Goal: Use online tool/utility: Use online tool/utility

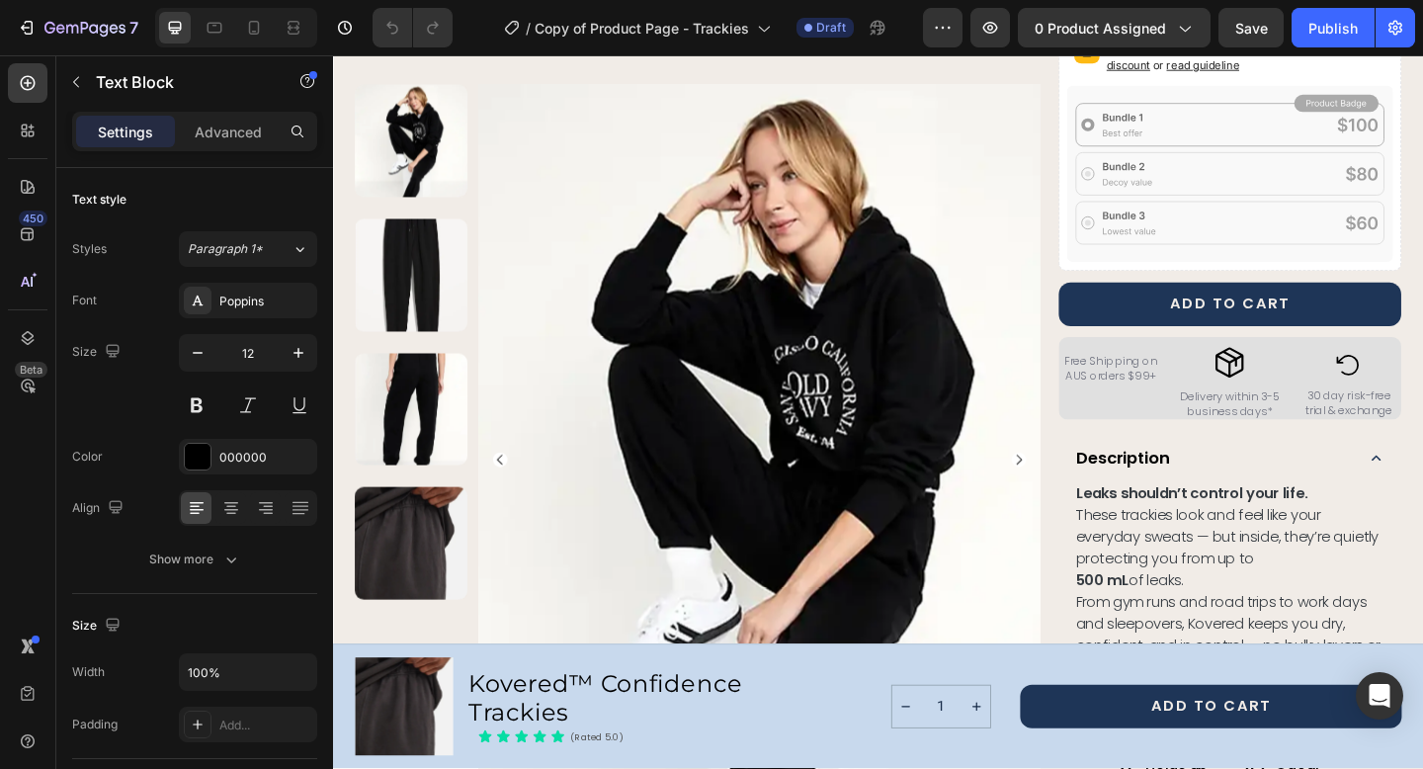
scroll to position [650, 0]
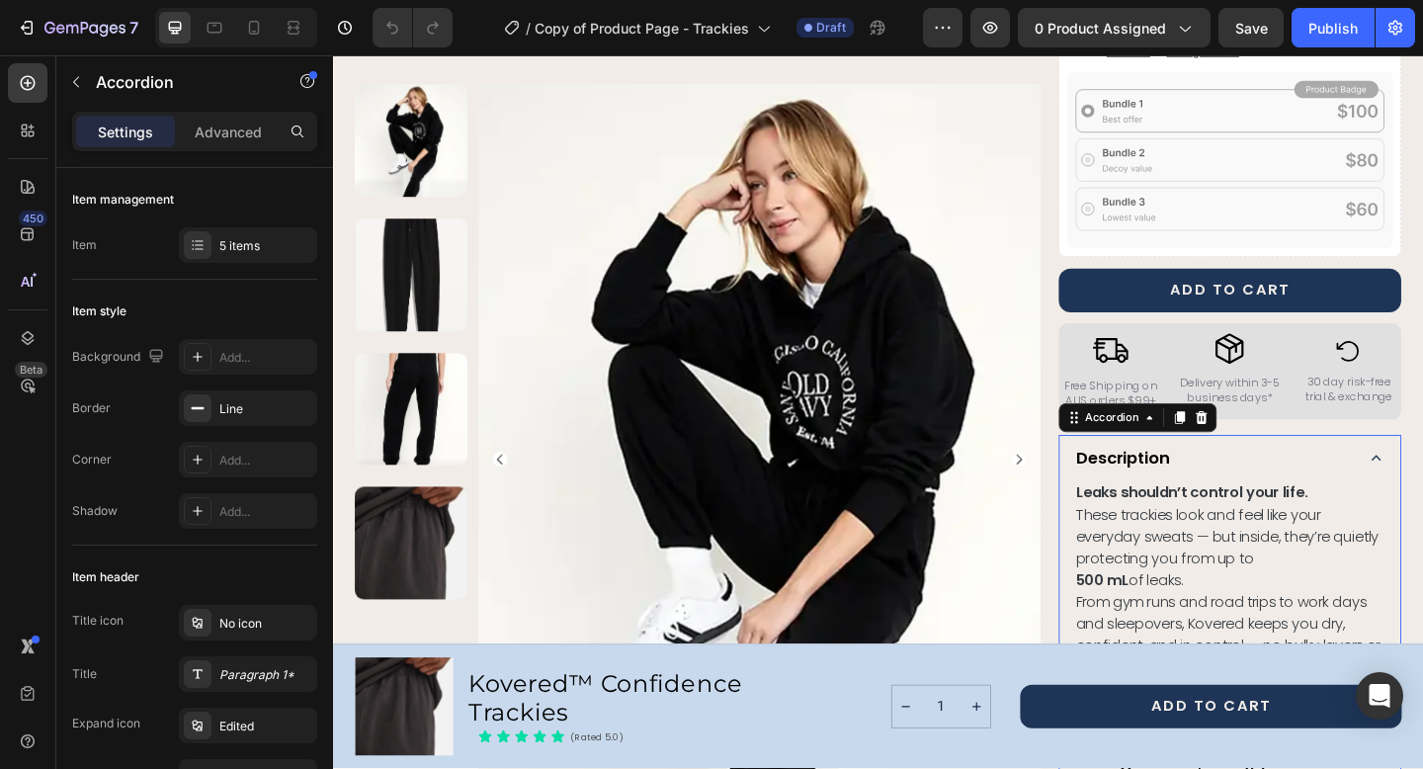
click at [1215, 491] on strong "Description" at bounding box center [1192, 492] width 101 height 25
click at [1196, 495] on strong "Description" at bounding box center [1192, 492] width 101 height 25
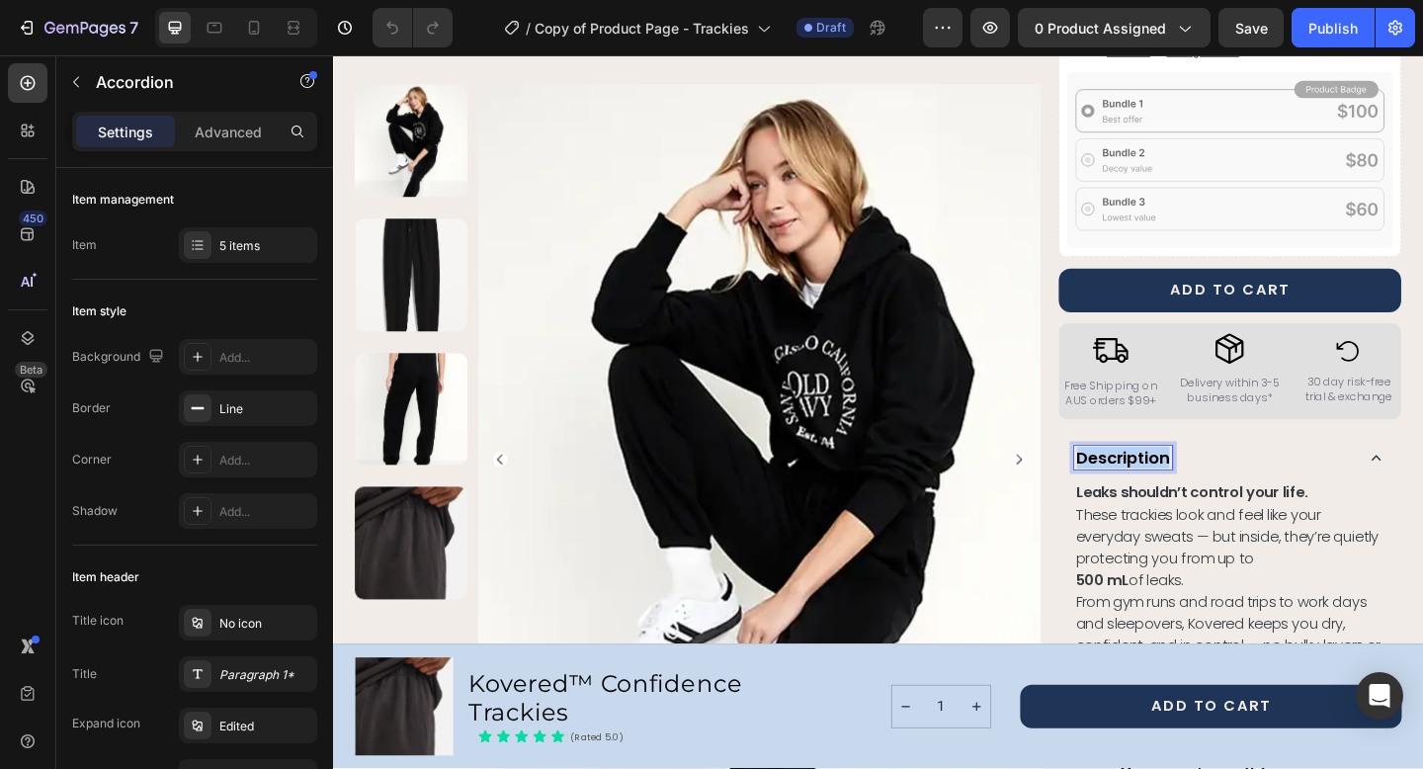
click at [1196, 495] on strong "Description" at bounding box center [1192, 492] width 101 height 25
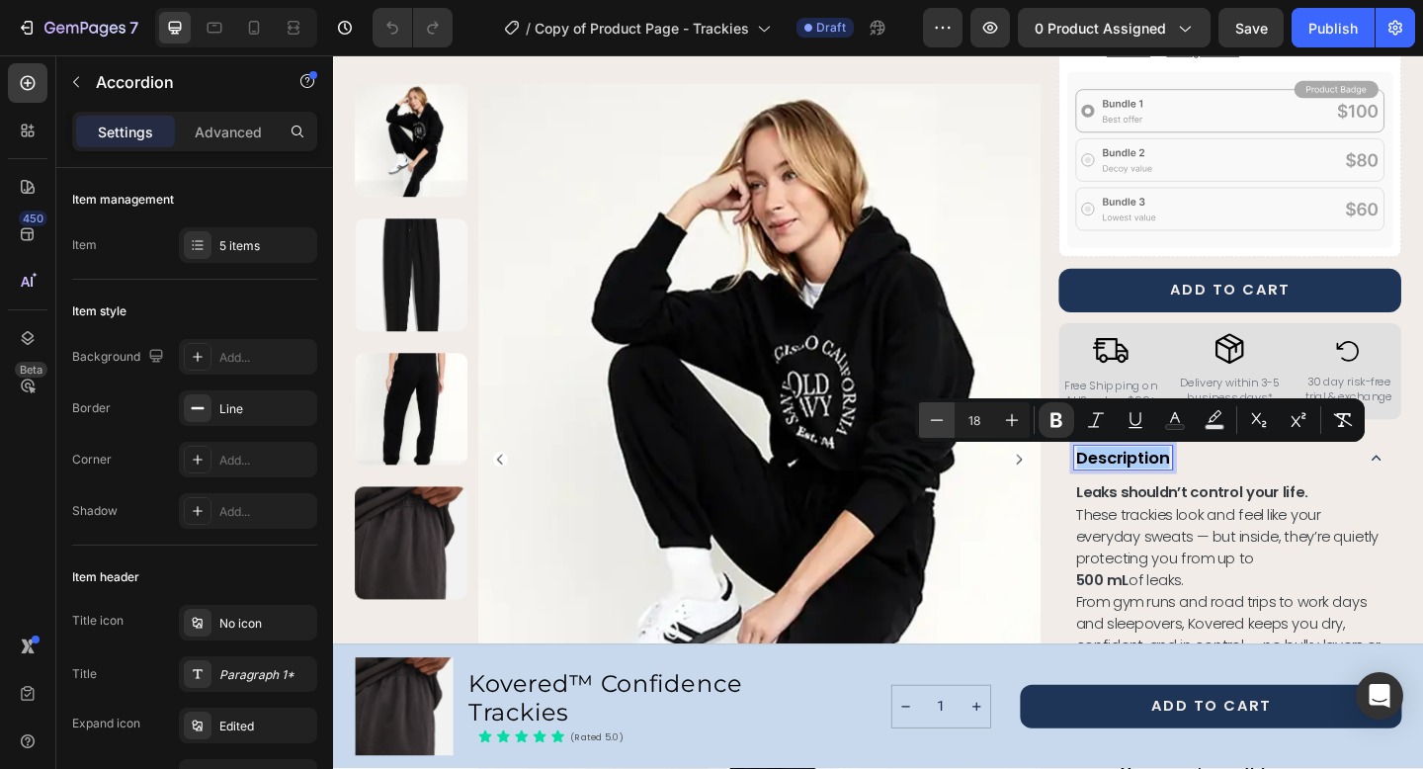
click at [944, 422] on icon "Editor contextual toolbar" at bounding box center [937, 420] width 20 height 20
click at [937, 421] on icon "Editor contextual toolbar" at bounding box center [937, 420] width 20 height 20
type input "14"
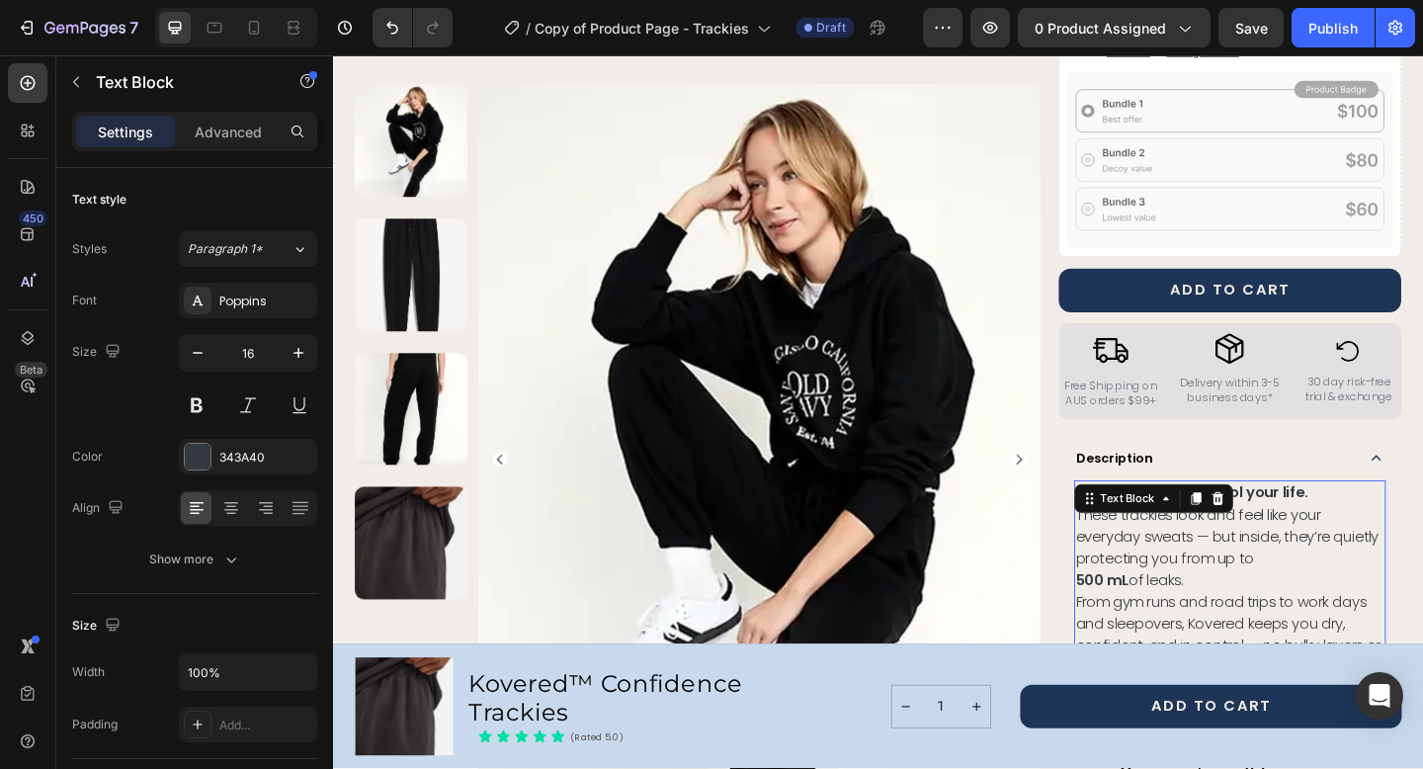
click at [1245, 541] on div "Leaks shouldn’t control your life. These trackies look and feel like your every…" at bounding box center [1308, 650] width 339 height 265
click at [1182, 584] on p "Leaks shouldn’t control your life. These trackies look and feel like your every…" at bounding box center [1308, 567] width 335 height 95
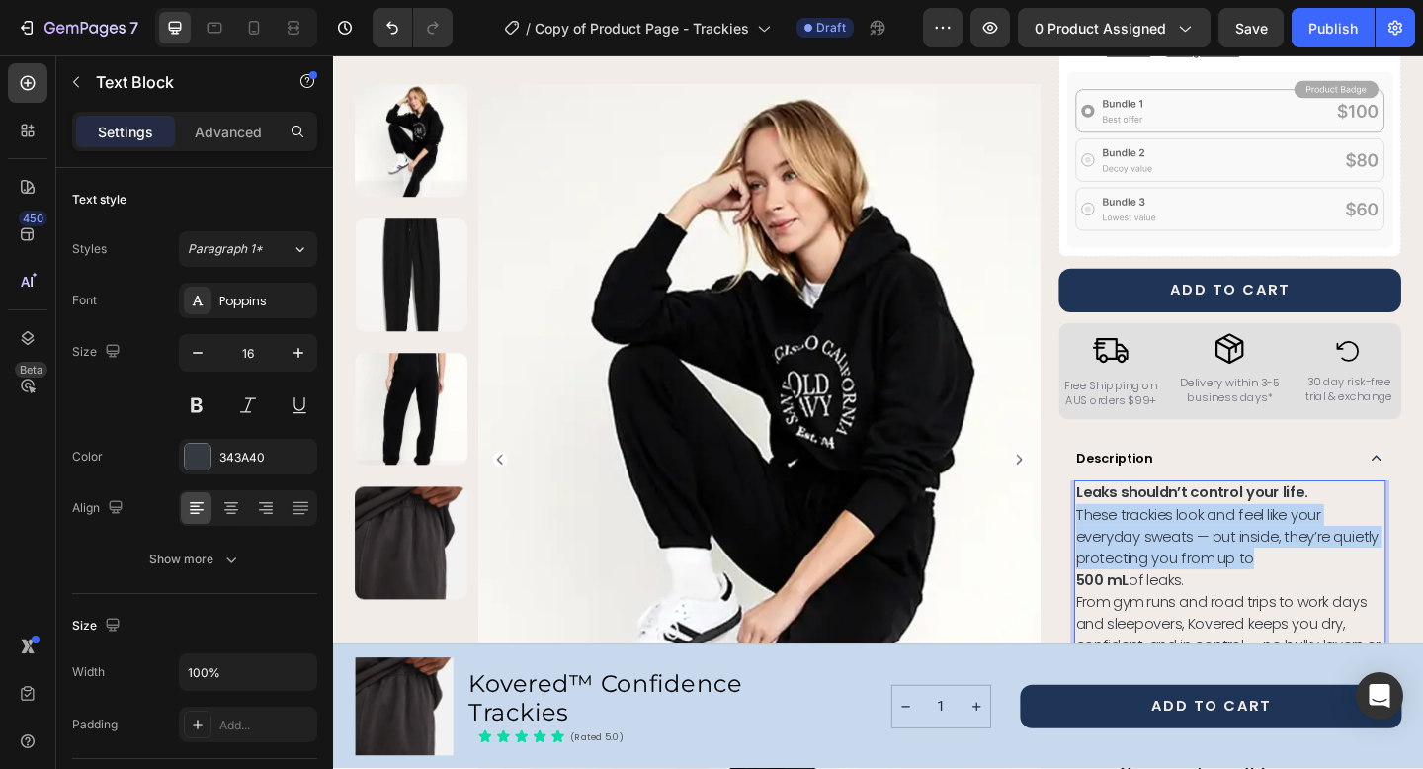
click at [1182, 584] on p "Leaks shouldn’t control your life. These trackies look and feel like your every…" at bounding box center [1308, 567] width 335 height 95
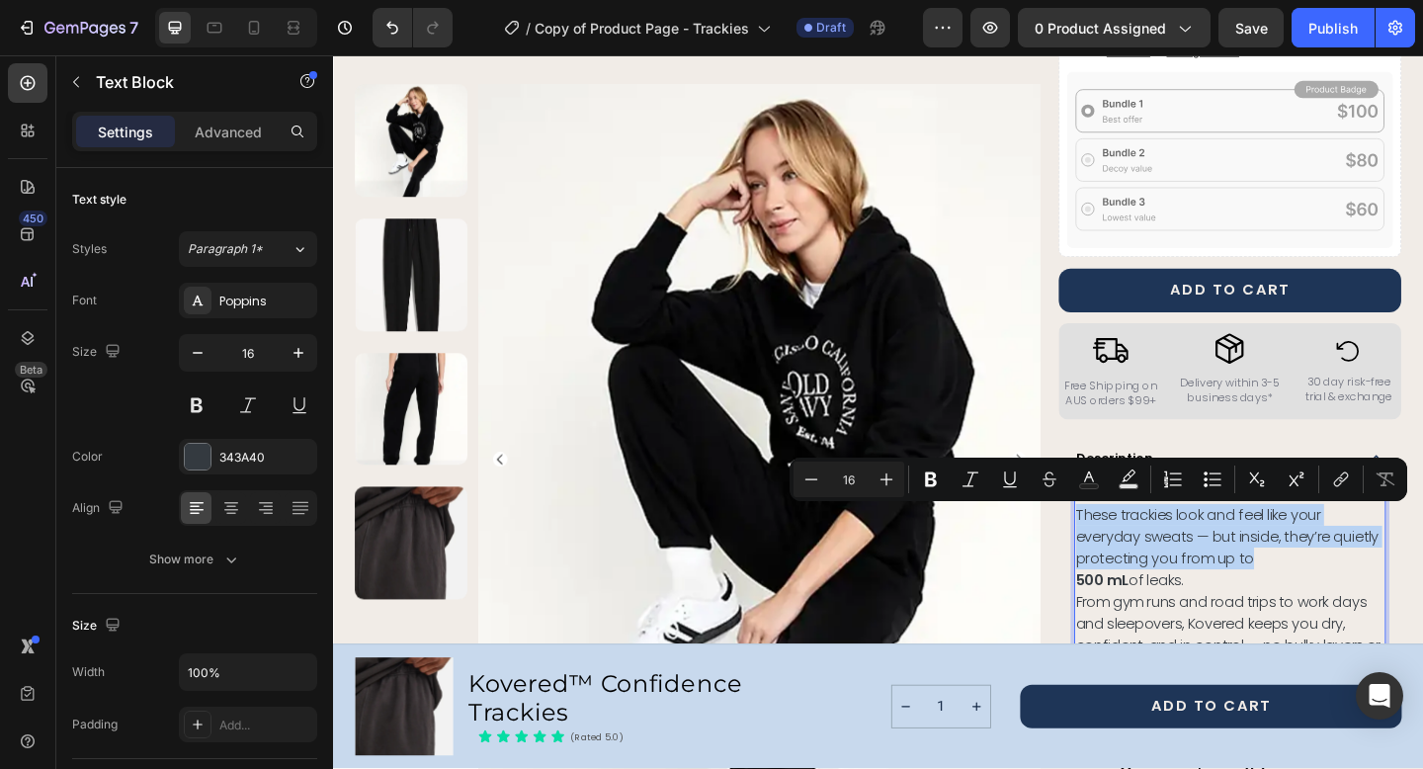
click at [1182, 584] on p "Leaks shouldn’t control your life. These trackies look and feel like your every…" at bounding box center [1308, 567] width 335 height 95
click at [1201, 593] on p "Leaks shouldn’t control your life. These trackies look and feel like your every…" at bounding box center [1308, 567] width 335 height 95
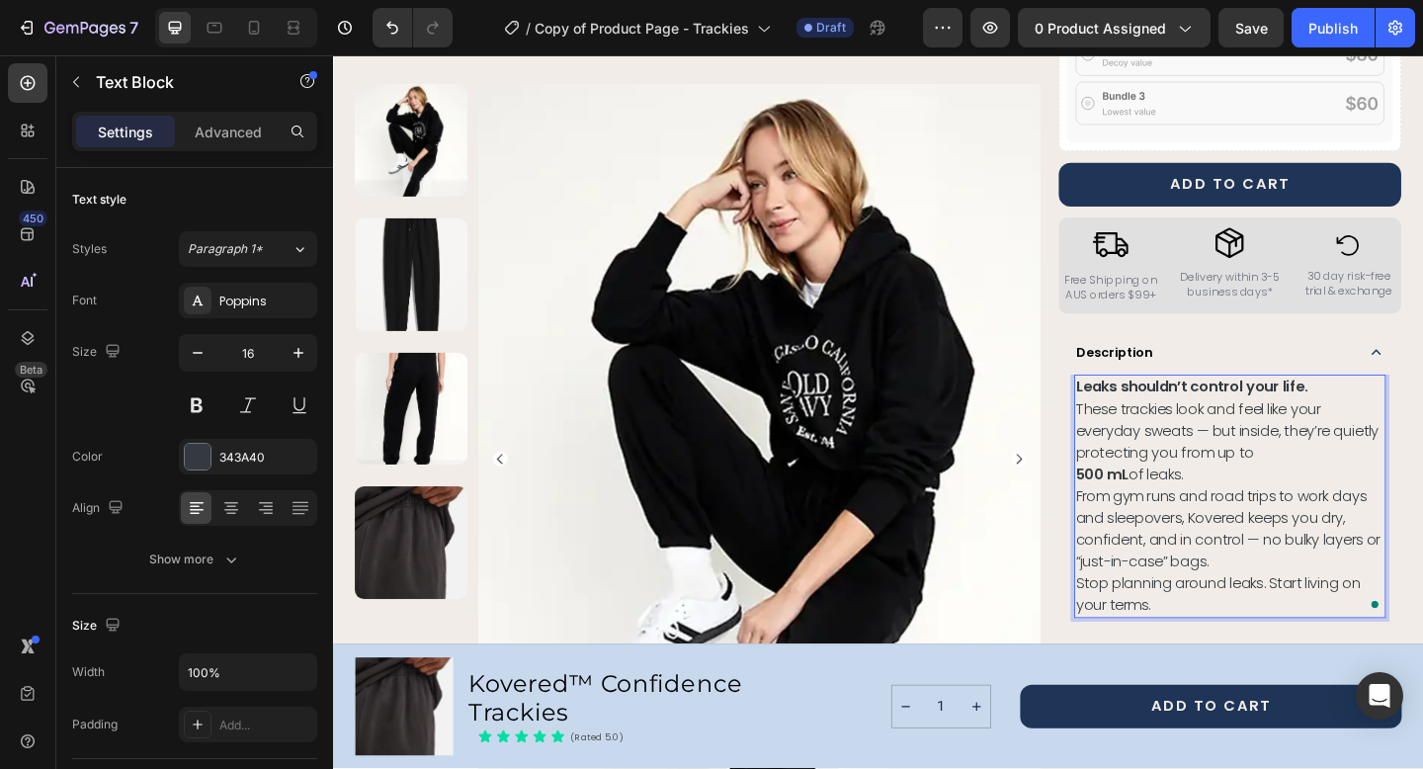
scroll to position [782, 0]
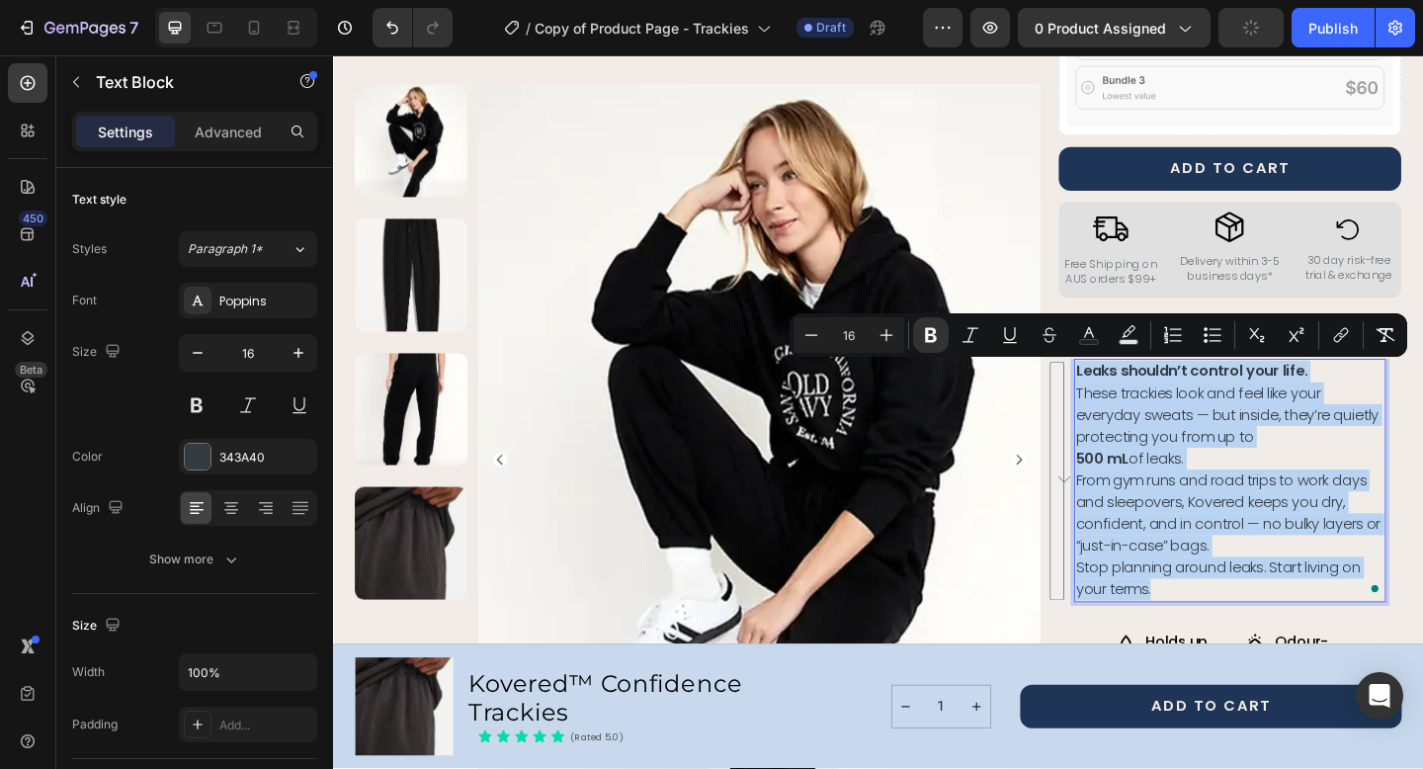
drag, startPoint x: 1228, startPoint y: 641, endPoint x: 1142, endPoint y: 395, distance: 260.6
click at [1142, 395] on div "Leaks shouldn’t control your life. These trackies look and feel like your every…" at bounding box center [1308, 517] width 339 height 265
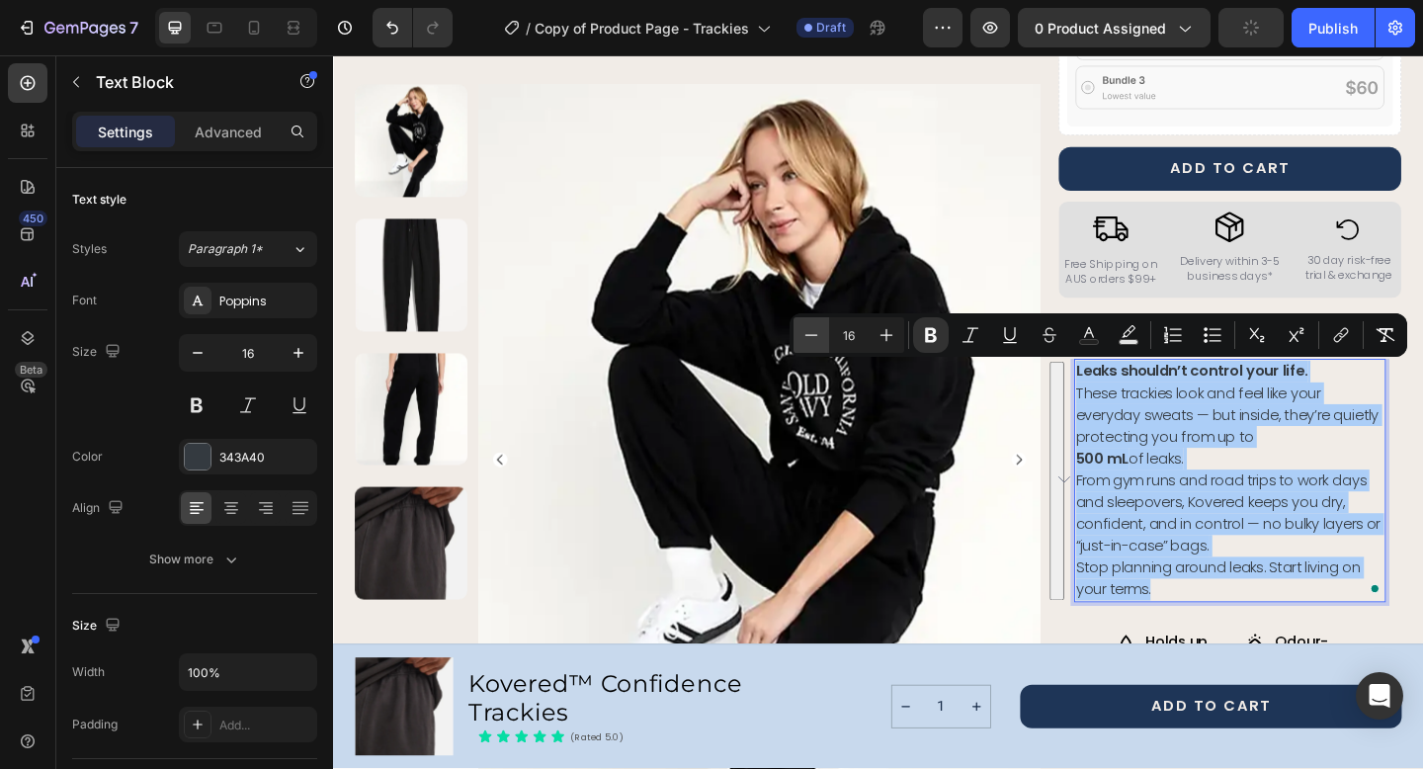
click at [816, 336] on icon "Editor contextual toolbar" at bounding box center [811, 335] width 20 height 20
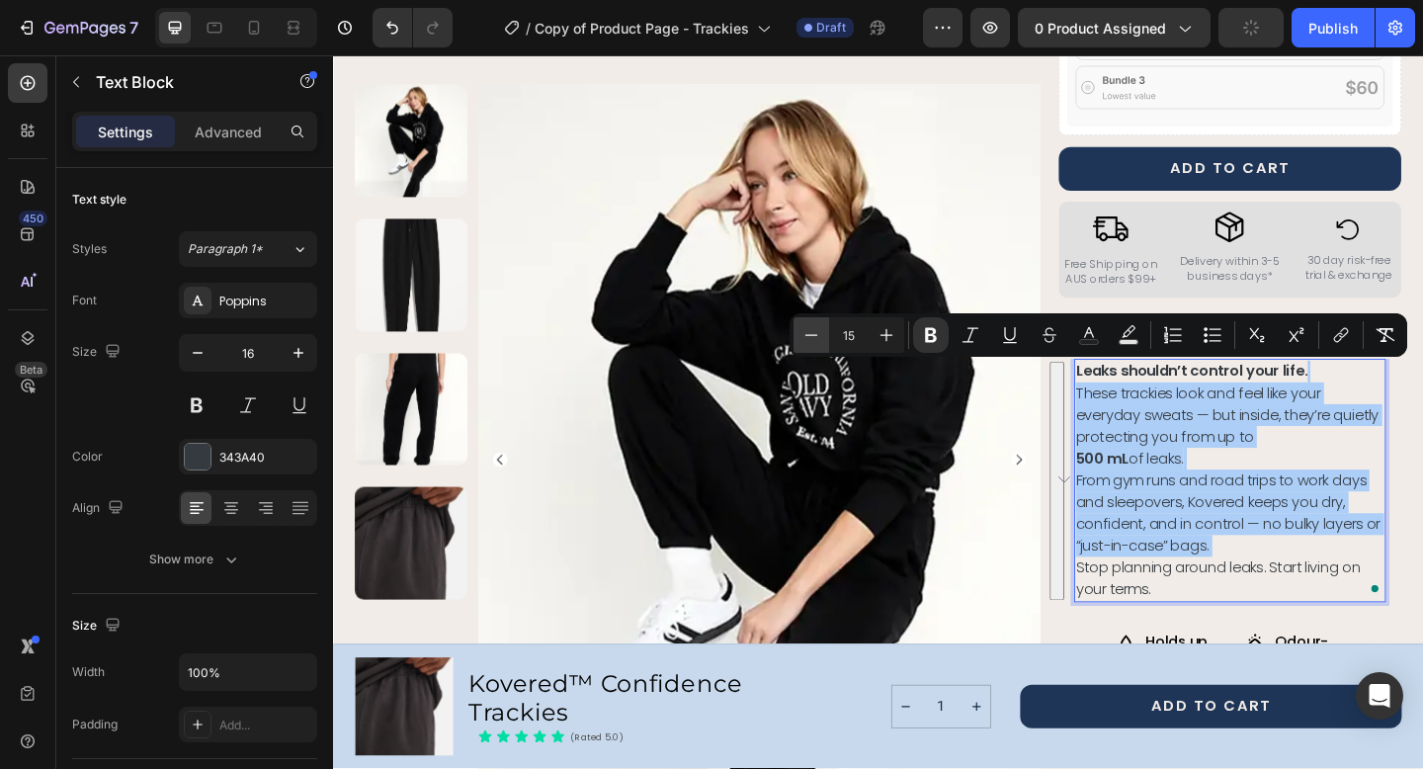
click at [816, 336] on icon "Editor contextual toolbar" at bounding box center [811, 335] width 20 height 20
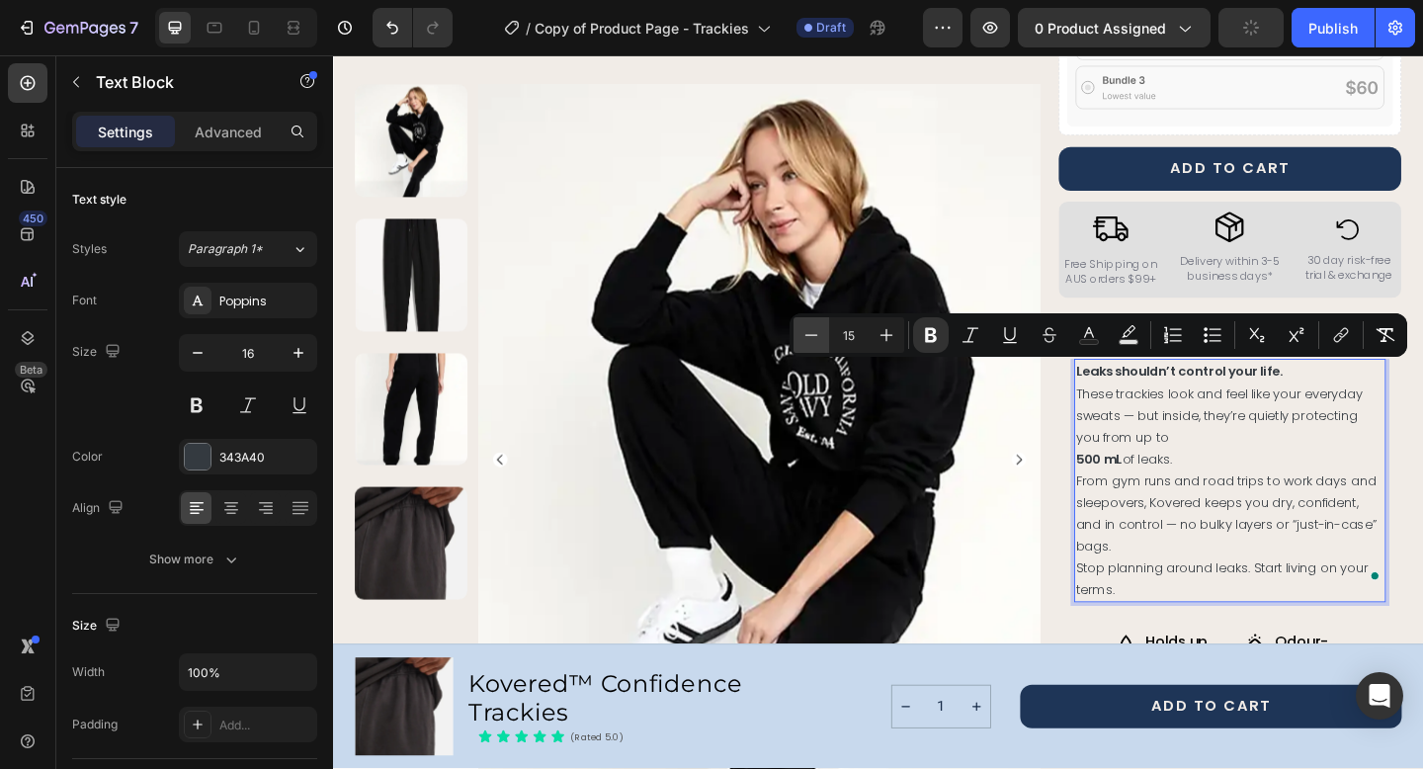
type input "14"
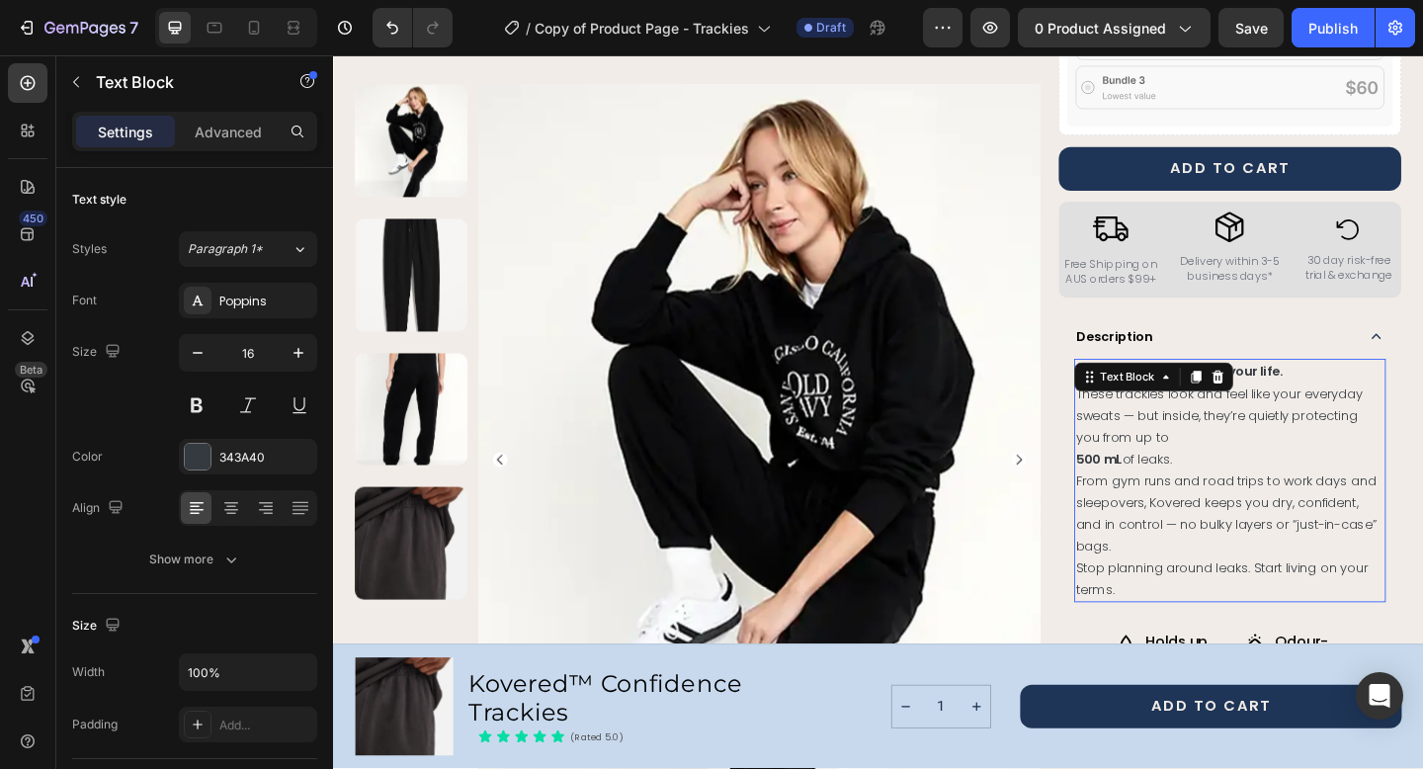
click at [1316, 468] on p "Leaks shouldn’t control your life. These trackies look and feel like your every…" at bounding box center [1308, 434] width 335 height 95
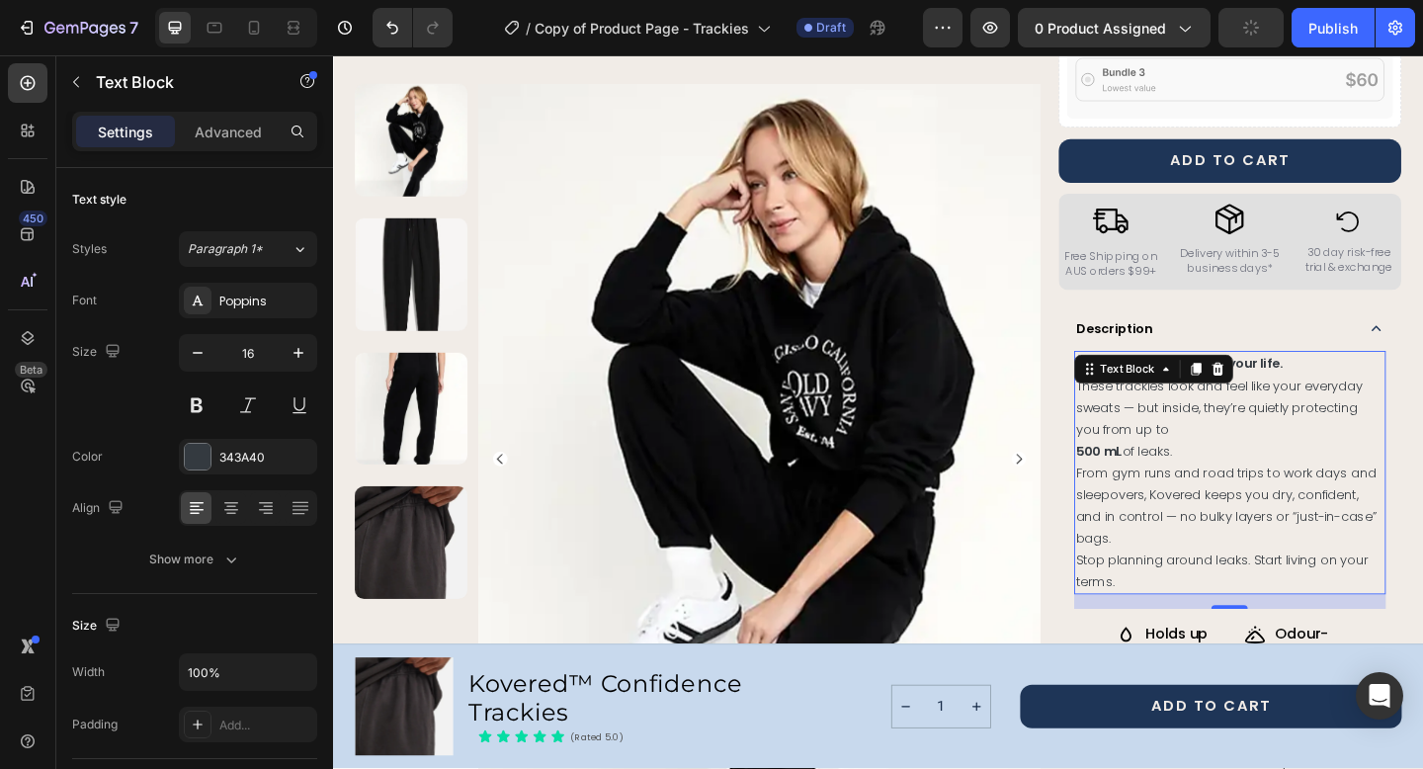
scroll to position [792, 0]
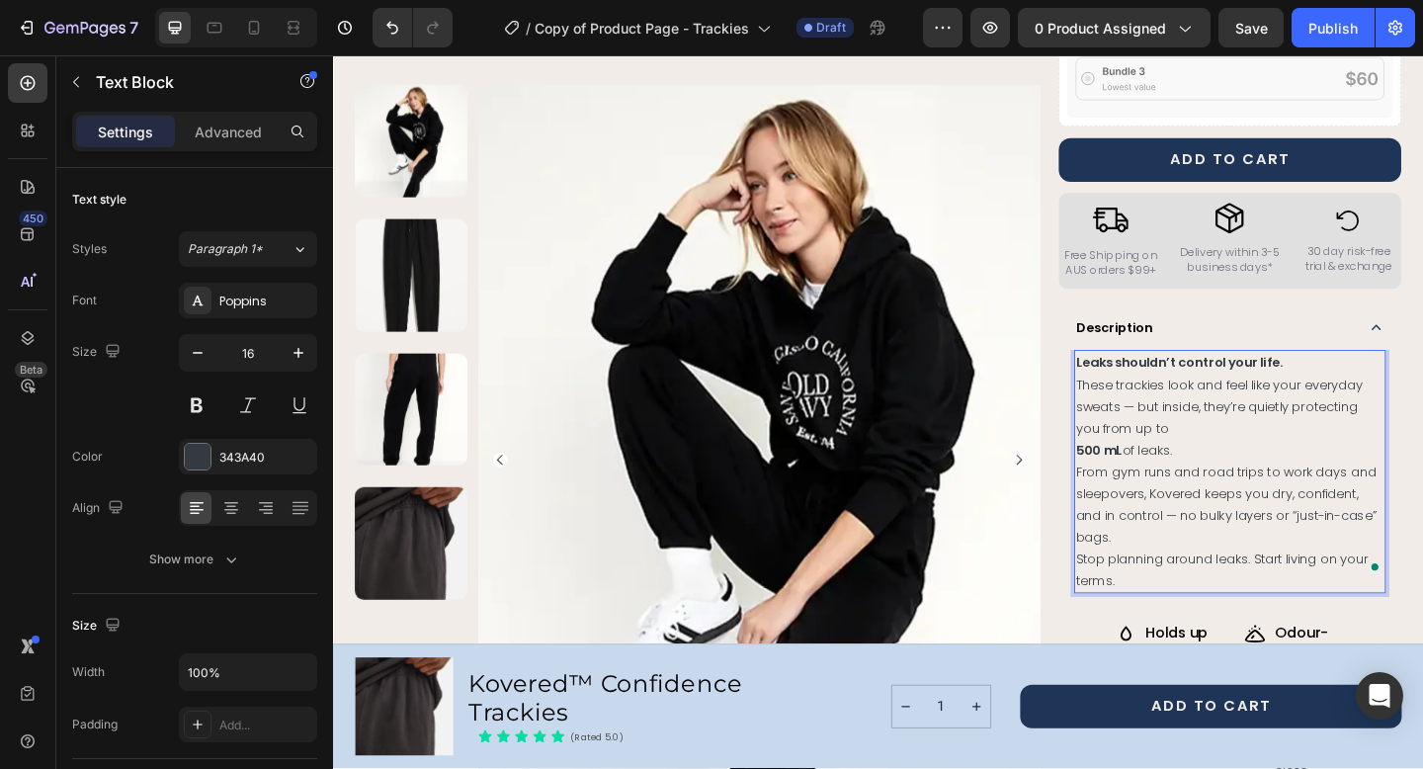
click at [1145, 494] on strong "500 mL" at bounding box center [1166, 484] width 50 height 20
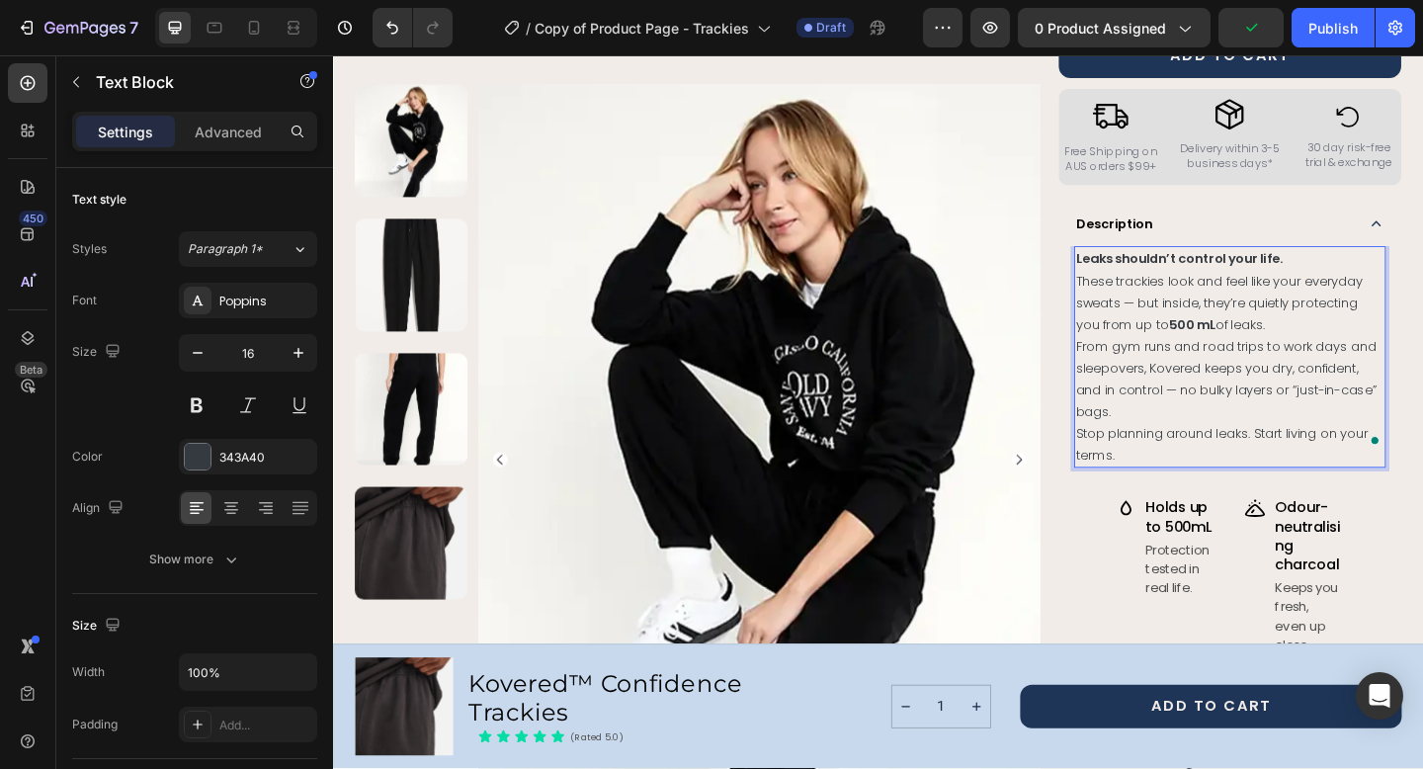
scroll to position [939, 0]
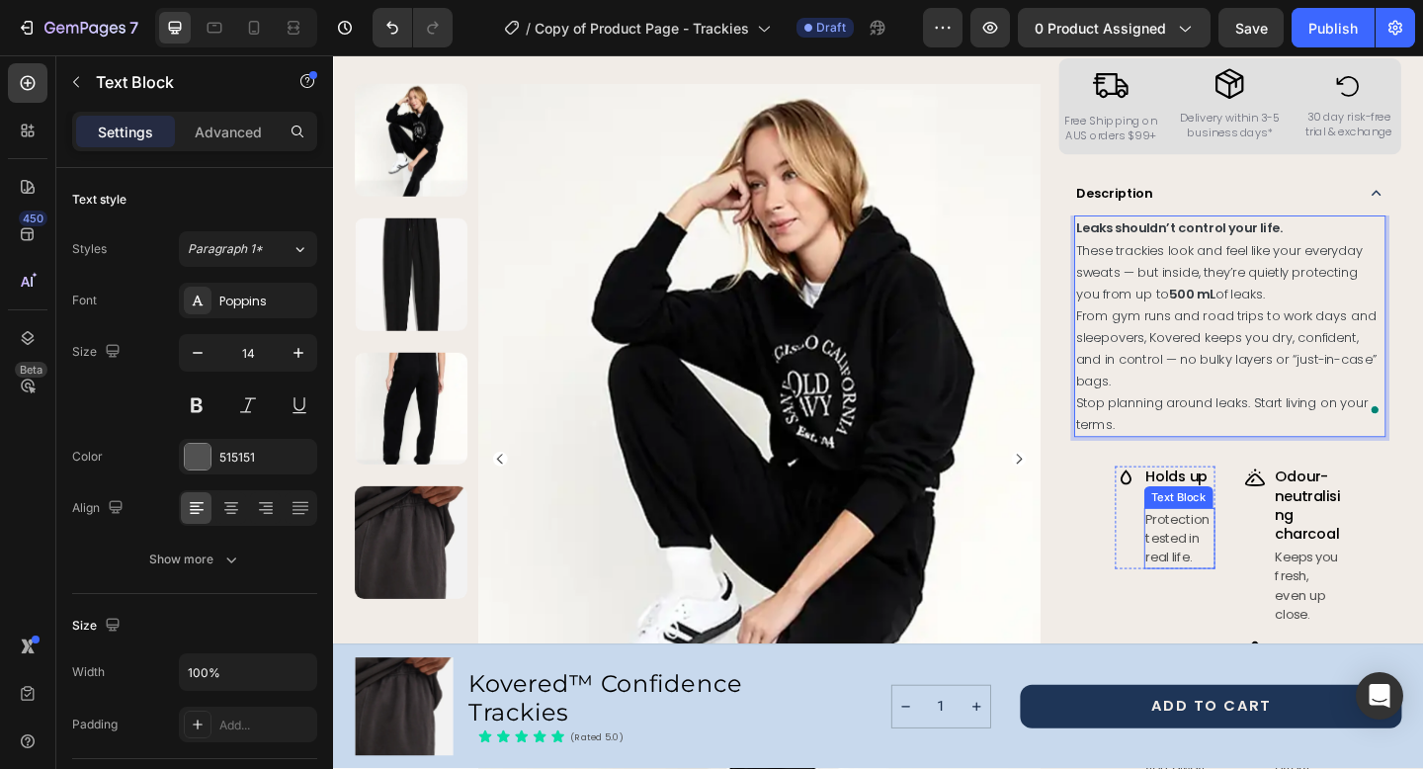
click at [1247, 563] on p "Protection tested in real life." at bounding box center [1254, 580] width 74 height 62
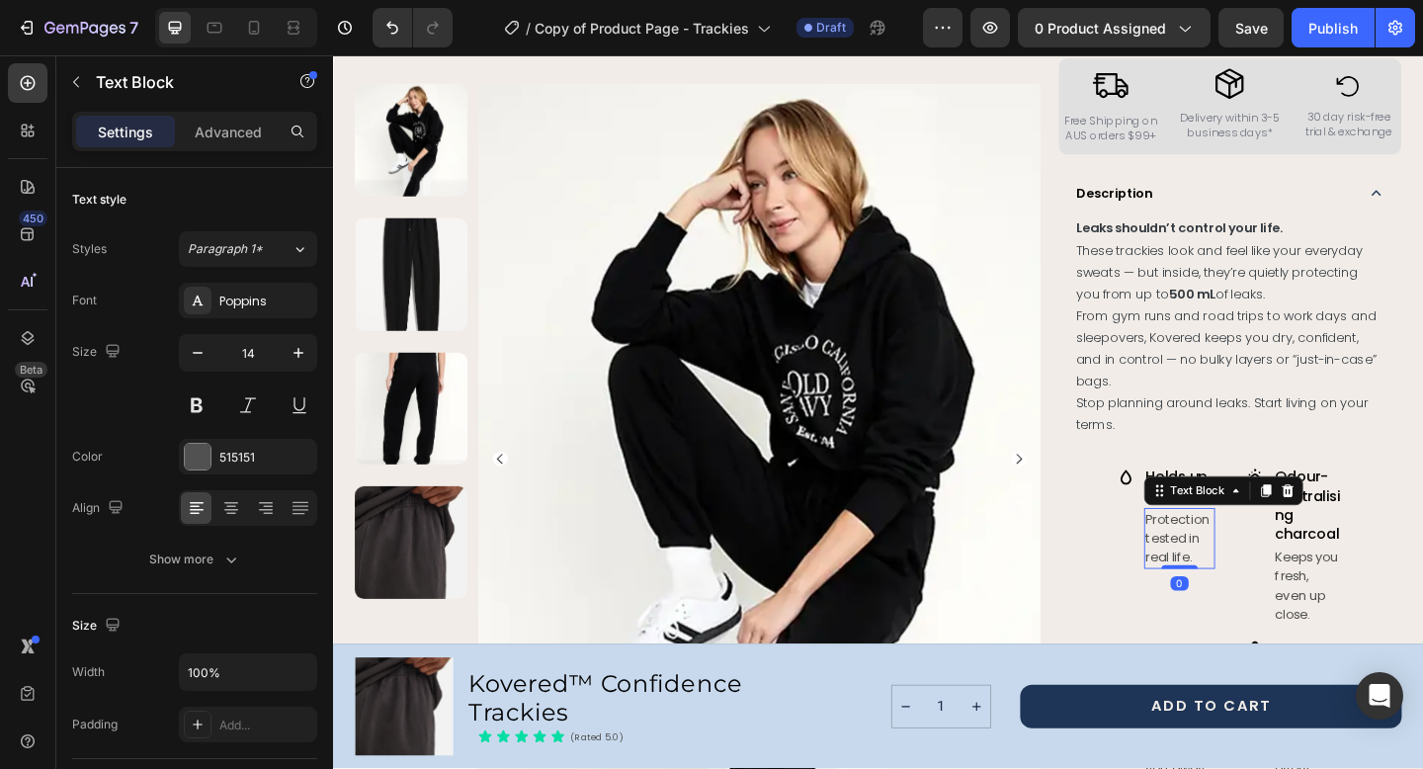
click at [1247, 563] on p "Protection tested in real life." at bounding box center [1254, 580] width 74 height 62
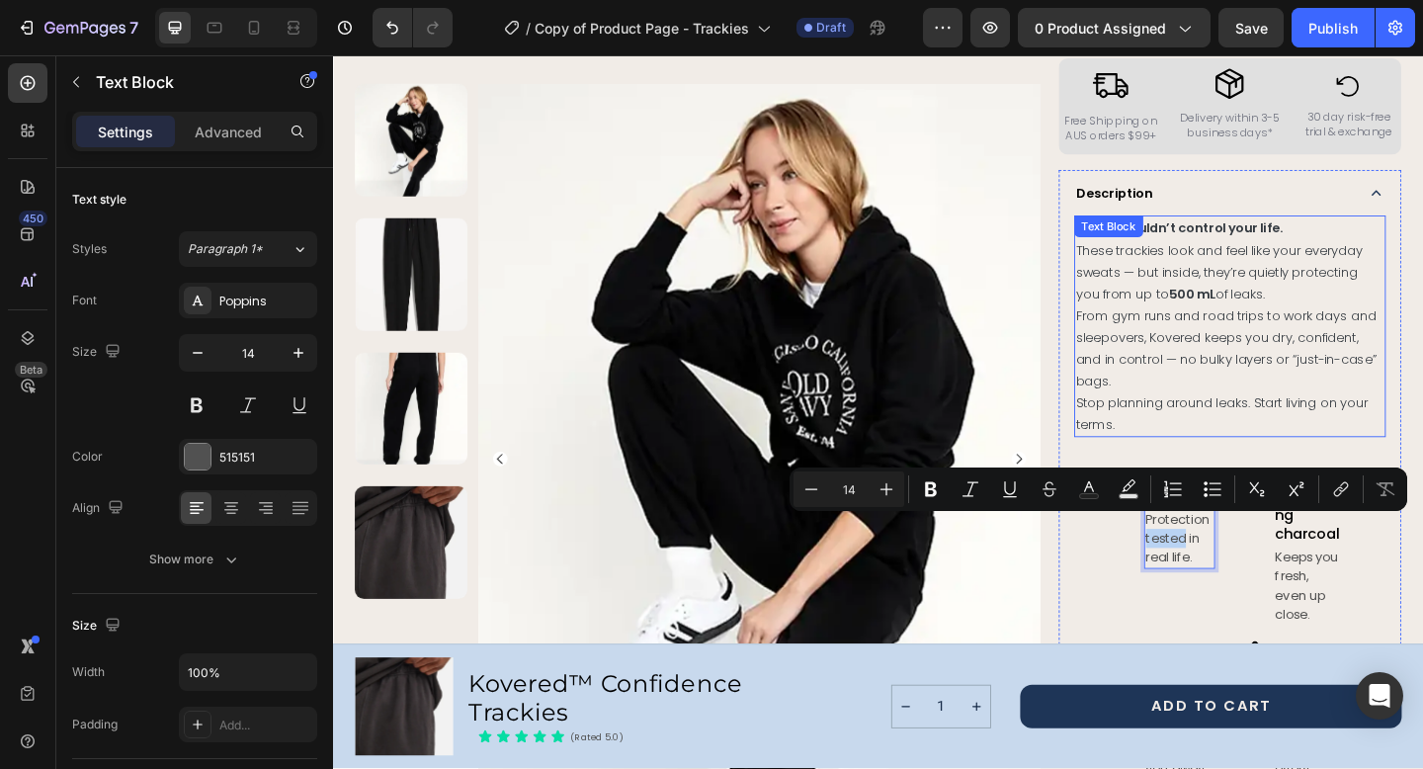
click at [1262, 438] on p "Leaks shouldn’t control your life. These trackies look and feel like your every…" at bounding box center [1308, 349] width 335 height 237
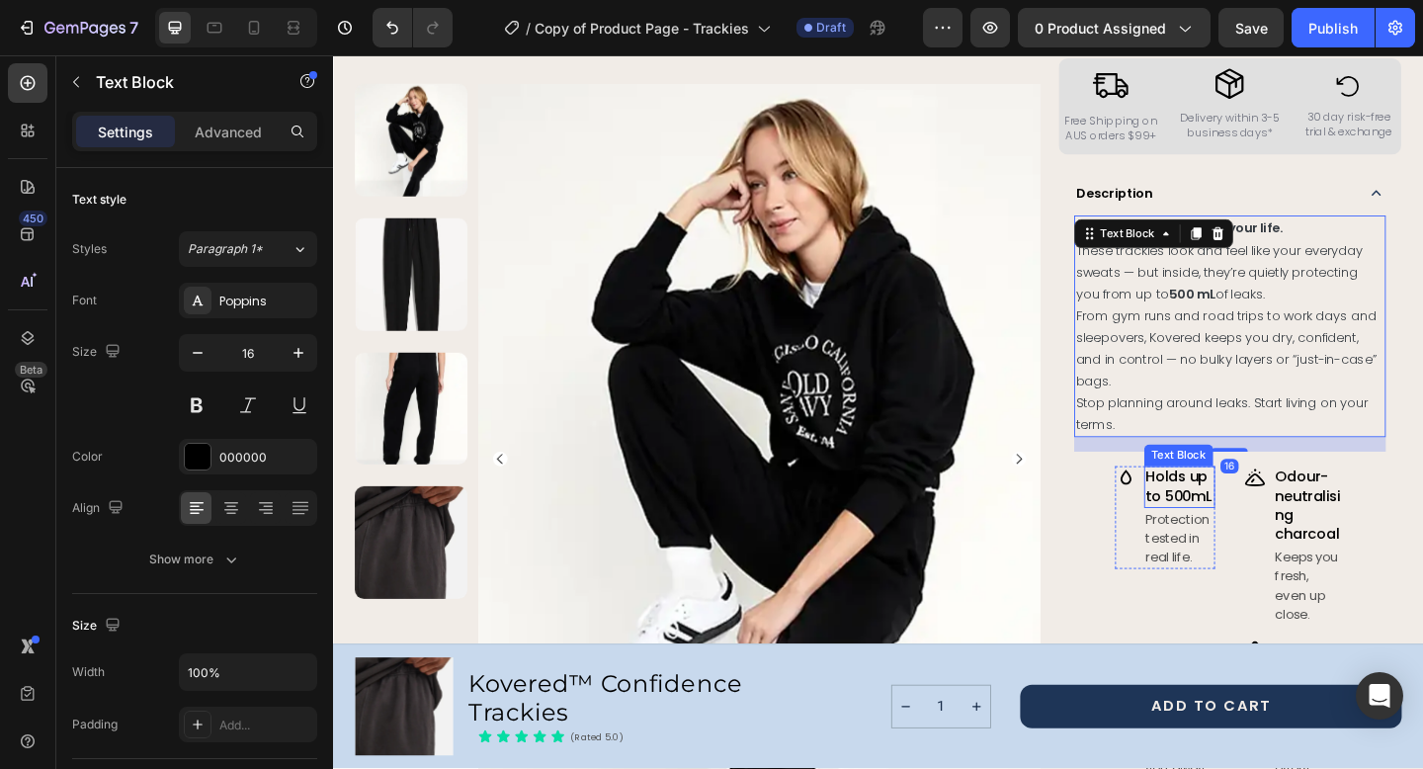
click at [1234, 512] on p "Holds up to 500mL" at bounding box center [1254, 524] width 74 height 41
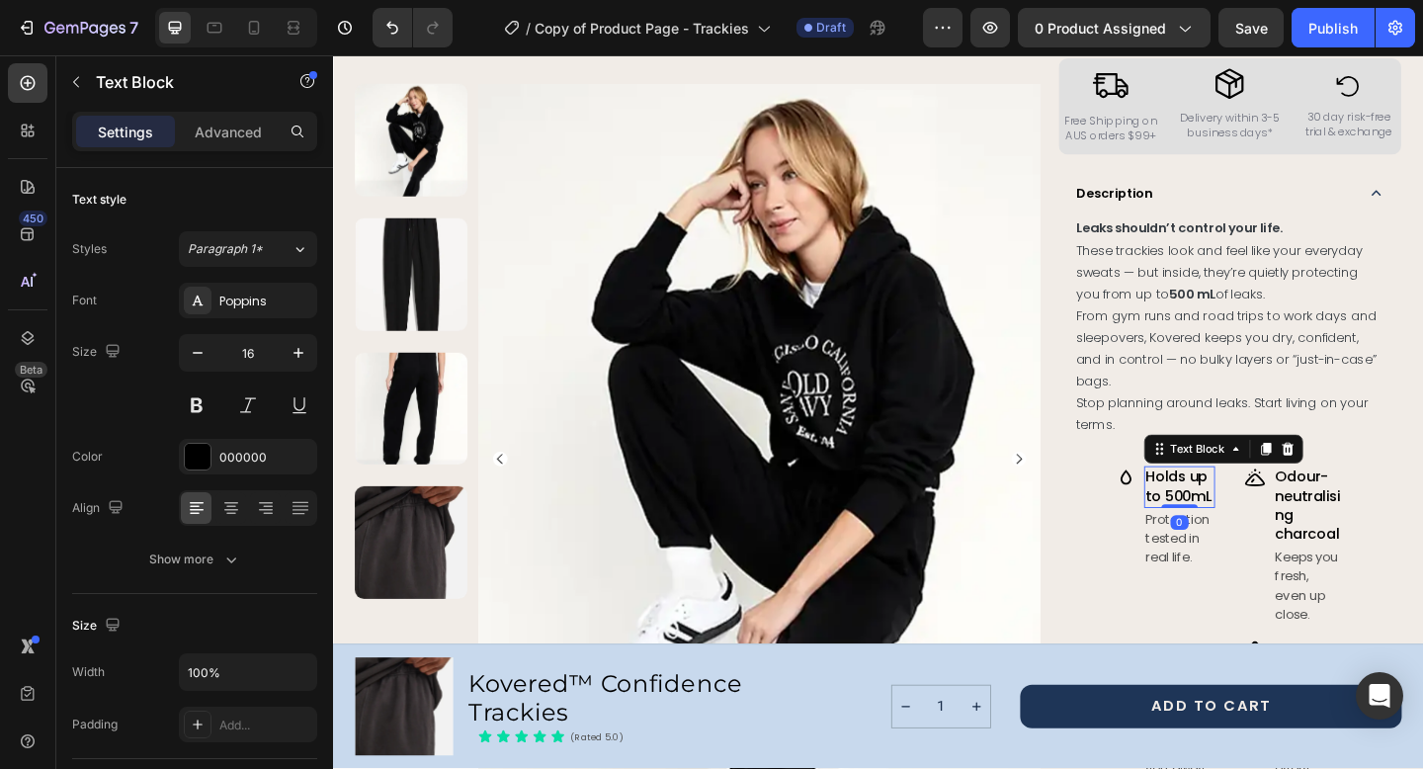
click at [1234, 512] on p "Holds up to 500mL" at bounding box center [1254, 524] width 74 height 41
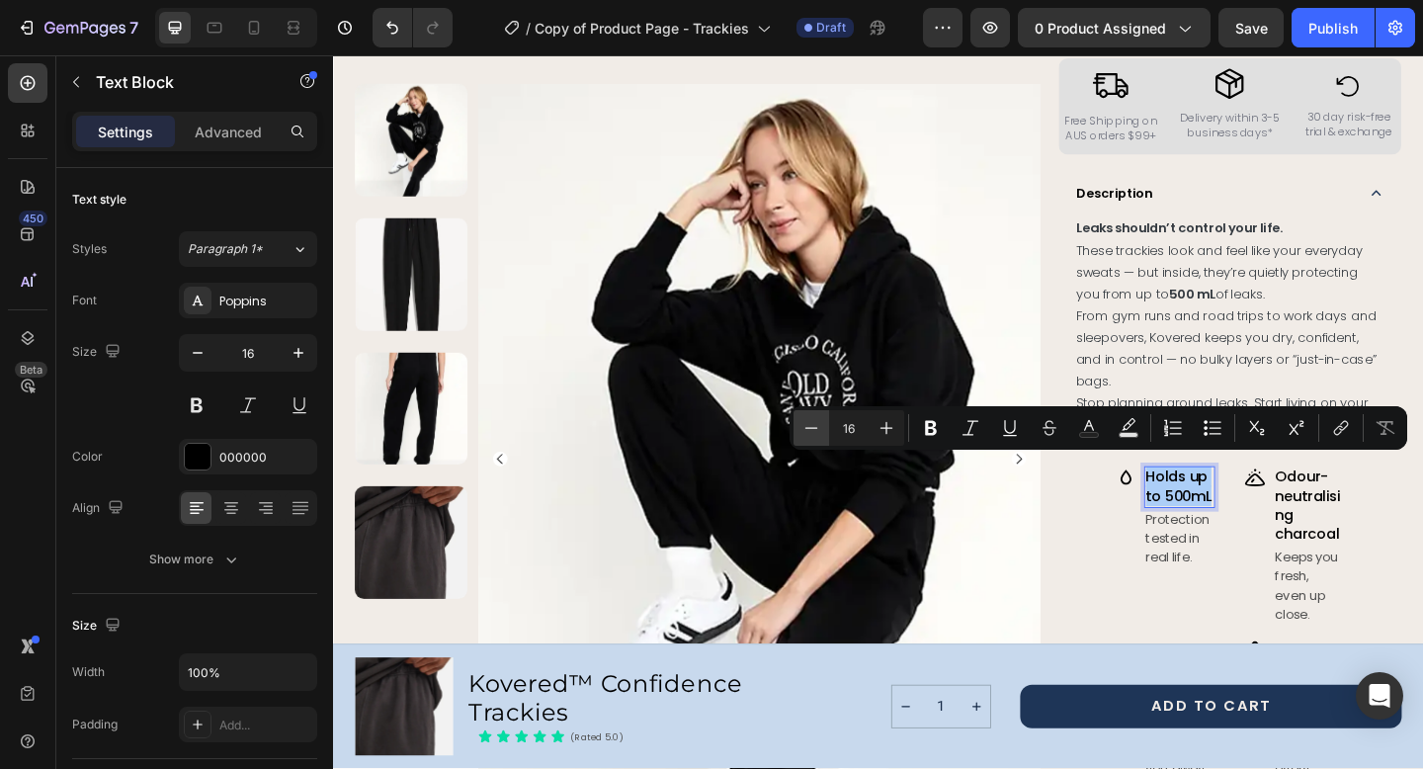
click at [804, 426] on icon "Editor contextual toolbar" at bounding box center [811, 428] width 20 height 20
type input "14"
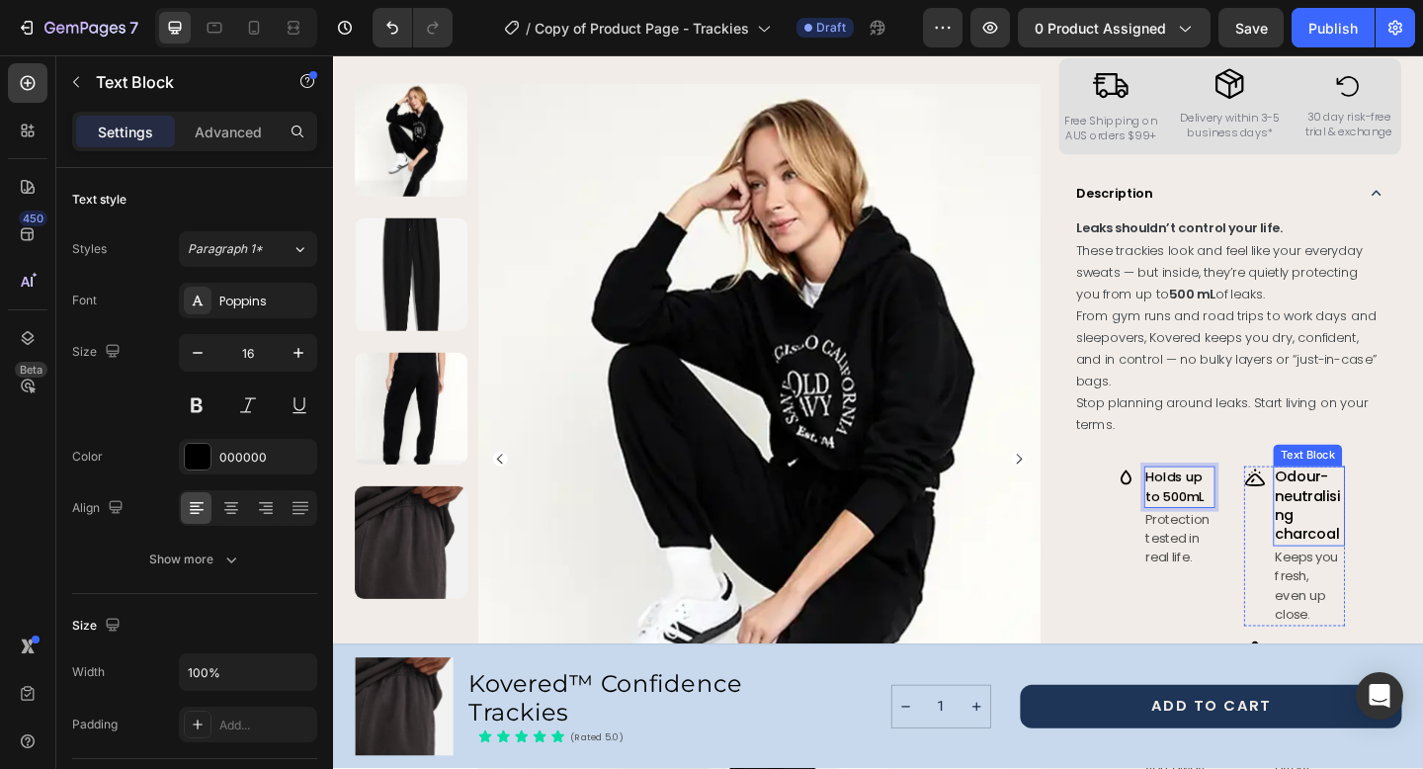
click at [1386, 516] on p "Odour-neutralising charcoal" at bounding box center [1395, 545] width 74 height 82
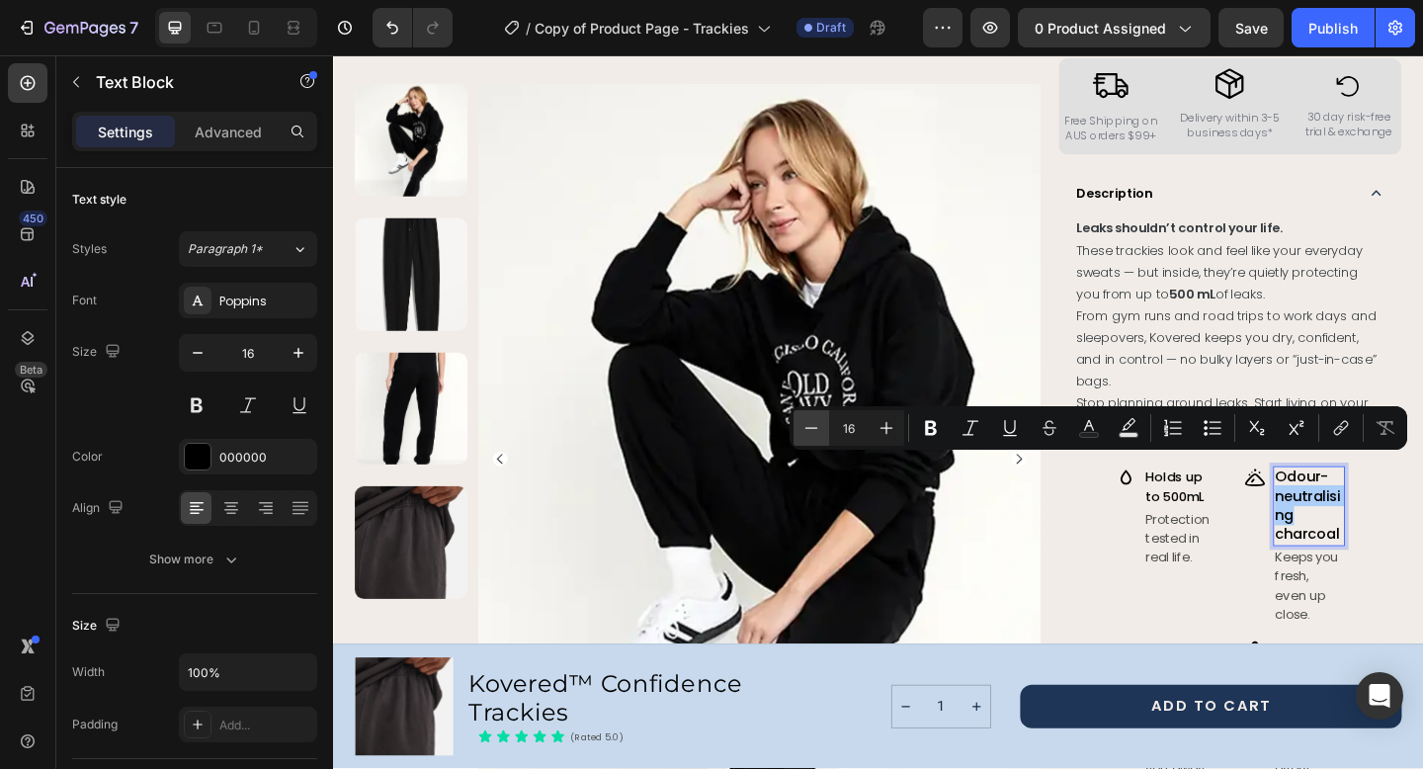
click at [814, 425] on icon "Editor contextual toolbar" at bounding box center [811, 428] width 20 height 20
type input "13"
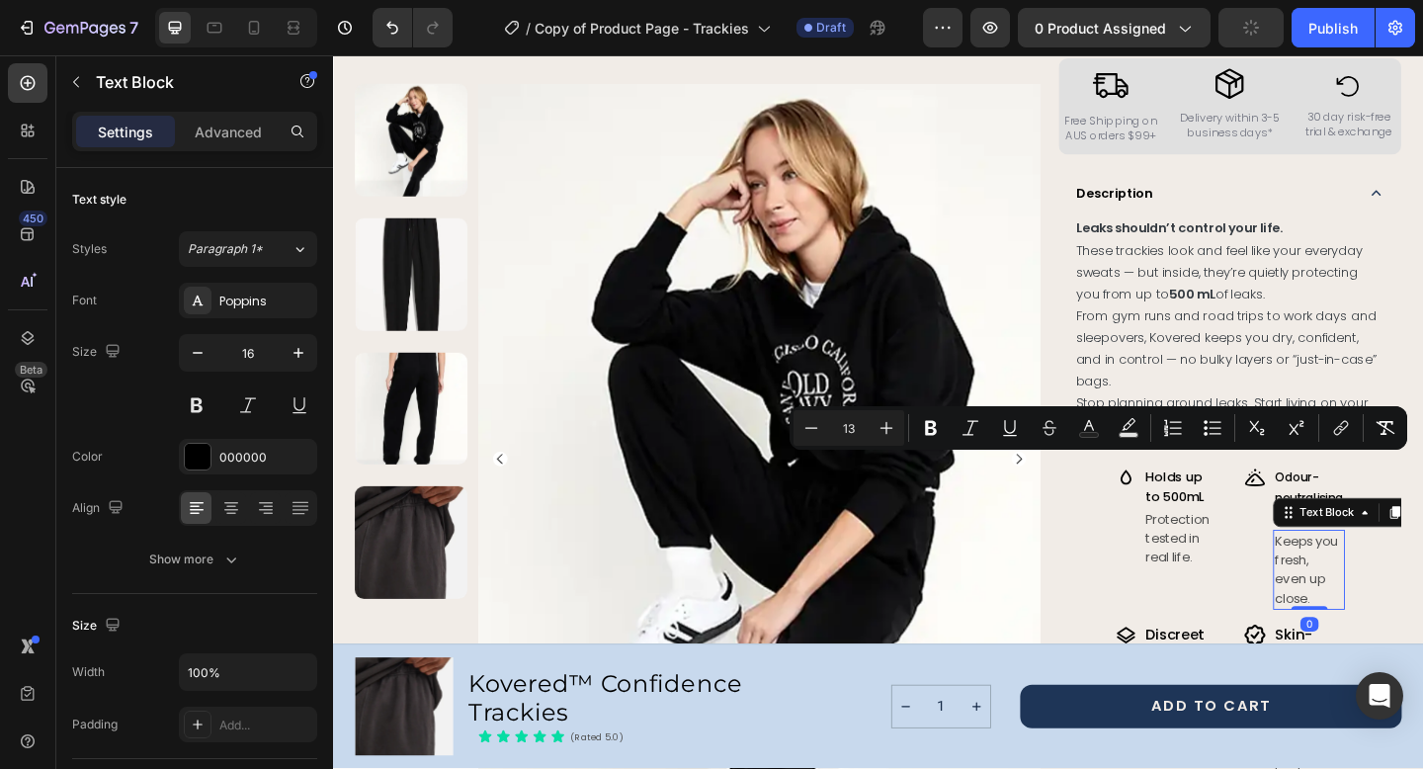
click at [1395, 588] on p "Keeps you fresh, even up close." at bounding box center [1395, 614] width 74 height 83
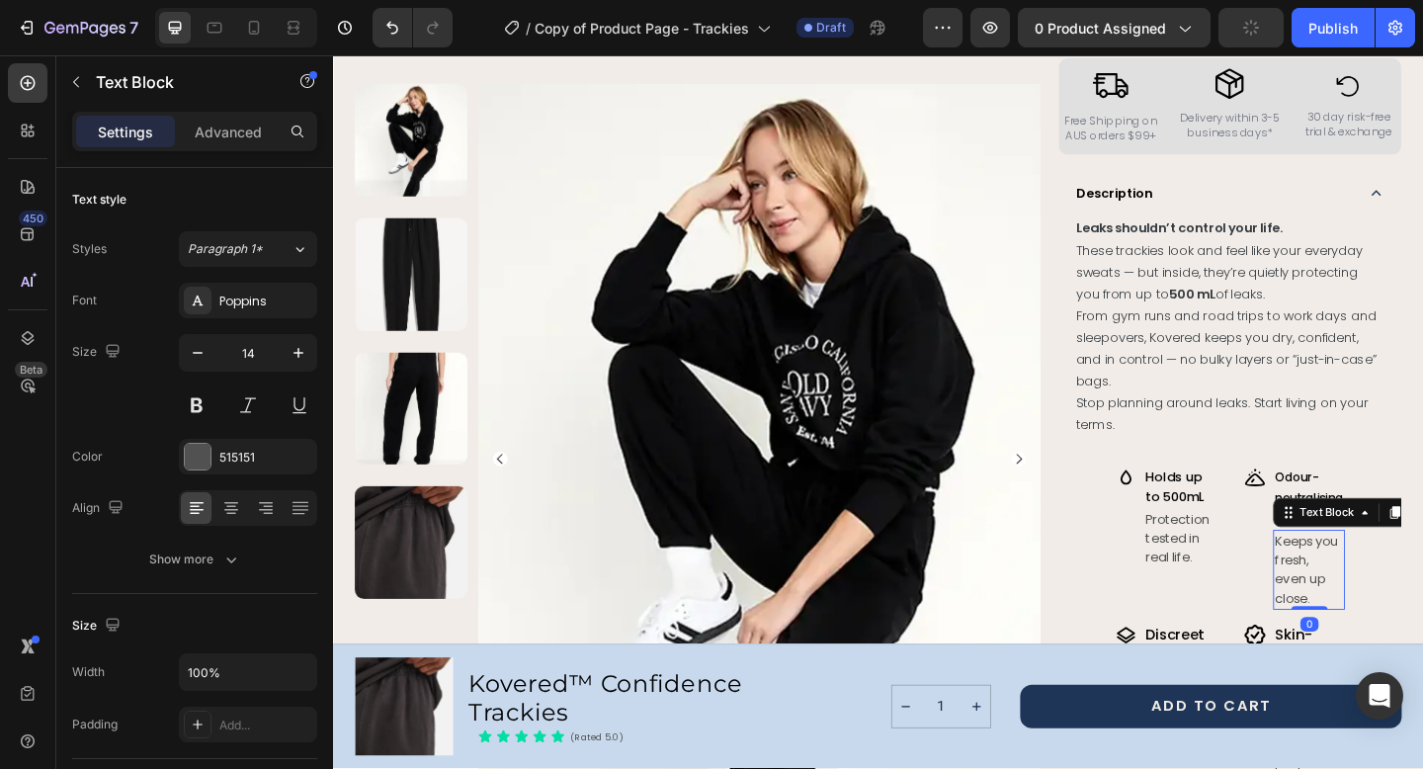
click at [1383, 588] on p "Keeps you fresh, even up close." at bounding box center [1395, 614] width 74 height 83
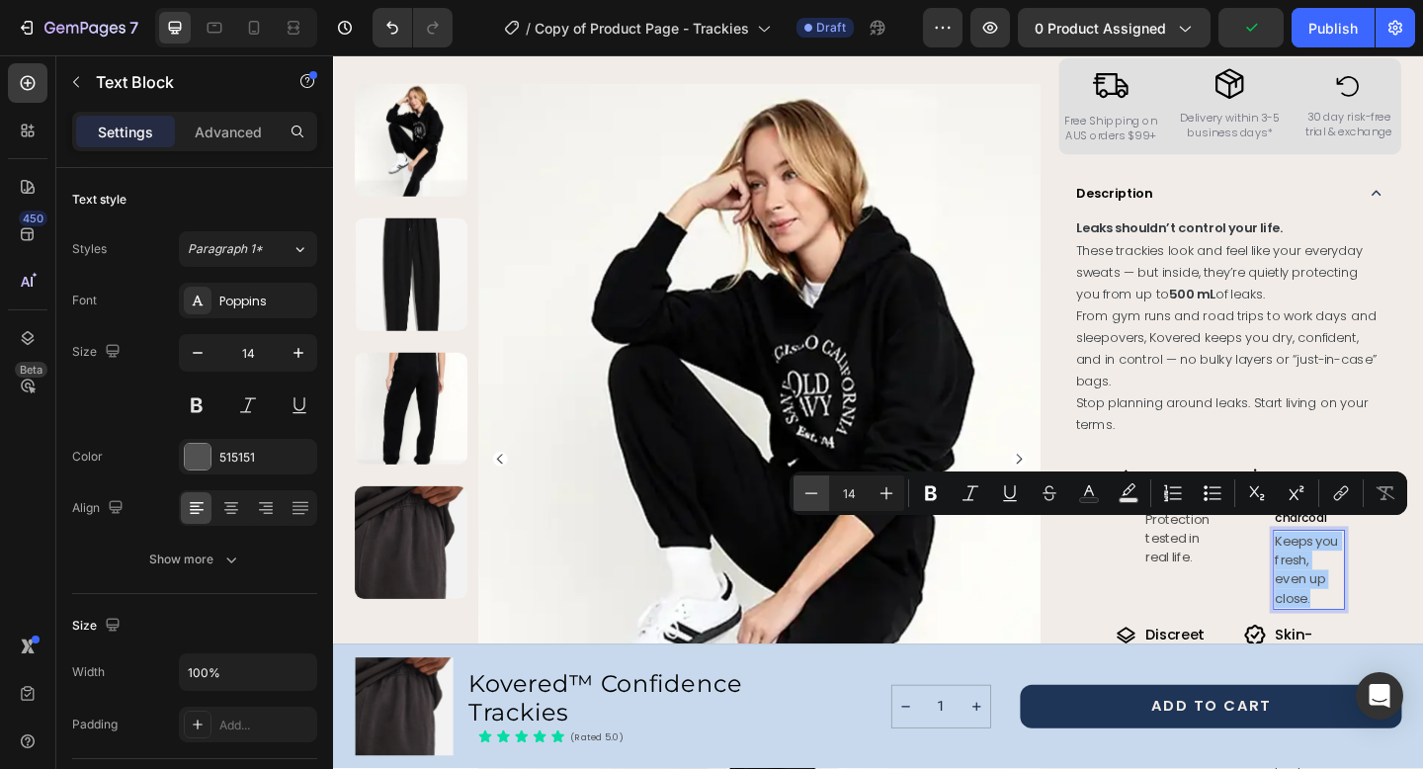
click at [810, 492] on icon "Editor contextual toolbar" at bounding box center [811, 493] width 20 height 20
type input "13"
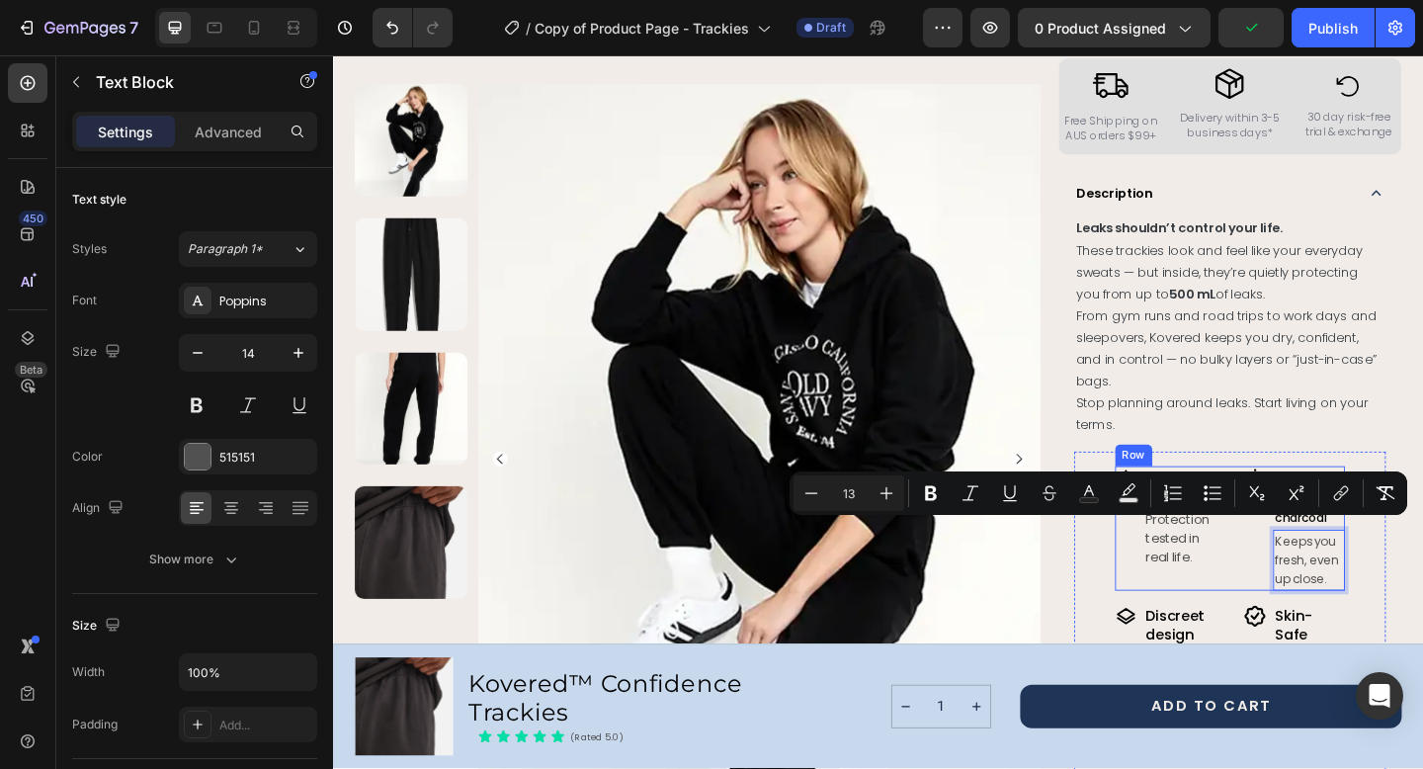
click at [1320, 599] on div "Image Holds up to 500mL Text Block Protection tested in real life. Text Block R…" at bounding box center [1309, 569] width 250 height 134
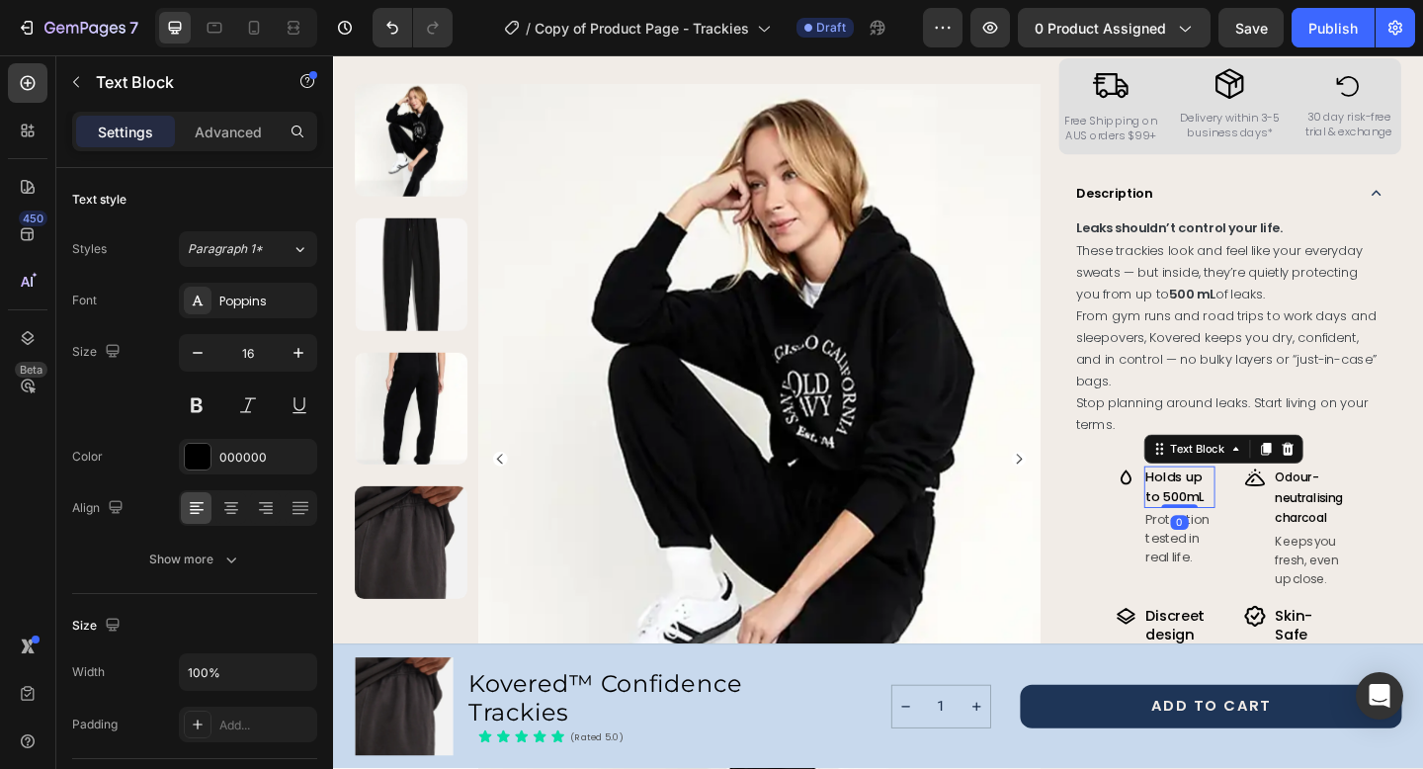
click at [1241, 507] on span "Holds up to 500mL" at bounding box center [1248, 524] width 63 height 41
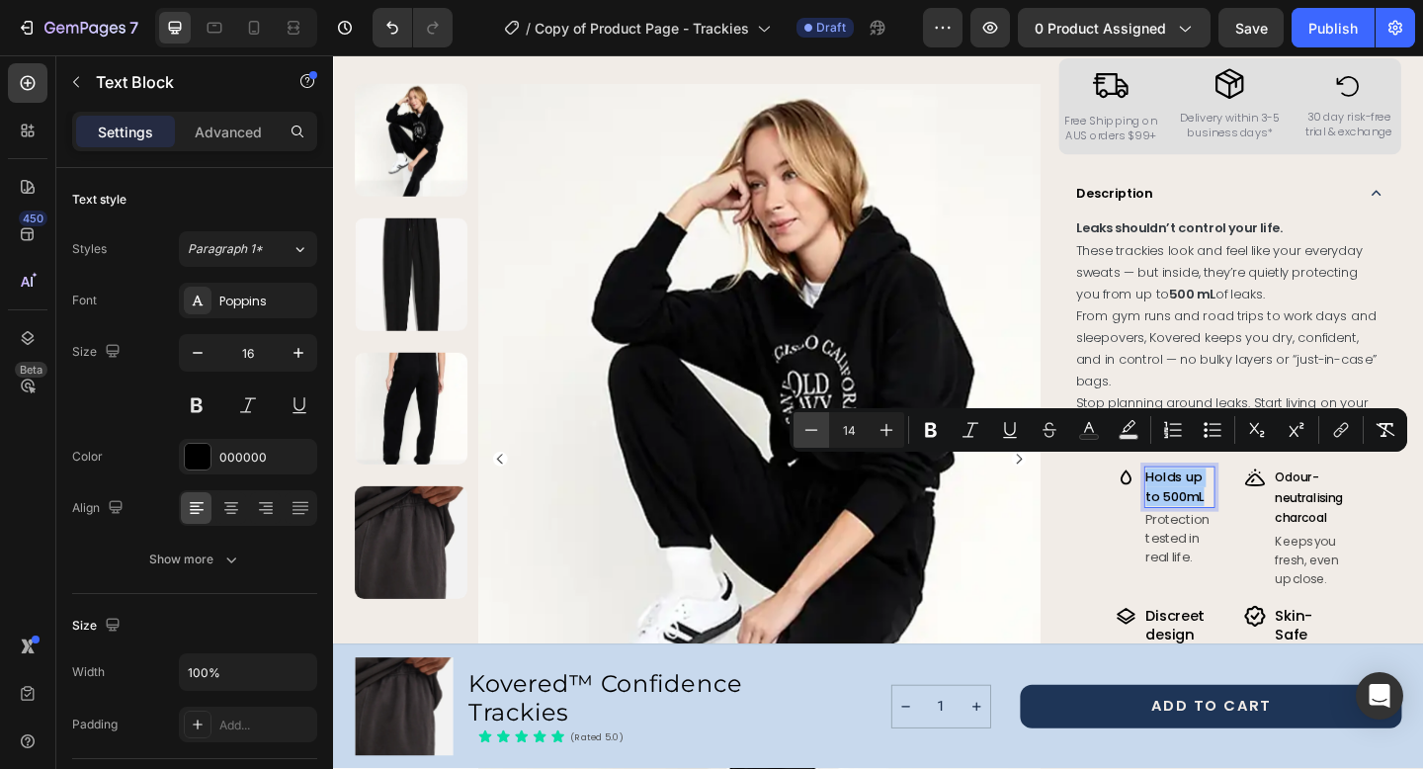
click at [817, 431] on icon "Editor contextual toolbar" at bounding box center [811, 430] width 20 height 20
type input "13"
click at [1388, 517] on span "Odour-neutralising charcoal" at bounding box center [1394, 536] width 73 height 62
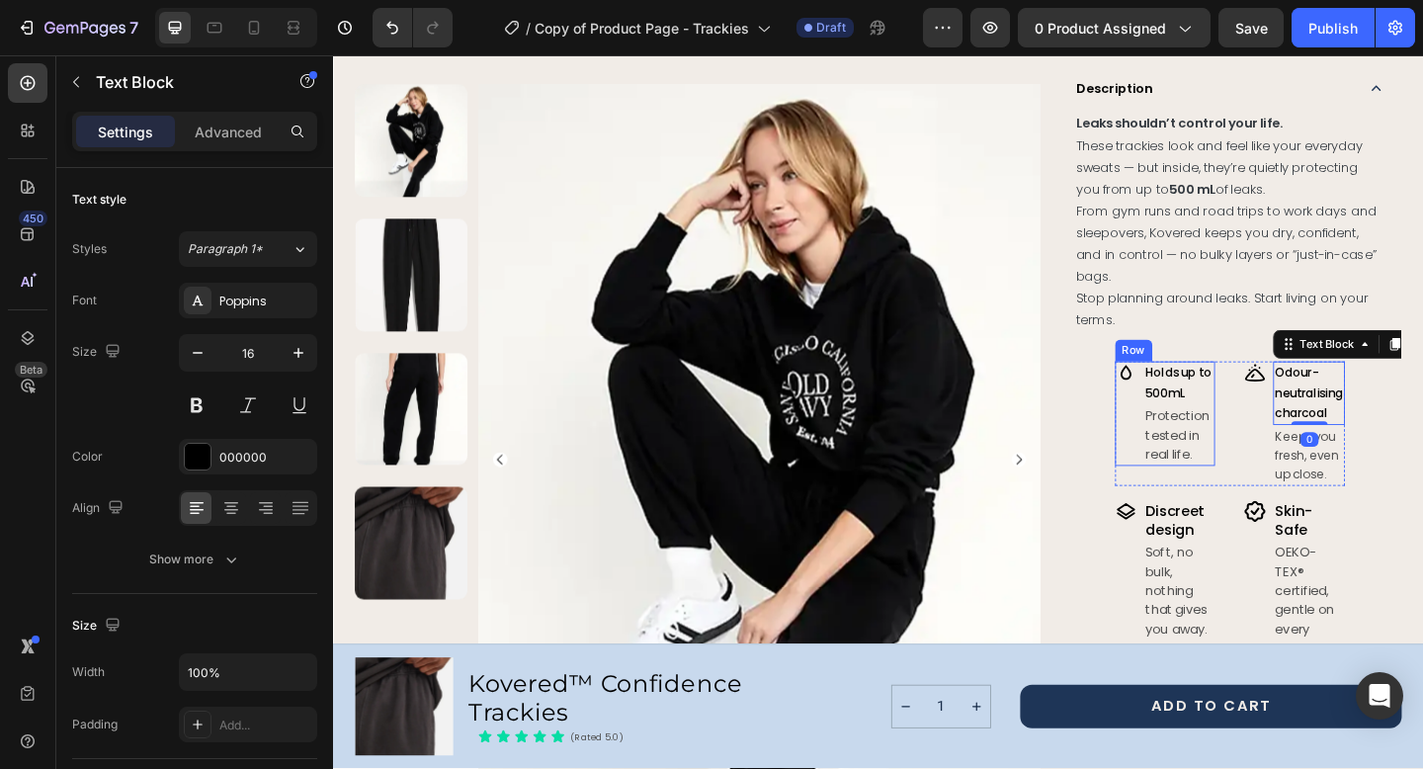
scroll to position [1054, 0]
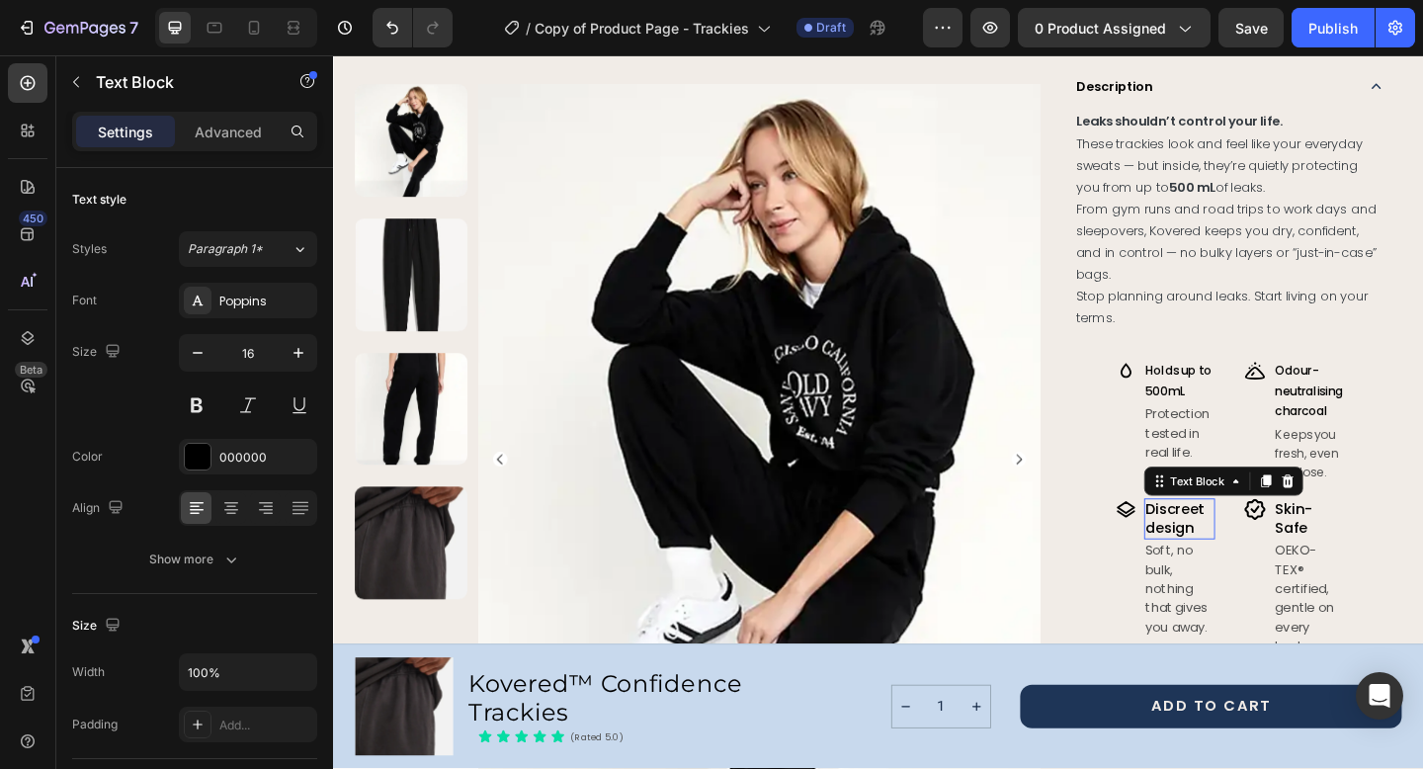
click at [1236, 553] on p "Discreet design" at bounding box center [1254, 559] width 74 height 41
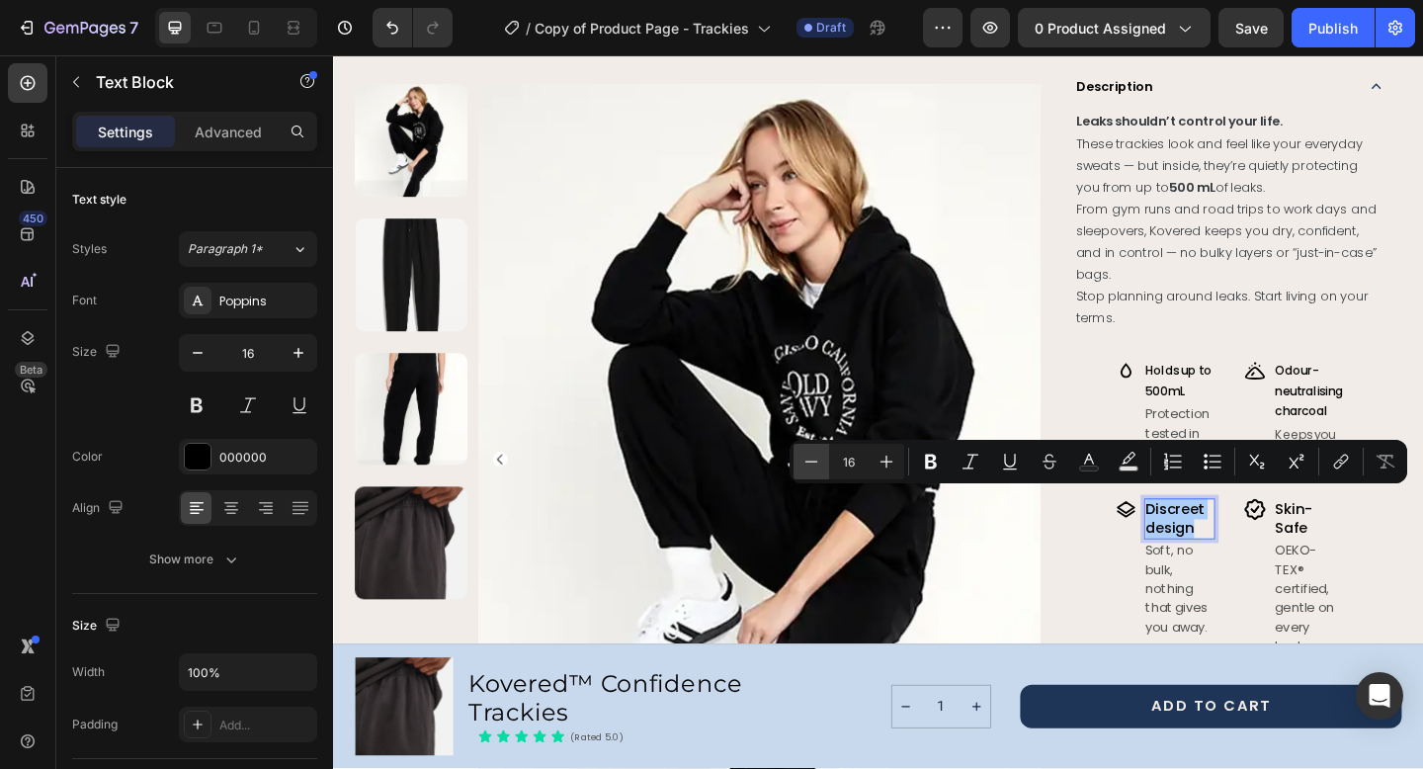
click at [812, 461] on icon "Editor contextual toolbar" at bounding box center [811, 460] width 13 height 1
type input "13"
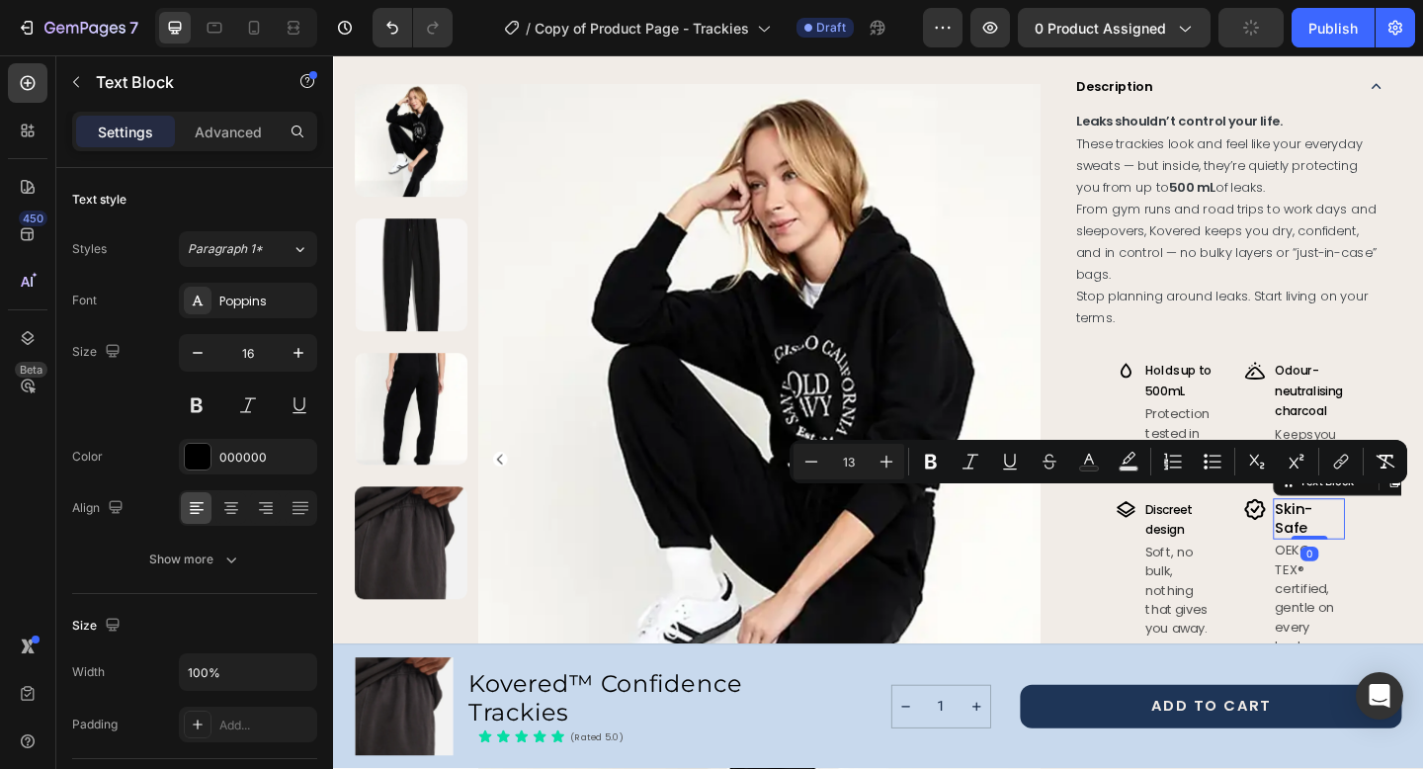
click at [1388, 549] on p "Skin-Safe" at bounding box center [1395, 559] width 74 height 41
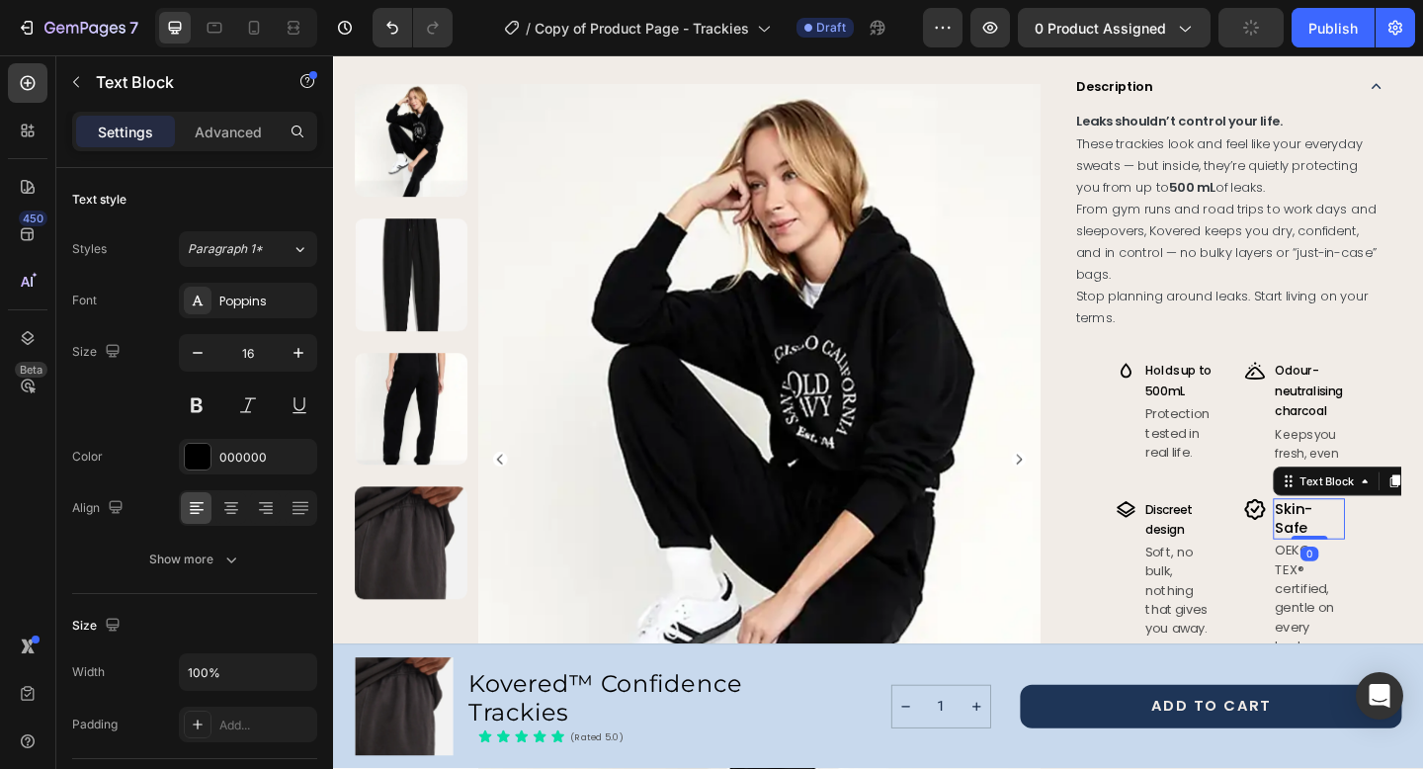
click at [1388, 549] on p "Skin-Safe" at bounding box center [1395, 559] width 74 height 41
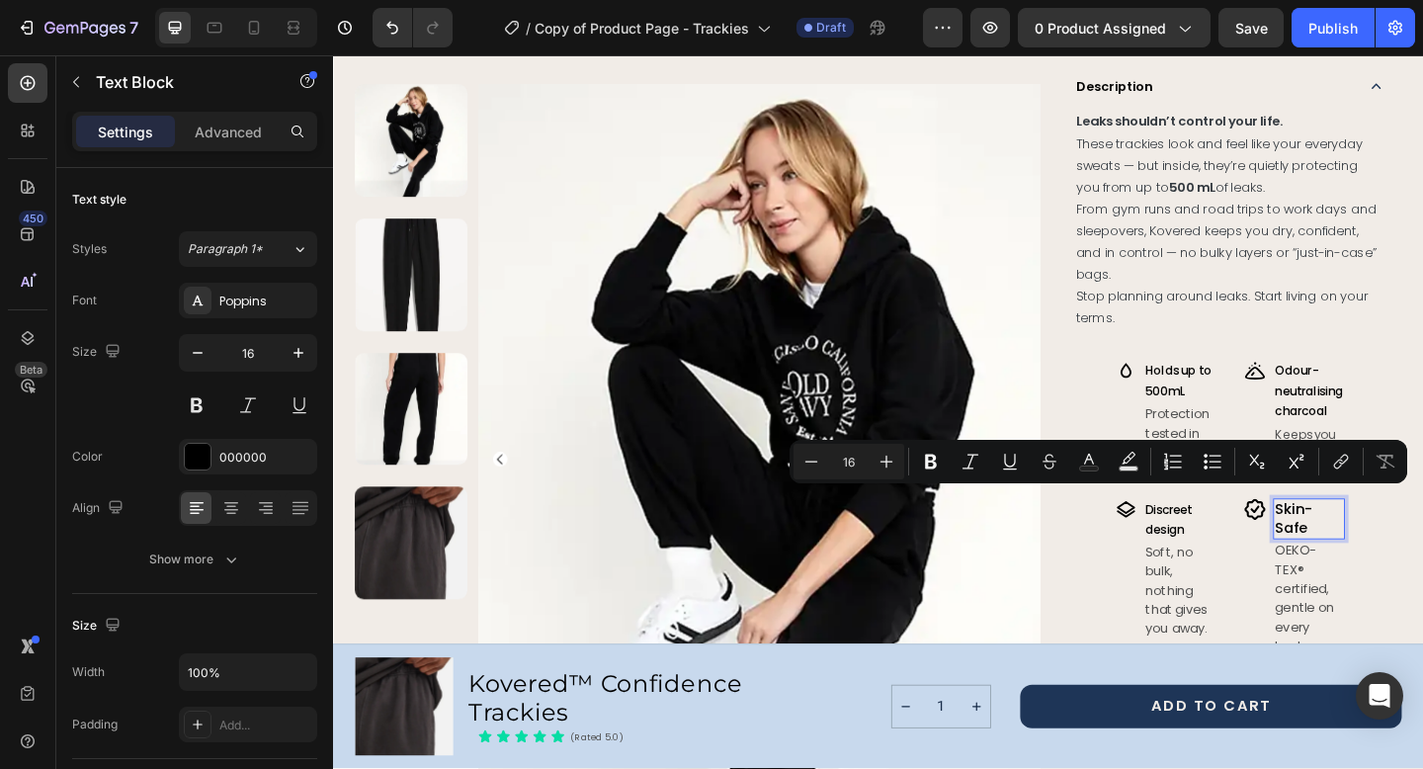
click at [1372, 540] on p "Skin-Safe" at bounding box center [1395, 559] width 74 height 41
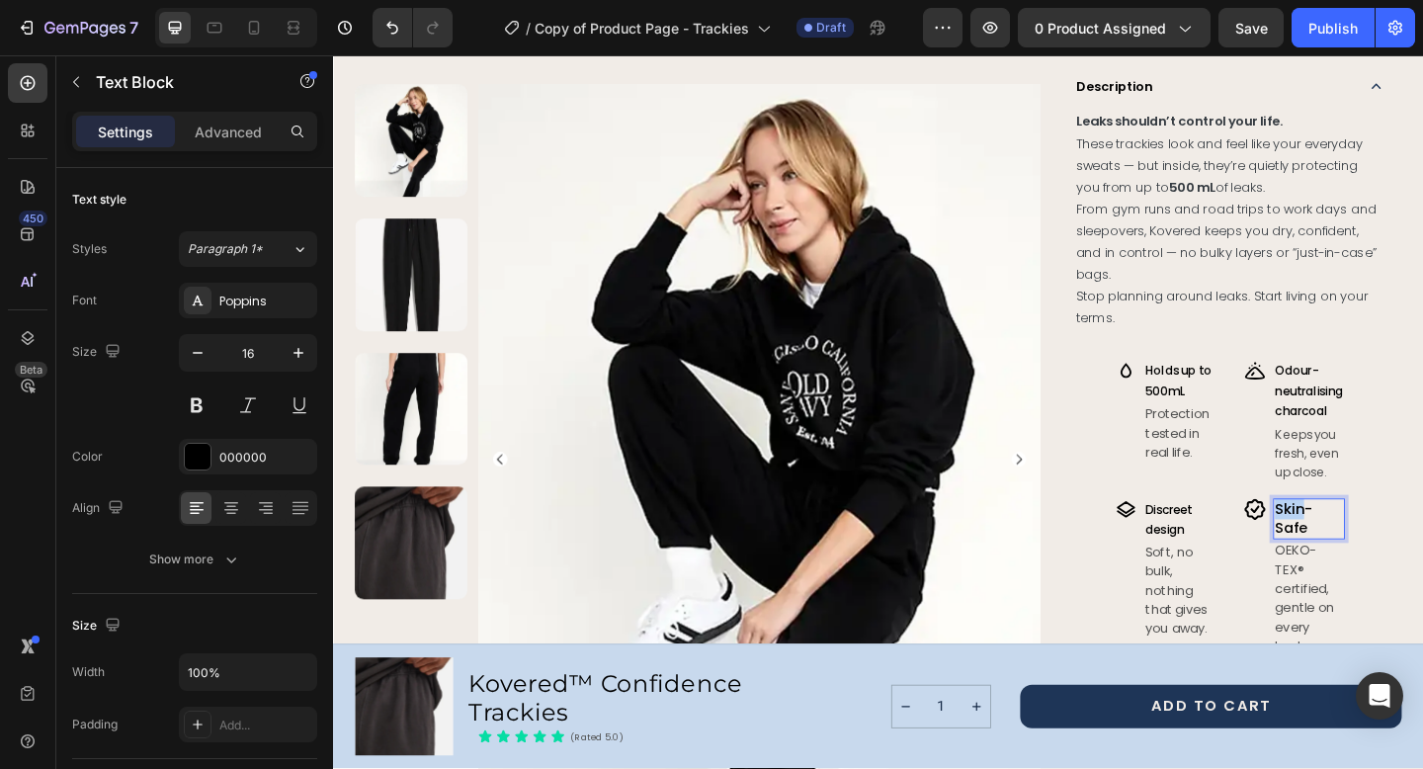
click at [1372, 540] on p "Skin-Safe" at bounding box center [1395, 559] width 74 height 41
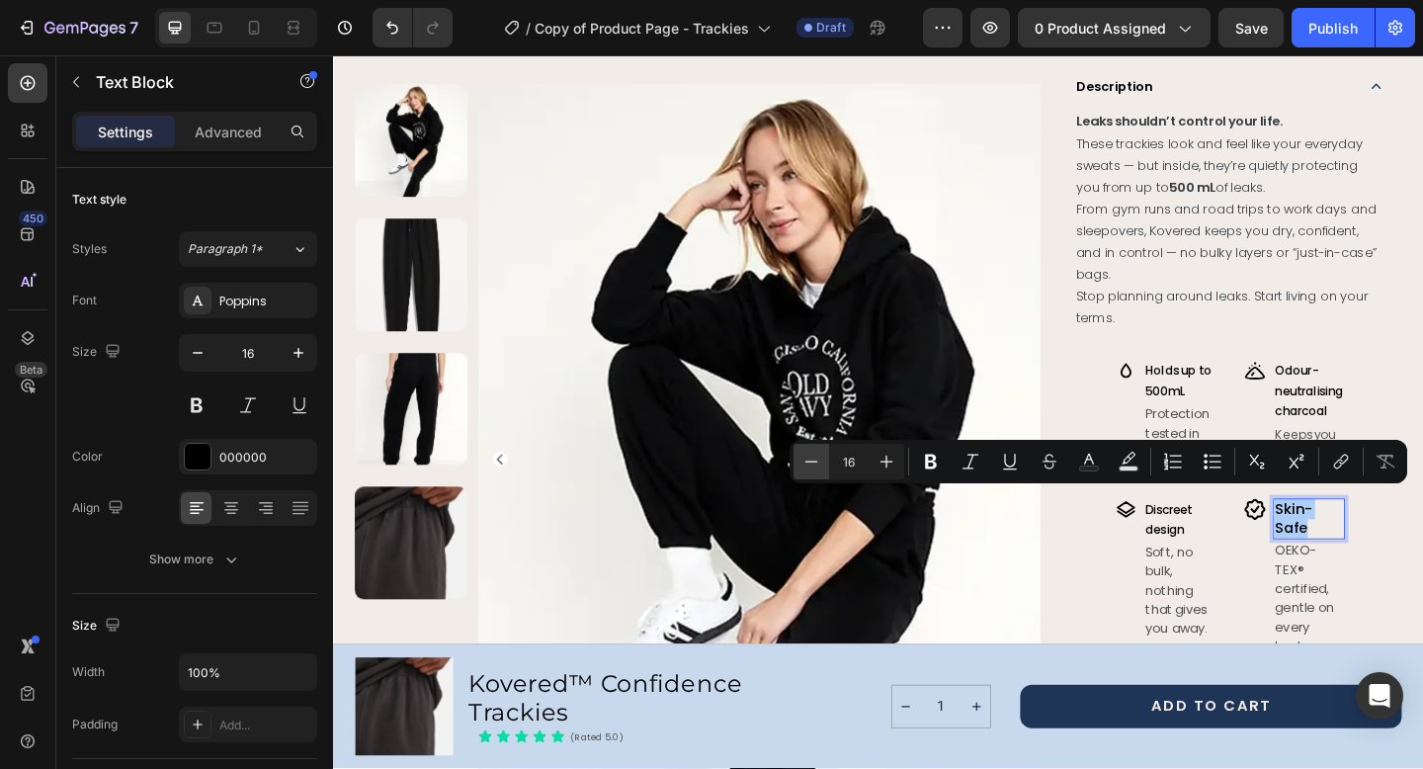
click at [801, 468] on icon "Editor contextual toolbar" at bounding box center [811, 462] width 20 height 20
type input "13"
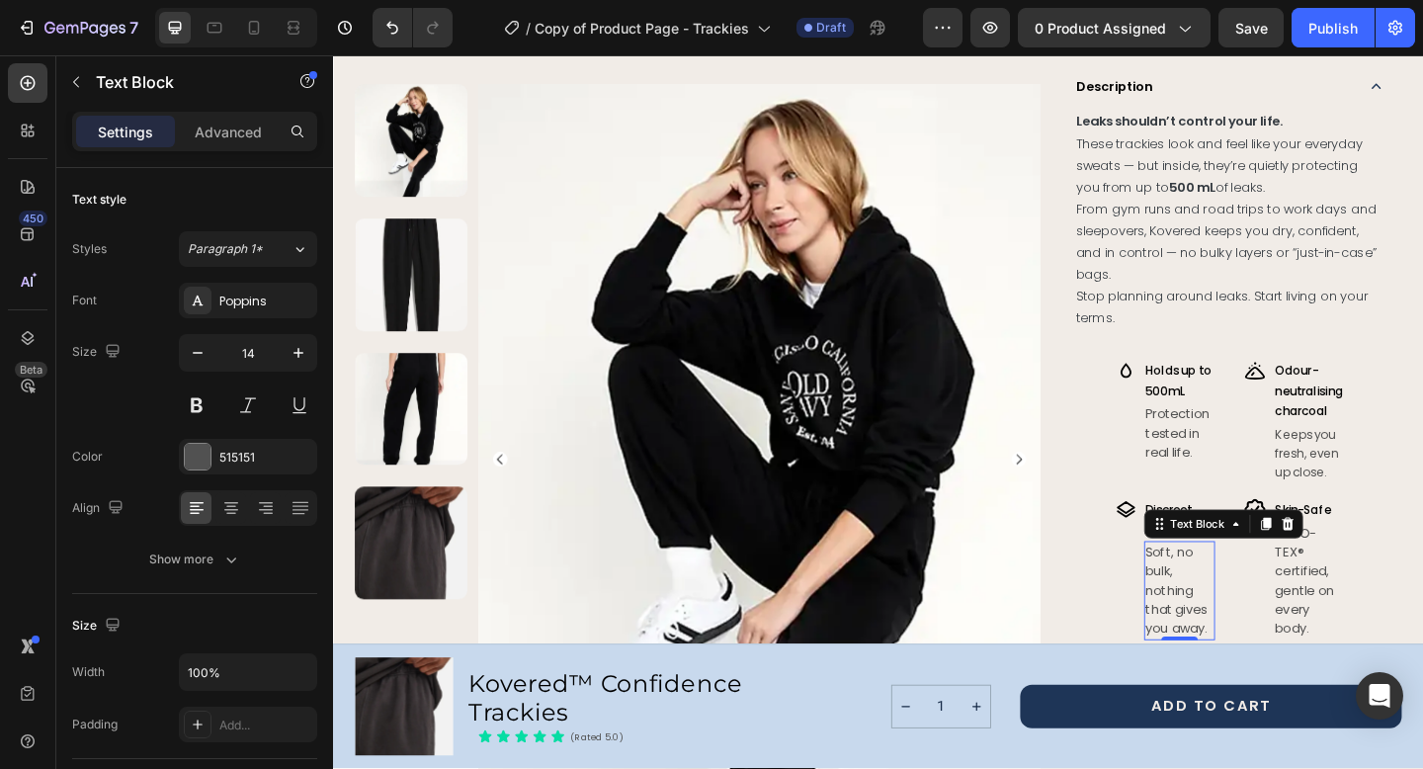
click at [1243, 598] on p "Soft, no bulk, nothing that gives you away." at bounding box center [1254, 638] width 74 height 104
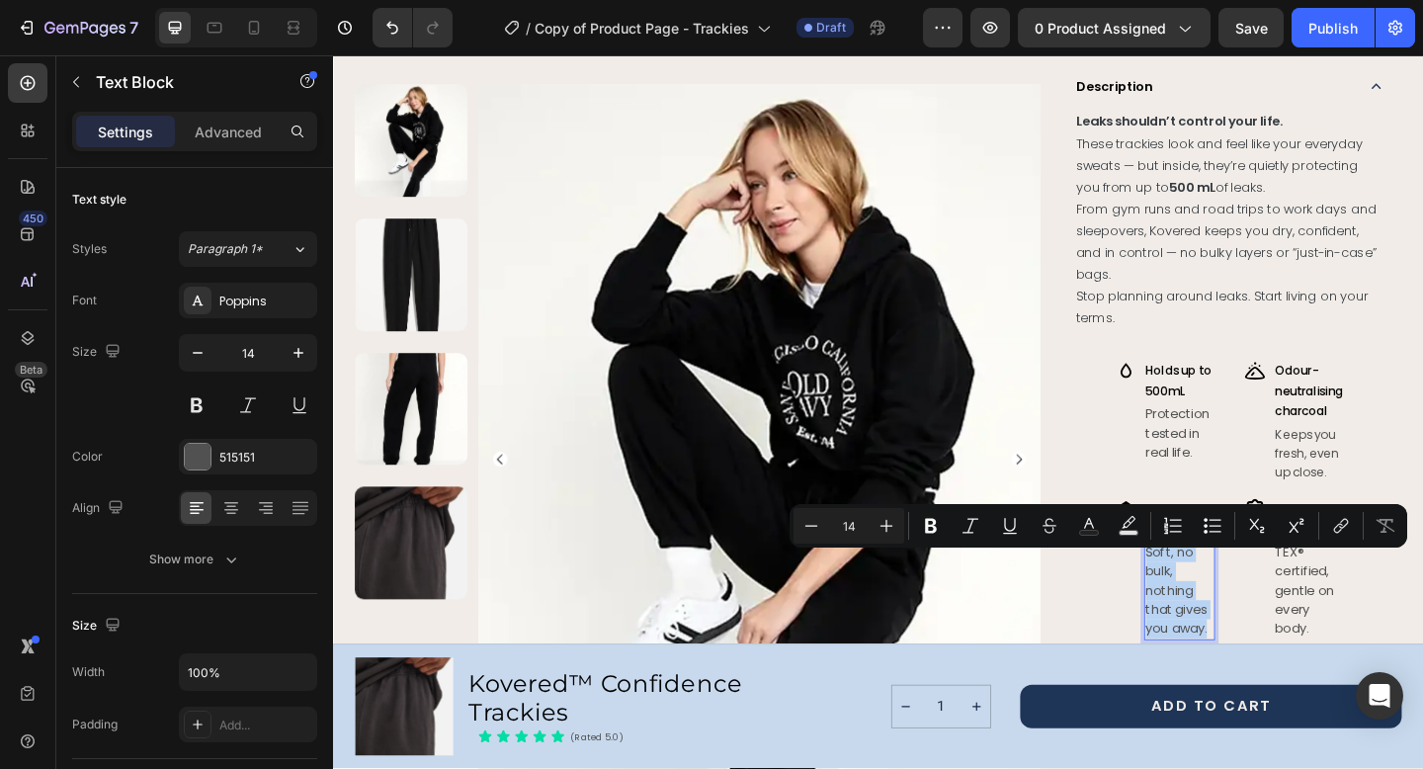
click at [1243, 598] on p "Soft, no bulk, nothing that gives you away." at bounding box center [1254, 638] width 74 height 104
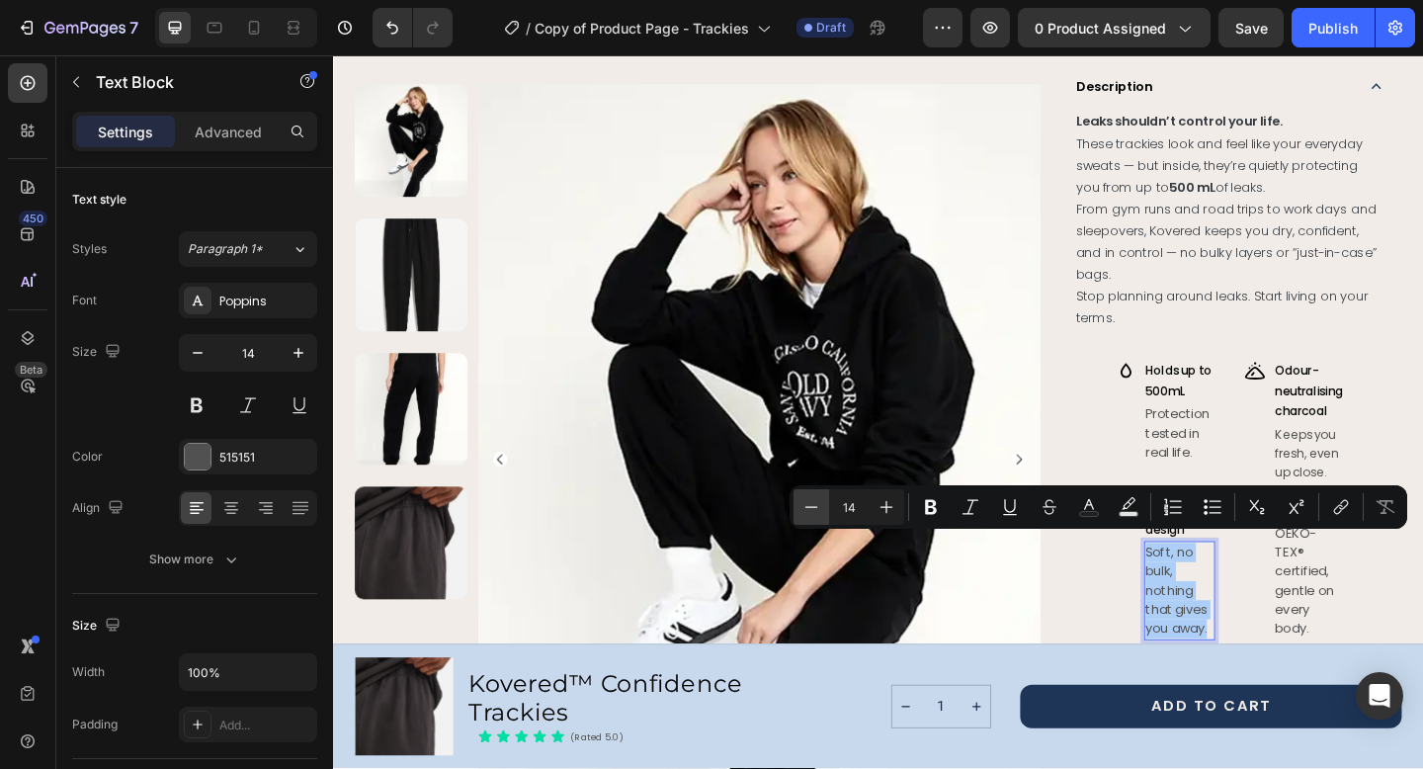
click at [809, 509] on icon "Editor contextual toolbar" at bounding box center [811, 507] width 20 height 20
type input "13"
click at [1384, 598] on p "OEKO-TEX® certified, gentle on every body." at bounding box center [1395, 627] width 74 height 124
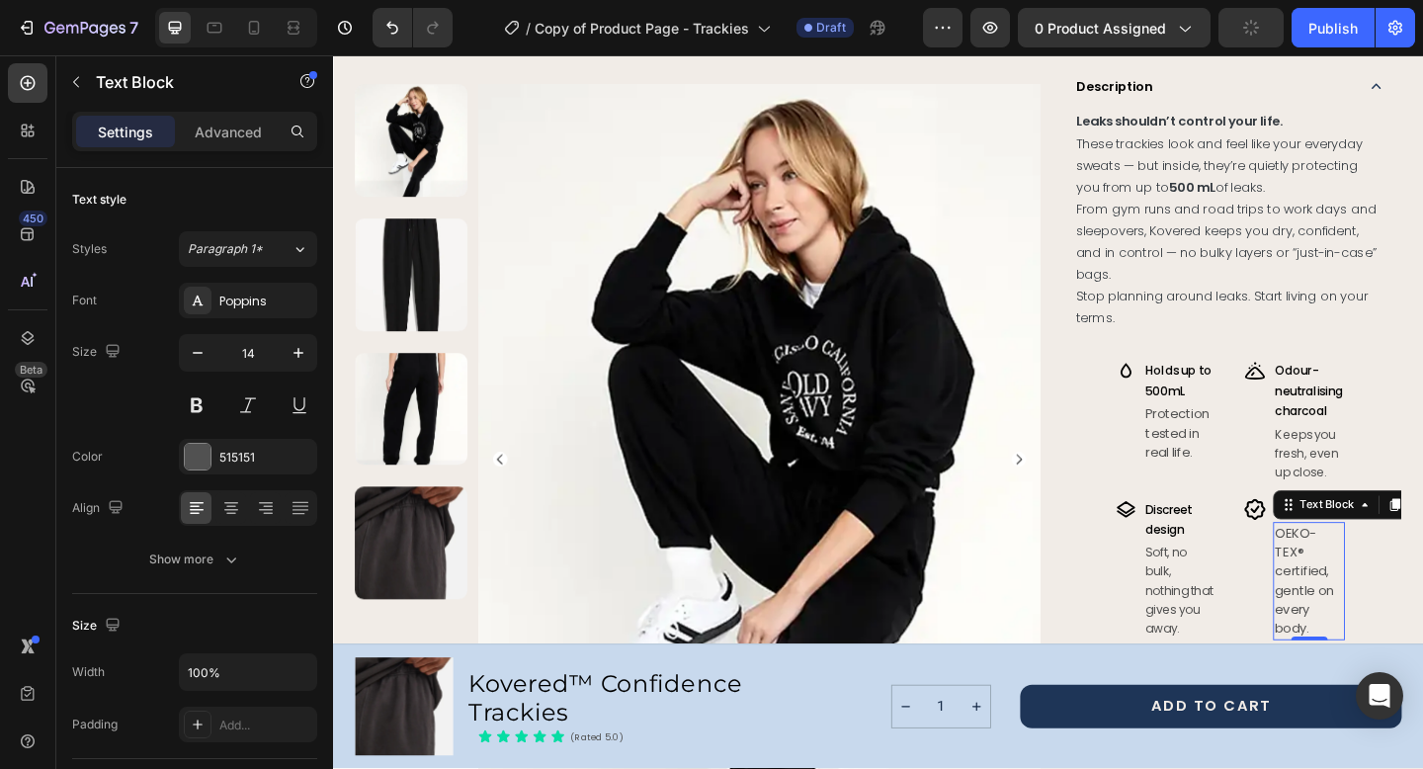
click at [1384, 598] on p "OEKO-TEX® certified, gentle on every body." at bounding box center [1395, 627] width 74 height 124
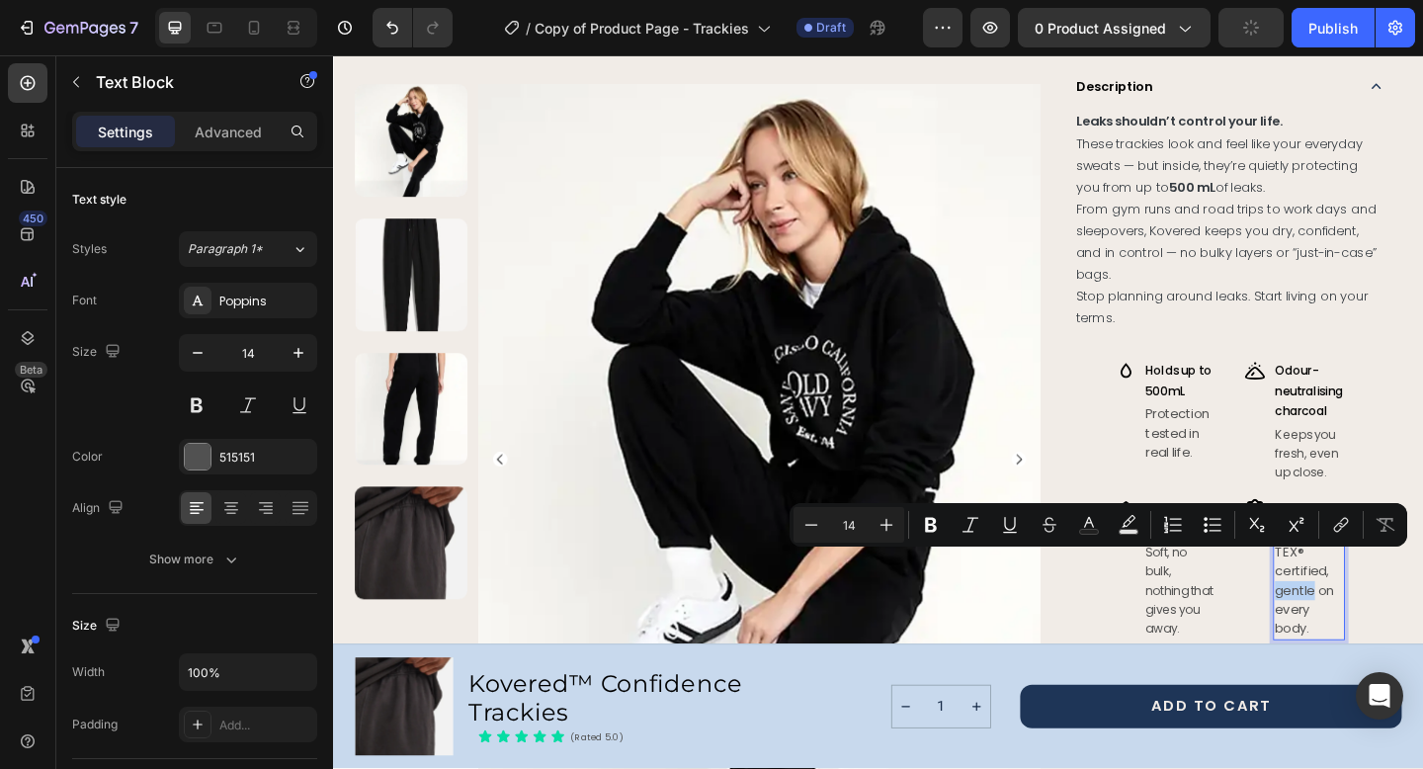
click at [1384, 598] on p "OEKO-TEX® certified, gentle on every body." at bounding box center [1395, 627] width 74 height 124
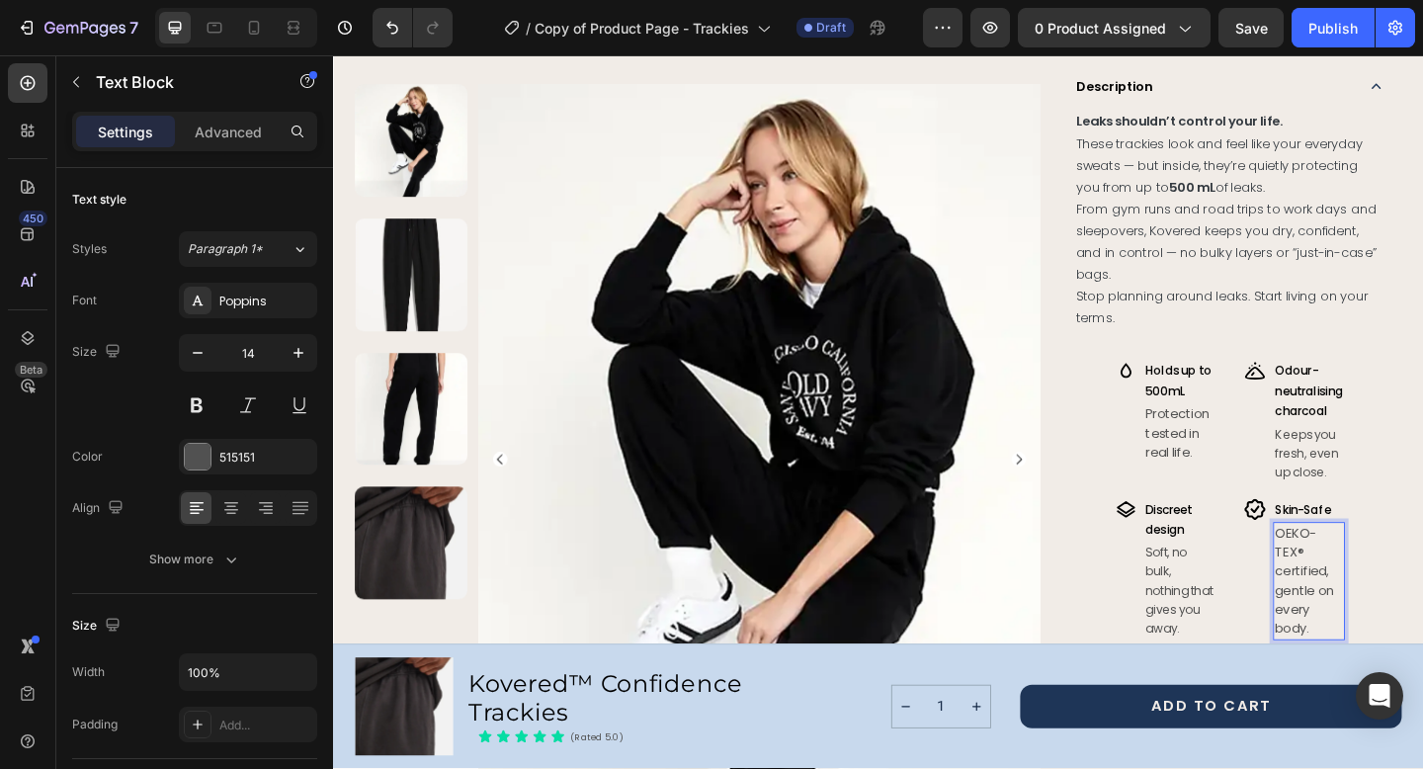
click at [1366, 565] on p "OEKO-TEX® certified, gentle on every body." at bounding box center [1395, 627] width 74 height 124
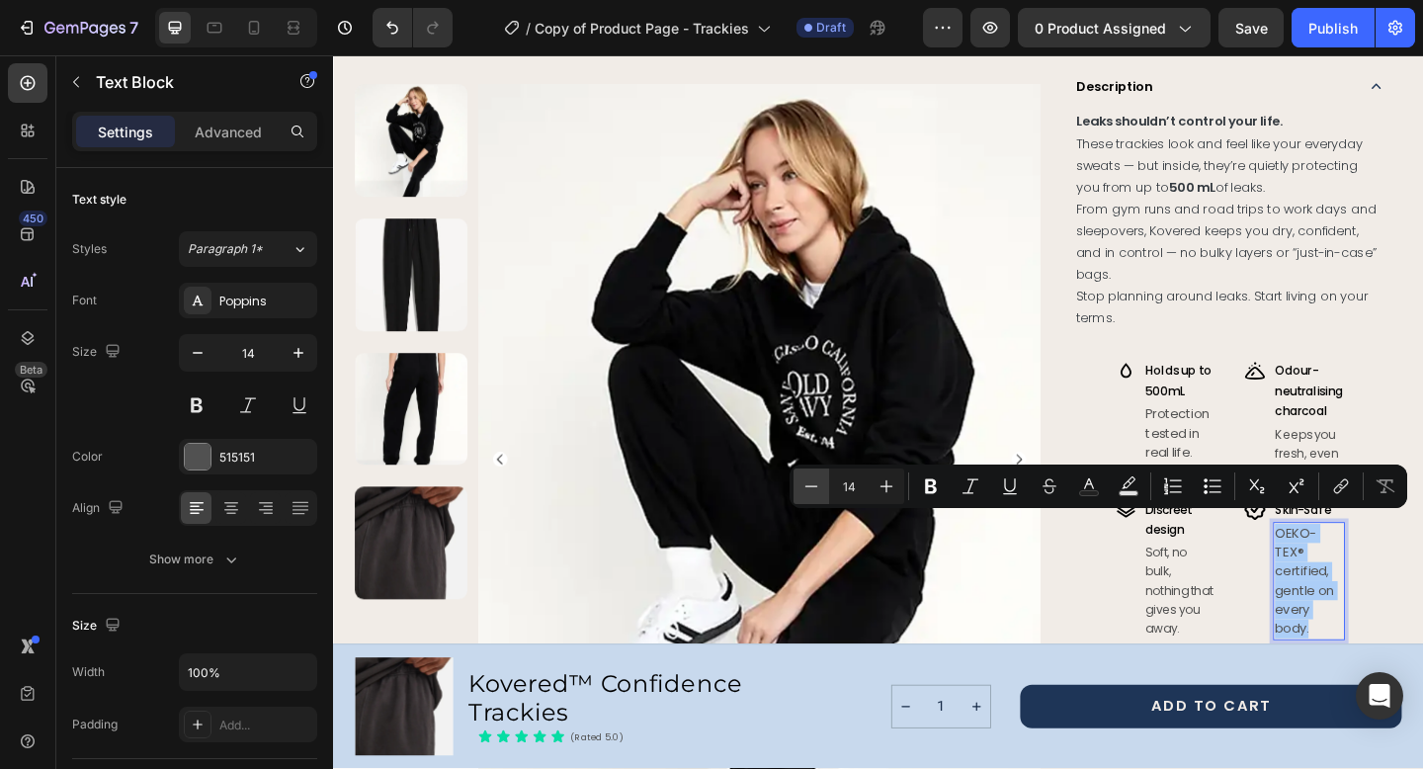
click at [817, 484] on icon "Editor contextual toolbar" at bounding box center [811, 486] width 20 height 20
type input "13"
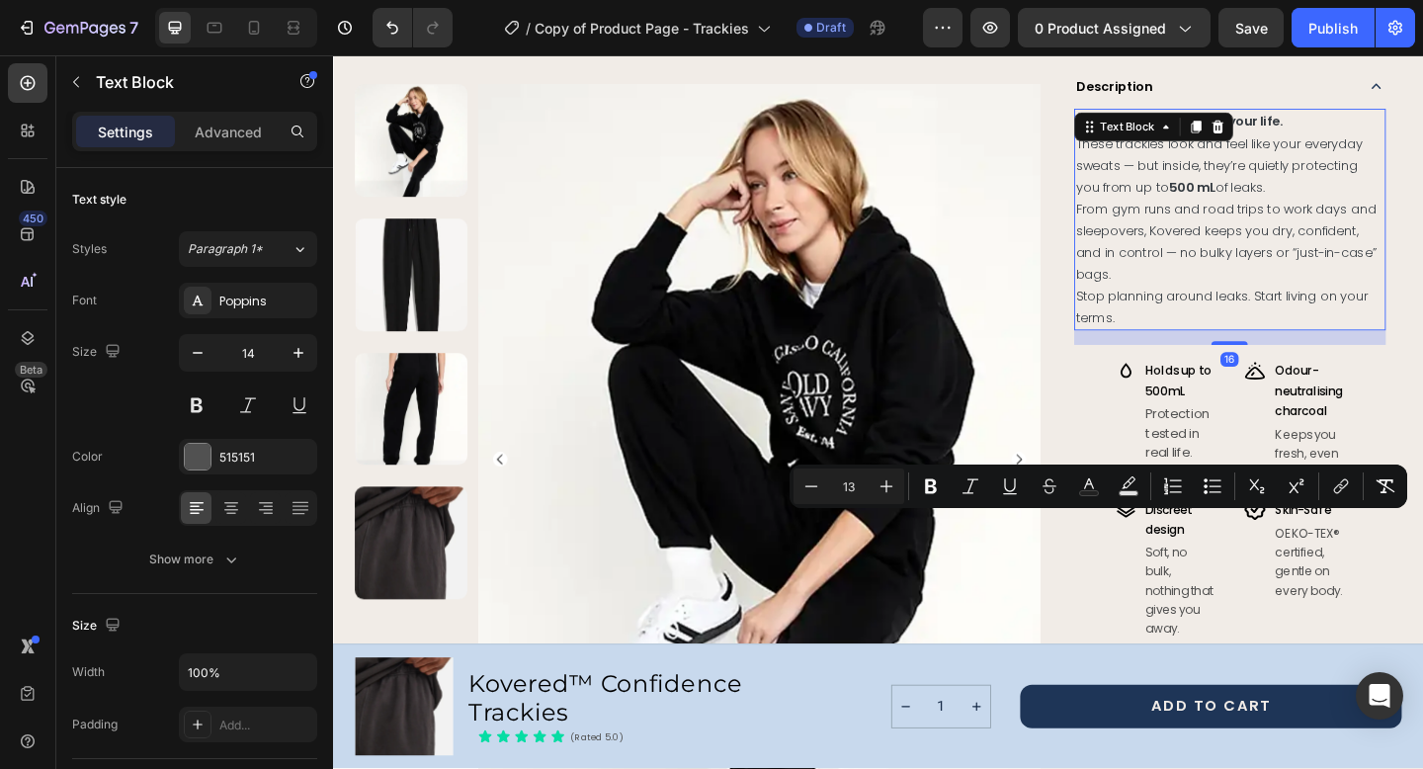
click at [1252, 281] on span "From gym runs and road trips to work days and sleepovers, Kovered keeps you dry…" at bounding box center [1304, 257] width 327 height 91
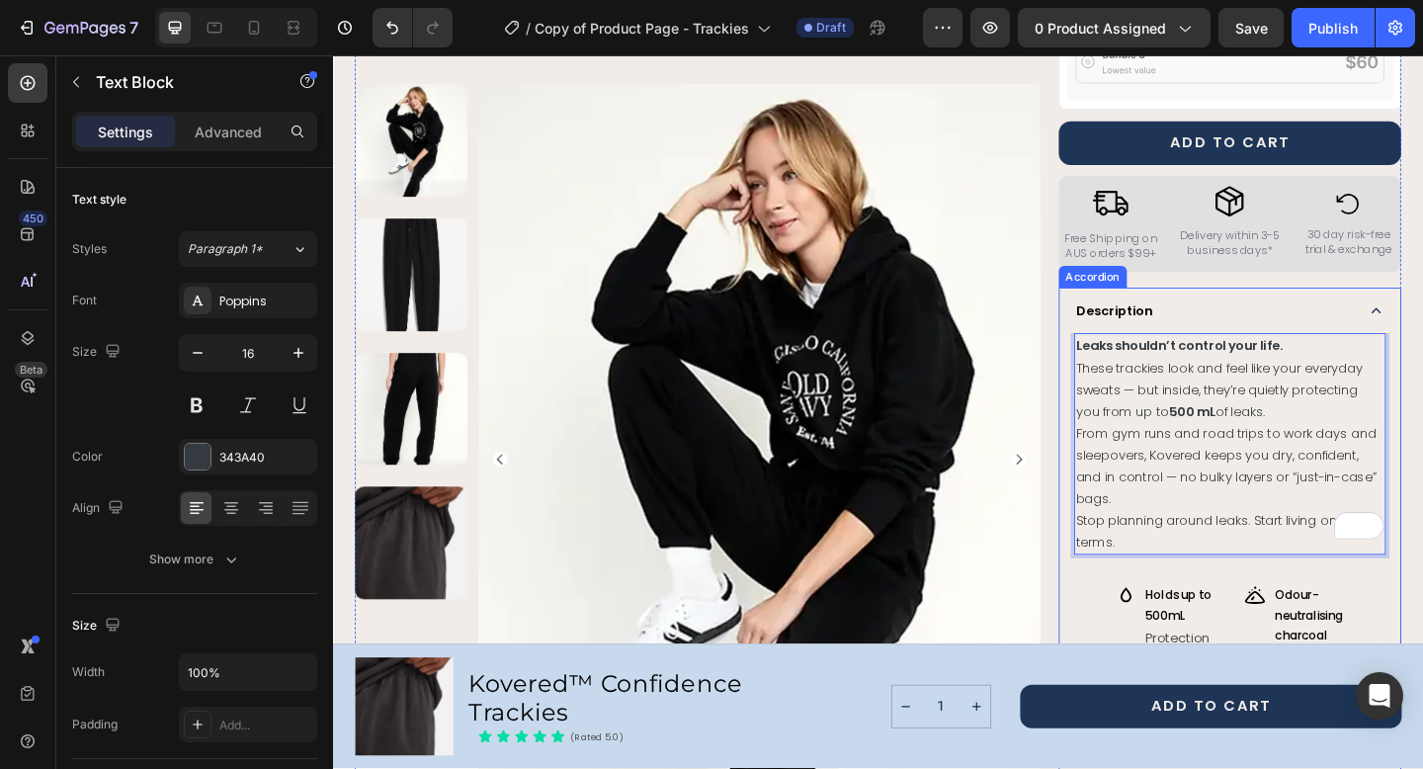
scroll to position [817, 0]
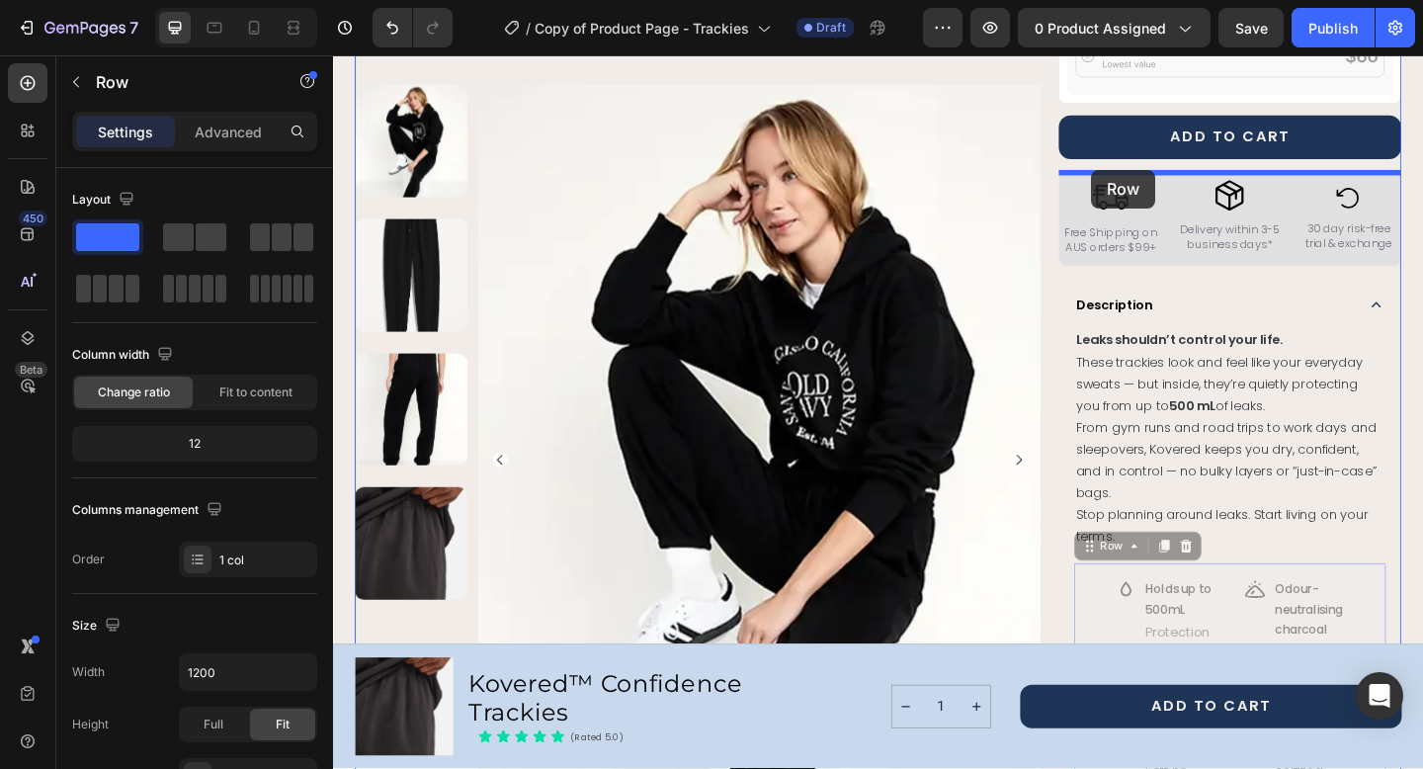
drag, startPoint x: 1171, startPoint y: 640, endPoint x: 1157, endPoint y: 180, distance: 460.6
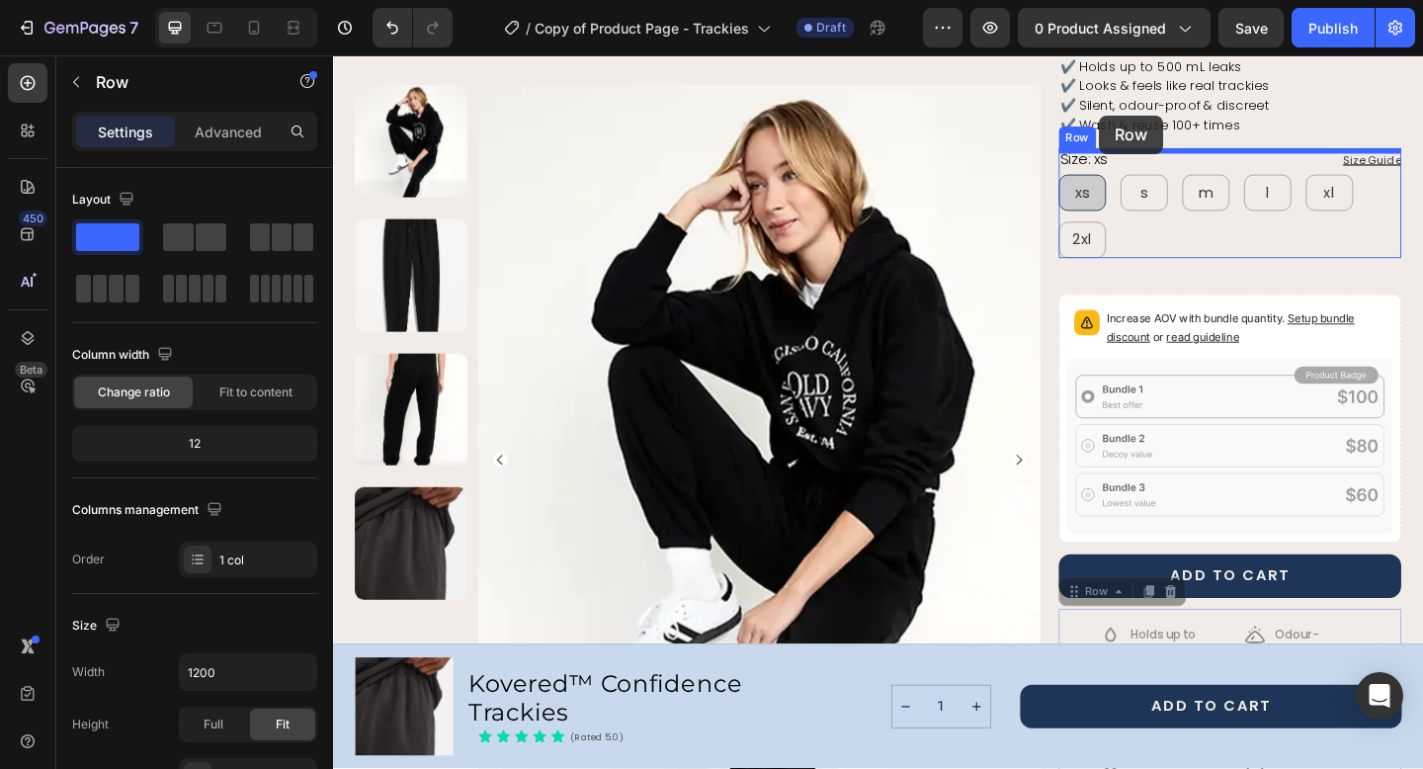
scroll to position [261, 0]
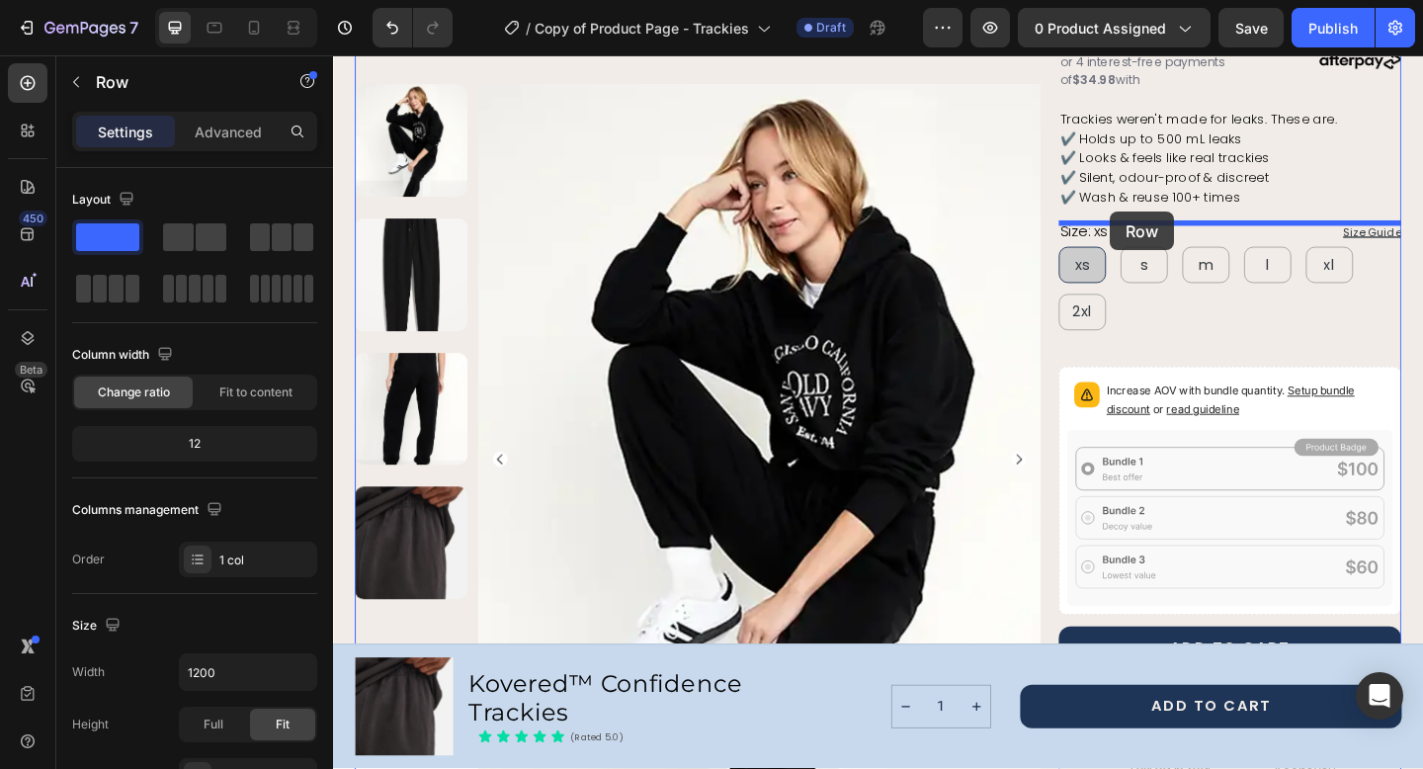
drag, startPoint x: 1152, startPoint y: 646, endPoint x: 1178, endPoint y: 225, distance: 421.7
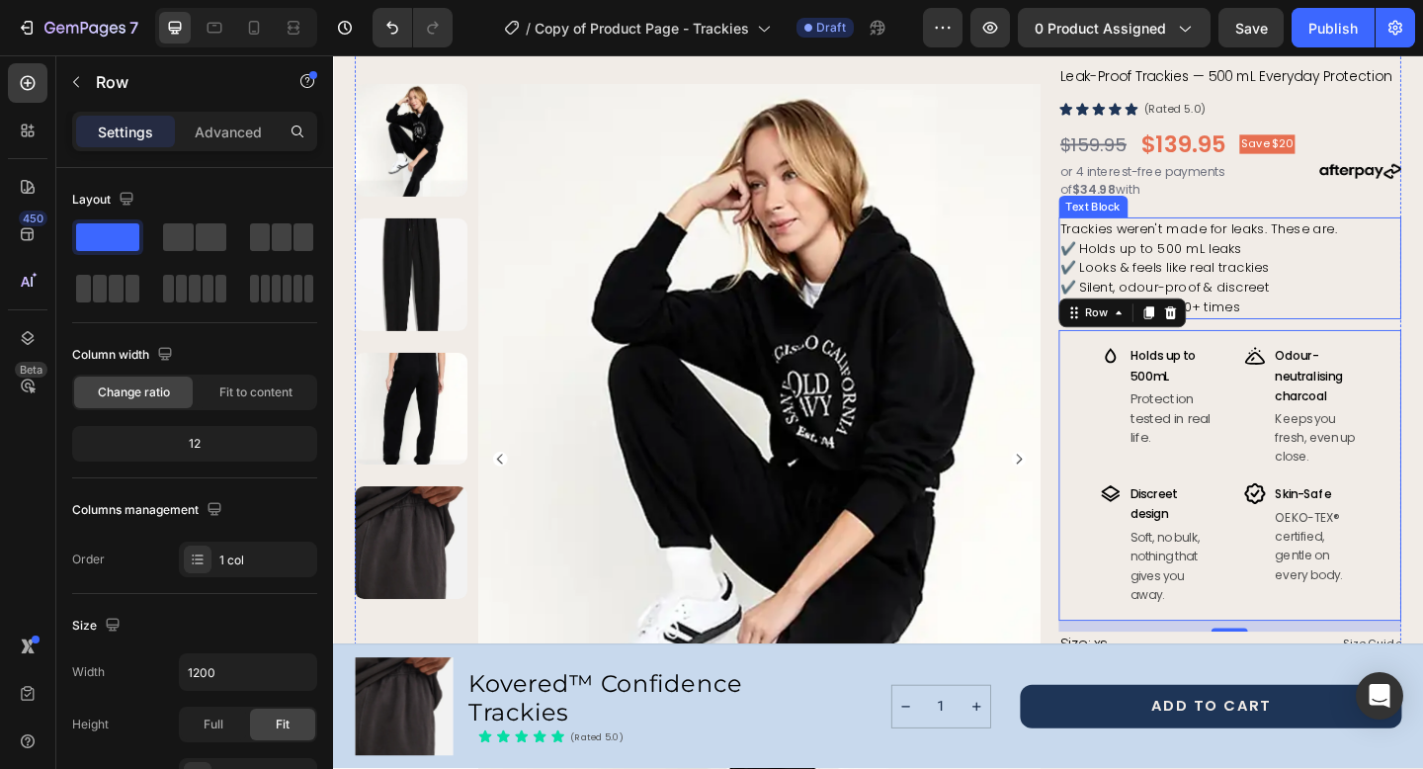
scroll to position [130, 0]
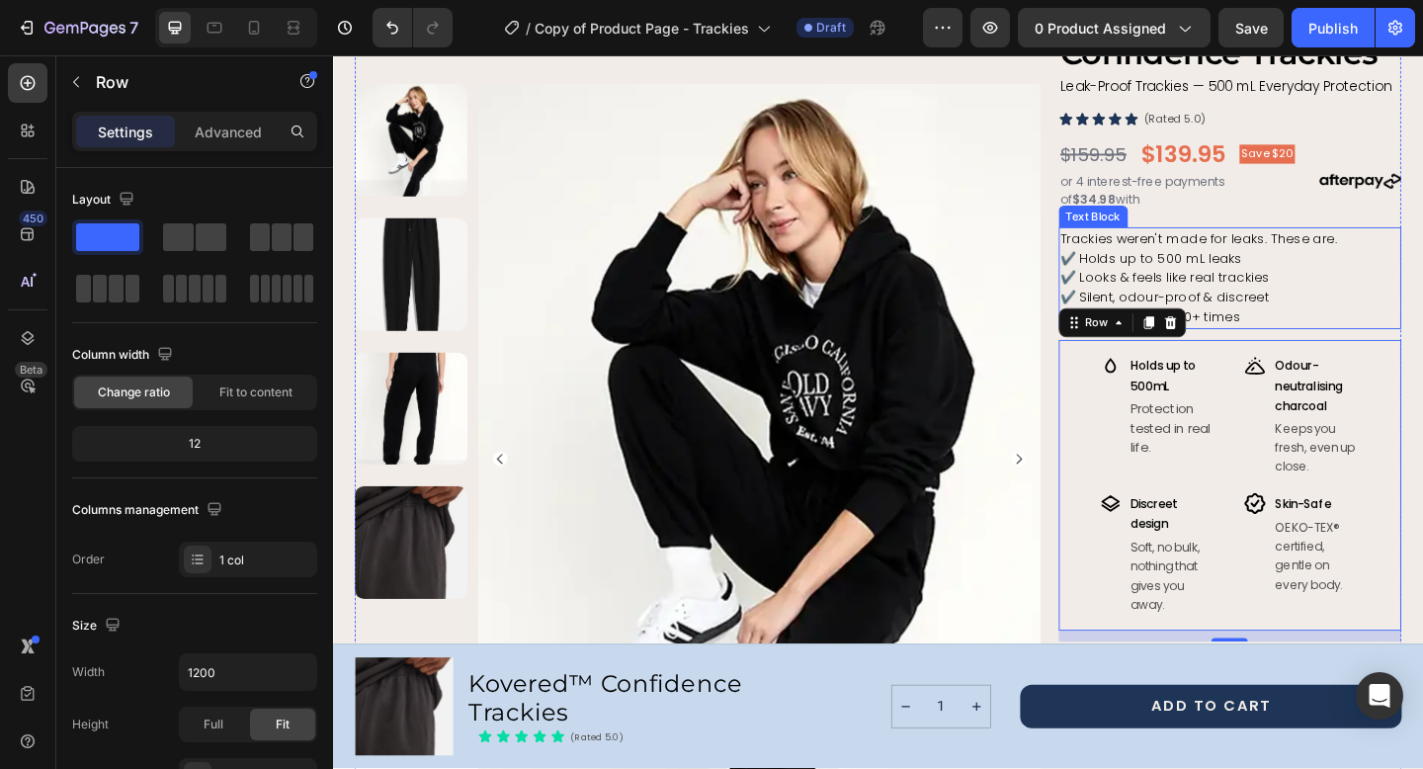
click at [1306, 304] on span "✔️ Looks & feels like real trackies" at bounding box center [1237, 298] width 227 height 20
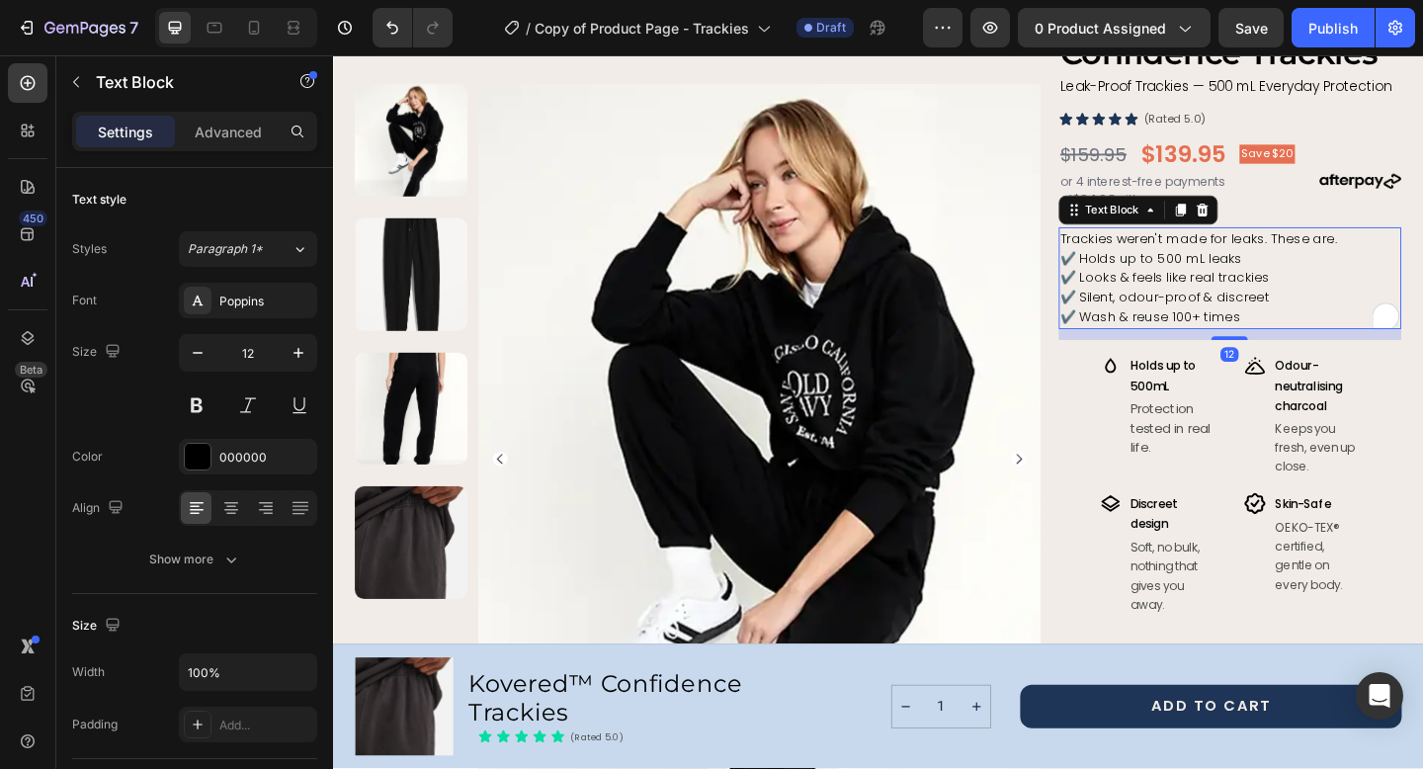
click at [1322, 346] on p "✔️ Wash & reuse 100+ times" at bounding box center [1308, 341] width 369 height 22
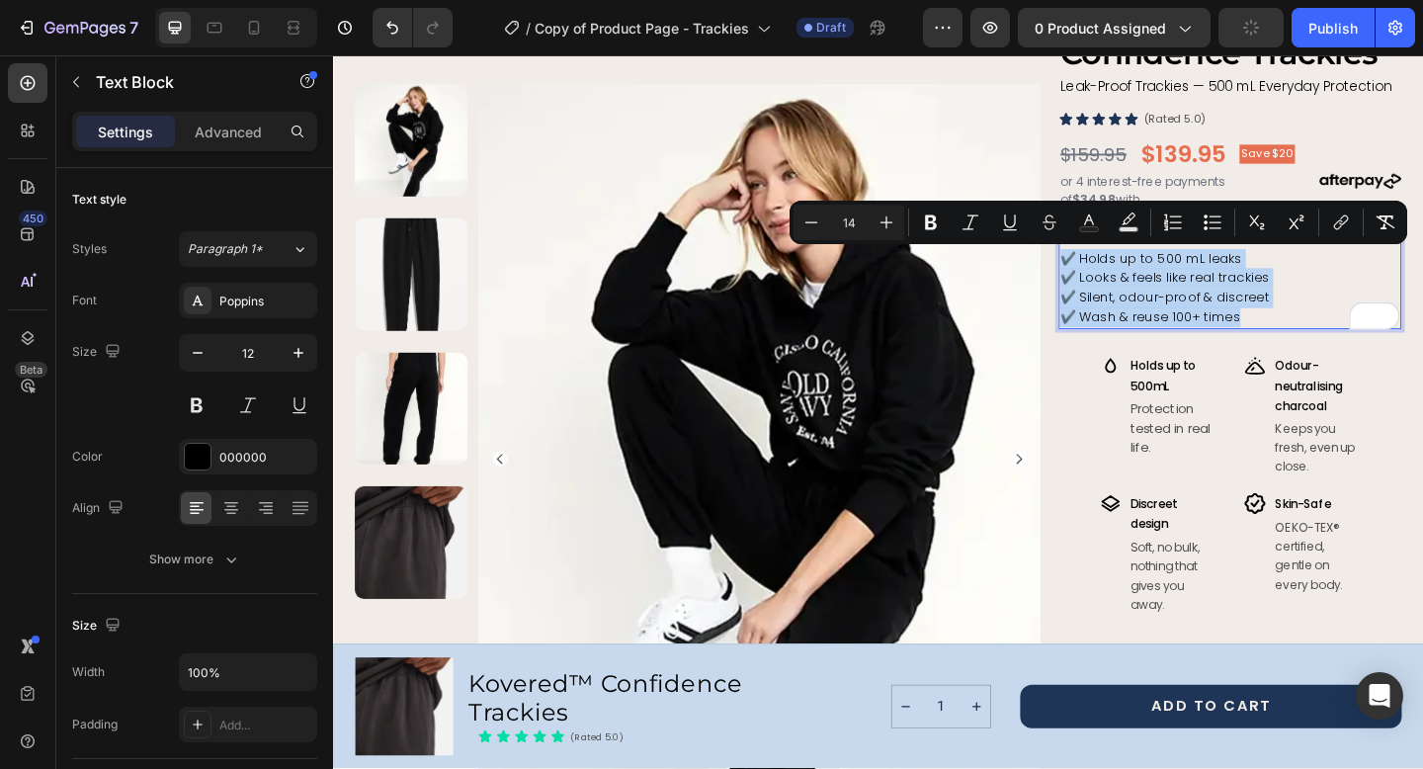
drag, startPoint x: 1322, startPoint y: 346, endPoint x: 1128, endPoint y: 276, distance: 206.0
click at [1128, 276] on div "Trackies weren't made for leaks. These are. ✔️ Holds up to 500 mL leaks ✔️ Look…" at bounding box center [1308, 298] width 372 height 111
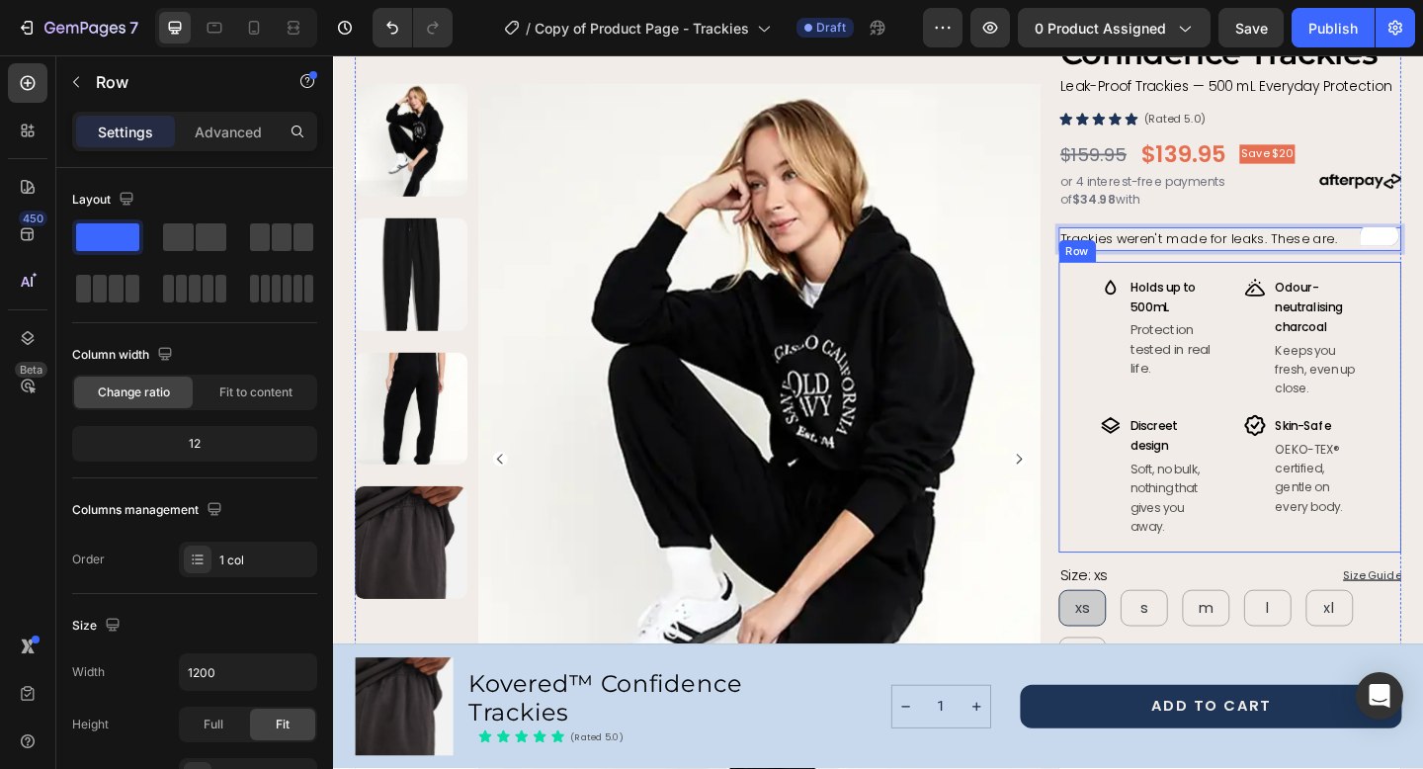
click at [1145, 350] on div "Image Holds up to 500mL Text Block Protection tested in real life. Text Block R…" at bounding box center [1308, 439] width 372 height 316
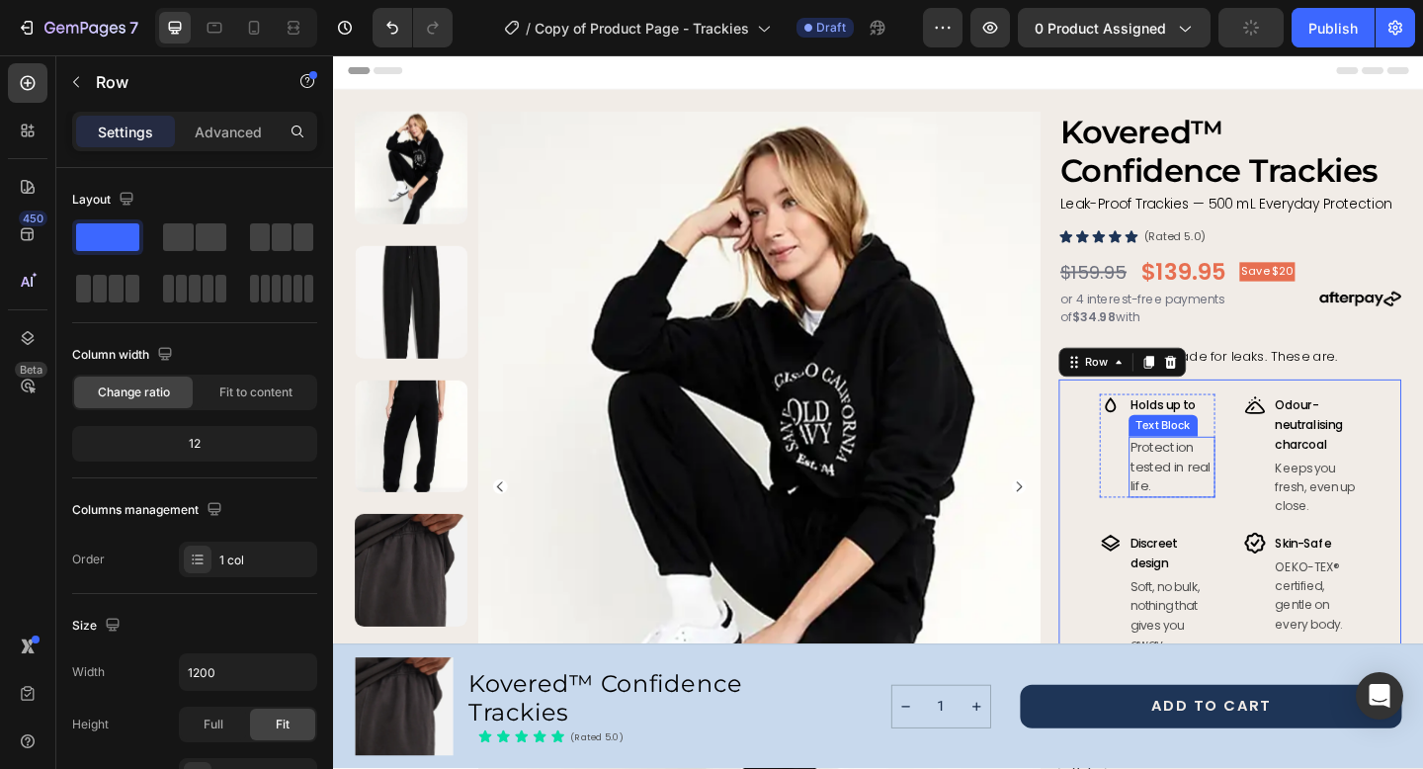
scroll to position [2, 0]
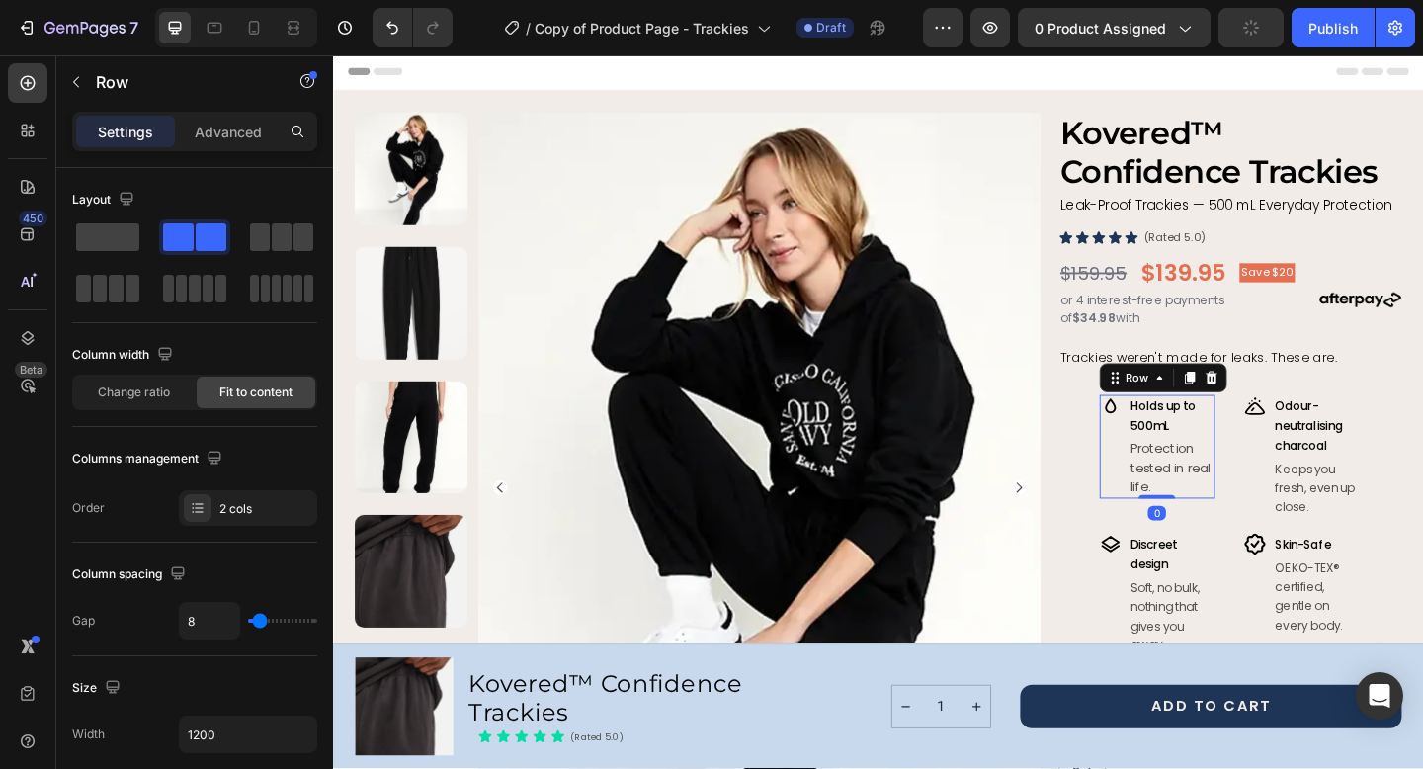
click at [1185, 465] on div "Image" at bounding box center [1179, 482] width 24 height 114
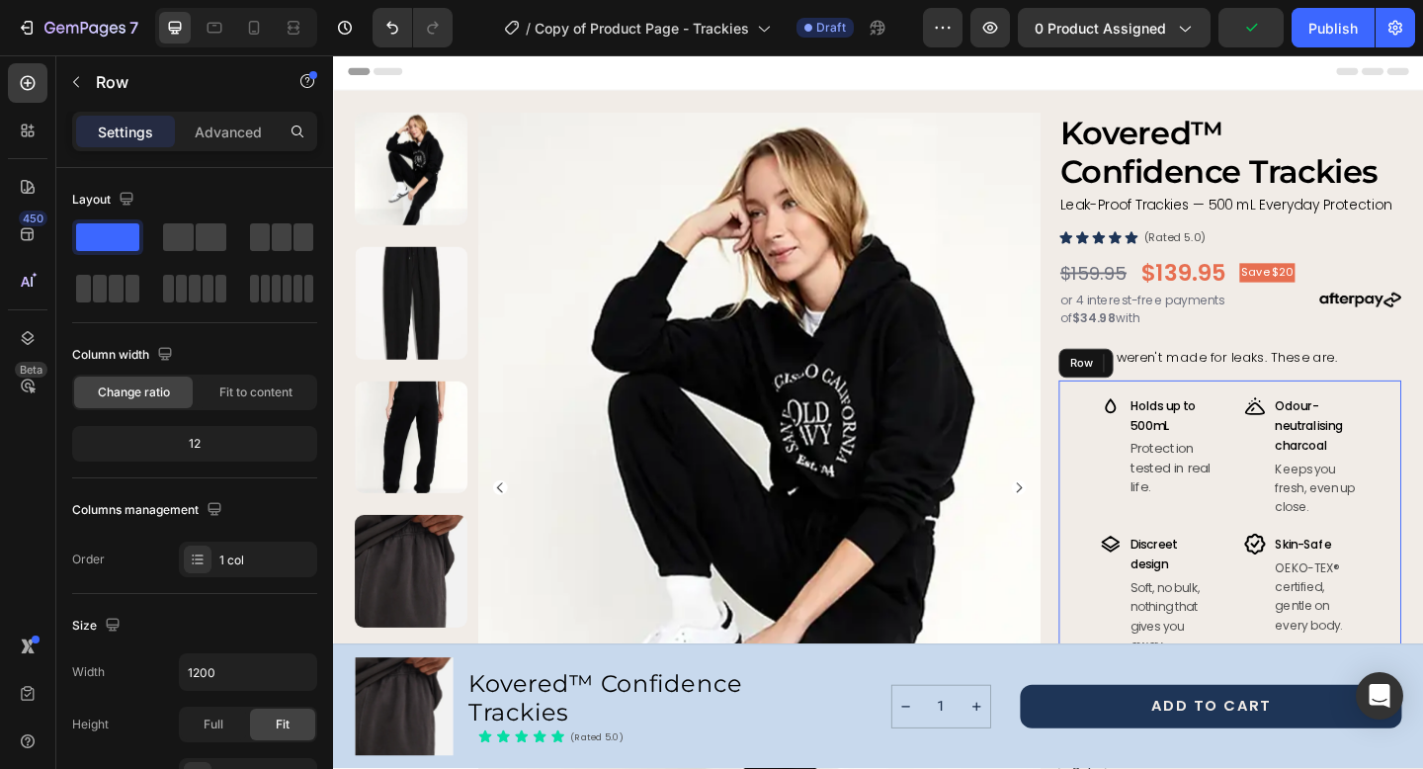
click at [1140, 459] on div "Image Holds up to 500mL Text Block Protection tested in real life. Text Block R…" at bounding box center [1308, 567] width 372 height 316
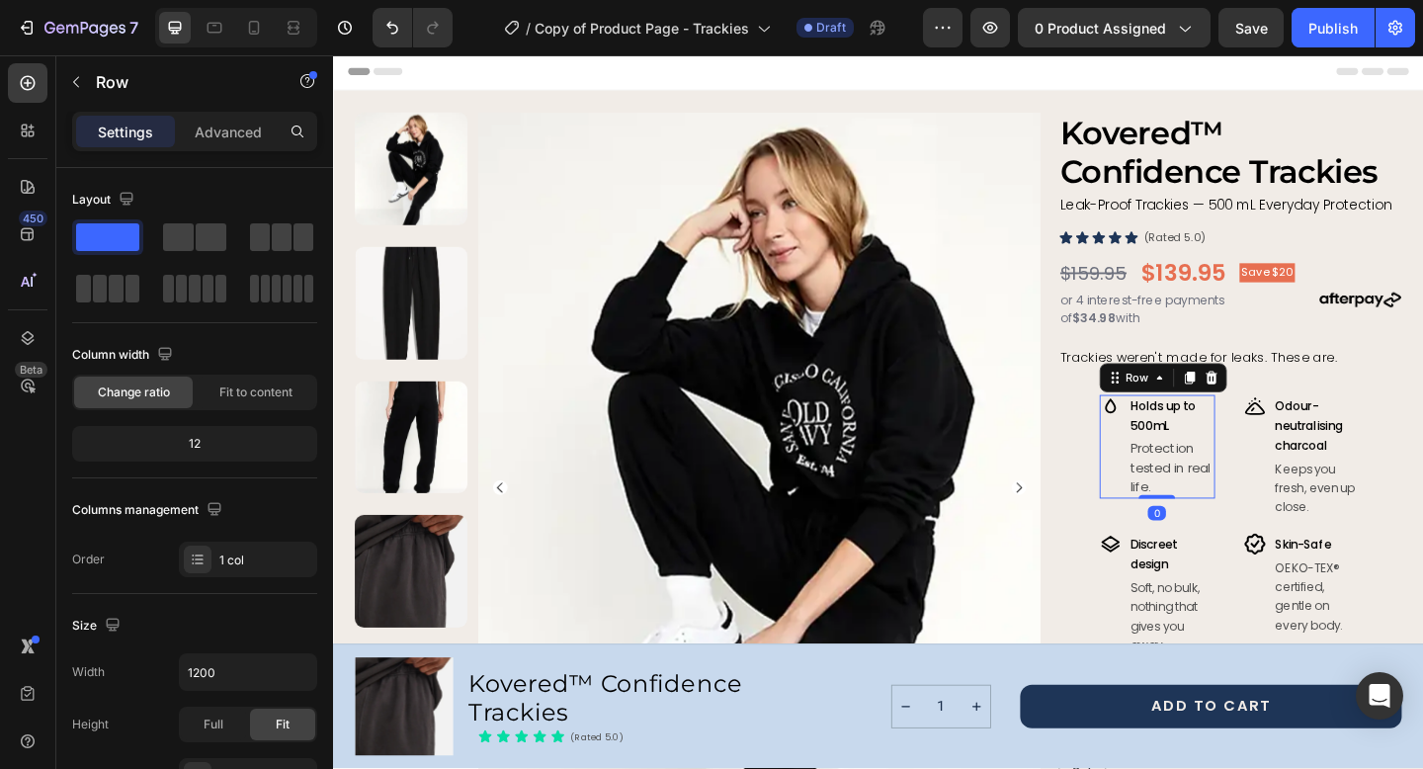
click at [1189, 452] on div "Image" at bounding box center [1179, 482] width 24 height 114
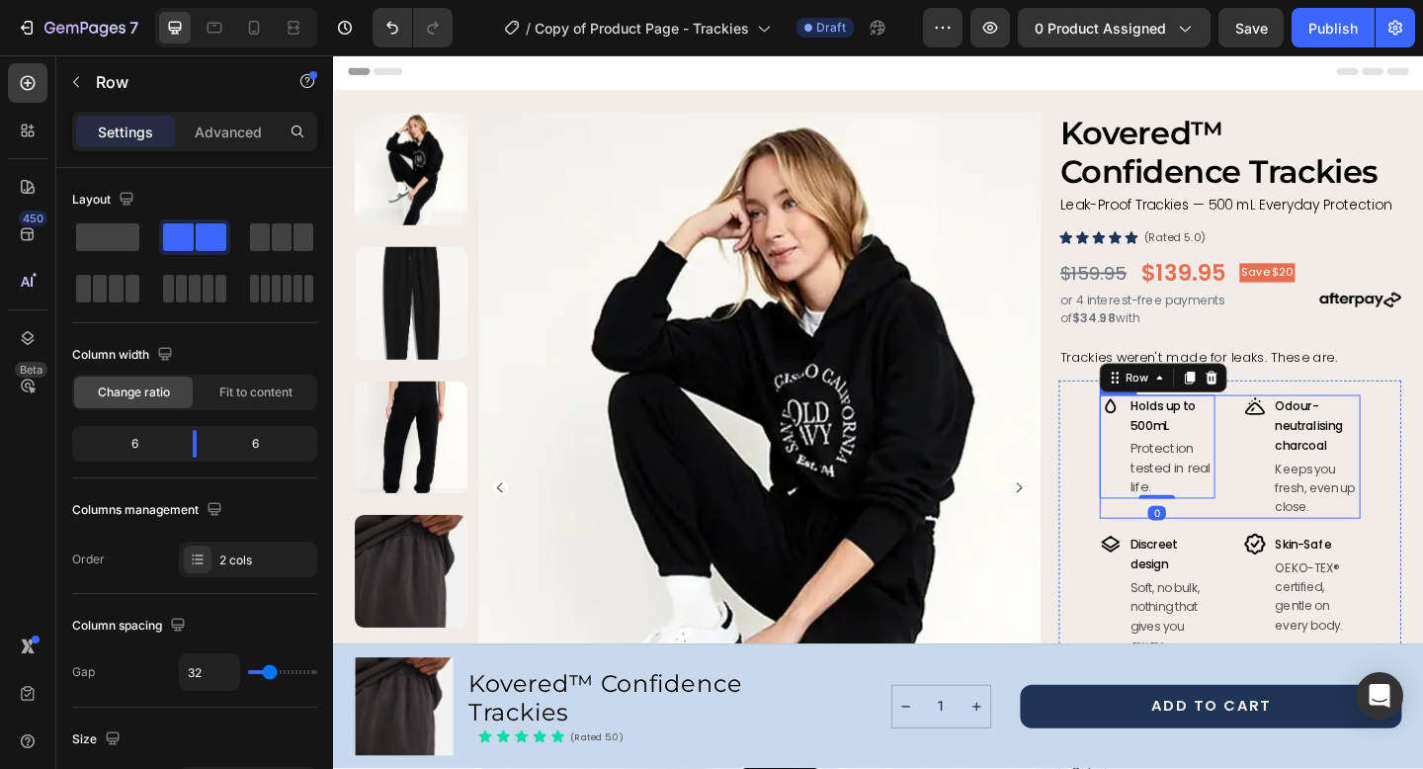
click at [1306, 444] on div "Image Holds up to 500mL Text Block Protection tested in real life. Text Block R…" at bounding box center [1309, 492] width 284 height 134
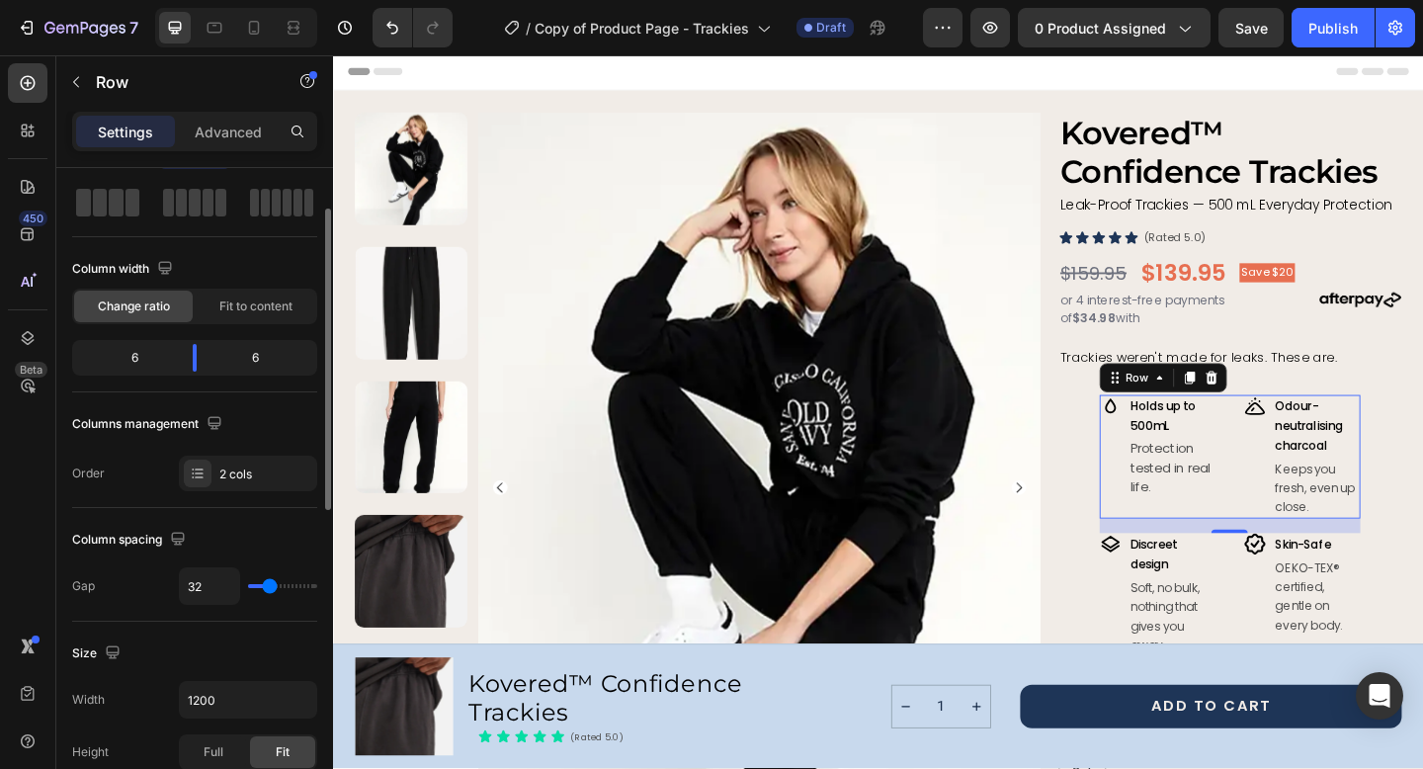
scroll to position [97, 0]
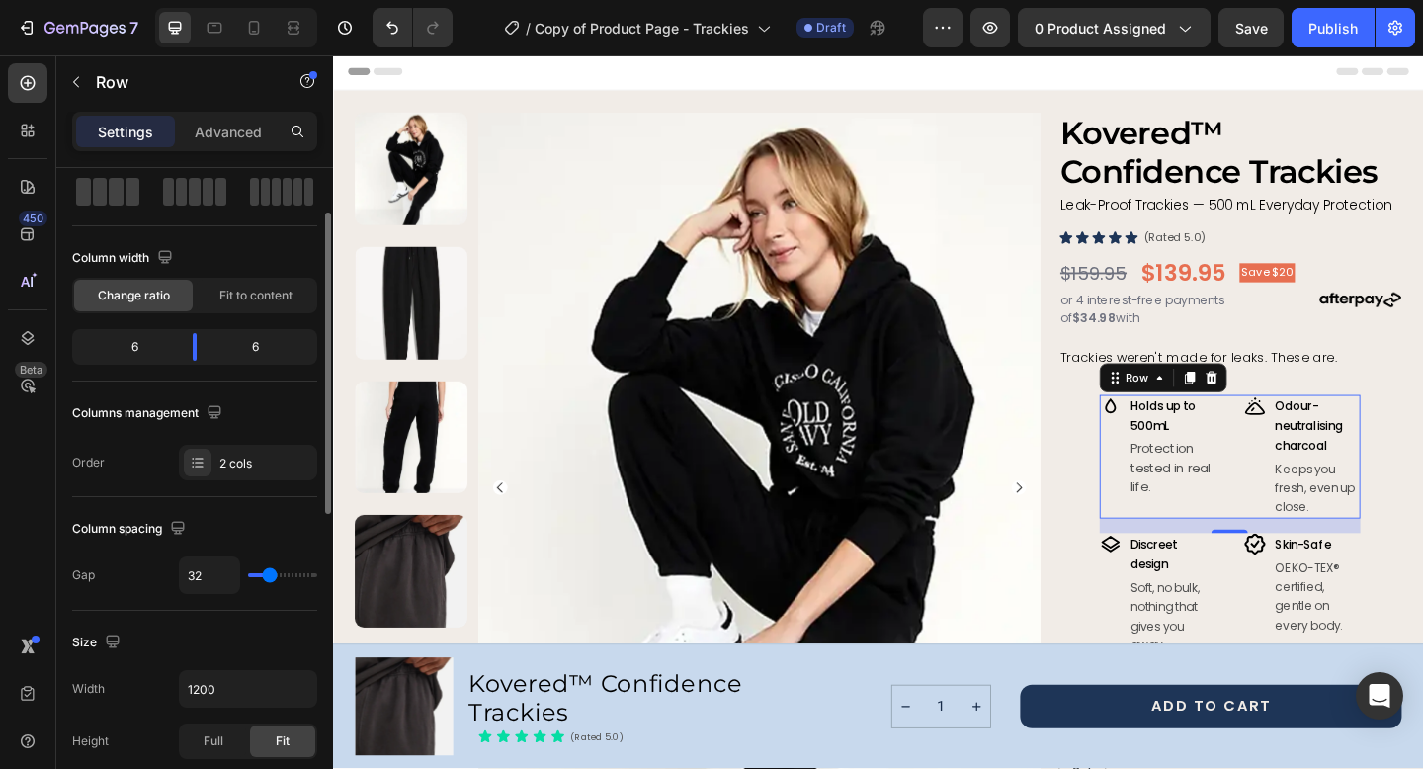
type input "31"
type input "30"
type input "28"
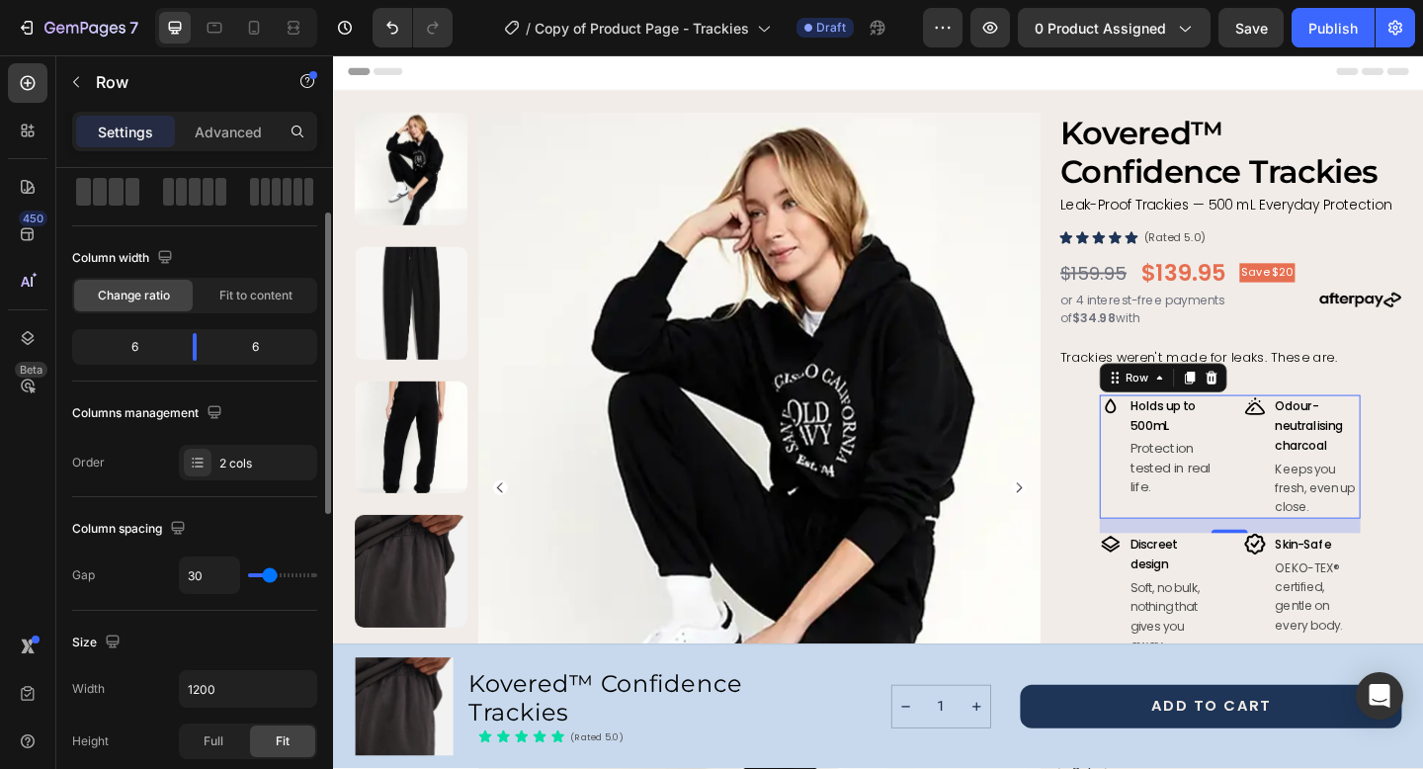
type input "28"
type input "27"
type input "26"
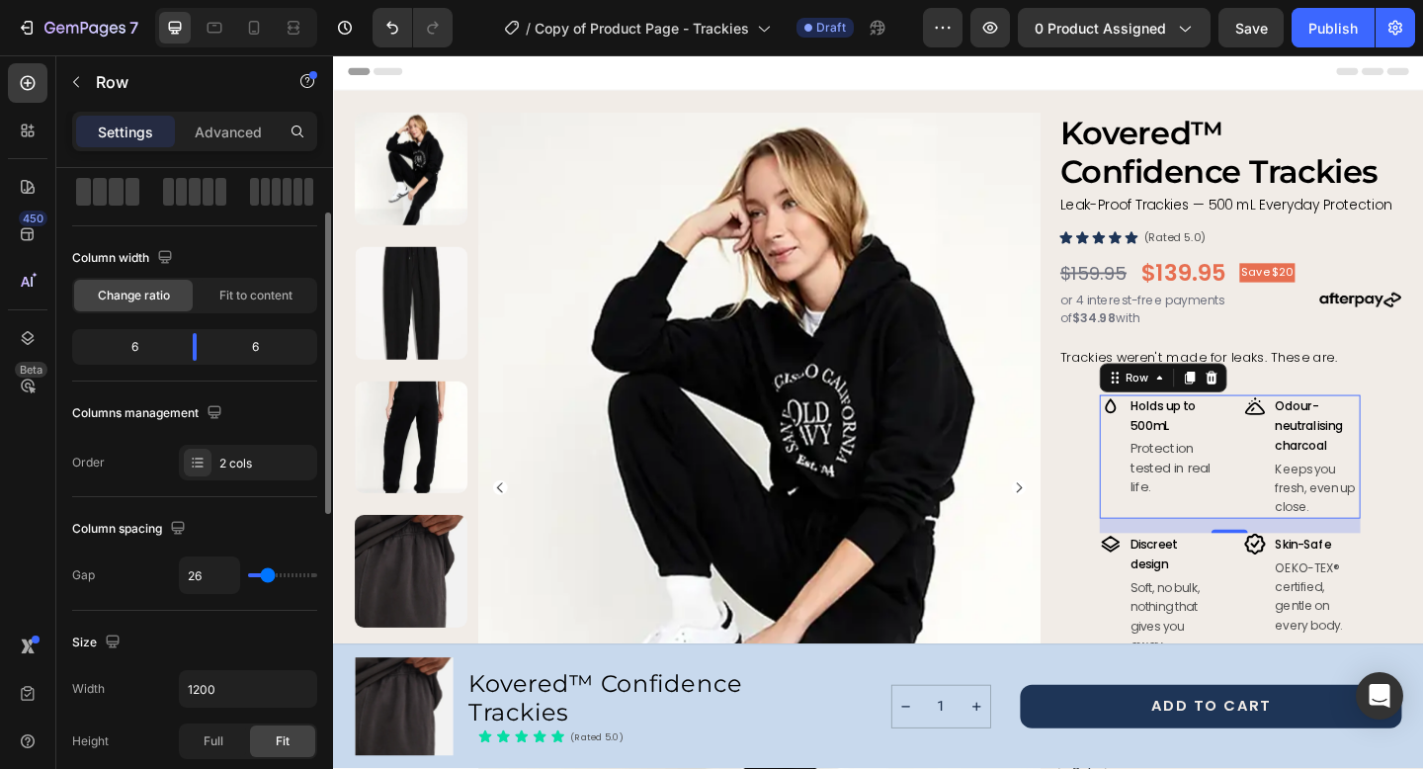
type input "25"
type input "23"
type input "16"
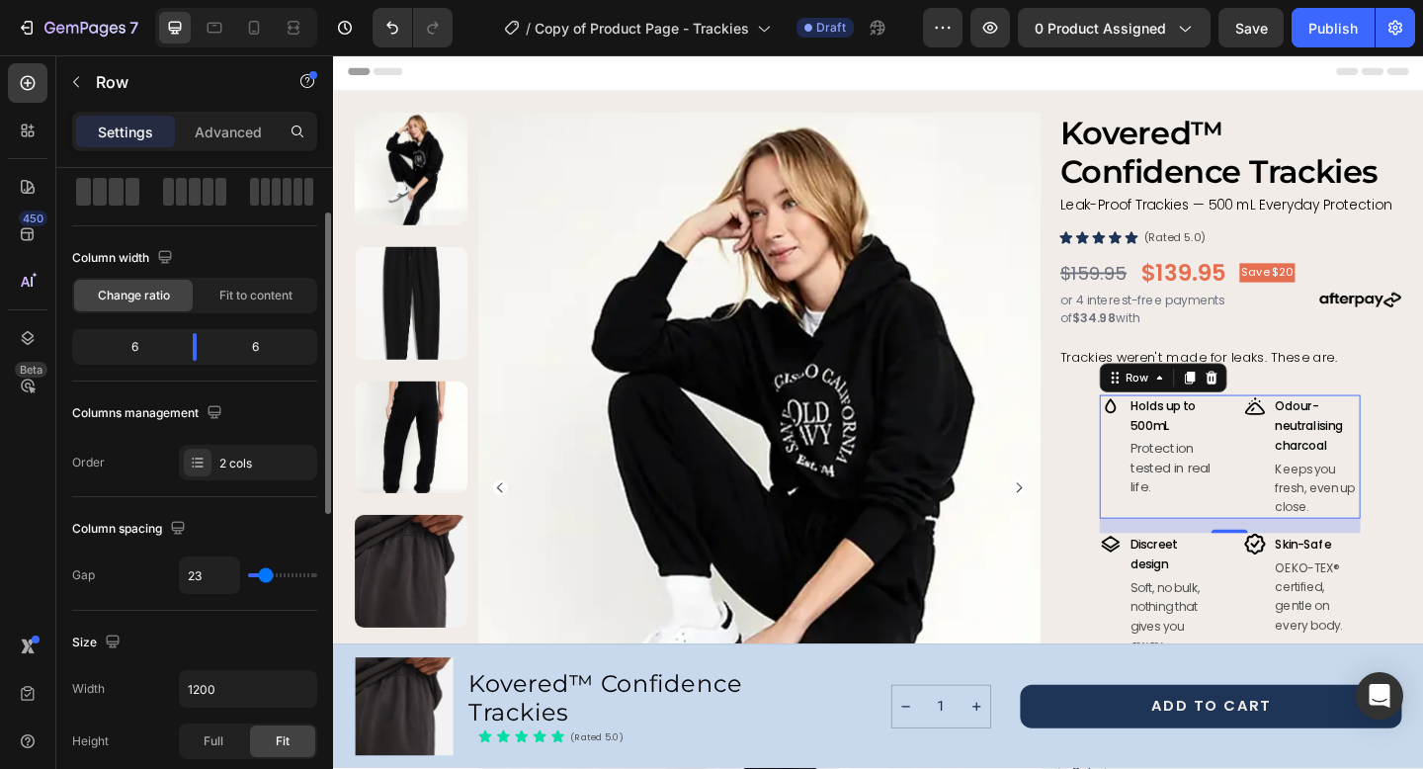
type input "16"
type input "14"
type input "12"
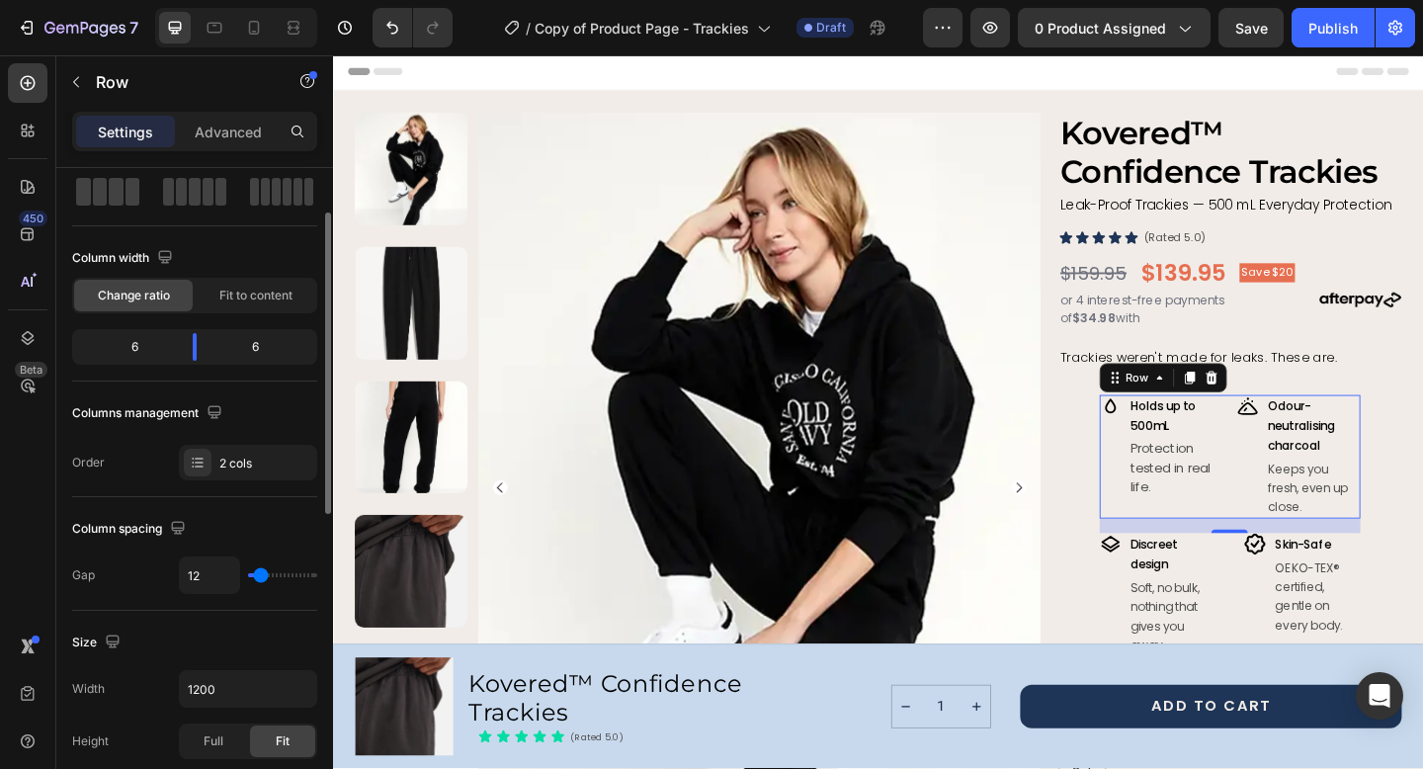
type input "11"
type input "7"
type input "6"
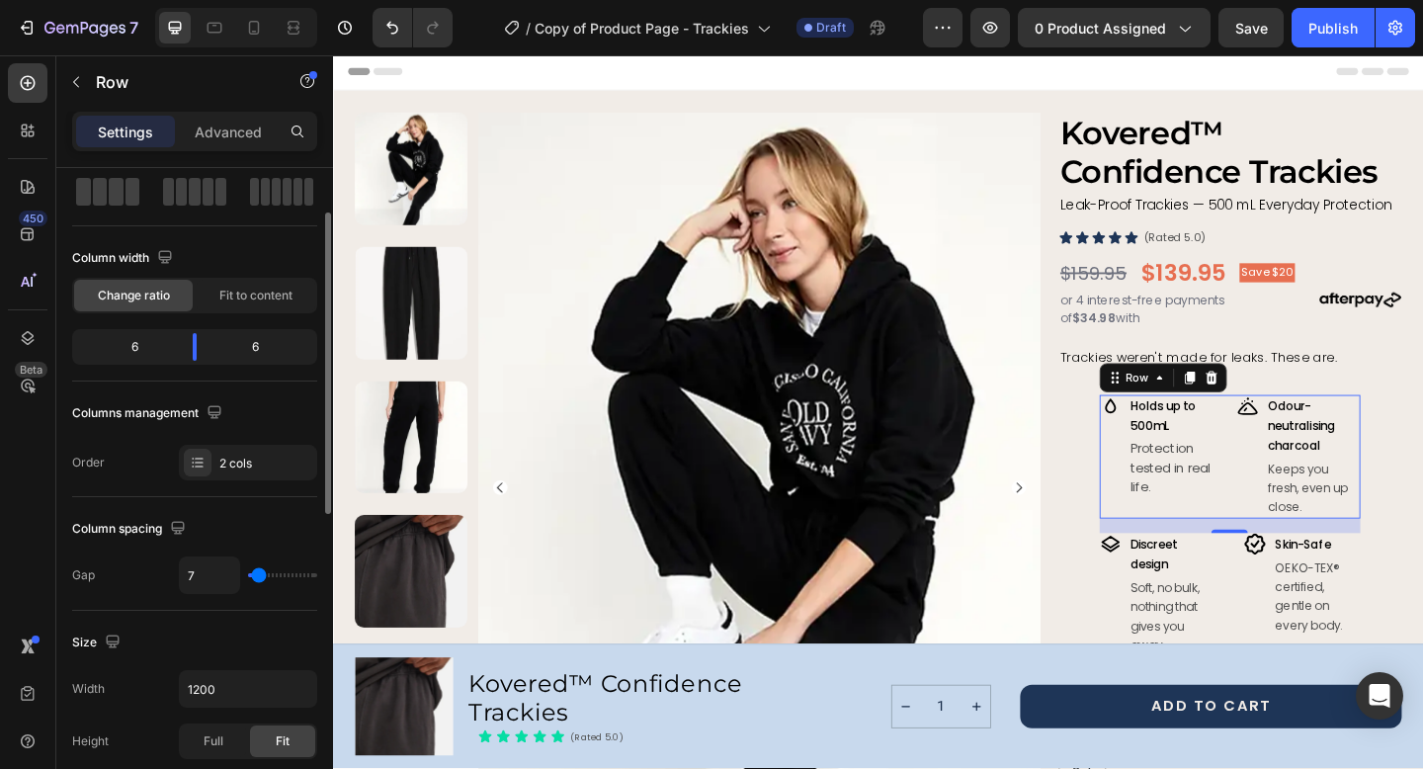
type input "6"
type input "5"
type input "4"
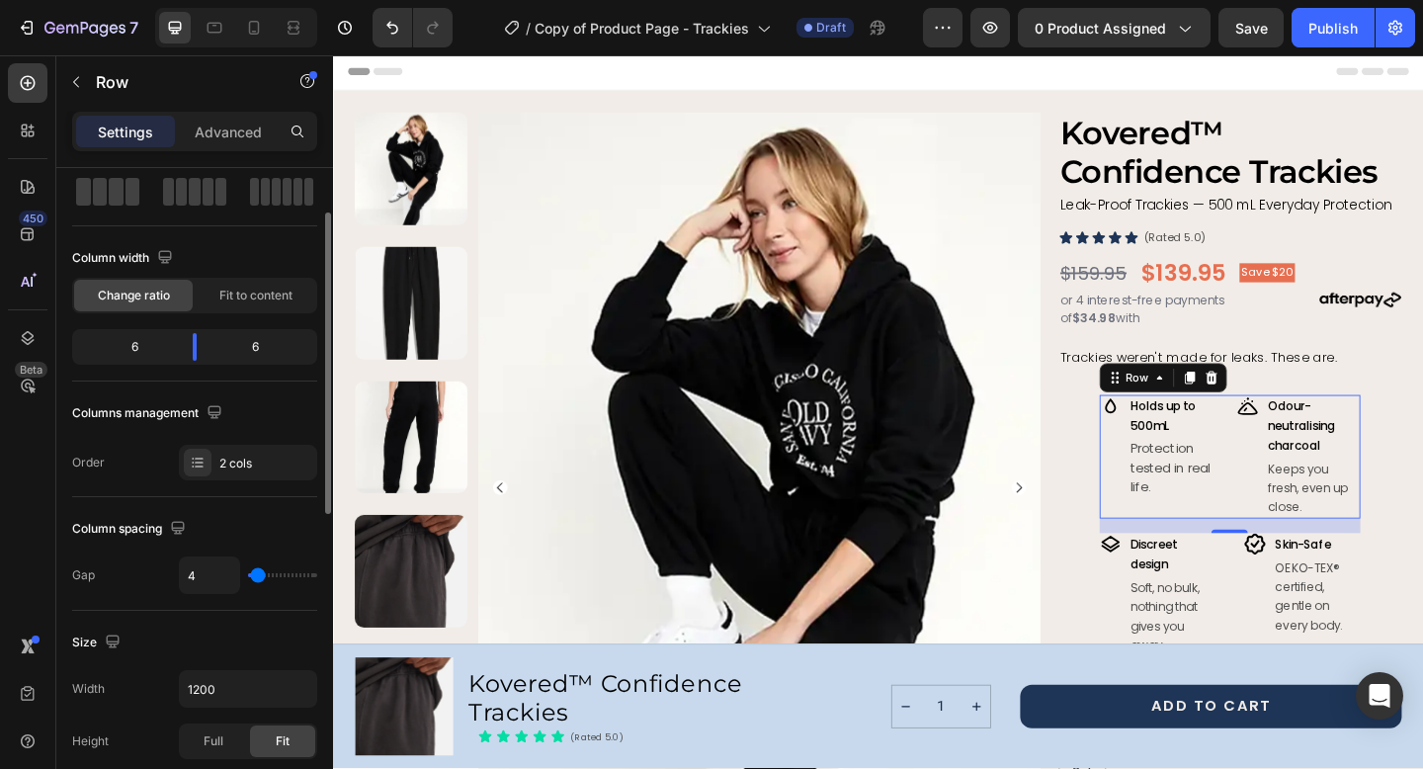
type input "3"
type input "2"
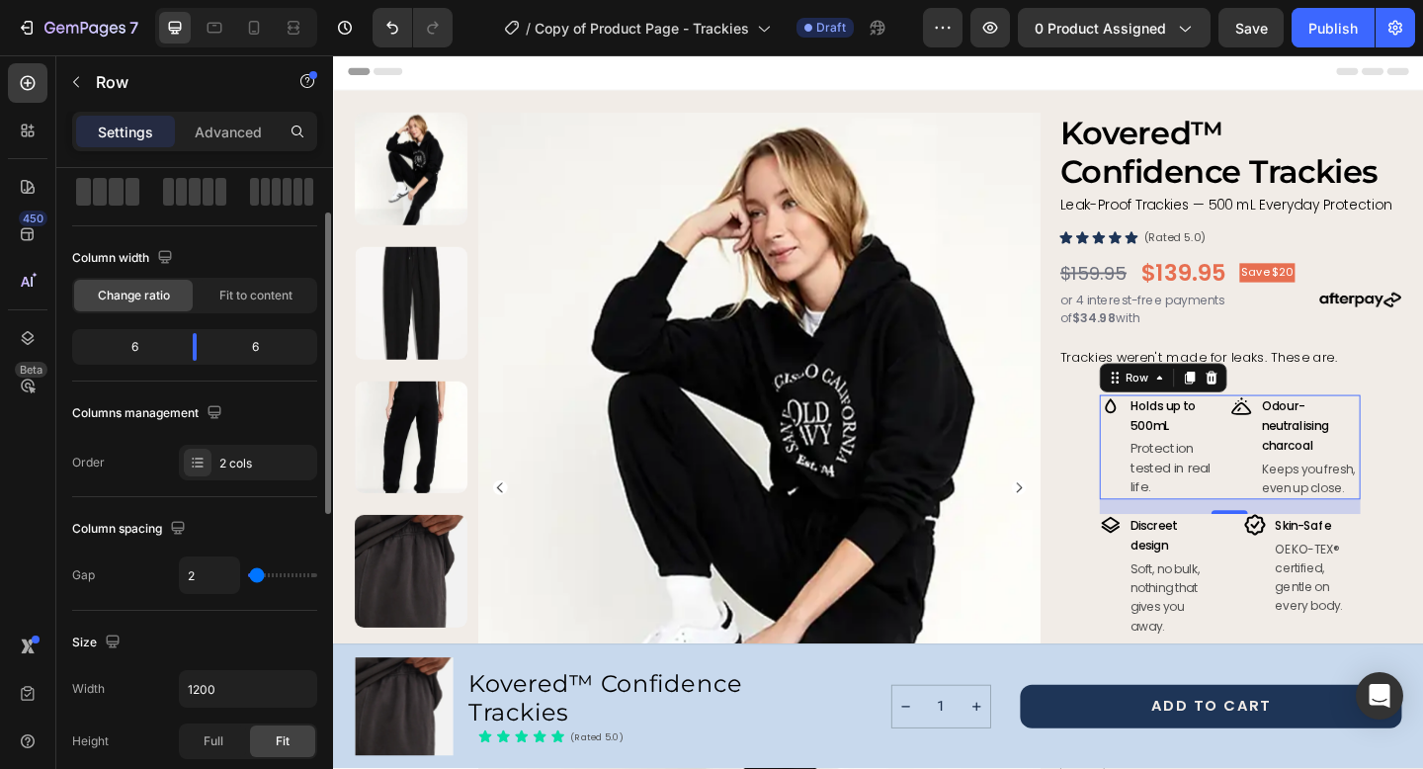
type input "1"
type input "0"
drag, startPoint x: 270, startPoint y: 577, endPoint x: 241, endPoint y: 577, distance: 28.7
type input "0"
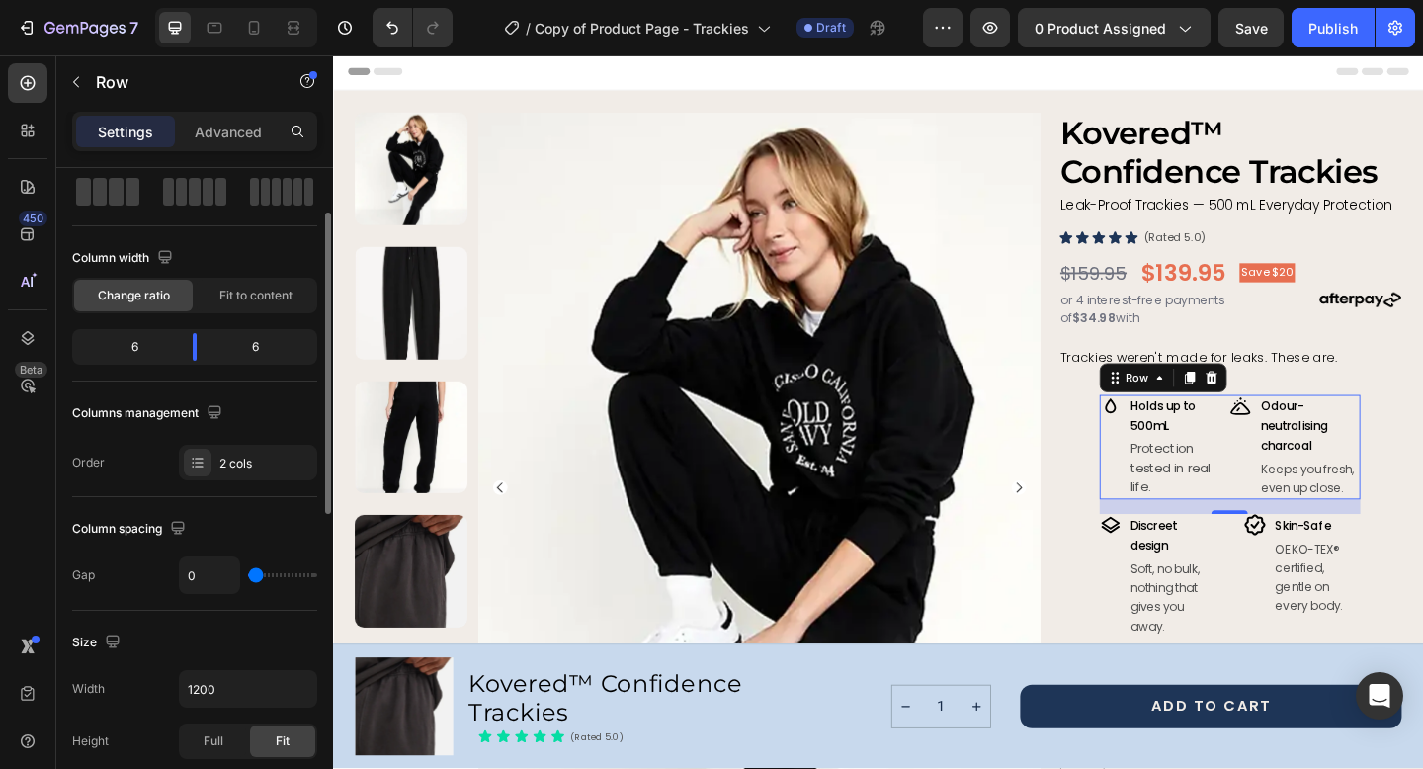
click at [248, 577] on input "range" at bounding box center [282, 575] width 69 height 4
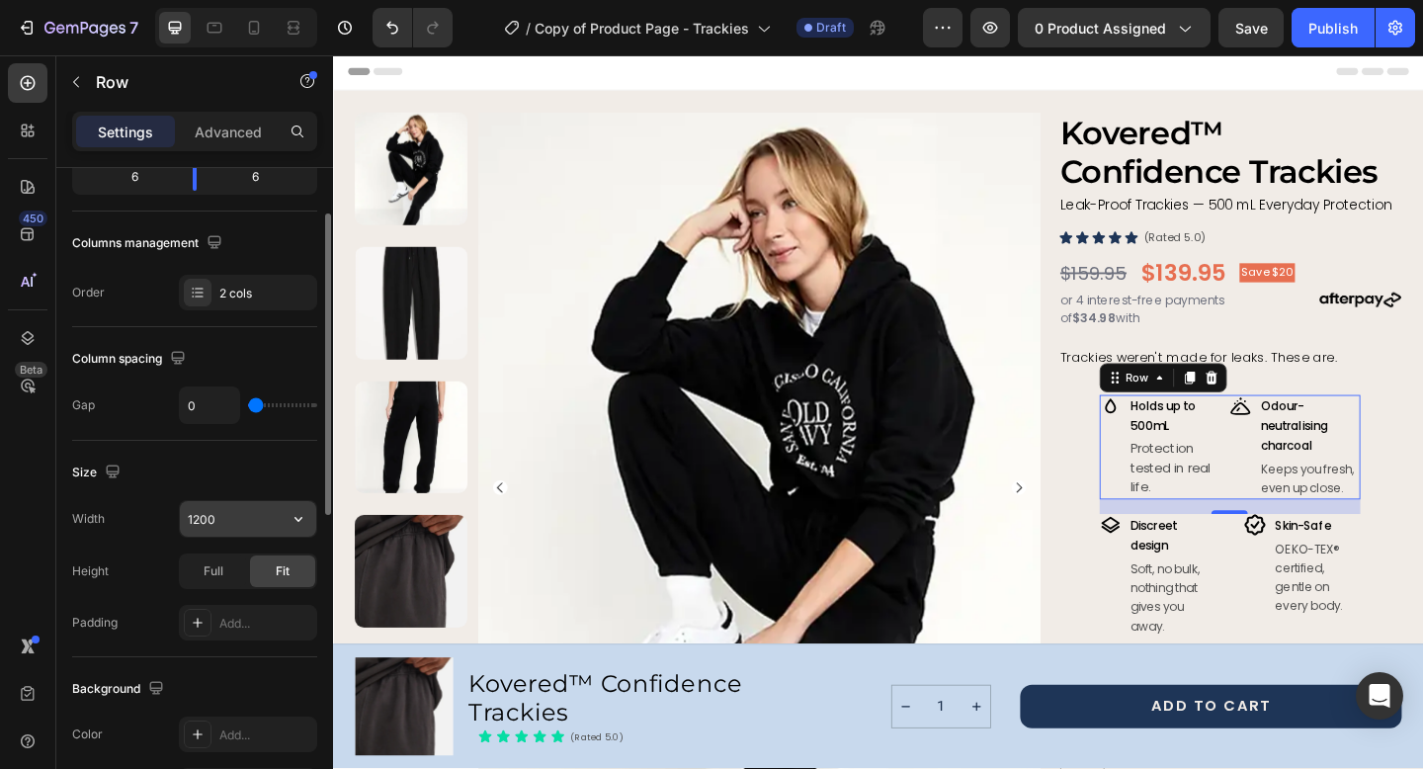
scroll to position [0, 0]
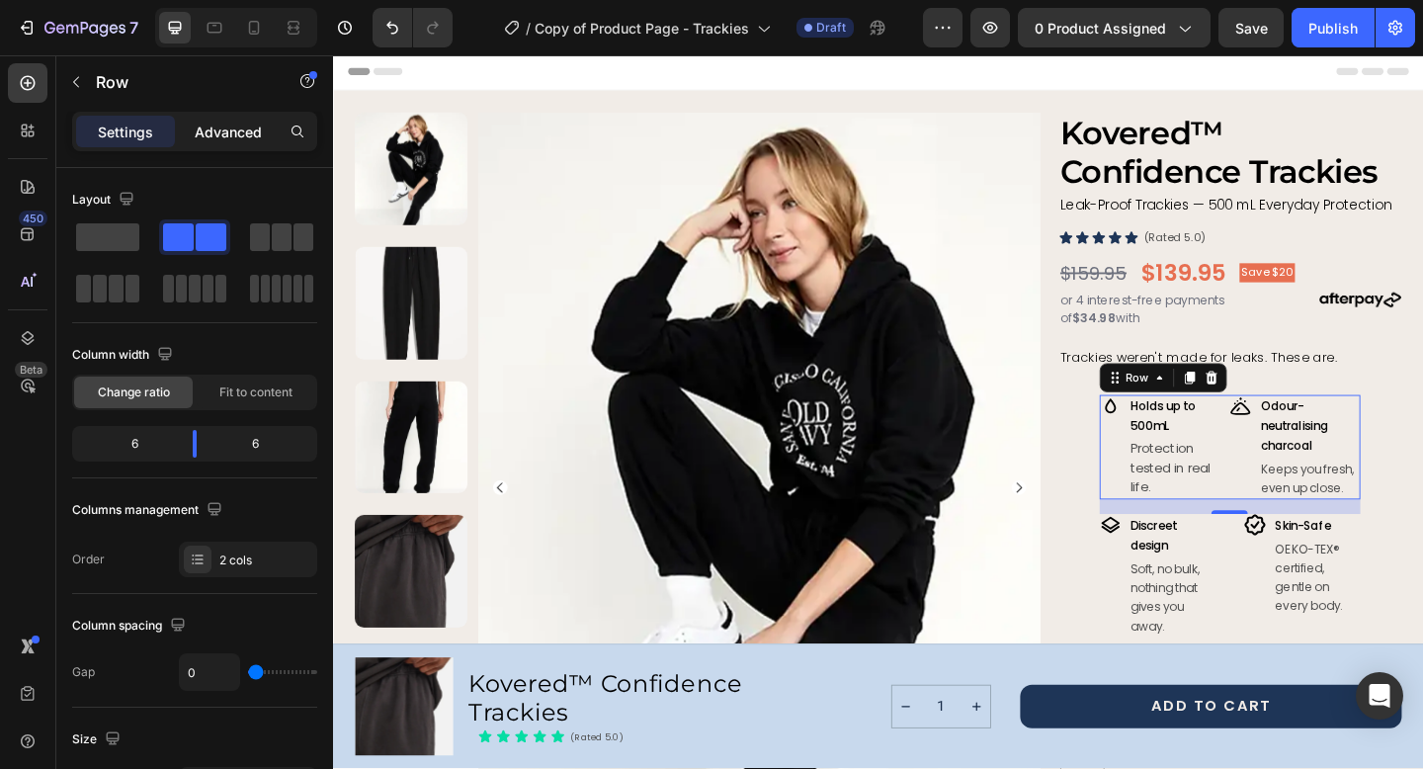
click at [223, 134] on p "Advanced" at bounding box center [228, 132] width 67 height 21
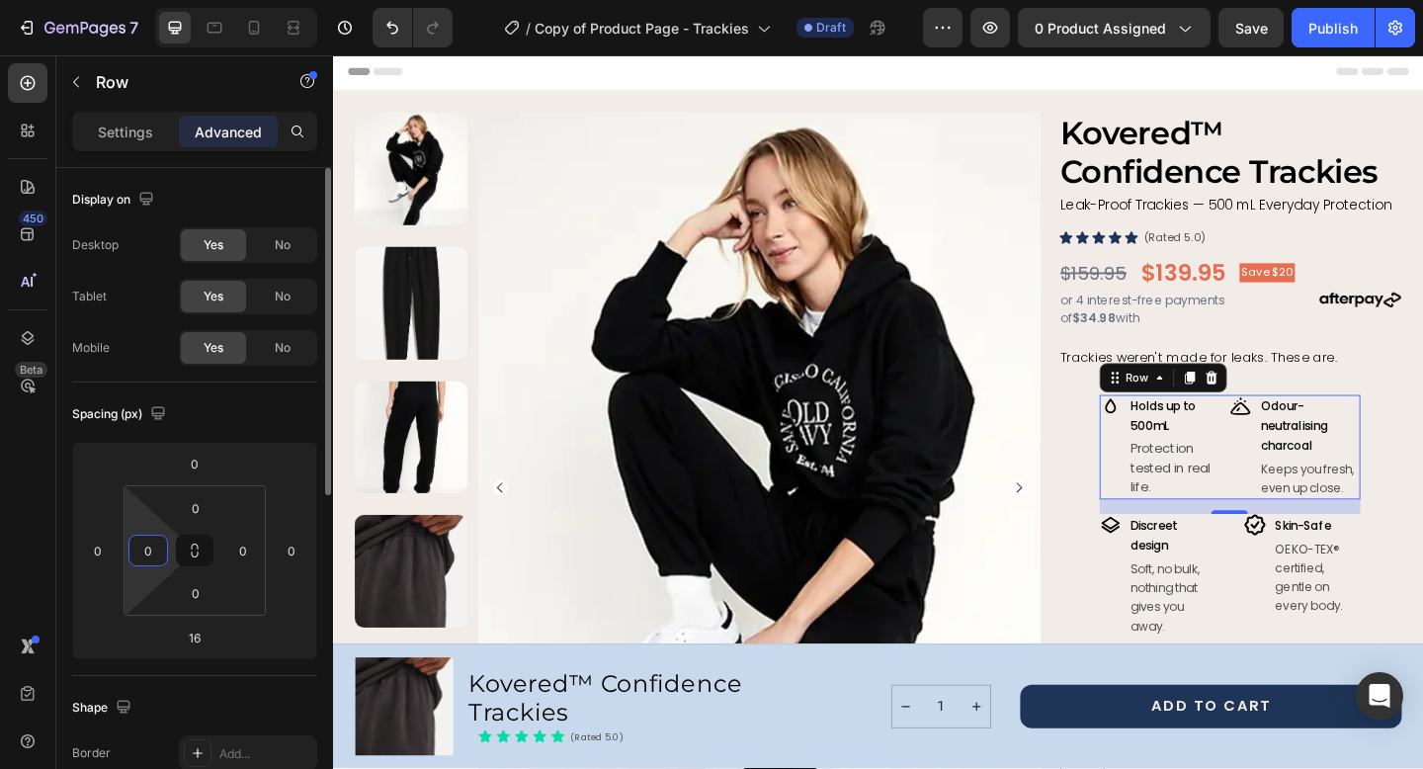
click at [146, 549] on input "0" at bounding box center [148, 550] width 30 height 30
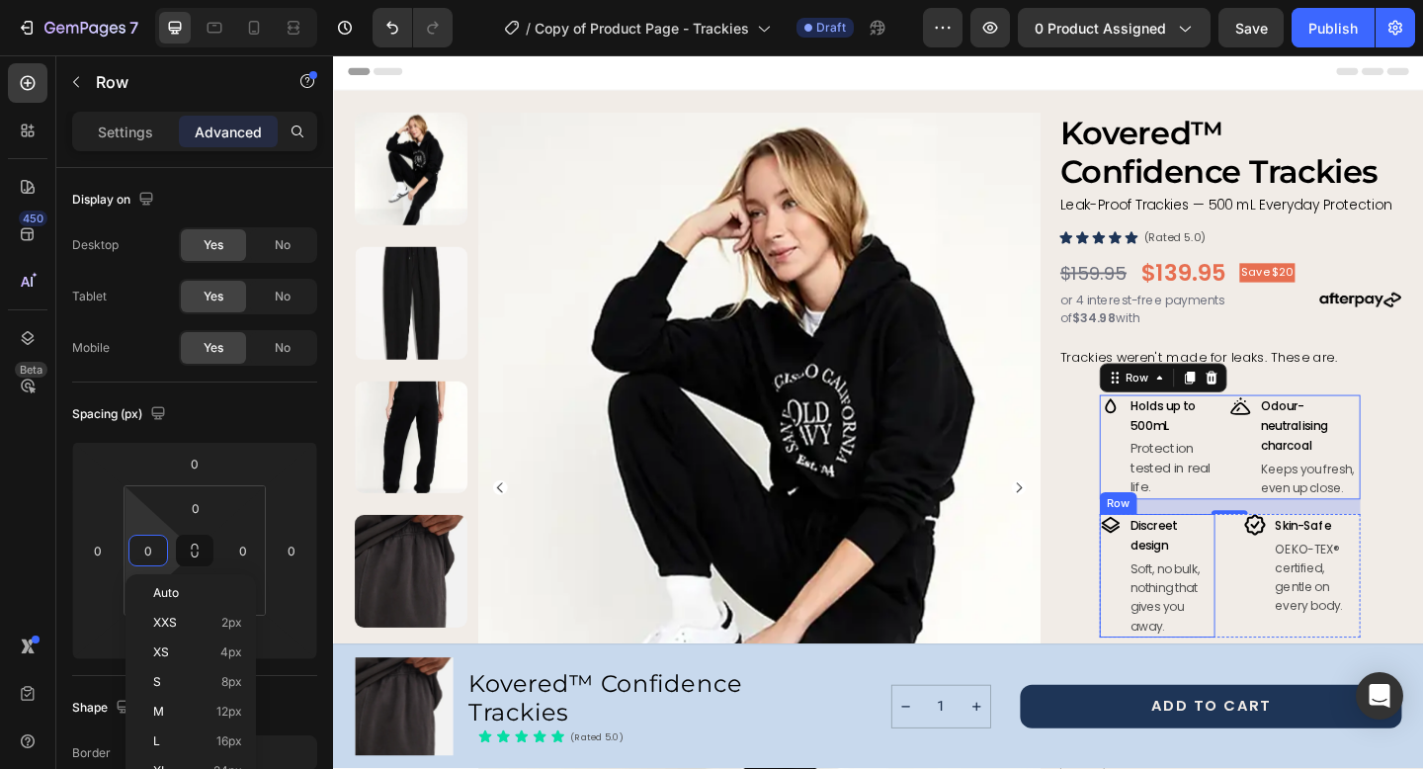
click at [1169, 628] on div "Image" at bounding box center [1179, 621] width 24 height 134
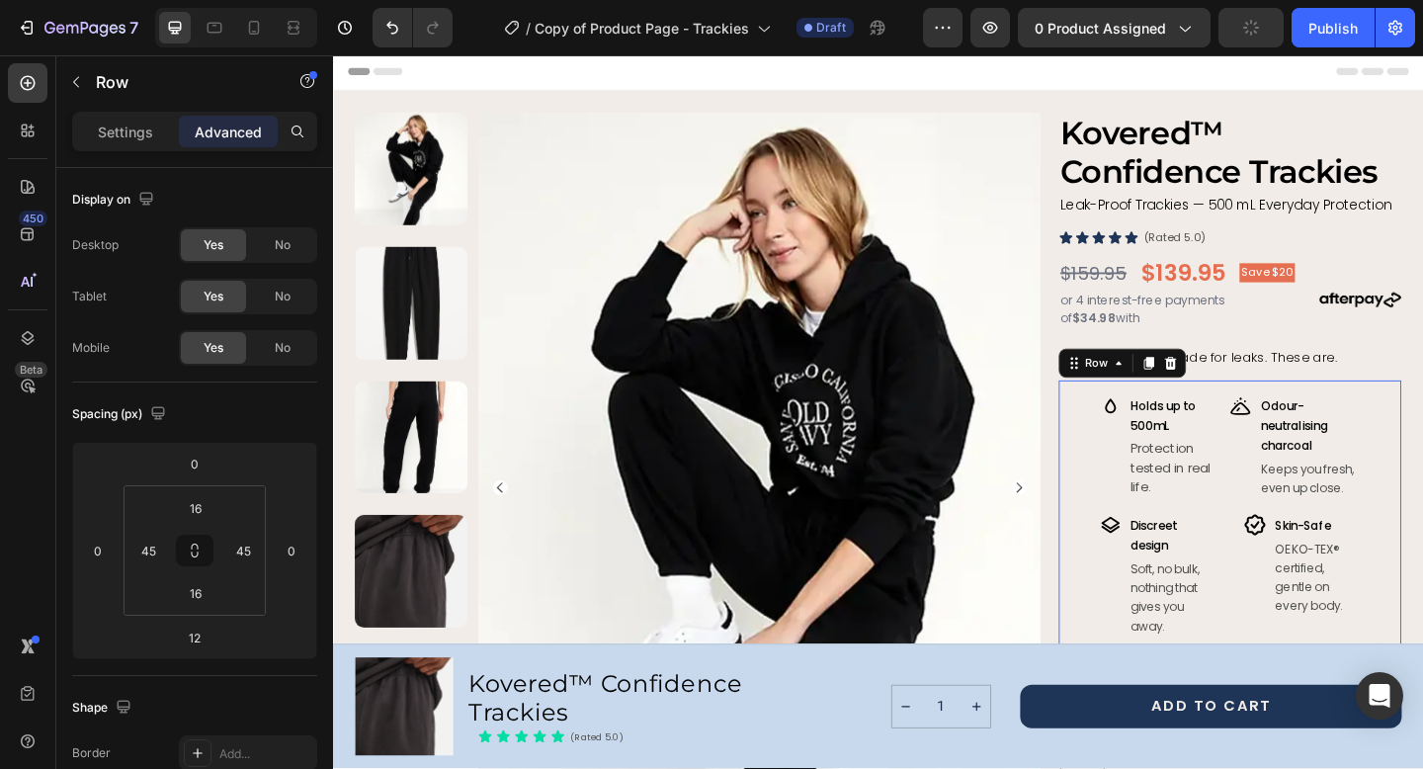
click at [1145, 438] on div "Image Holds up to 500mL Text Block Protection tested in real life. Text Block R…" at bounding box center [1308, 556] width 372 height 295
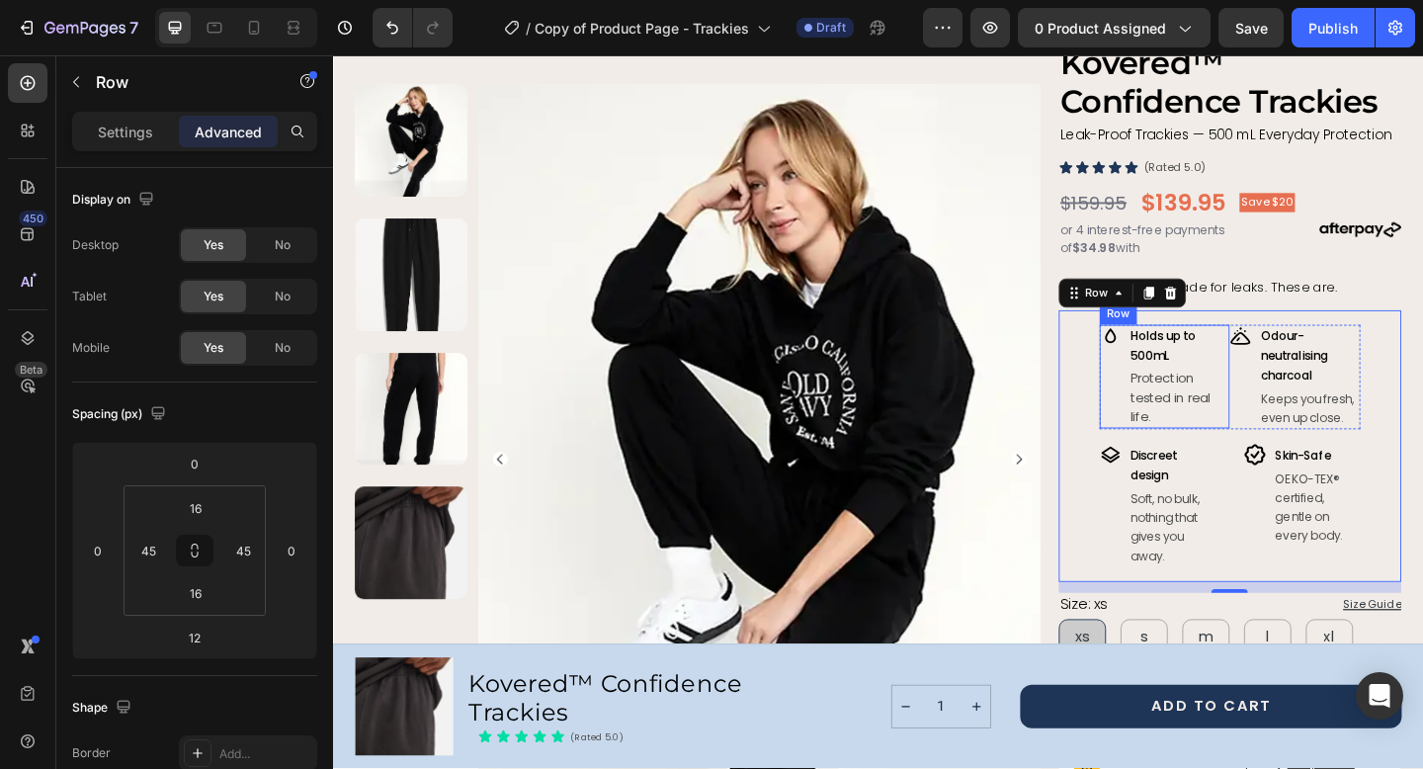
scroll to position [72, 0]
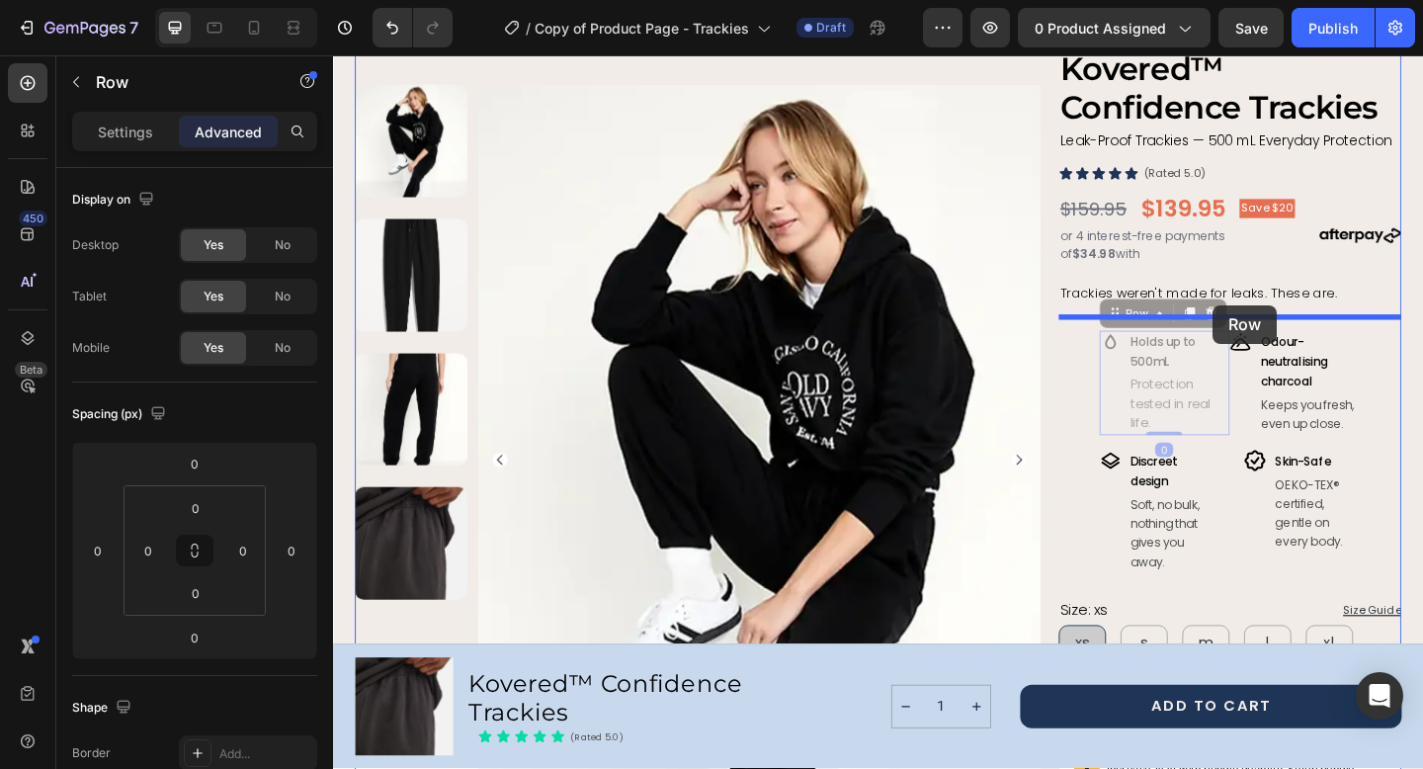
drag, startPoint x: 1180, startPoint y: 381, endPoint x: 1289, endPoint y: 327, distance: 122.4
type input "12"
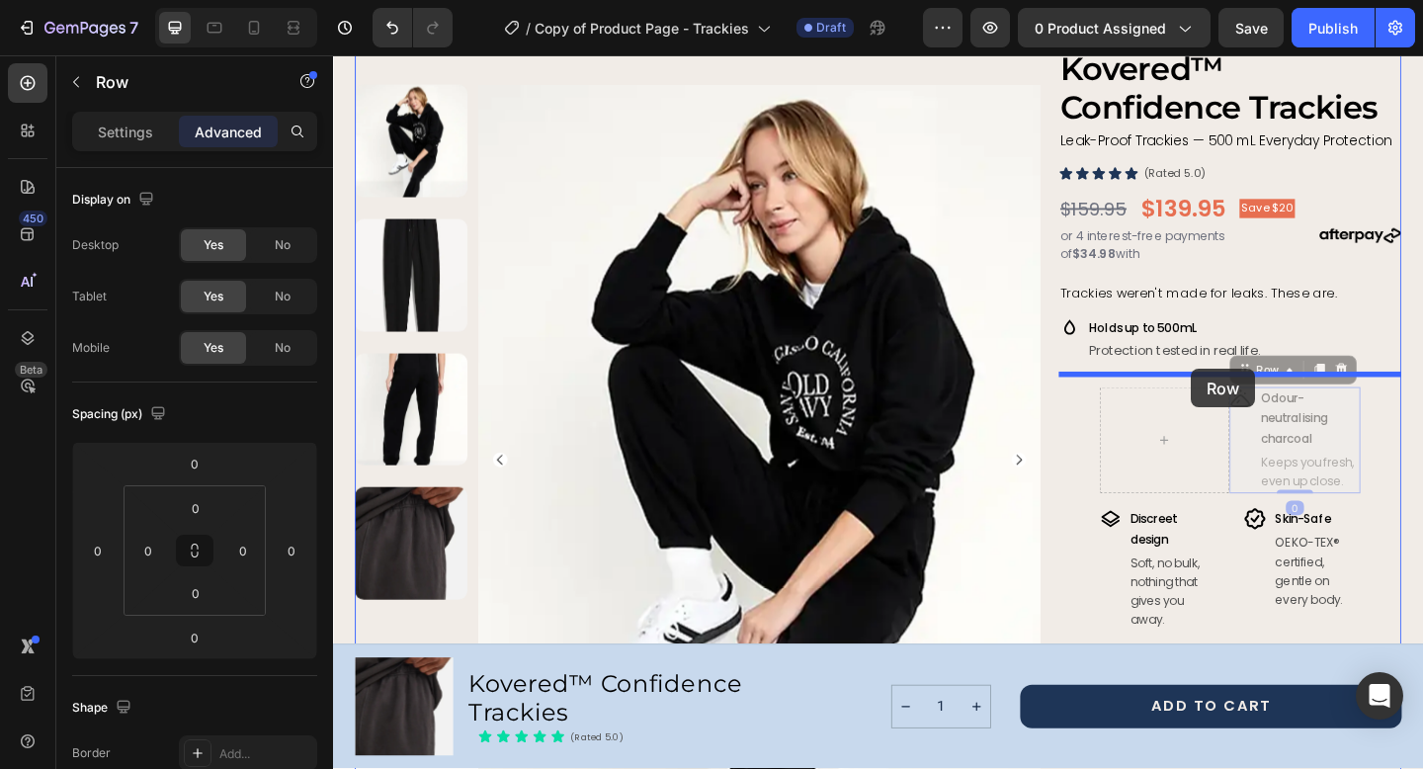
drag, startPoint x: 1326, startPoint y: 453, endPoint x: 1266, endPoint y: 396, distance: 83.2
type input "12"
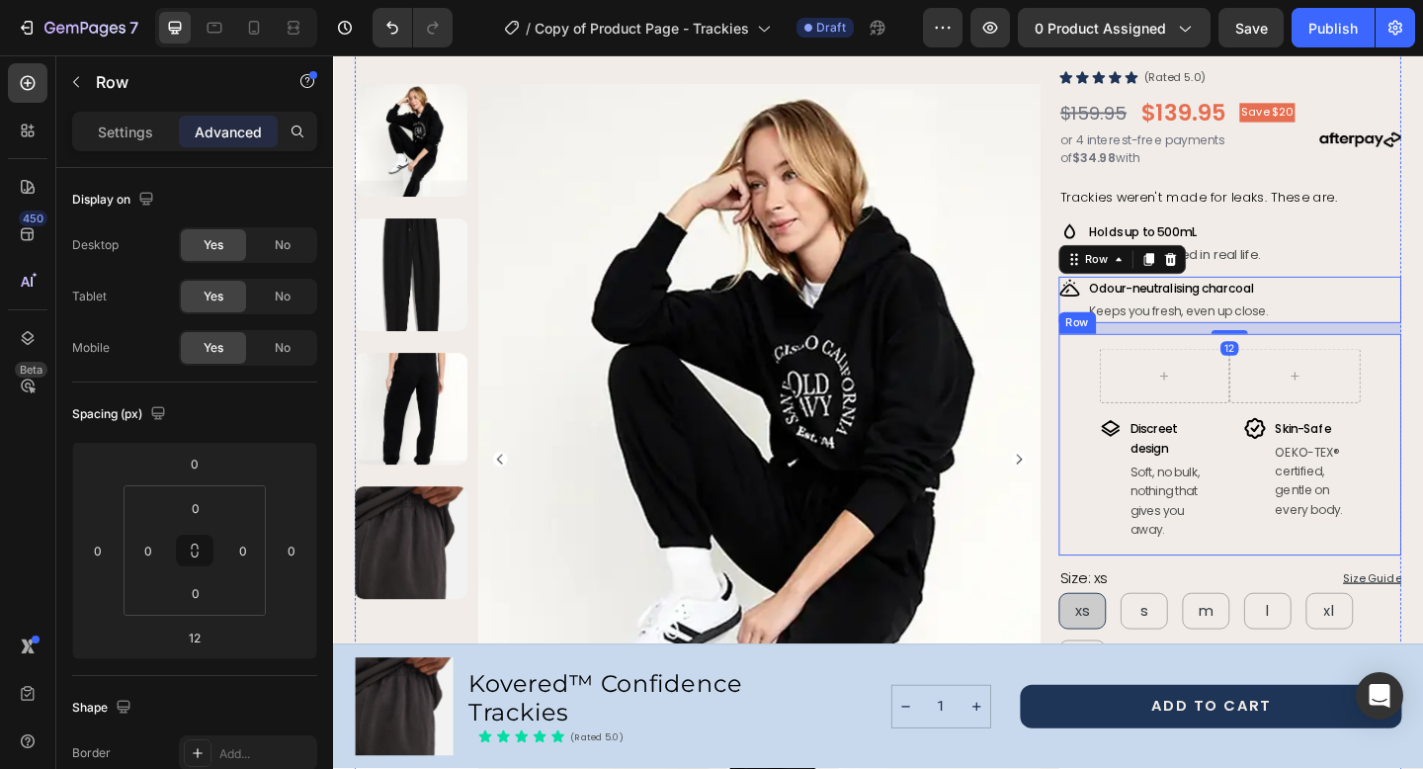
scroll to position [175, 0]
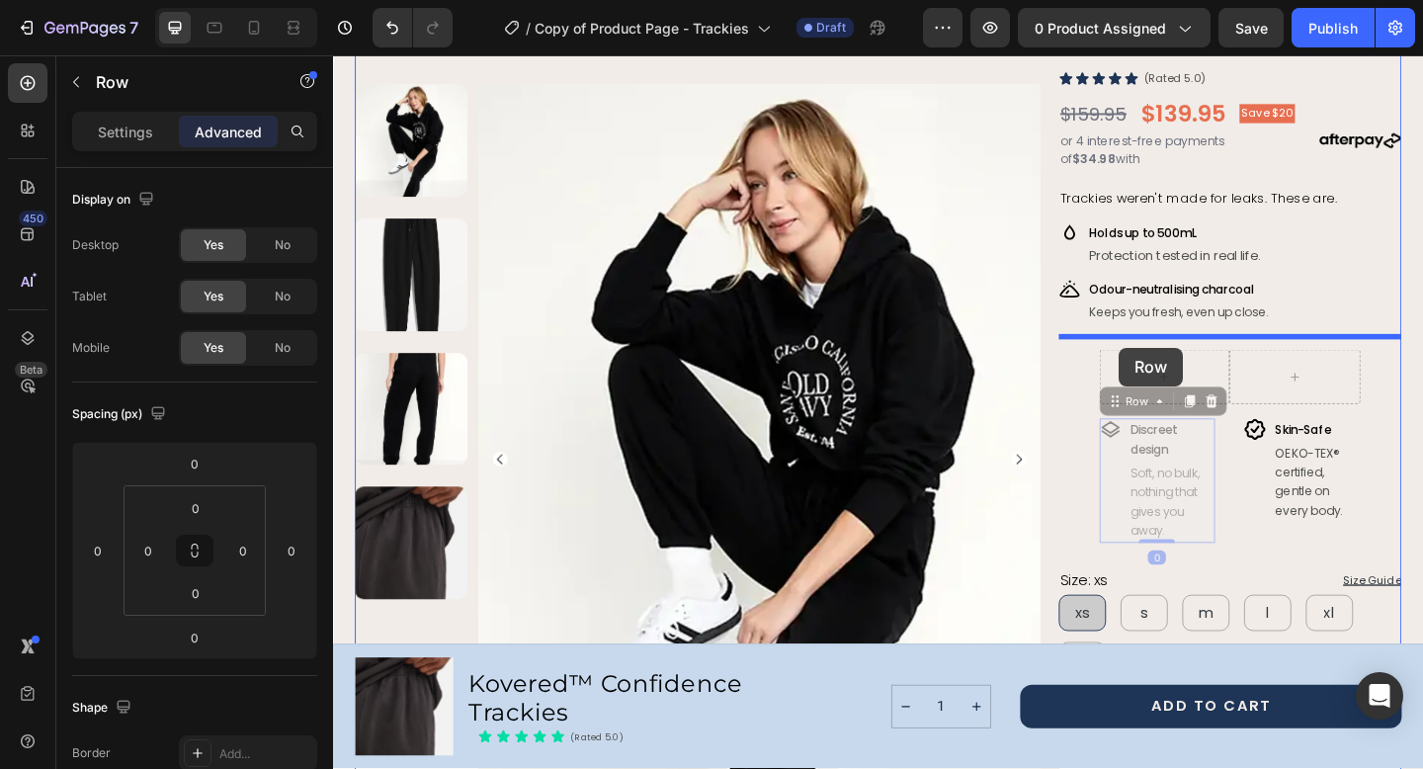
drag, startPoint x: 1188, startPoint y: 483, endPoint x: 1188, endPoint y: 373, distance: 109.7
type input "12"
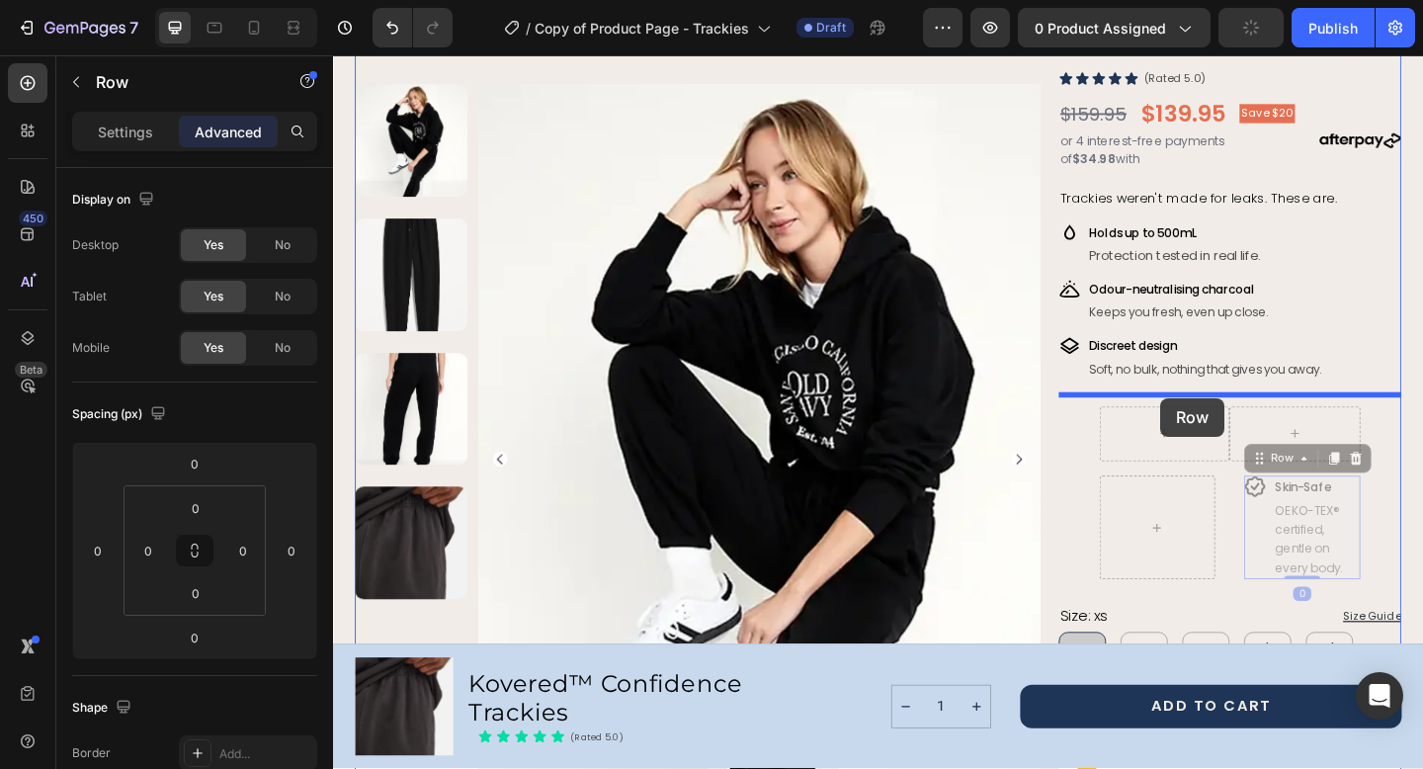
drag, startPoint x: 1351, startPoint y: 539, endPoint x: 1233, endPoint y: 428, distance: 162.1
type input "12"
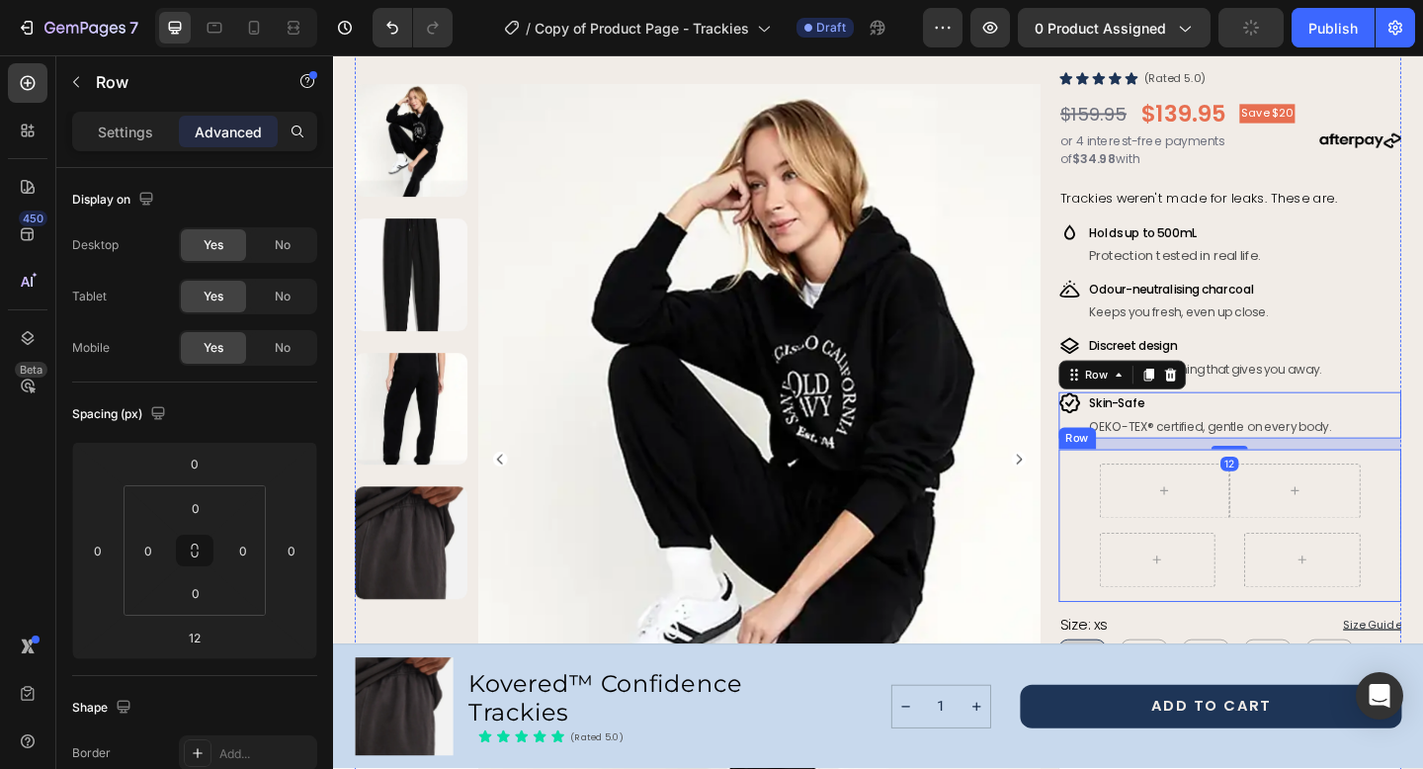
click at [1150, 525] on div "Row Row Row" at bounding box center [1308, 567] width 372 height 166
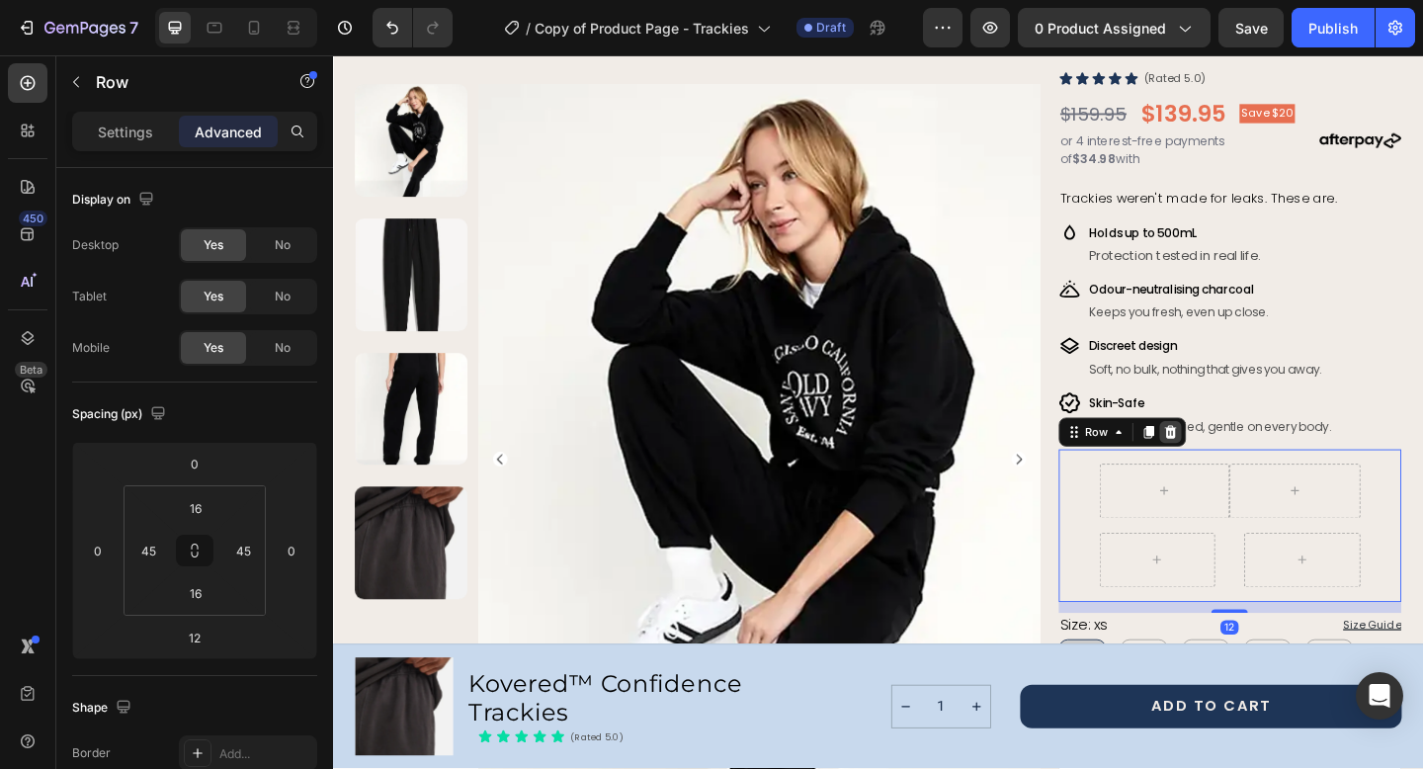
click at [1241, 466] on icon at bounding box center [1244, 465] width 16 height 16
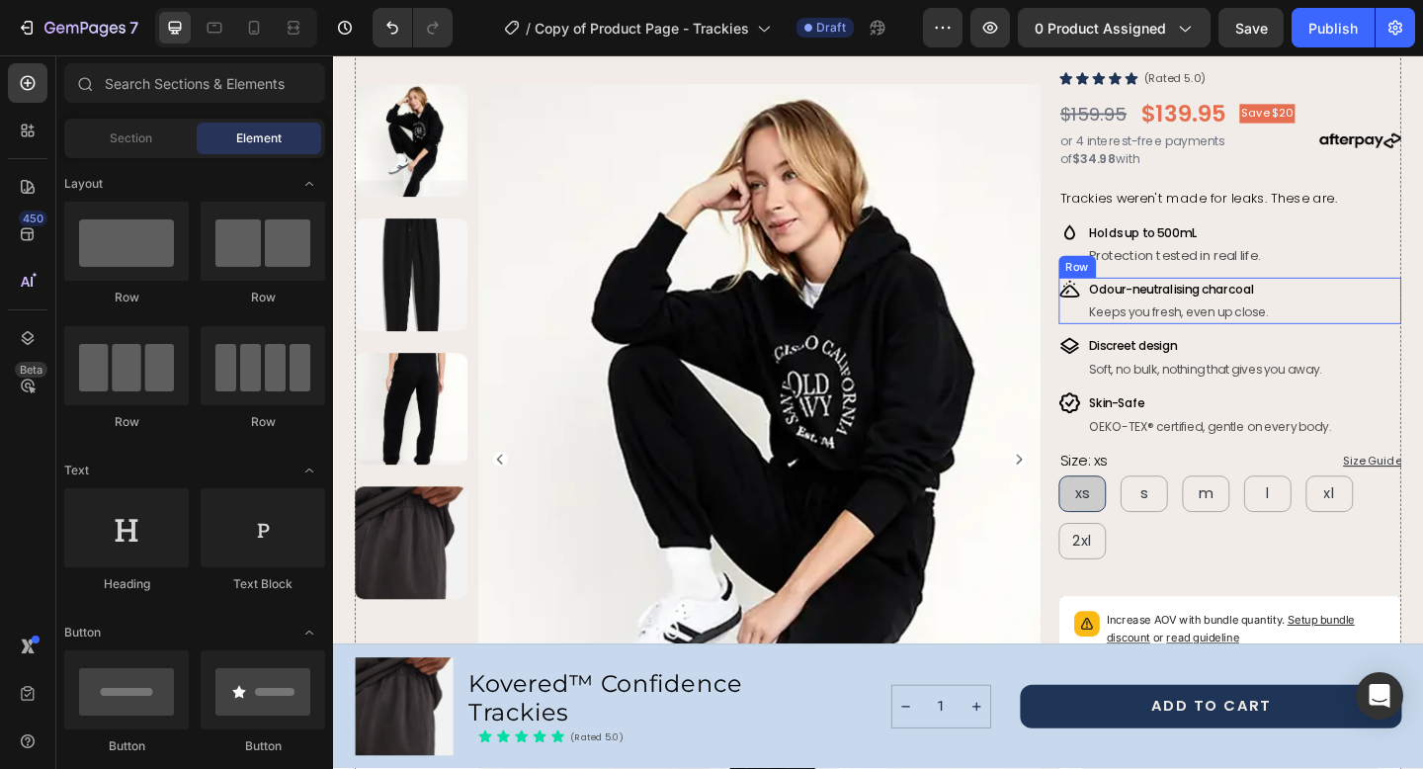
scroll to position [0, 0]
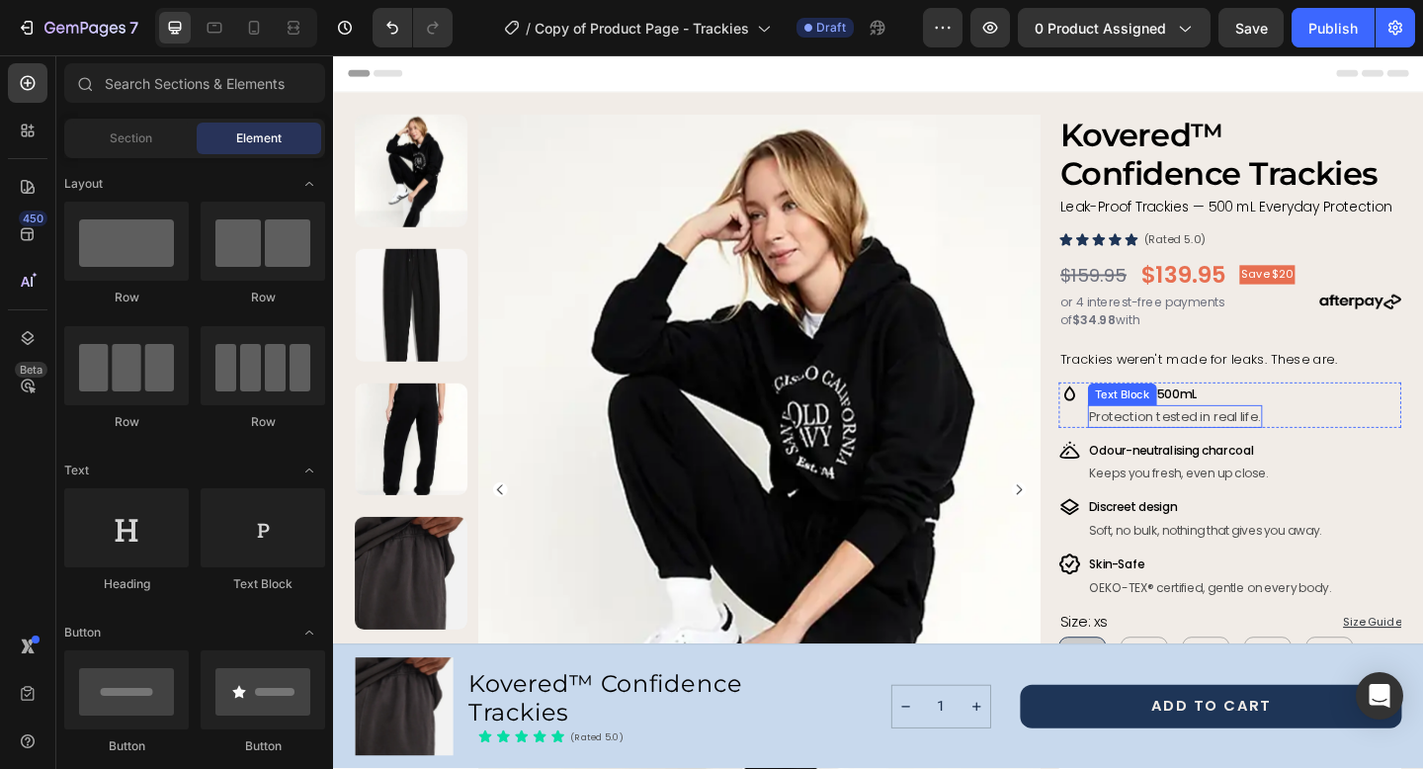
click at [1156, 446] on p "Protection tested in real life." at bounding box center [1249, 448] width 186 height 21
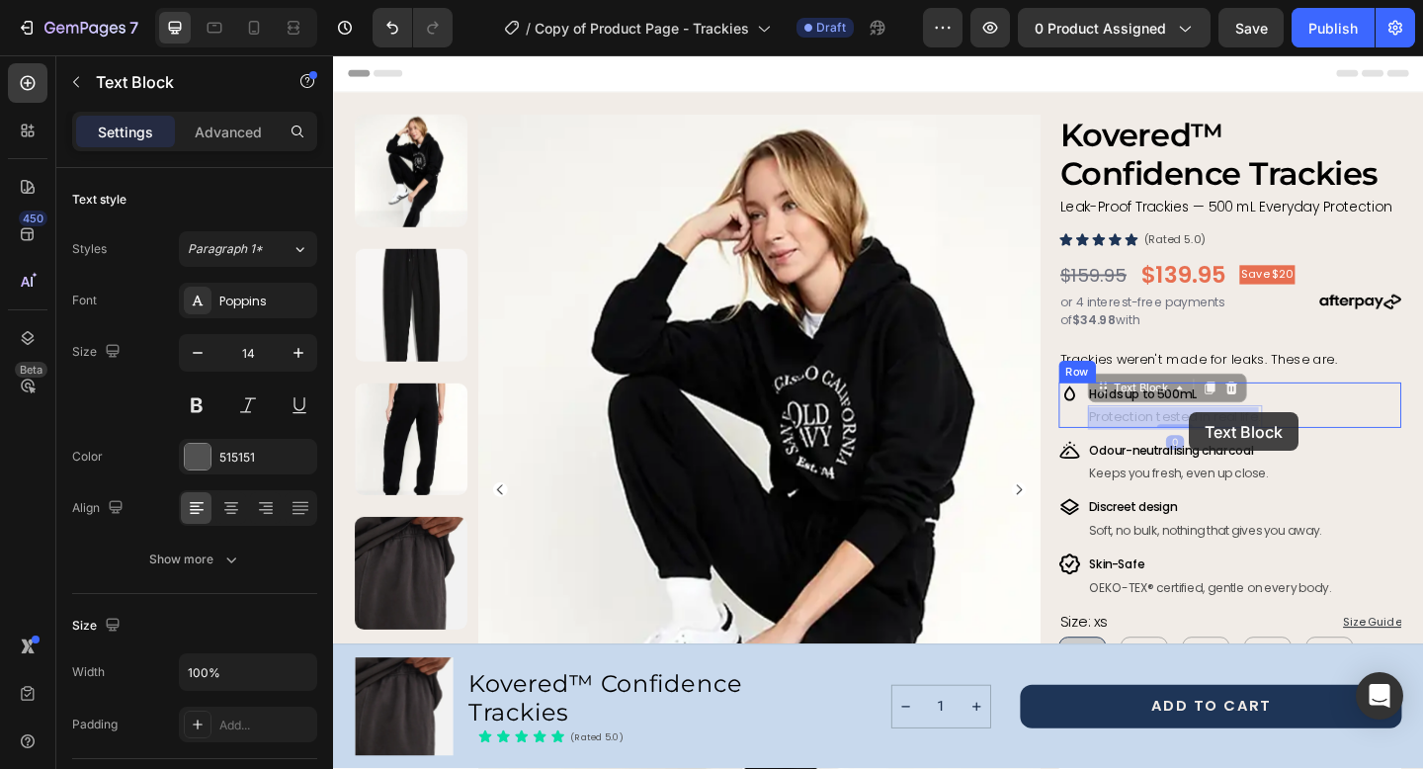
drag, startPoint x: 1243, startPoint y: 452, endPoint x: 1264, endPoint y: 444, distance: 22.2
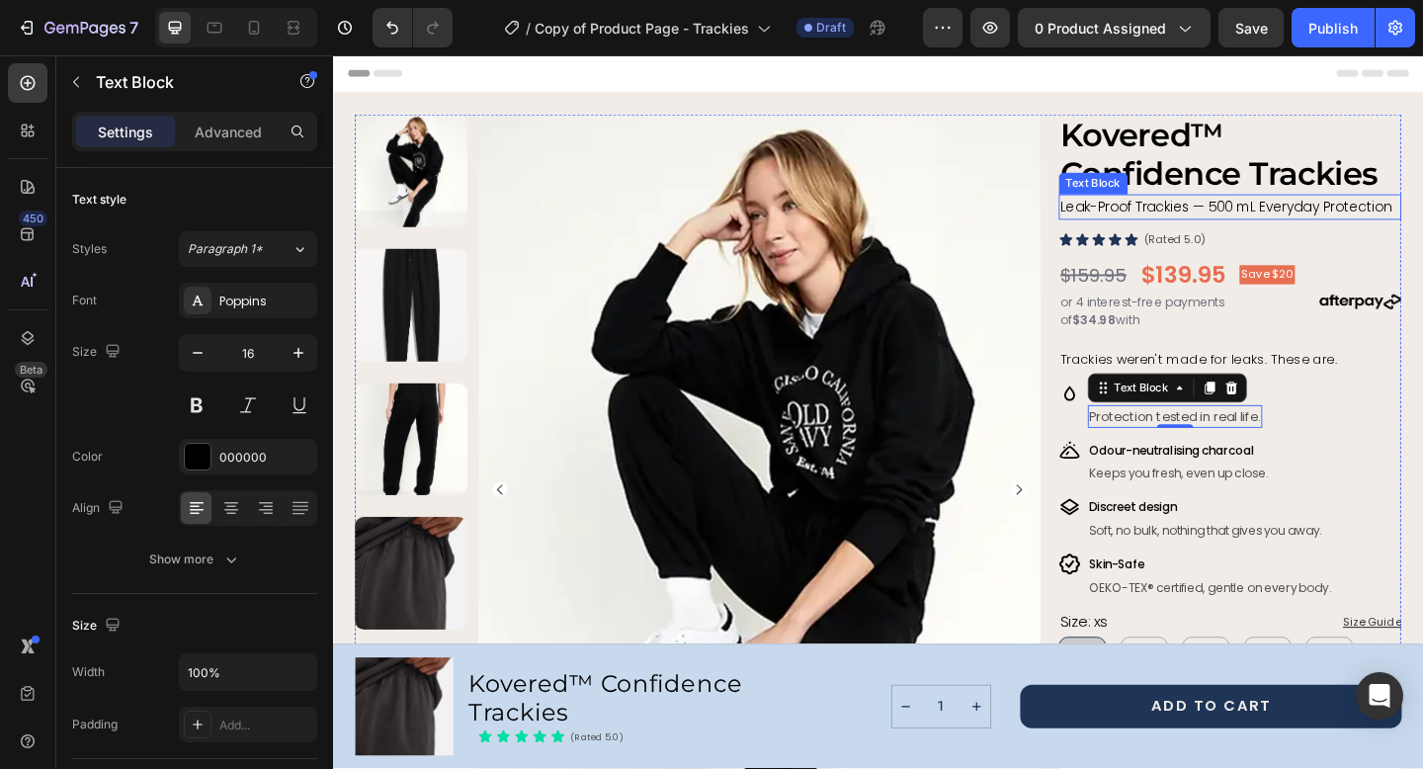
click at [1164, 214] on span "Leak-Proof Trackies — 500 mL Everyday Protection" at bounding box center [1304, 219] width 361 height 21
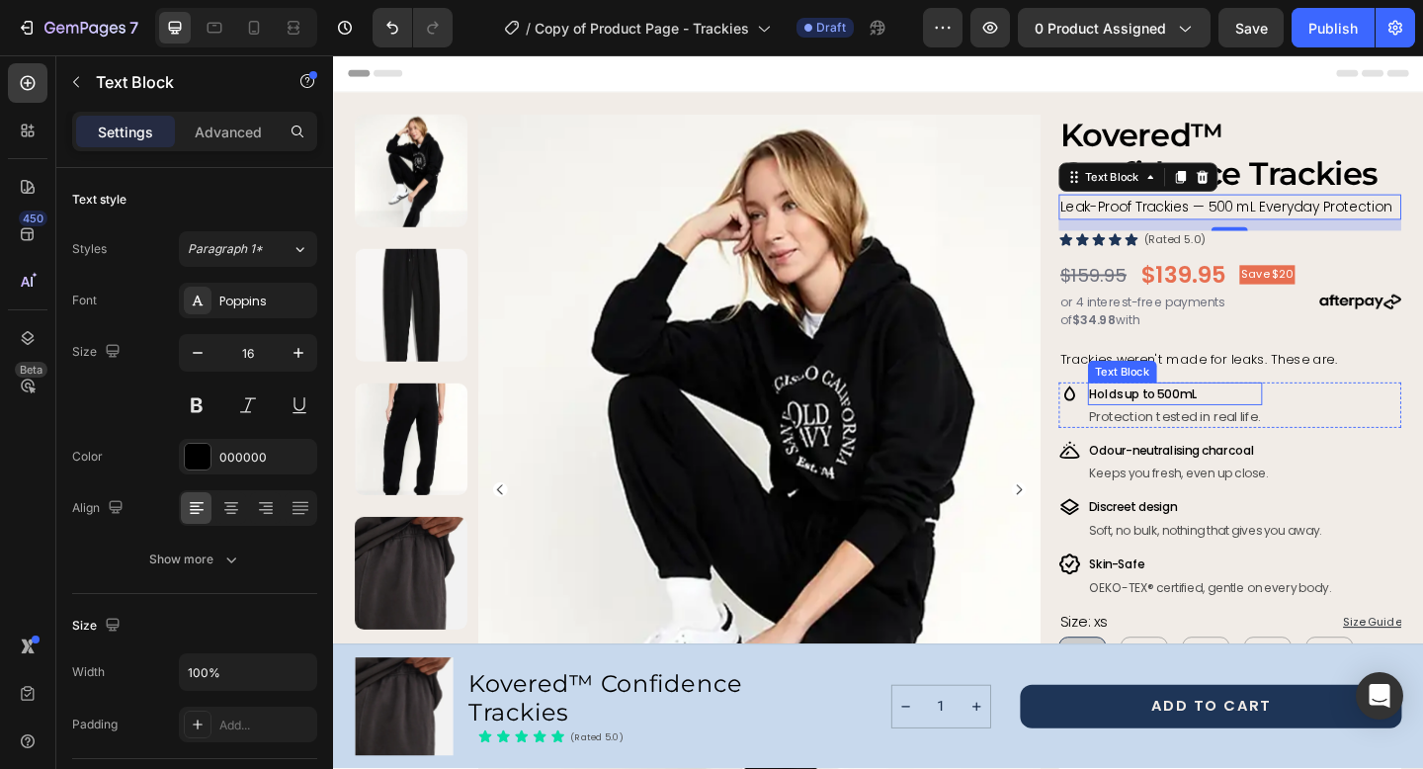
click at [1177, 424] on span "Holds up to 500mL" at bounding box center [1215, 423] width 118 height 19
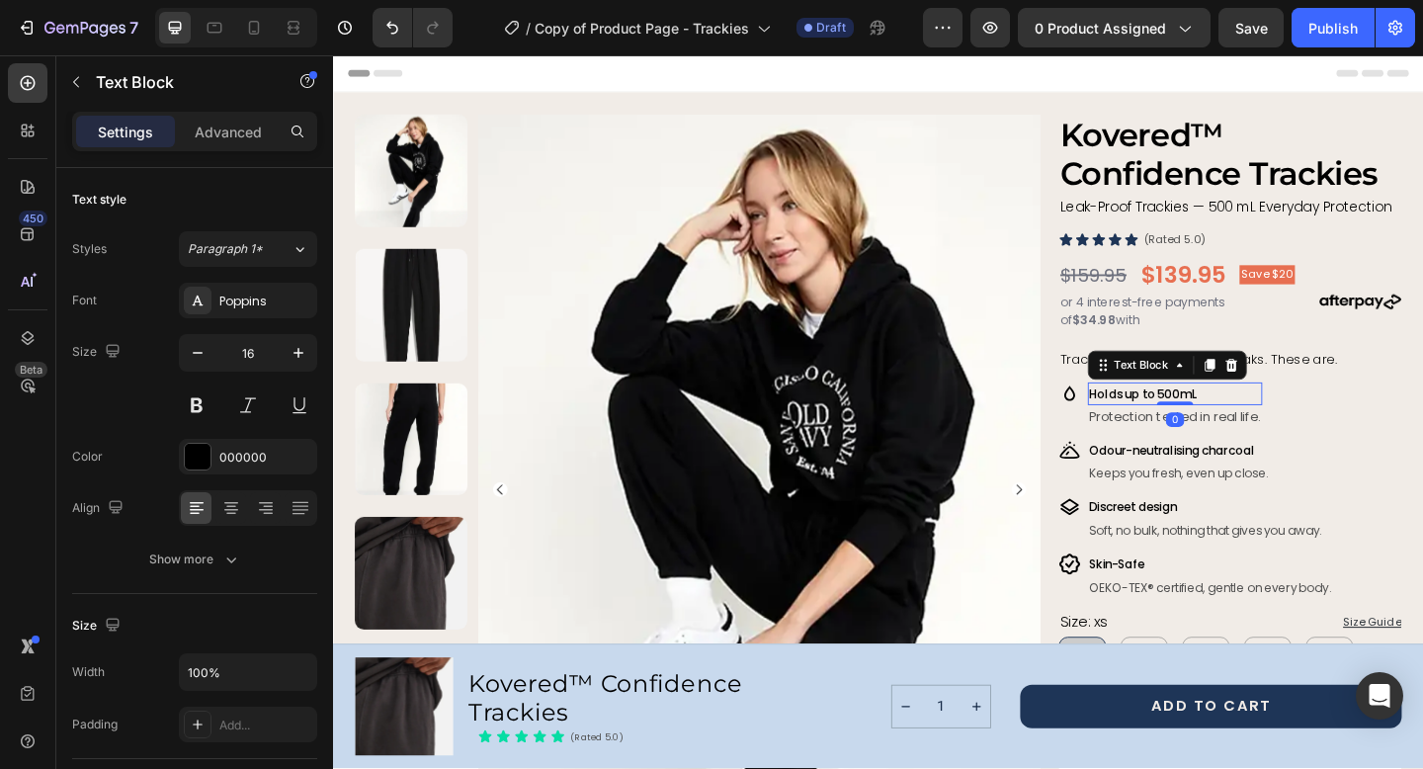
click at [1177, 424] on span "Holds up to 500mL" at bounding box center [1215, 423] width 118 height 19
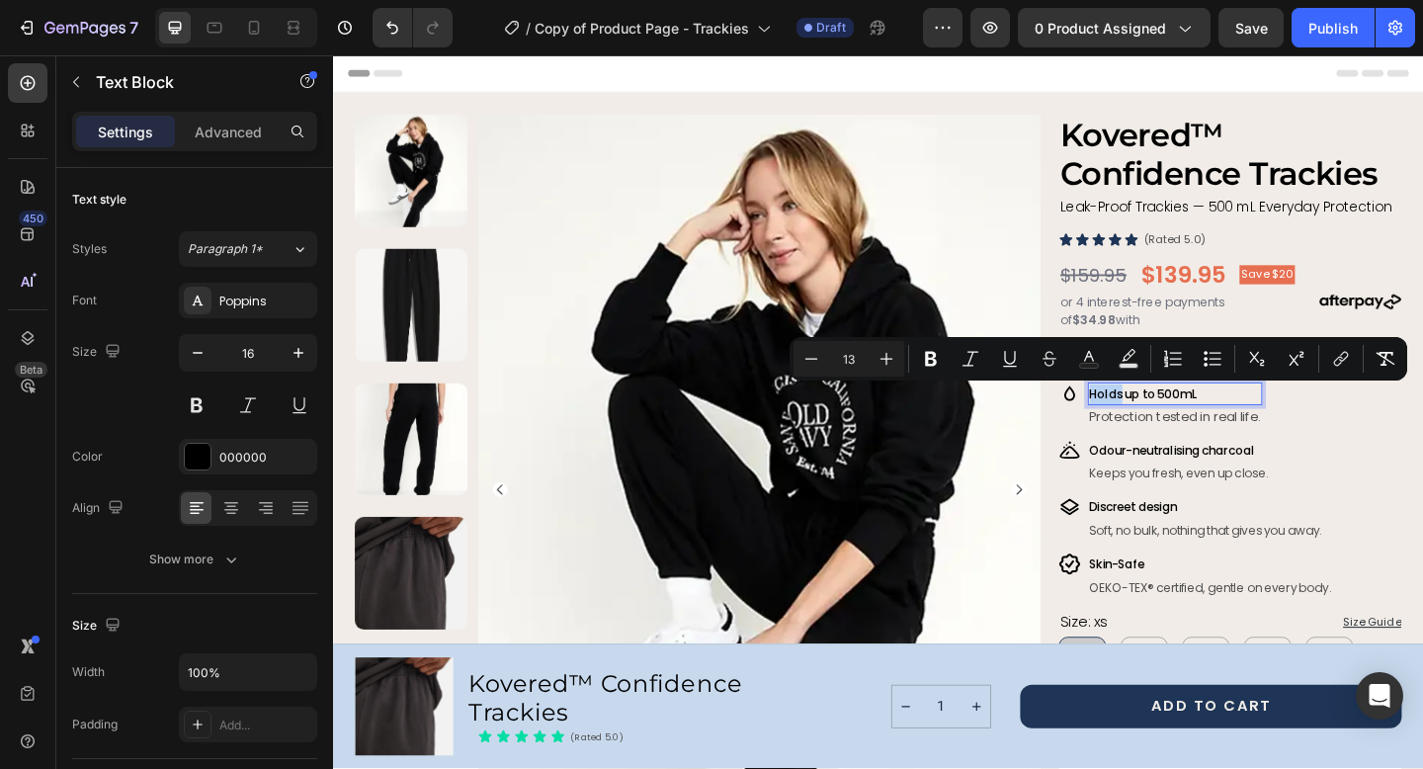
click at [1177, 424] on span "Holds up to 500mL" at bounding box center [1215, 423] width 118 height 19
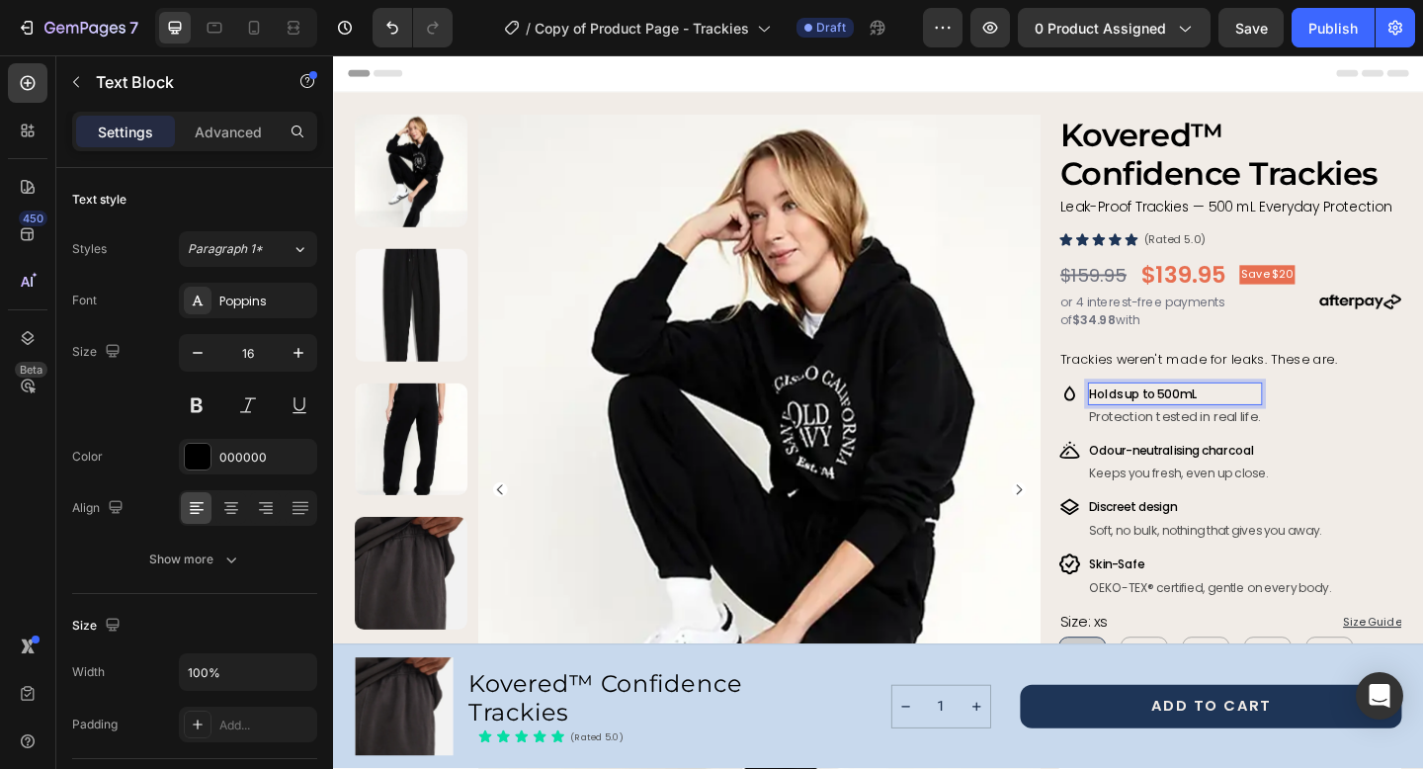
click at [1165, 421] on span "Holds up to 500mL" at bounding box center [1215, 423] width 118 height 19
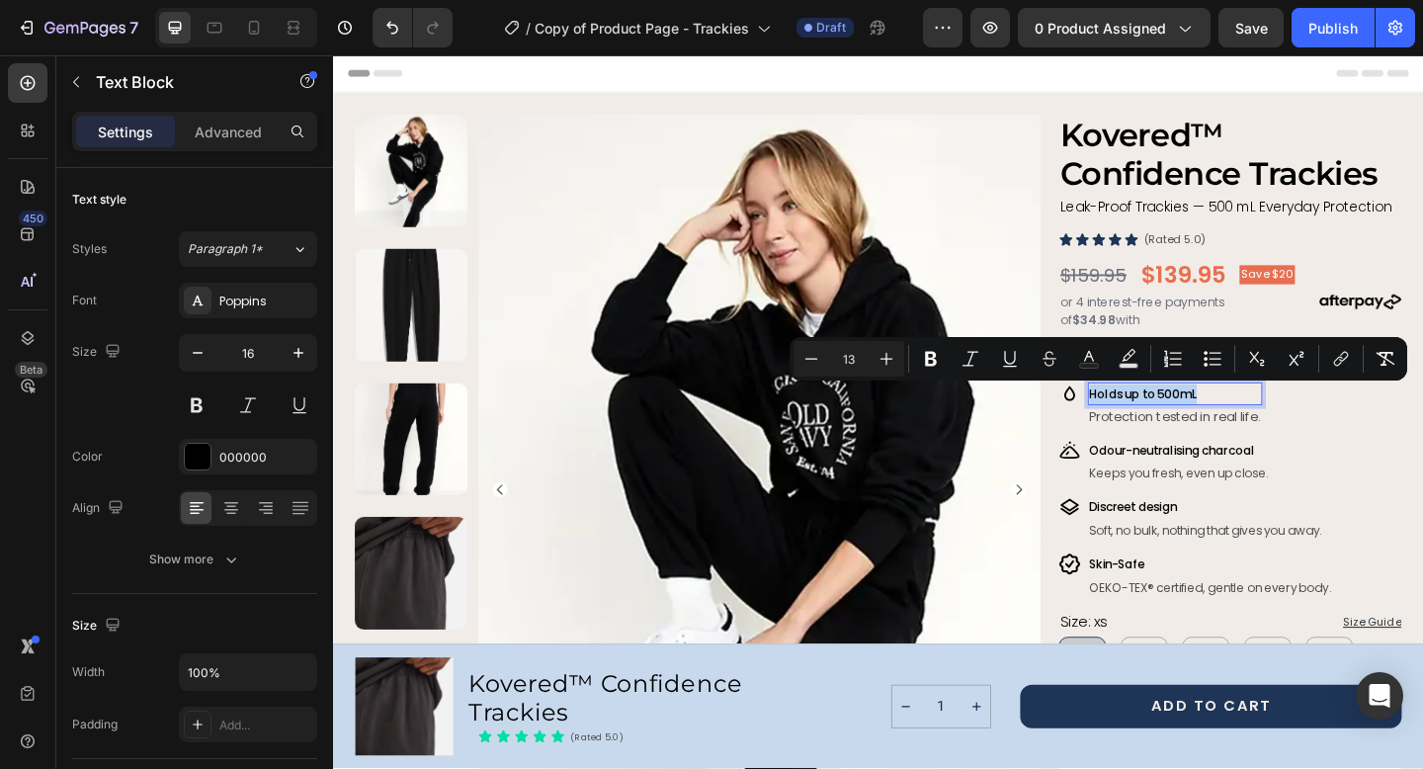
click at [1165, 421] on span "Holds up to 500mL" at bounding box center [1215, 423] width 118 height 19
click at [887, 352] on icon "Editor contextual toolbar" at bounding box center [886, 359] width 20 height 20
type input "14"
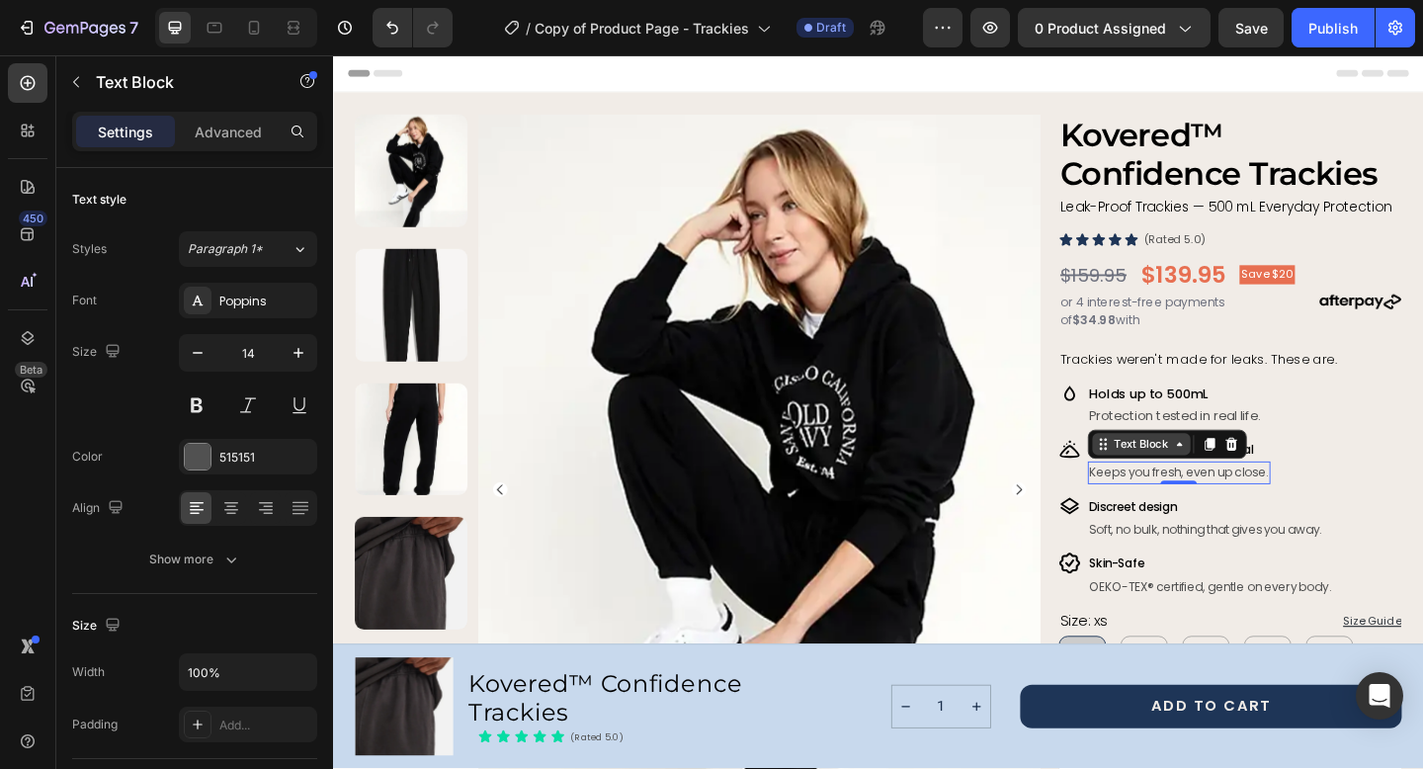
click at [1190, 486] on div "Text Block" at bounding box center [1212, 478] width 67 height 18
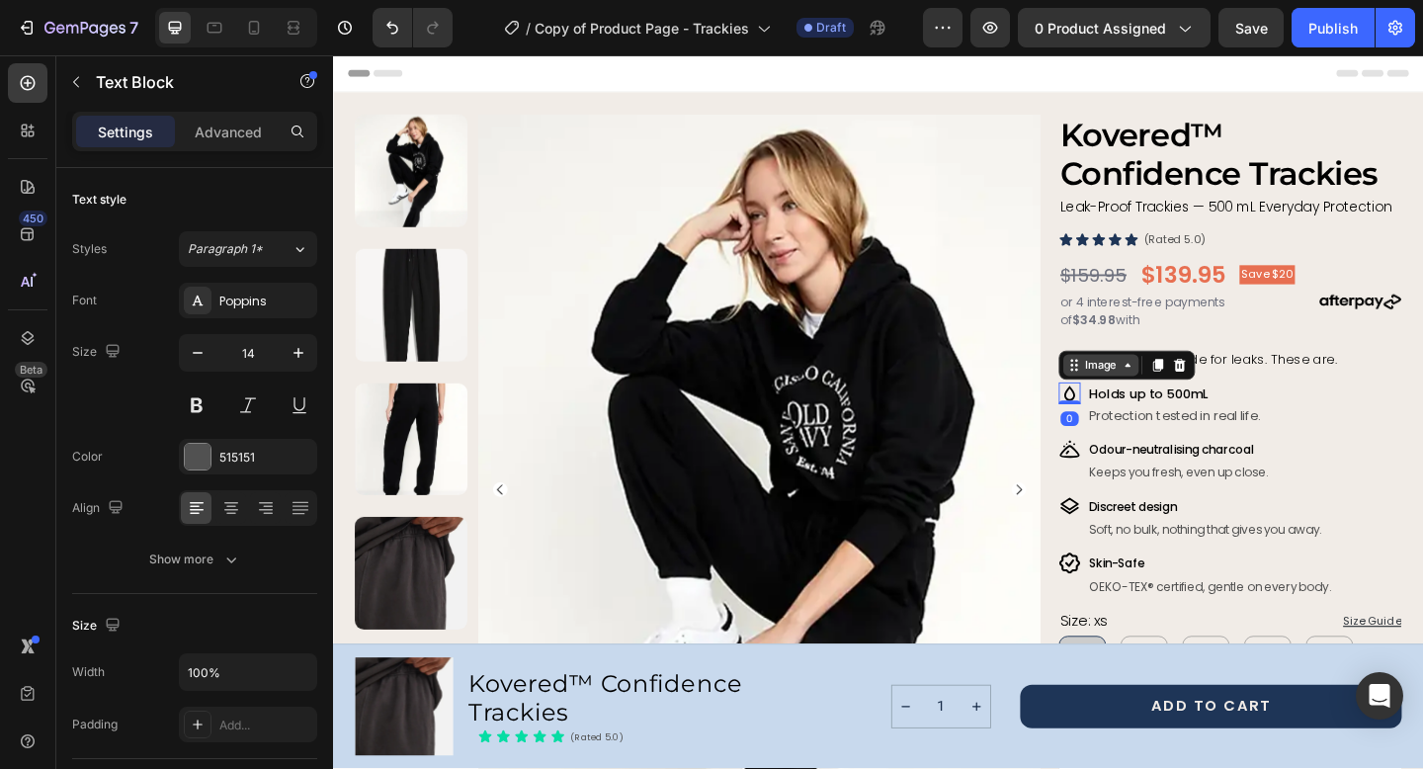
click at [1145, 404] on div "Image" at bounding box center [1196, 392] width 148 height 32
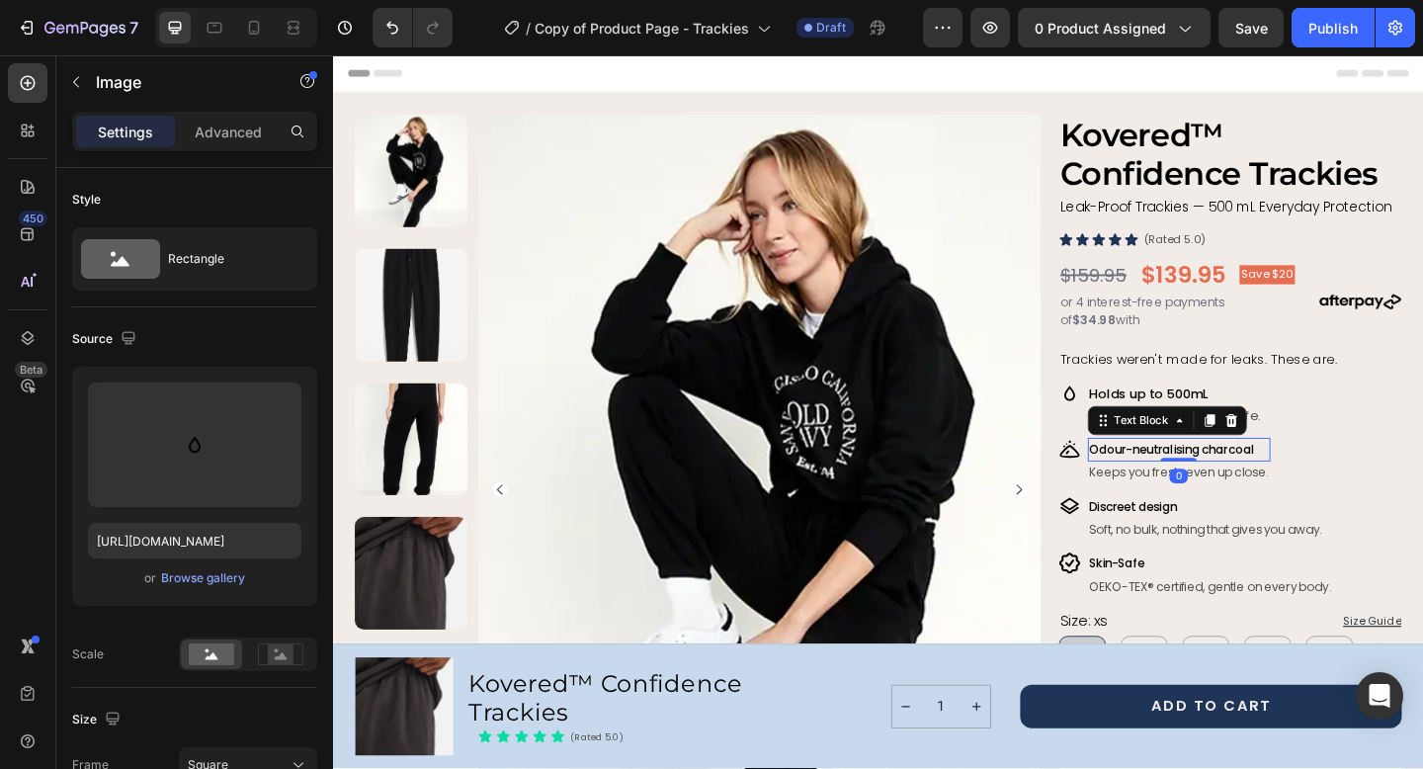
click at [1180, 482] on span "Odour-neutralising charcoal" at bounding box center [1245, 483] width 179 height 19
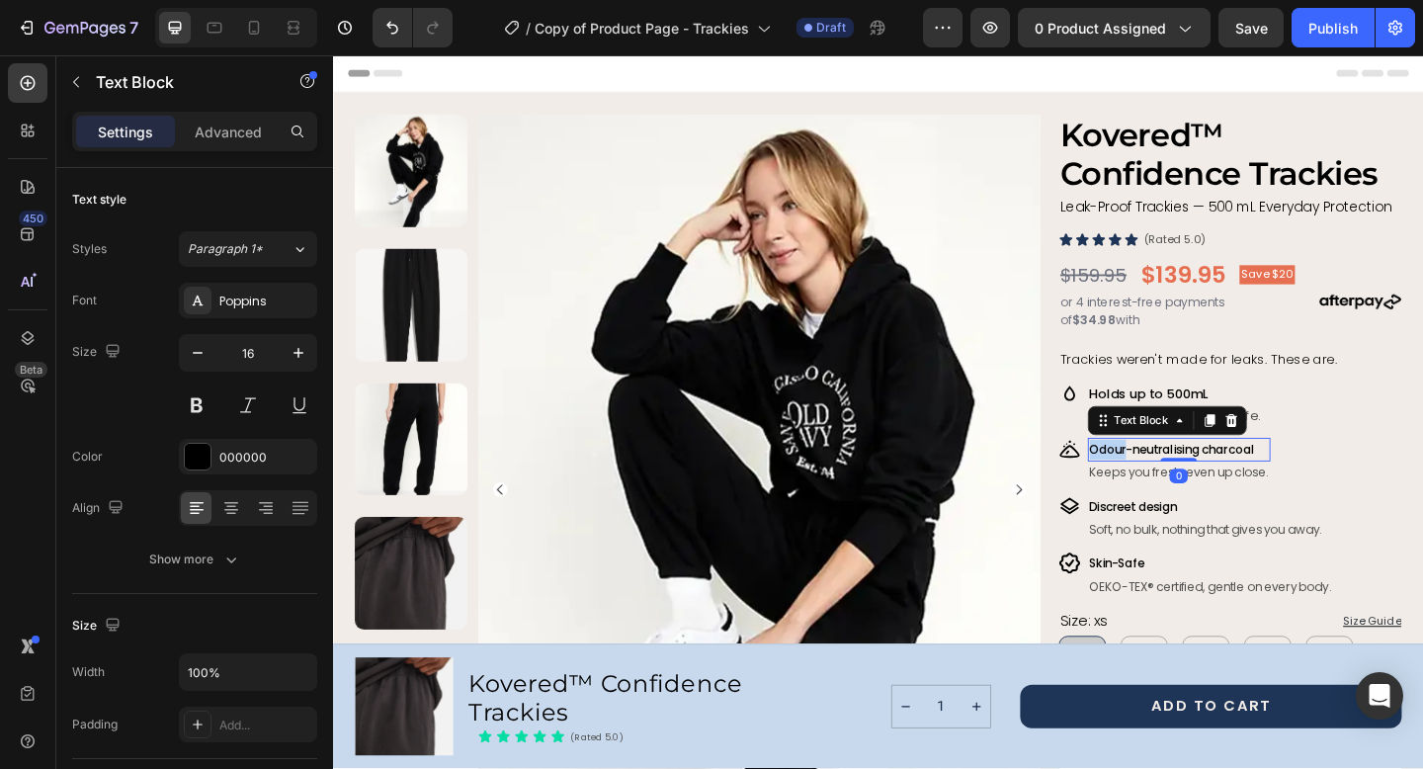
click at [1180, 482] on span "Odour-neutralising charcoal" at bounding box center [1245, 483] width 179 height 19
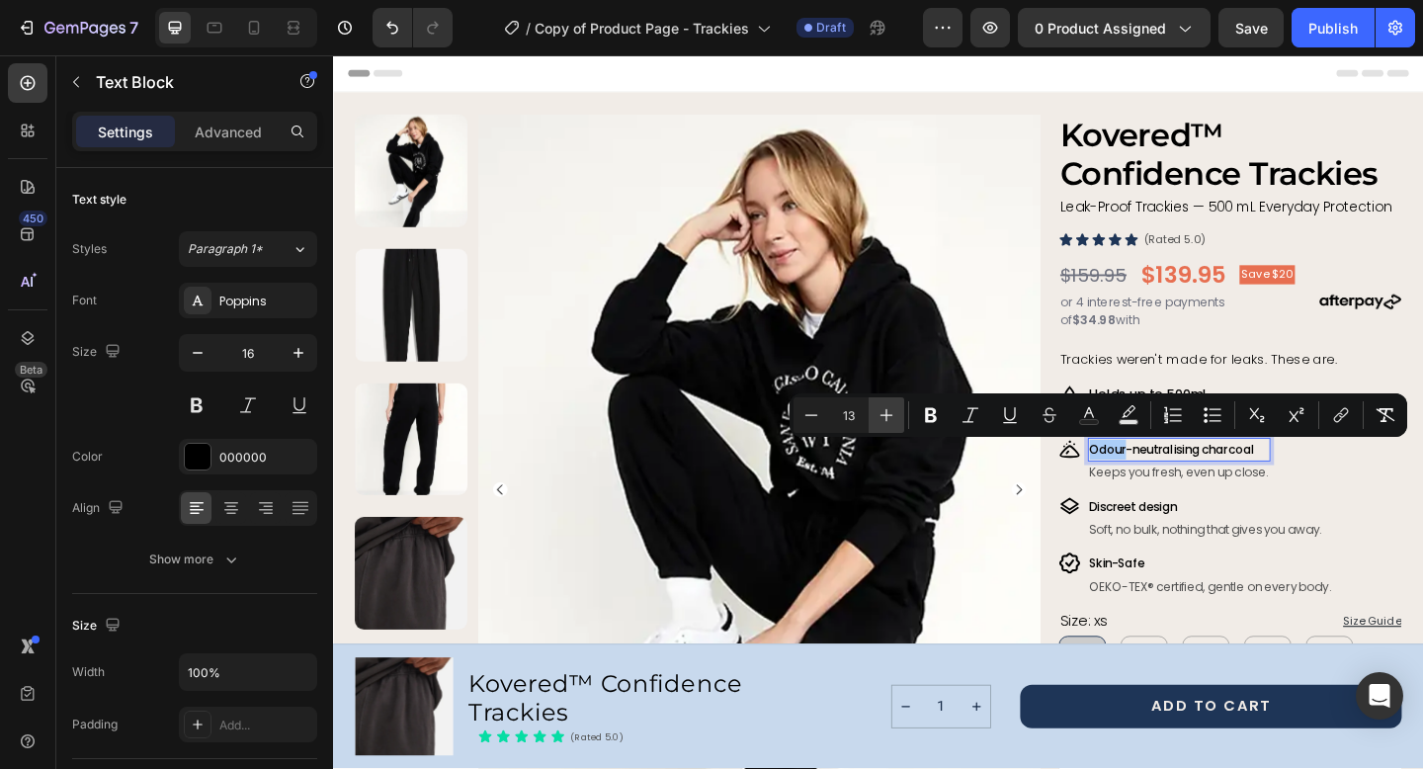
click at [884, 410] on icon "Editor contextual toolbar" at bounding box center [886, 415] width 20 height 20
type input "14"
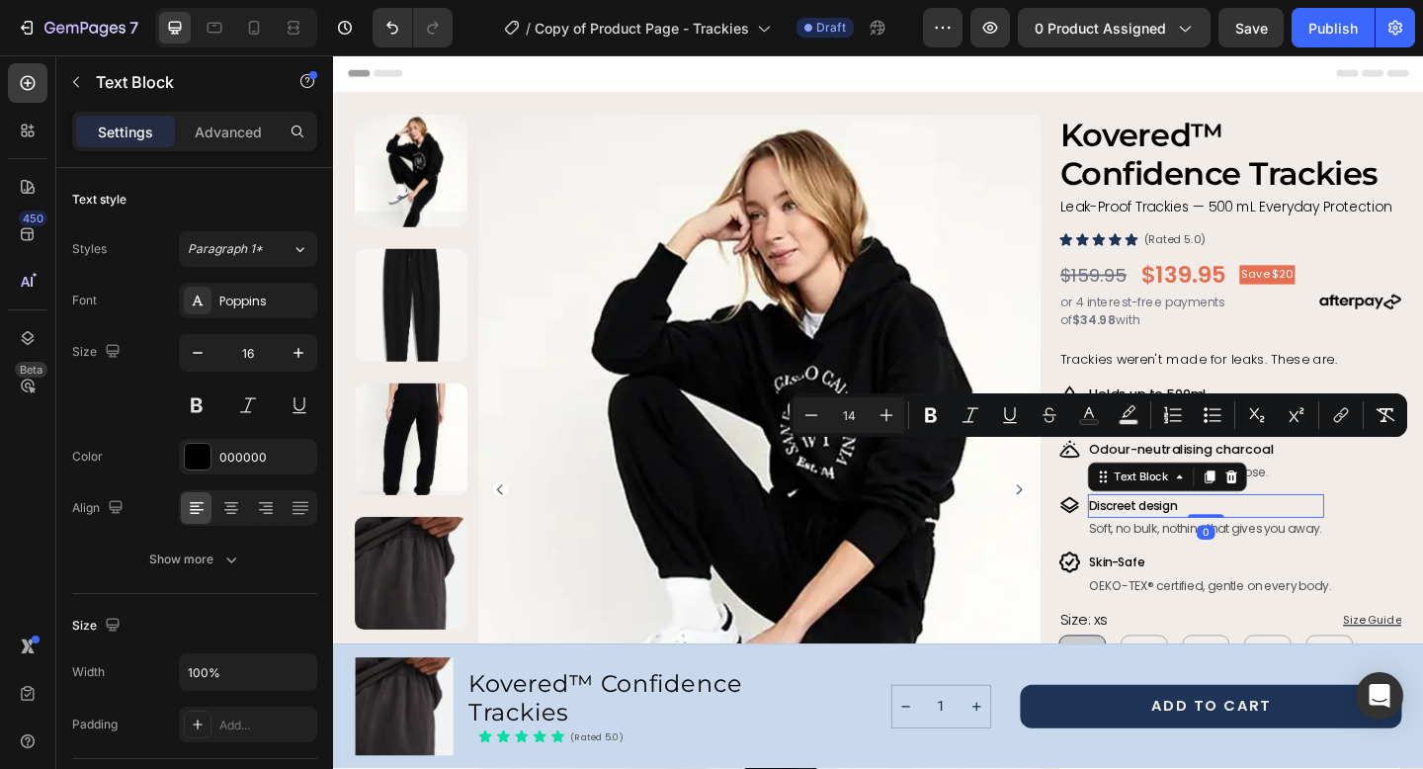
click at [1192, 551] on span "Discreet design" at bounding box center [1203, 544] width 95 height 19
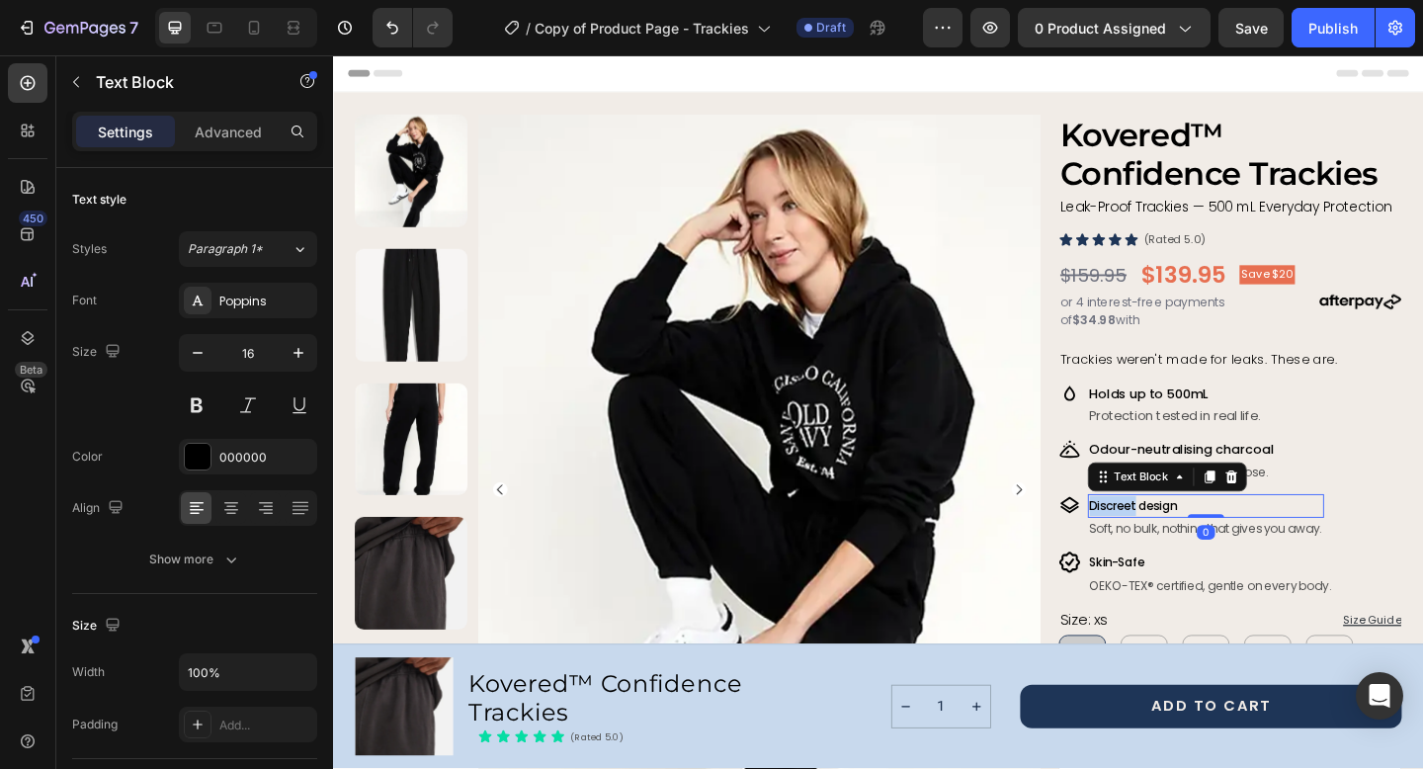
click at [1192, 551] on span "Discreet design" at bounding box center [1203, 544] width 95 height 19
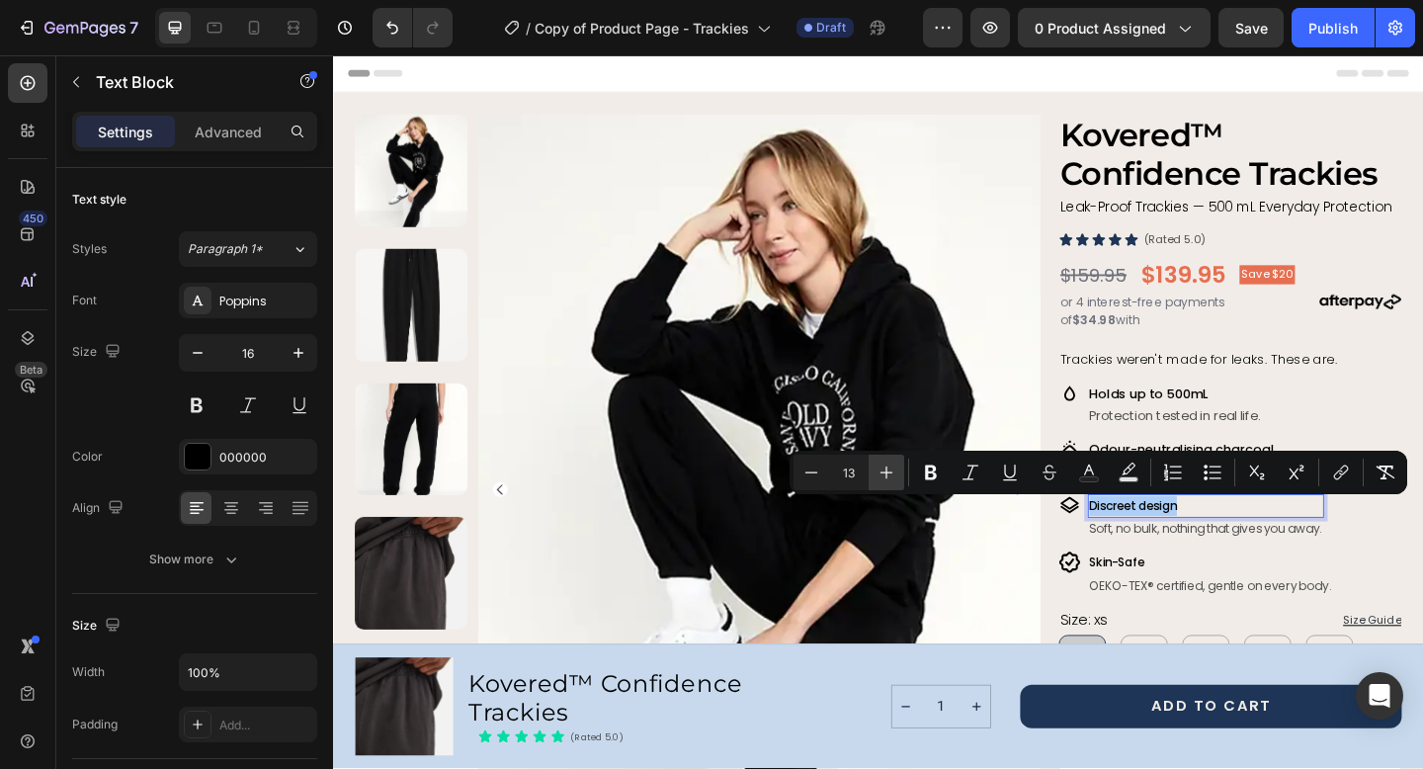
click at [891, 475] on icon "Editor contextual toolbar" at bounding box center [886, 472] width 20 height 20
type input "14"
click at [1182, 609] on span "Skin-Safe" at bounding box center [1186, 606] width 60 height 19
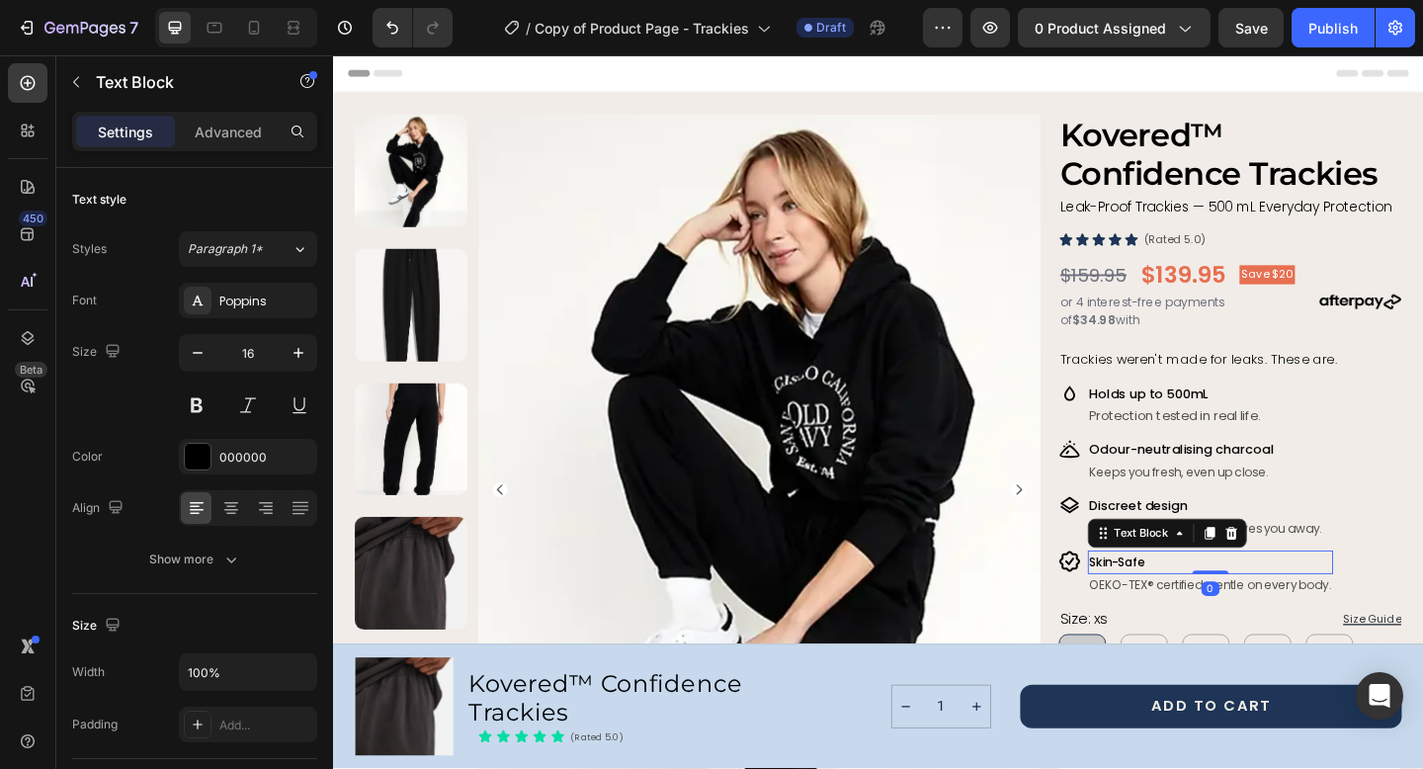
click at [1182, 609] on span "Skin-Safe" at bounding box center [1186, 606] width 60 height 19
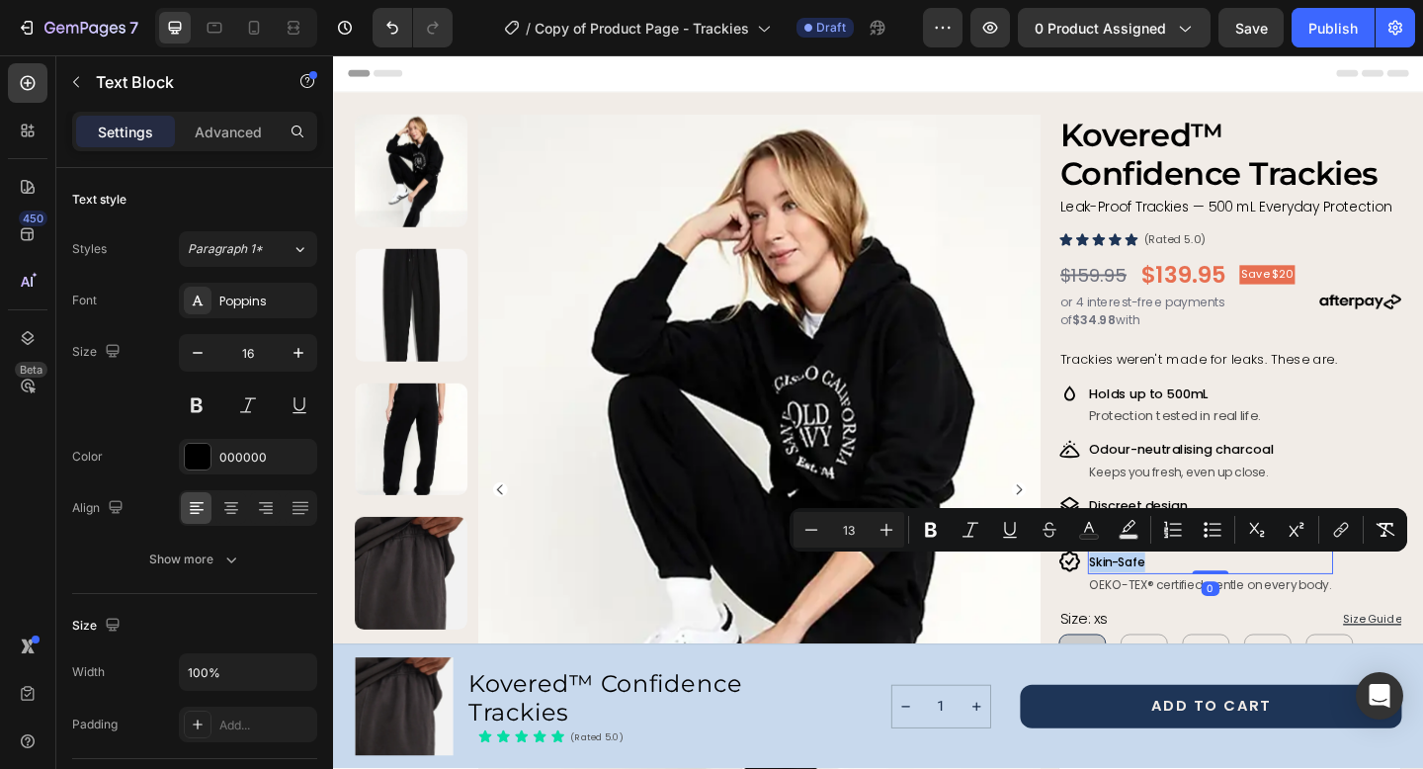
click at [1182, 609] on span "Skin-Safe" at bounding box center [1186, 606] width 60 height 19
click at [886, 524] on icon "Editor contextual toolbar" at bounding box center [886, 530] width 20 height 20
type input "14"
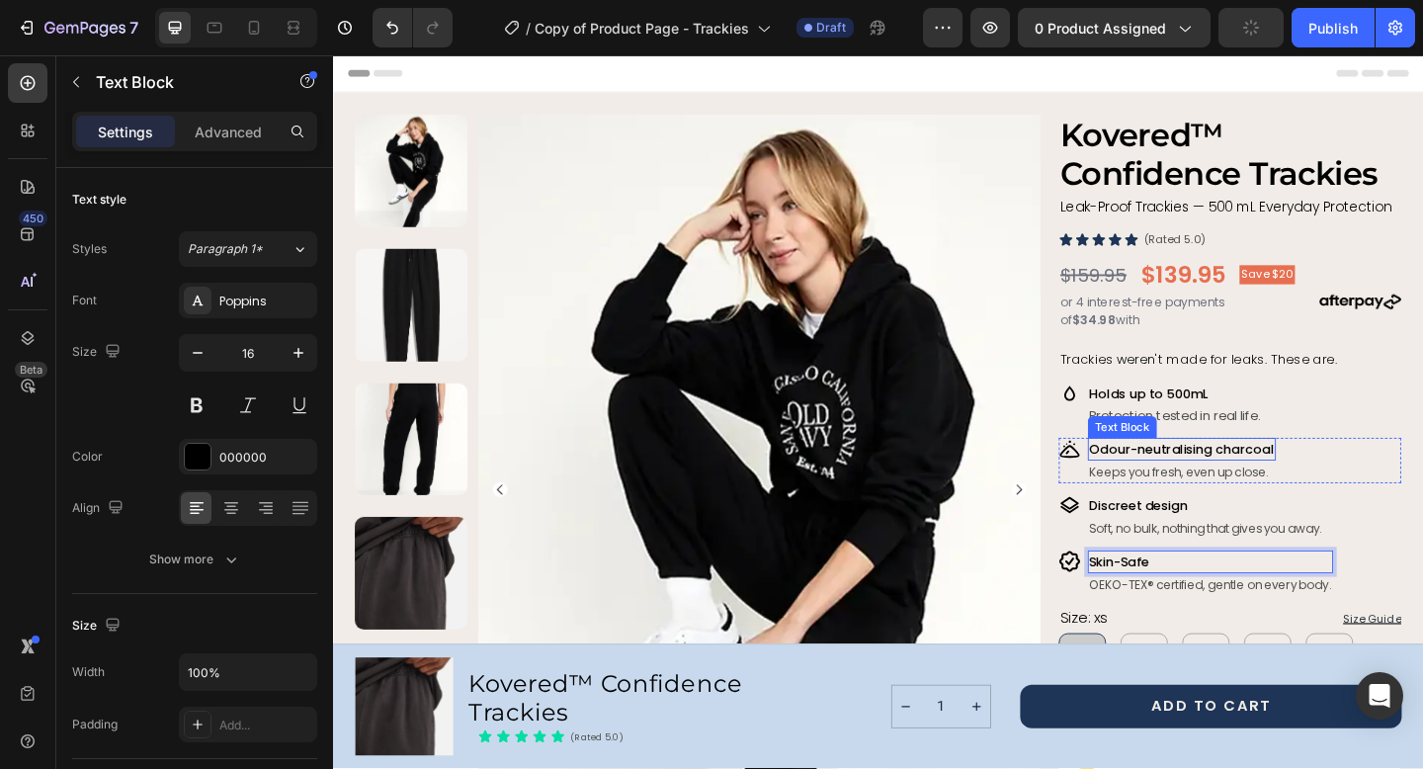
click at [1305, 484] on span "Odour-neutralising charcoal" at bounding box center [1256, 483] width 201 height 20
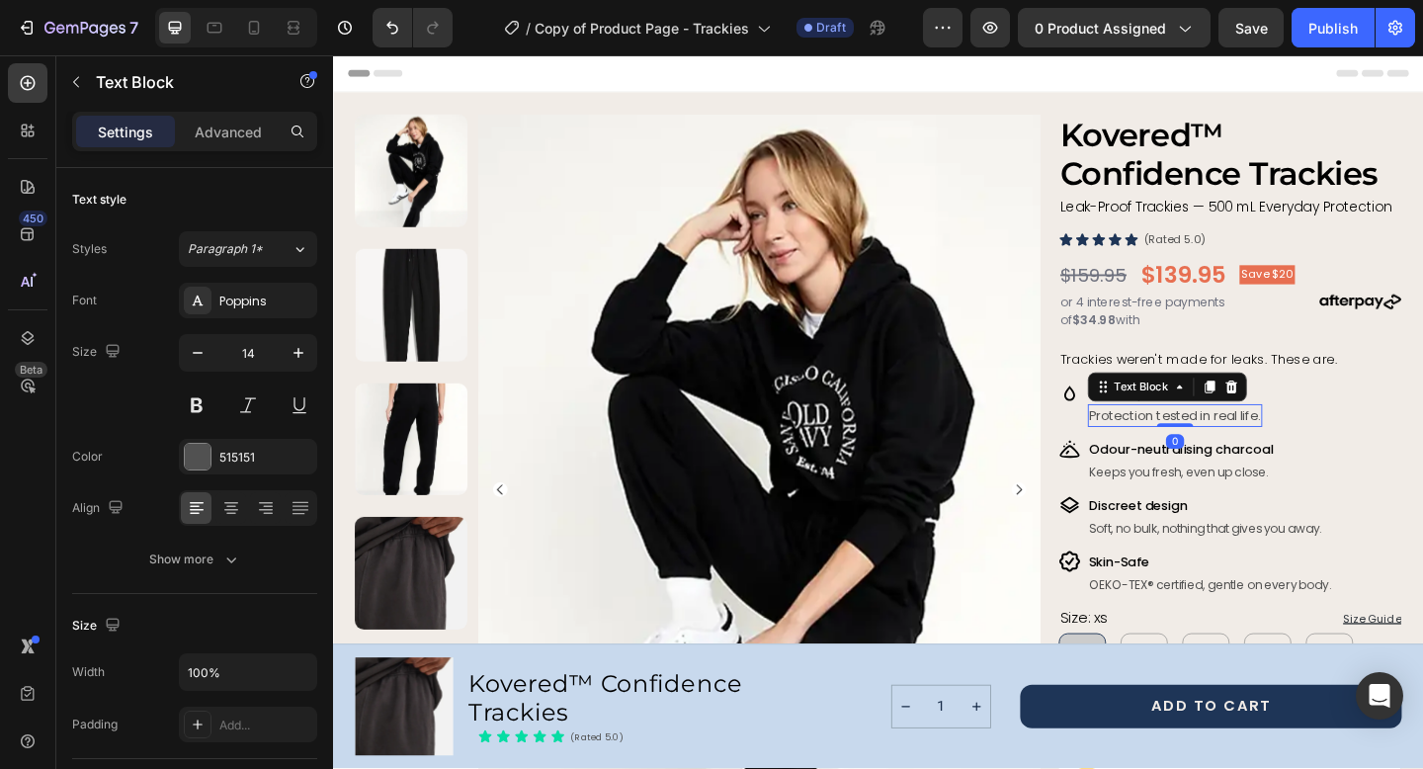
click at [1193, 449] on p "Protection tested in real life." at bounding box center [1249, 447] width 186 height 21
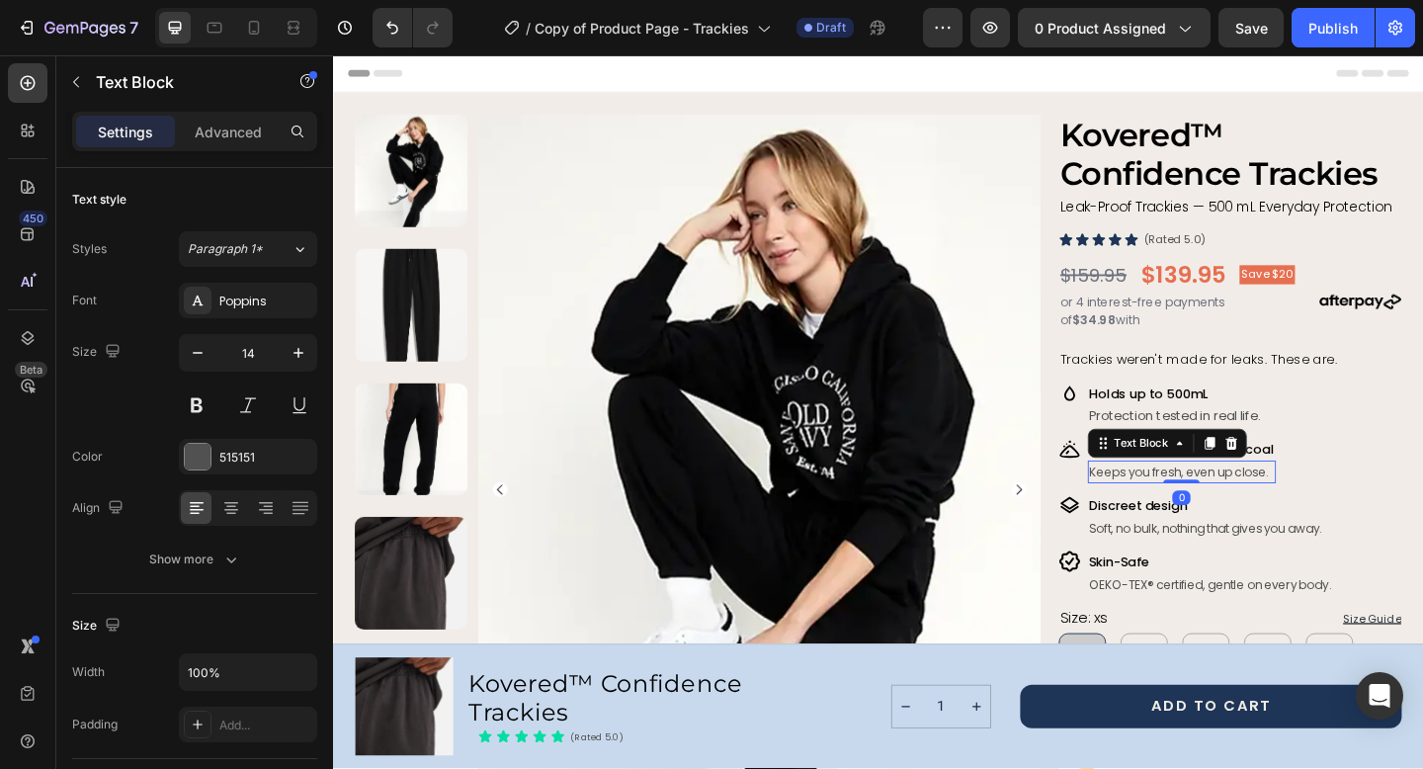
click at [1184, 508] on span "Keeps you fresh, even up close." at bounding box center [1253, 508] width 195 height 19
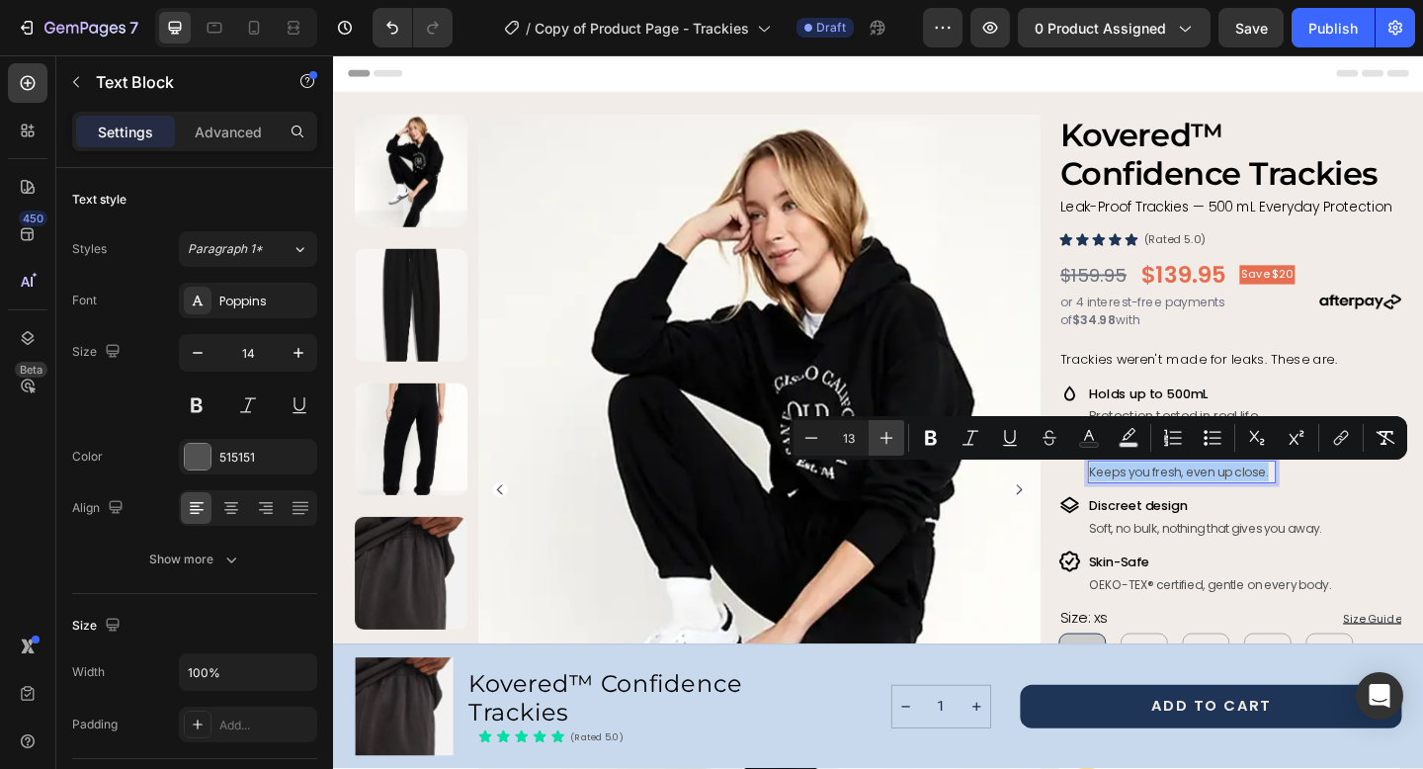
click at [889, 436] on icon "Editor contextual toolbar" at bounding box center [886, 438] width 20 height 20
type input "14"
click at [1182, 573] on span "Soft, no bulk, nothing that gives you away." at bounding box center [1282, 569] width 253 height 19
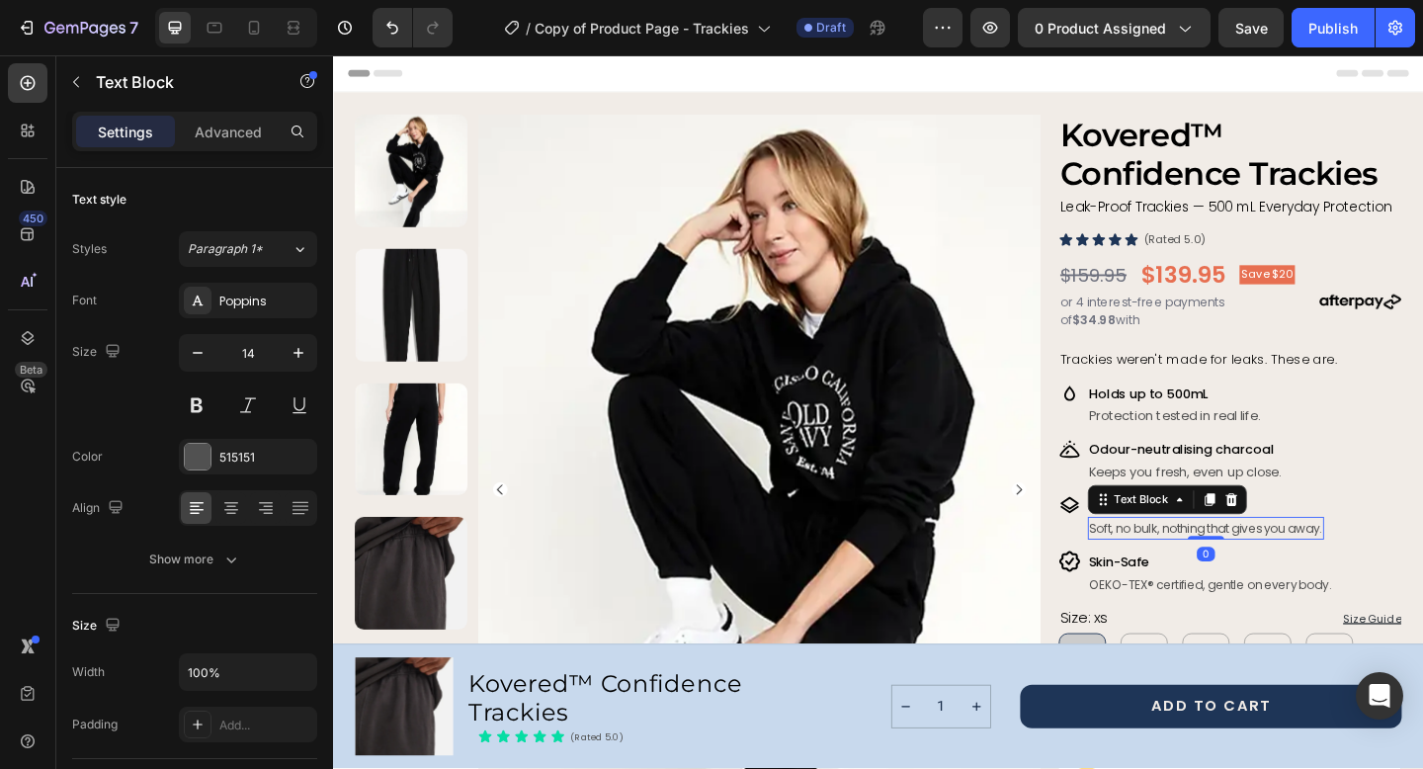
click at [1182, 573] on span "Soft, no bulk, nothing that gives you away." at bounding box center [1282, 569] width 253 height 19
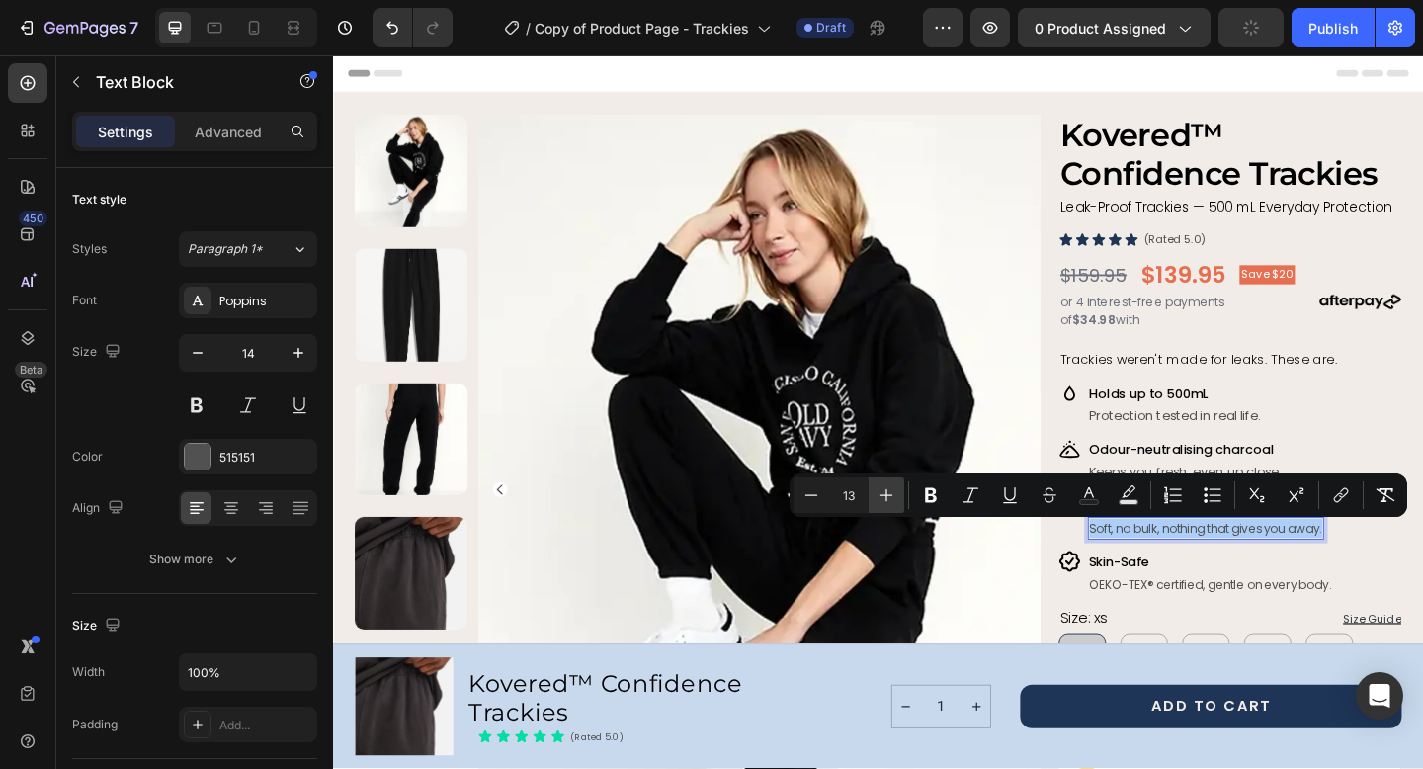
click at [890, 491] on icon "Editor contextual toolbar" at bounding box center [886, 495] width 20 height 20
type input "14"
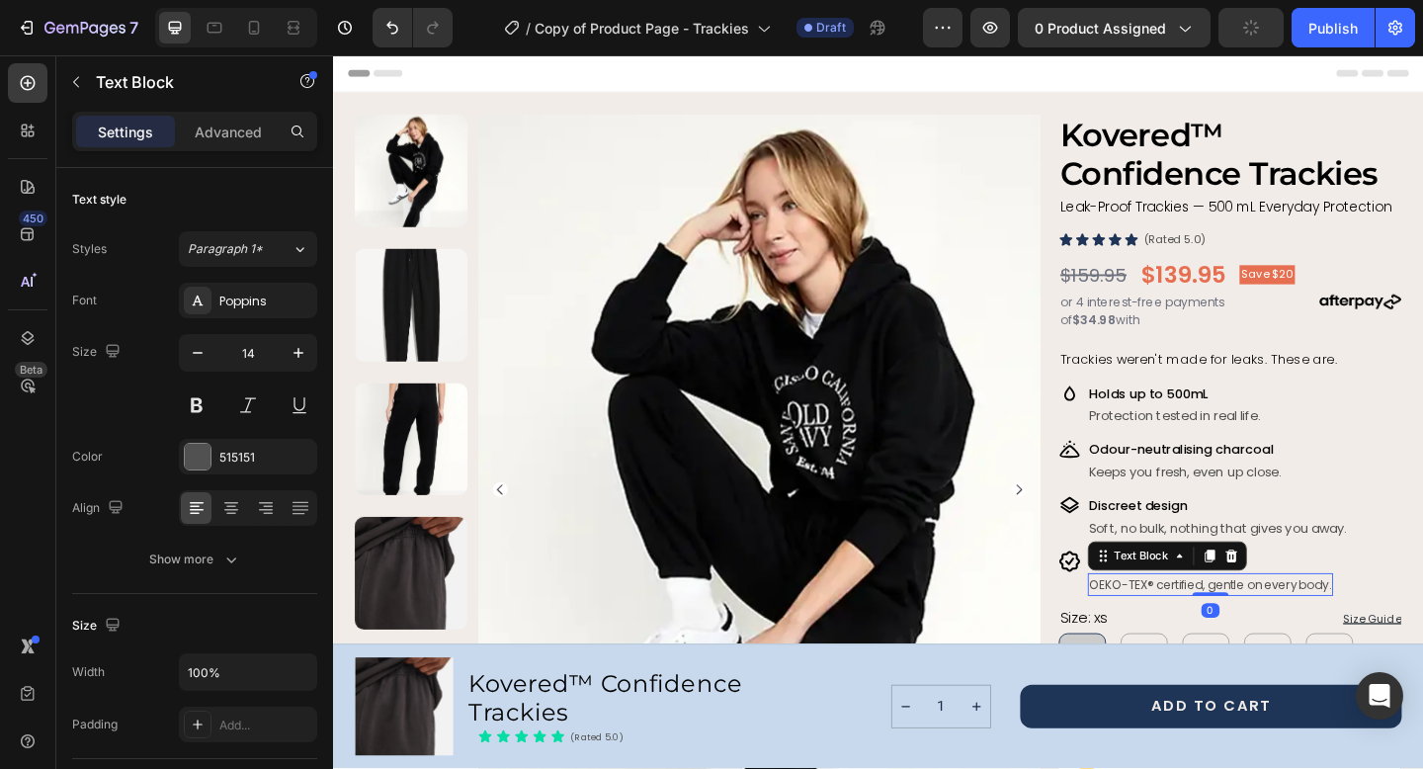
click at [1193, 632] on span "OEKO-TEX® certified, gentle on every body." at bounding box center [1287, 630] width 263 height 19
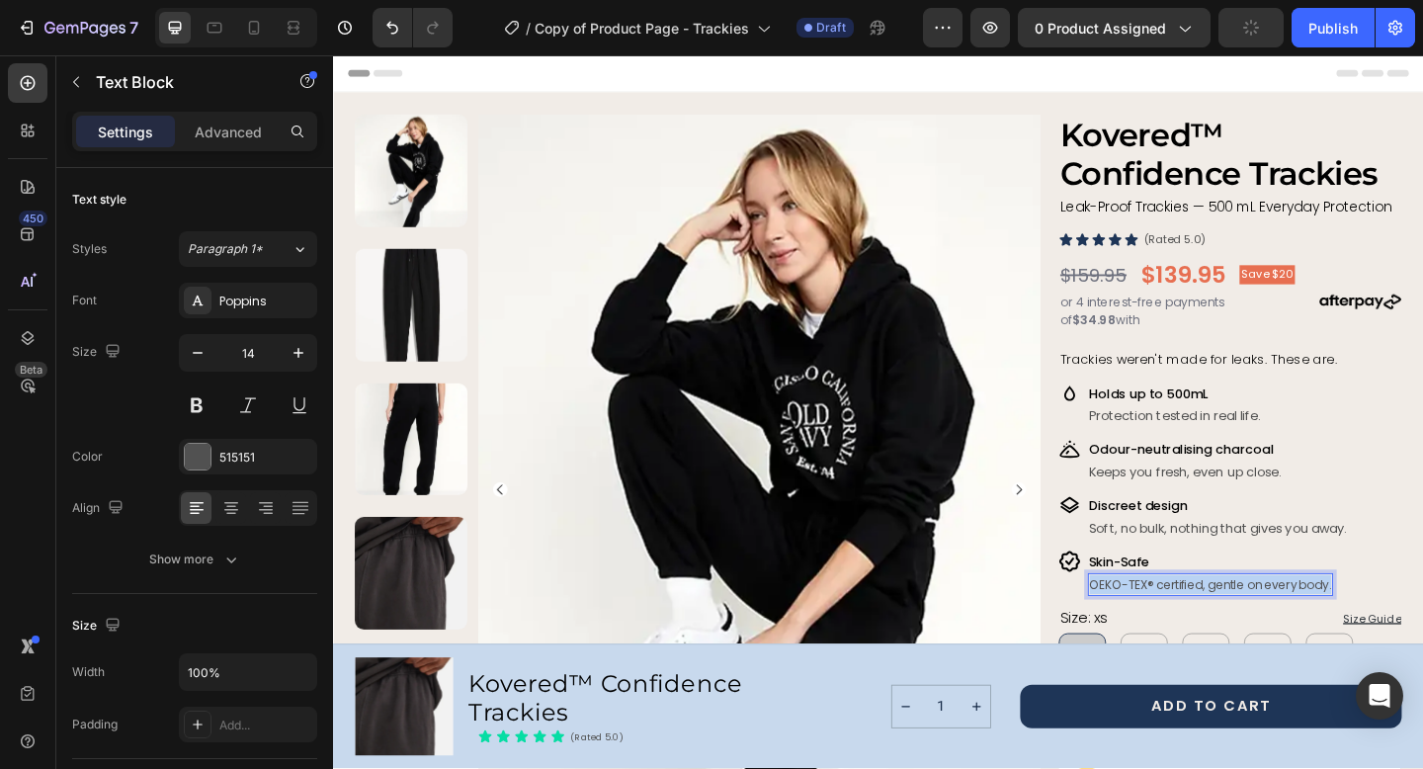
click at [1193, 632] on span "OEKO-TEX® certified, gentle on every body." at bounding box center [1287, 630] width 263 height 19
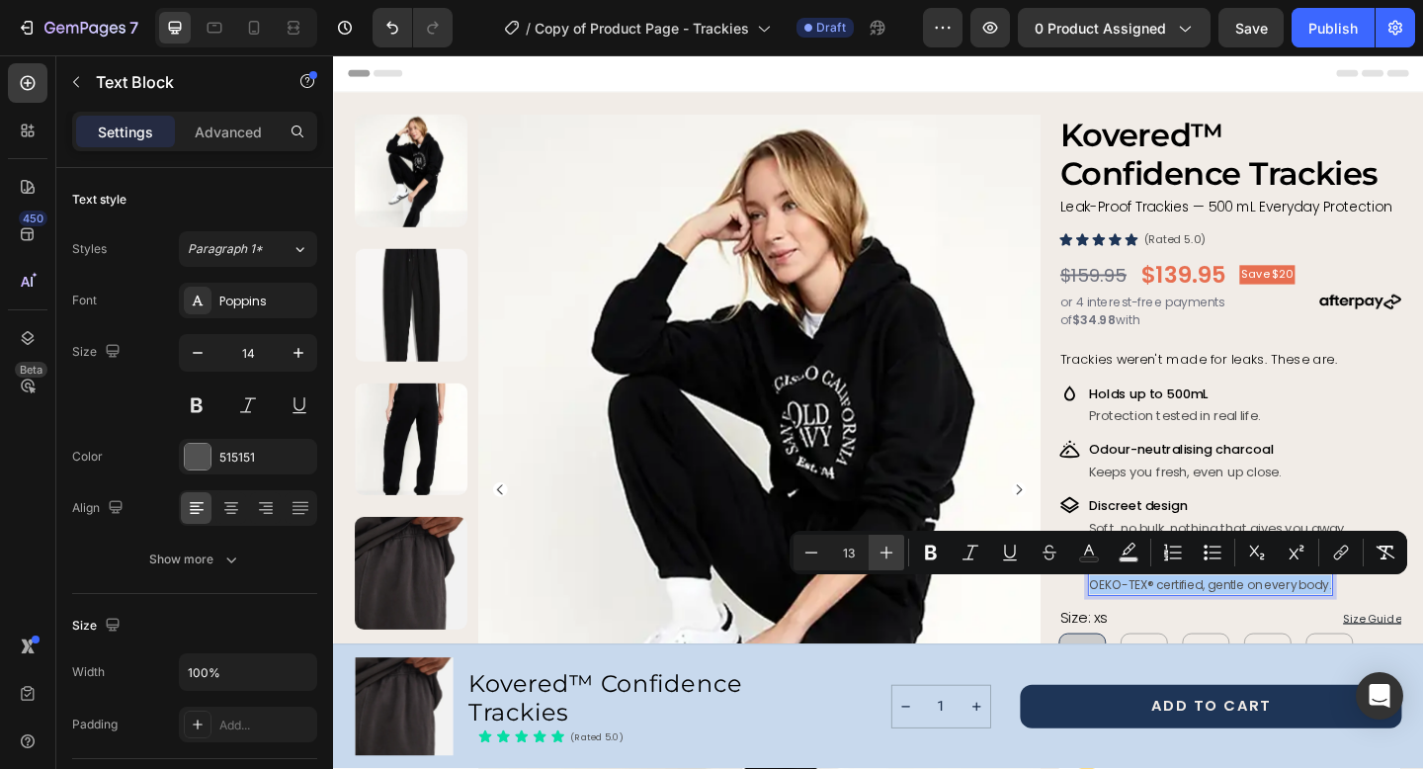
click at [882, 553] on icon "Editor contextual toolbar" at bounding box center [886, 552] width 20 height 20
type input "14"
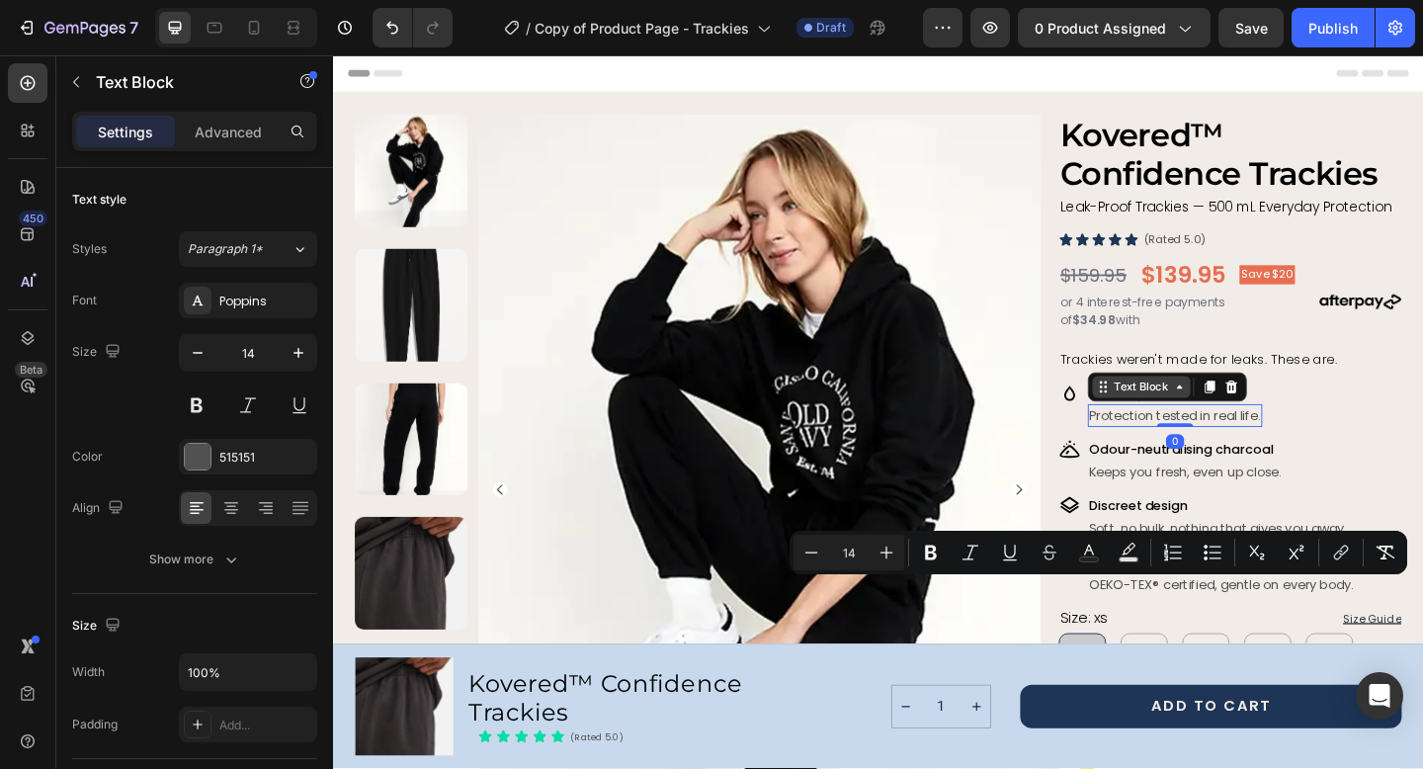
click at [1166, 425] on div "Text Block" at bounding box center [1212, 416] width 107 height 24
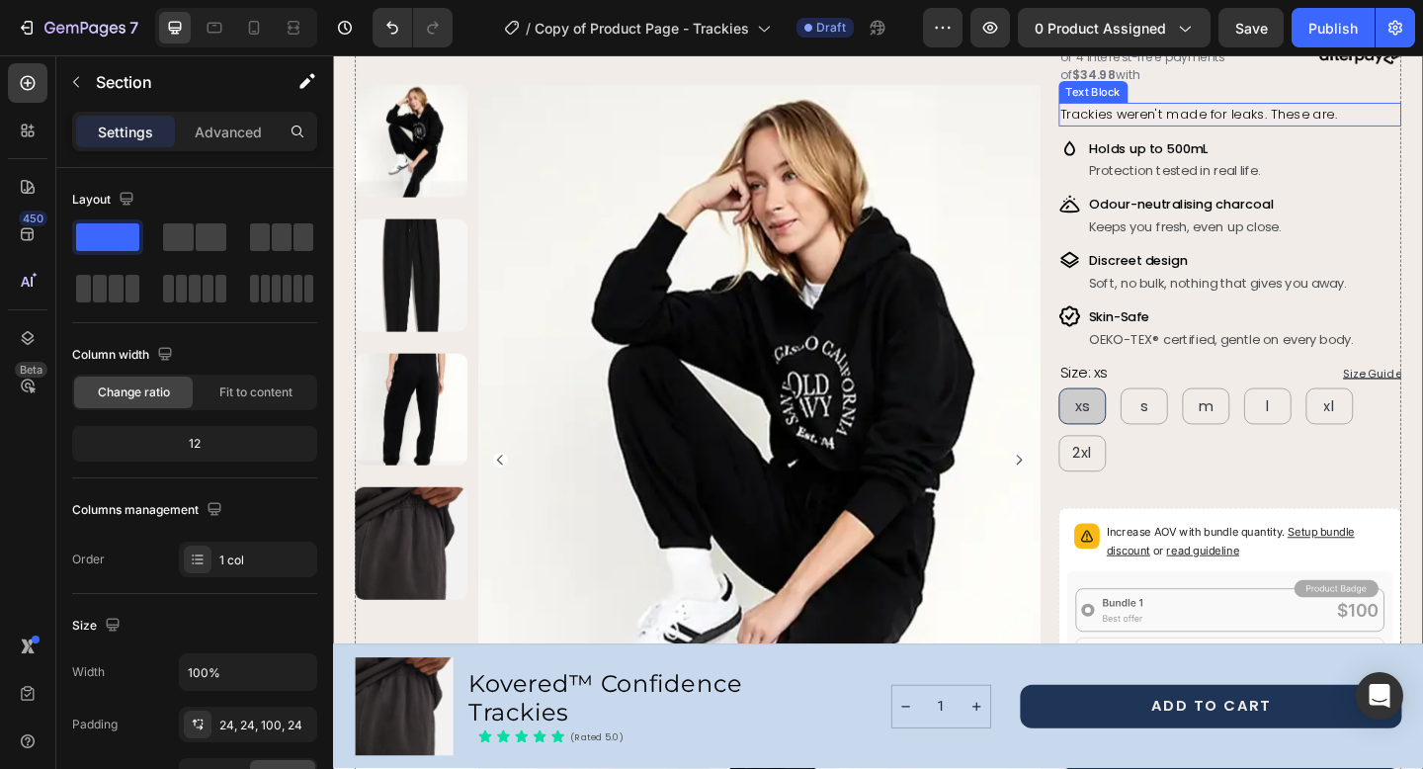
scroll to position [277, 0]
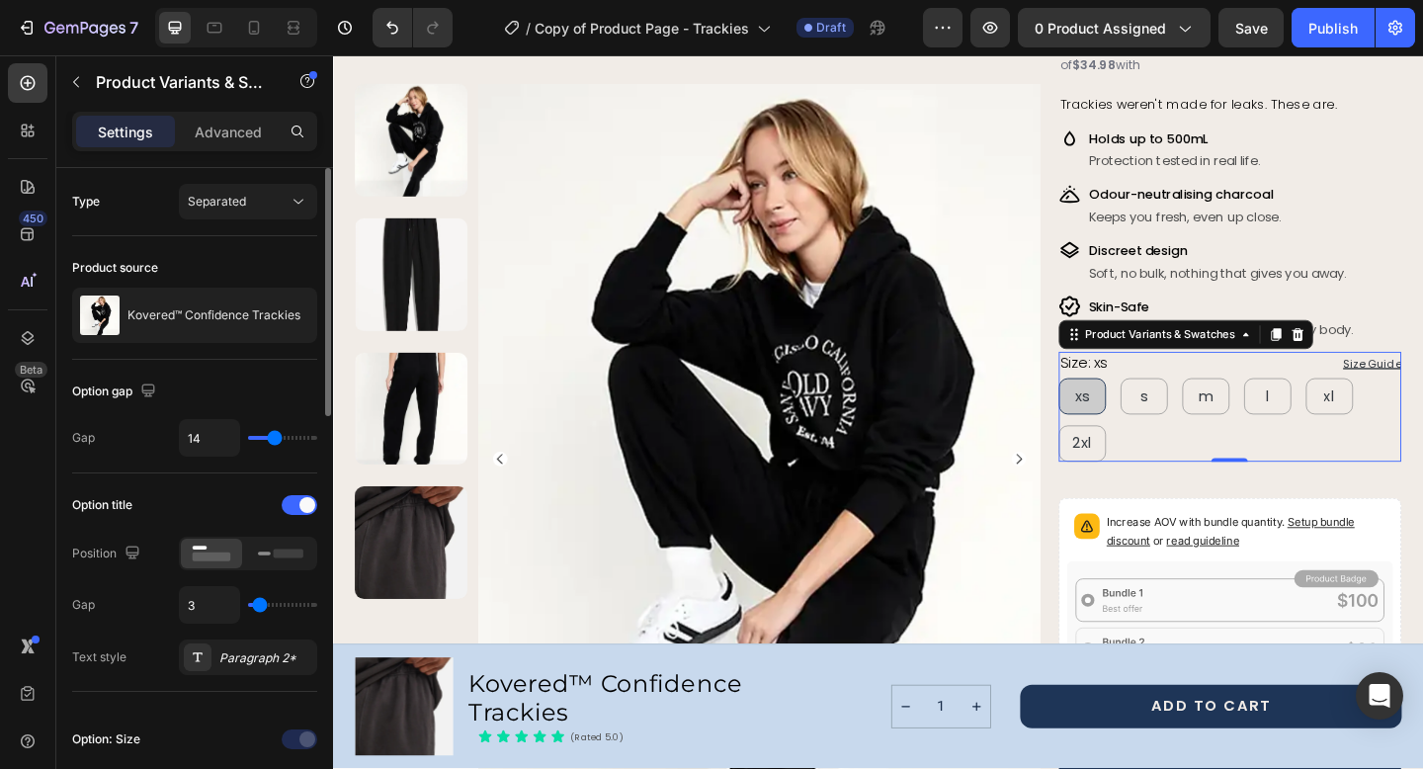
type input "12"
type input "11"
type input "10"
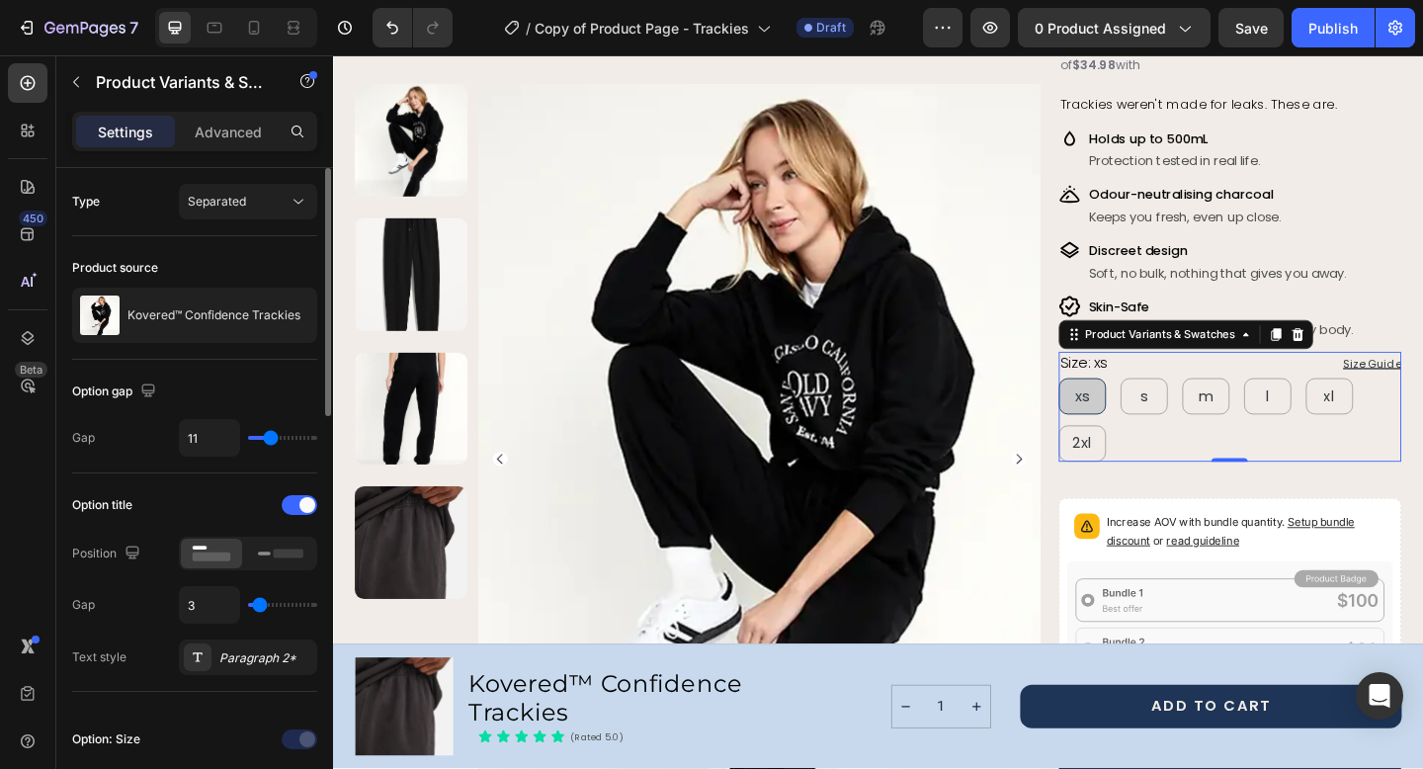
type input "10"
type input "9"
type input "8"
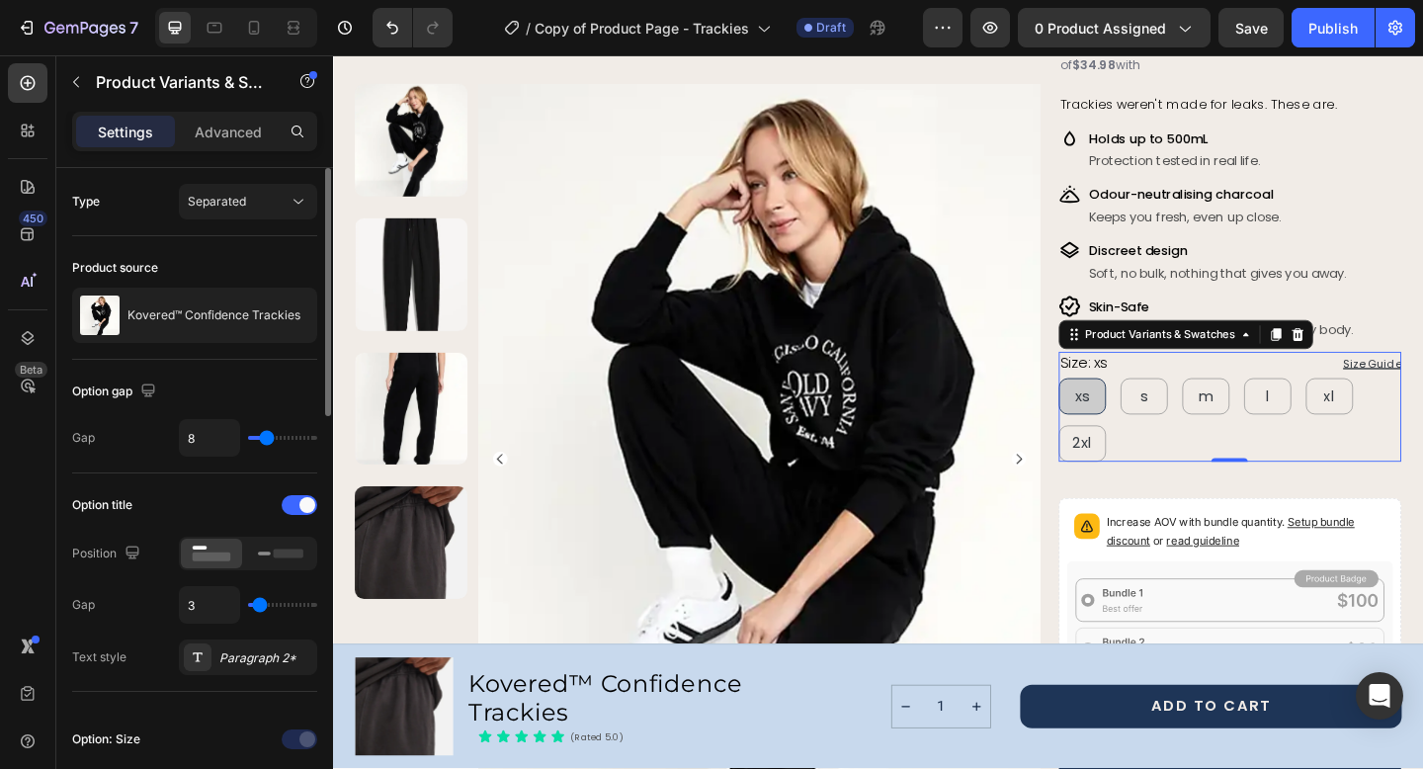
type input "7"
type input "6"
type input "5"
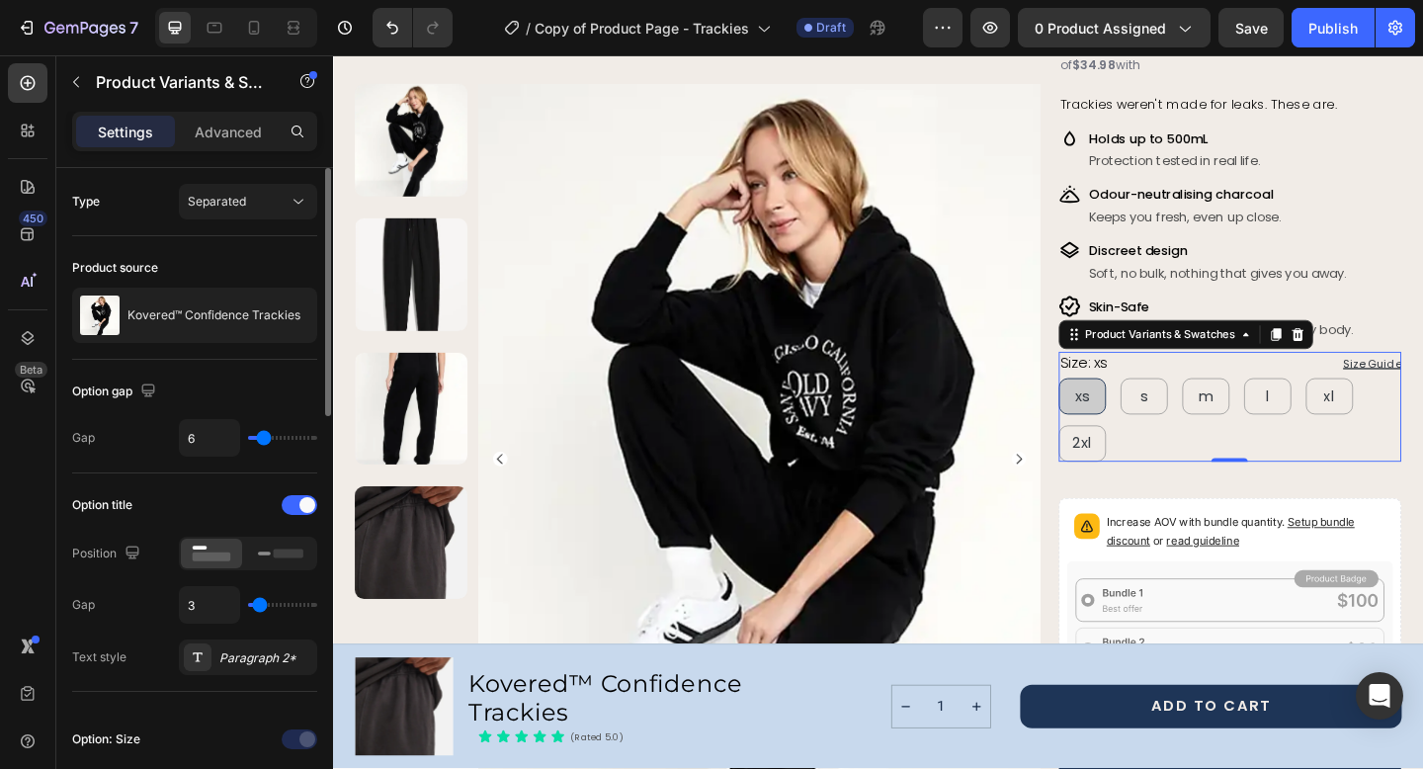
type input "5"
type input "4"
type input "3"
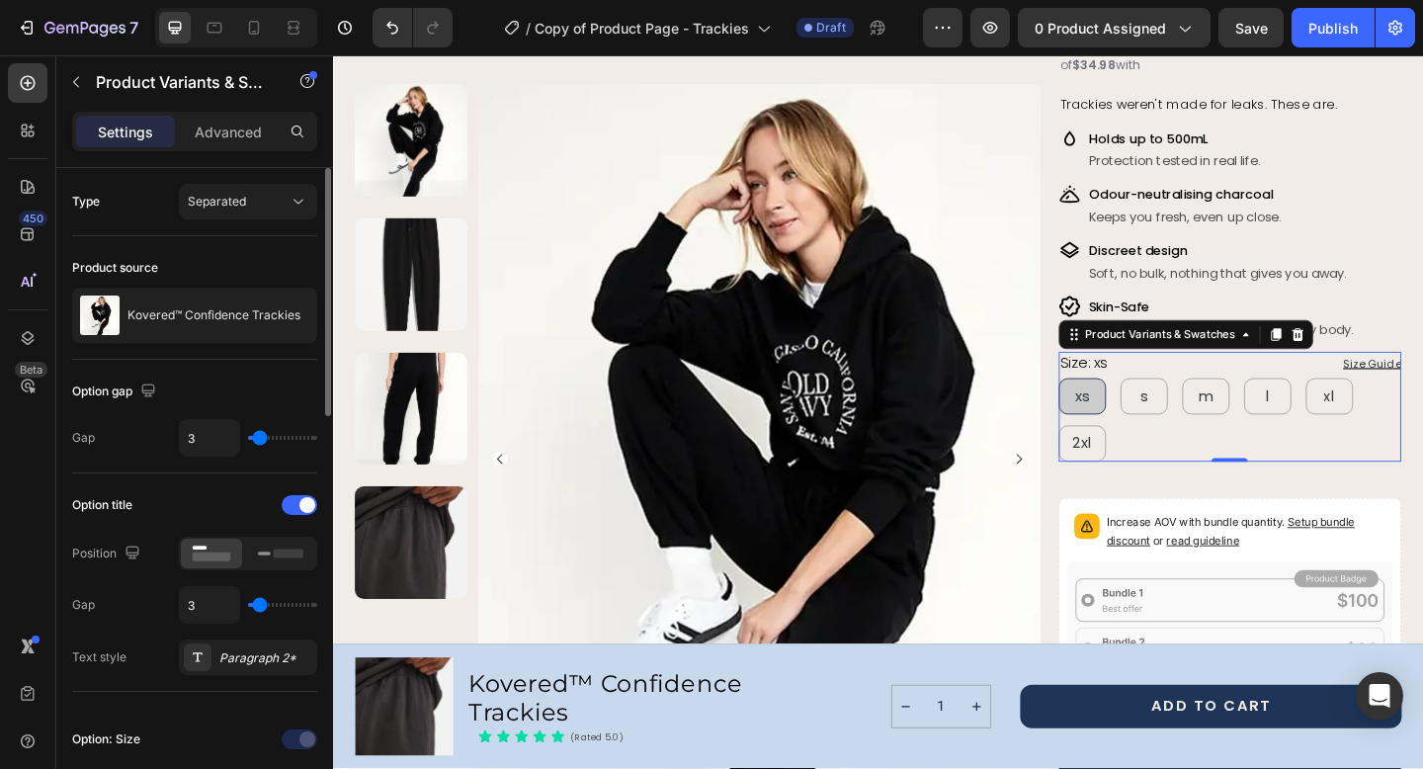
type input "2"
type input "3"
type input "5"
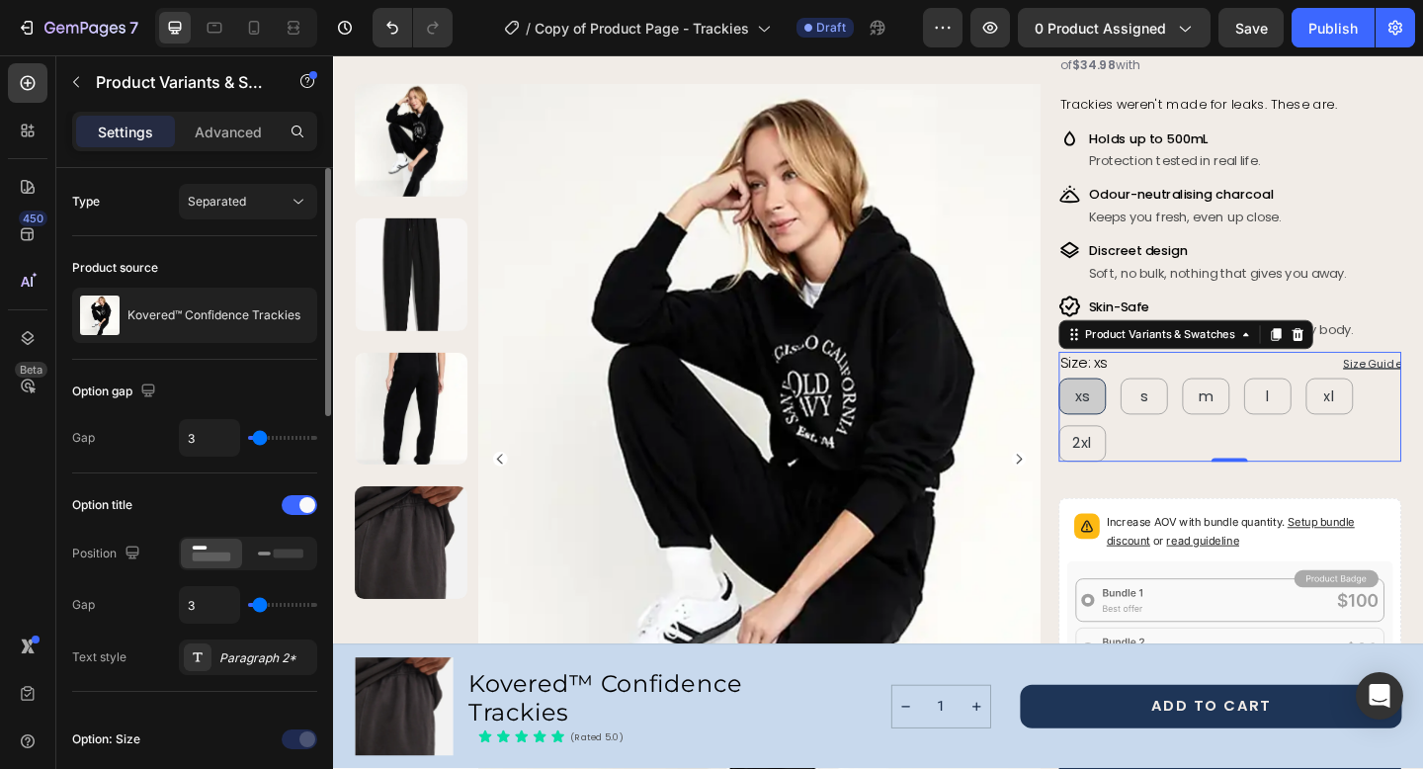
type input "5"
type input "6"
type input "7"
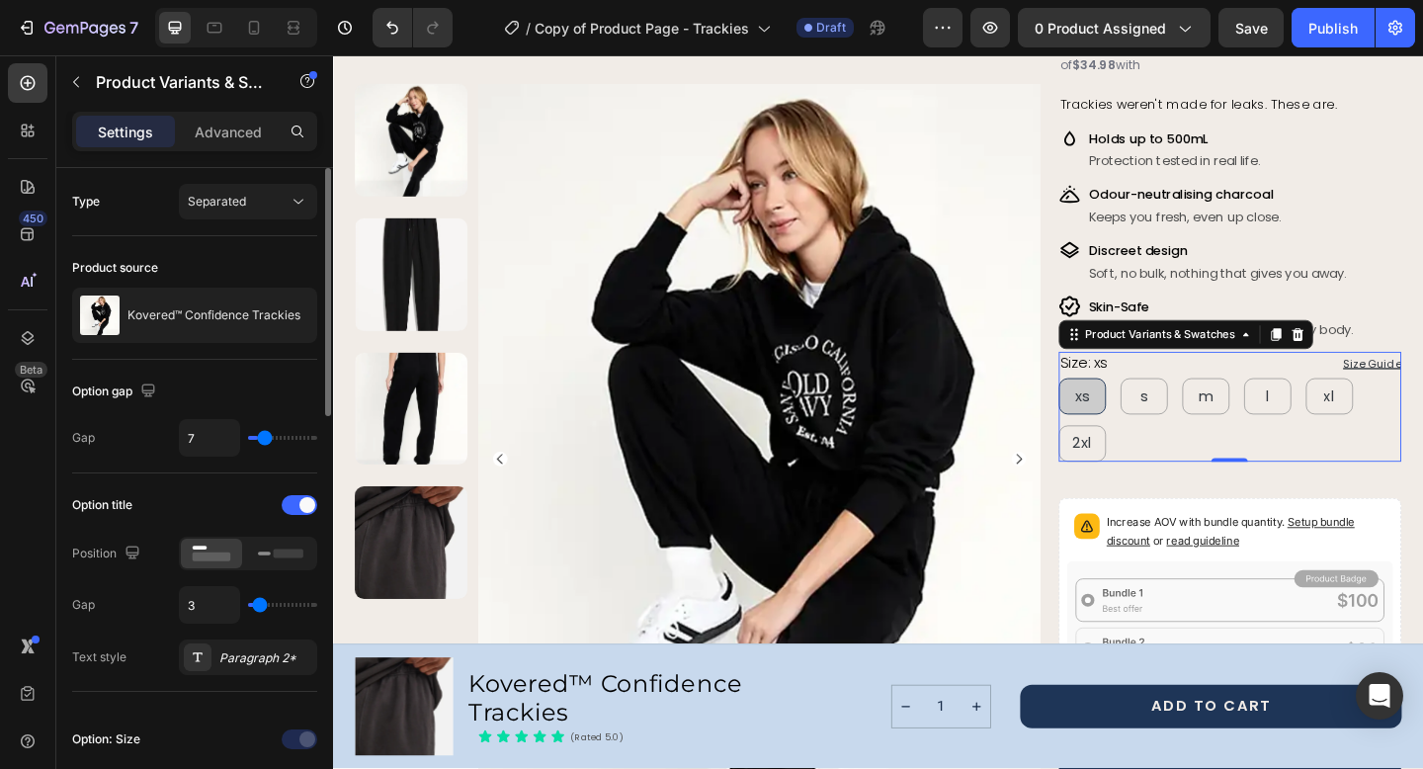
type input "8"
type input "9"
type input "10"
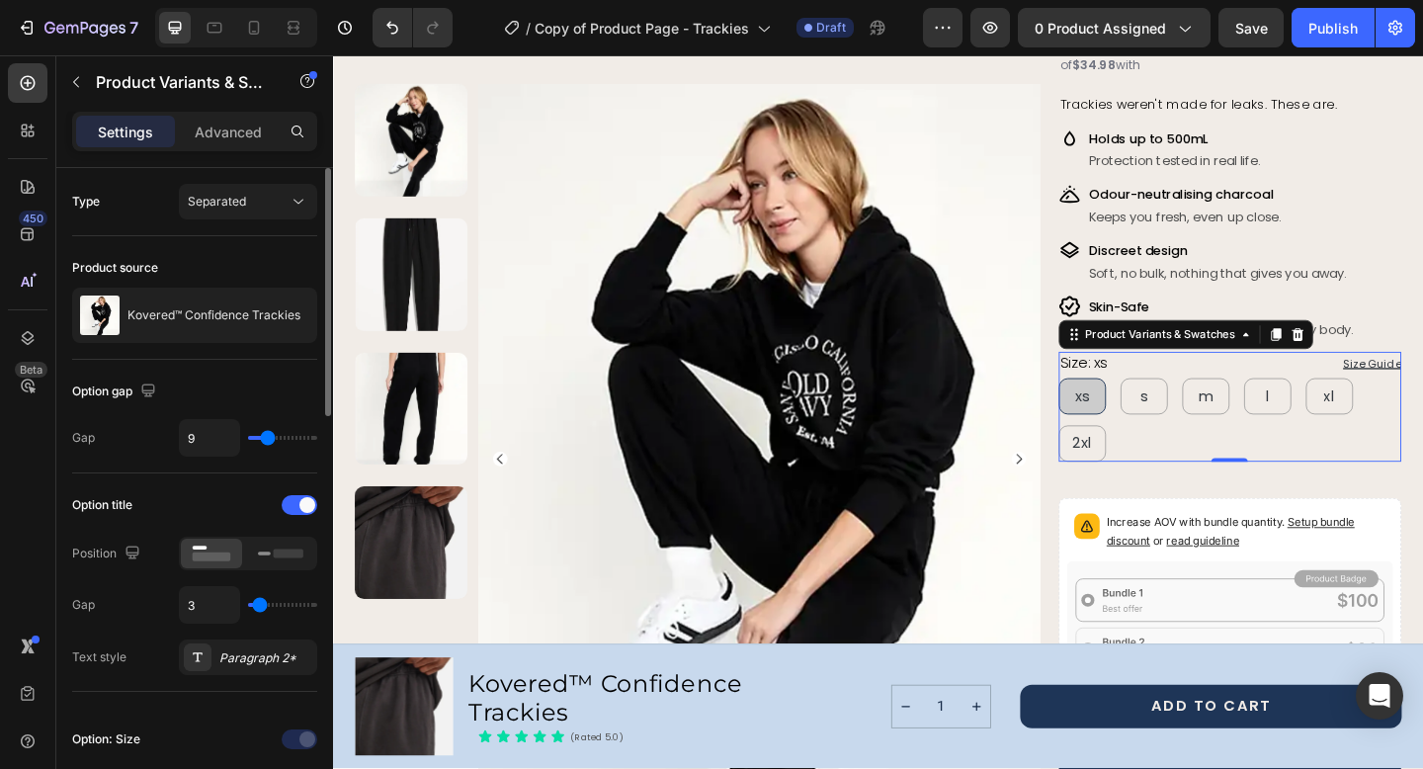
type input "10"
type input "11"
type input "12"
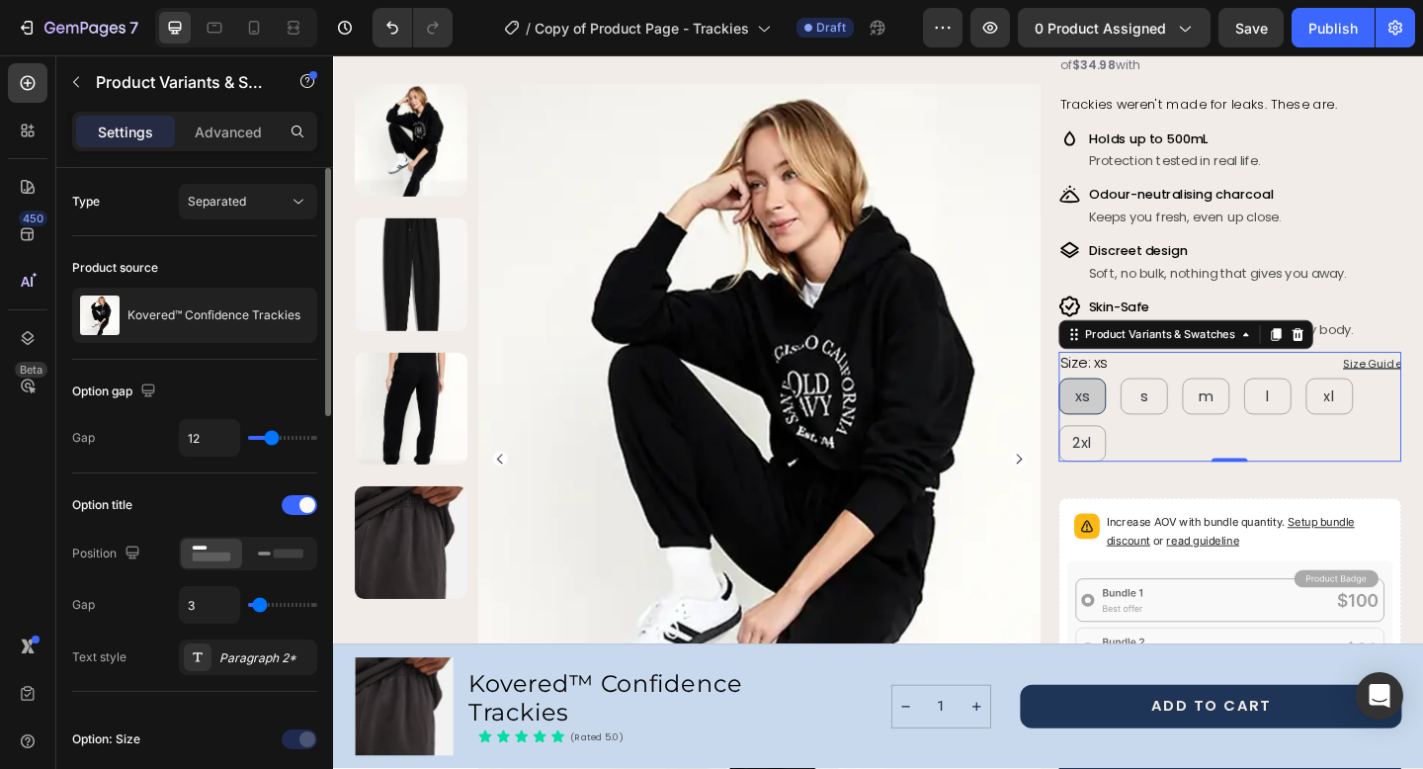
type input "13"
type input "14"
click at [275, 438] on input "range" at bounding box center [282, 438] width 69 height 4
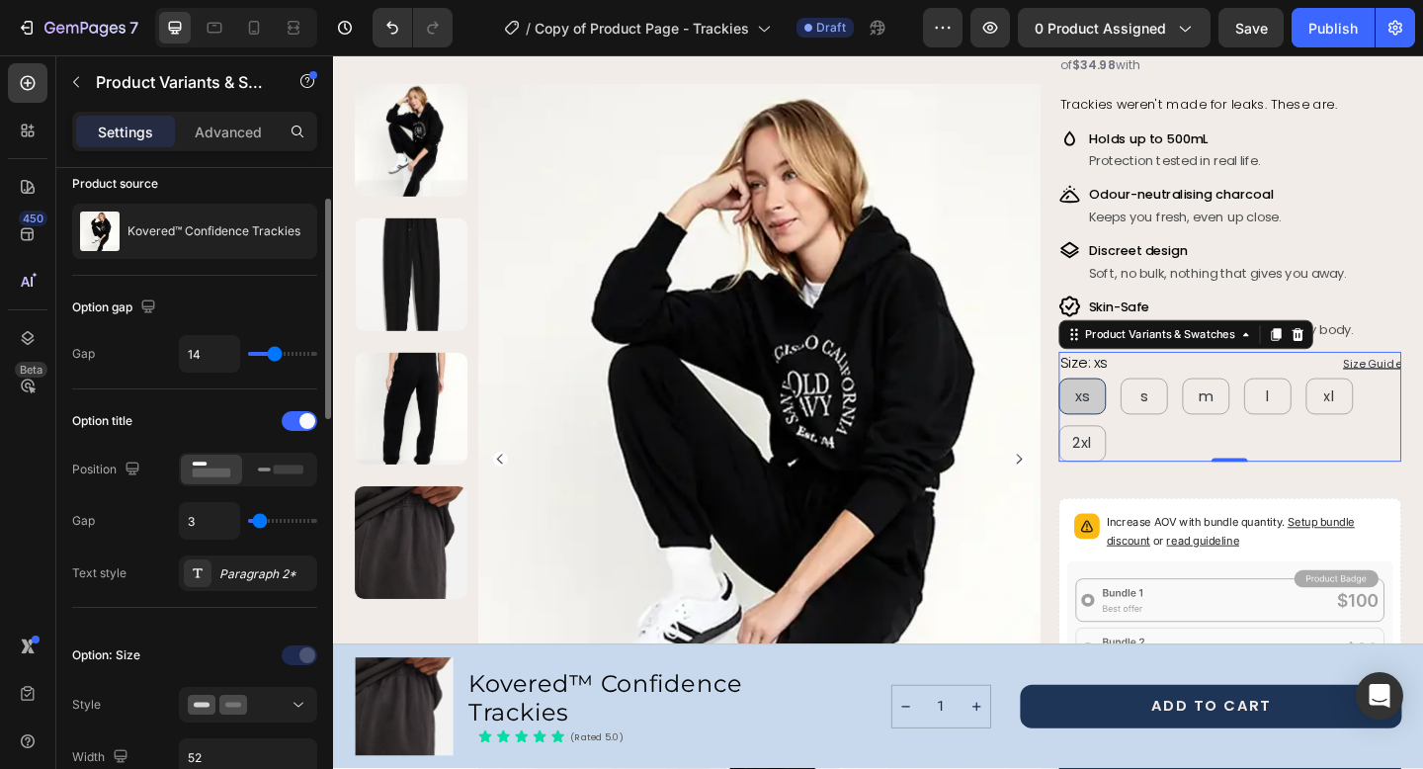
scroll to position [115, 0]
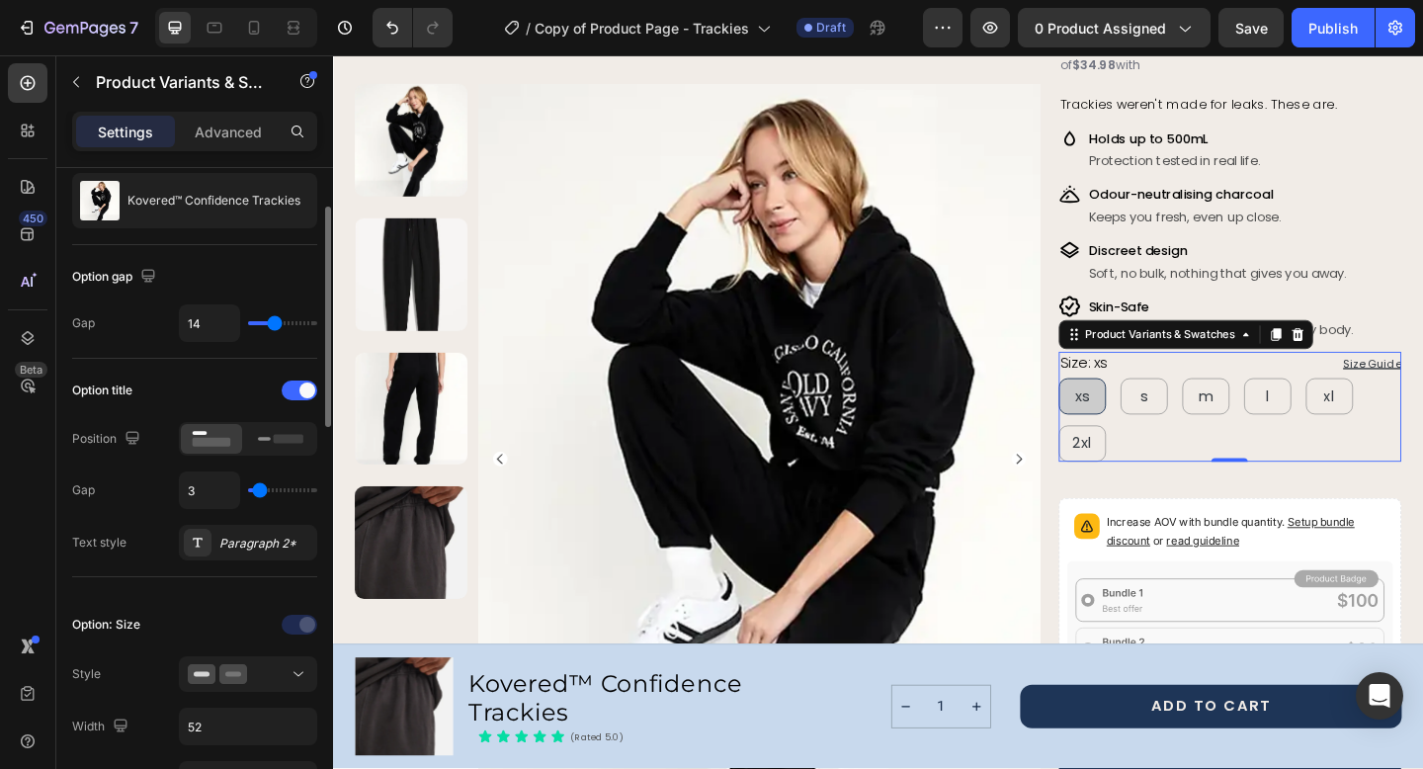
type input "2"
type input "1"
type input "0"
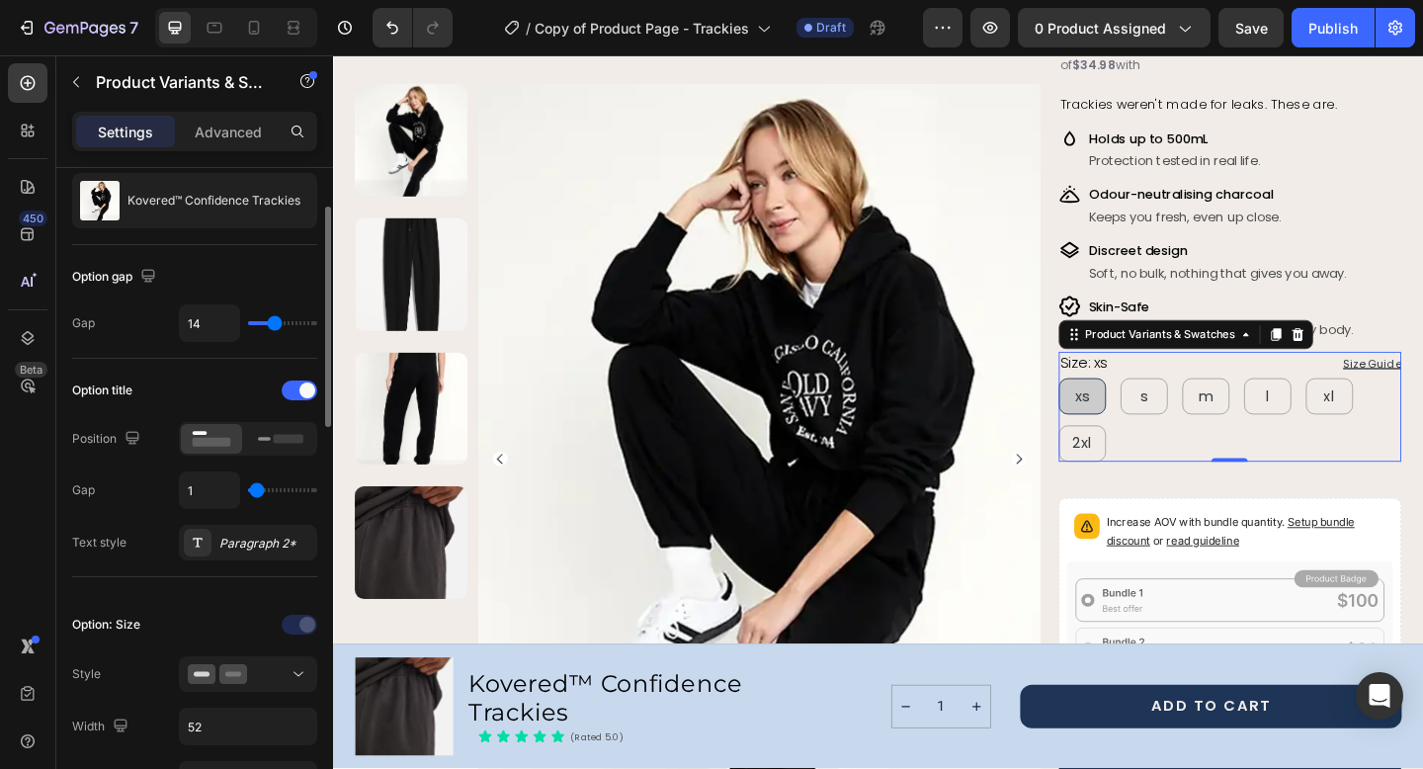
type input "0"
type input "1"
type input "2"
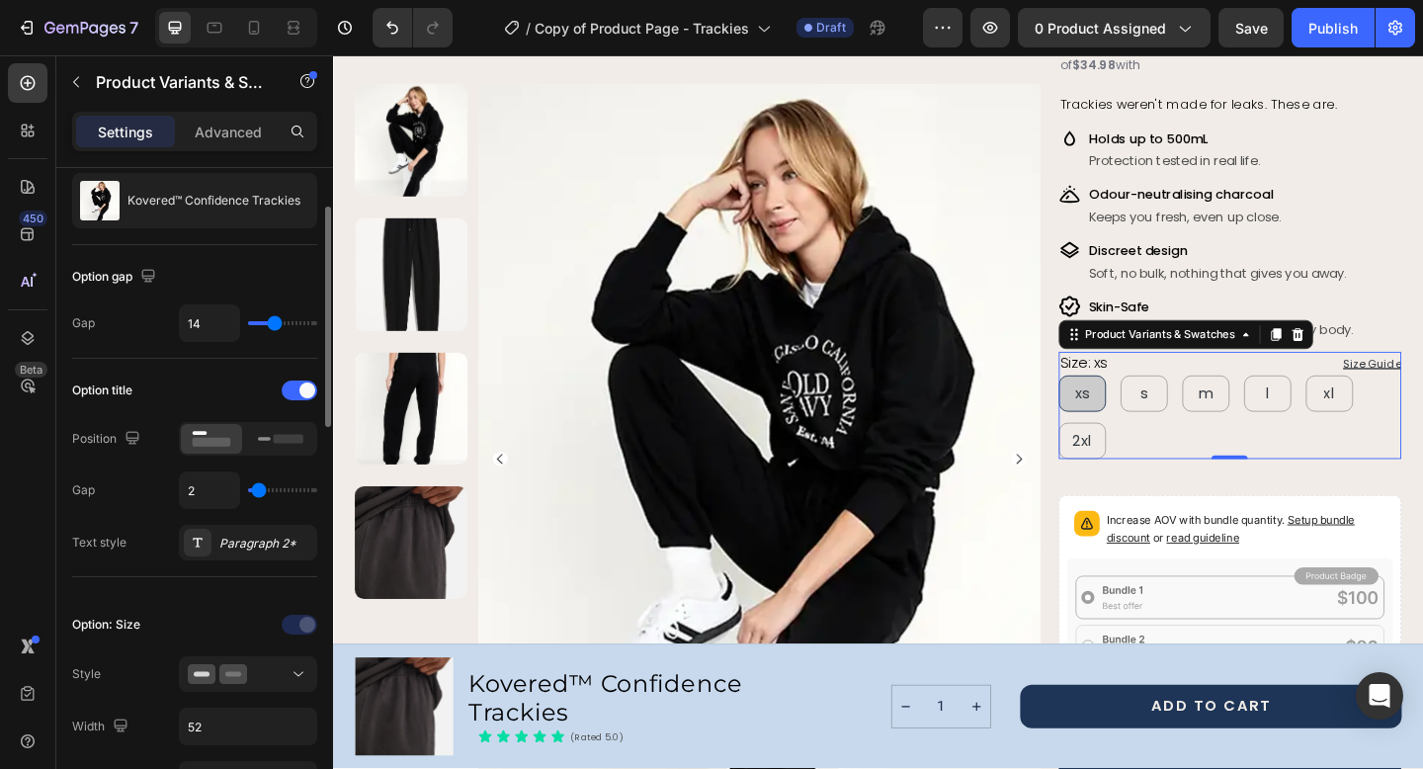
type input "3"
type input "4"
type input "5"
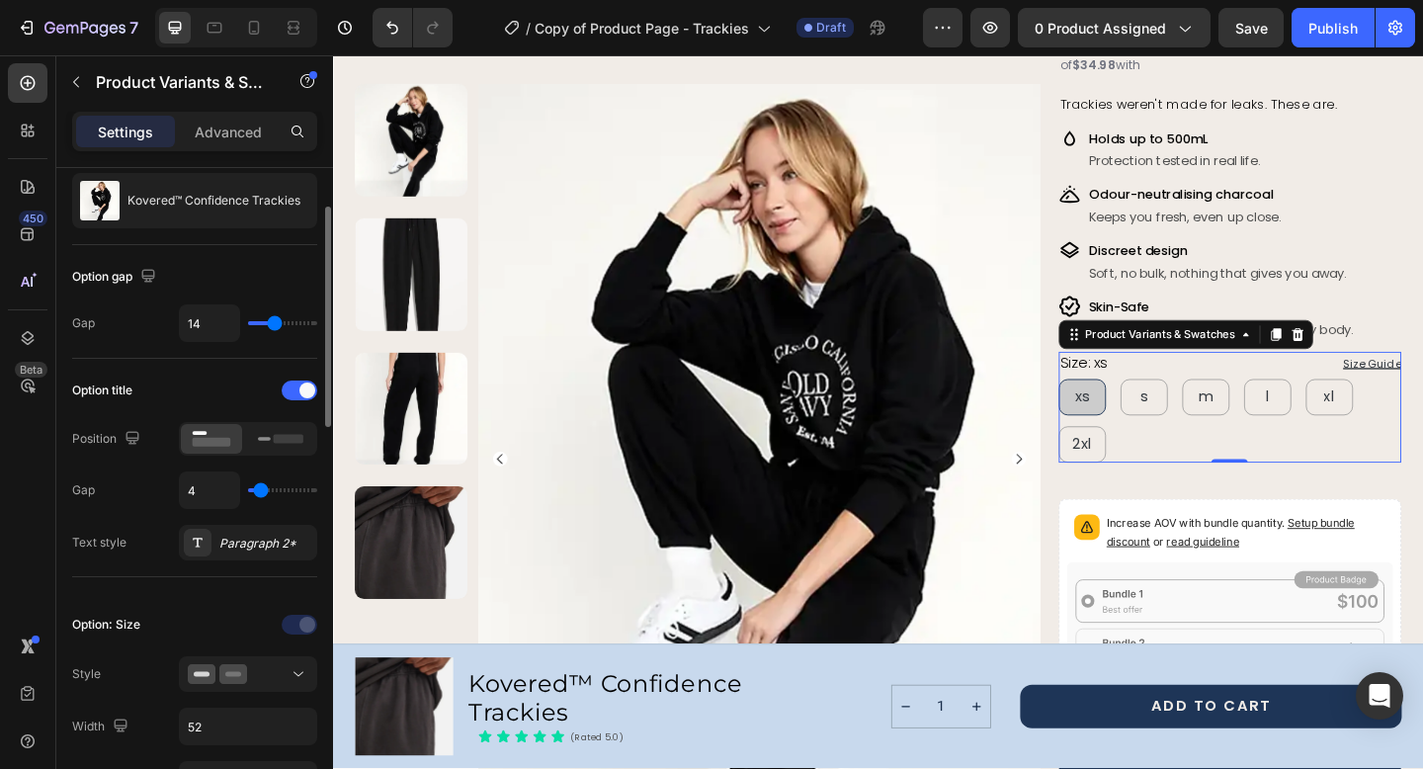
type input "5"
type input "6"
type input "7"
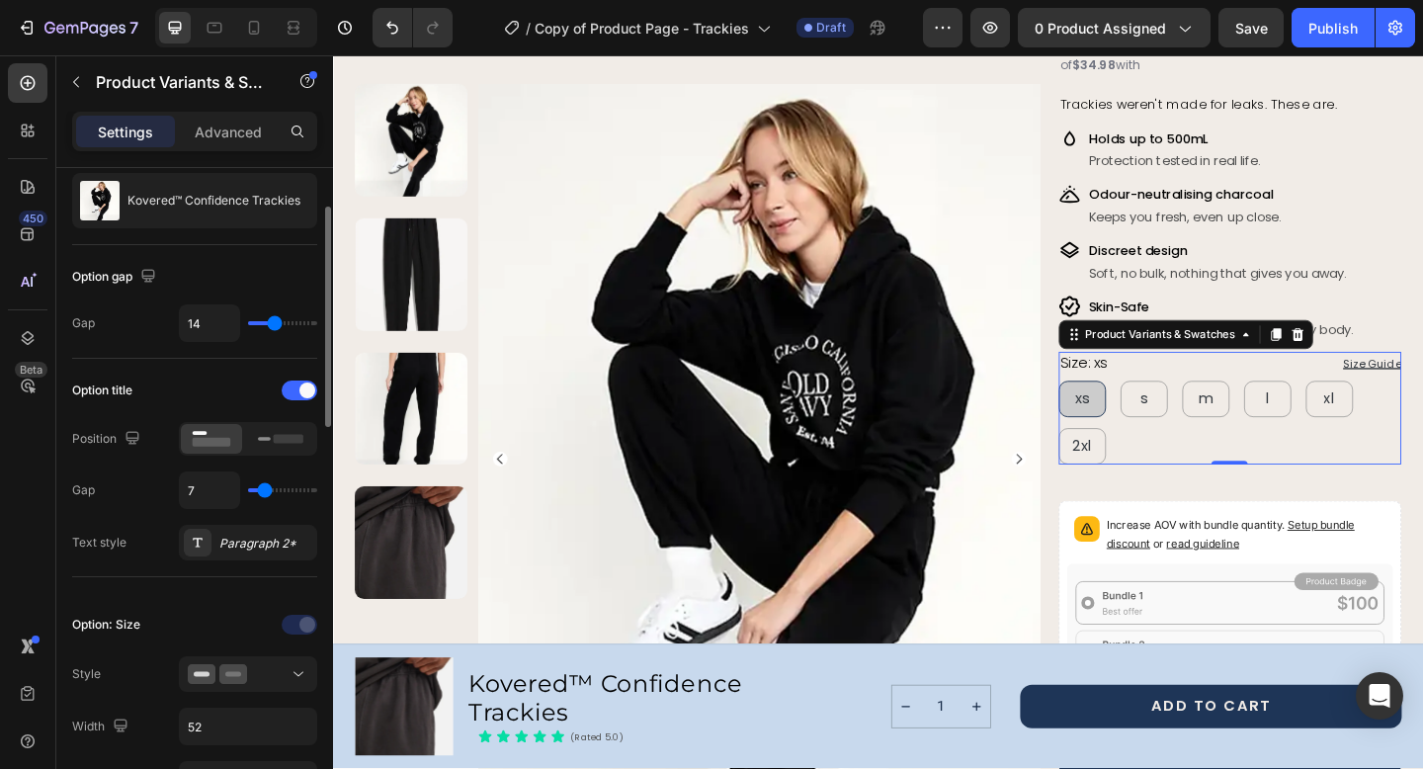
type input "8"
type input "9"
type input "10"
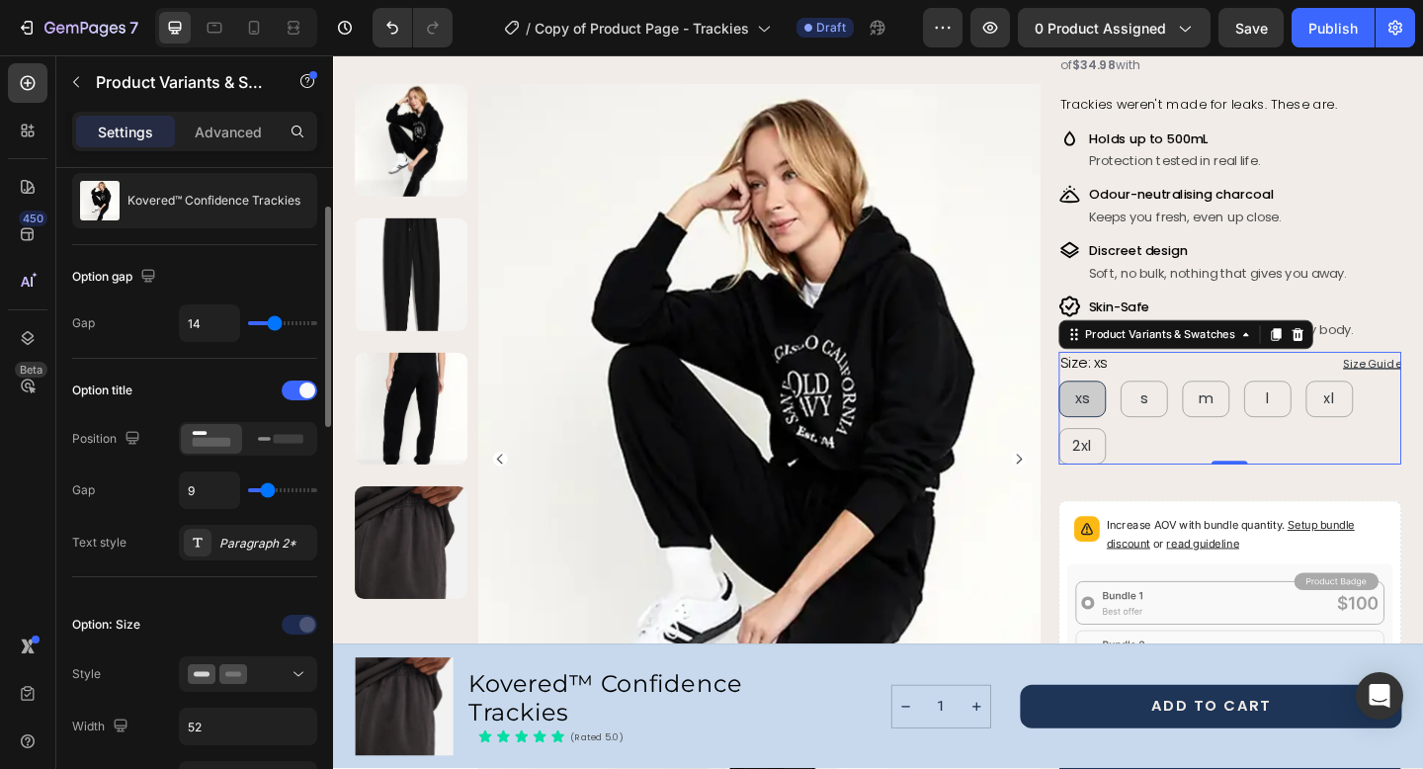
type input "10"
type input "9"
click at [268, 492] on input "range" at bounding box center [282, 490] width 69 height 4
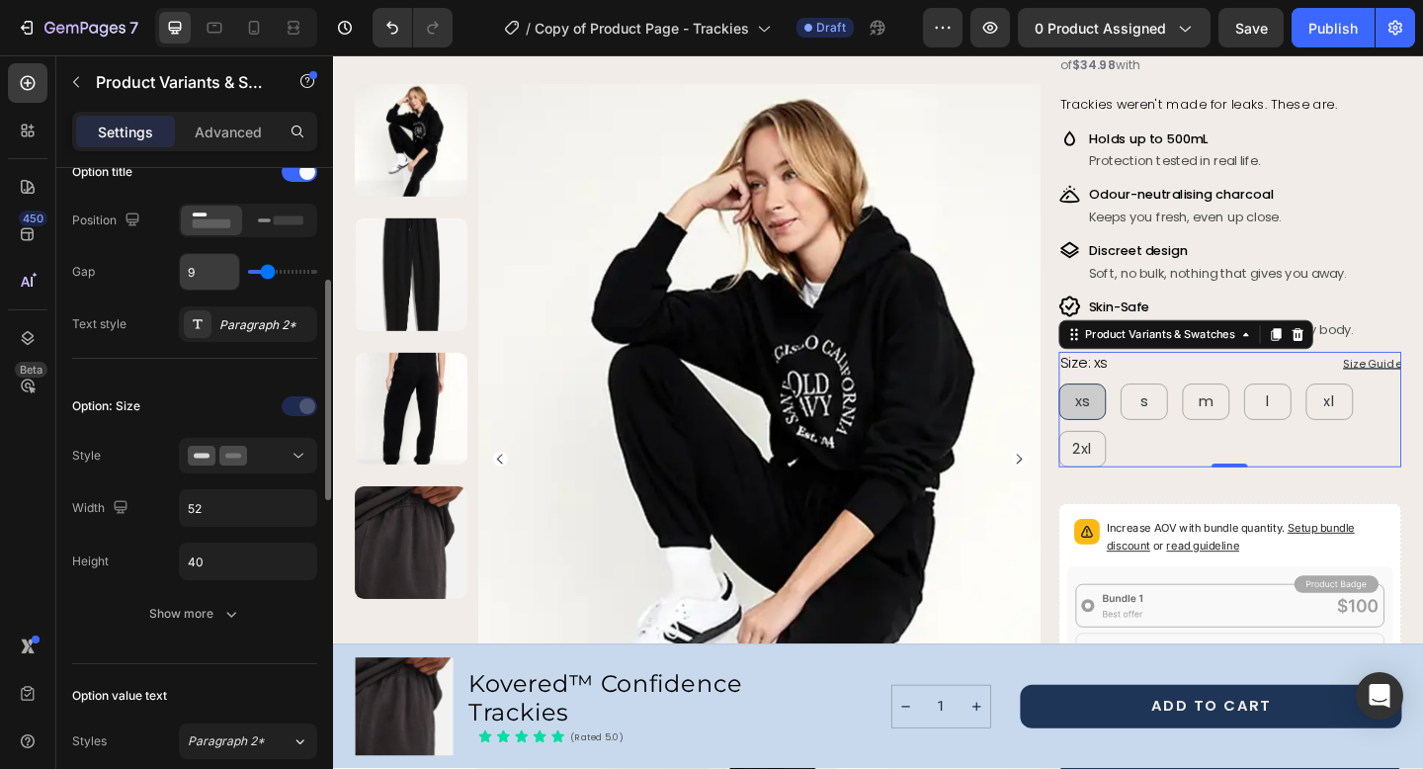
scroll to position [335, 0]
click at [225, 505] on input "52" at bounding box center [248, 506] width 136 height 36
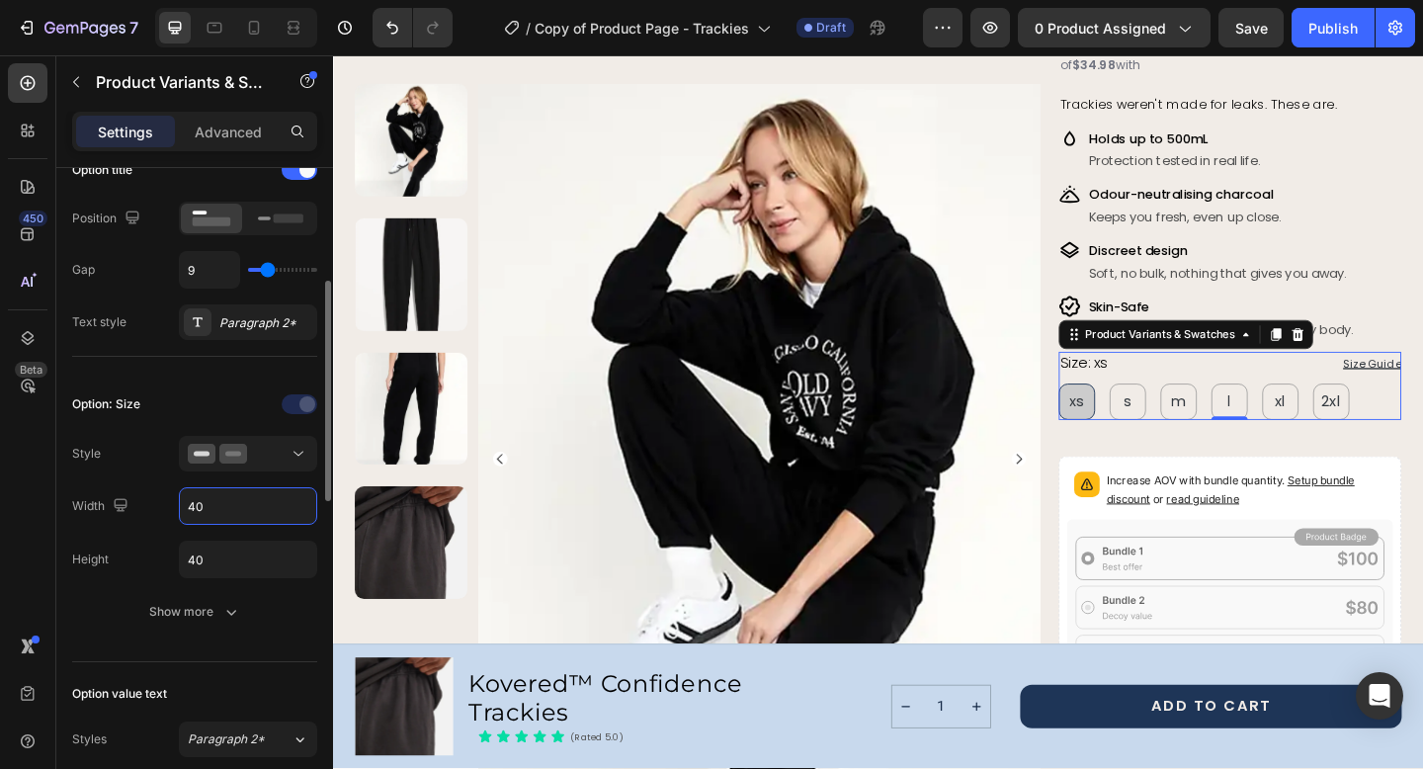
type input "4"
type input "3"
type input "49"
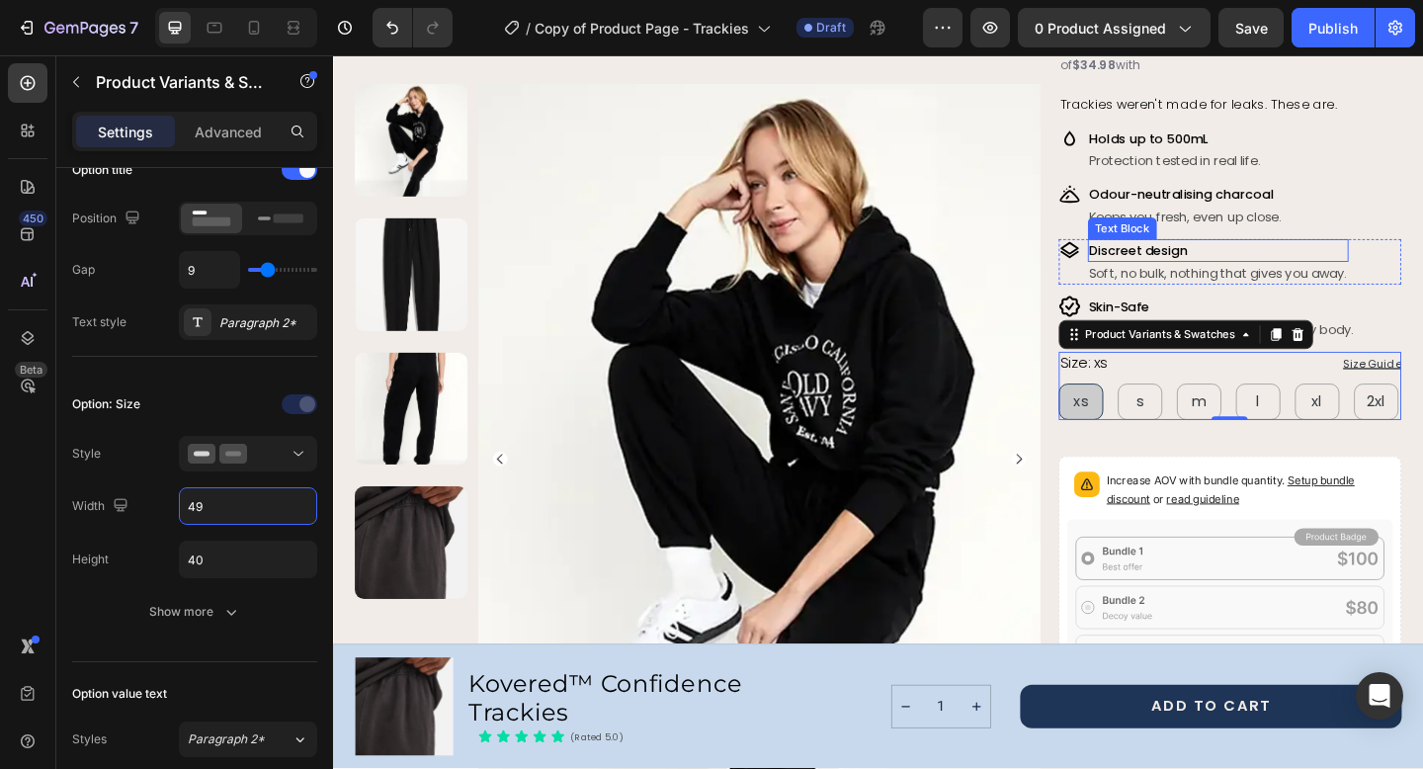
click at [1291, 266] on p "Discreet design" at bounding box center [1296, 268] width 280 height 21
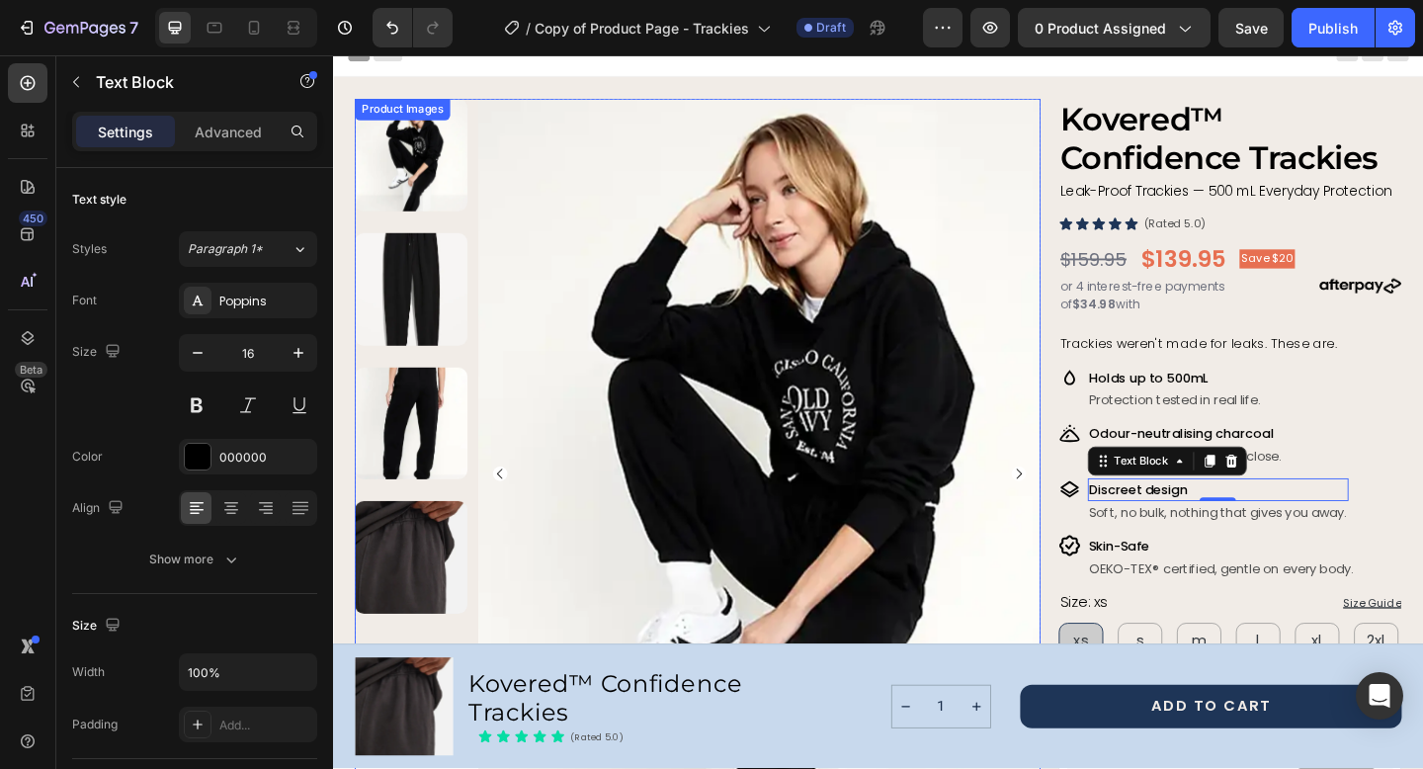
scroll to position [0, 0]
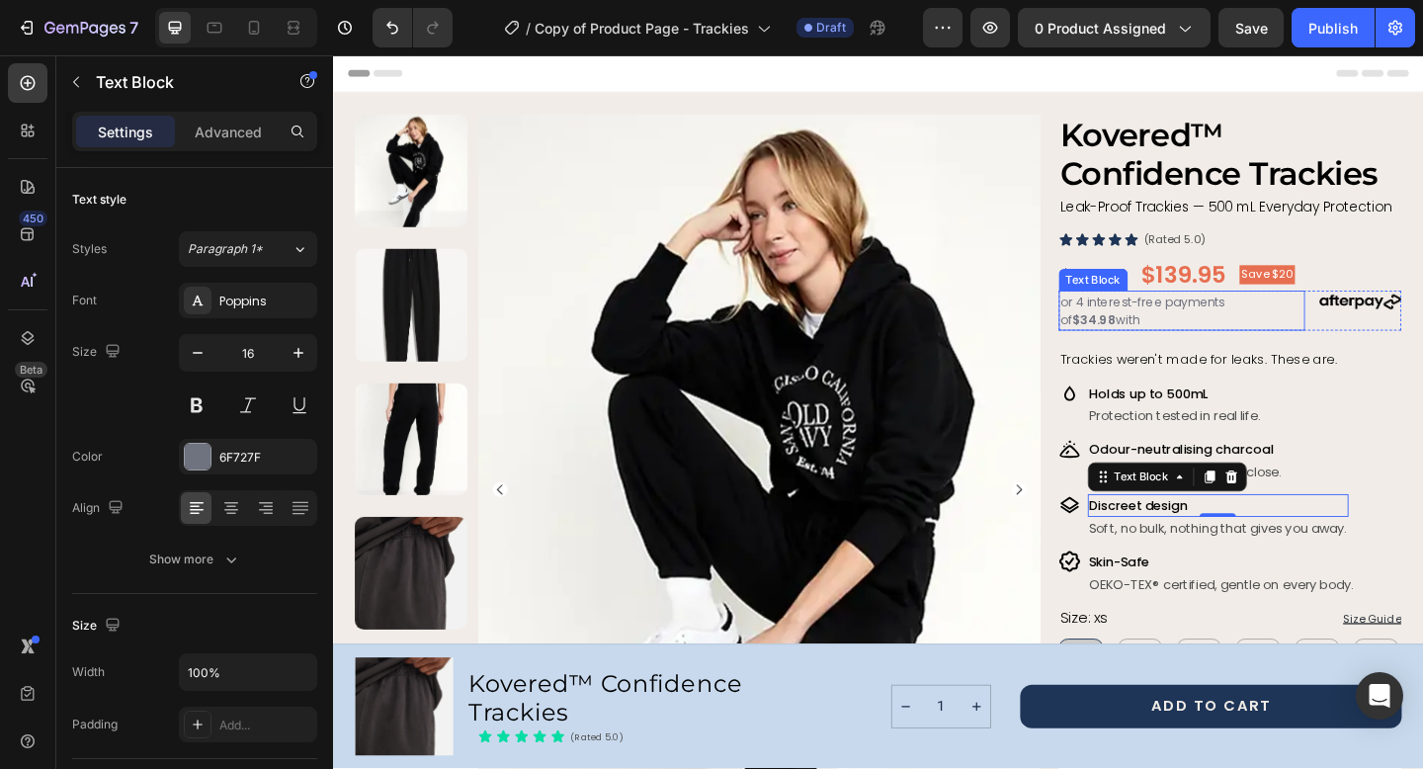
click at [1266, 328] on span "or 4 interest-free payments of $34.98 with" at bounding box center [1213, 333] width 179 height 39
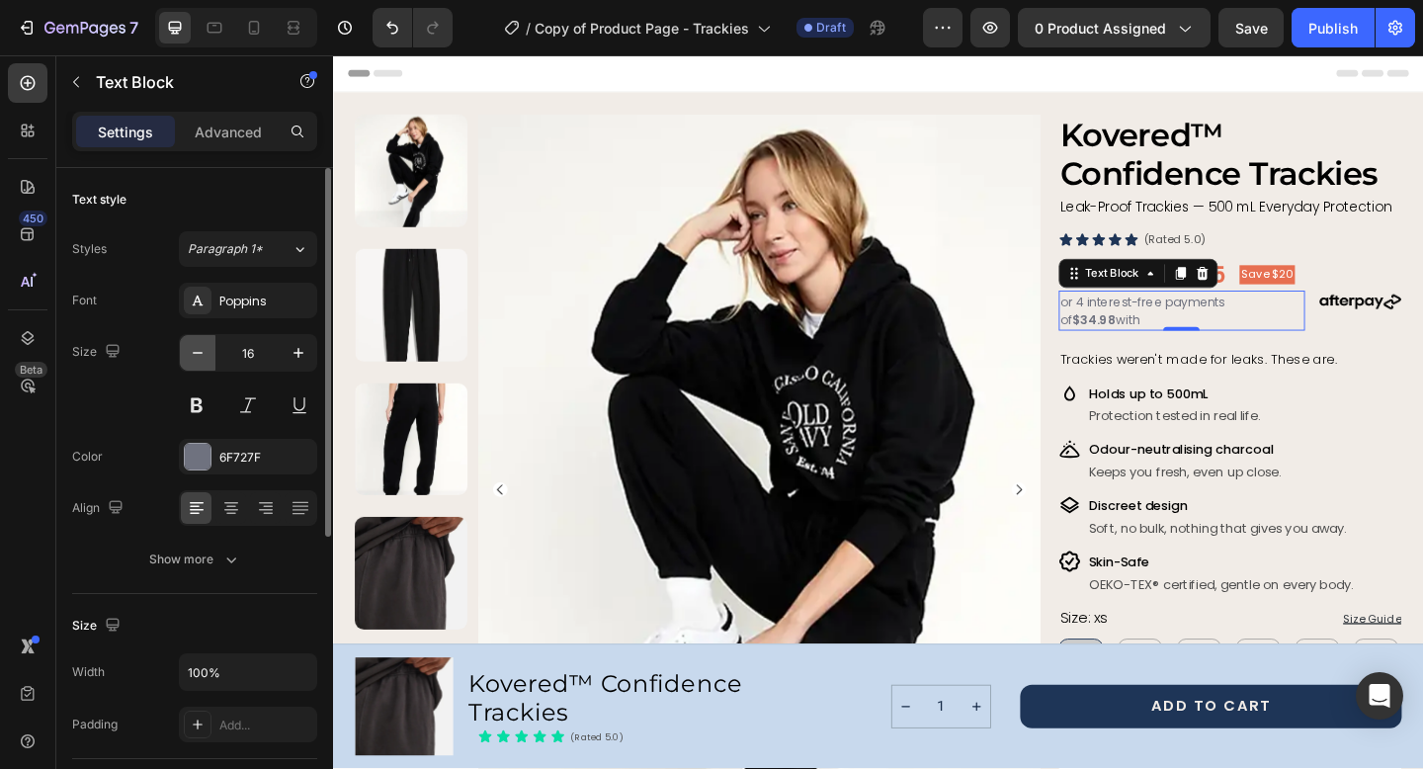
click at [196, 354] on icon "button" at bounding box center [198, 353] width 20 height 20
type input "15"
click at [1155, 326] on span "or 4 interest-free payments of $34.98 with" at bounding box center [1213, 332] width 179 height 38
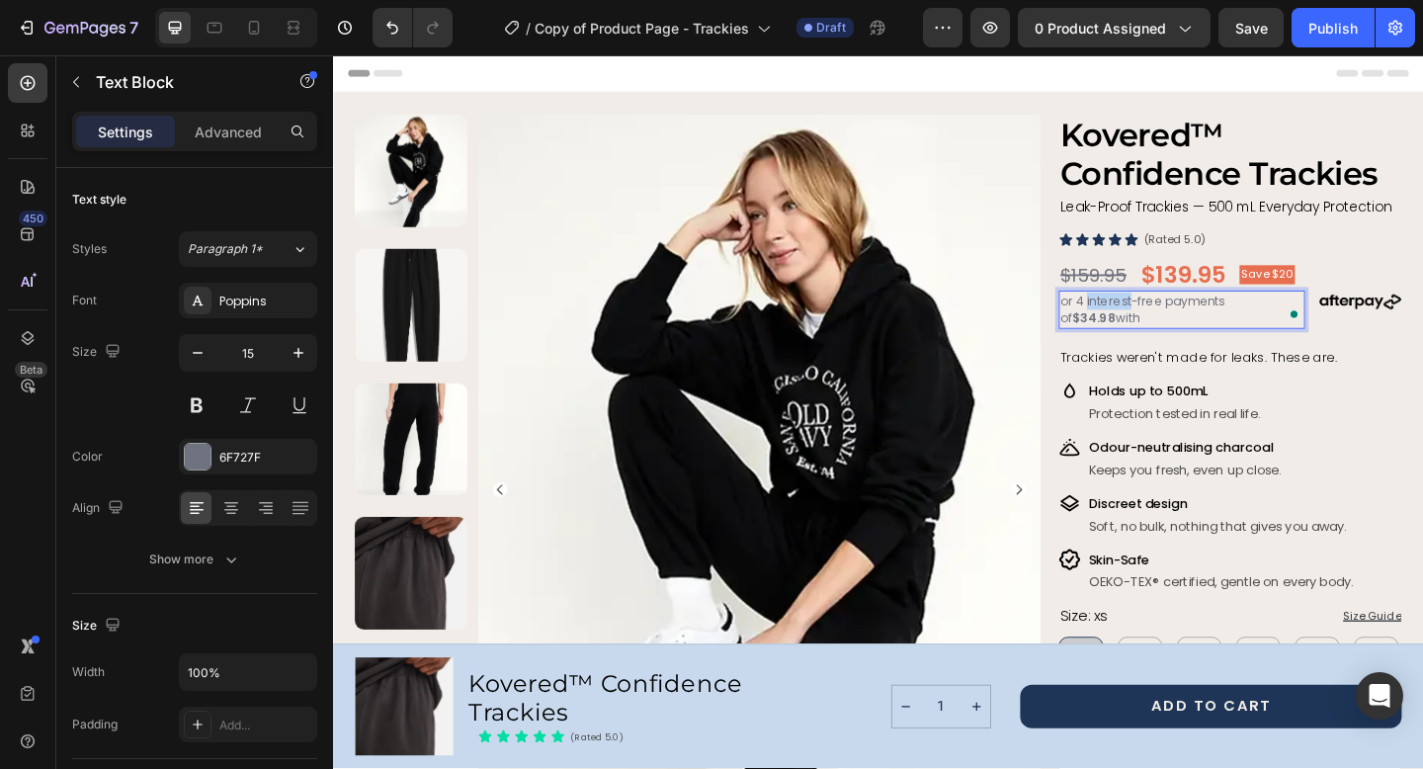
click at [1155, 326] on span "or 4 interest-free payments of $34.98 with" at bounding box center [1213, 332] width 179 height 38
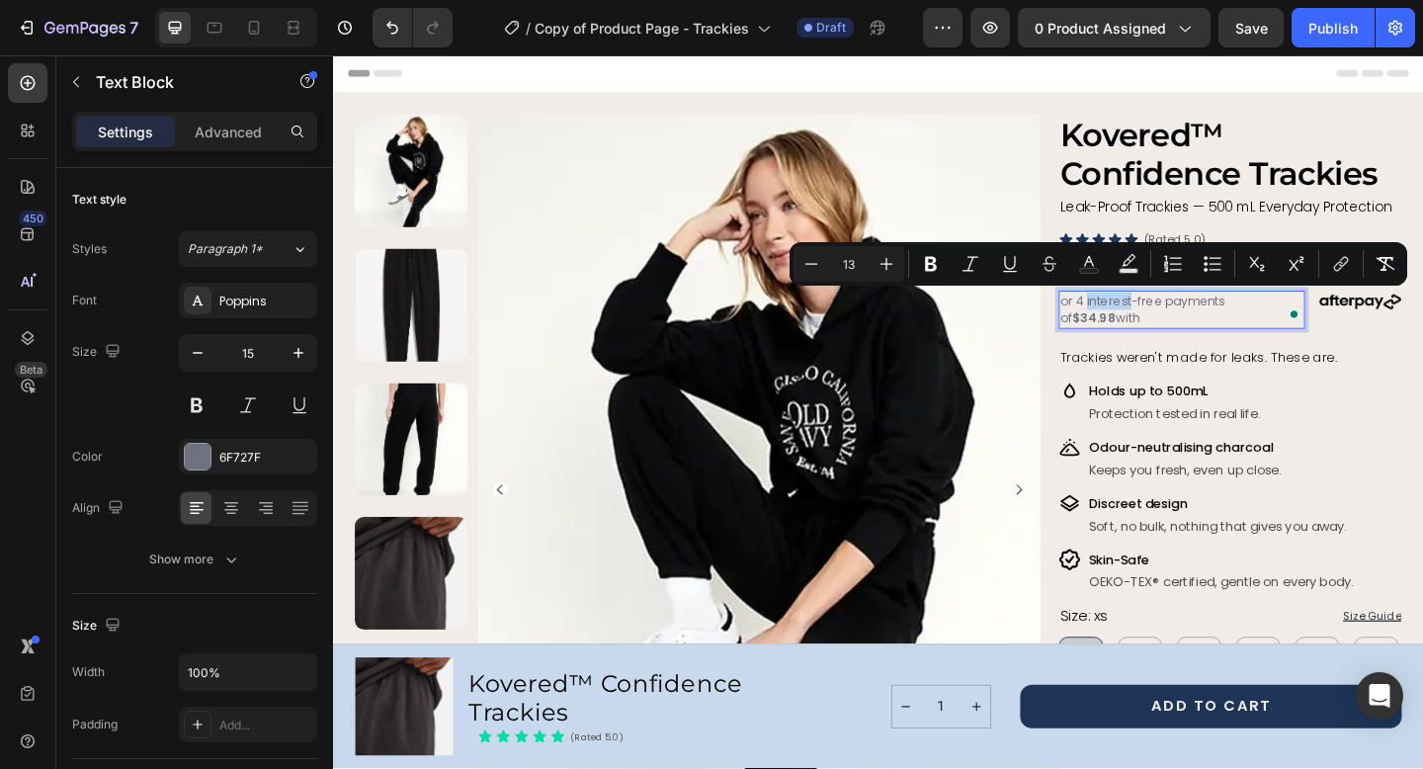
click at [1155, 326] on span "or 4 interest-free payments of $34.98 with" at bounding box center [1213, 332] width 179 height 38
click at [810, 269] on icon "Editor contextual toolbar" at bounding box center [811, 264] width 20 height 20
type input "12"
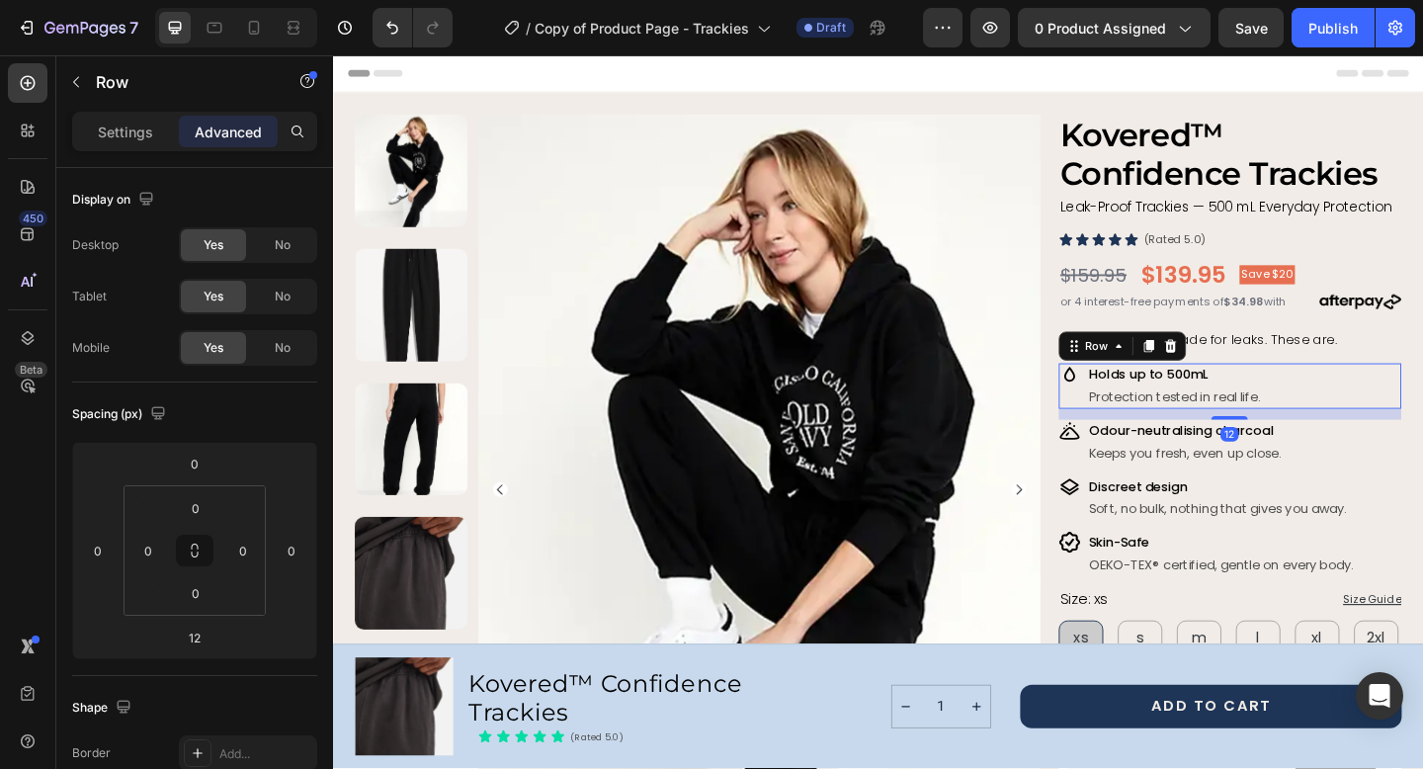
click at [1399, 412] on div "Image Holds up to 500mL Text Block Protection tested in real life. Text Block R…" at bounding box center [1308, 414] width 372 height 49
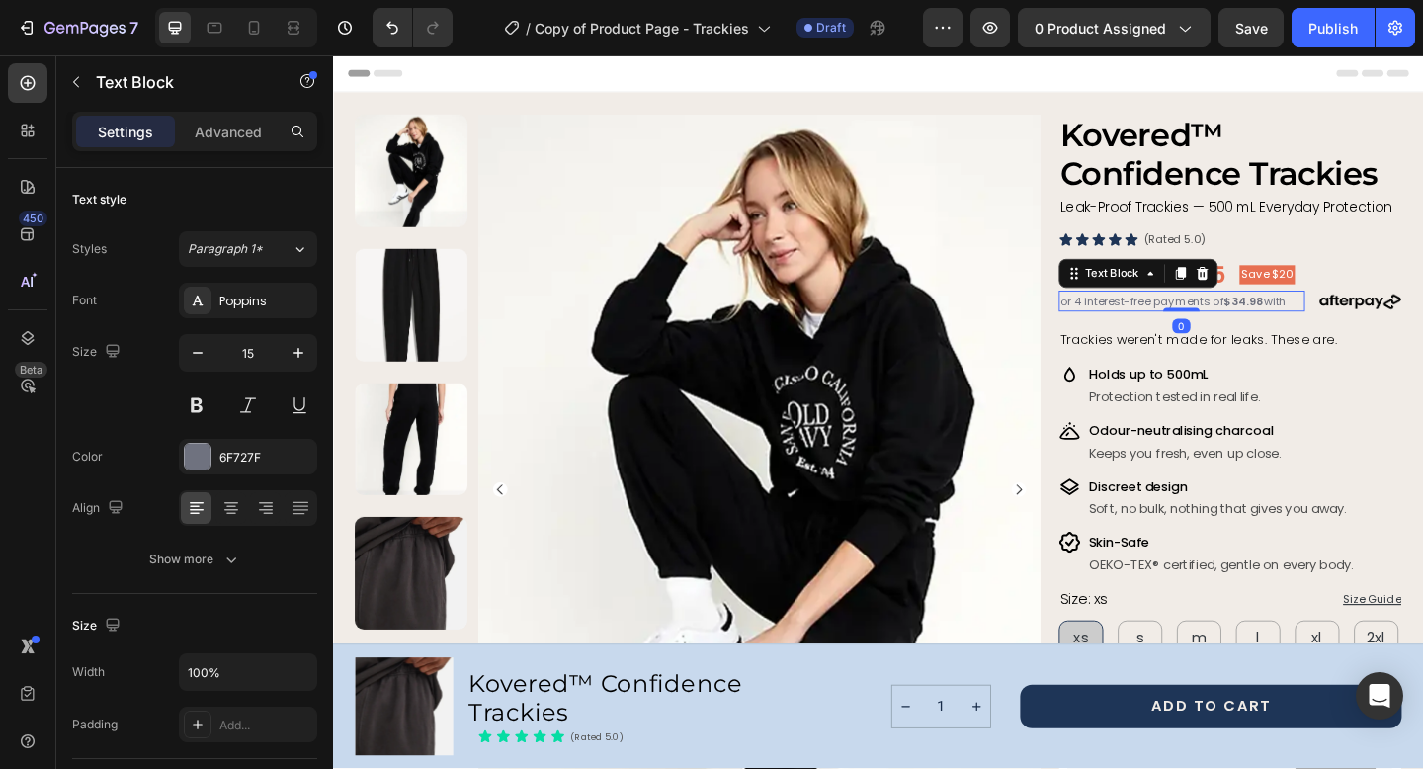
click at [1308, 319] on strong "$34.98" at bounding box center [1323, 322] width 43 height 17
drag, startPoint x: 1307, startPoint y: 322, endPoint x: 1344, endPoint y: 328, distance: 37.0
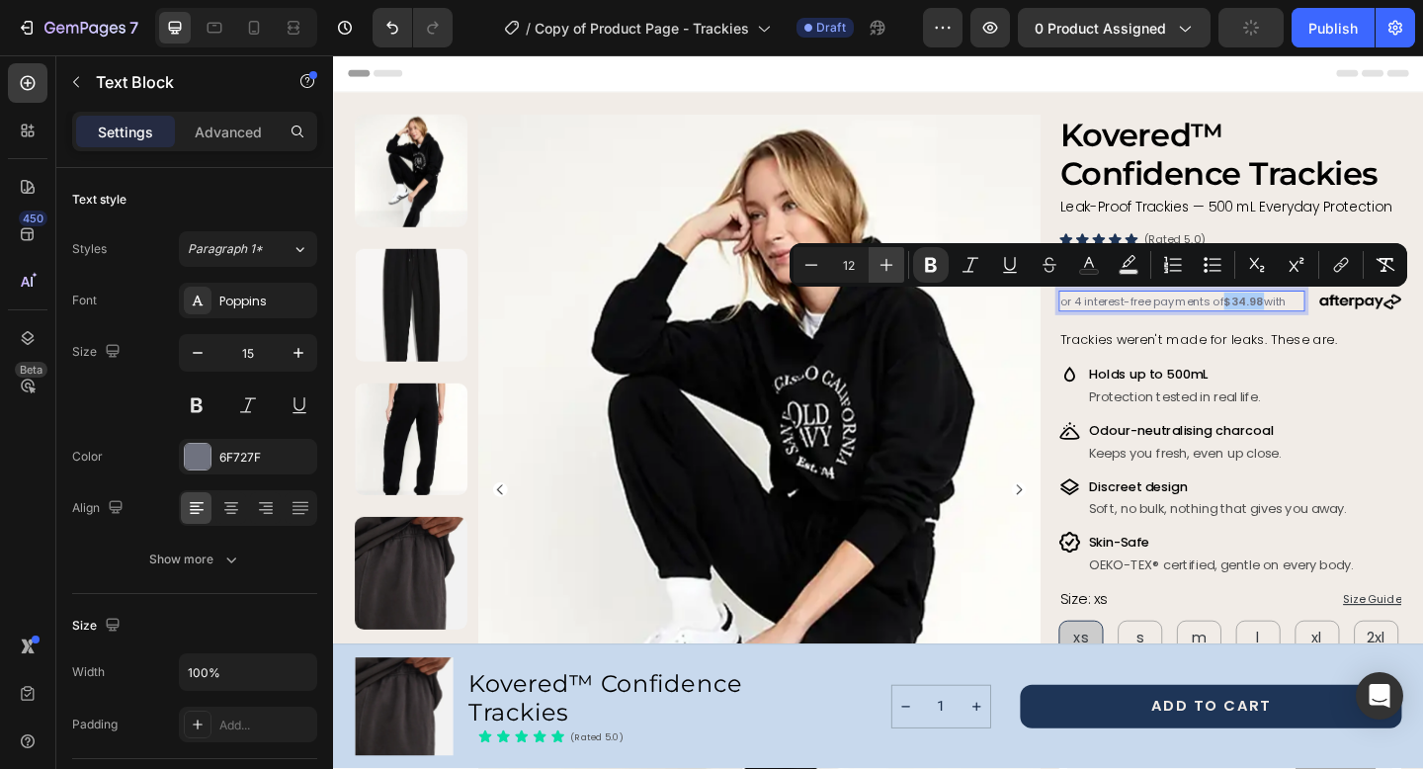
click at [892, 266] on icon "Editor contextual toolbar" at bounding box center [886, 265] width 20 height 20
type input "14"
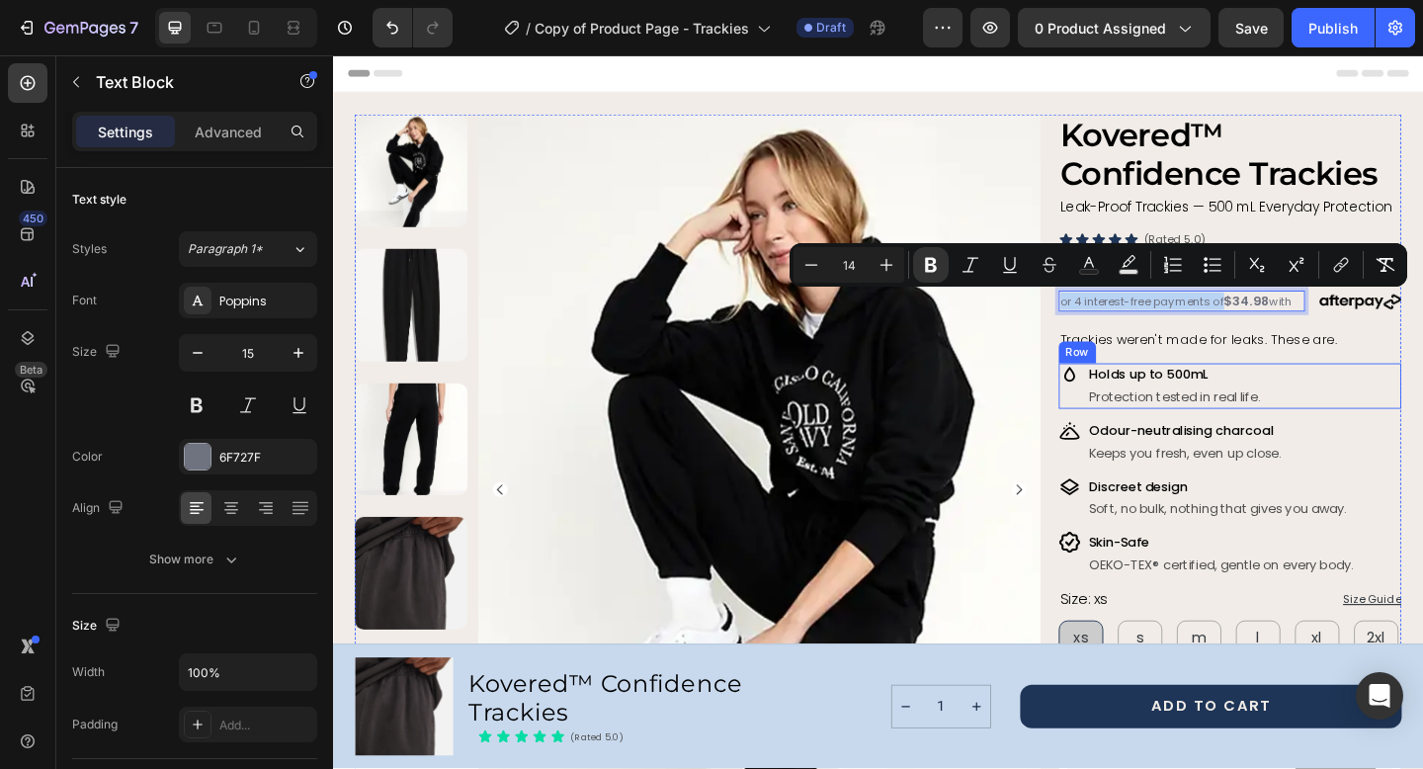
click at [1395, 422] on div "Image Holds up to 500mL Text Block Protection tested in real life. Text Block R…" at bounding box center [1308, 414] width 372 height 49
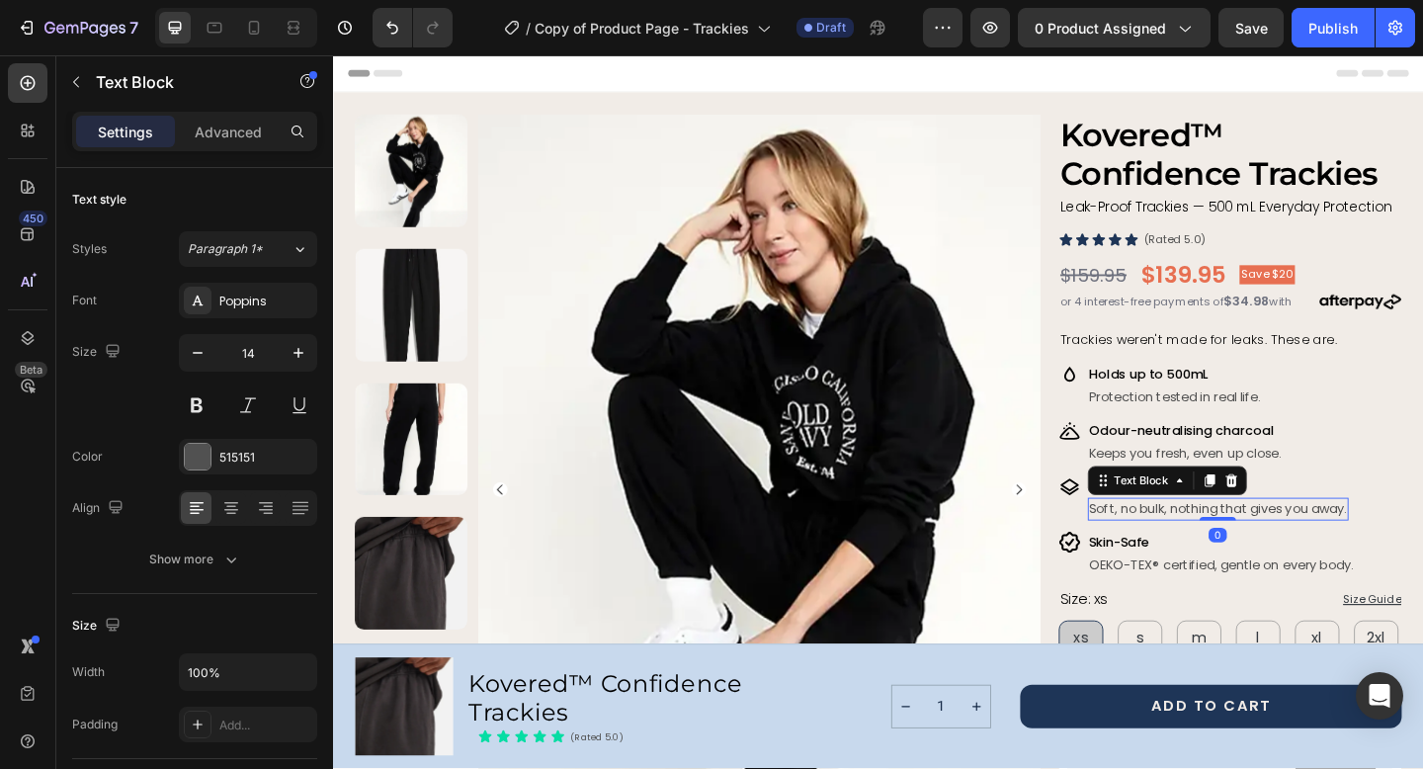
click at [1276, 556] on span "Soft, no bulk, nothing that gives you away." at bounding box center [1296, 548] width 280 height 20
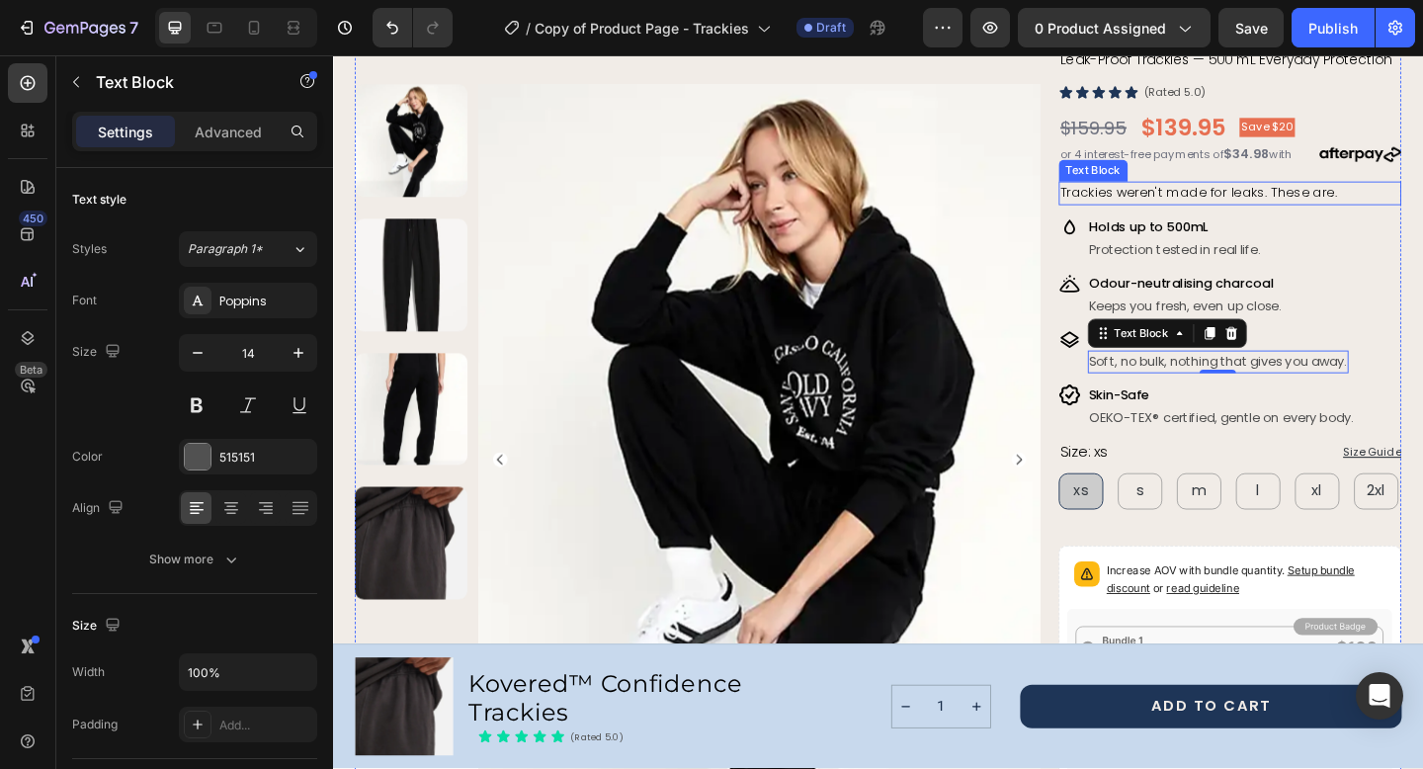
scroll to position [162, 0]
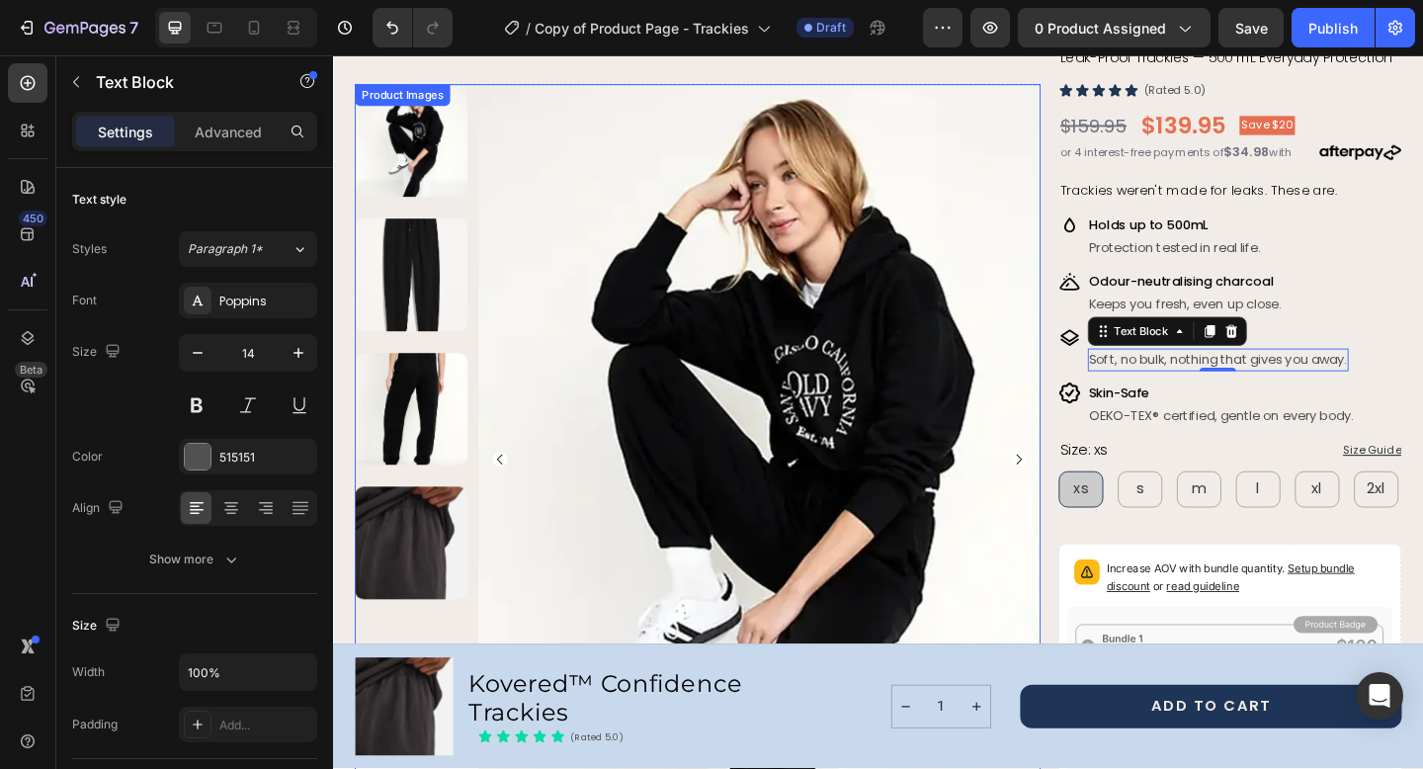
click at [1060, 257] on img at bounding box center [797, 494] width 612 height 815
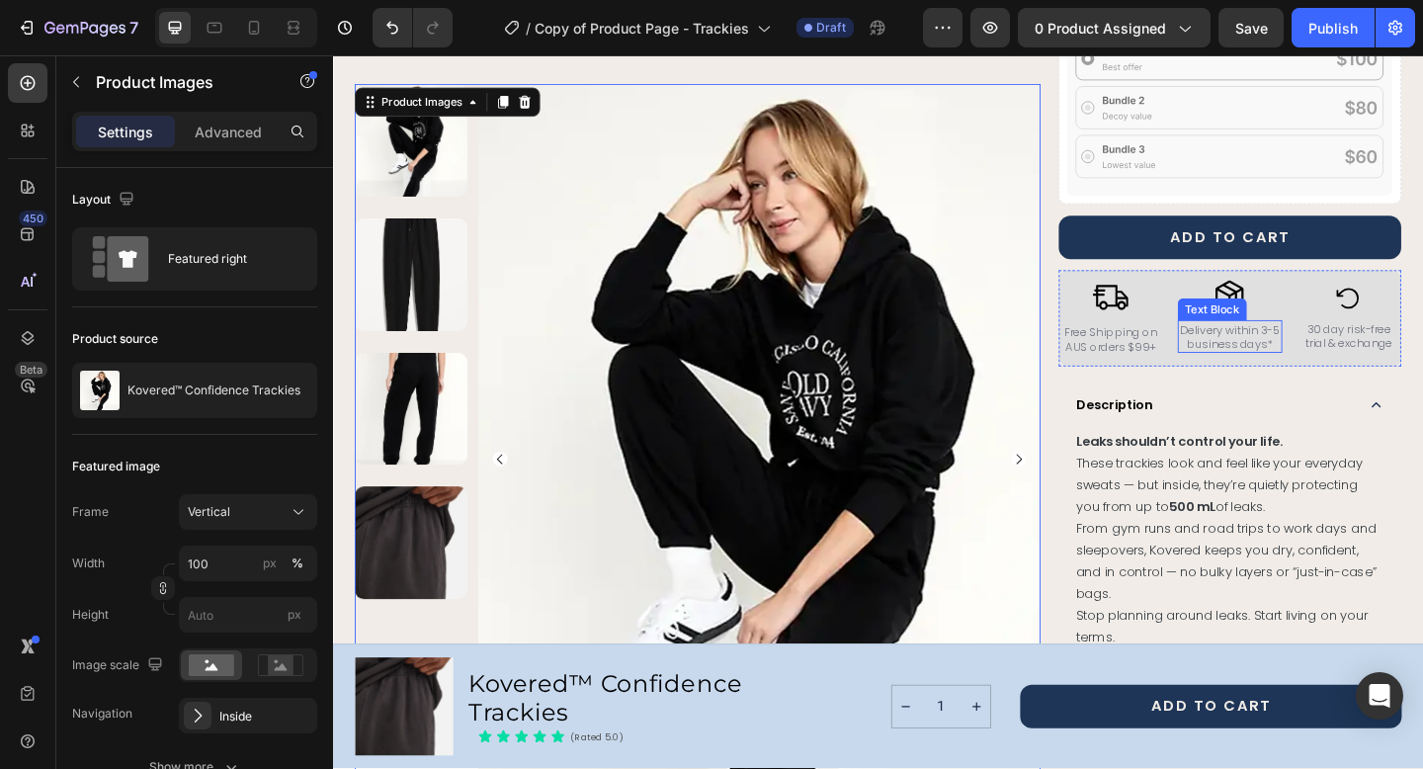
scroll to position [802, 0]
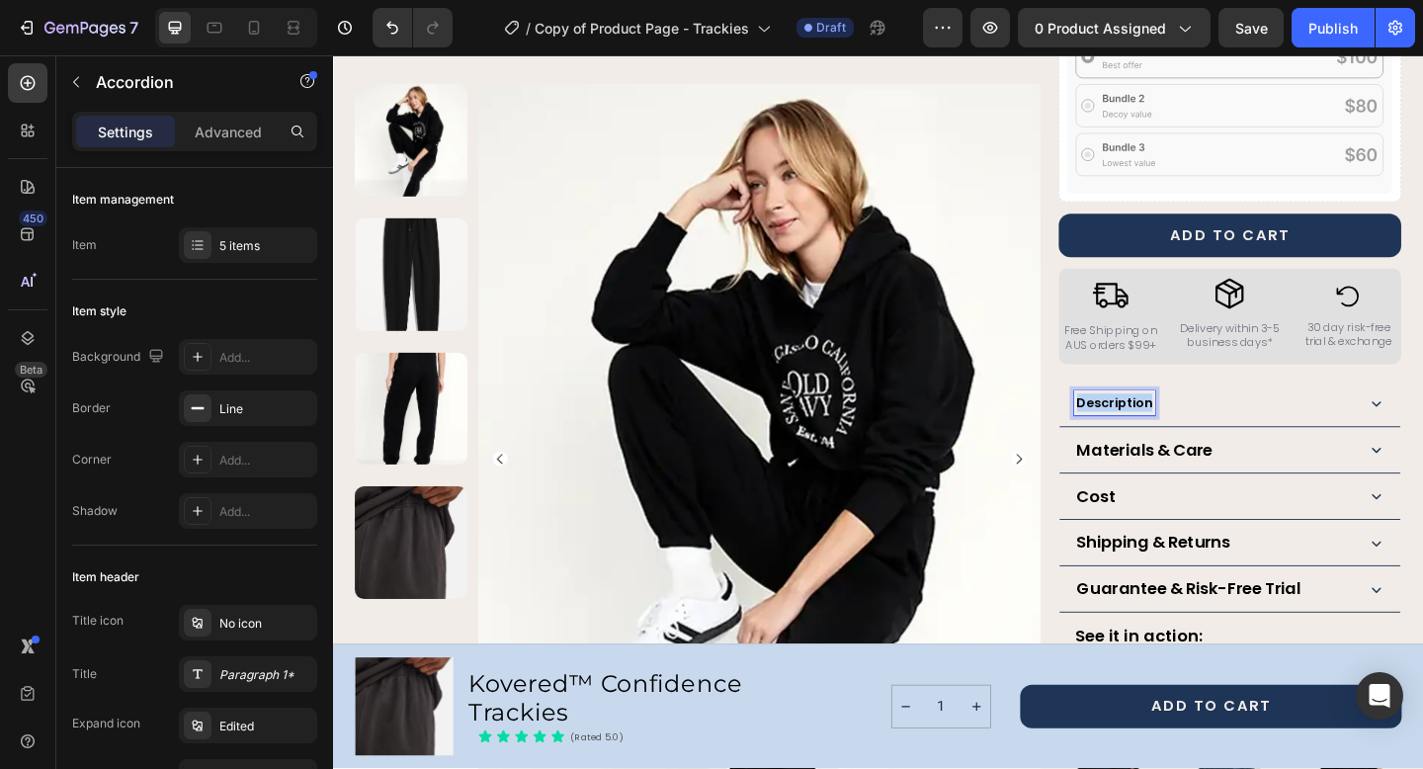
click at [1170, 441] on strong "Description" at bounding box center [1183, 434] width 82 height 20
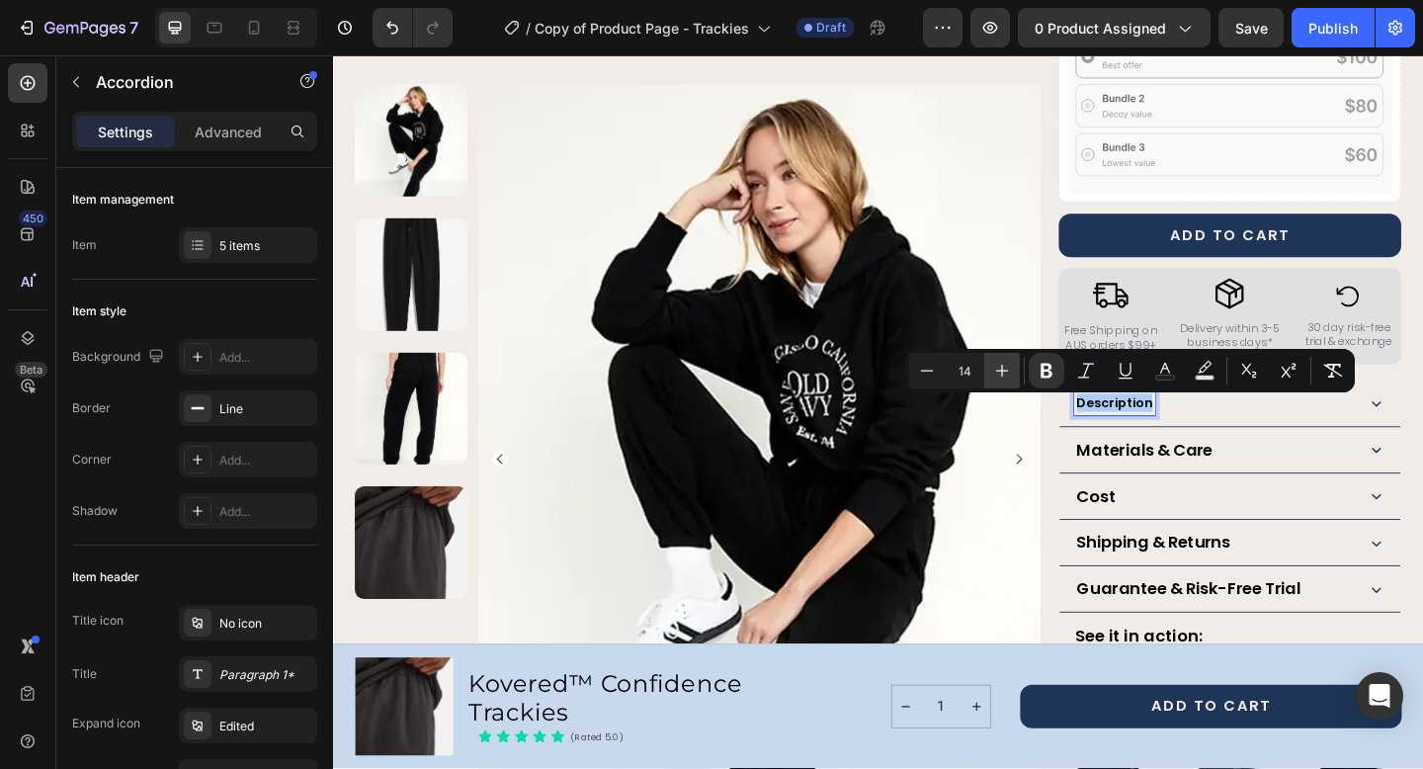
click at [1004, 371] on icon "Editor contextual toolbar" at bounding box center [1002, 371] width 13 height 13
type input "16"
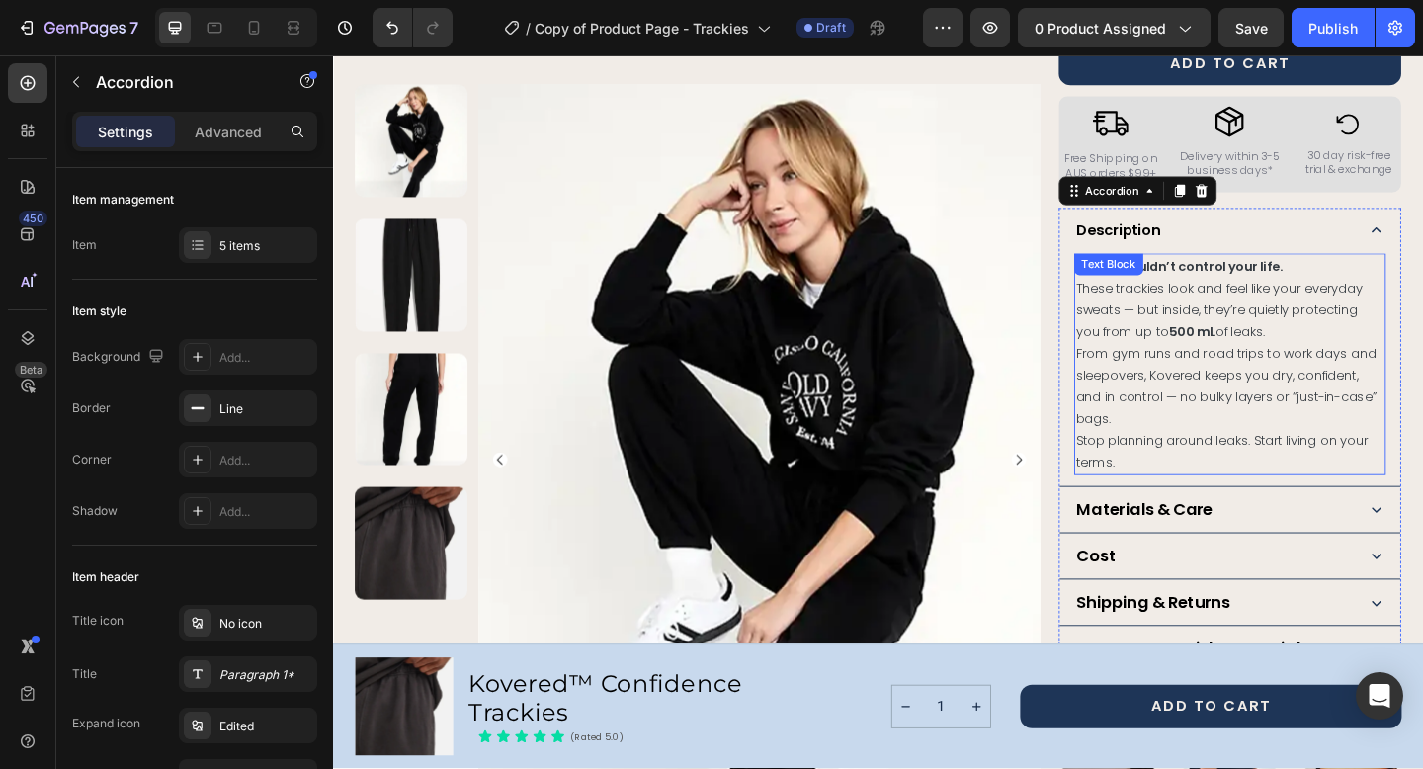
scroll to position [989, 0]
click at [1216, 540] on strong "Materials & Care" at bounding box center [1216, 549] width 148 height 25
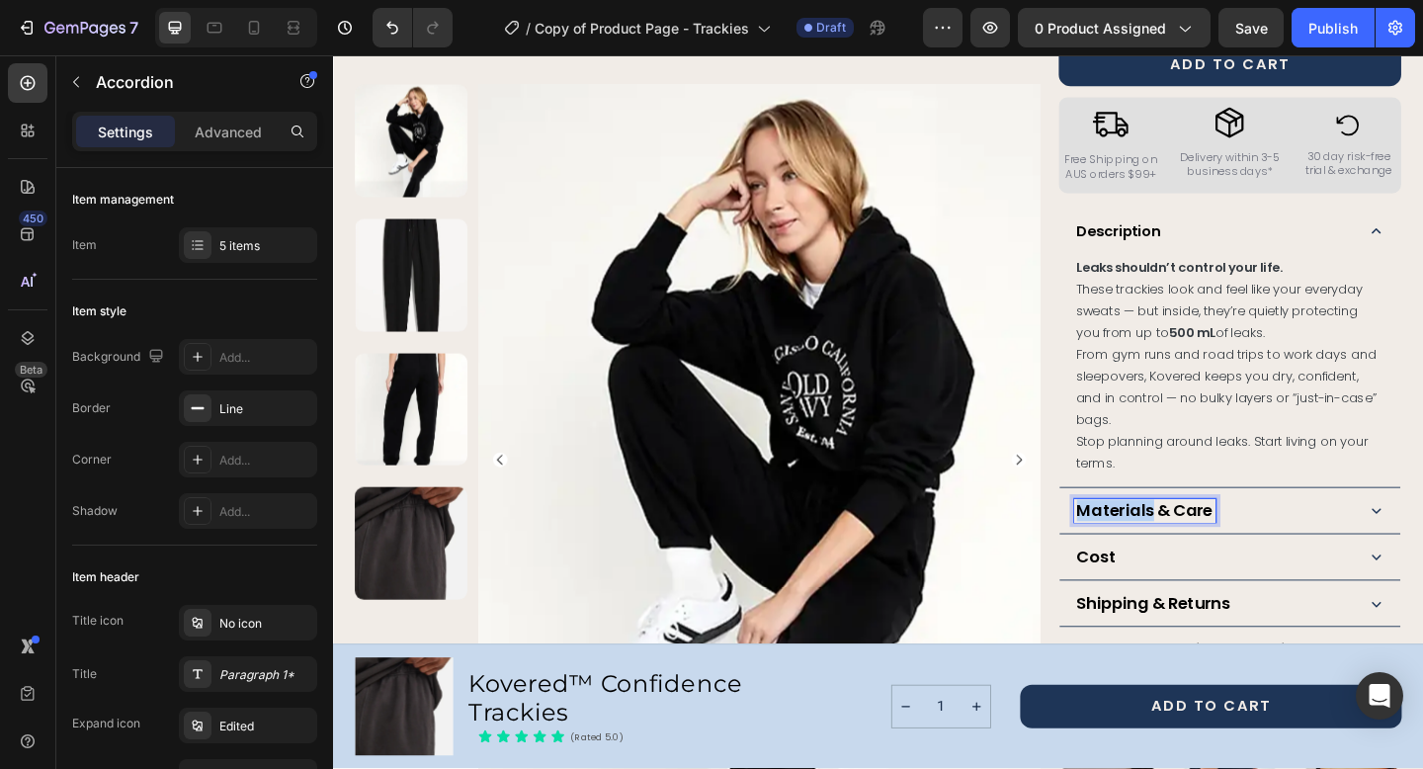
click at [1216, 540] on strong "Materials & Care" at bounding box center [1216, 549] width 148 height 25
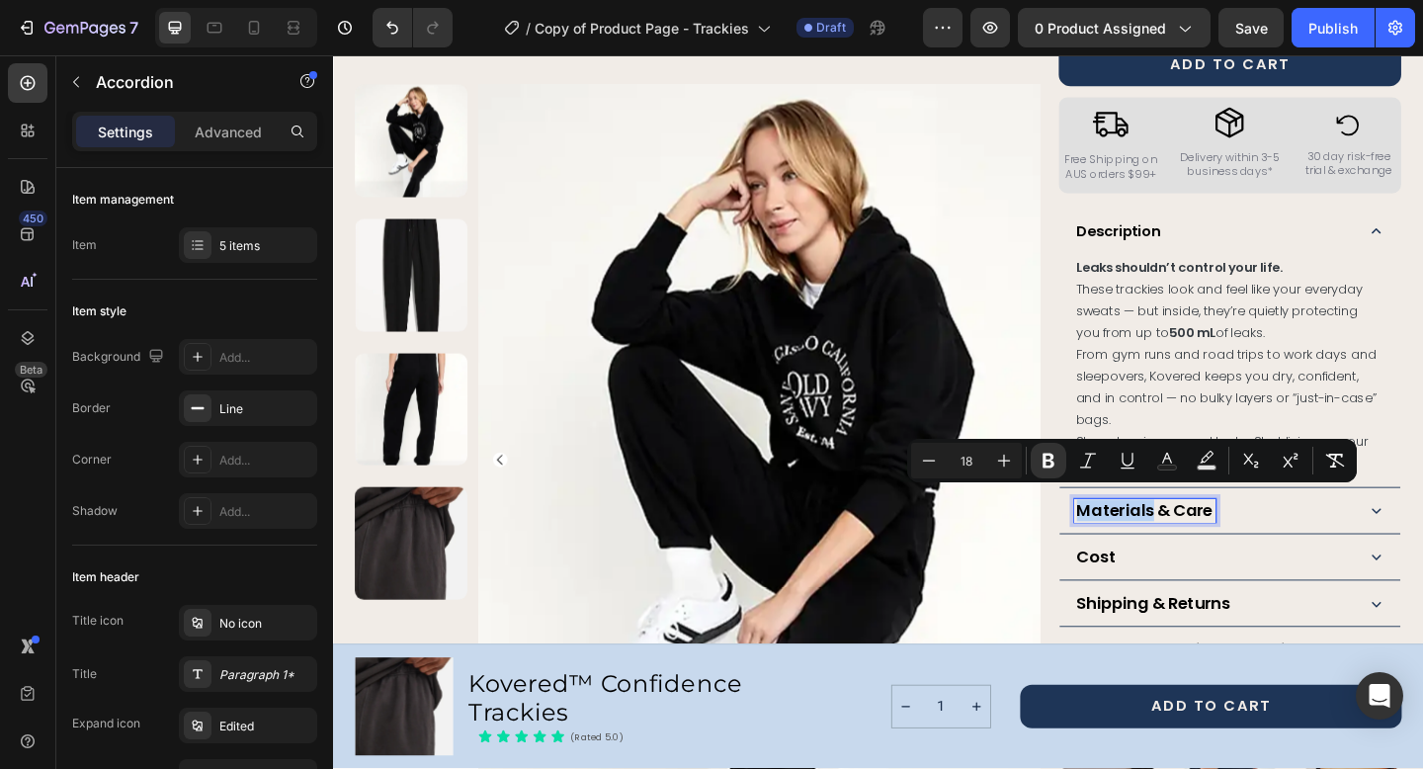
click at [1216, 540] on strong "Materials & Care" at bounding box center [1216, 549] width 148 height 25
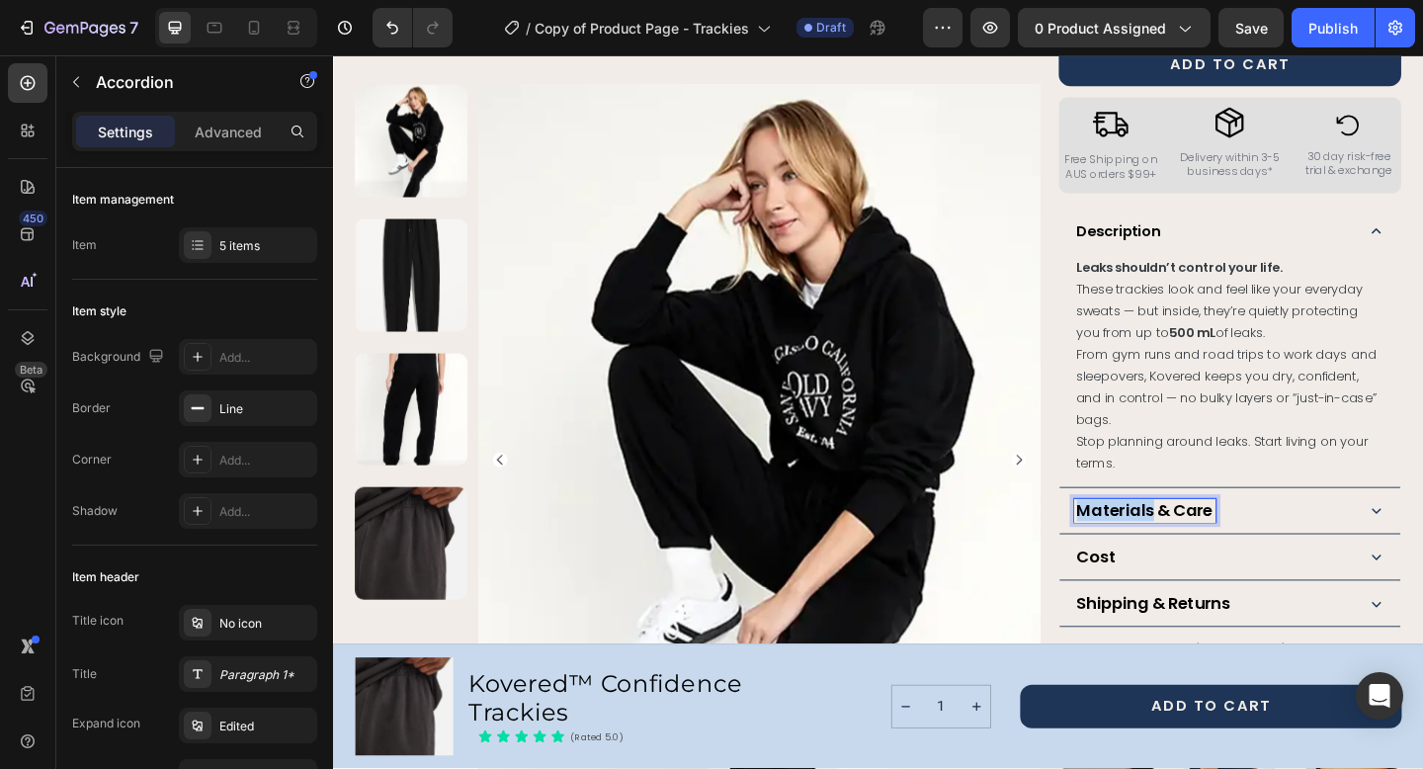
click at [1216, 540] on strong "Materials & Care" at bounding box center [1216, 549] width 148 height 25
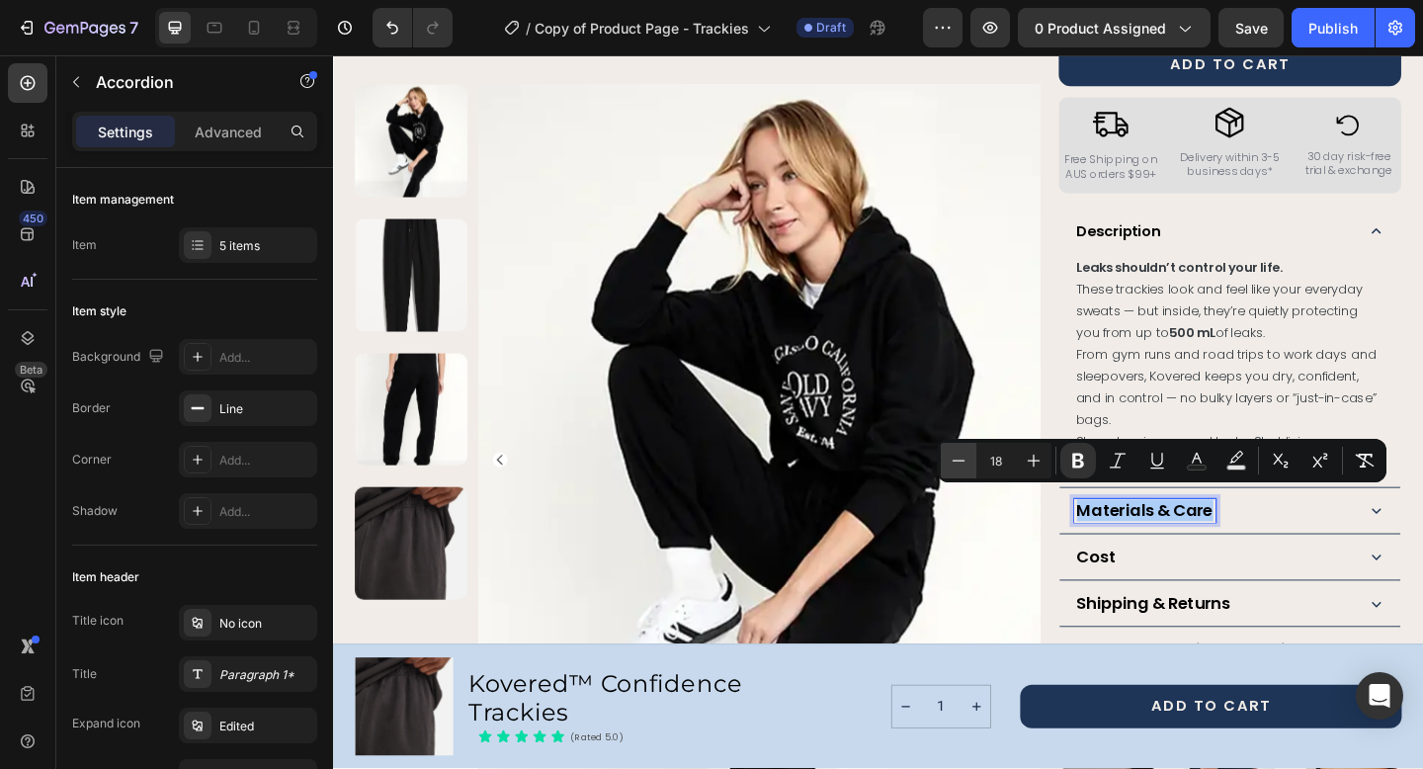
click at [956, 461] on icon "Editor contextual toolbar" at bounding box center [958, 461] width 20 height 20
type input "16"
click at [1302, 394] on span "From gym runs and road trips to work days and sleepovers, Kovered keeps you dry…" at bounding box center [1304, 416] width 327 height 91
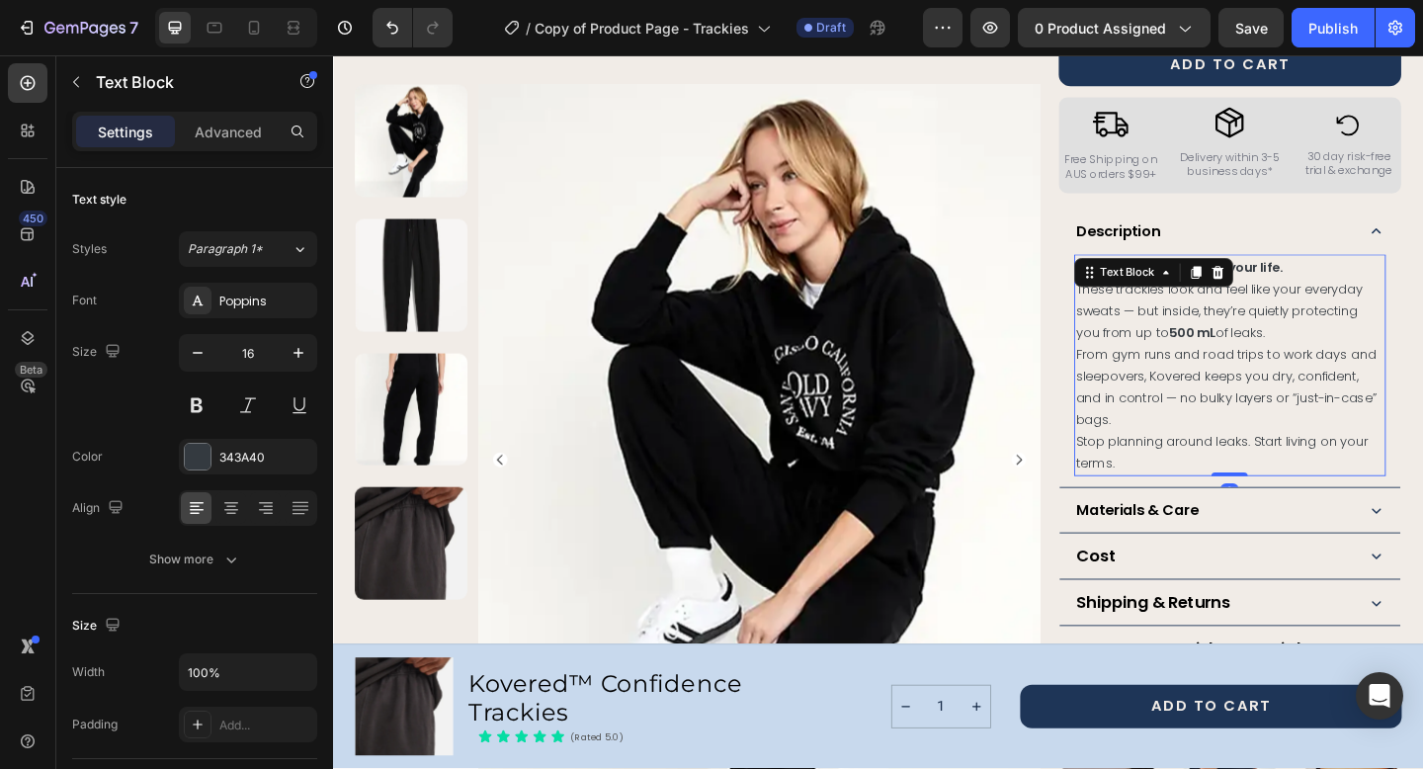
click at [1302, 394] on span "From gym runs and road trips to work days and sleepovers, Kovered keeps you dry…" at bounding box center [1304, 416] width 327 height 91
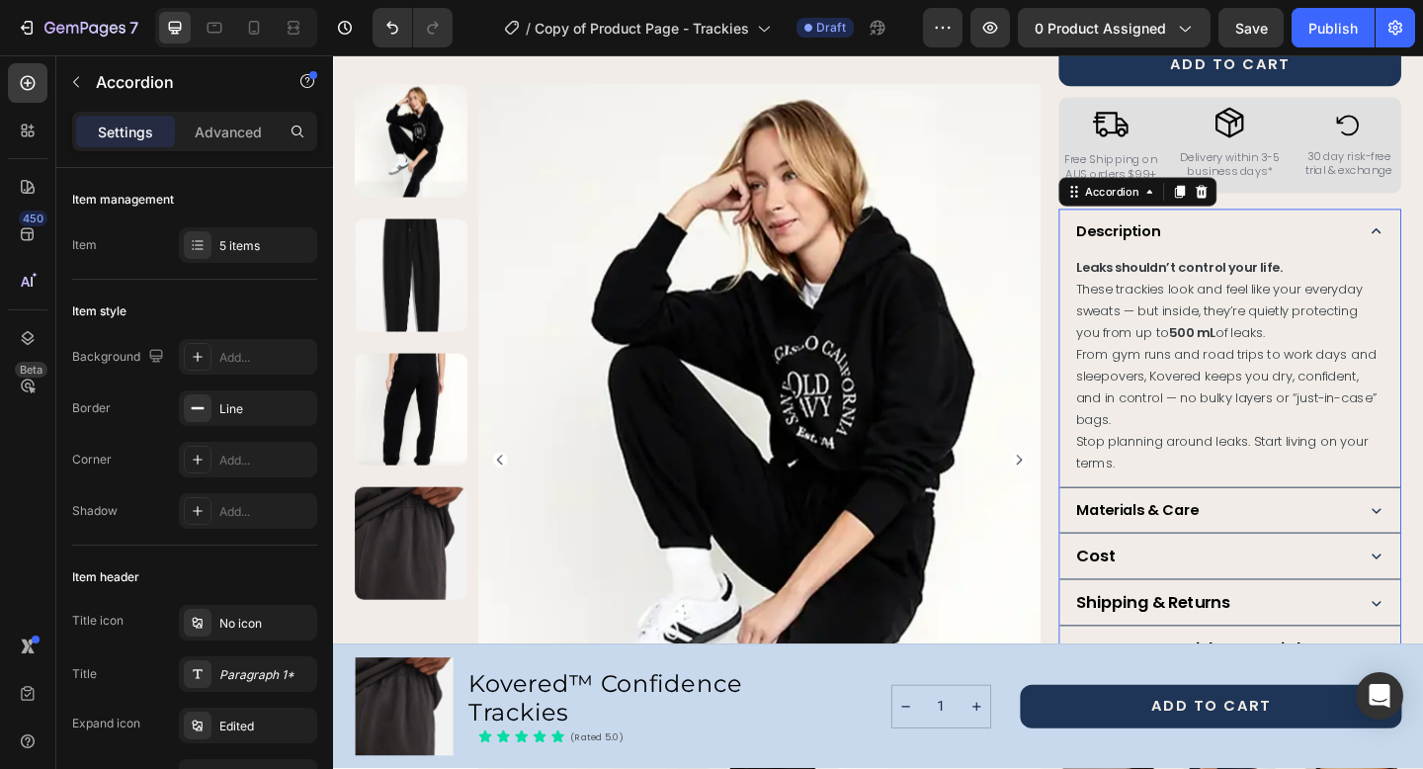
click at [1366, 540] on div "Materials & Care" at bounding box center [1290, 549] width 302 height 25
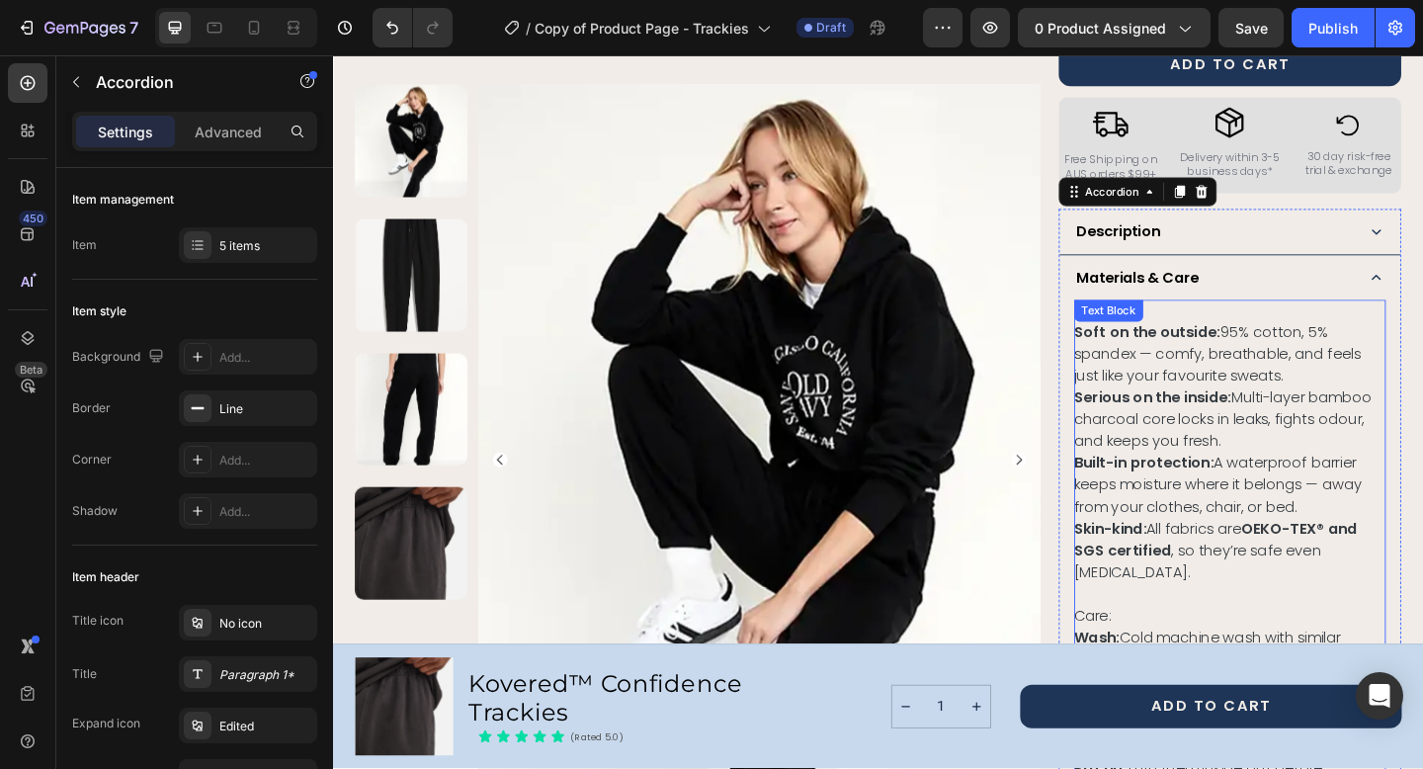
scroll to position [943, 0]
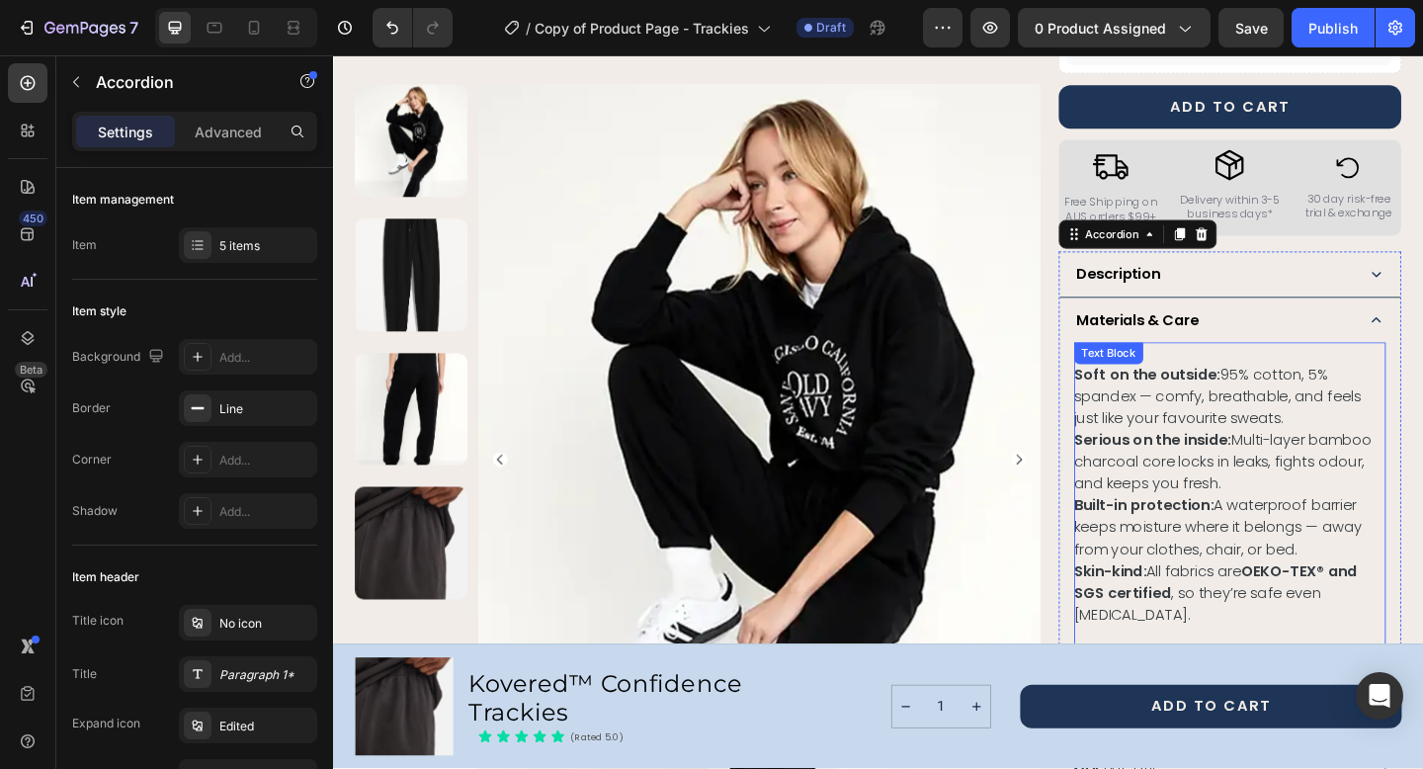
click at [1151, 401] on div "Materials: Soft on the outside: 95% cotton, 5% spandex — comfy, breathable, and…" at bounding box center [1308, 700] width 339 height 664
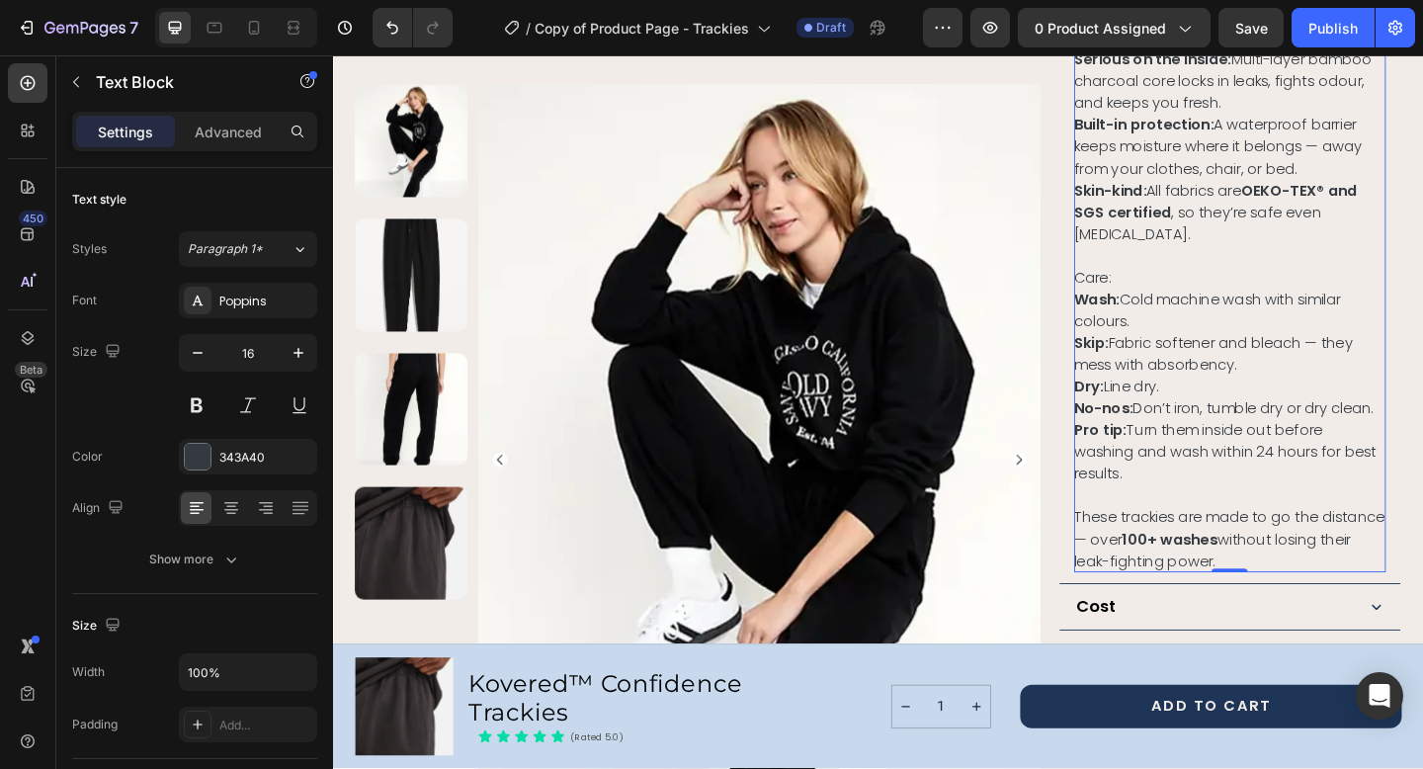
scroll to position [1361, 0]
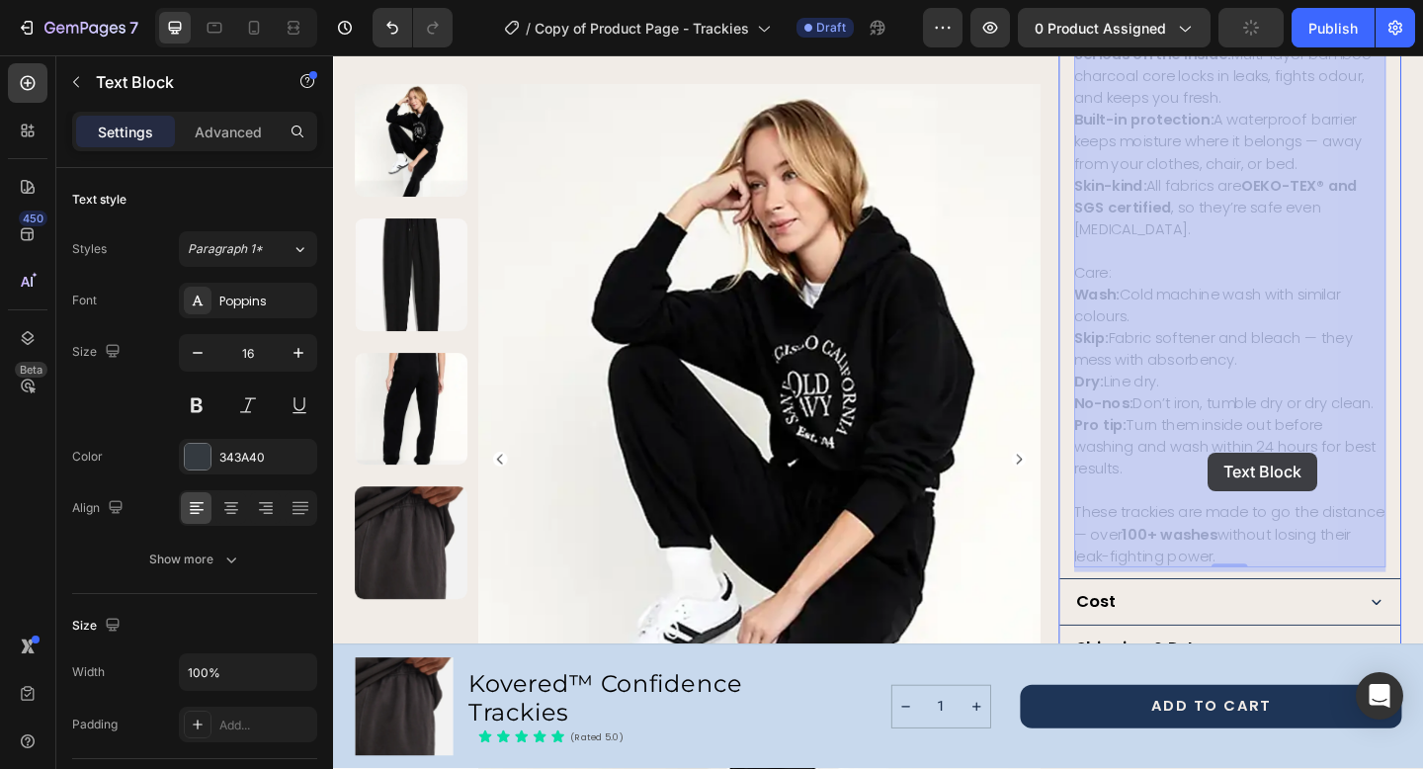
drag, startPoint x: 1393, startPoint y: 608, endPoint x: 1292, endPoint y: 501, distance: 146.8
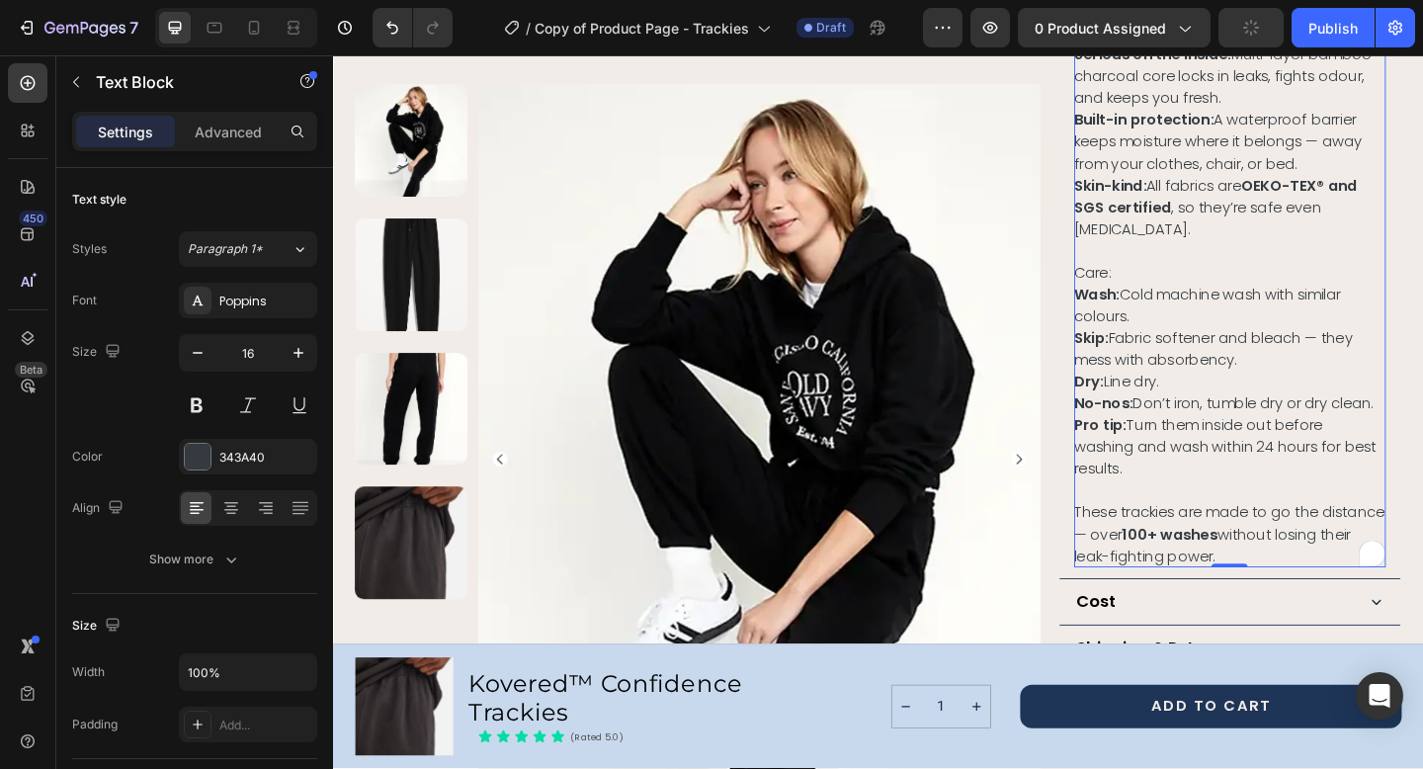
click at [1291, 407] on p "Dry: Line dry." at bounding box center [1308, 411] width 339 height 24
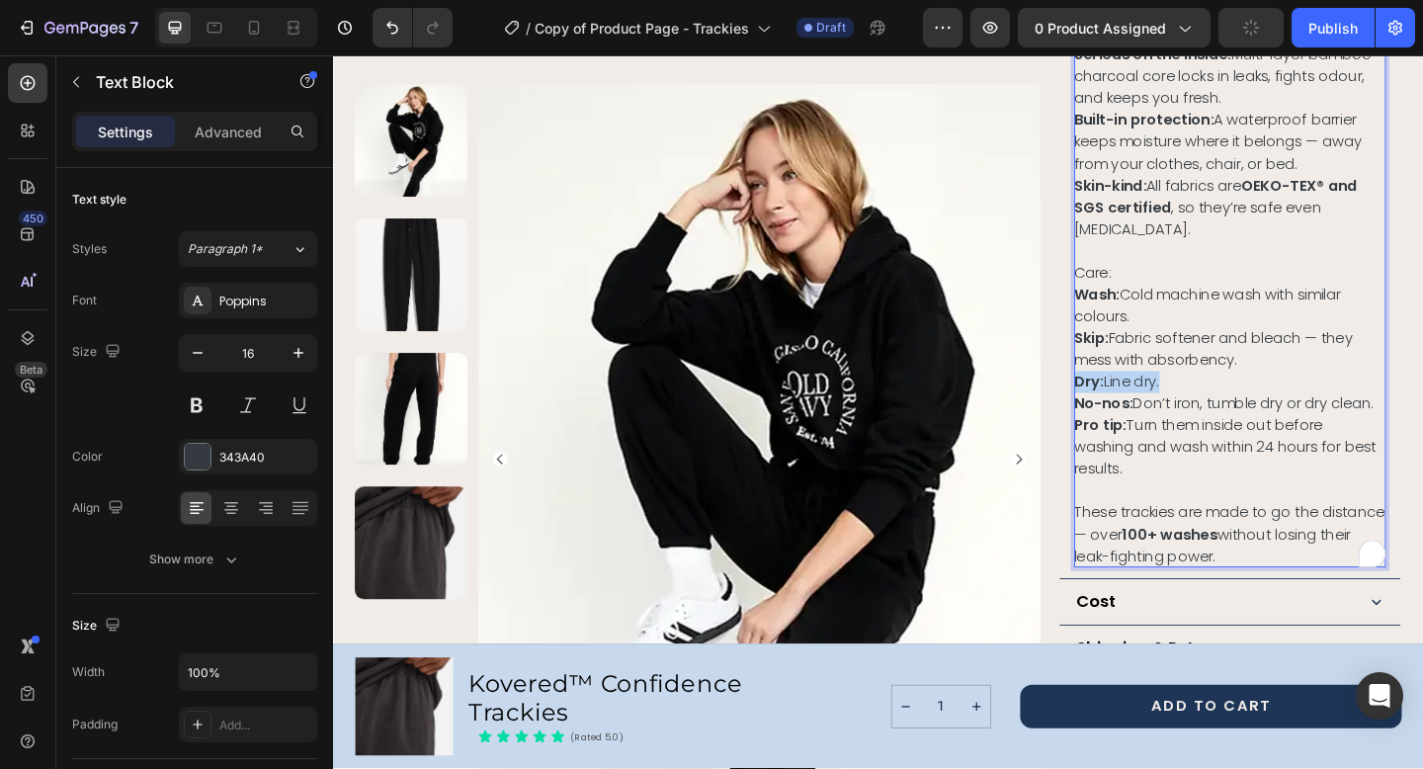
click at [1291, 407] on p "Dry: Line dry." at bounding box center [1308, 411] width 339 height 24
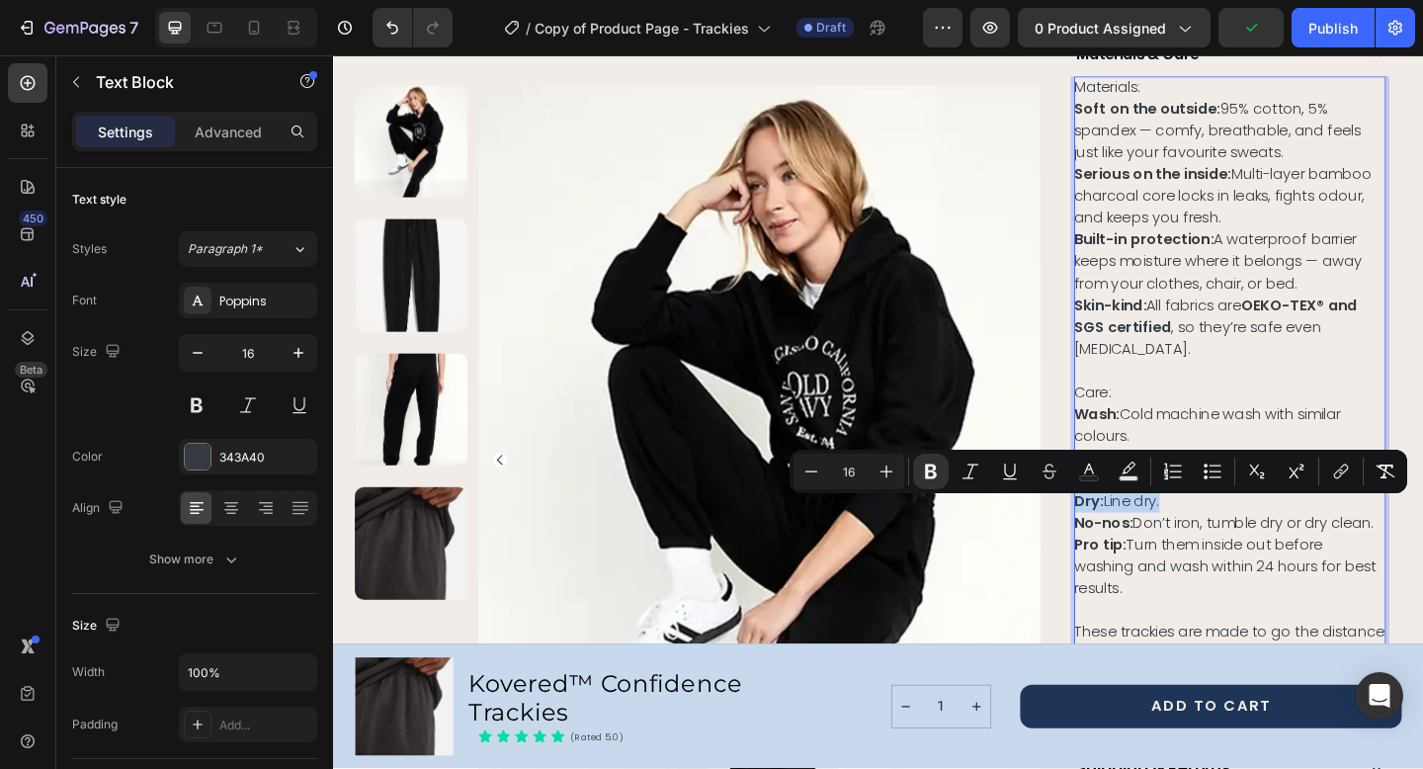
scroll to position [1227, 0]
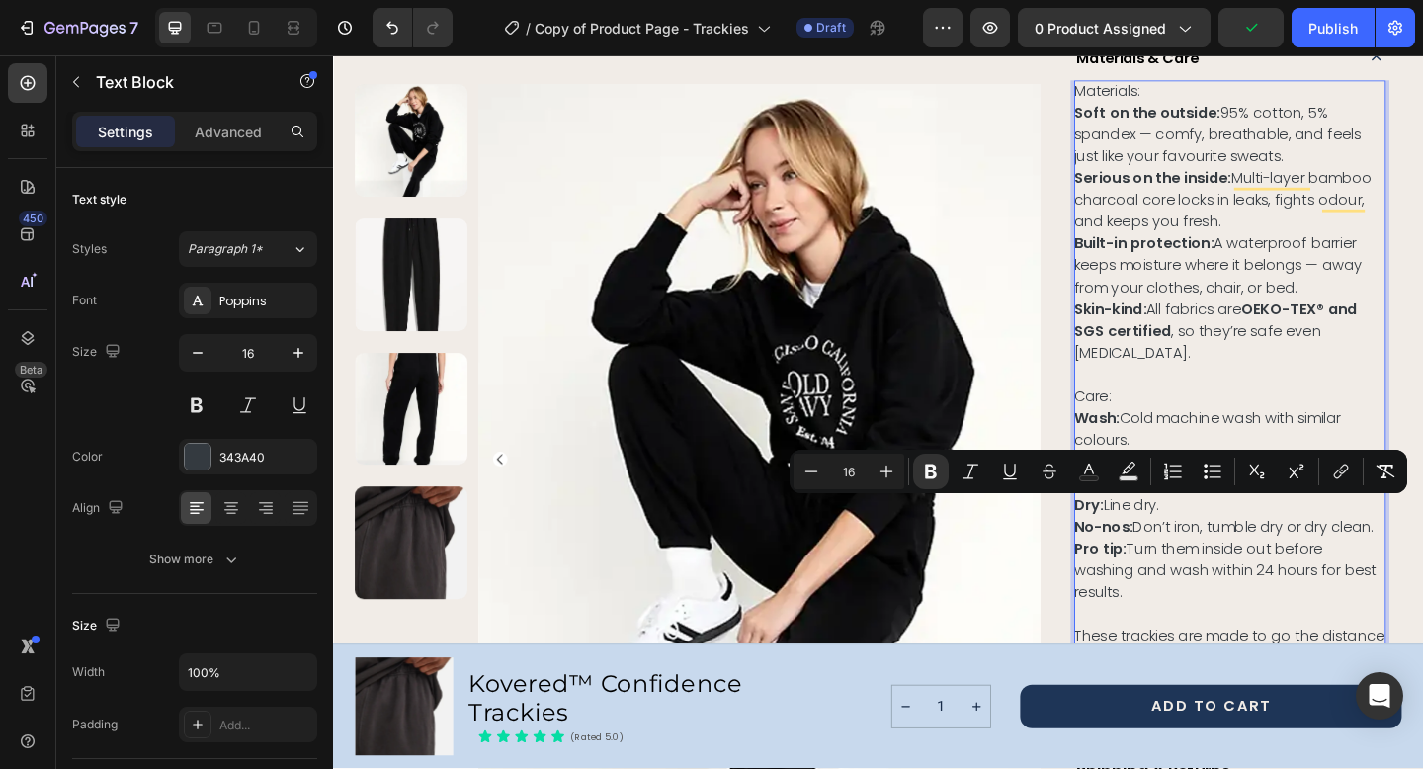
click at [1203, 163] on p "Soft on the outside: 95% cotton, 5% spandex — comfy, breathable, and feels just…" at bounding box center [1308, 142] width 339 height 71
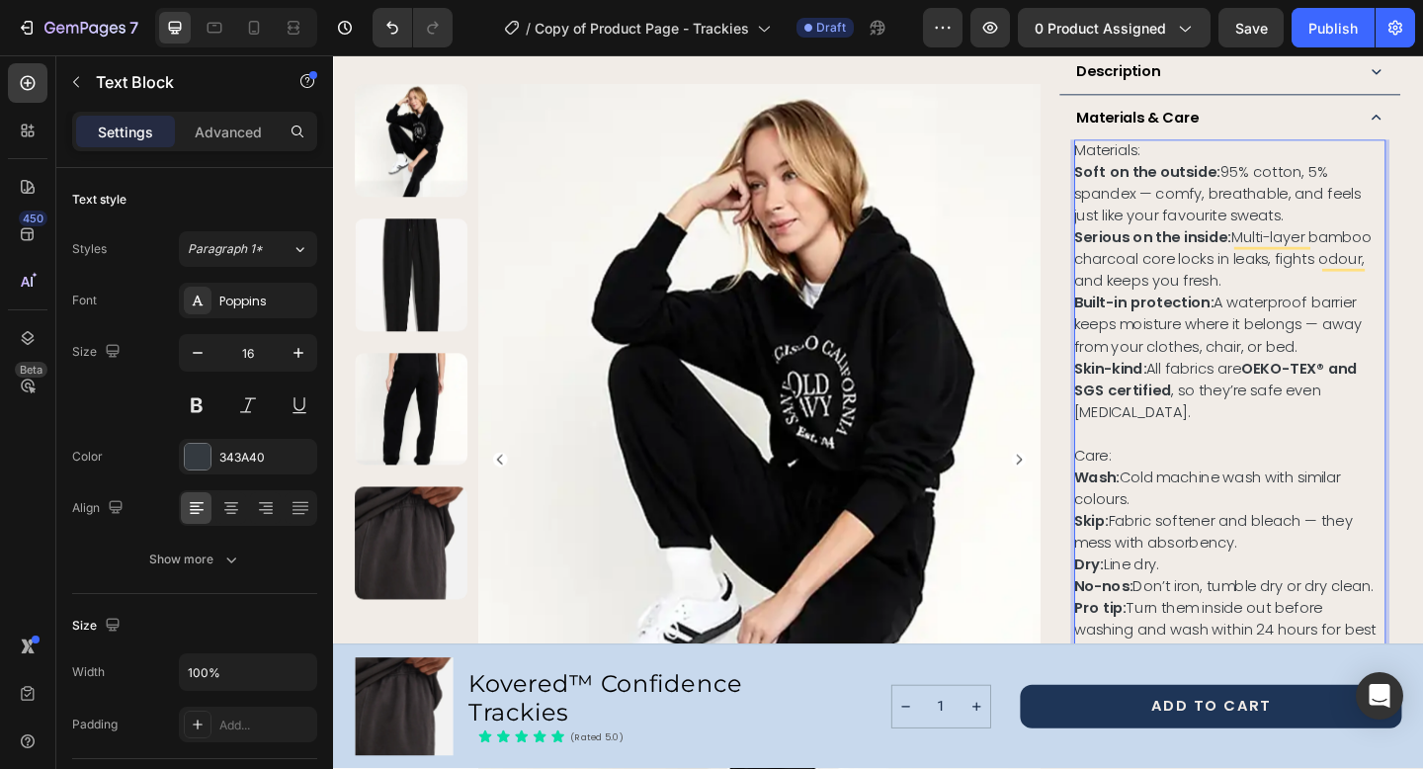
scroll to position [1140, 0]
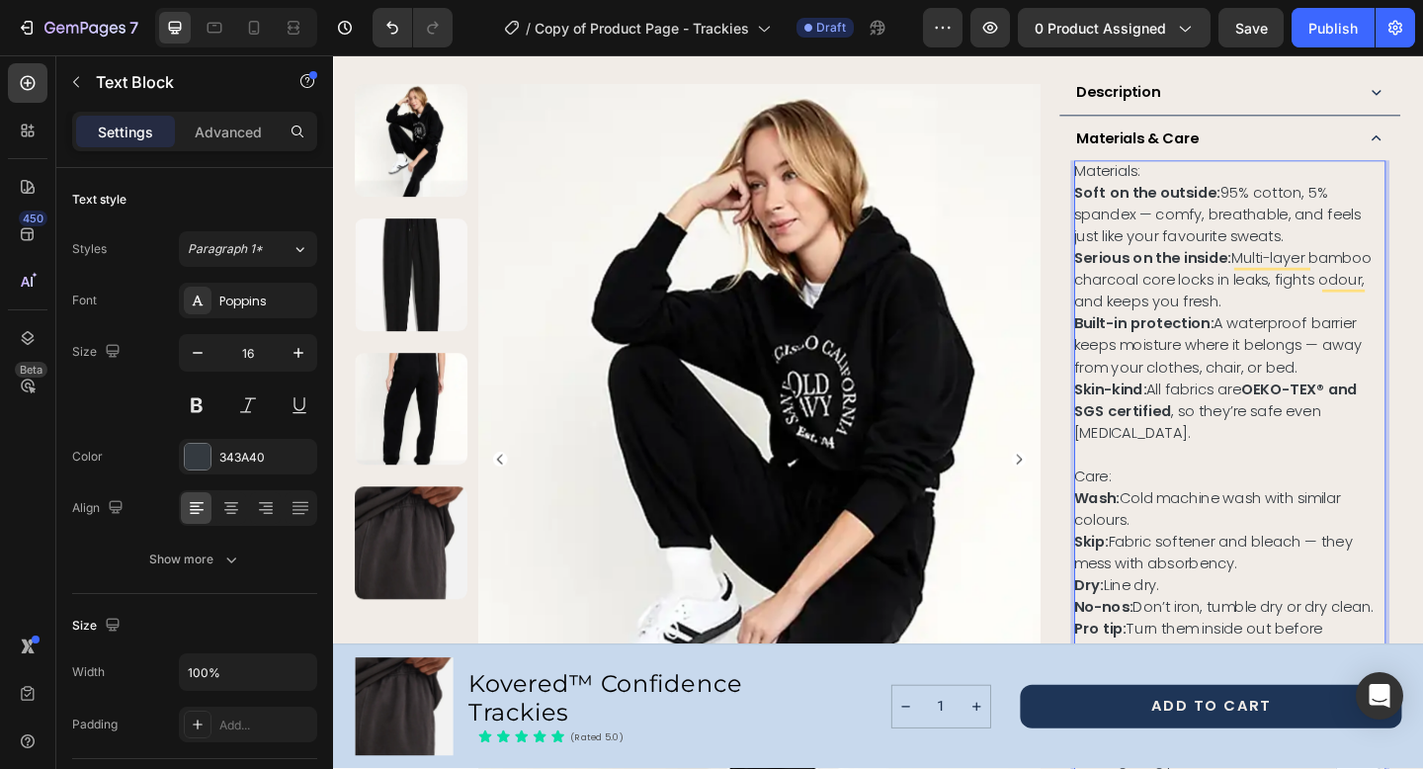
click at [1229, 179] on p "Materials:" at bounding box center [1308, 182] width 339 height 24
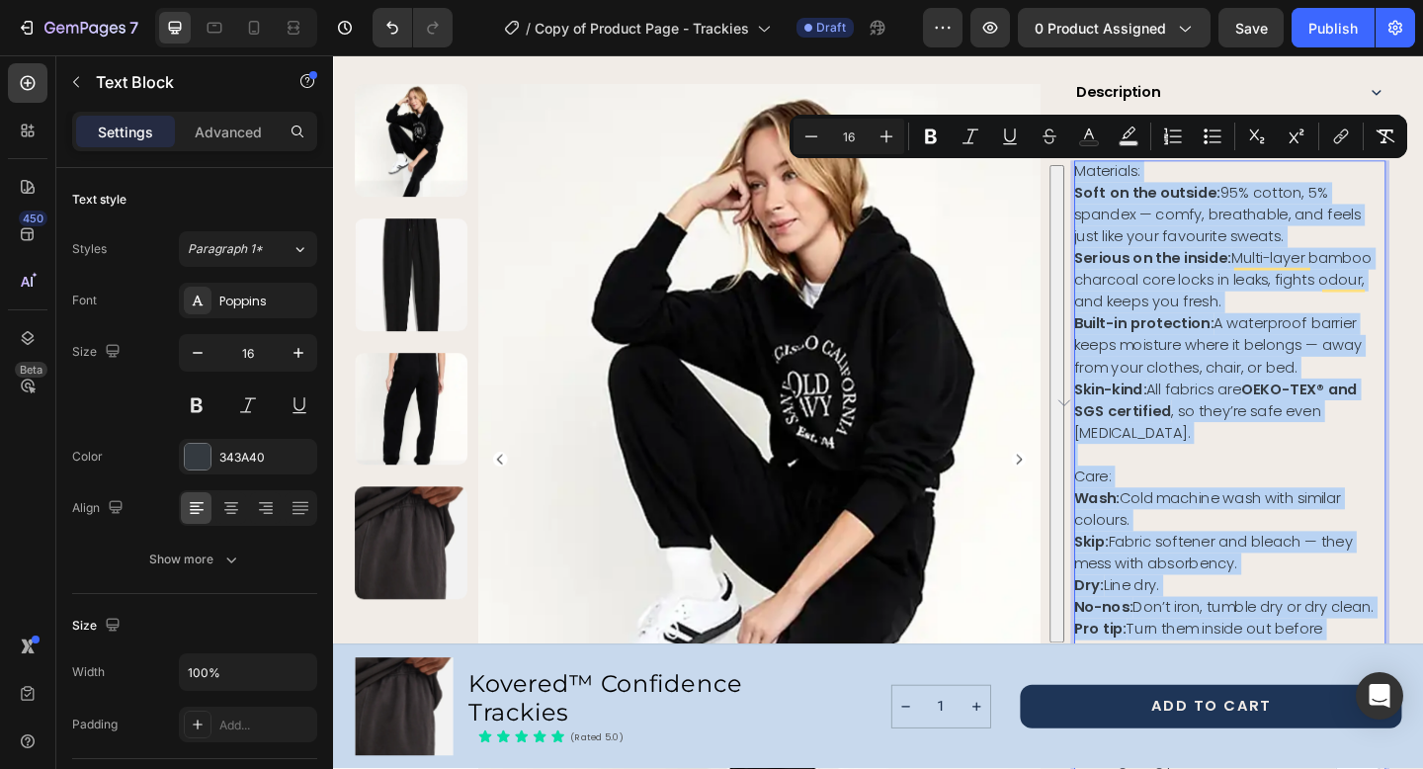
drag, startPoint x: 1142, startPoint y: 187, endPoint x: 1423, endPoint y: 684, distance: 570.7
click at [1422, 684] on div "Materials: Soft on the outside: 95% cotton, 5% spandex — comfy, breathable, and…" at bounding box center [1308, 502] width 339 height 664
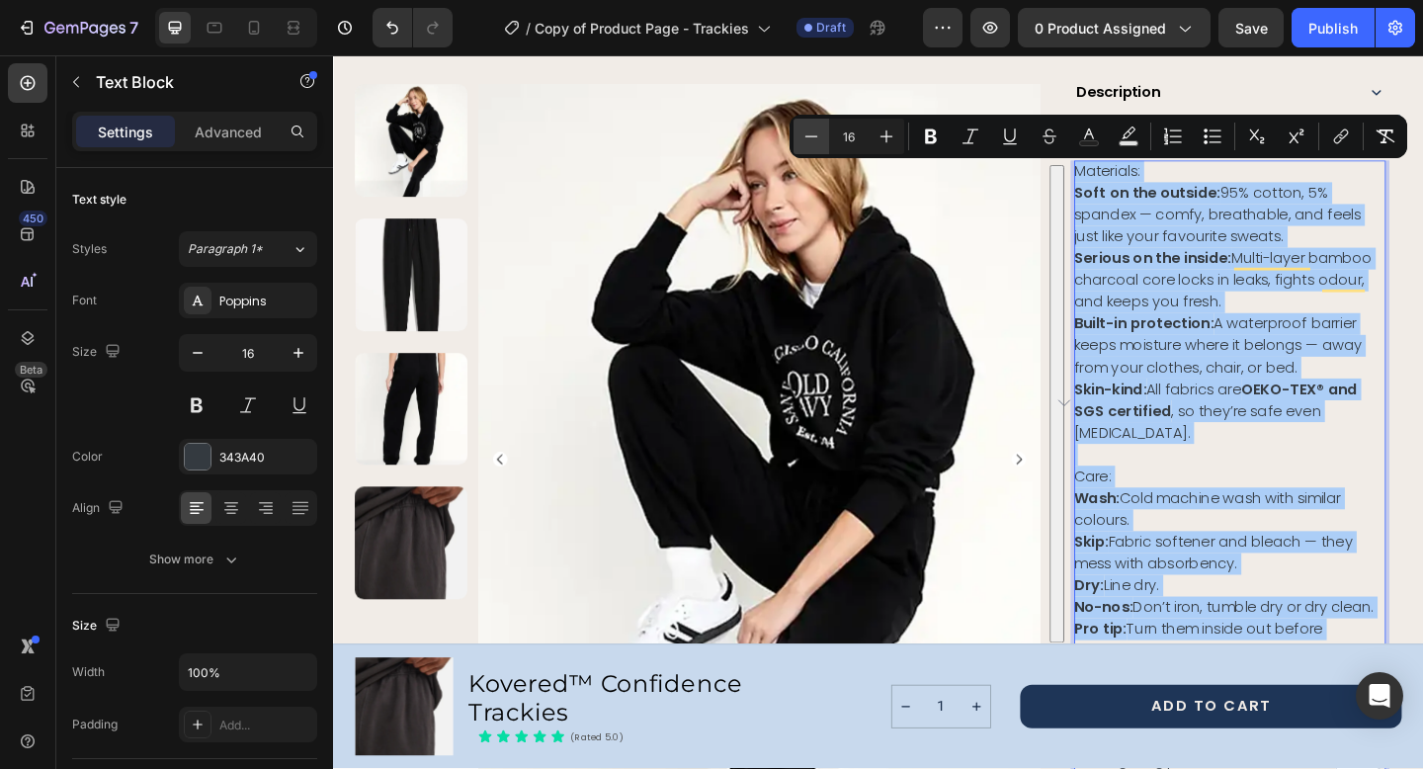
click at [812, 143] on icon "Editor contextual toolbar" at bounding box center [811, 136] width 20 height 20
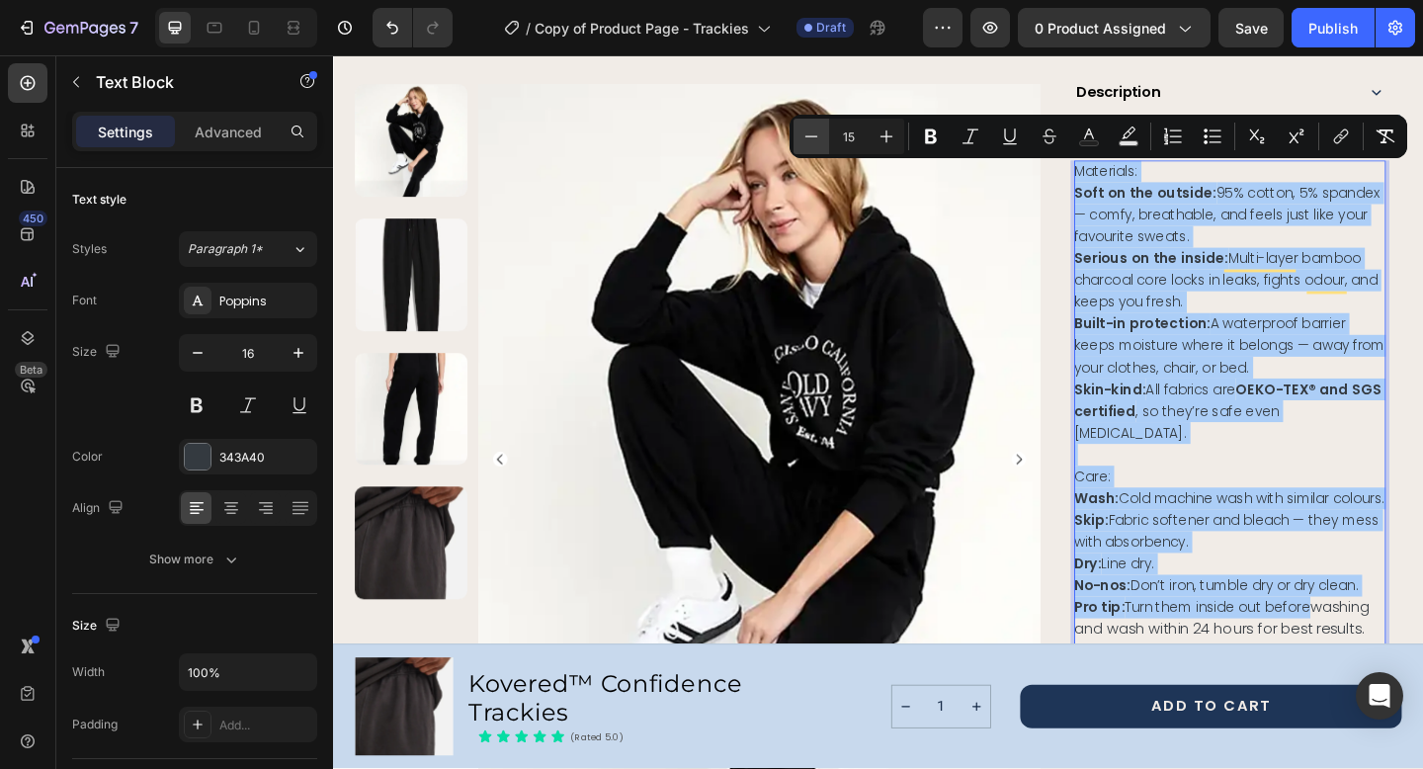
click at [812, 143] on icon "Editor contextual toolbar" at bounding box center [811, 136] width 20 height 20
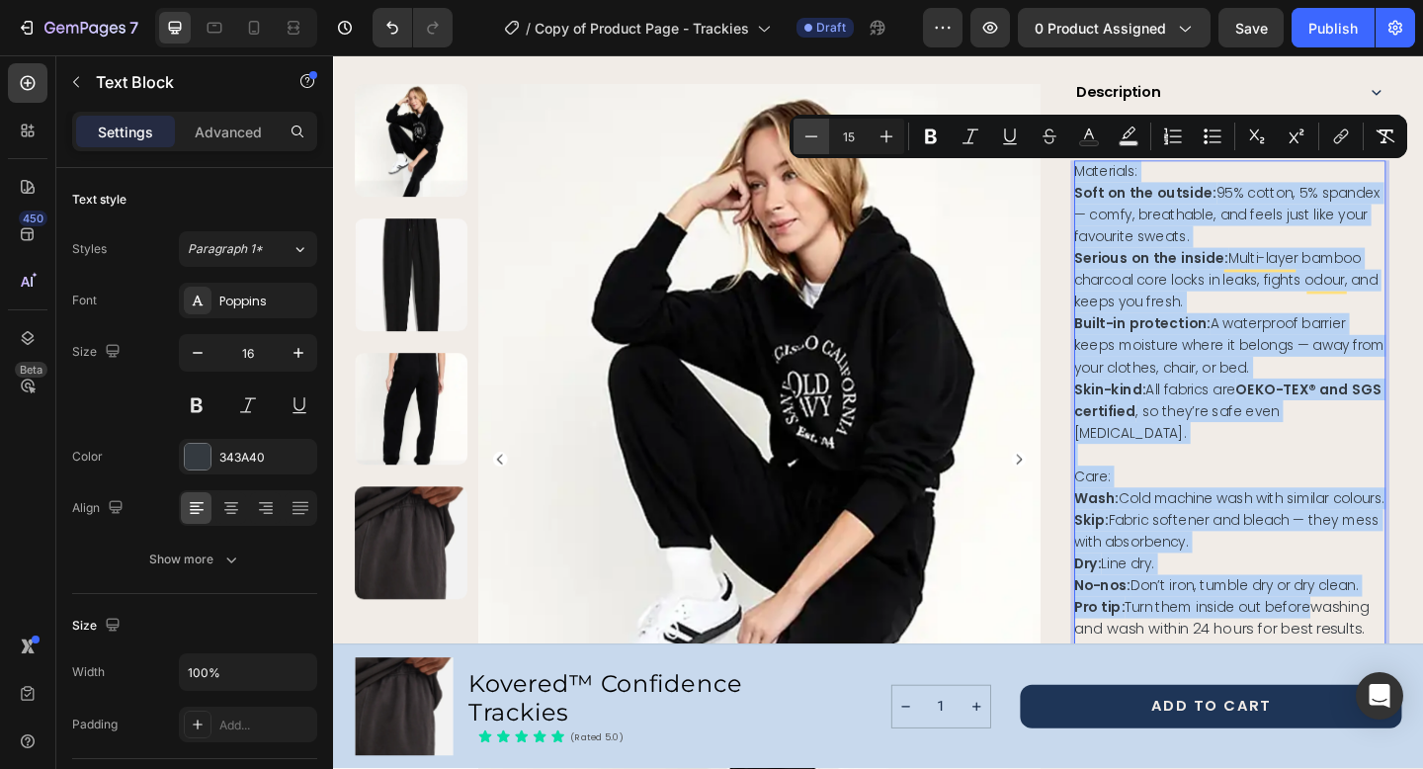
type input "14"
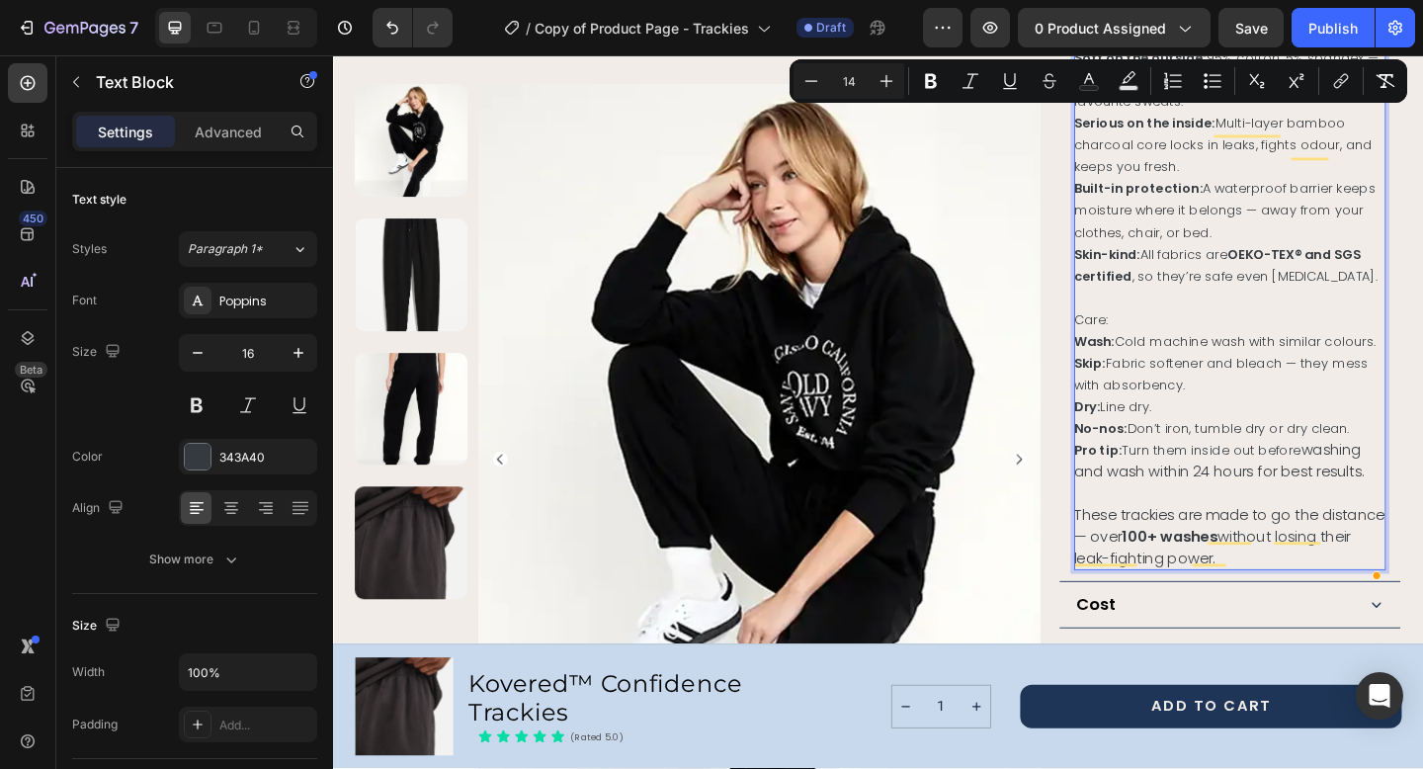
scroll to position [1292, 0]
click at [1359, 490] on span "Pro tip: Turn them inside out before" at bounding box center [1262, 480] width 247 height 20
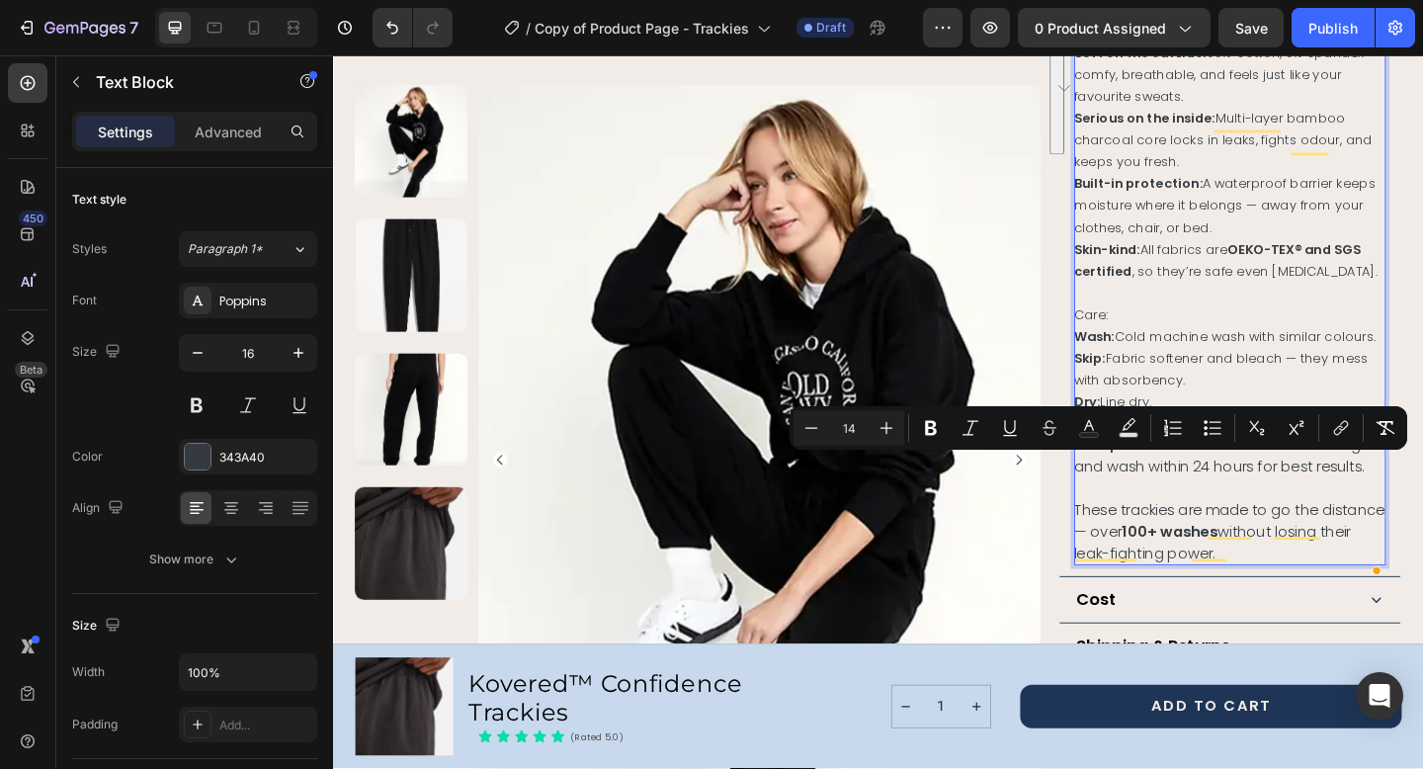
drag, startPoint x: 1353, startPoint y: 498, endPoint x: 1407, endPoint y: 619, distance: 133.1
click at [1407, 611] on div "Materials: Soft on the outside: 95% cotton, 5% spandex — comfy, breathable, and…" at bounding box center [1308, 314] width 339 height 593
click at [810, 432] on icon "Editor contextual toolbar" at bounding box center [811, 428] width 20 height 20
click at [856, 422] on input "13" at bounding box center [849, 428] width 40 height 24
click at [853, 422] on input "13" at bounding box center [849, 428] width 40 height 24
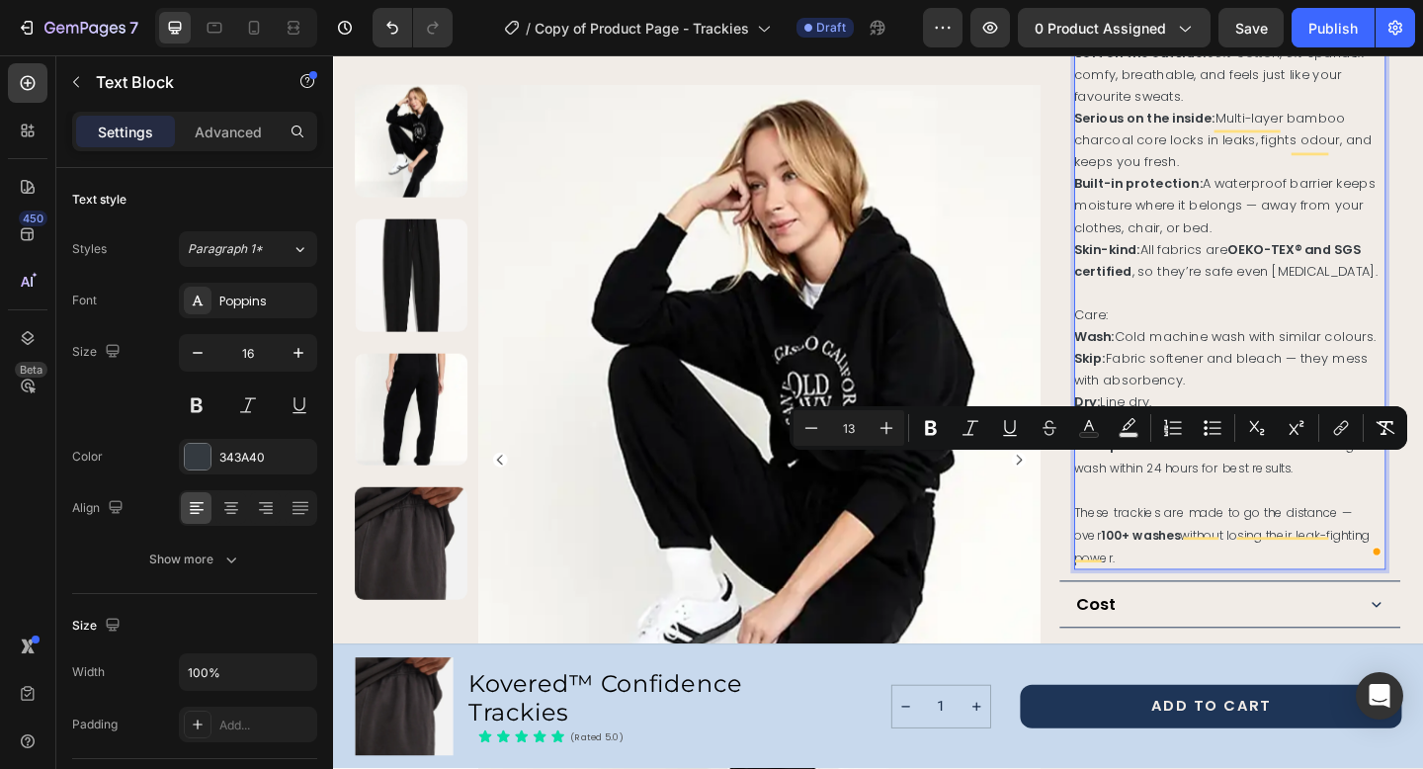
click at [853, 422] on input "13" at bounding box center [849, 428] width 40 height 24
type input "14"
click at [1325, 350] on p "Care:" at bounding box center [1308, 338] width 339 height 24
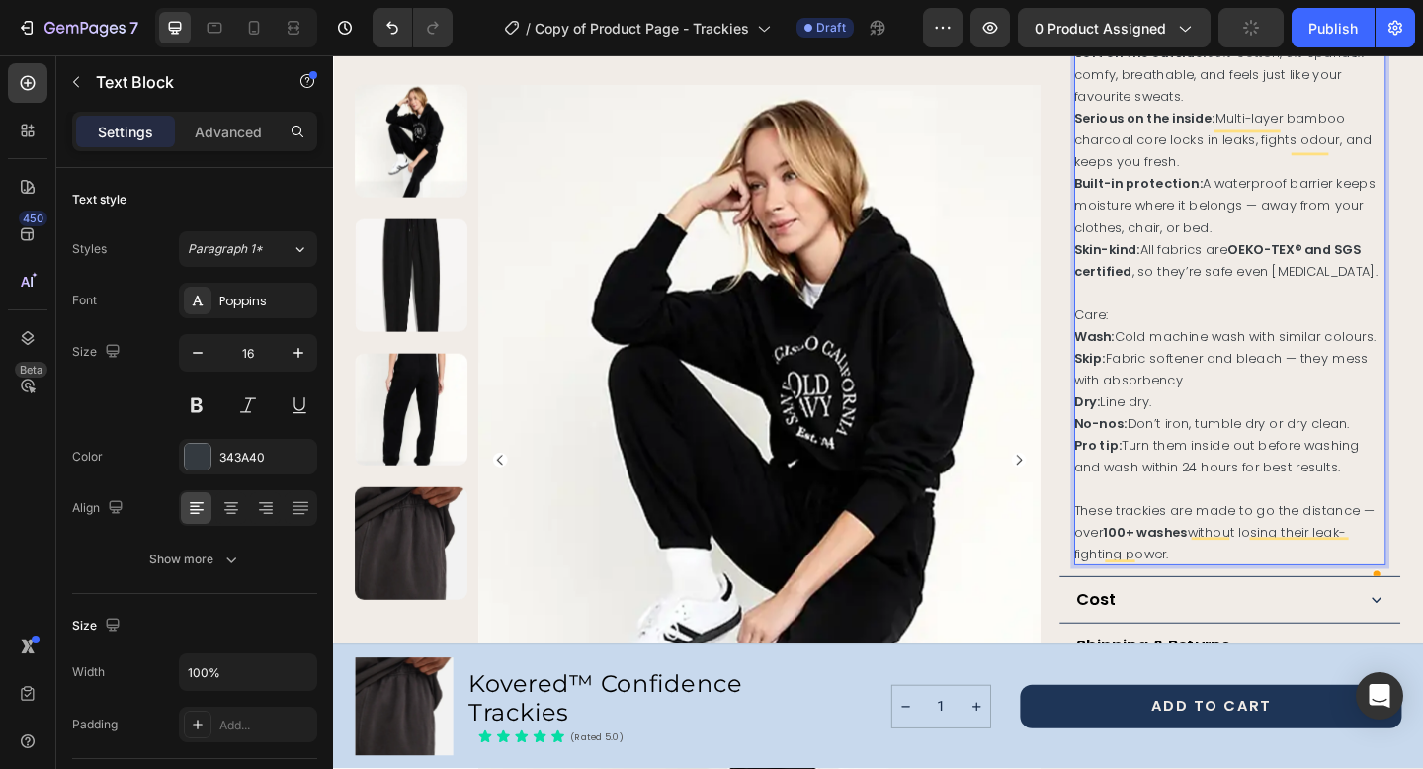
click at [1185, 514] on span "Pro tip: Turn them inside out before washing and wash within 24 hours for best …" at bounding box center [1294, 491] width 310 height 43
click at [1274, 507] on span "Pro tip: Turn them inside out before washing and wash within 24 hours for best …" at bounding box center [1294, 491] width 310 height 43
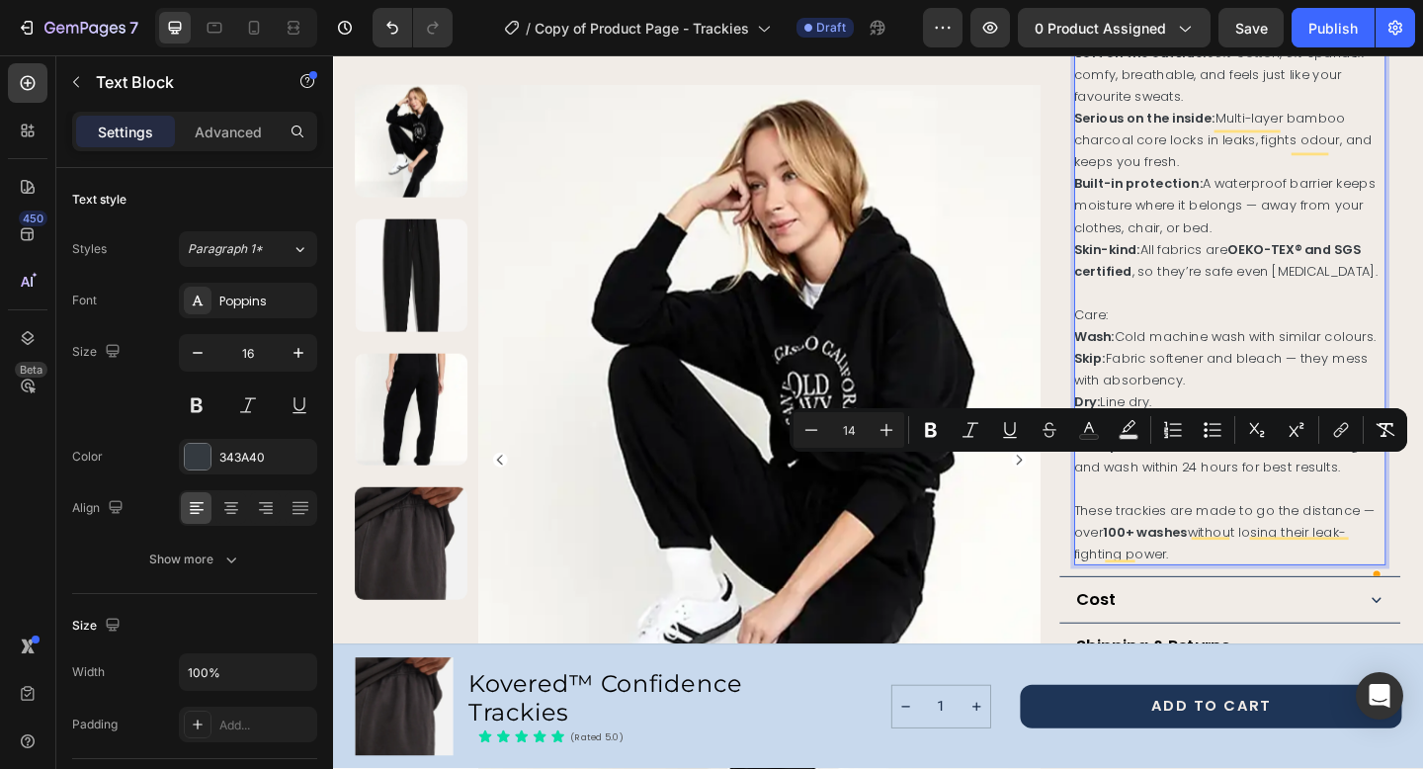
click at [1196, 577] on span "These trackies are made to go the distance — over 100+ washes without losing th…" at bounding box center [1302, 574] width 327 height 67
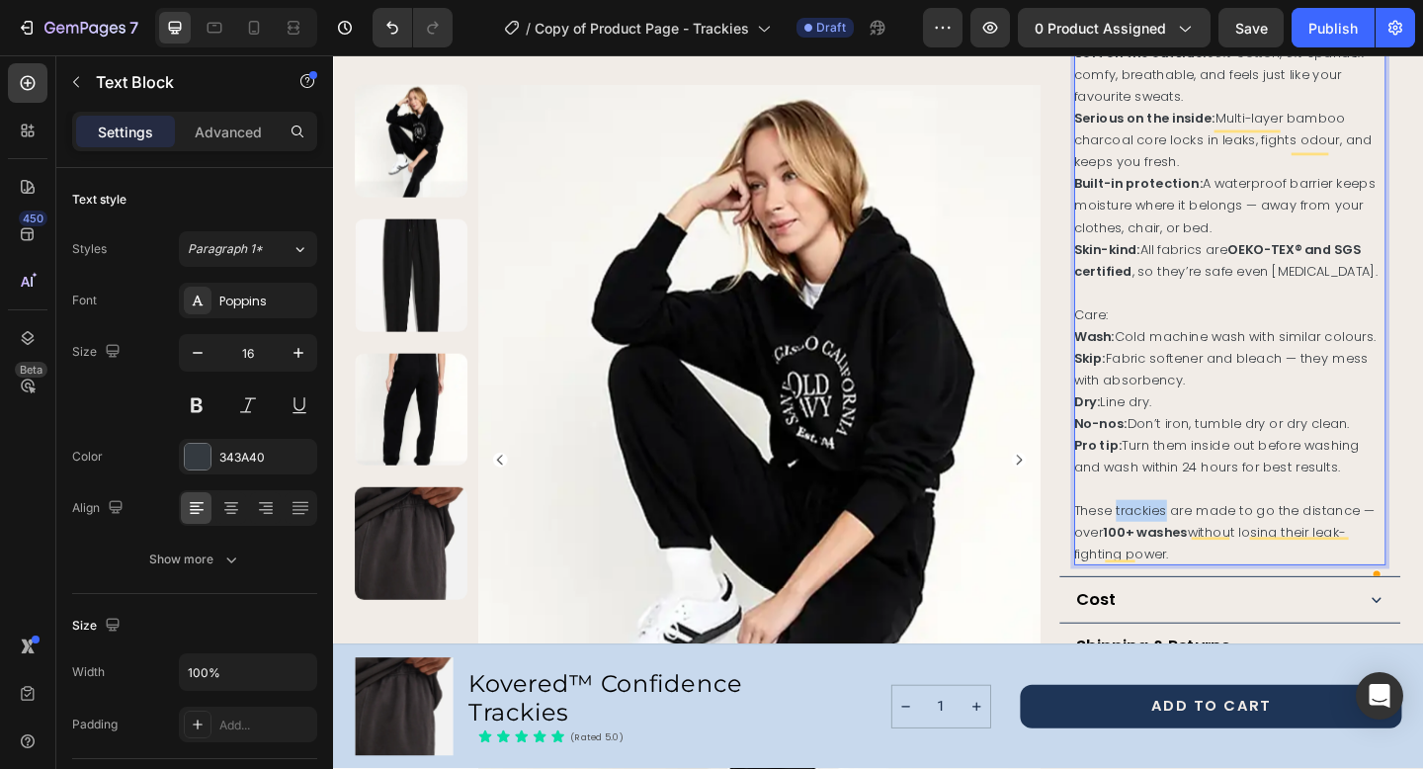
click at [1196, 577] on span "These trackies are made to go the distance — over 100+ washes without losing th…" at bounding box center [1302, 574] width 327 height 67
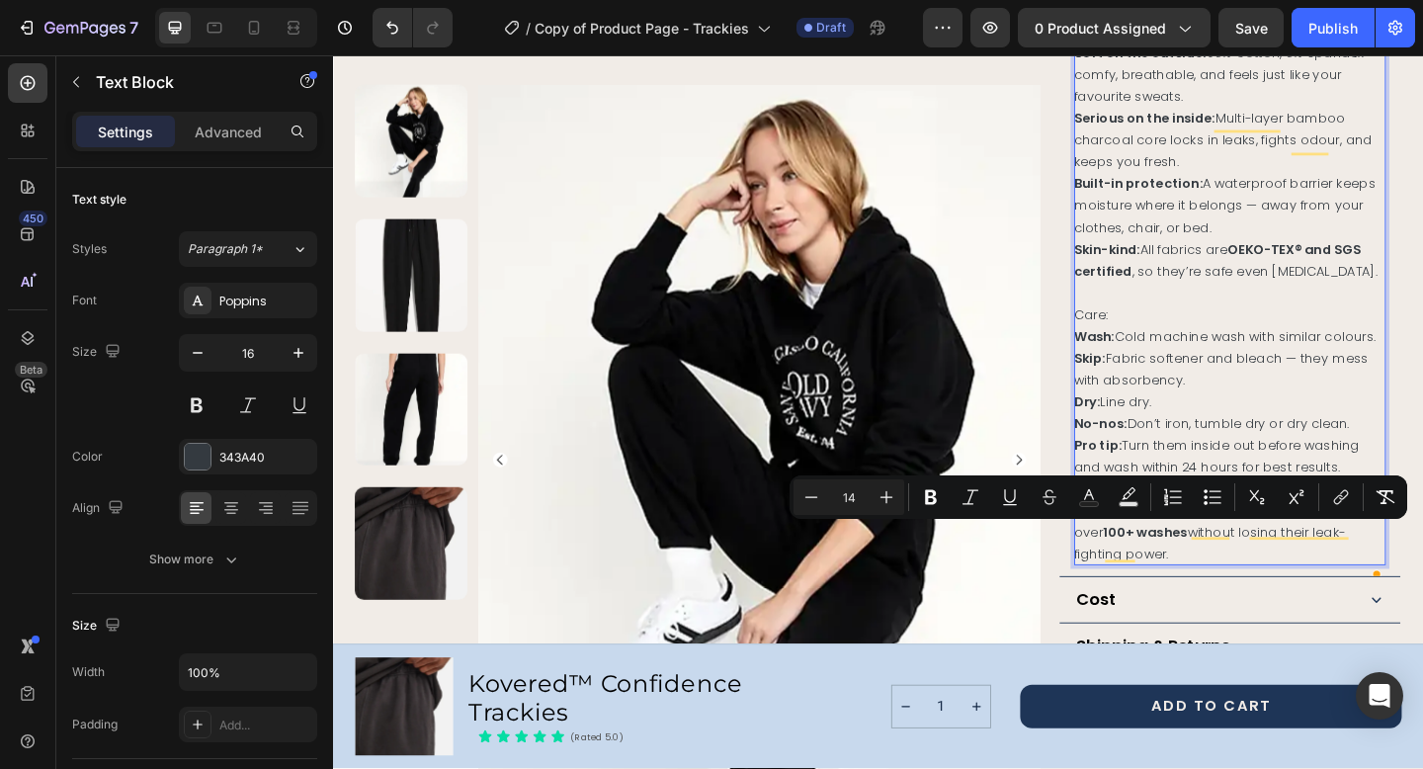
click at [1238, 397] on span "Skip: Fabric softener and bleach — they mess with absorbency." at bounding box center [1299, 396] width 320 height 43
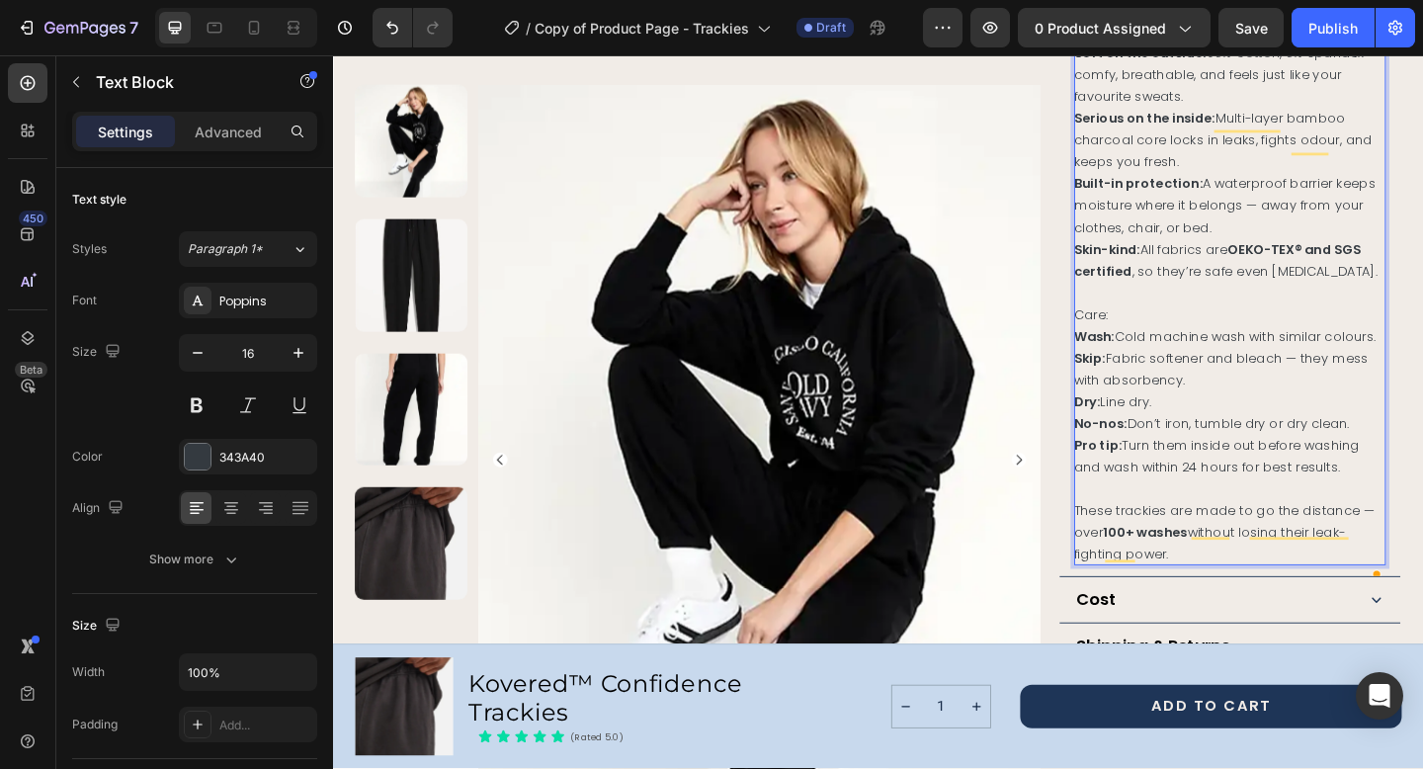
click at [1151, 539] on p "Rich Text Editor. Editing area: main" at bounding box center [1308, 528] width 339 height 24
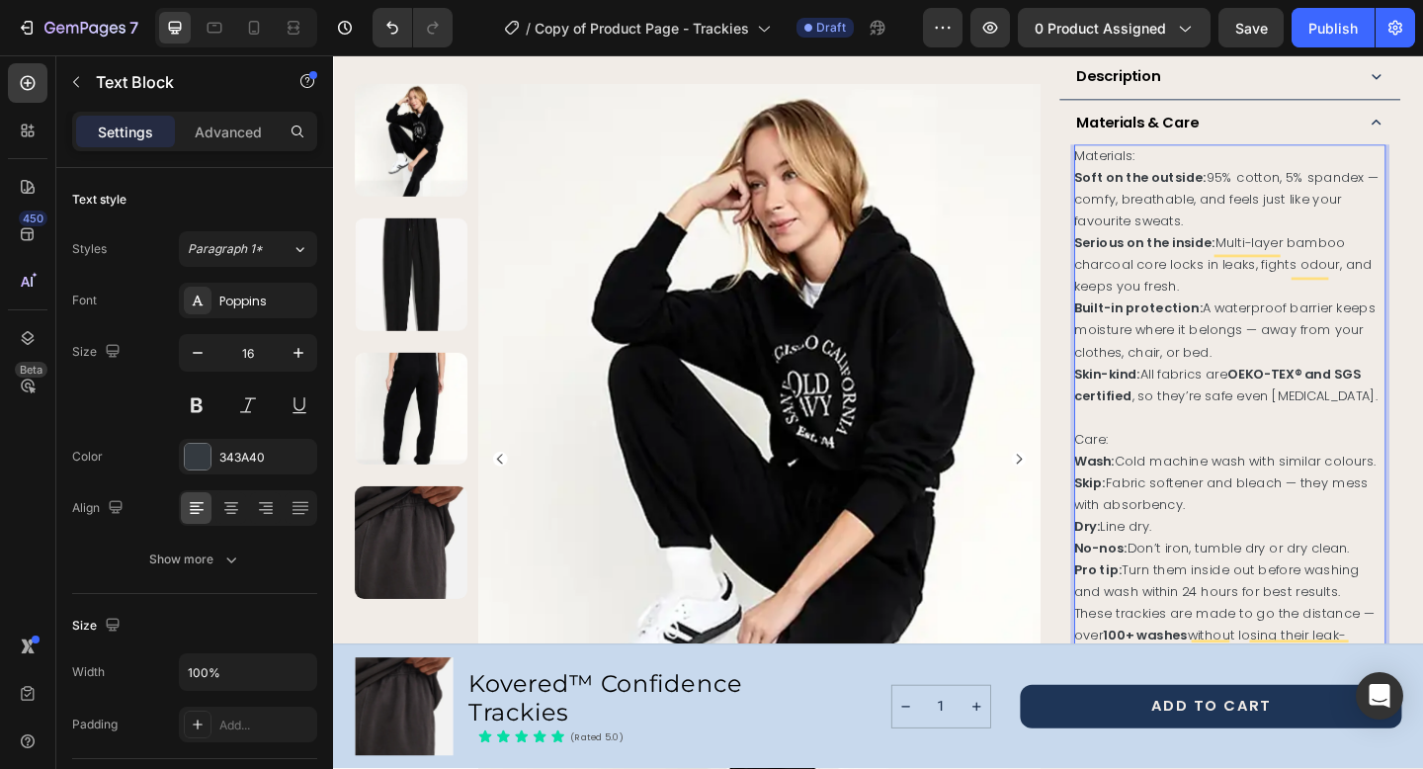
scroll to position [1152, 0]
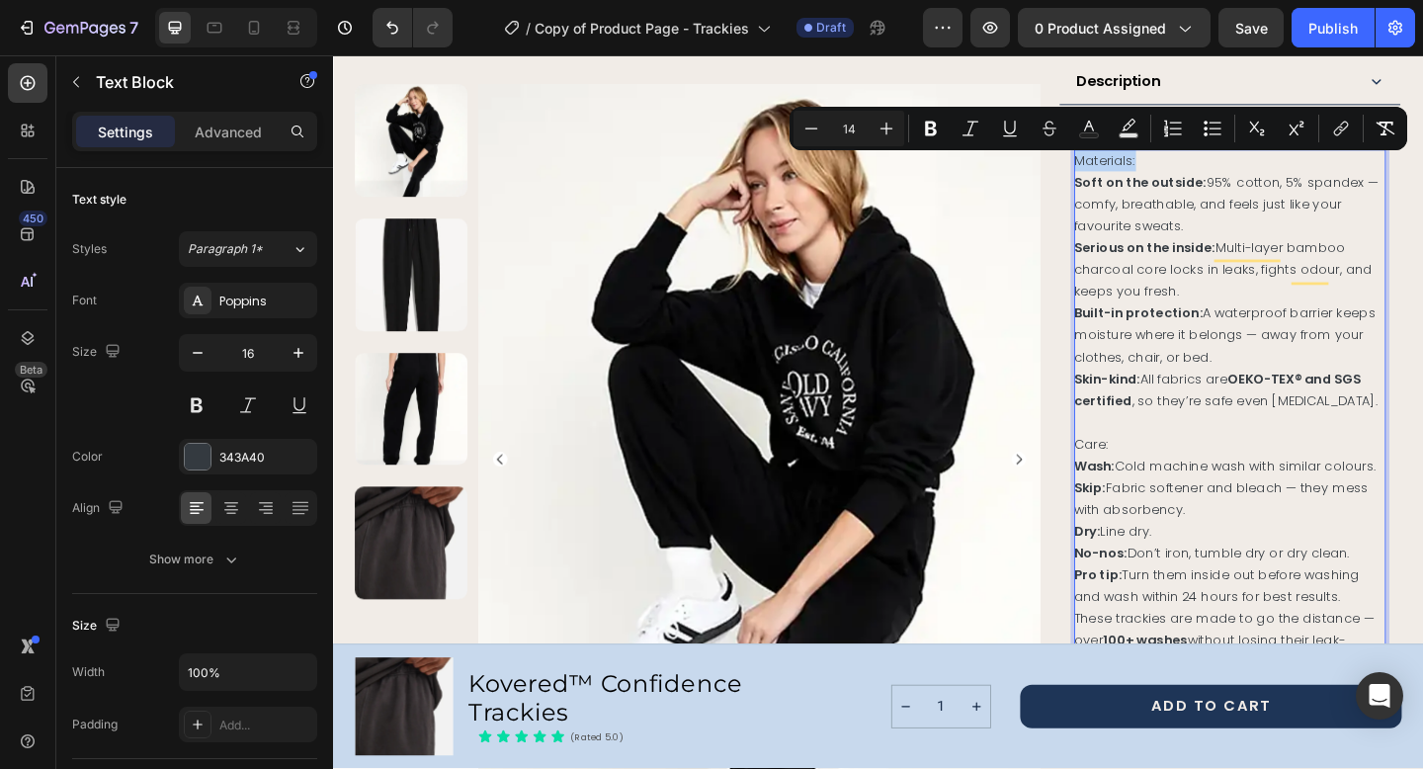
drag, startPoint x: 1220, startPoint y: 178, endPoint x: 1141, endPoint y: 177, distance: 79.0
click at [1141, 177] on p "Materials:" at bounding box center [1308, 170] width 339 height 24
click at [934, 124] on icon "Editor contextual toolbar" at bounding box center [931, 129] width 12 height 15
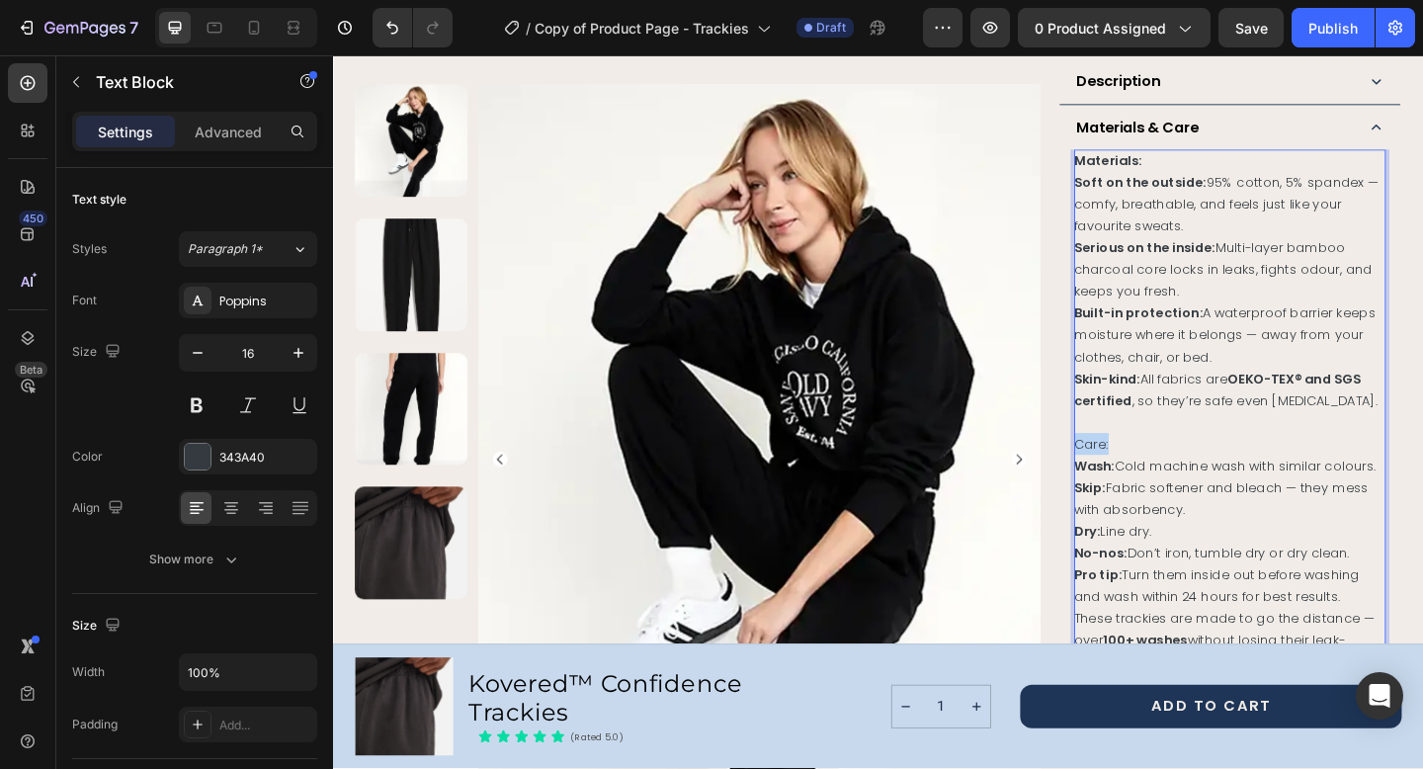
drag, startPoint x: 1181, startPoint y: 500, endPoint x: 1138, endPoint y: 500, distance: 42.5
click at [1139, 490] on p "Care:" at bounding box center [1308, 478] width 339 height 24
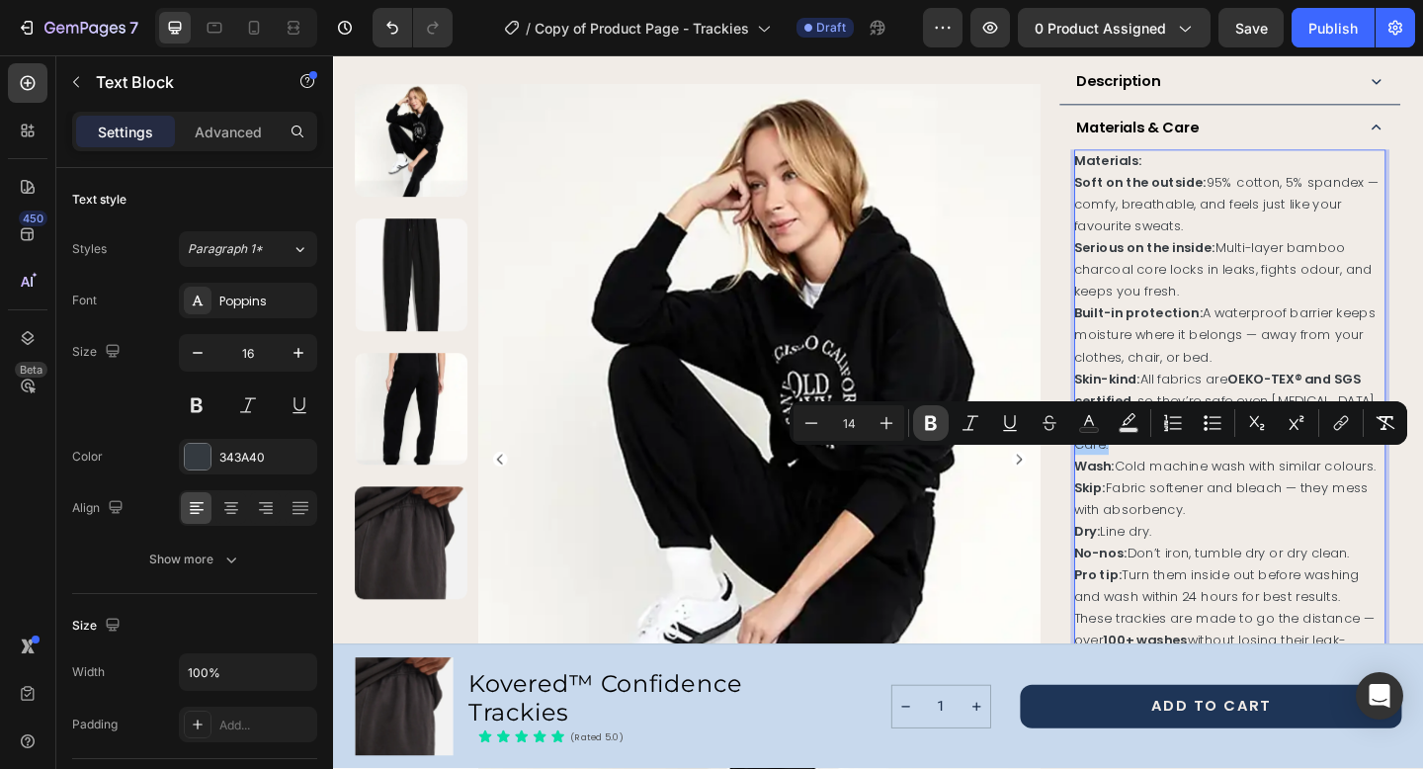
click at [925, 418] on icon "Editor contextual toolbar" at bounding box center [931, 423] width 20 height 20
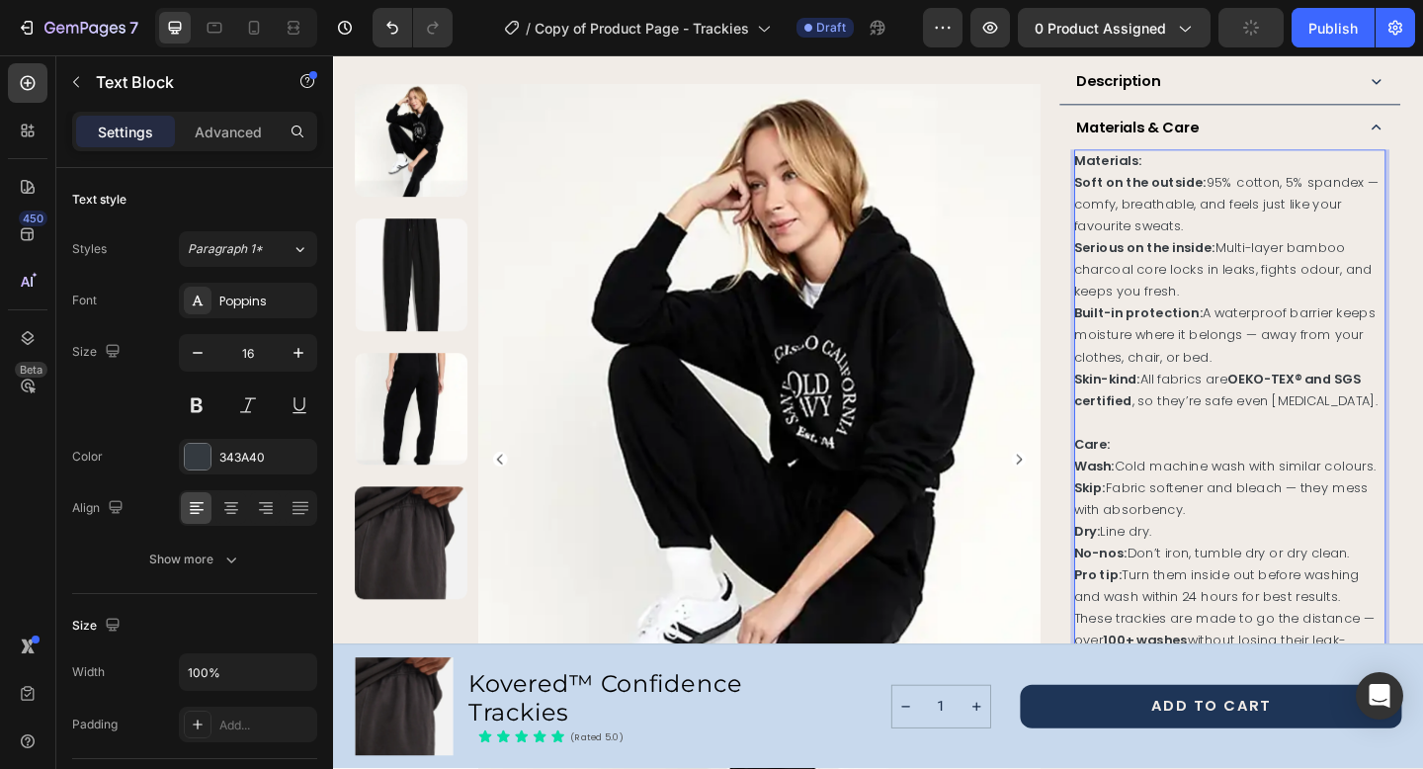
click at [1290, 298] on span "Serious on the inside: Multi-layer bamboo charcoal core locks in leaks, fights …" at bounding box center [1301, 288] width 324 height 67
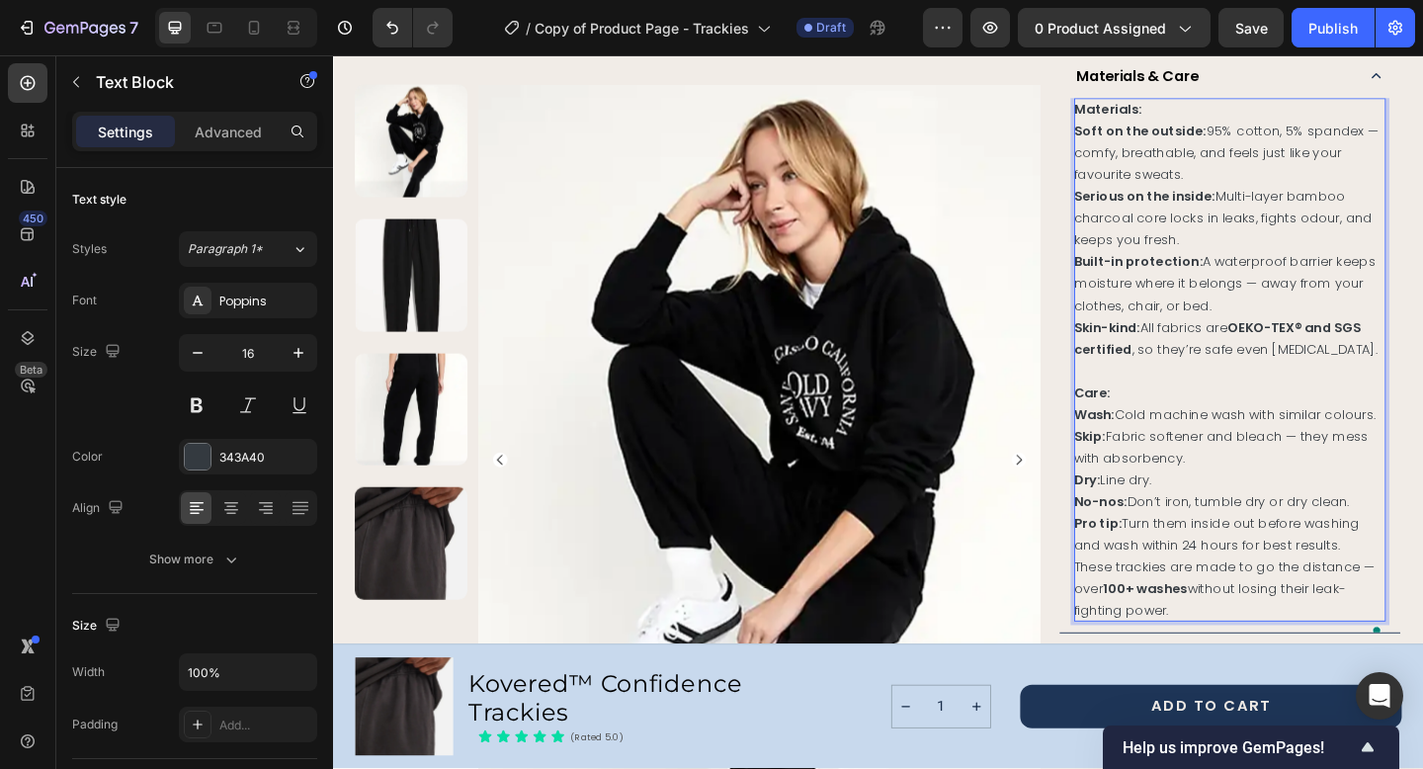
scroll to position [1205, 0]
drag, startPoint x: 1311, startPoint y: 369, endPoint x: 1197, endPoint y: 395, distance: 116.7
click at [1197, 387] on span "Skin-kind: All fabrics are OEKO-TEX® and SGS certified , so they’re safe even f…" at bounding box center [1304, 365] width 331 height 43
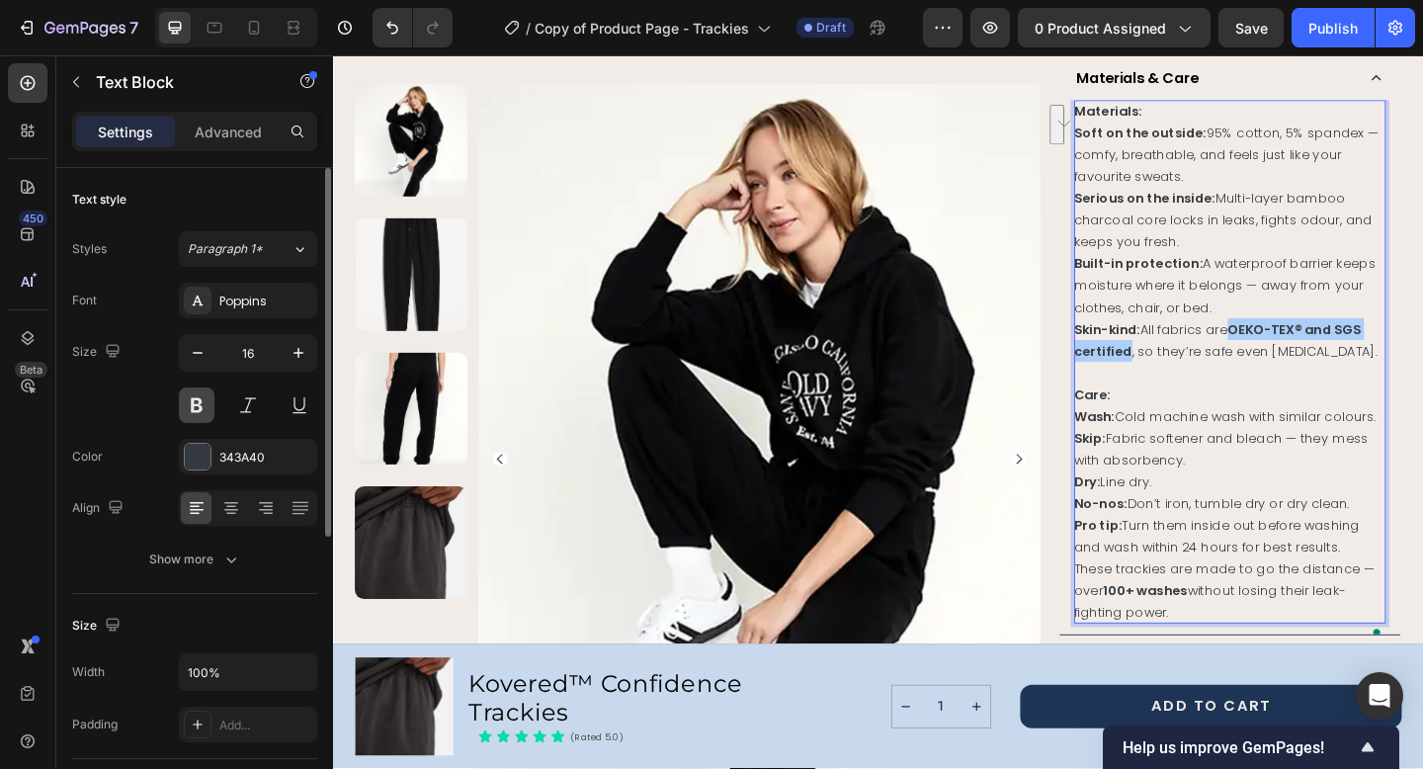
click at [200, 405] on button at bounding box center [197, 405] width 36 height 36
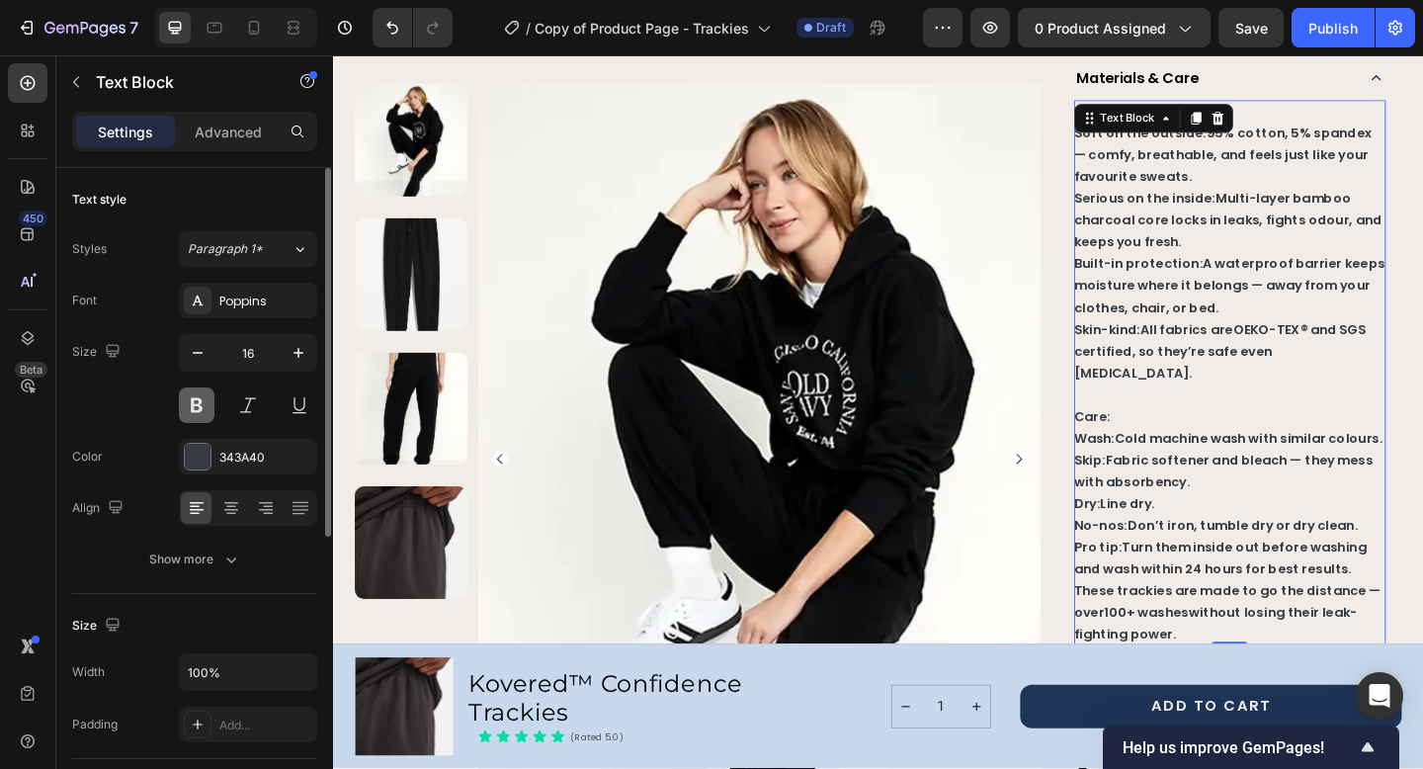
click at [200, 405] on button at bounding box center [197, 405] width 36 height 36
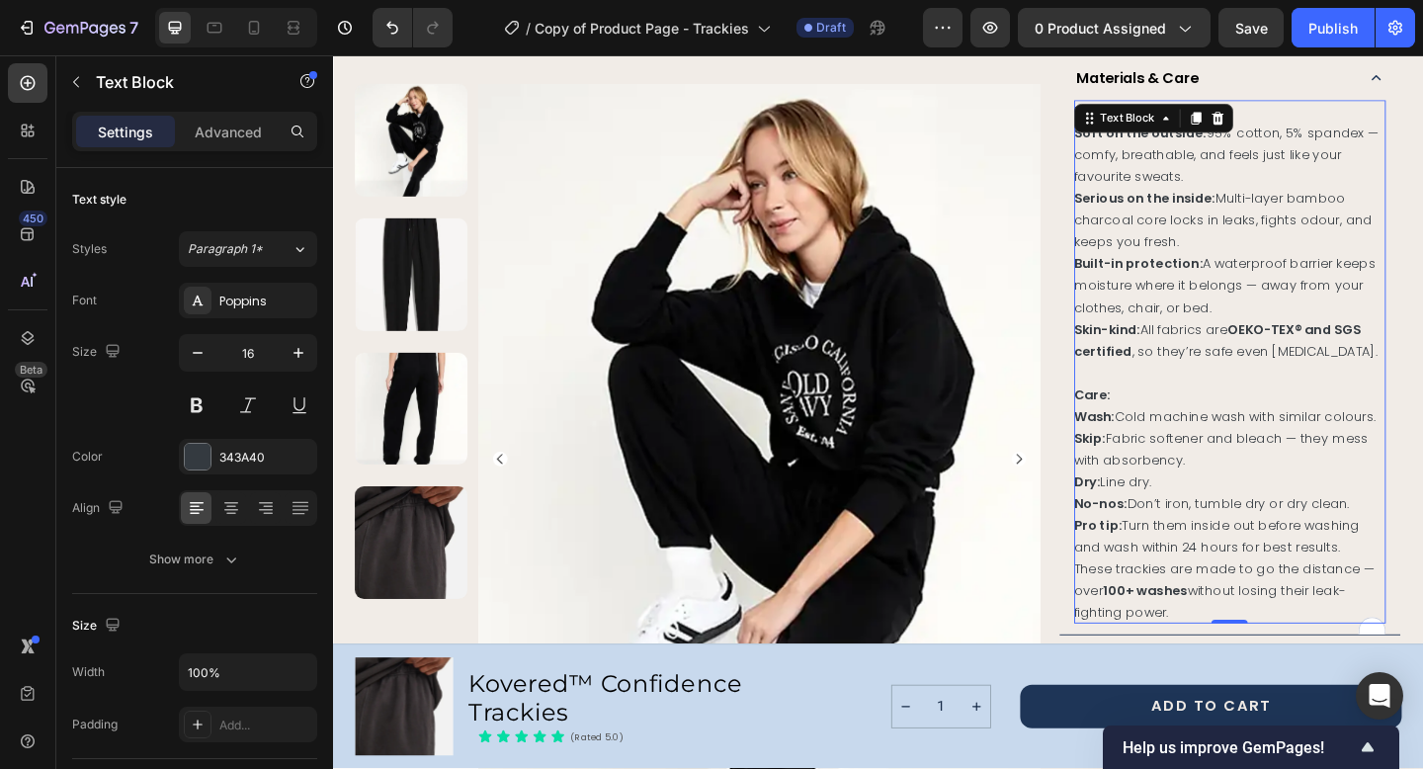
click at [1294, 358] on p "Skin-kind: All fabrics are OEKO-TEX® and SGS certified , so they’re safe even f…" at bounding box center [1308, 365] width 339 height 47
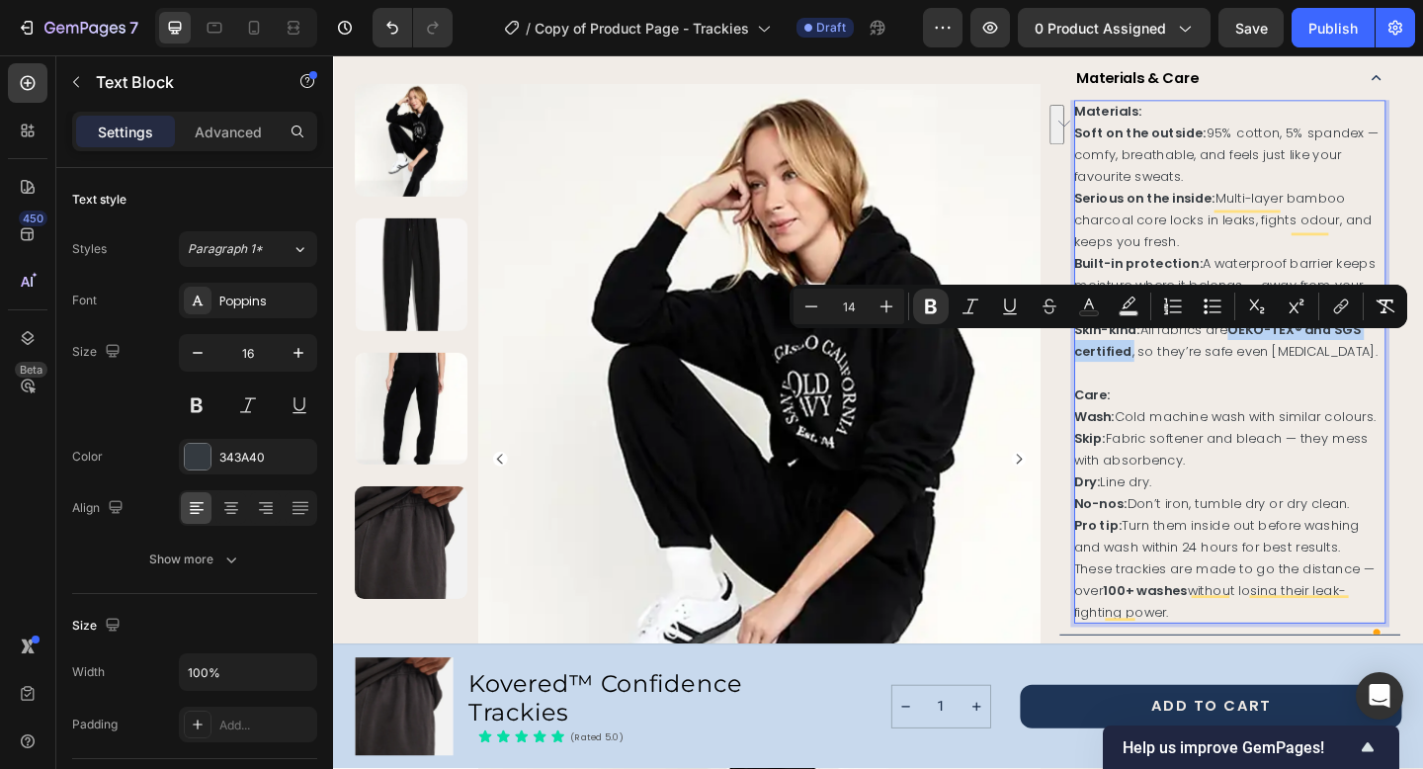
drag, startPoint x: 1311, startPoint y: 367, endPoint x: 1200, endPoint y: 396, distance: 114.6
click at [1200, 387] on span "Skin-kind: All fabrics are OEKO-TEX® and SGS certified , so they’re safe even f…" at bounding box center [1304, 365] width 331 height 43
click at [927, 312] on icon "Editor contextual toolbar" at bounding box center [931, 306] width 12 height 15
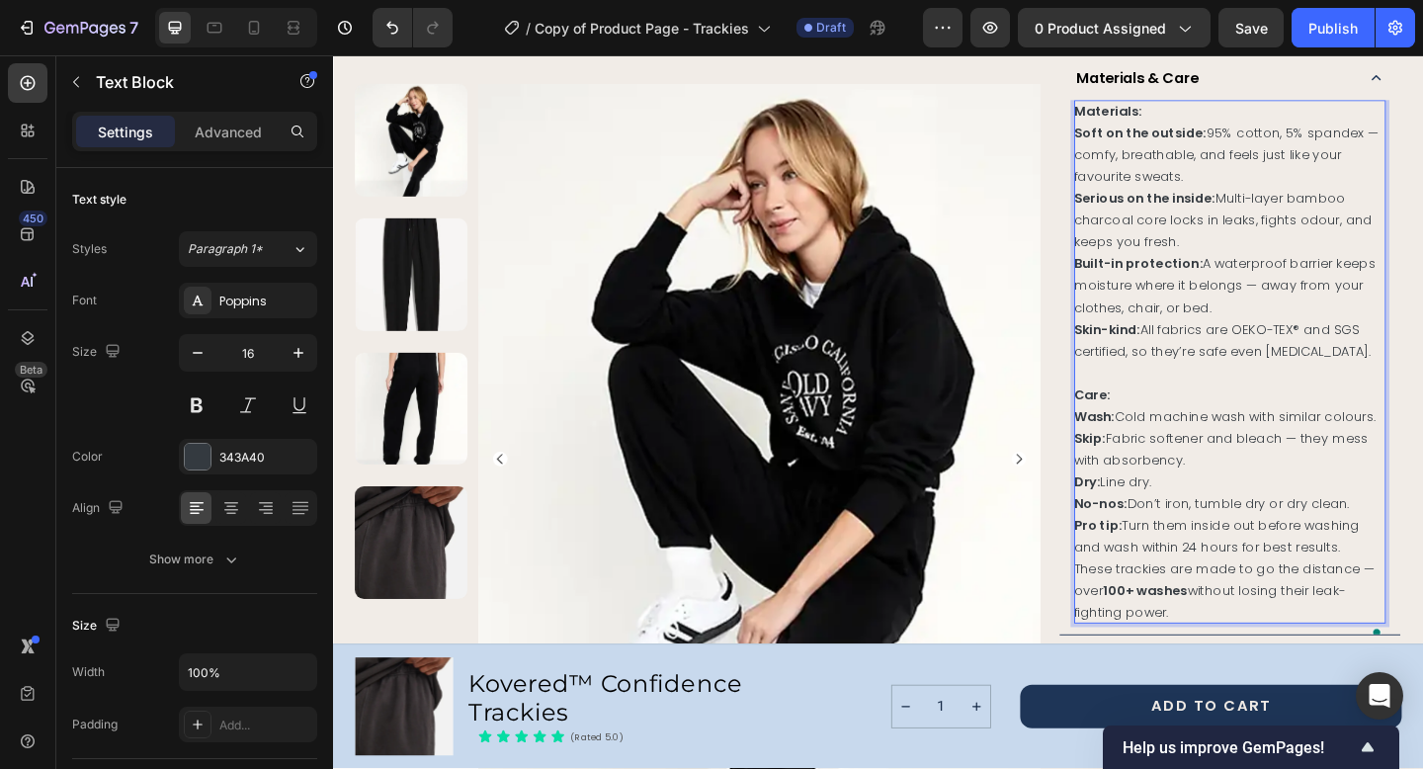
click at [1358, 437] on p "Care:" at bounding box center [1308, 425] width 339 height 24
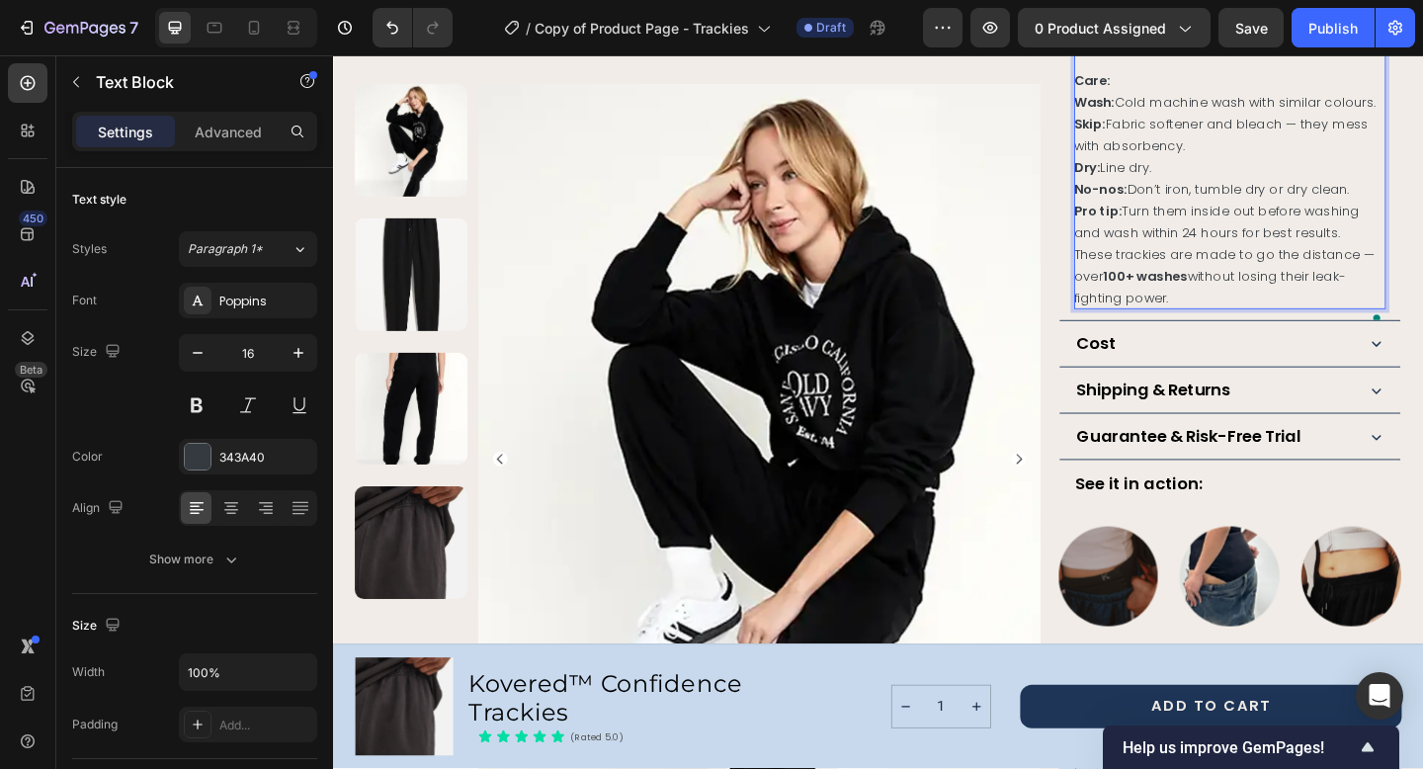
scroll to position [1563, 0]
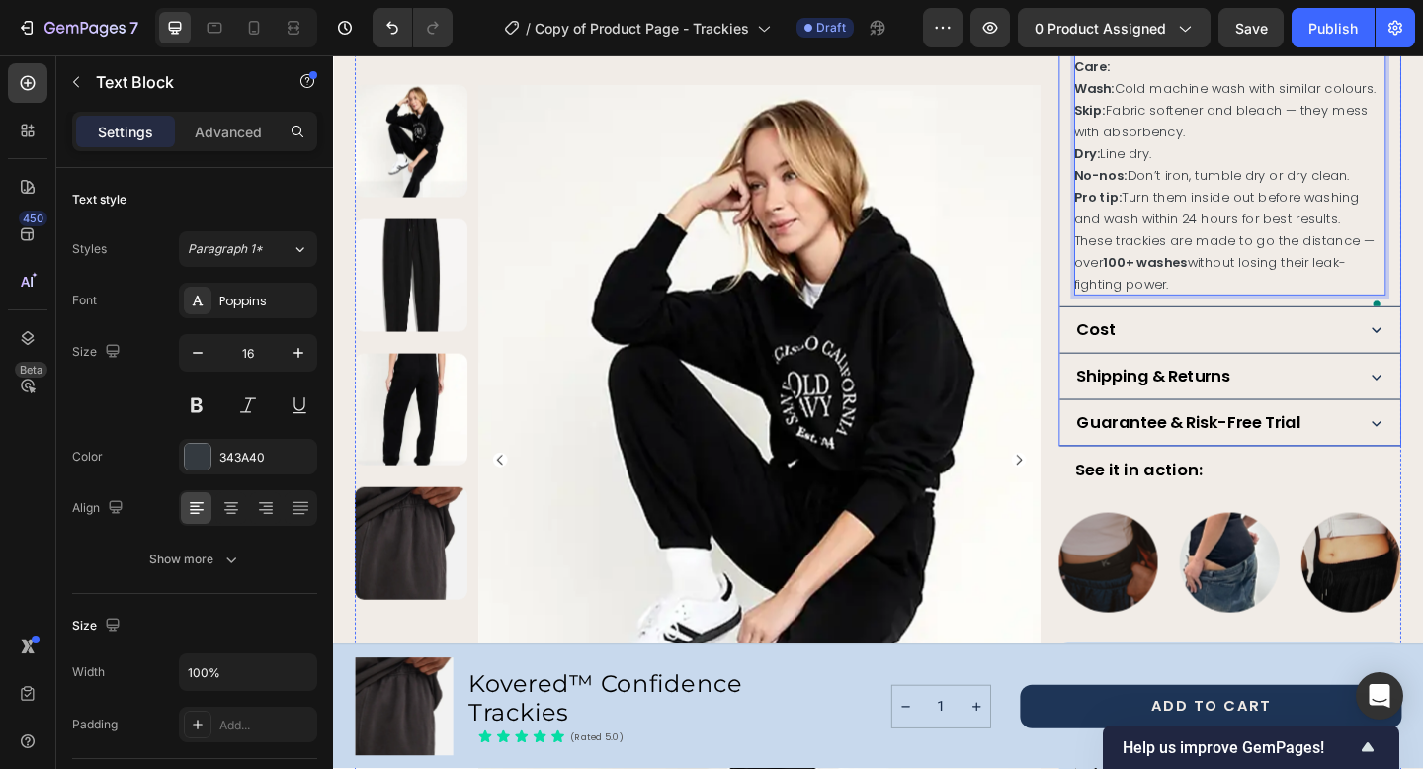
click at [1163, 366] on strong "Cost" at bounding box center [1163, 353] width 42 height 25
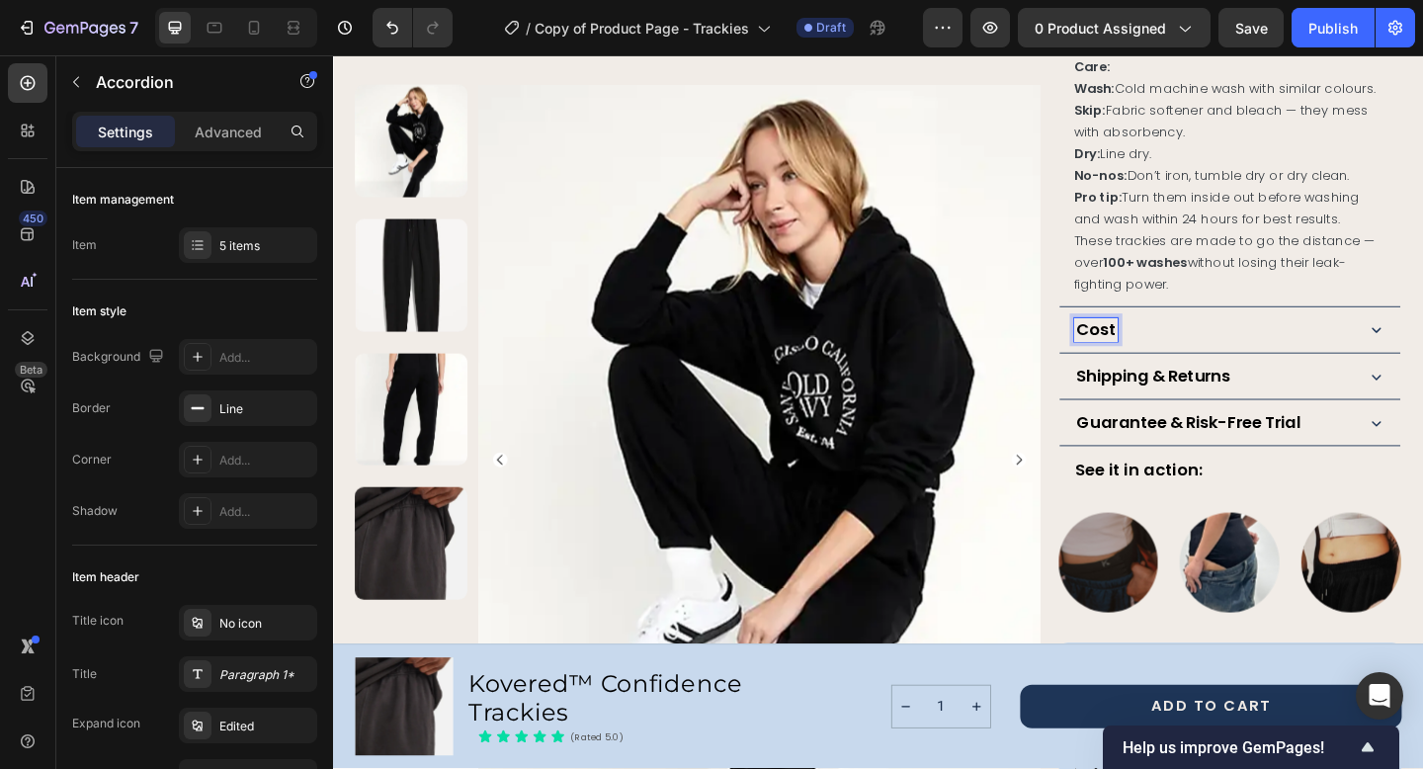
click at [1163, 366] on strong "Cost" at bounding box center [1163, 353] width 42 height 25
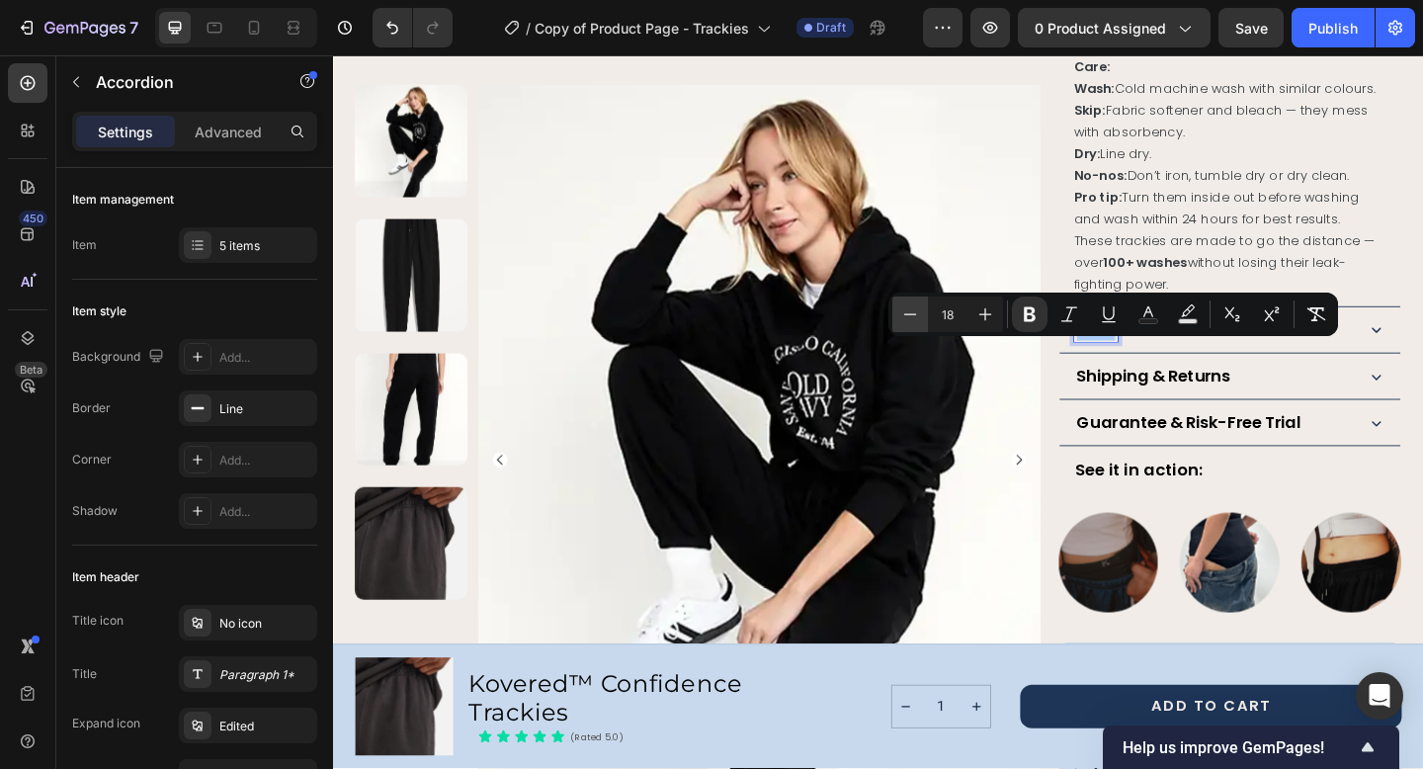
click at [911, 316] on icon "Editor contextual toolbar" at bounding box center [910, 314] width 20 height 20
type input "16"
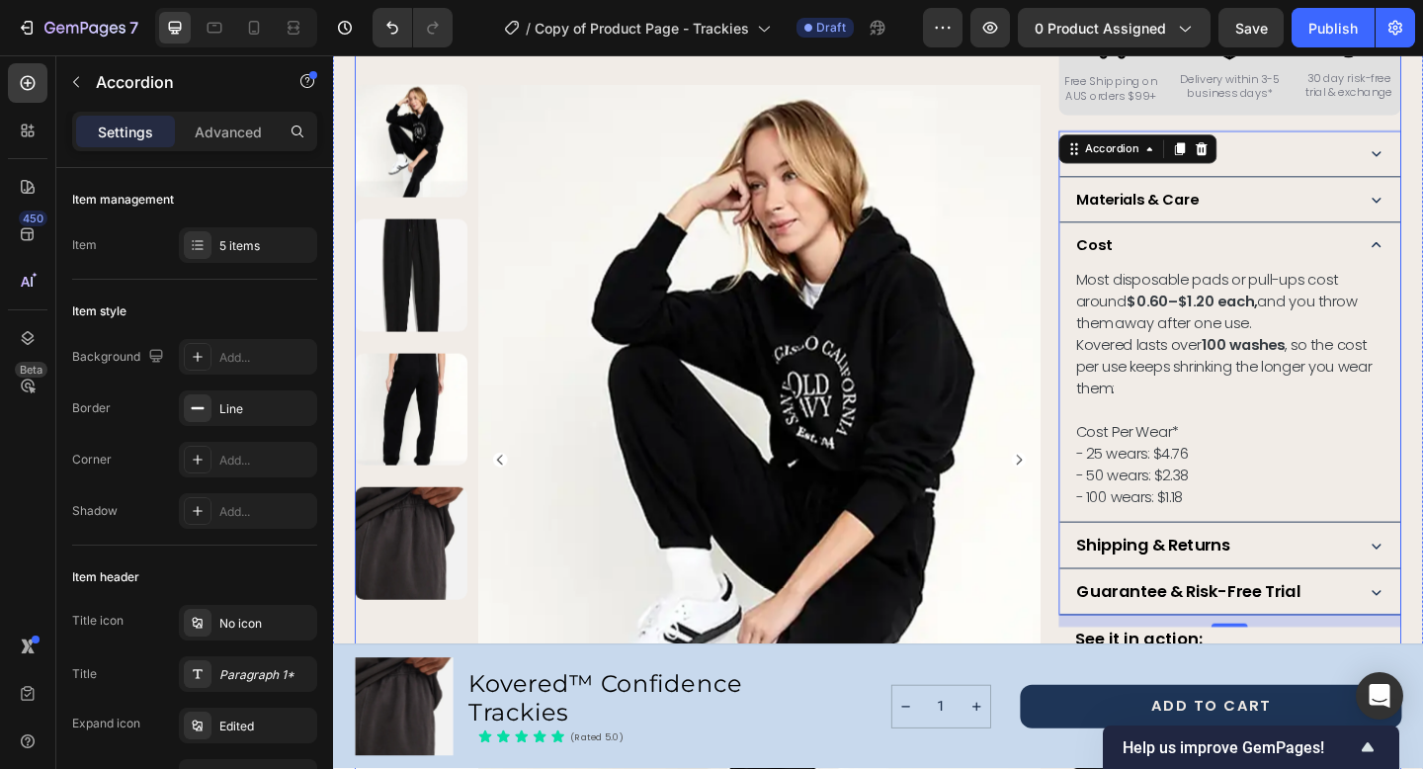
scroll to position [1048, 0]
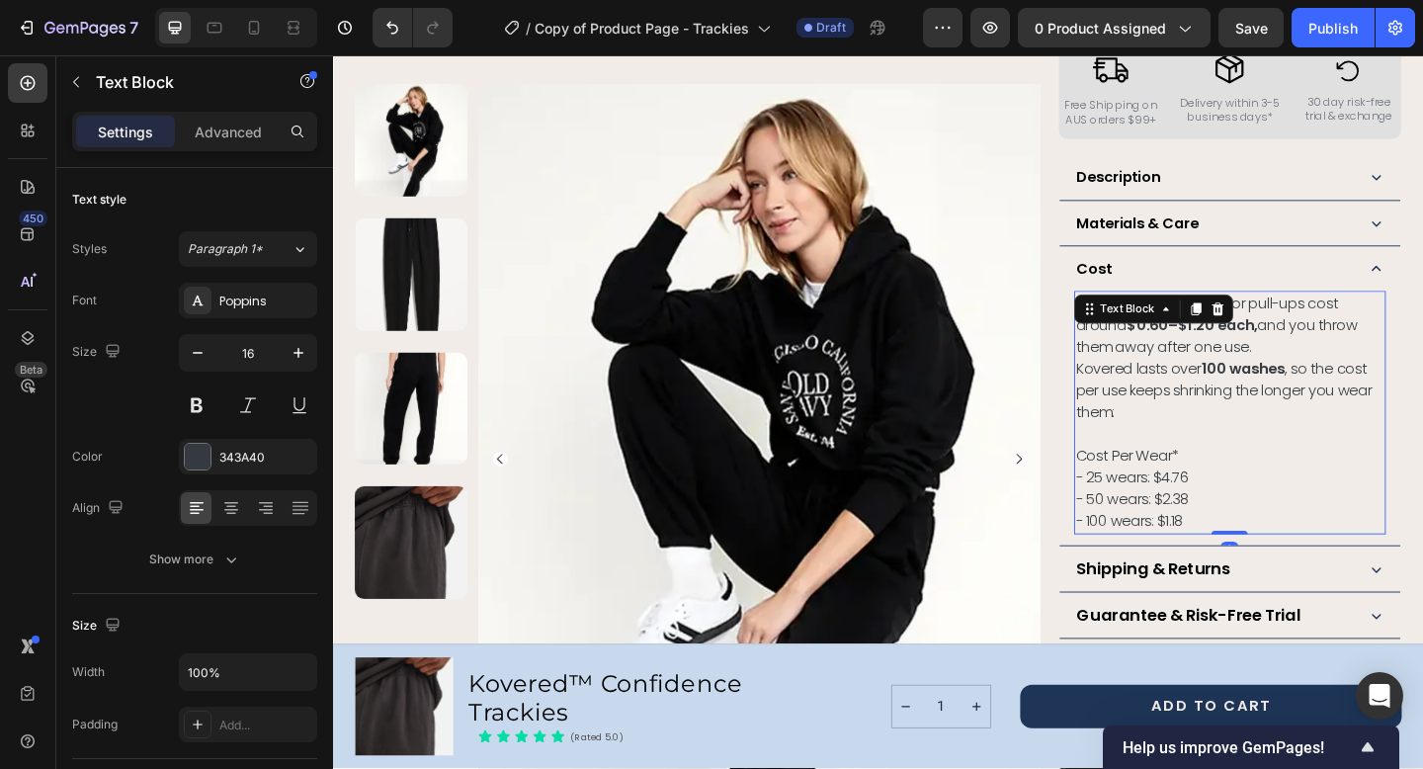
click at [1270, 564] on p "- 100 wears: $1.18" at bounding box center [1308, 562] width 335 height 24
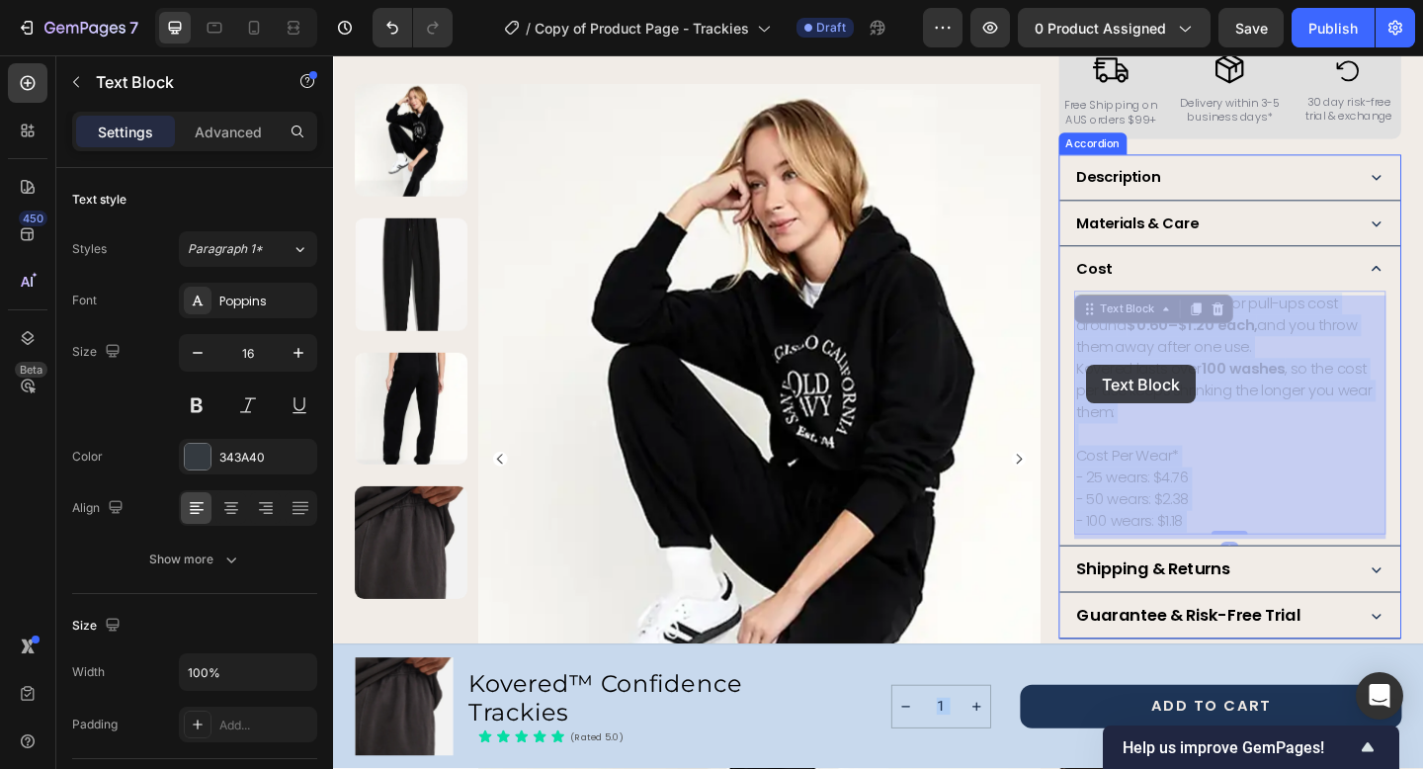
drag, startPoint x: 1267, startPoint y: 568, endPoint x: 1182, endPoint y: 449, distance: 146.7
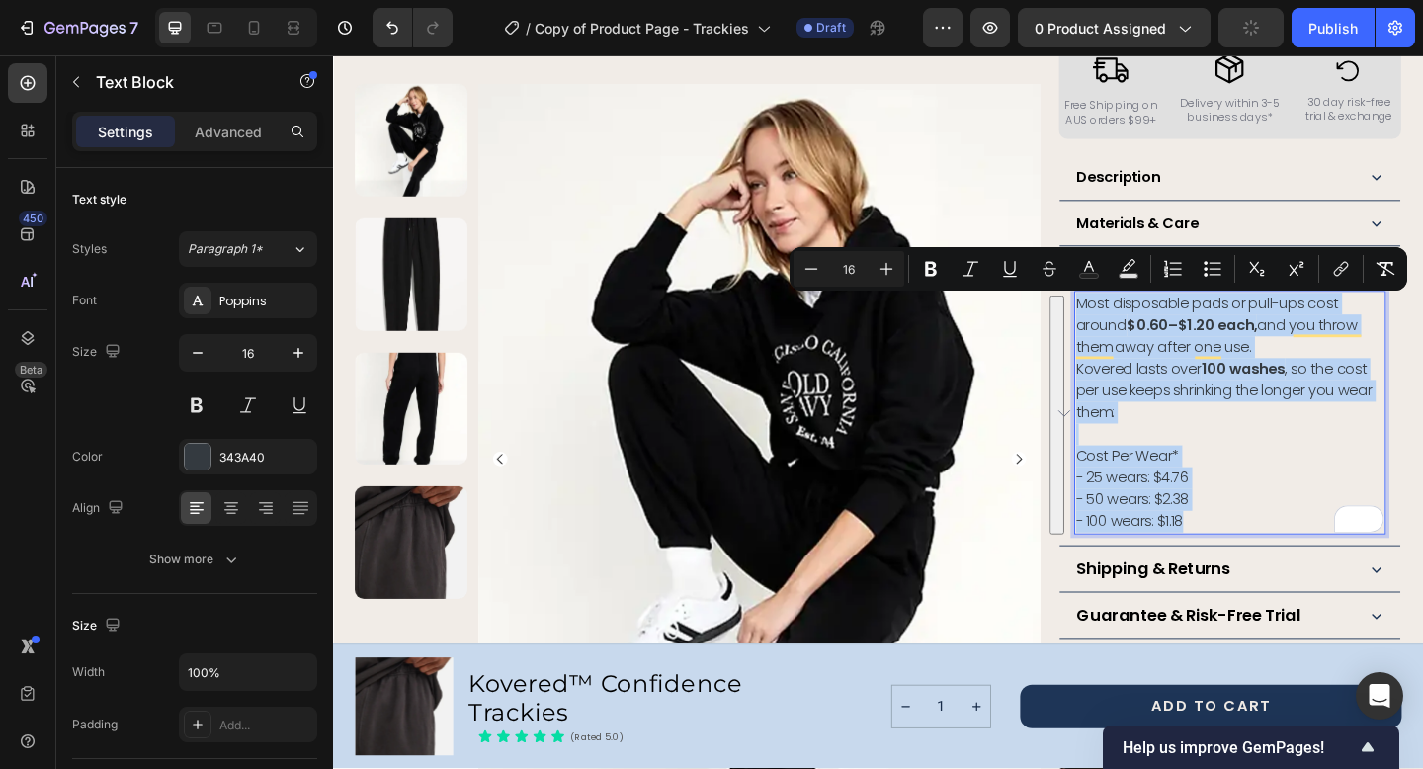
drag, startPoint x: 1261, startPoint y: 568, endPoint x: 1141, endPoint y: 335, distance: 262.0
click at [1141, 335] on div "Most disposable pads or pull-ups cost around $0.60–$1.20 each, and you throw th…" at bounding box center [1308, 443] width 339 height 265
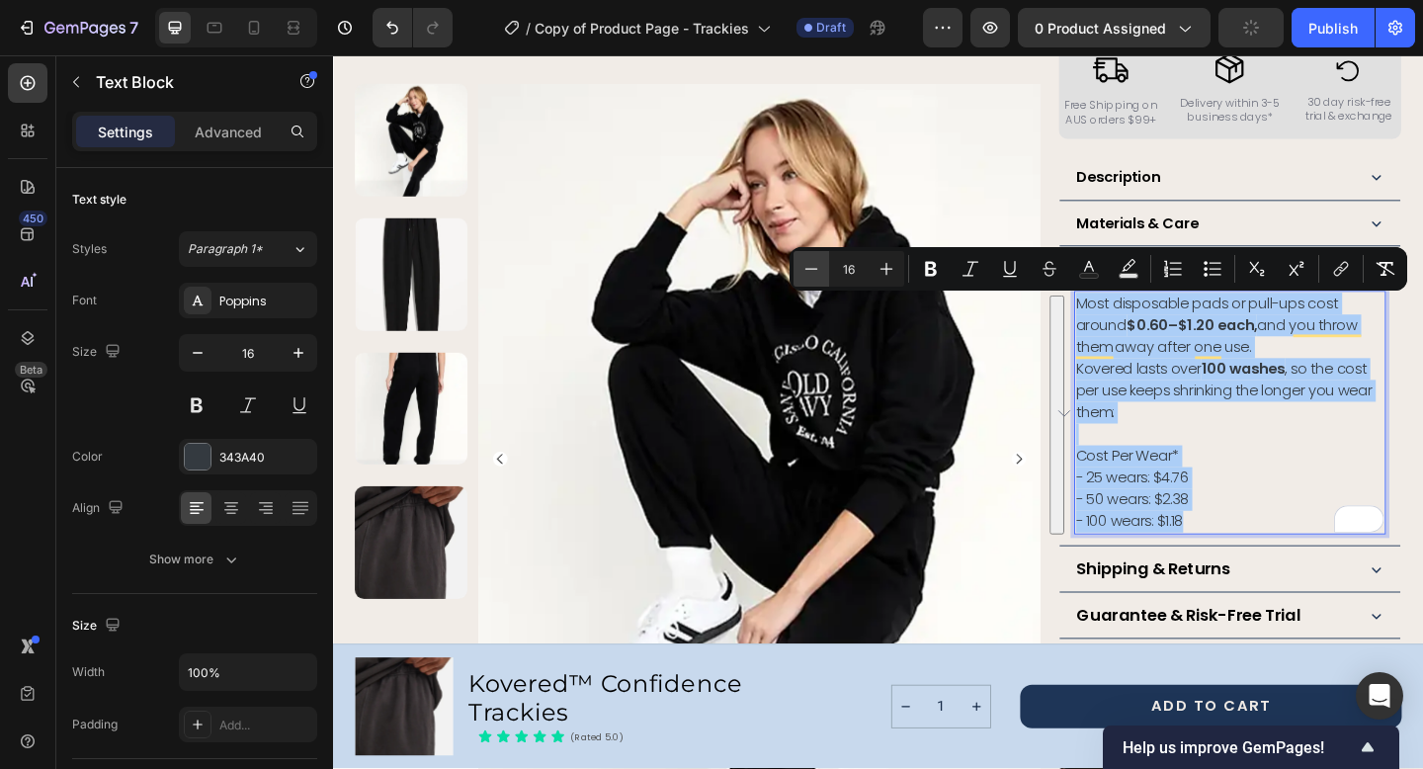
click at [803, 266] on icon "Editor contextual toolbar" at bounding box center [811, 269] width 20 height 20
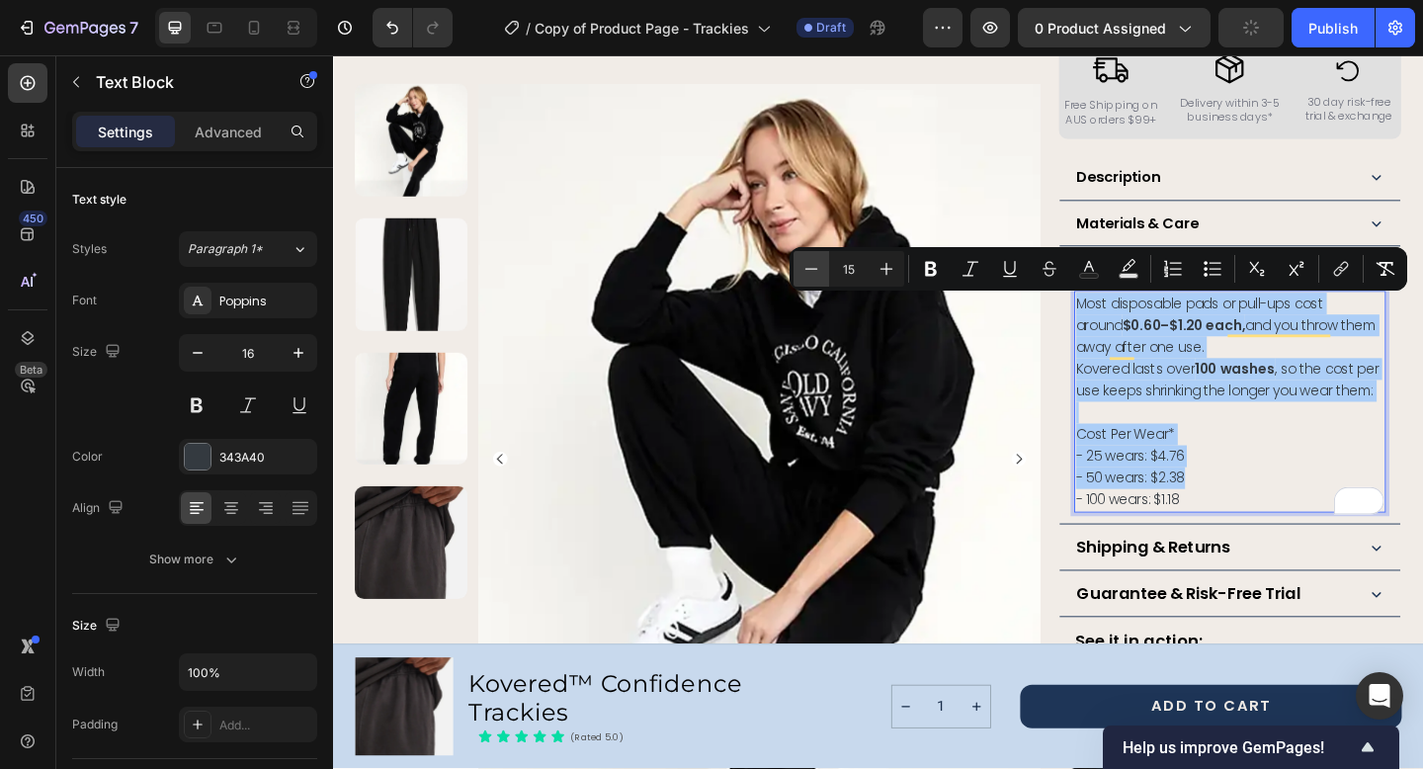
click at [803, 266] on icon "Editor contextual toolbar" at bounding box center [811, 269] width 20 height 20
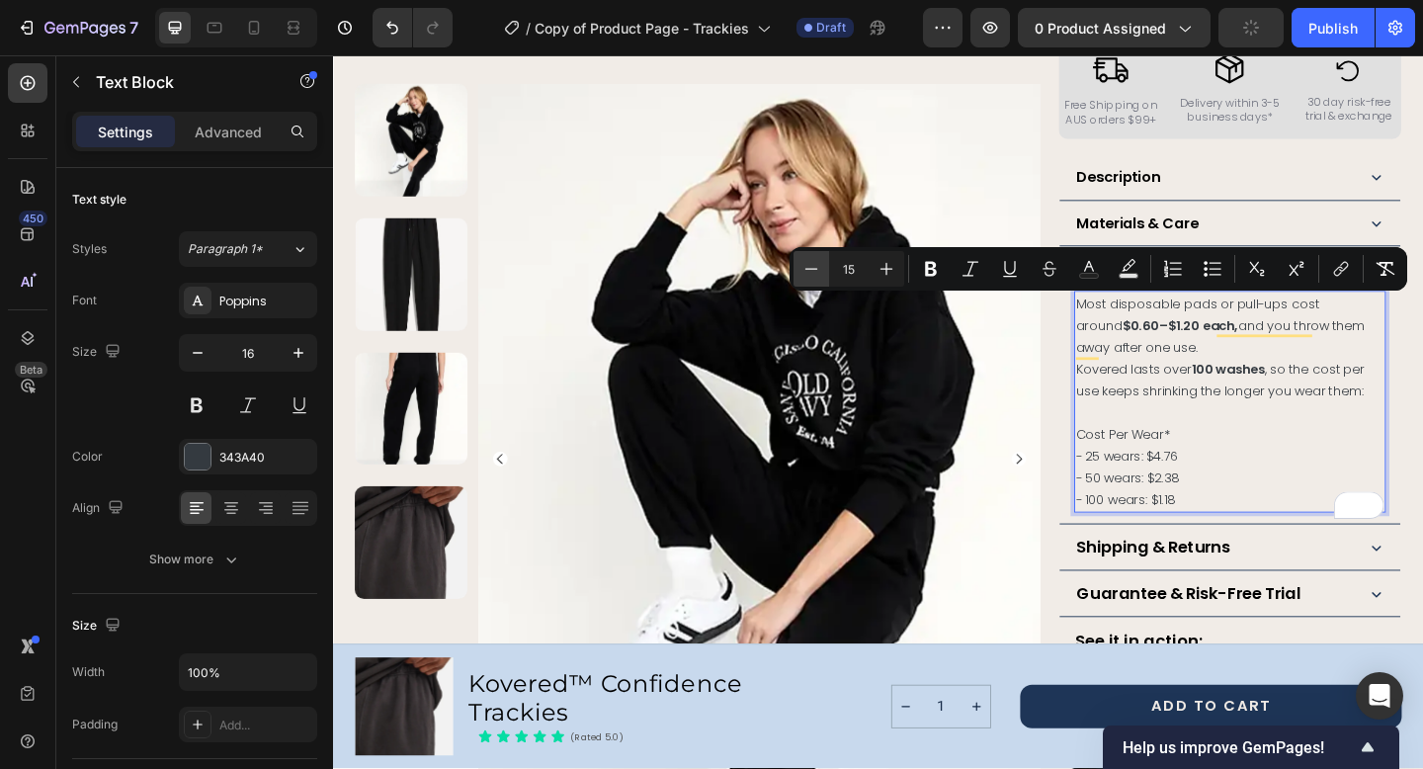
type input "14"
click at [1298, 432] on p "Kovered lasts over 100 washes , so the cost per use keeps shrinking the longer …" at bounding box center [1308, 407] width 335 height 47
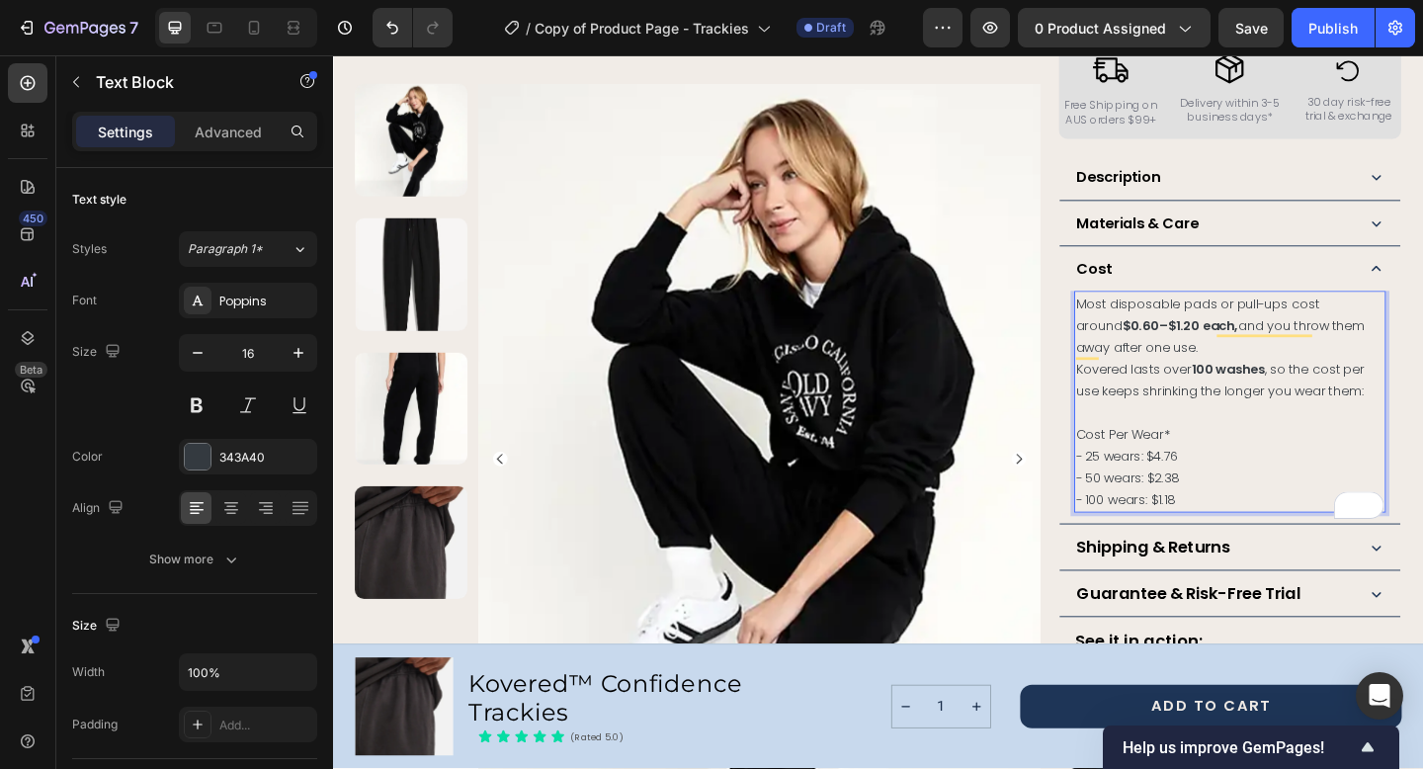
click at [1233, 380] on p "Most disposable pads or pull-ups cost around $0.60–$1.20 each, and you throw th…" at bounding box center [1308, 348] width 335 height 71
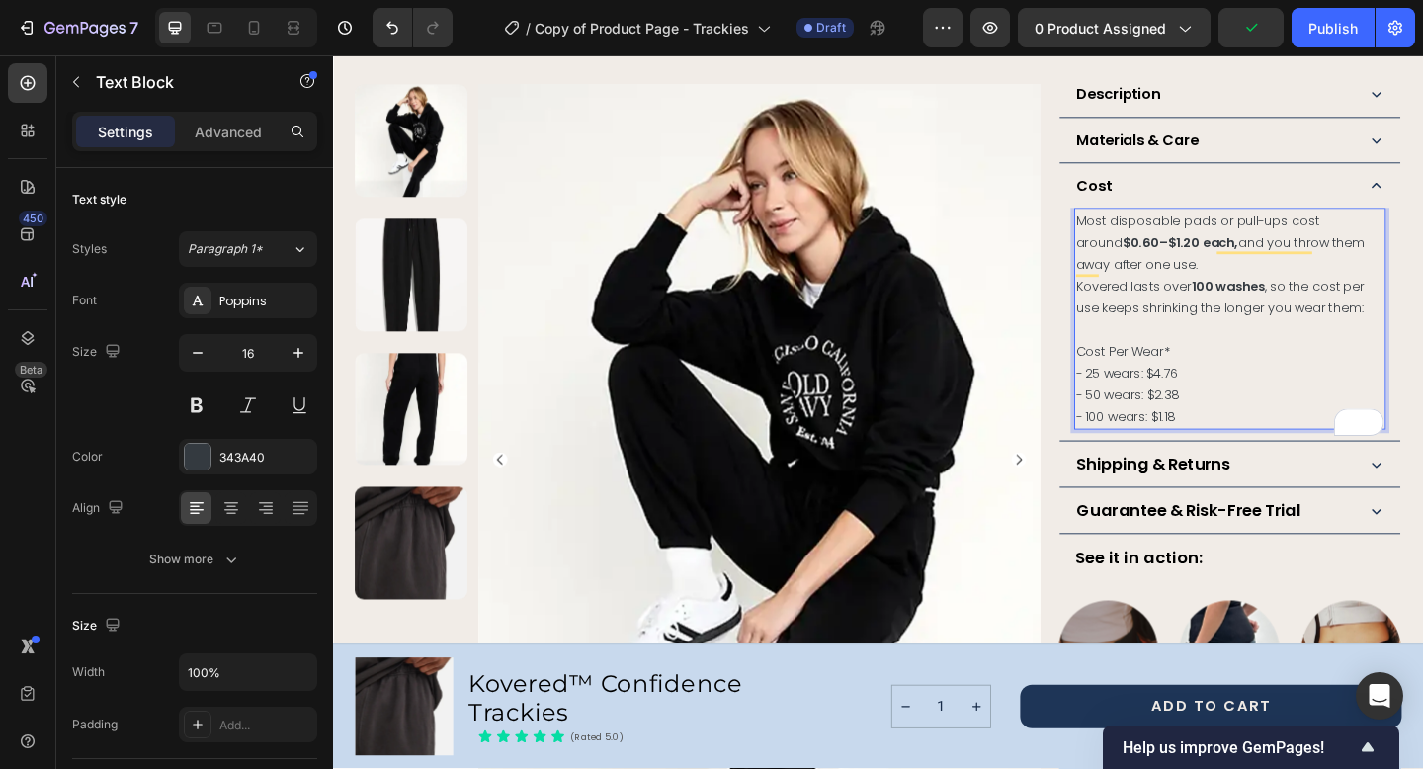
scroll to position [1141, 0]
click at [1298, 363] on p "Rich Text Editor. Editing area: main" at bounding box center [1308, 351] width 335 height 24
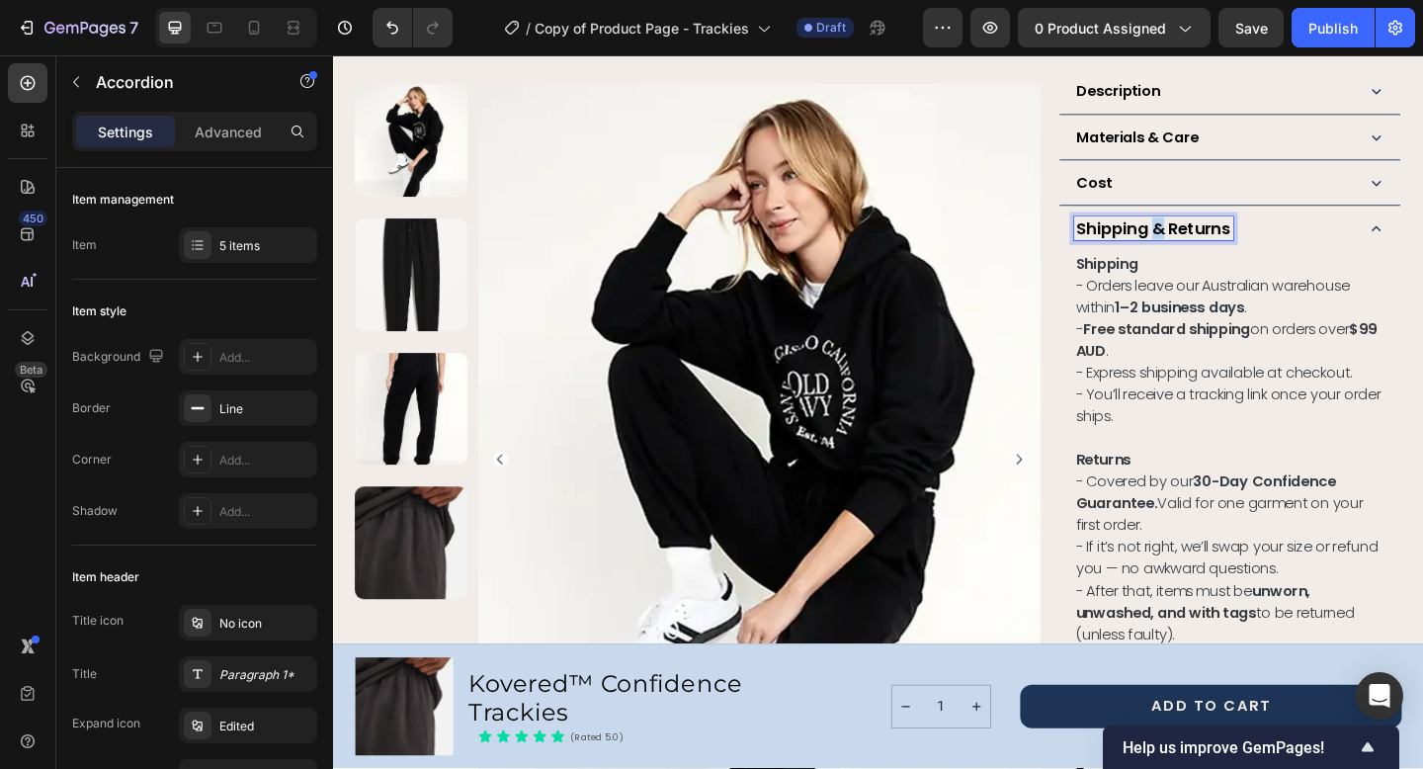
click at [1223, 245] on strong "Shipping & Returns" at bounding box center [1225, 243] width 167 height 25
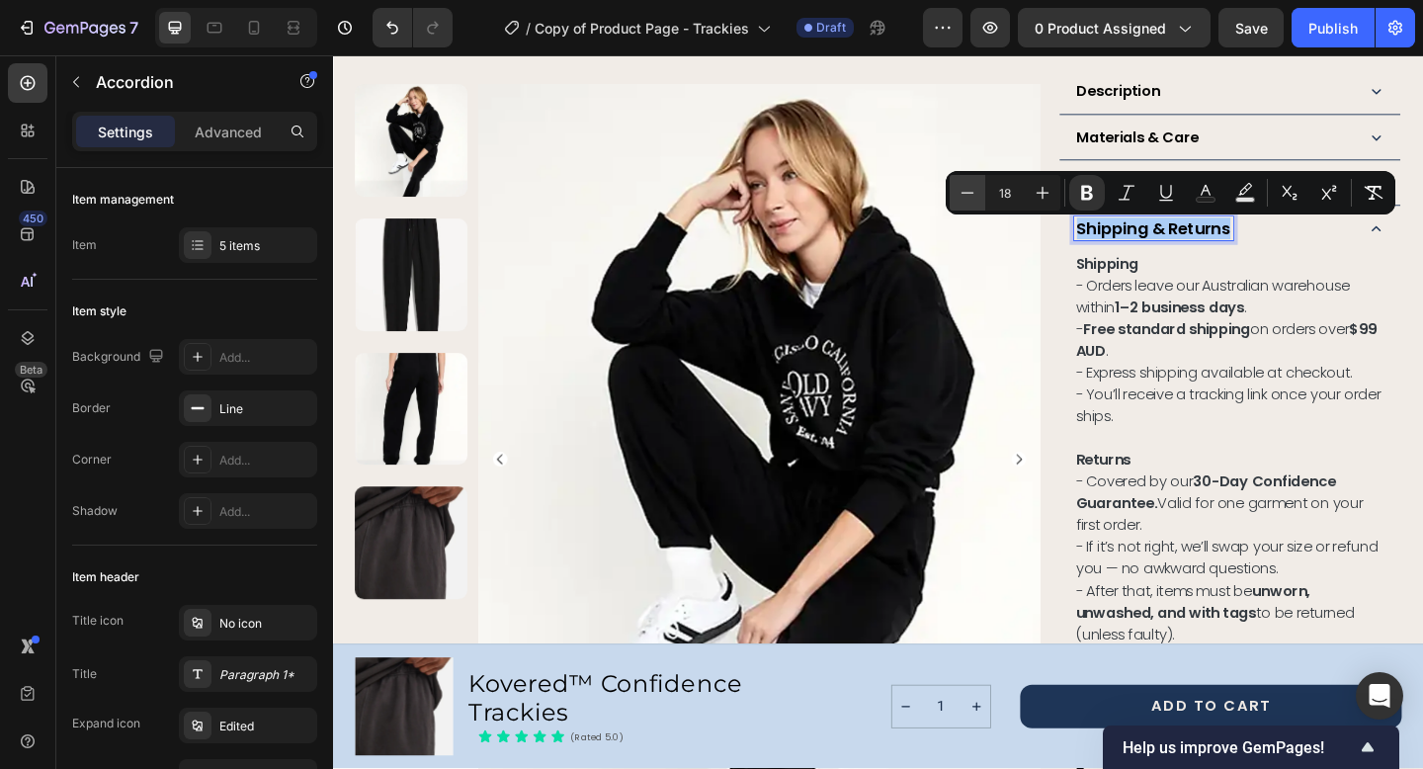
click at [966, 194] on icon "Editor contextual toolbar" at bounding box center [967, 193] width 20 height 20
type input "16"
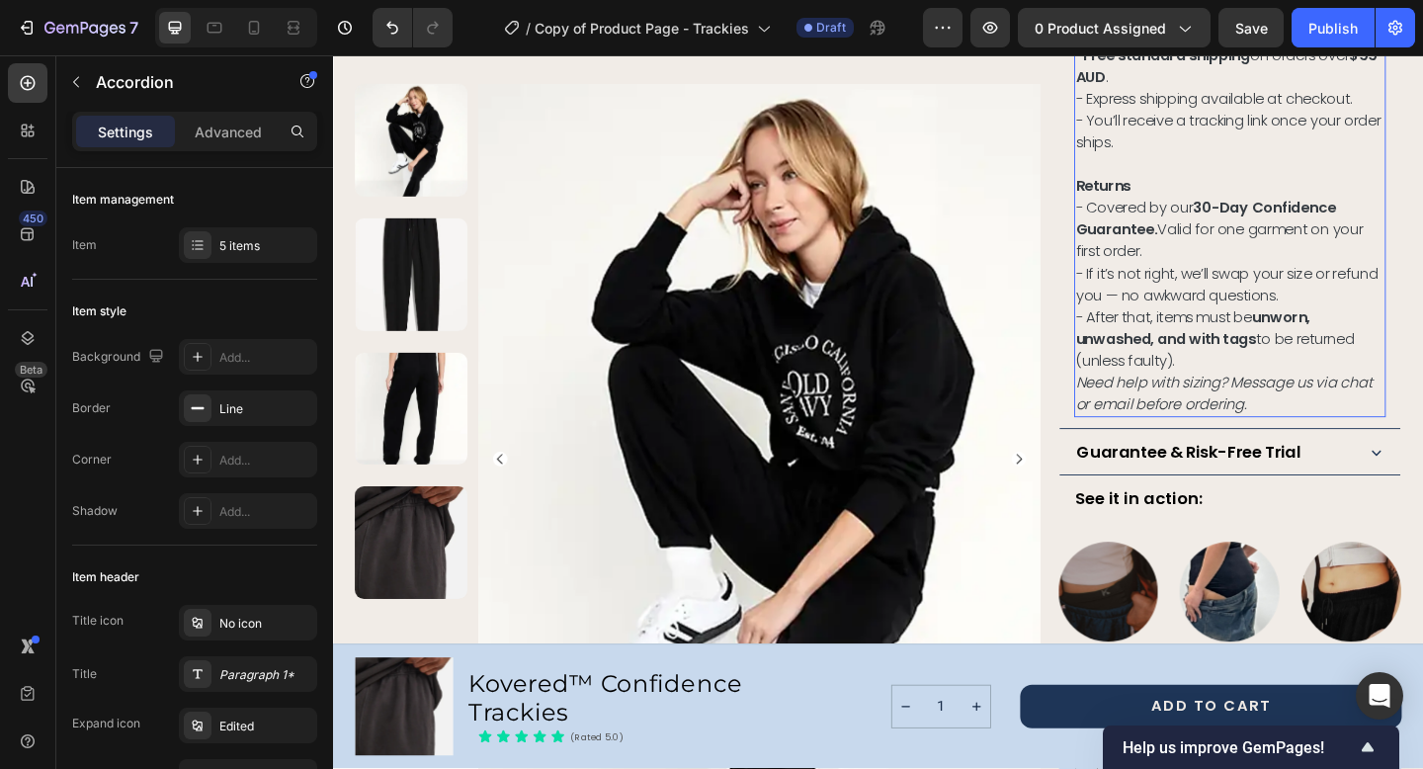
scroll to position [1470, 0]
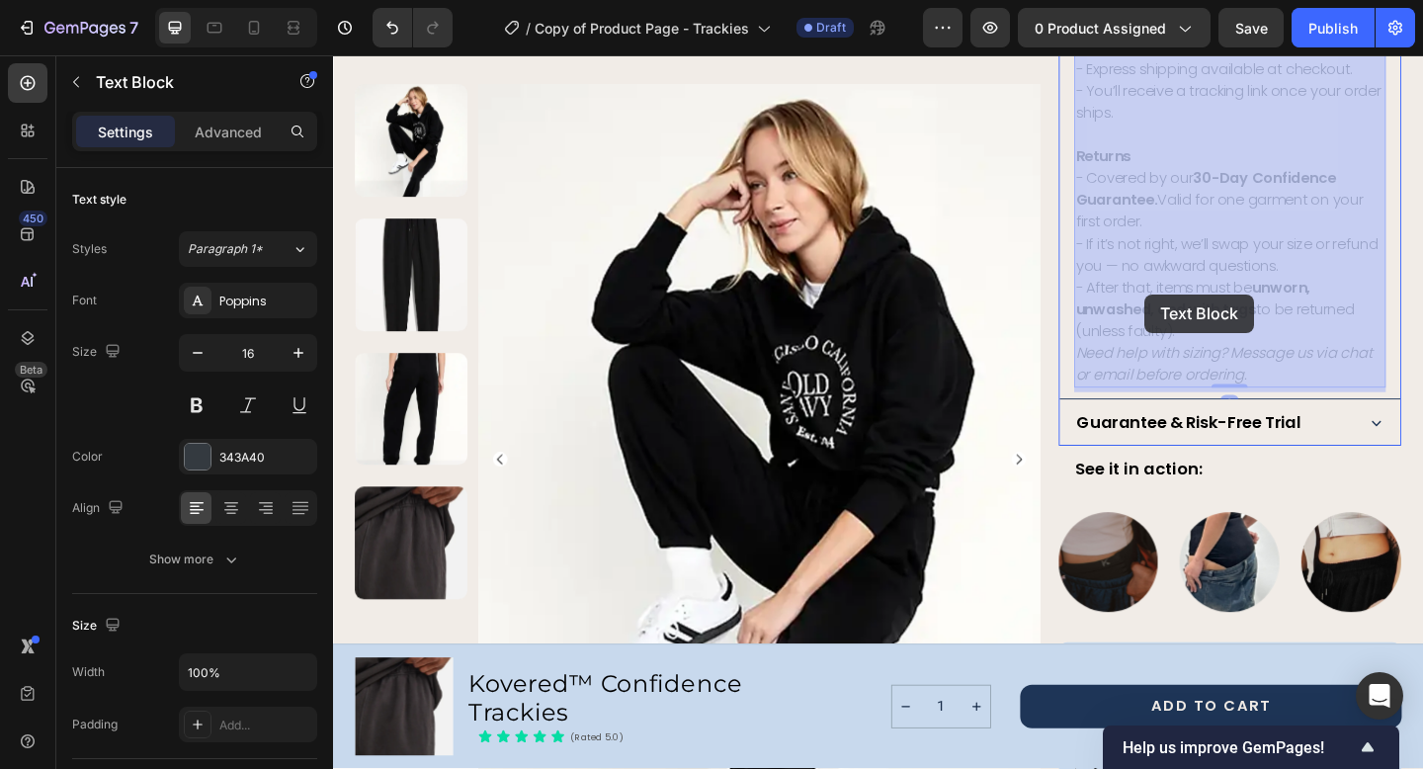
drag, startPoint x: 1343, startPoint y: 413, endPoint x: 1263, endPoint y: 372, distance: 89.7
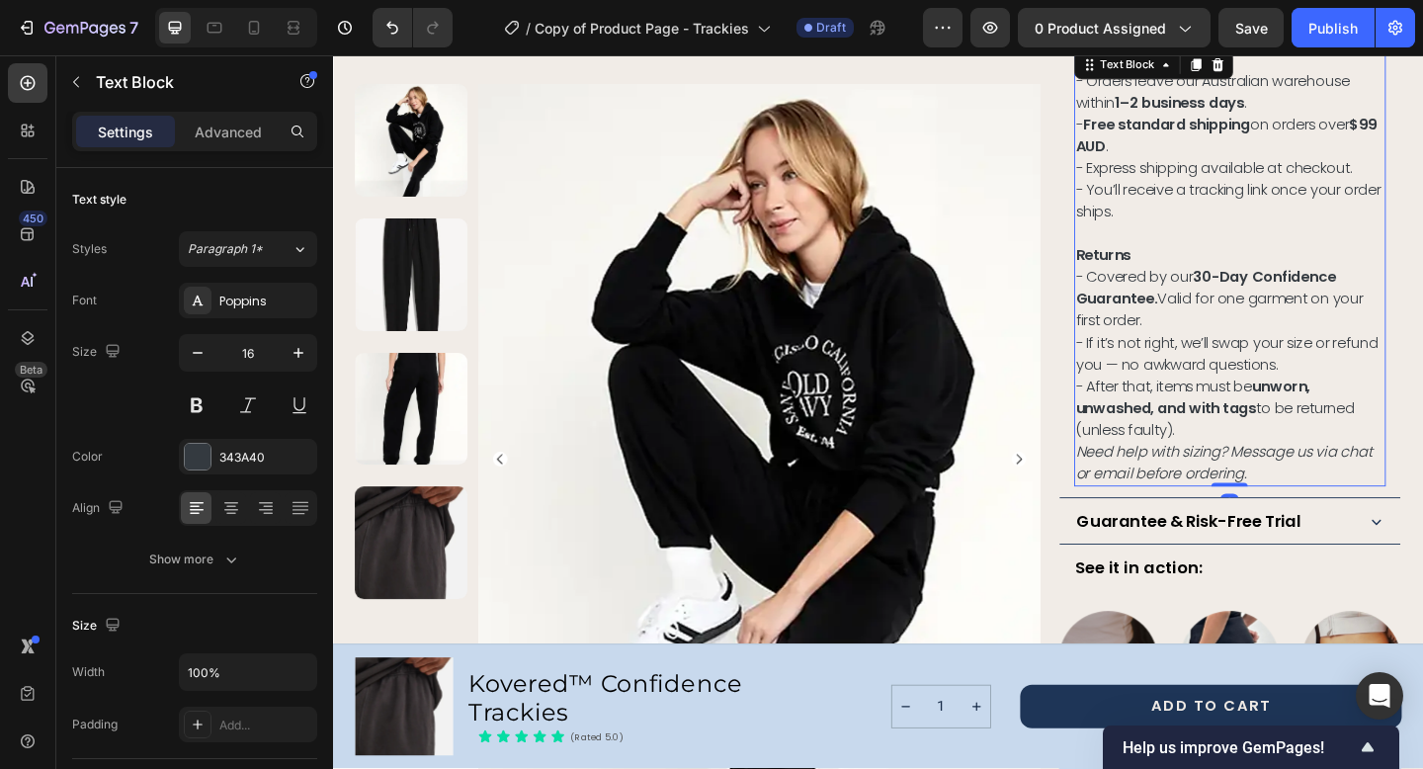
scroll to position [1359, 0]
click at [1334, 516] on p "Need help with sizing? Message us via chat or email before ordering." at bounding box center [1308, 501] width 335 height 47
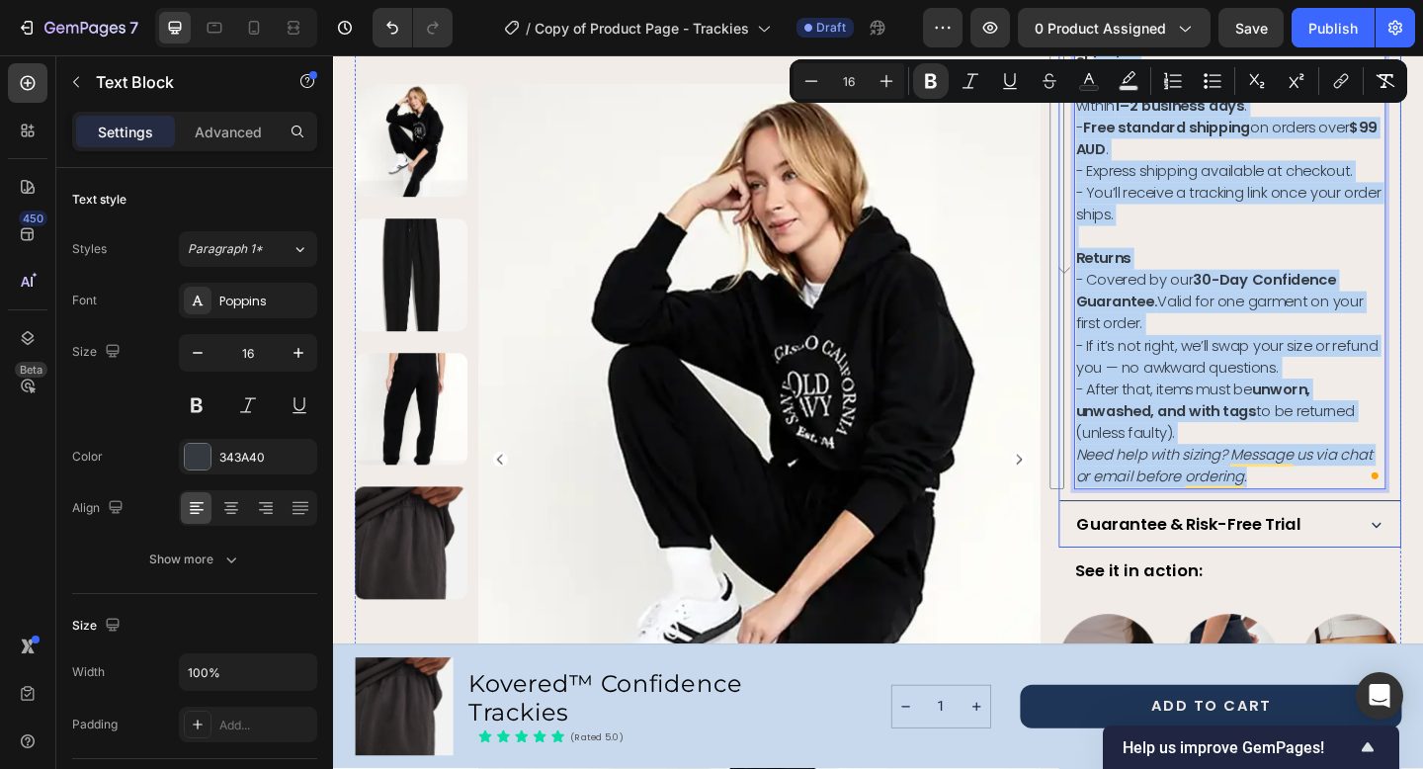
scroll to position [1340, 0]
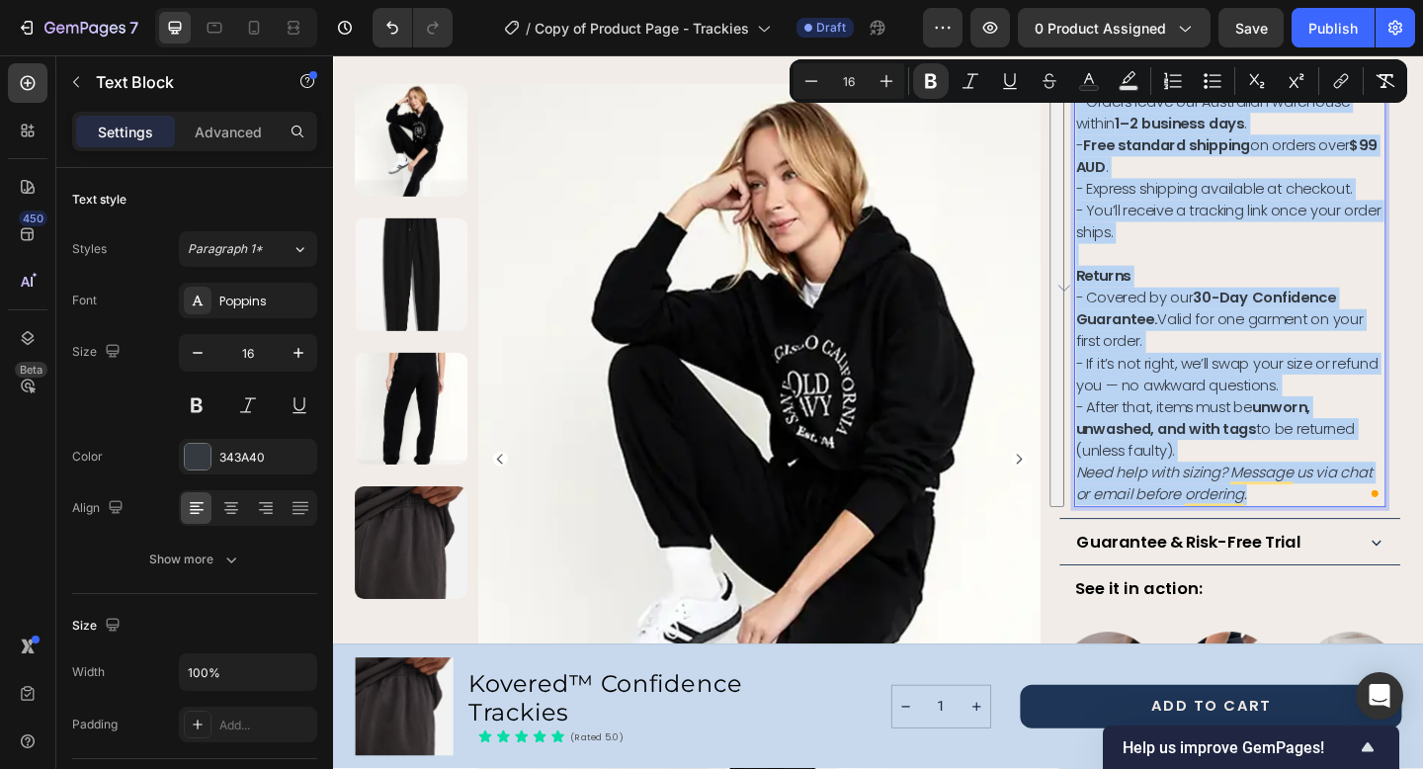
drag, startPoint x: 1348, startPoint y: 516, endPoint x: 1142, endPoint y: 91, distance: 471.9
click at [1142, 91] on div "Shipping - Orders leave our Australian warehouse within 1–2 business days . - F…" at bounding box center [1308, 308] width 339 height 478
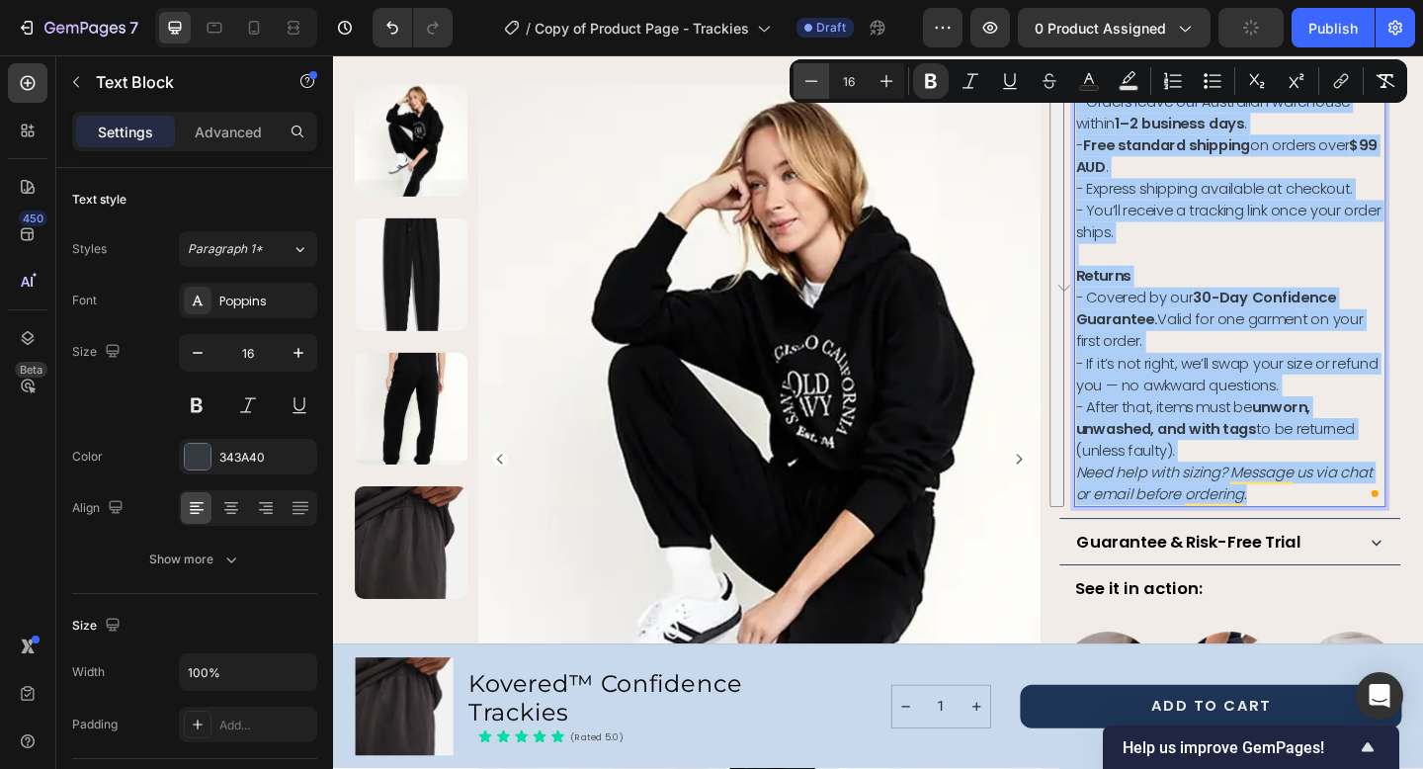
click at [813, 80] on icon "Editor contextual toolbar" at bounding box center [811, 81] width 20 height 20
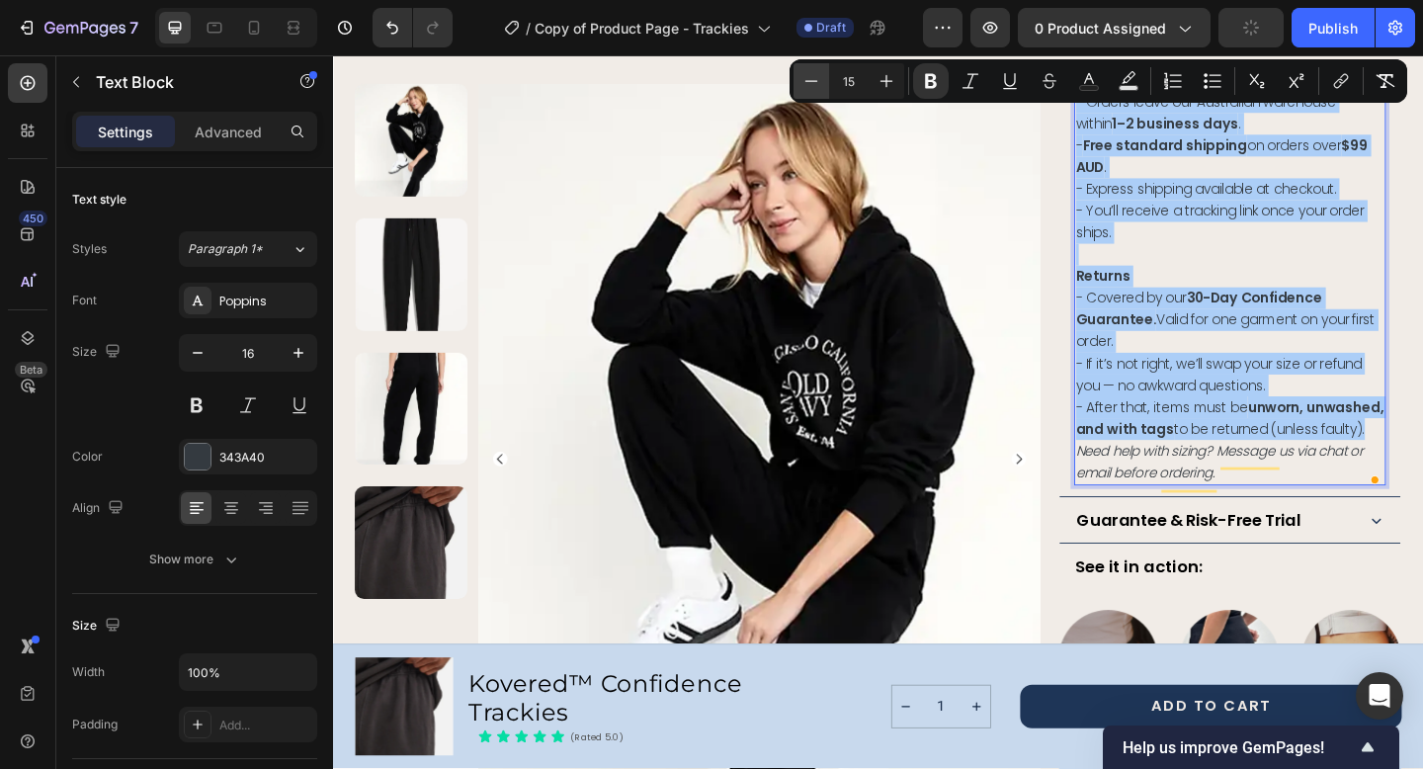
click at [813, 80] on icon "Editor contextual toolbar" at bounding box center [811, 81] width 20 height 20
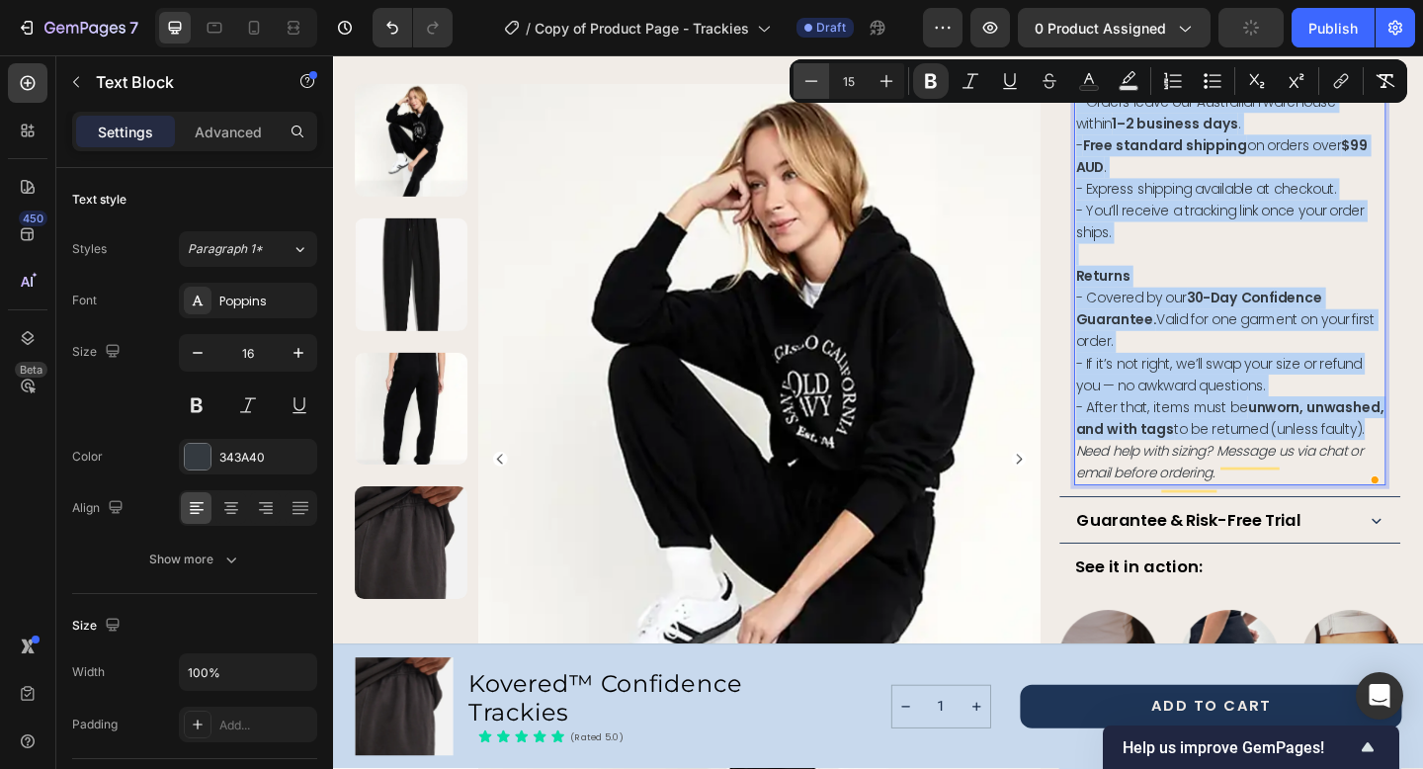
type input "14"
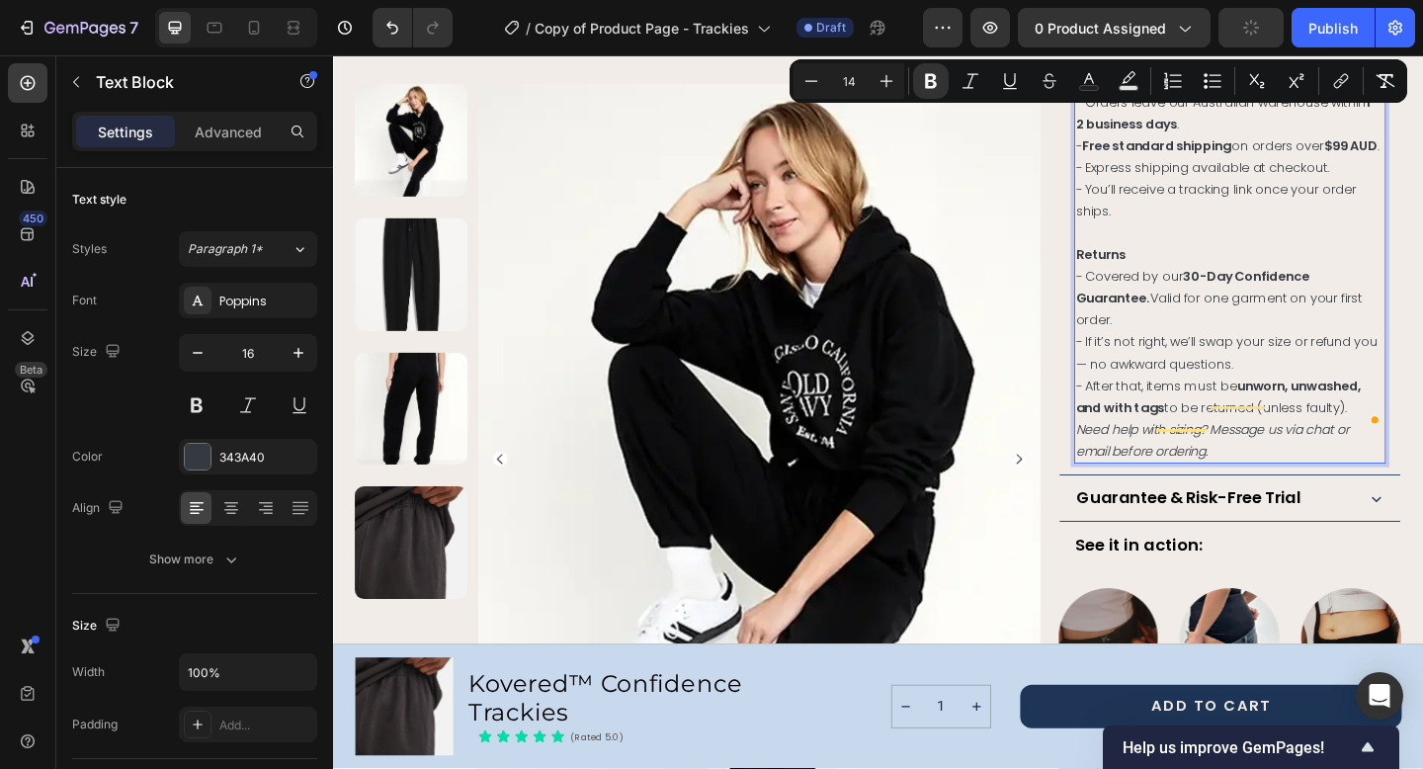
click at [1256, 190] on p "- Express shipping available at checkout." at bounding box center [1308, 178] width 335 height 24
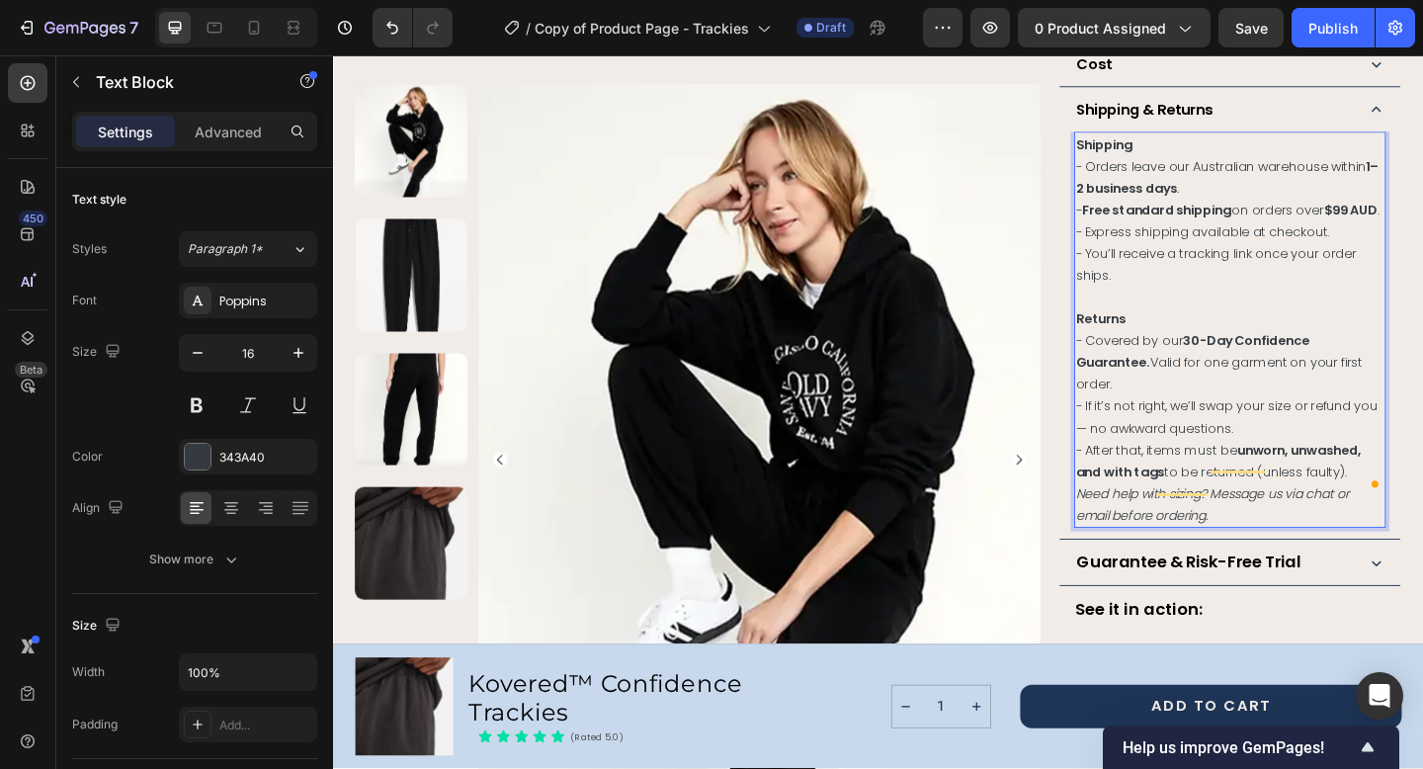
scroll to position [1261, 0]
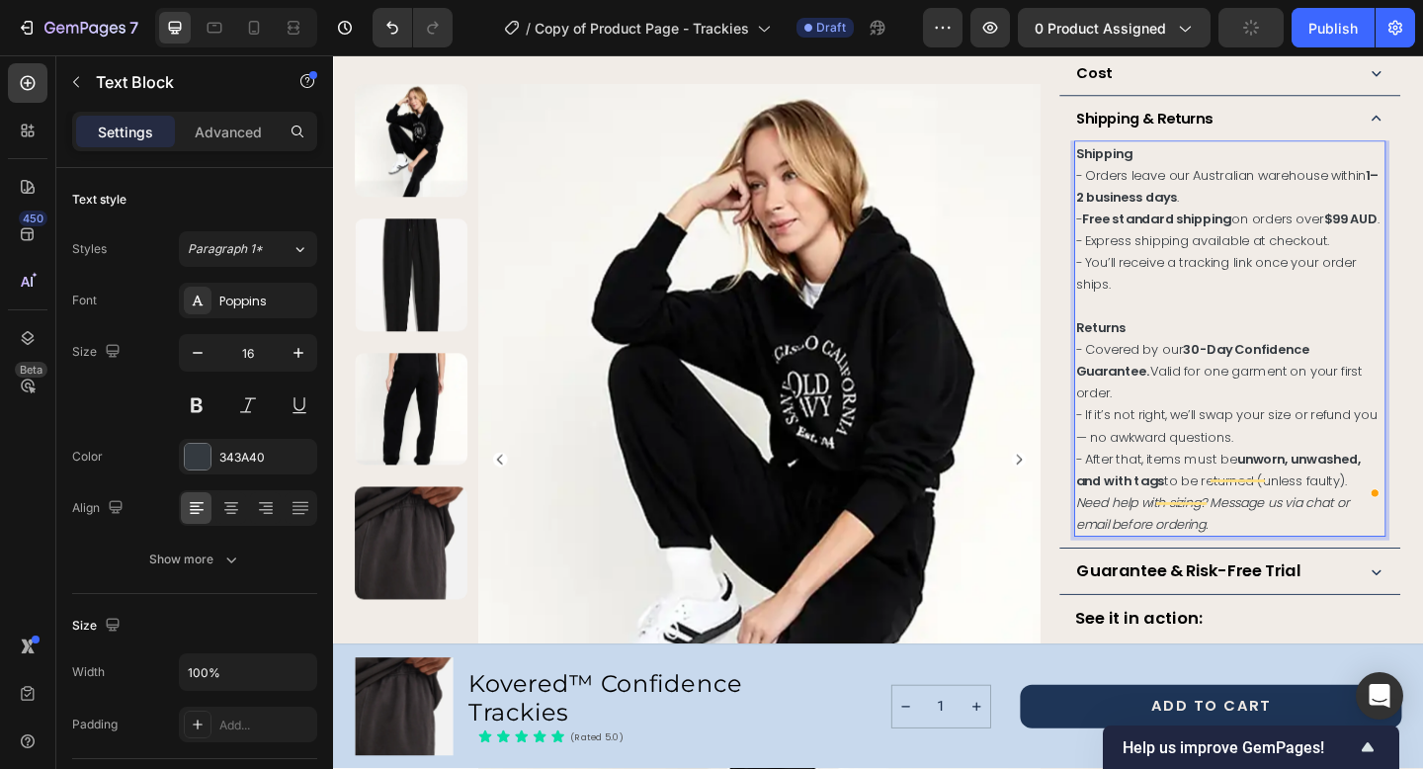
click at [1175, 342] on strong "Returns" at bounding box center [1168, 352] width 54 height 20
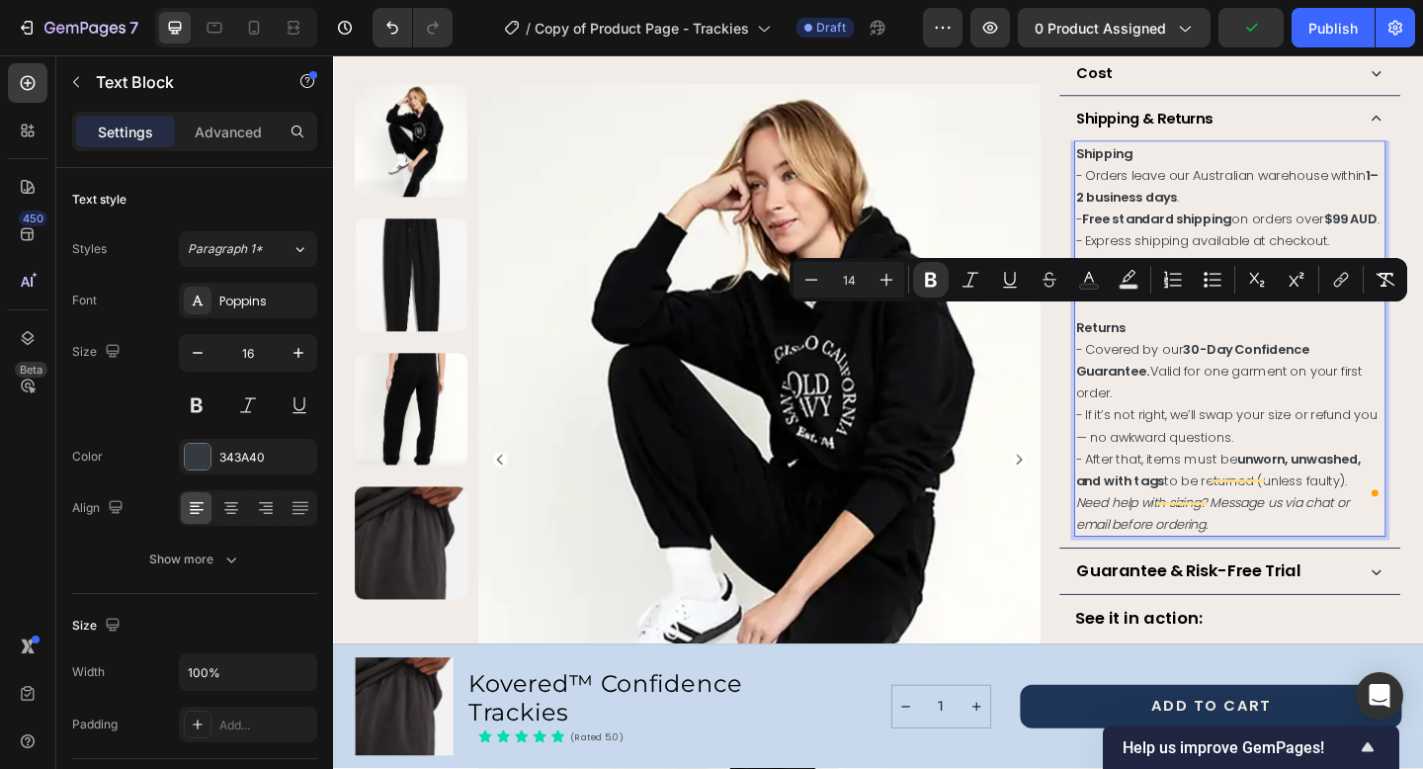
click at [1195, 366] on span "- Covered by our 30-Day Confidence Guarantee. Valid for one garment on your fir…" at bounding box center [1297, 399] width 312 height 67
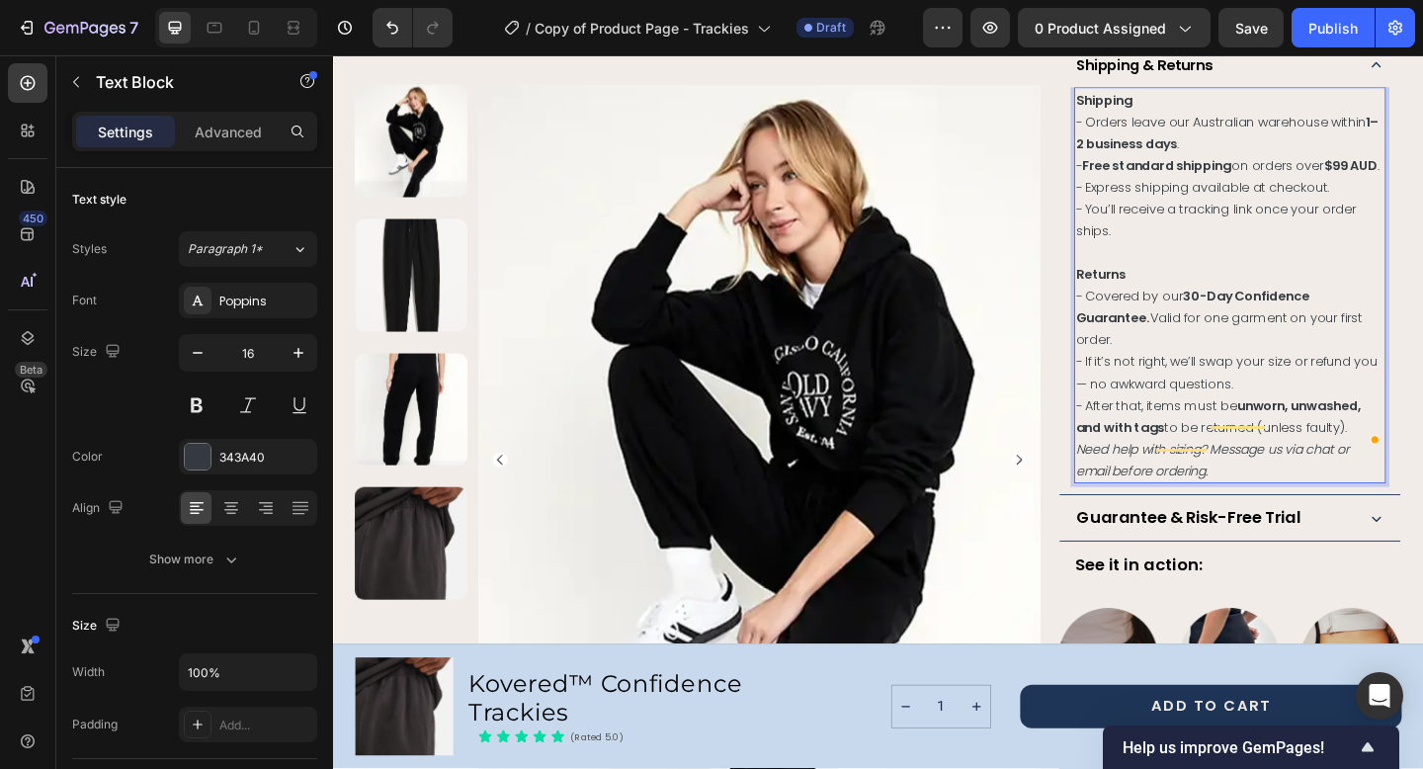
scroll to position [1320, 0]
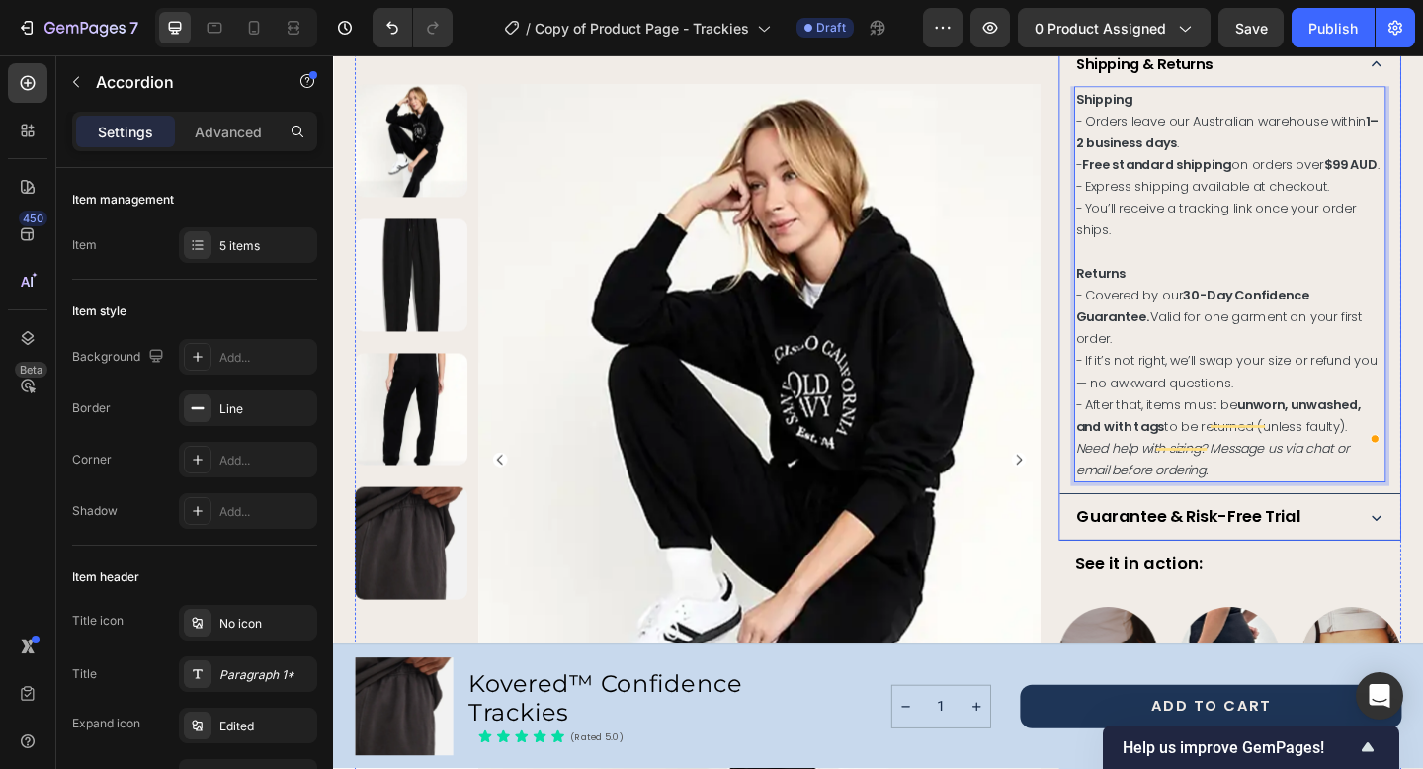
click at [1300, 544] on strong "Guarantee & Risk-Free Trial" at bounding box center [1263, 556] width 243 height 25
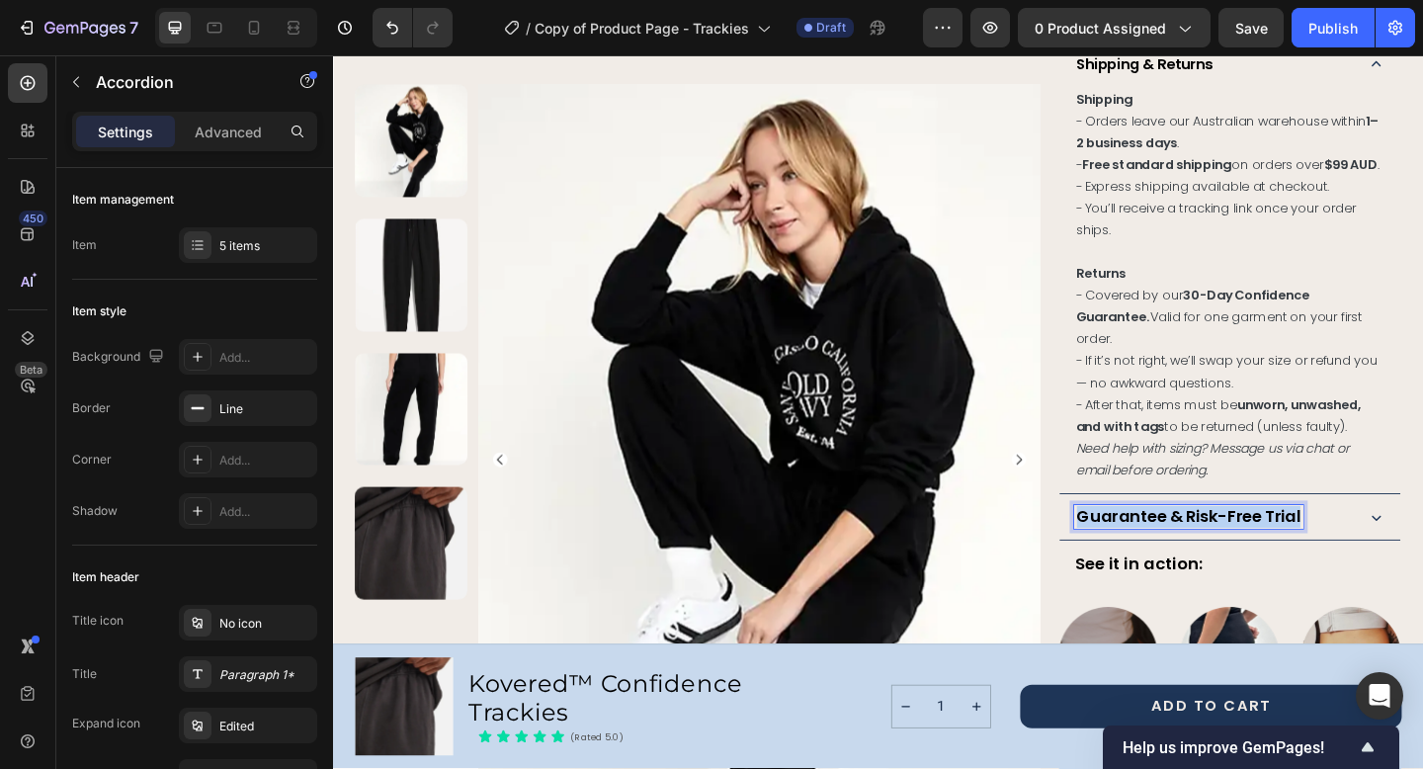
click at [1300, 544] on strong "Guarantee & Risk-Free Trial" at bounding box center [1263, 556] width 243 height 25
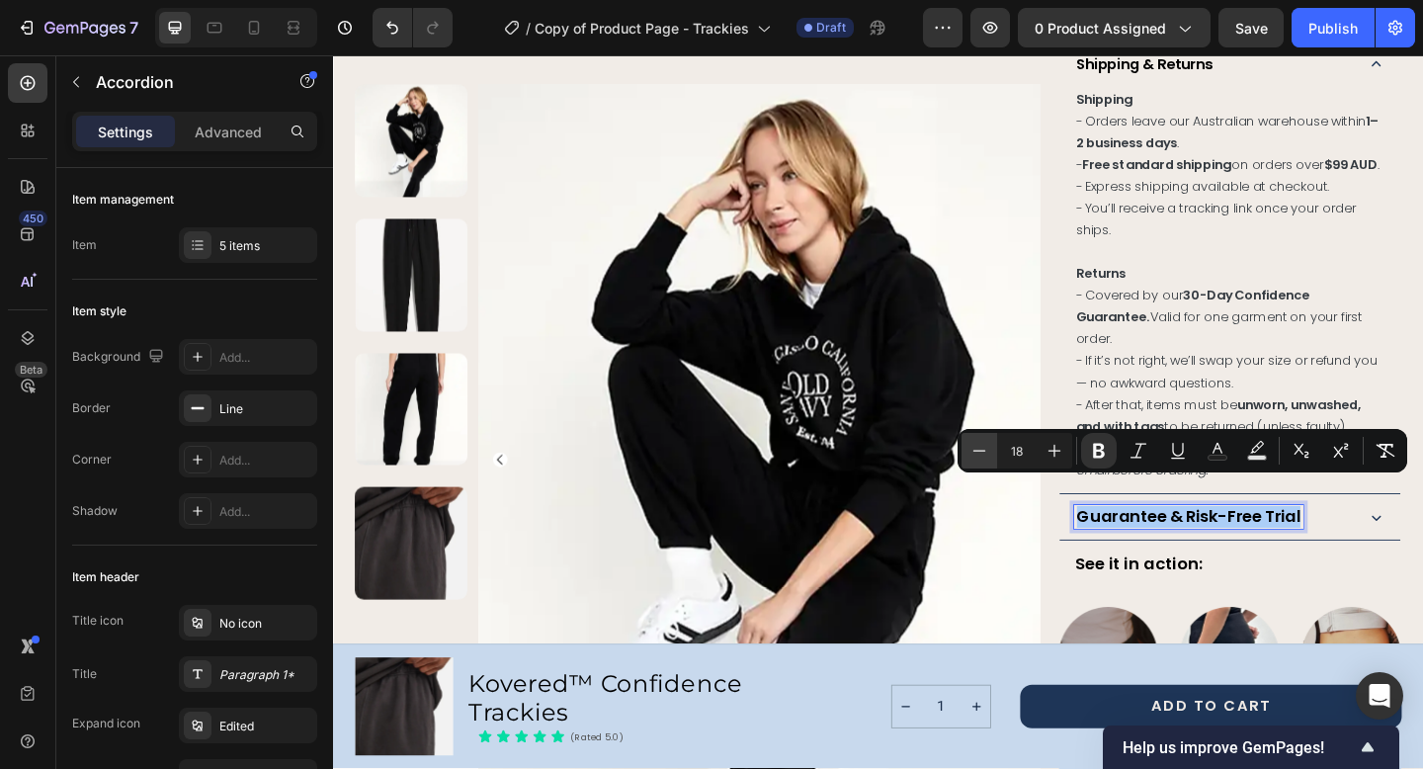
click at [980, 445] on icon "Editor contextual toolbar" at bounding box center [979, 451] width 20 height 20
type input "16"
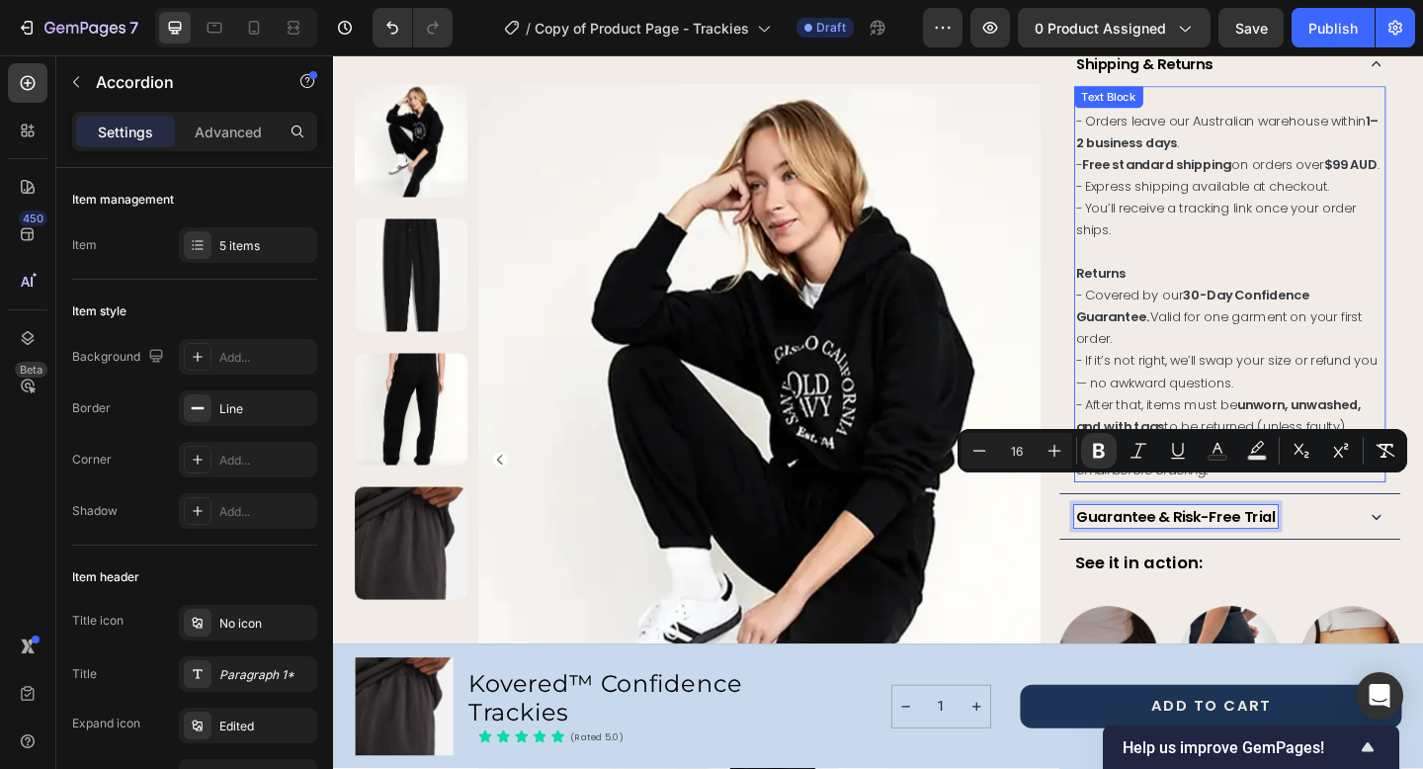
click at [1365, 331] on span "- Covered by our 30-Day Confidence Guarantee. Valid for one garment on your fir…" at bounding box center [1297, 339] width 312 height 67
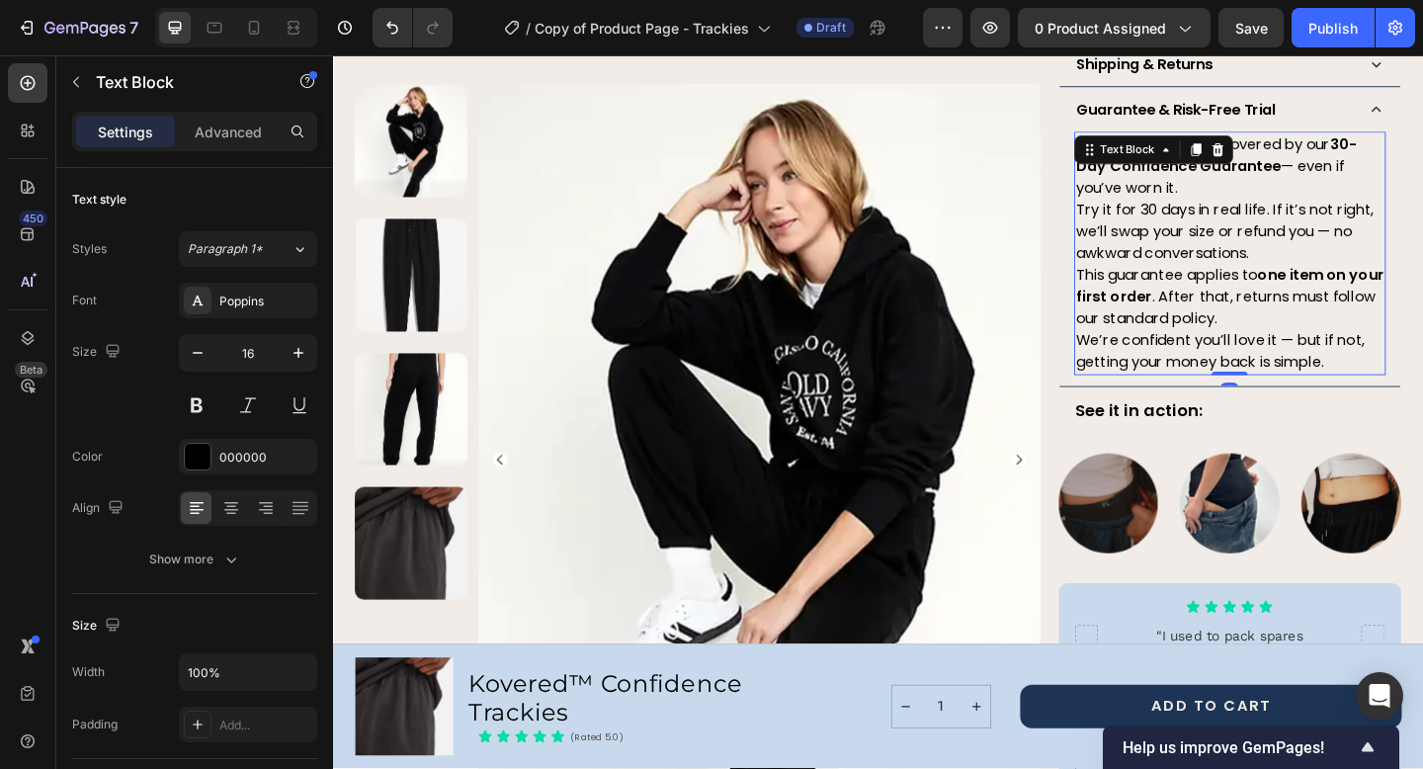
click at [1414, 394] on p "We’re confident you’ll love it — but if not, getting your money back is simple." at bounding box center [1308, 377] width 335 height 47
click at [1418, 394] on p "We’re confident you’ll love it — but if not, getting your money back is simple." at bounding box center [1308, 377] width 335 height 47
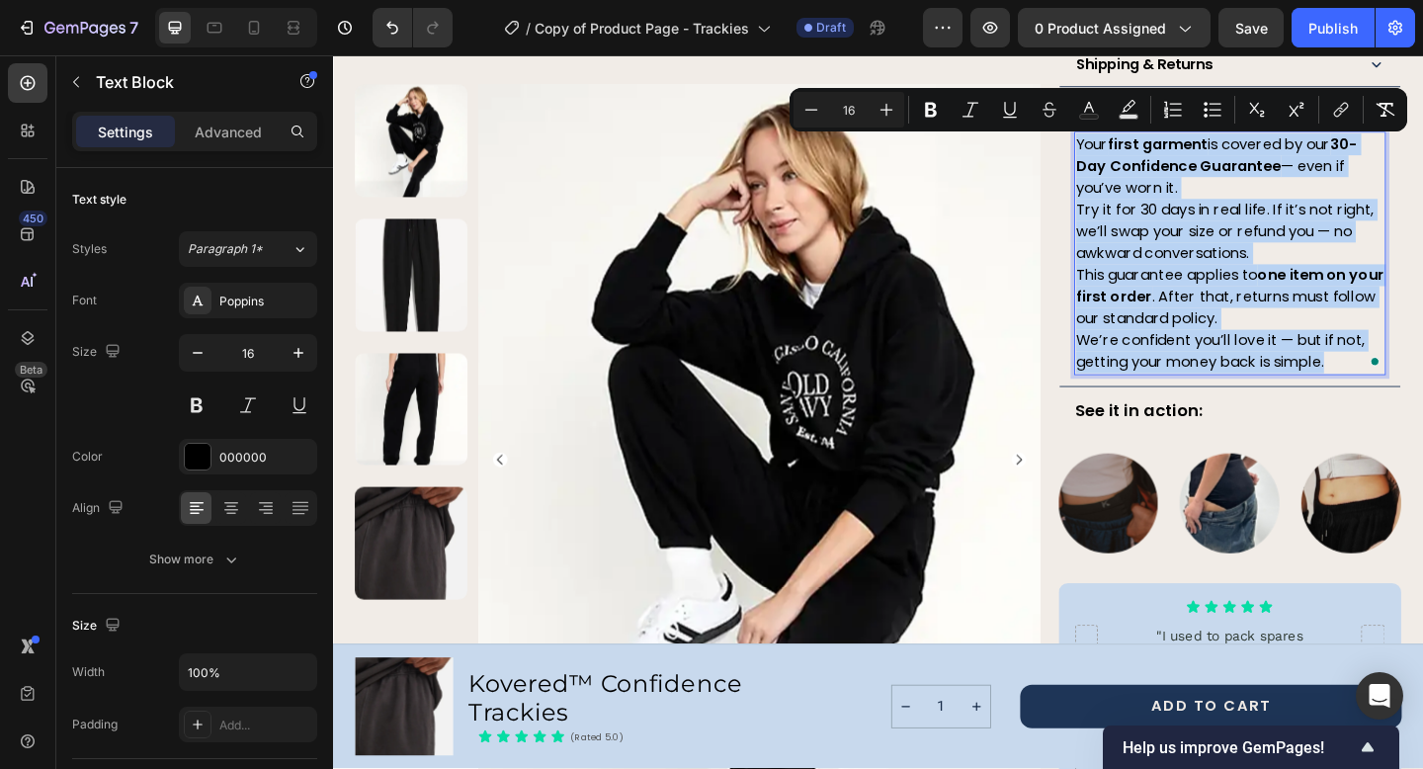
drag, startPoint x: 1429, startPoint y: 396, endPoint x: 1140, endPoint y: 164, distance: 370.3
click at [1140, 164] on div "Your first garment is covered by our 30-Day Confidence Guarantee — even if you’…" at bounding box center [1308, 270] width 339 height 265
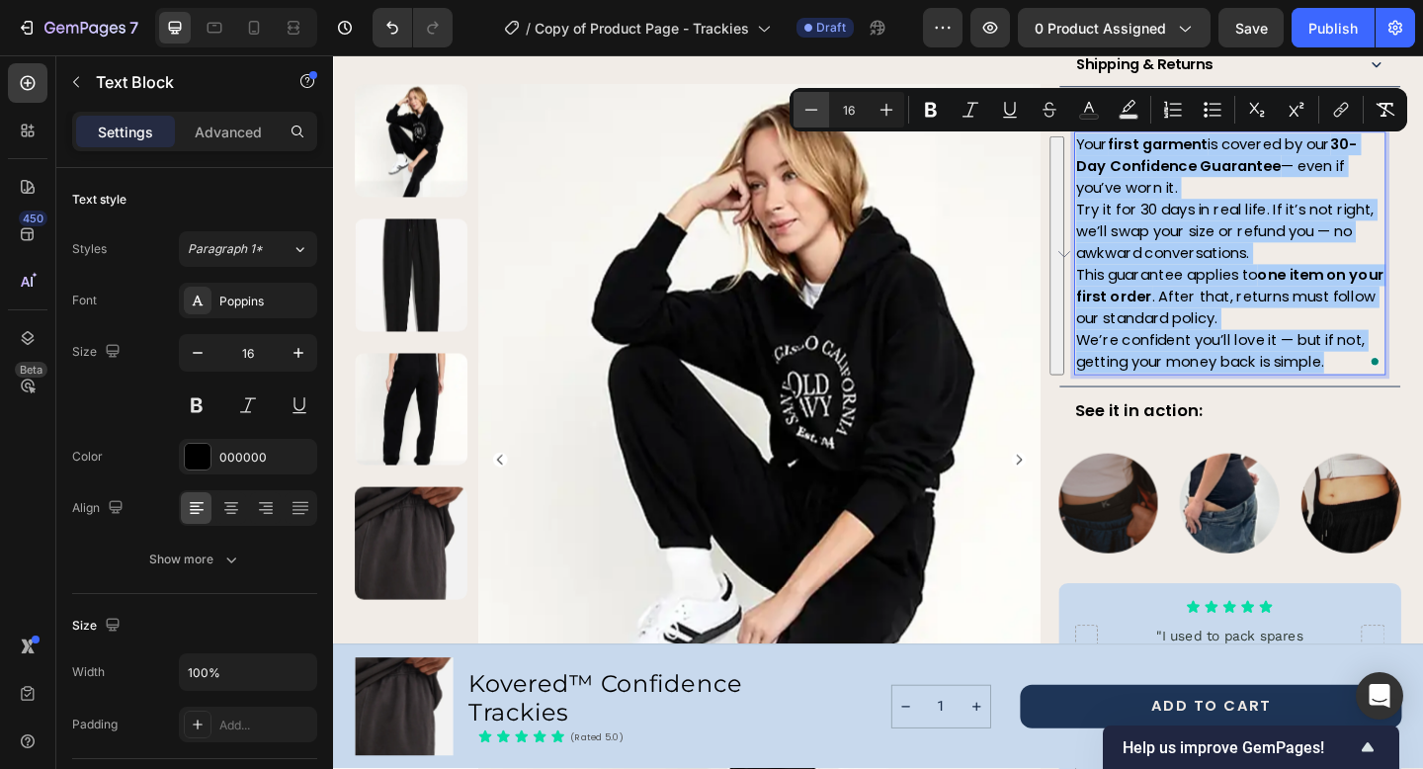
click at [815, 107] on icon "Editor contextual toolbar" at bounding box center [811, 110] width 20 height 20
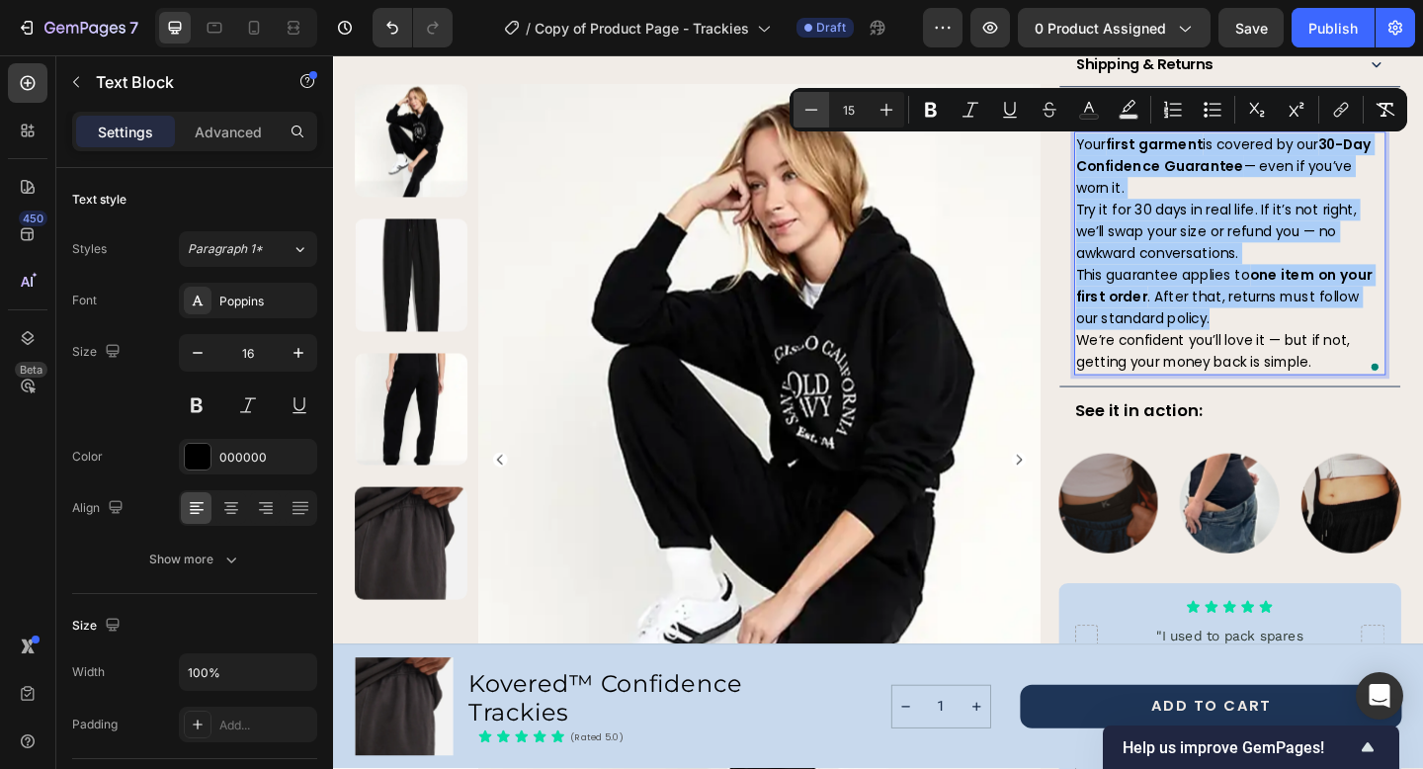
click at [815, 107] on icon "Editor contextual toolbar" at bounding box center [811, 110] width 20 height 20
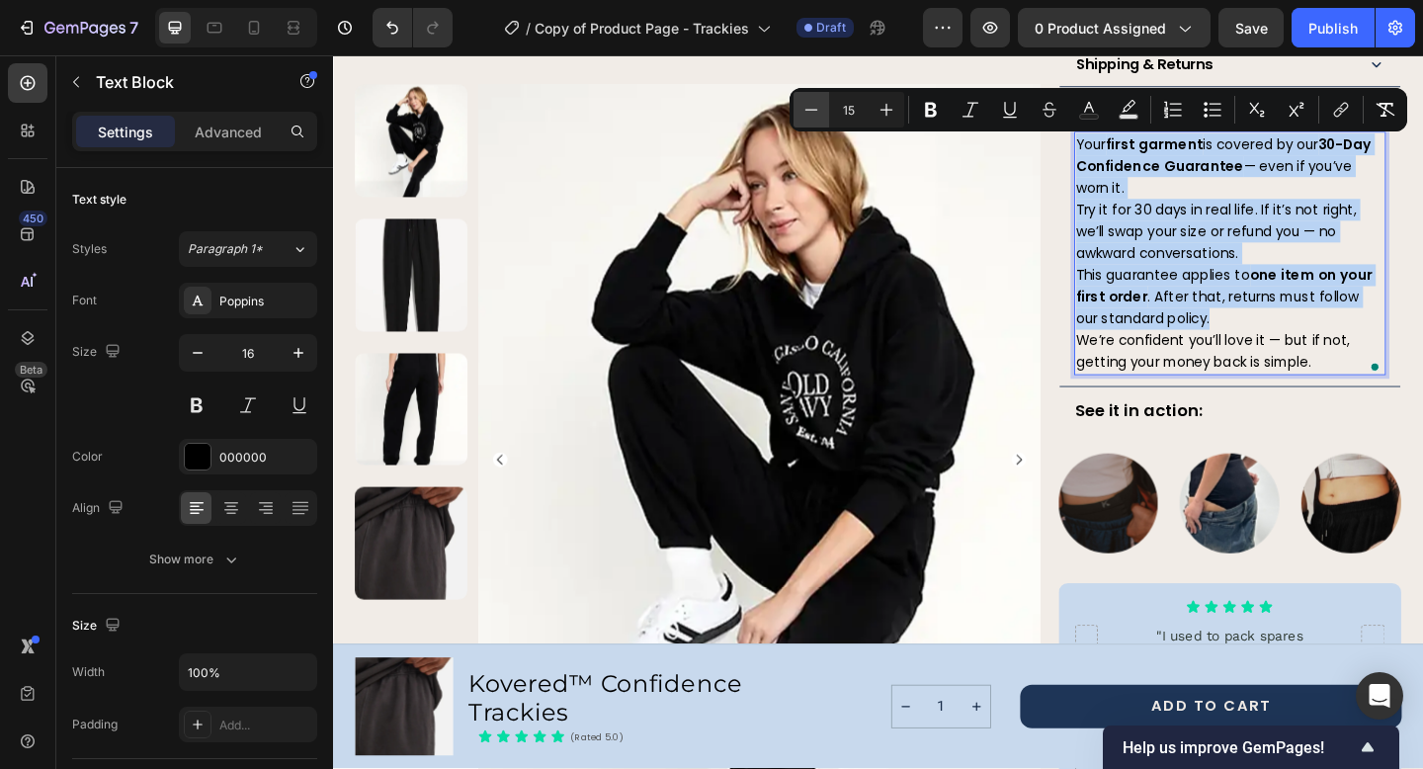
type input "14"
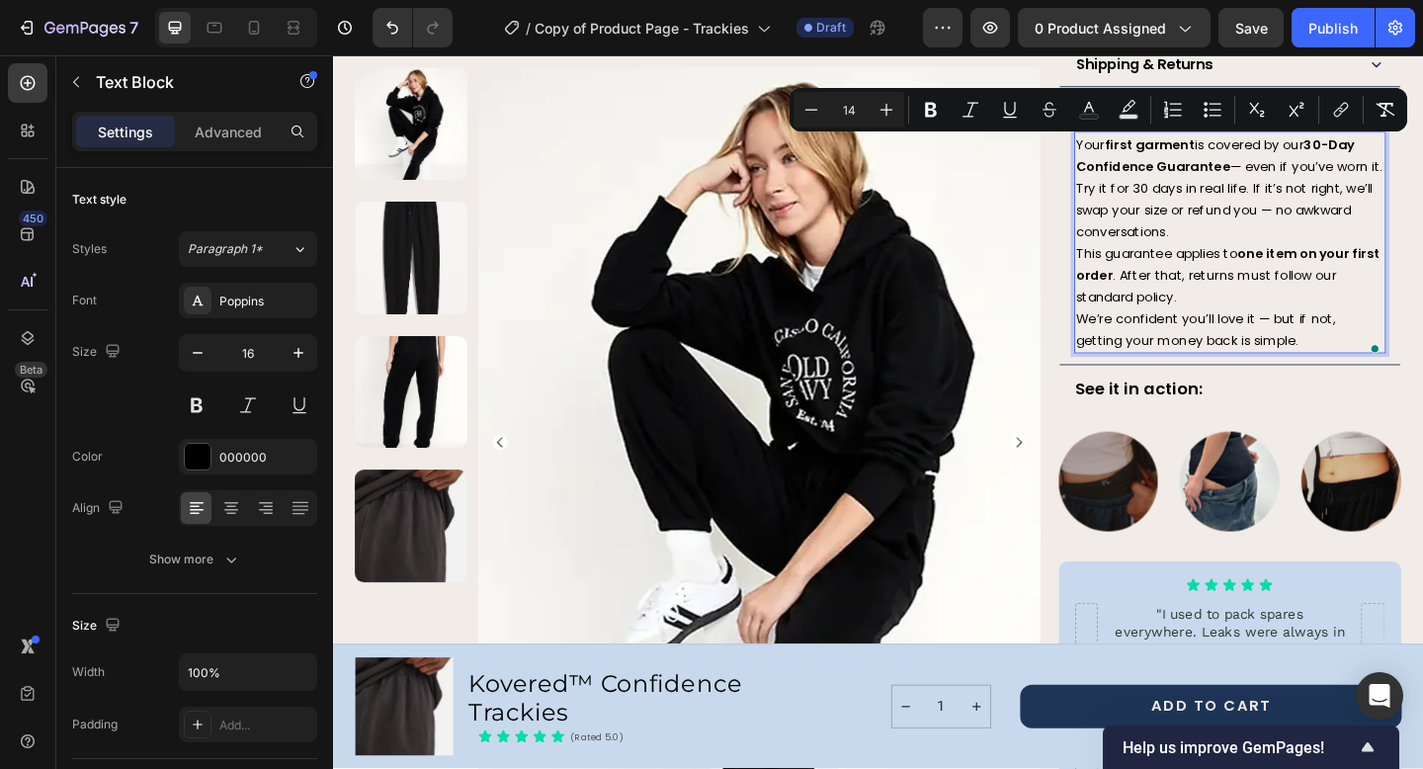
click at [1292, 278] on span "This guarantee applies to one item on your first order . After that, returns mu…" at bounding box center [1306, 294] width 331 height 67
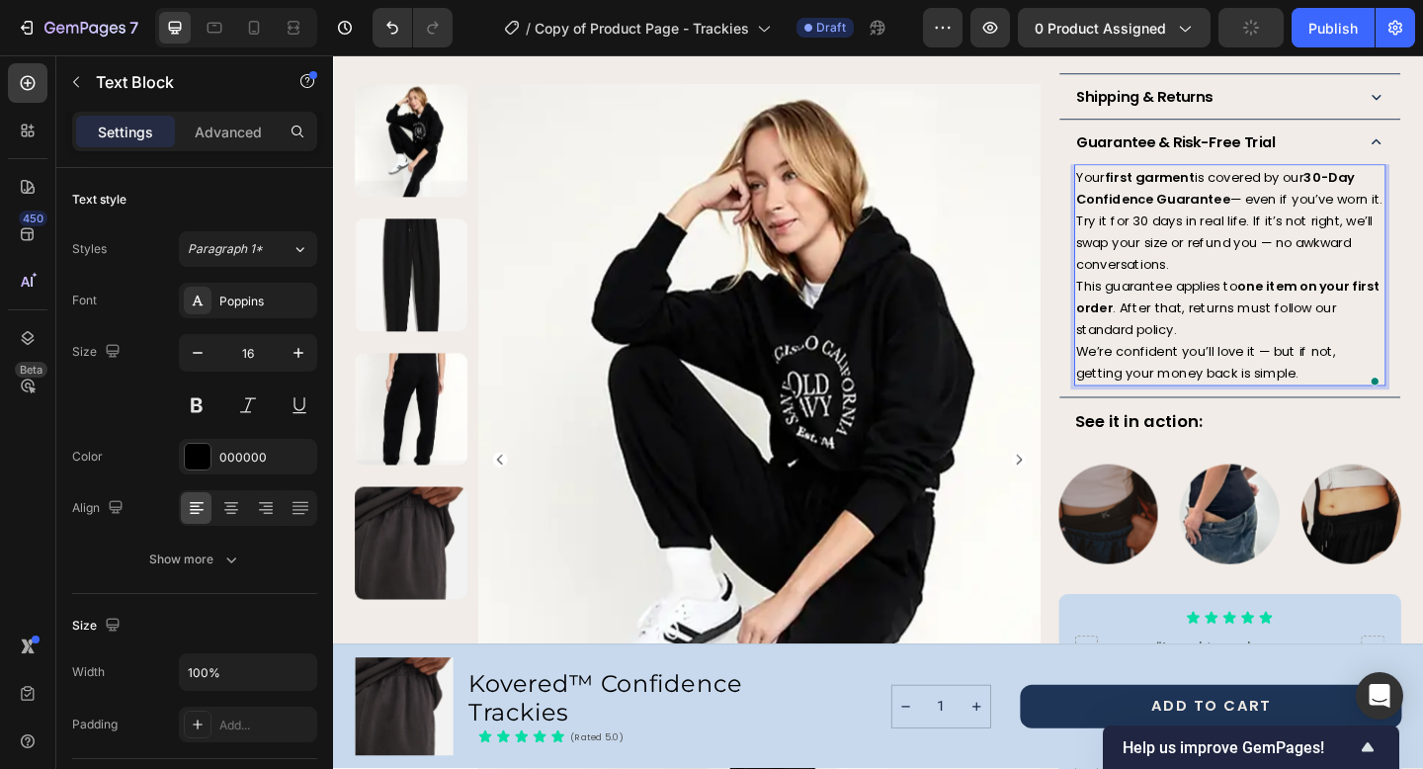
scroll to position [1221, 0]
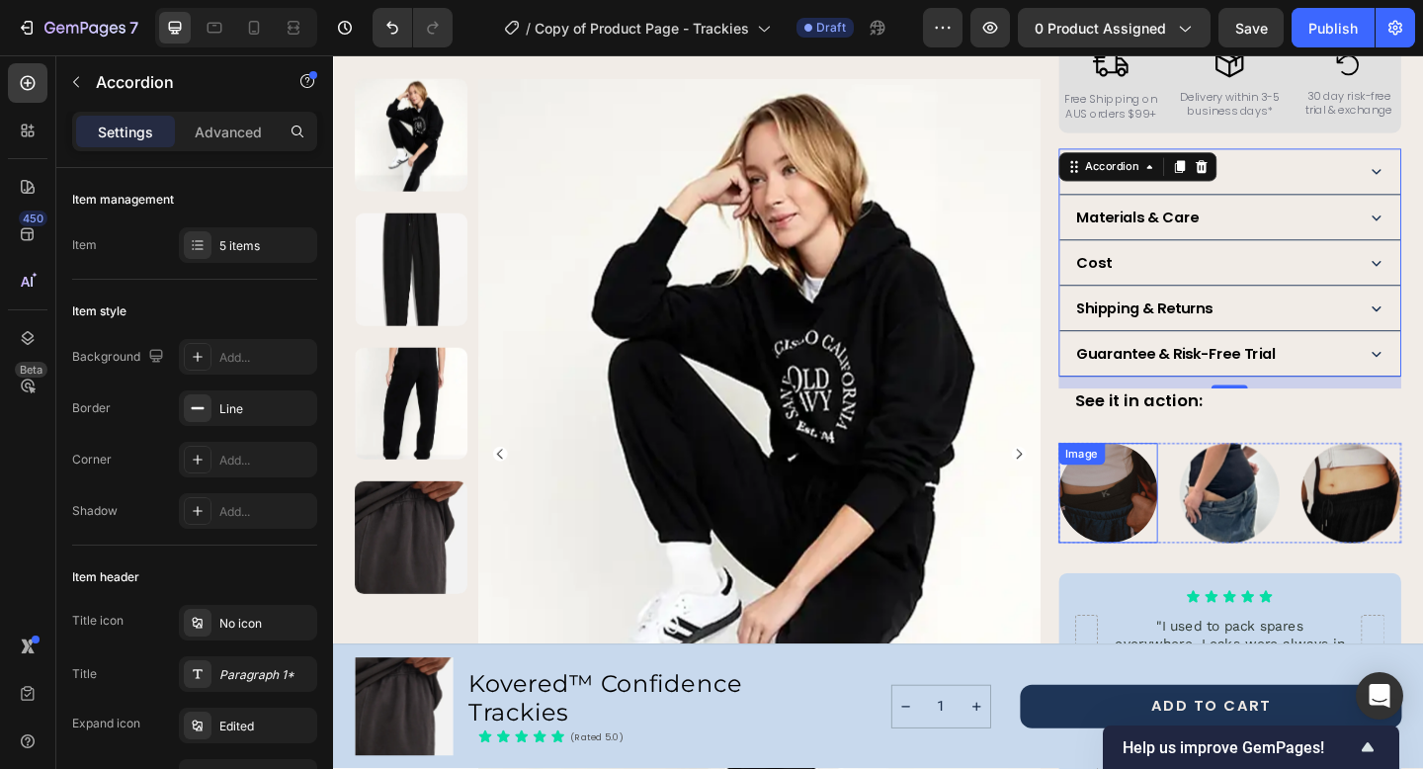
scroll to position [968, 0]
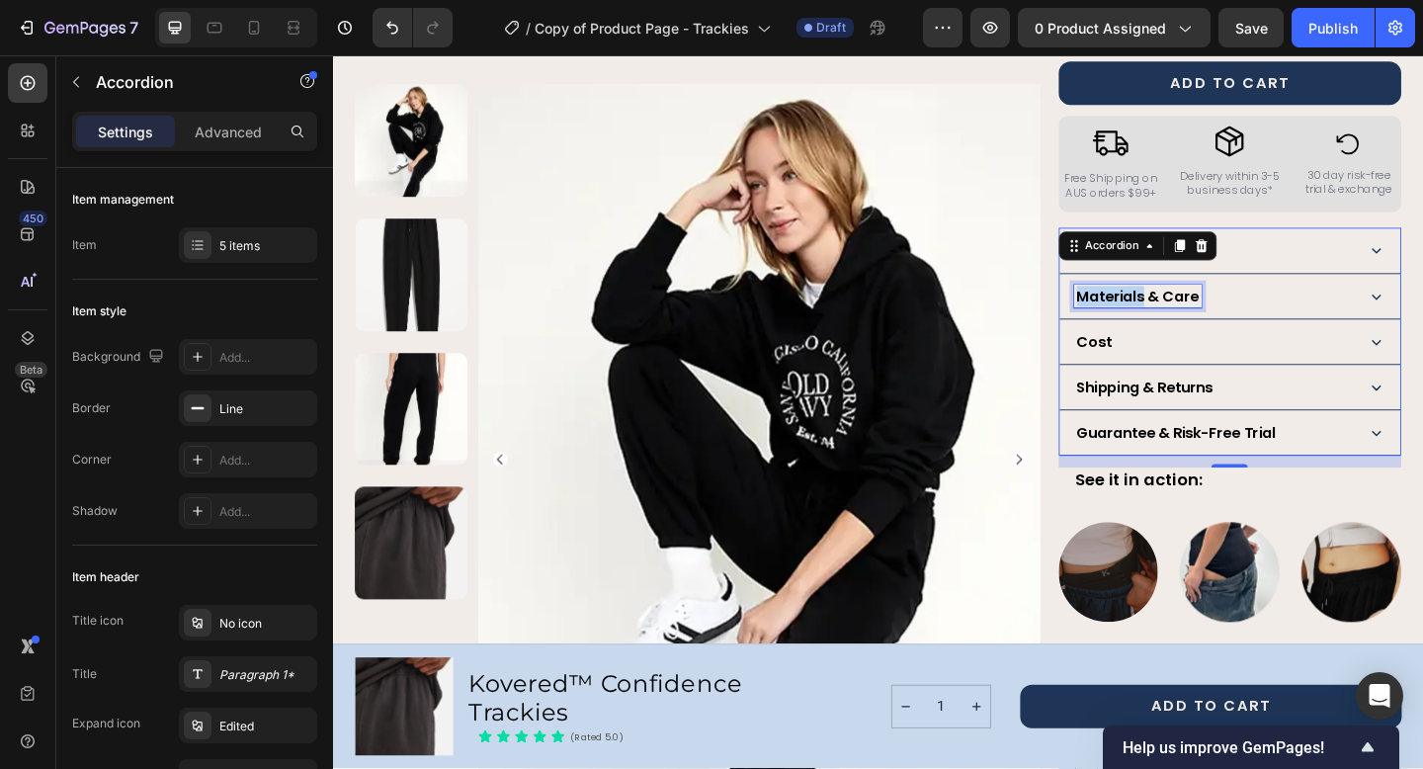
click at [1188, 321] on strong "Materials & Care" at bounding box center [1208, 317] width 132 height 23
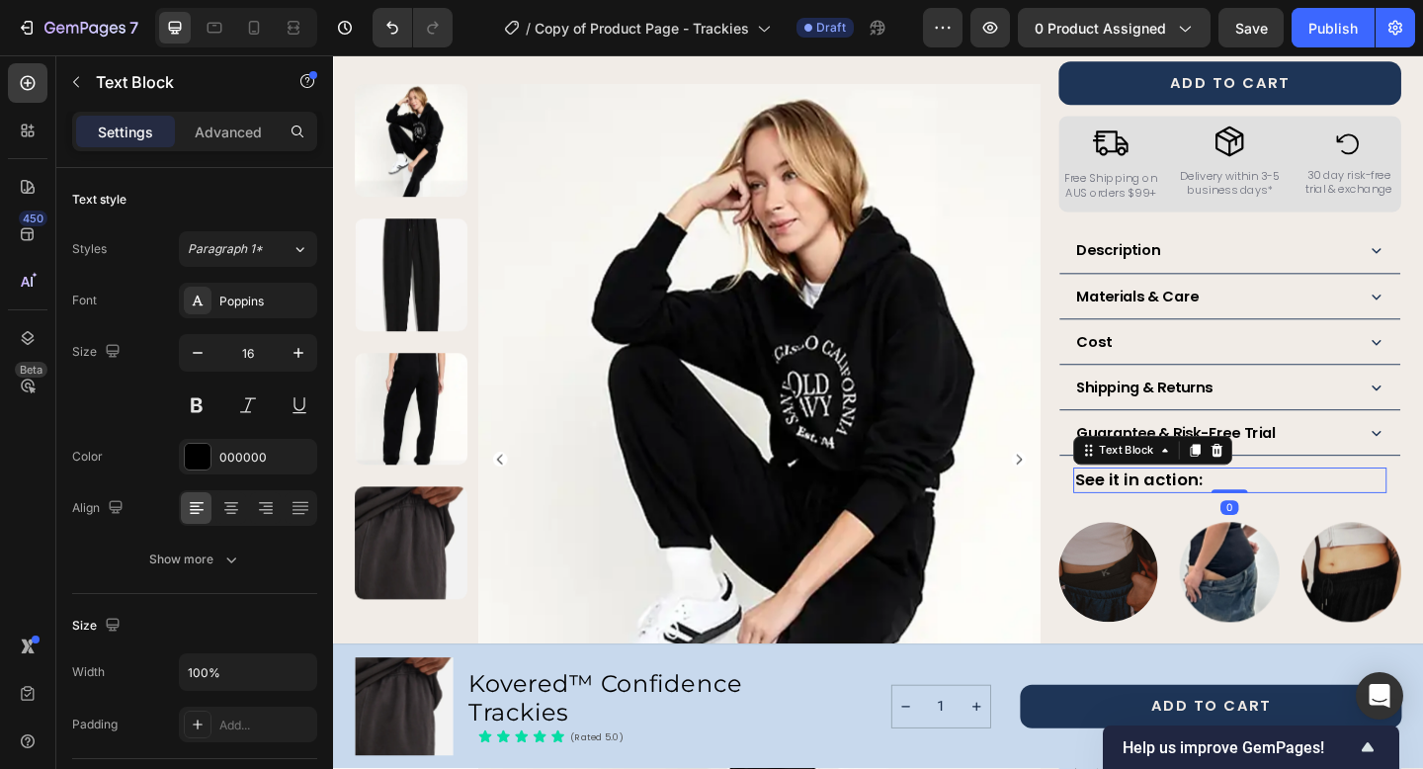
click at [1180, 515] on strong "See it in action:" at bounding box center [1209, 516] width 138 height 25
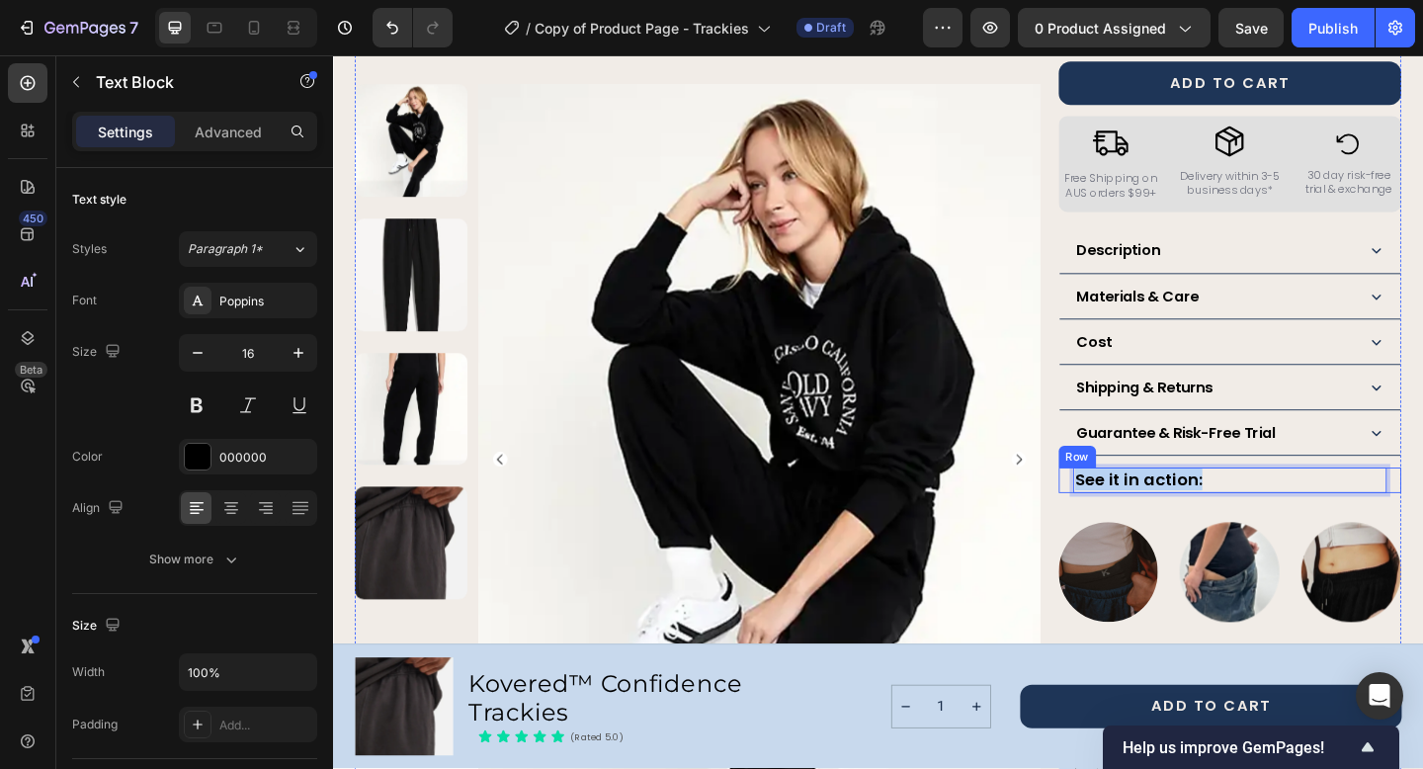
drag, startPoint x: 1282, startPoint y: 513, endPoint x: 1123, endPoint y: 516, distance: 159.1
click at [1123, 516] on div "See it in action: Text Block 0 Row" at bounding box center [1308, 517] width 372 height 27
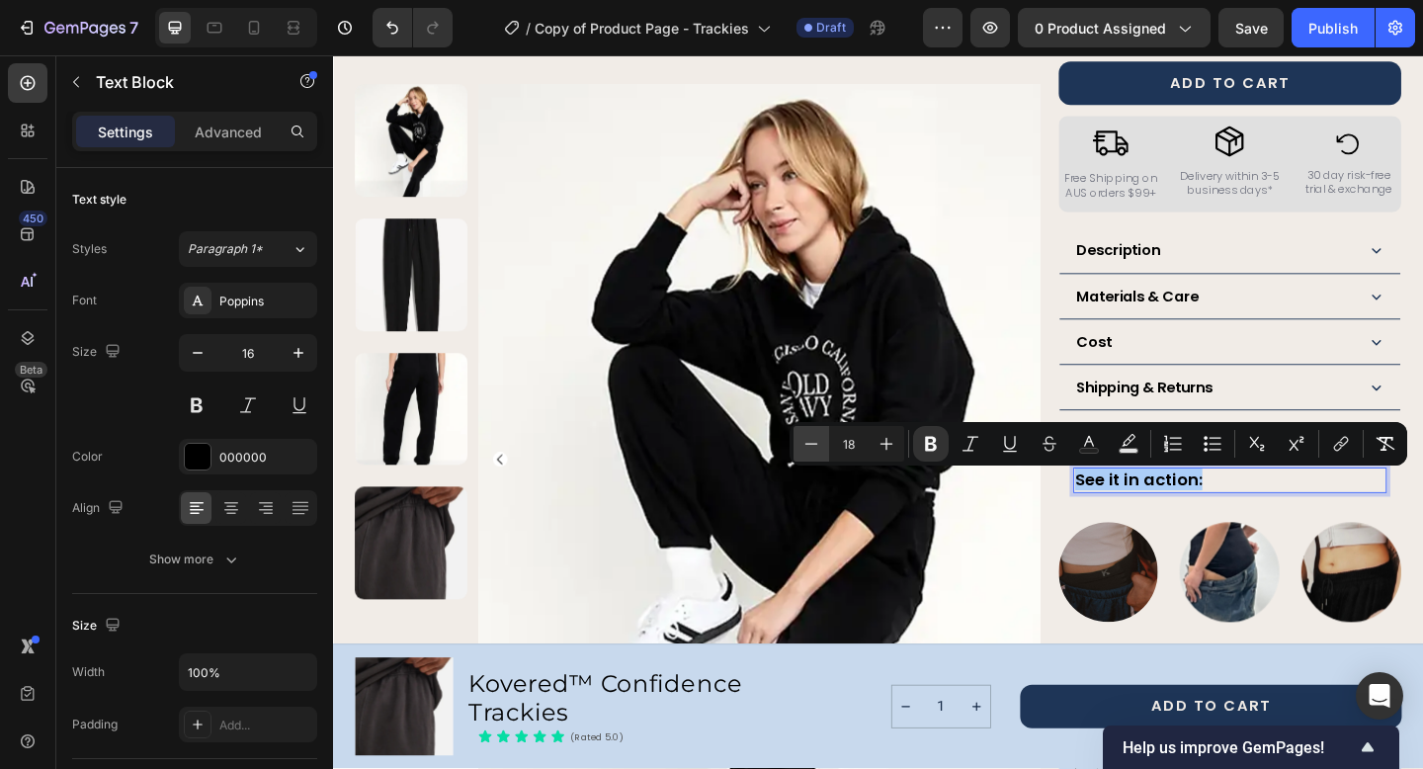
click at [820, 445] on icon "Editor contextual toolbar" at bounding box center [811, 444] width 20 height 20
type input "16"
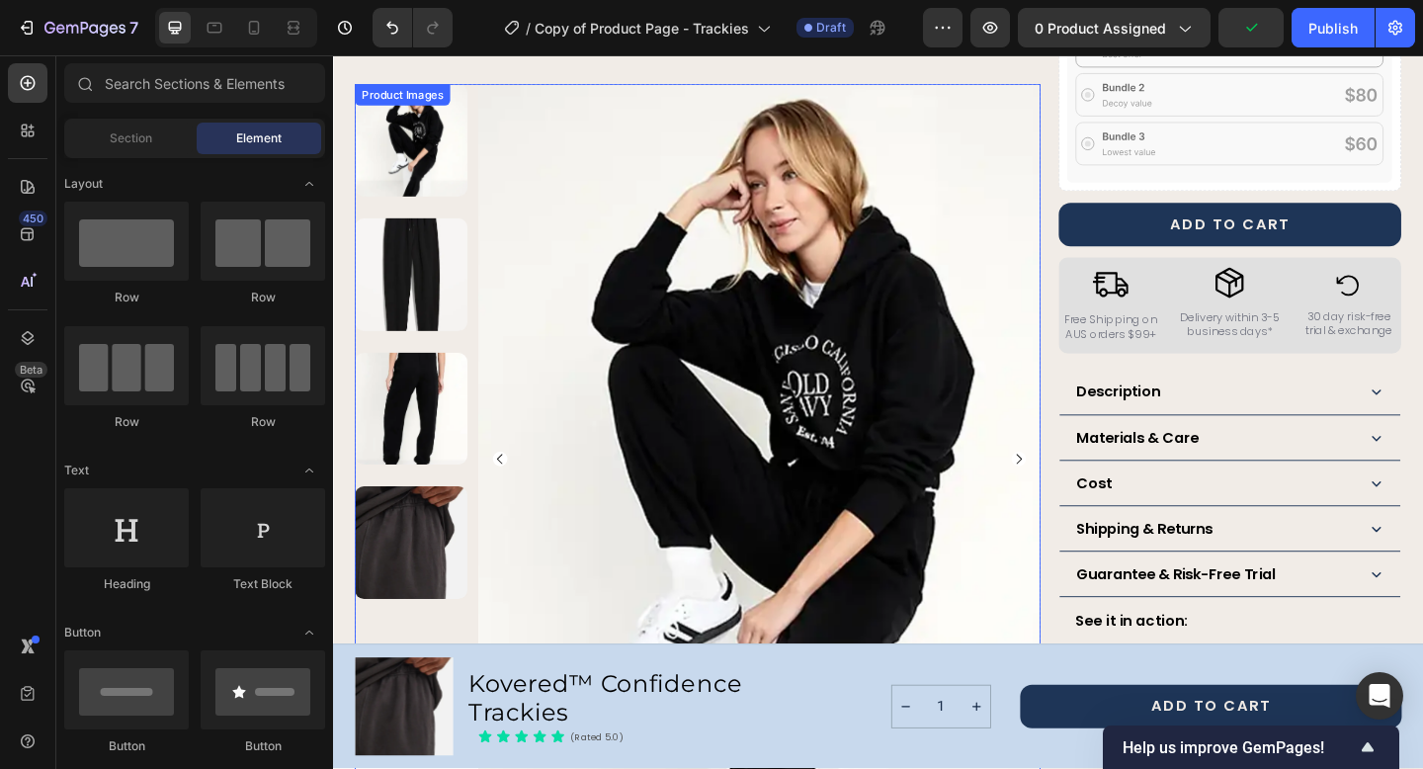
scroll to position [919, 0]
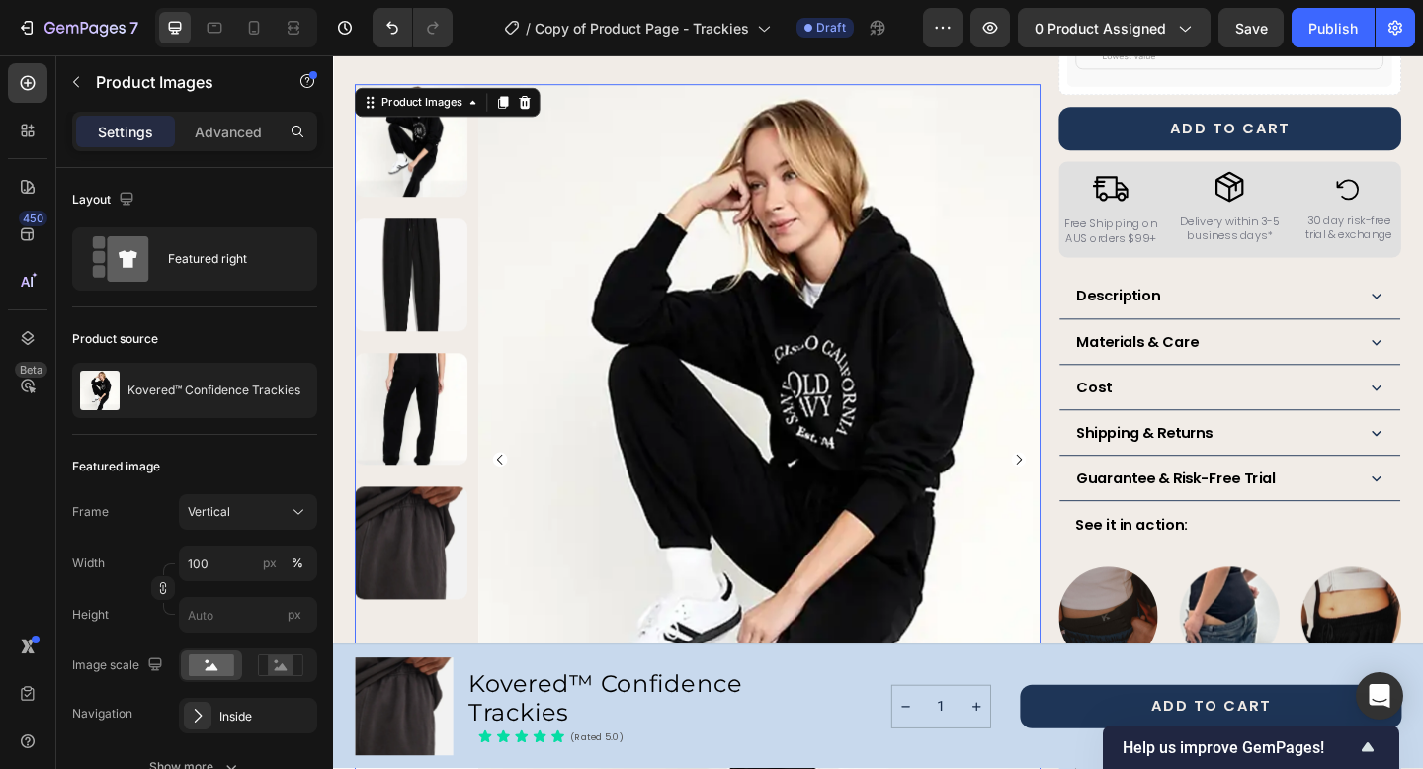
click at [1080, 495] on icon "Carousel Next Arrow" at bounding box center [1079, 495] width 16 height 16
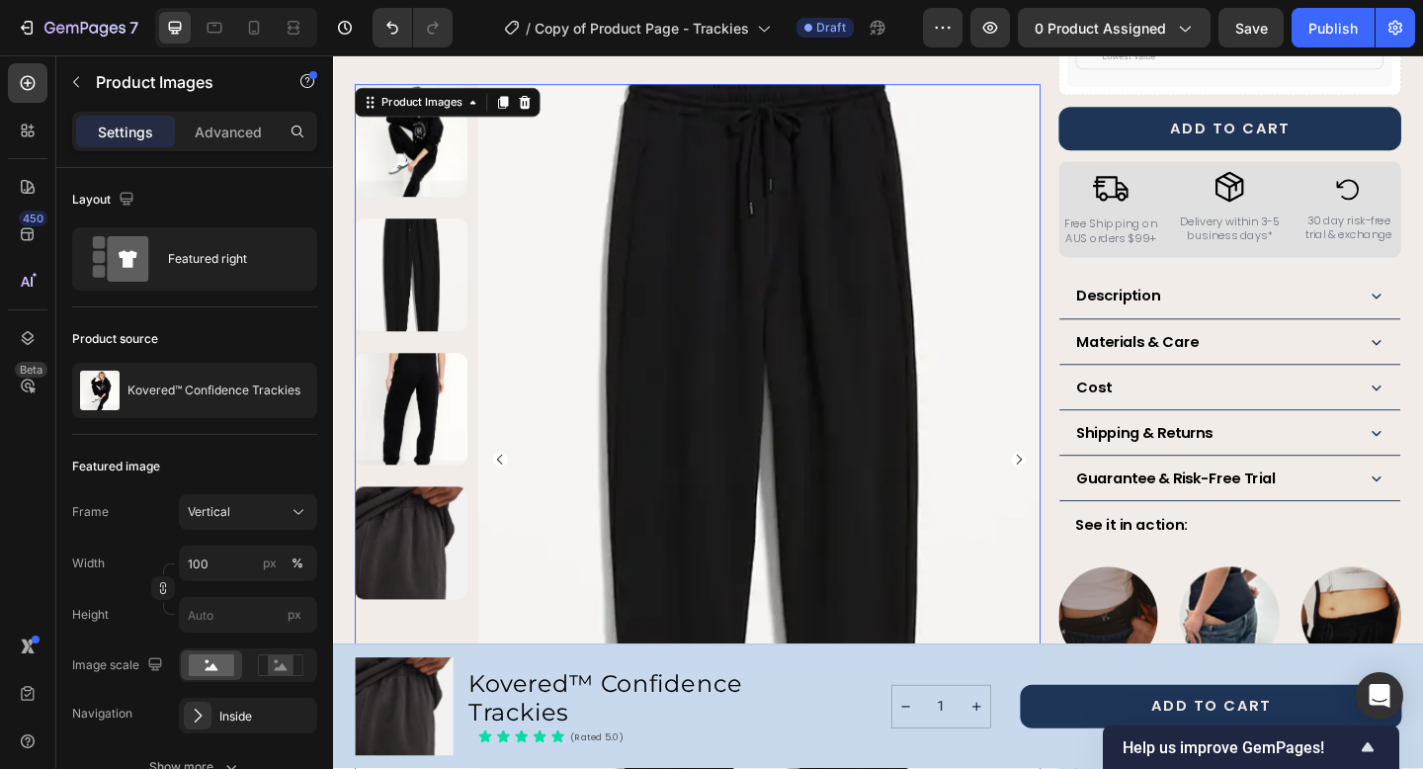
click at [1080, 495] on icon "Carousel Next Arrow" at bounding box center [1079, 495] width 16 height 16
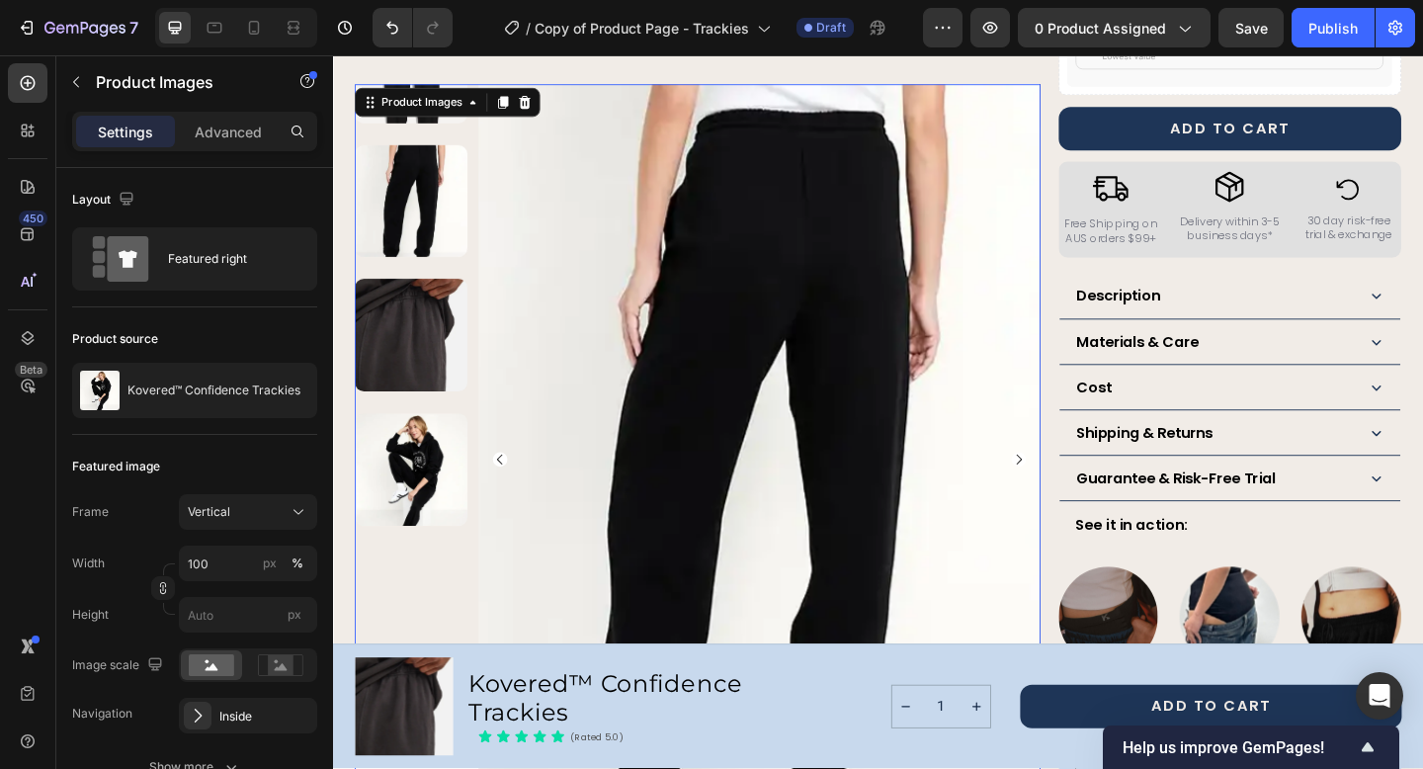
click at [1080, 495] on icon "Carousel Next Arrow" at bounding box center [1079, 495] width 16 height 16
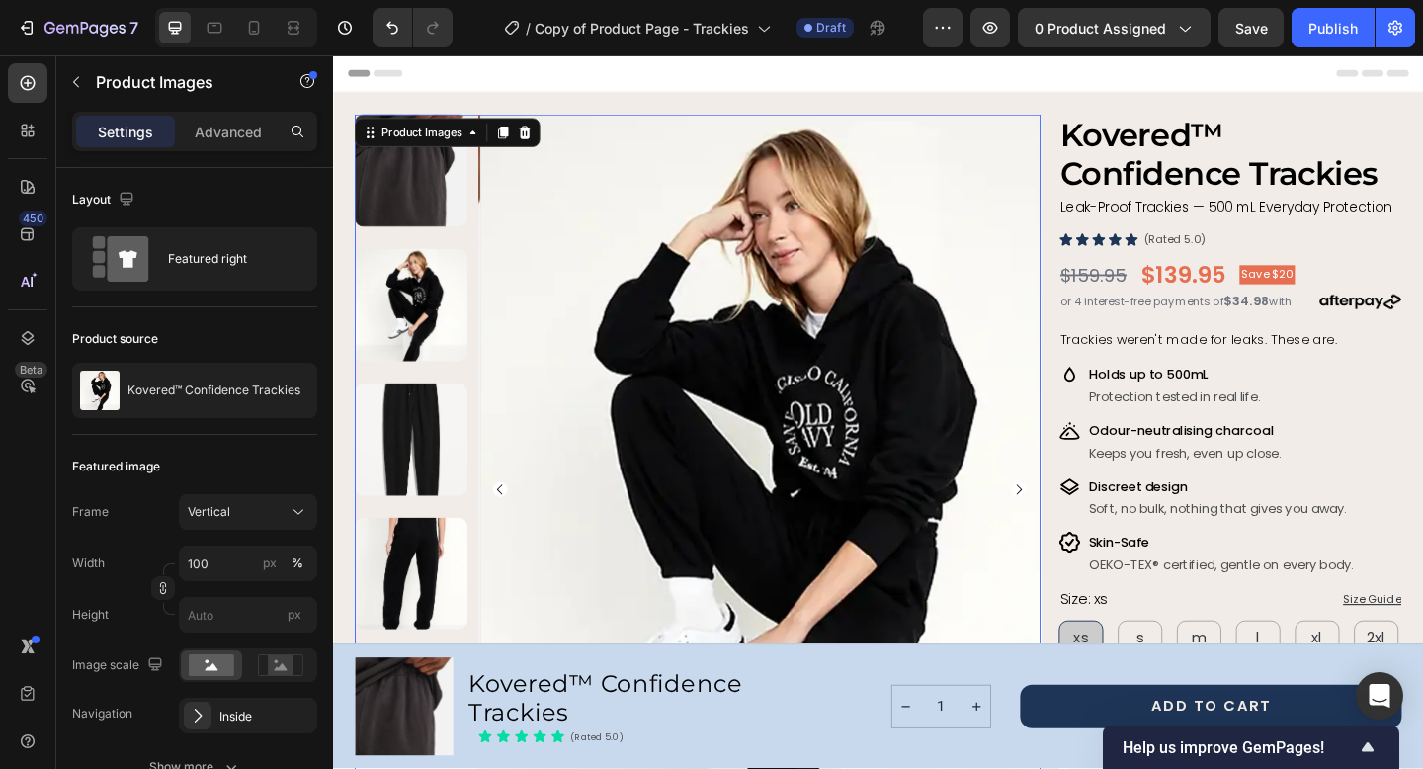
scroll to position [919, 0]
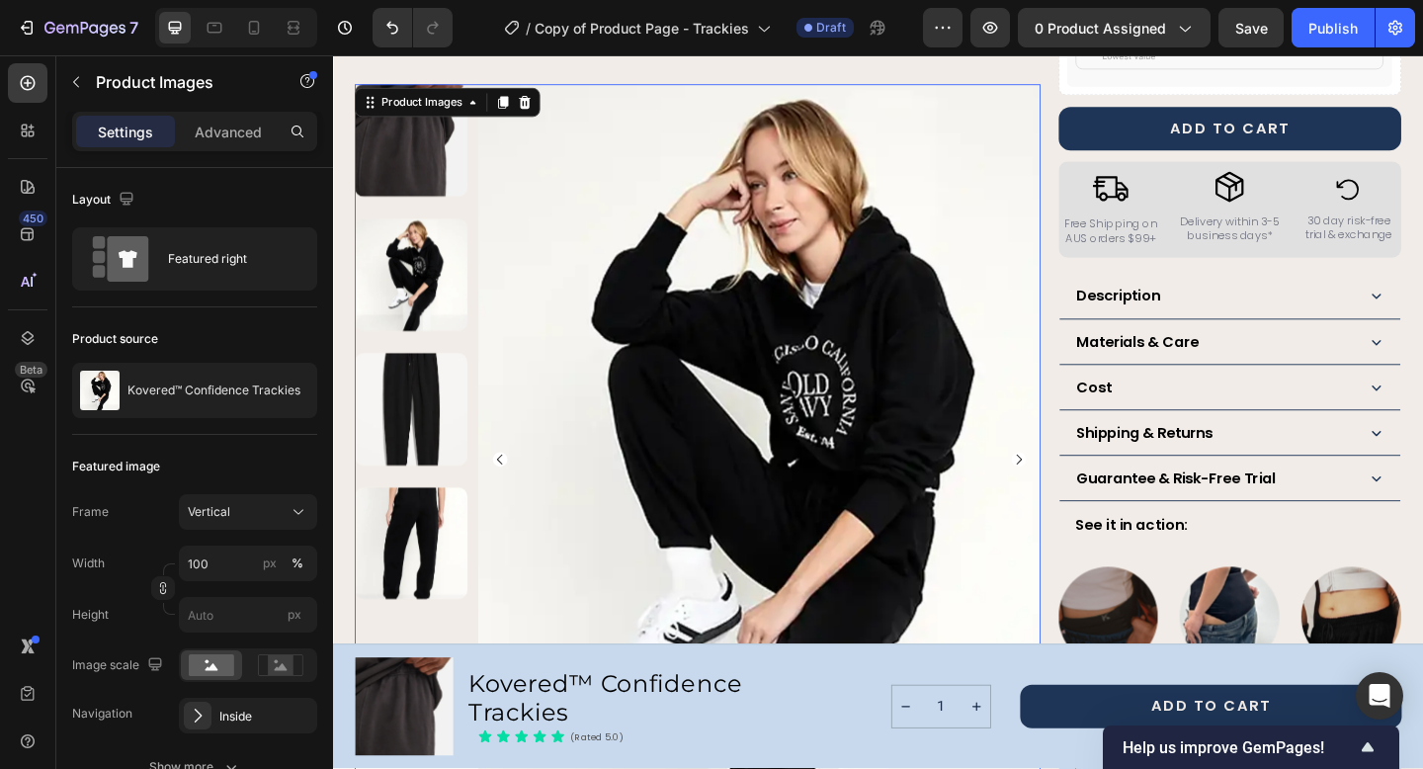
click at [1080, 495] on icon "Carousel Next Arrow" at bounding box center [1079, 495] width 16 height 16
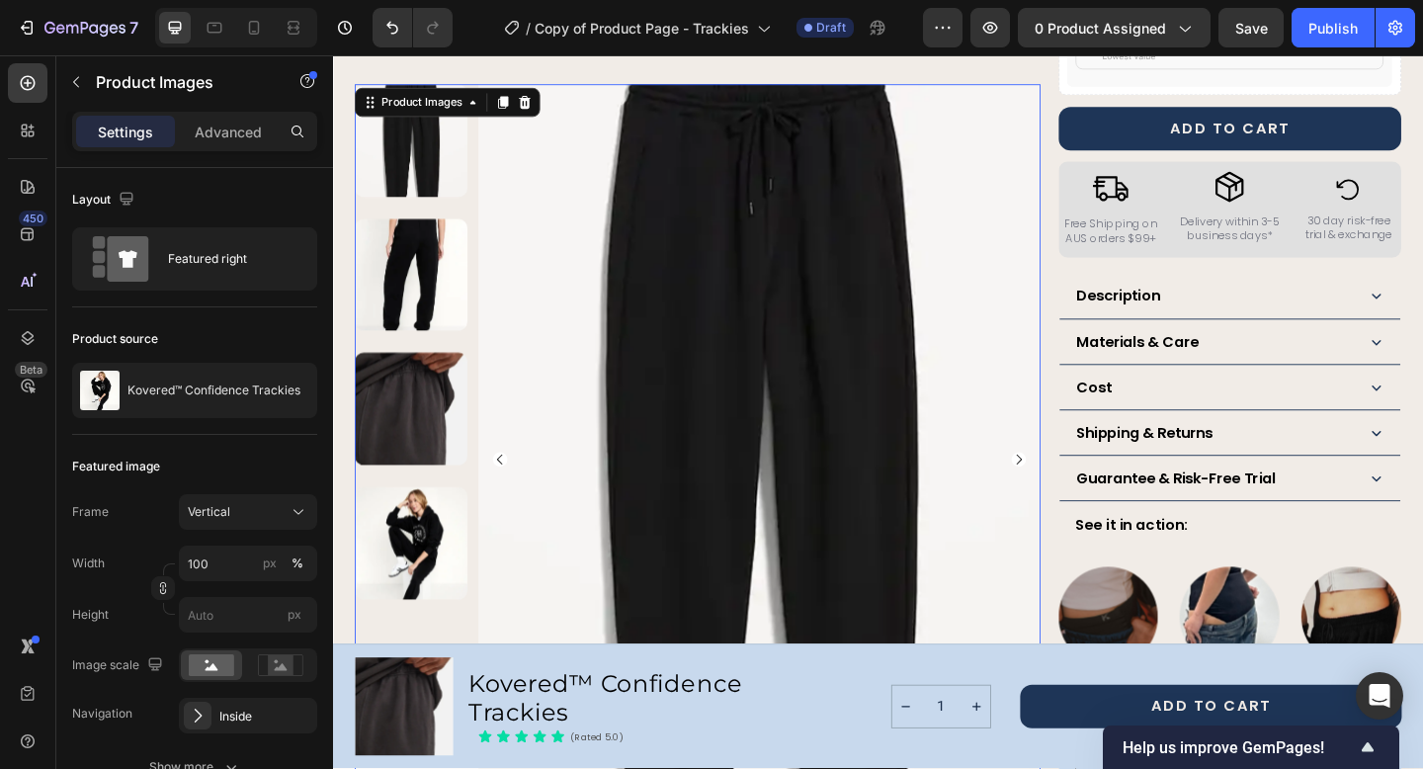
click at [1079, 494] on icon "Carousel Next Arrow" at bounding box center [1079, 495] width 16 height 16
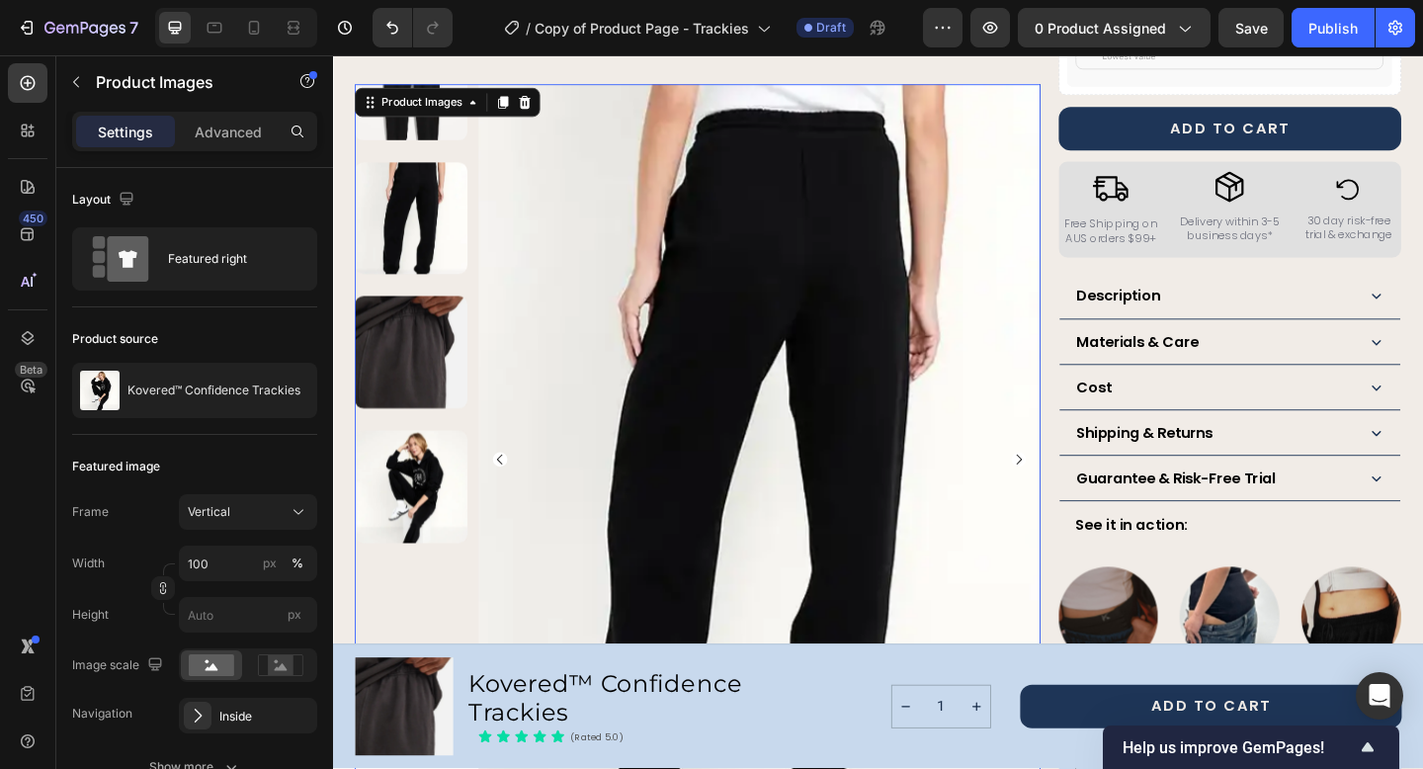
click at [1079, 494] on icon "Carousel Next Arrow" at bounding box center [1079, 495] width 16 height 16
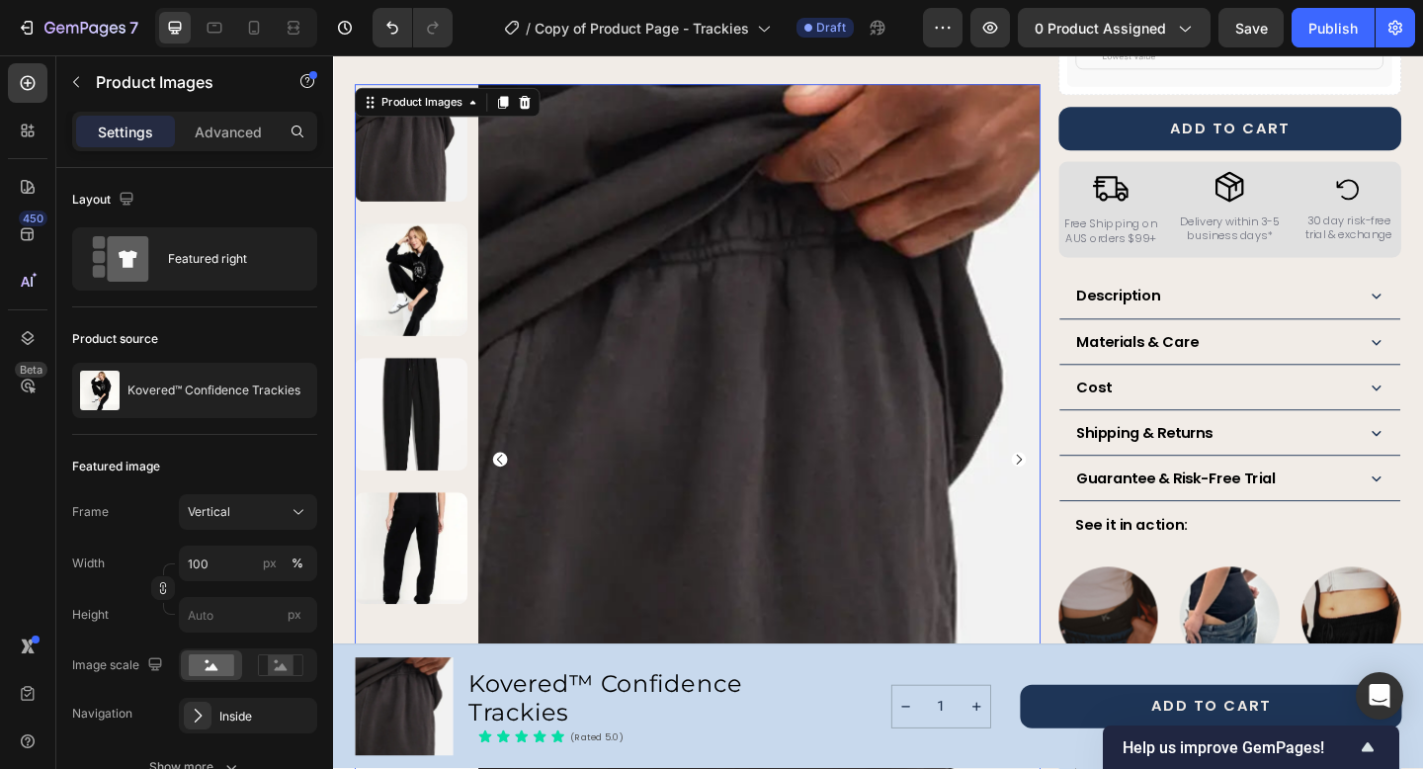
click at [1079, 494] on icon "Carousel Next Arrow" at bounding box center [1079, 495] width 16 height 16
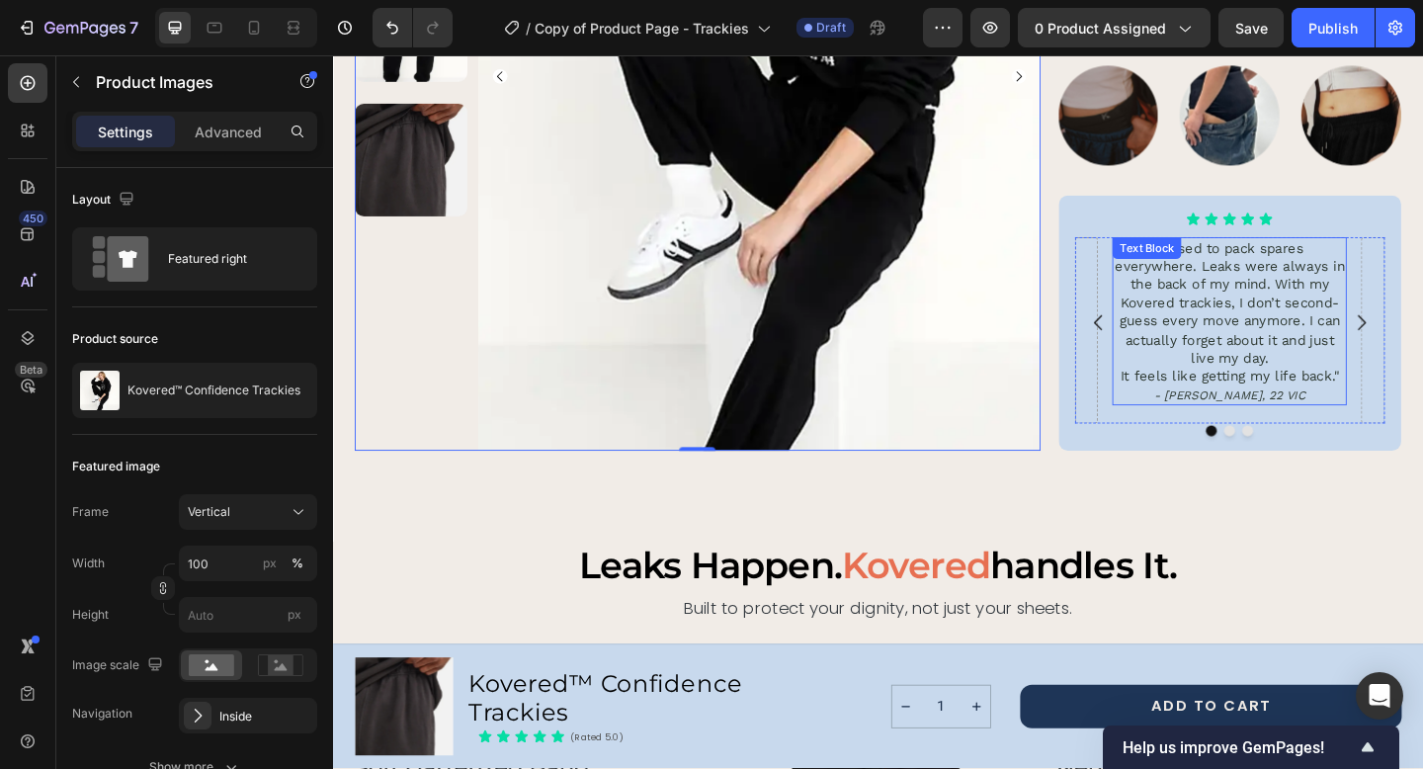
scroll to position [1453, 0]
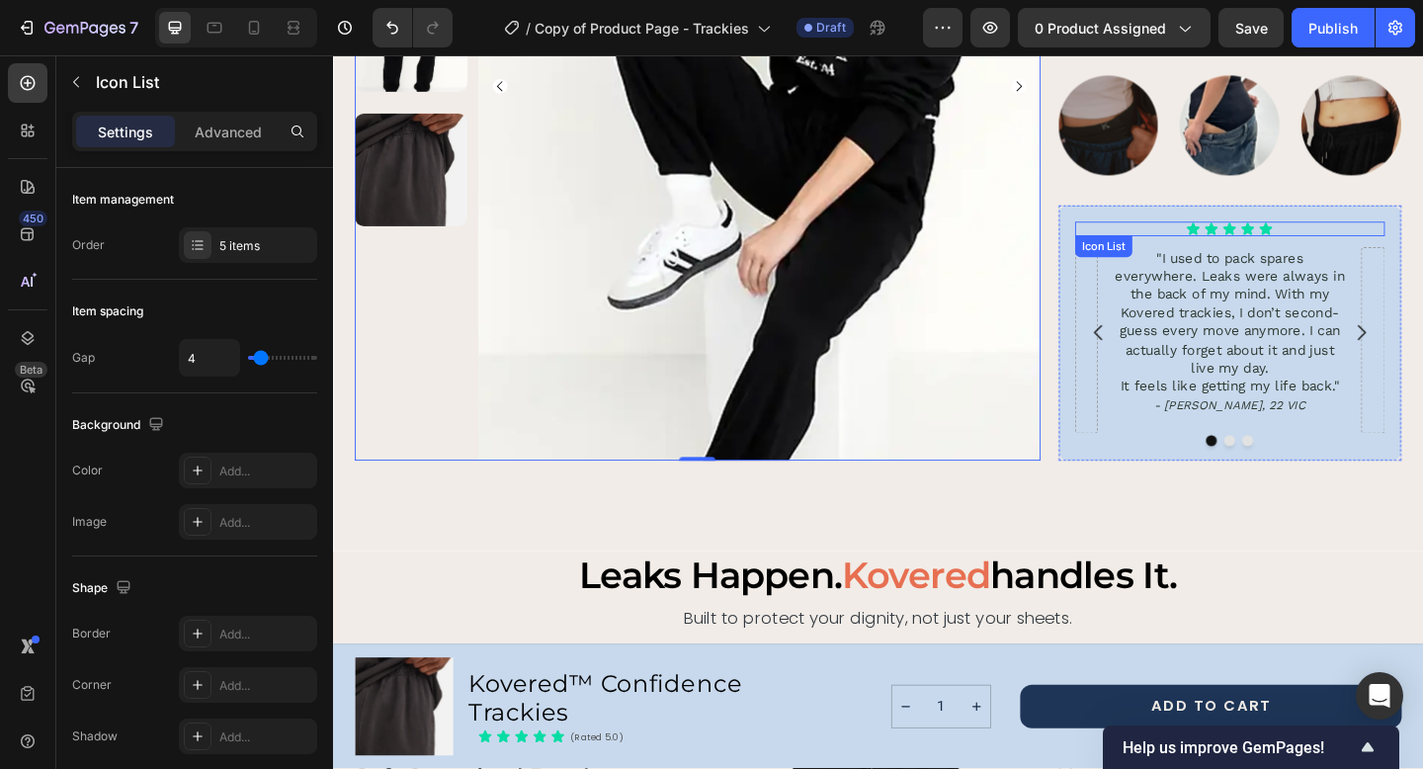
click at [1361, 248] on div "Icon Icon Icon Icon Icon" at bounding box center [1308, 244] width 337 height 16
click at [1262, 276] on icon at bounding box center [1259, 271] width 11 height 14
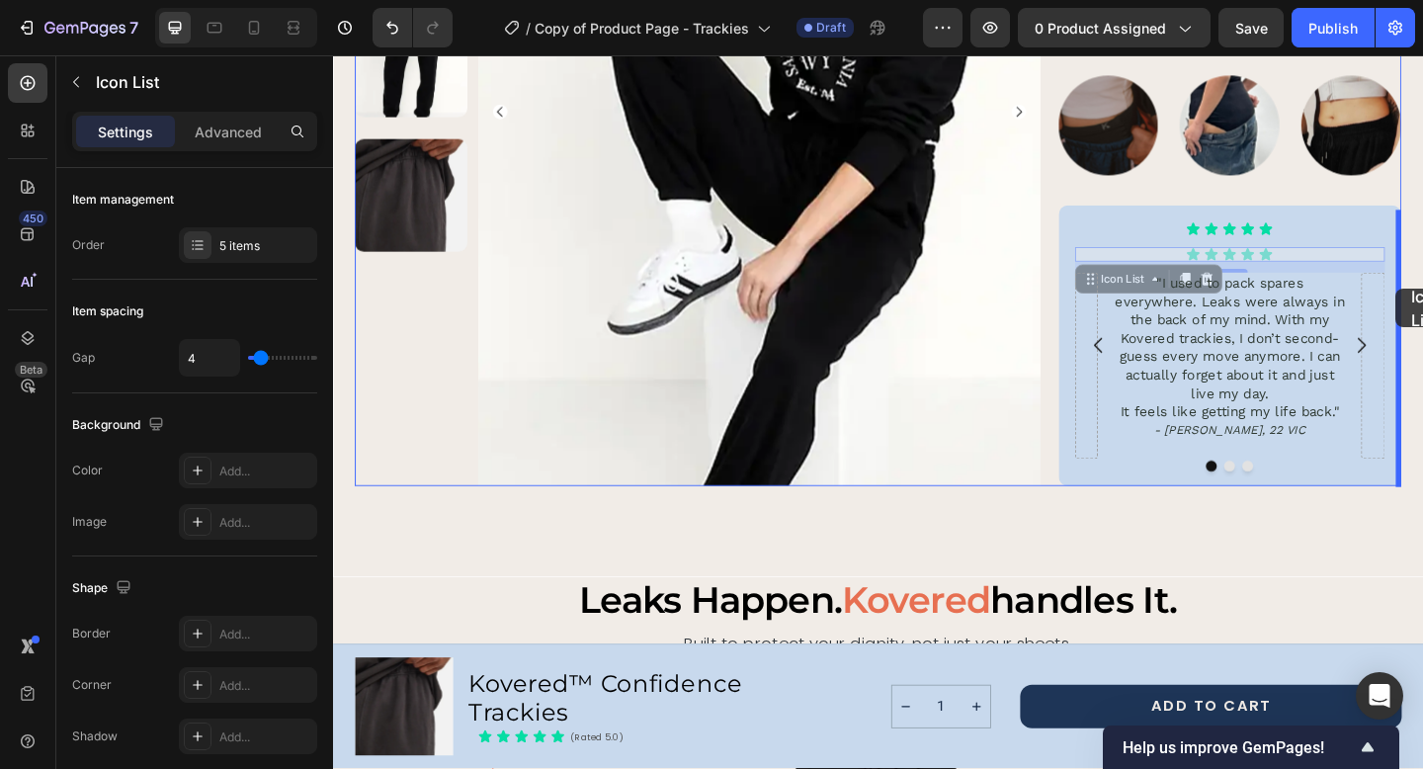
drag, startPoint x: 1411, startPoint y: 275, endPoint x: 1489, endPoint y: 309, distance: 85.4
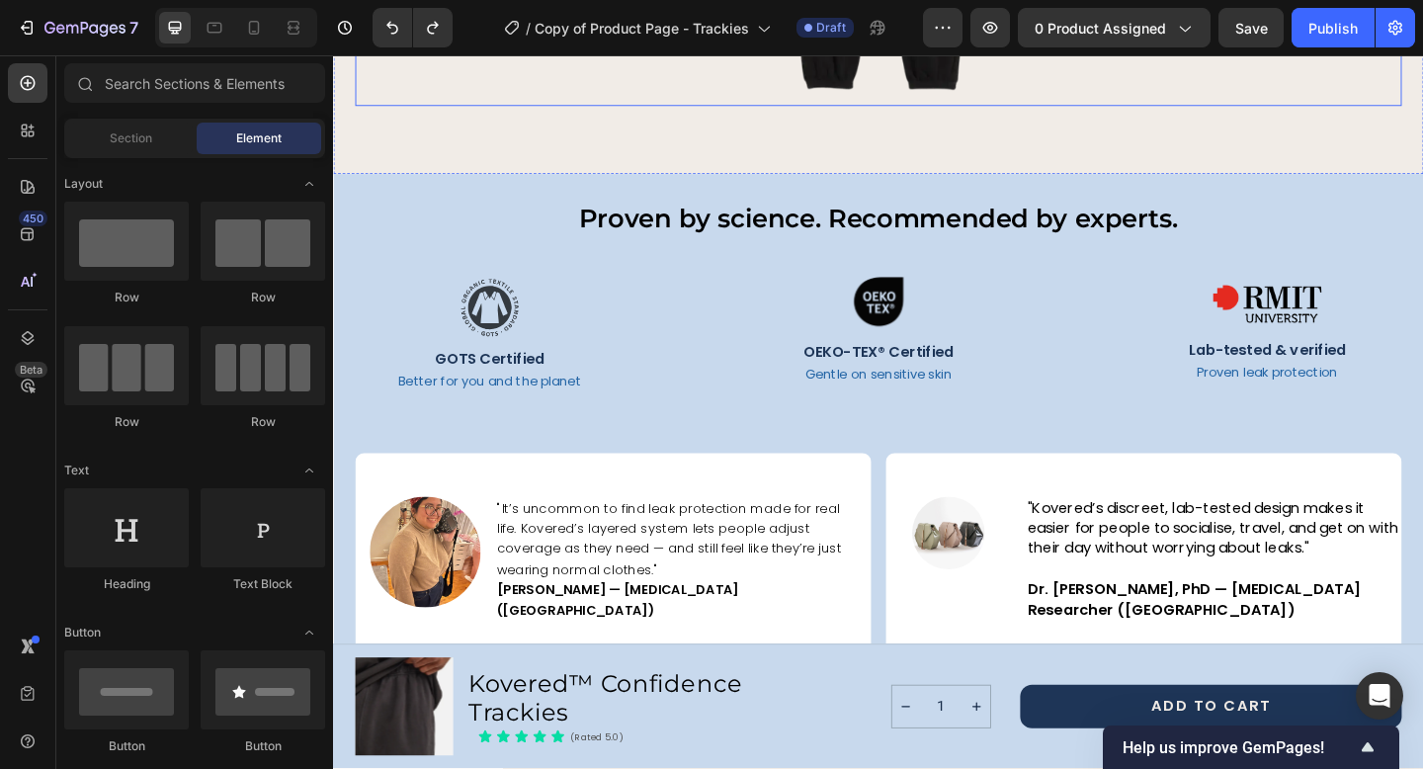
scroll to position [2599, 0]
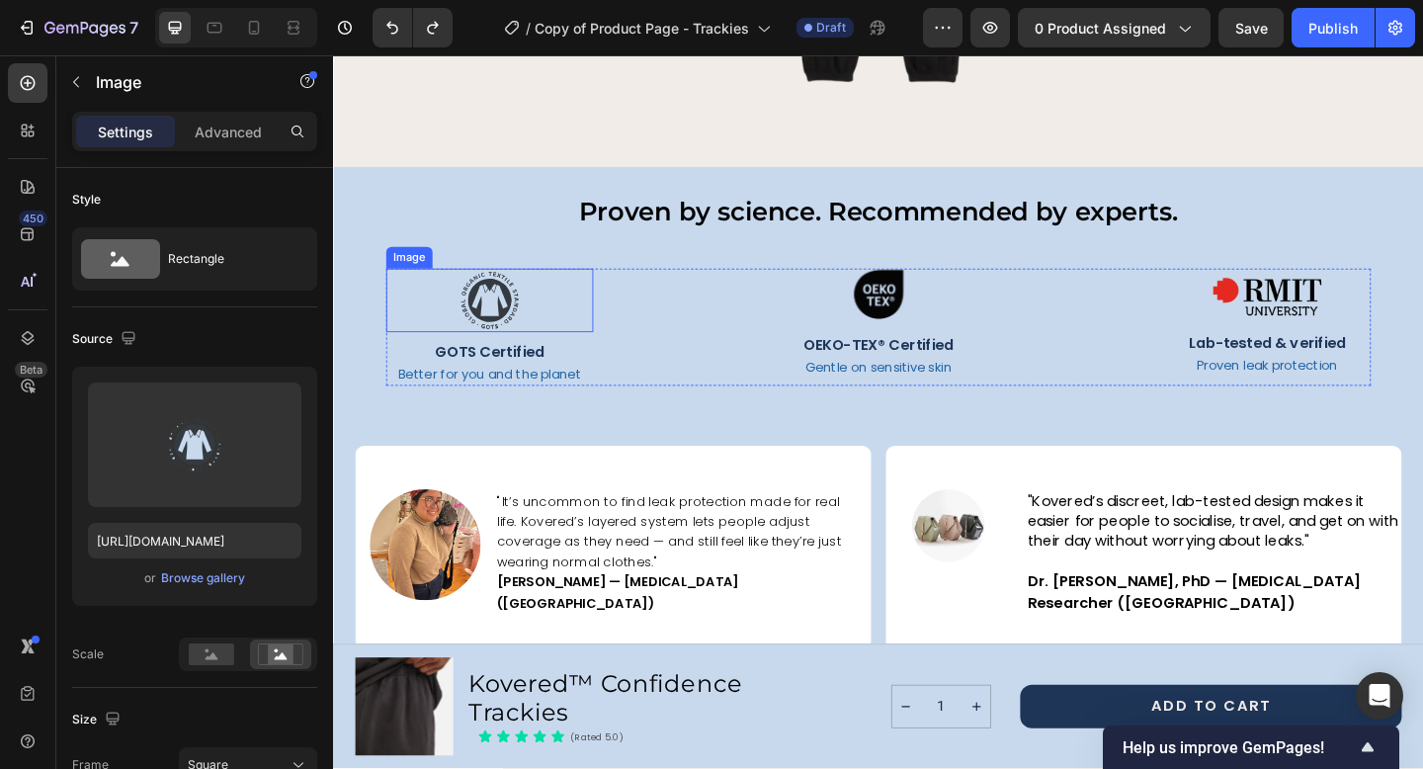
click at [513, 315] on img at bounding box center [502, 322] width 69 height 69
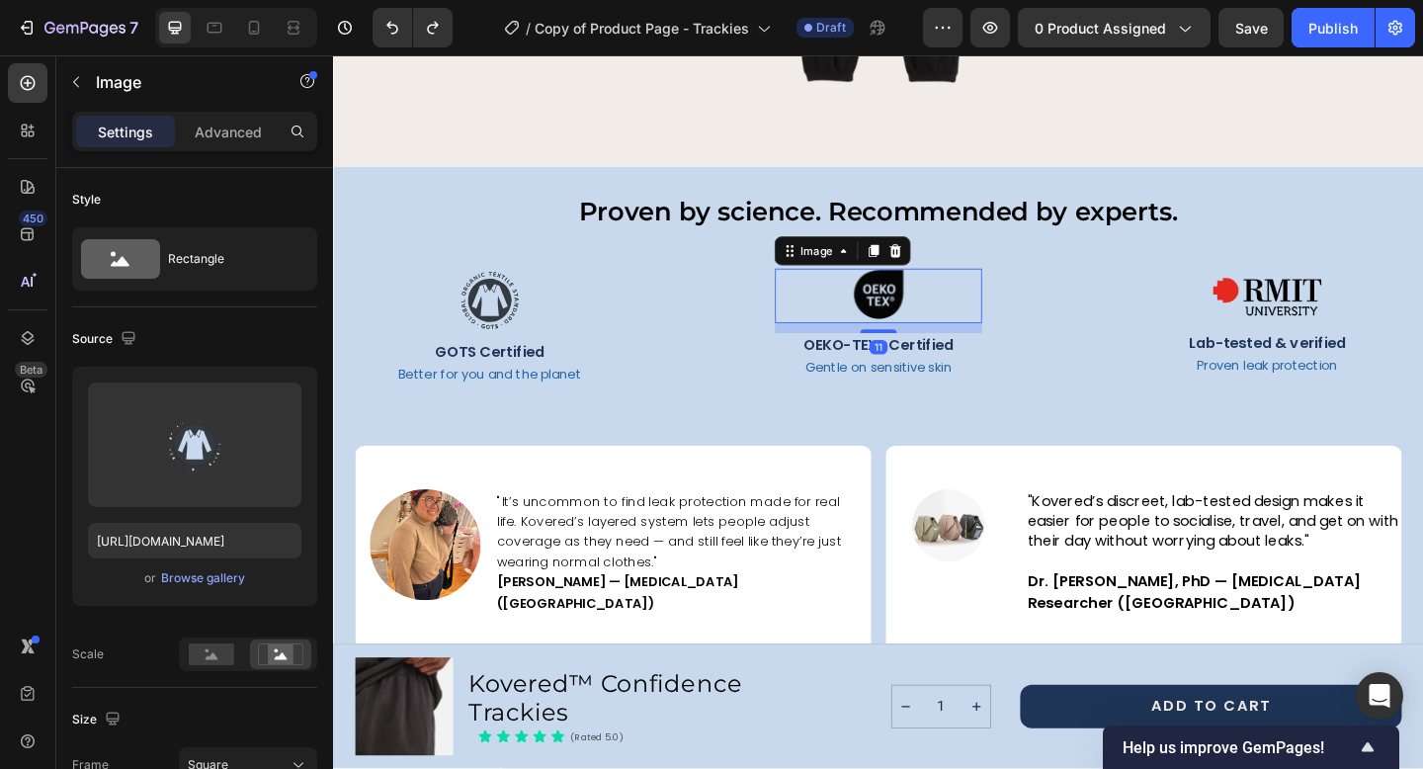
click at [906, 318] on img at bounding box center [925, 317] width 59 height 59
click at [1343, 323] on img at bounding box center [1348, 317] width 119 height 41
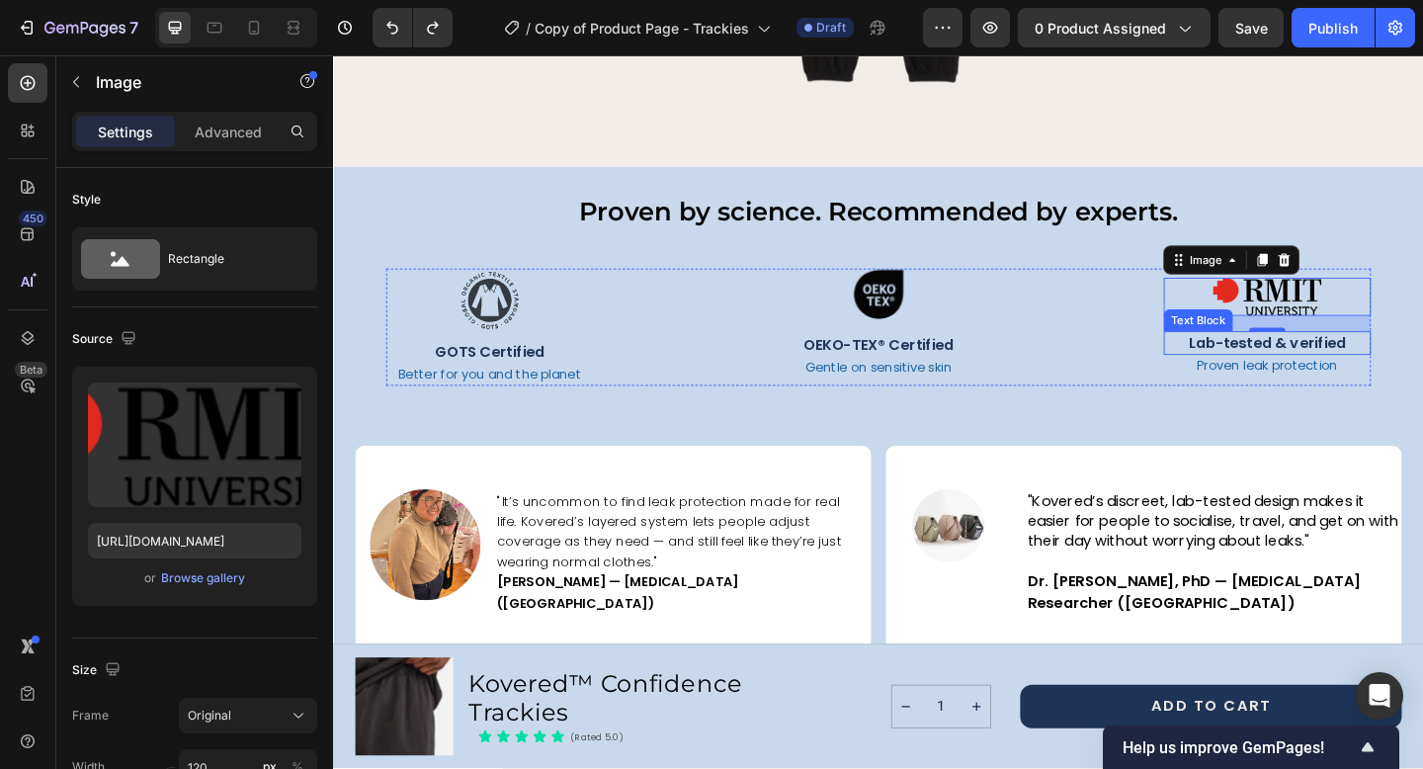
click at [1316, 371] on p "Lab-tested & verified" at bounding box center [1348, 369] width 221 height 22
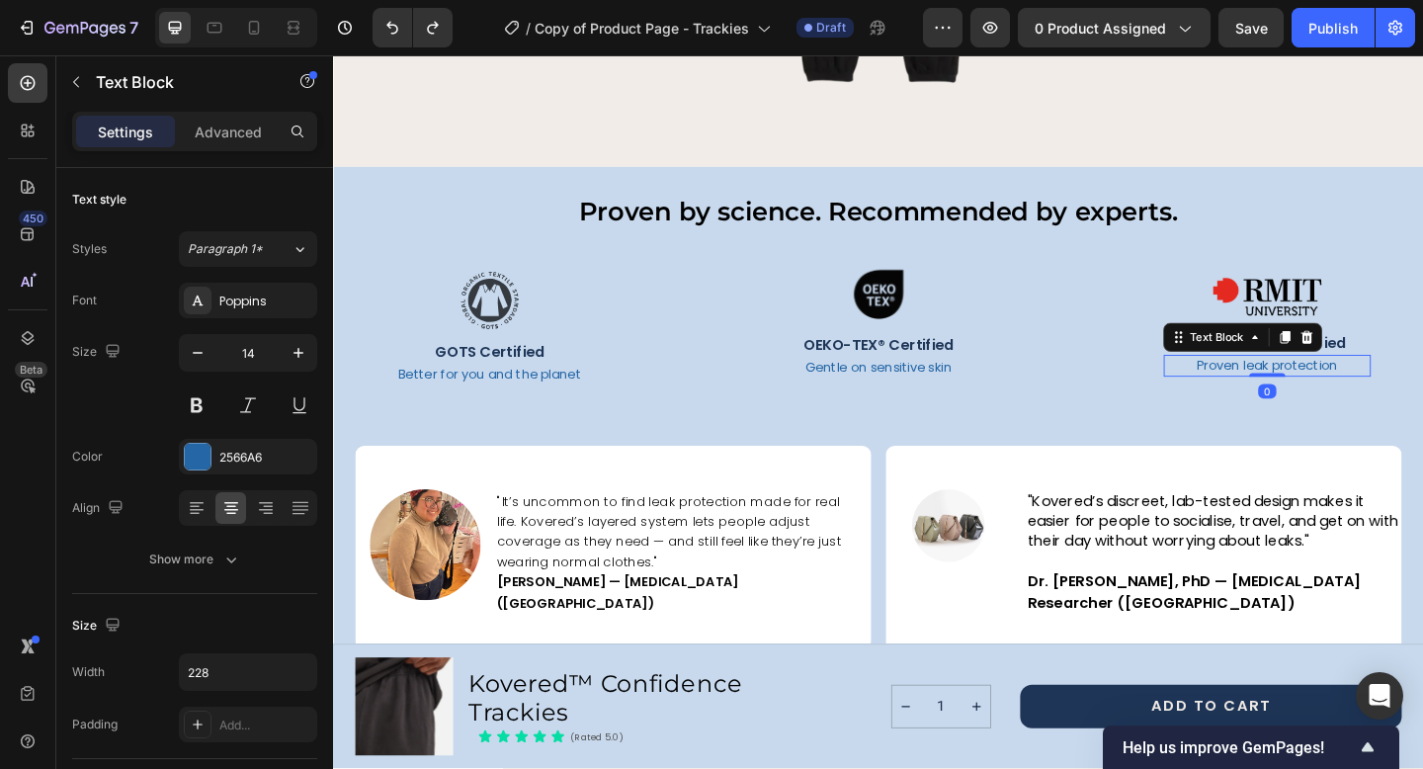
click at [1306, 395] on p "Proven leak protection" at bounding box center [1348, 393] width 221 height 20
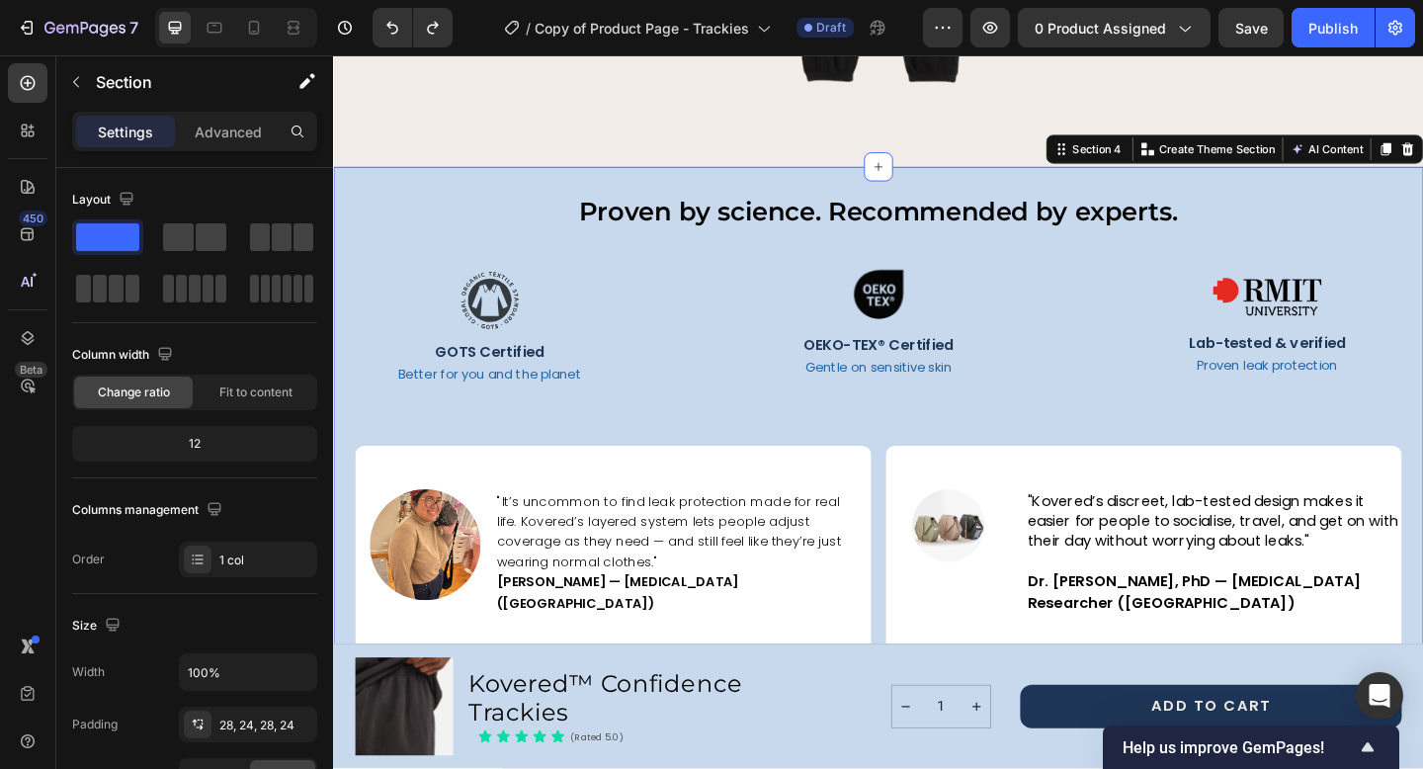
click at [1121, 444] on div "Proven by science. Recommended by experts. Text Block Image GOTS Certified Text…" at bounding box center [926, 455] width 1138 height 501
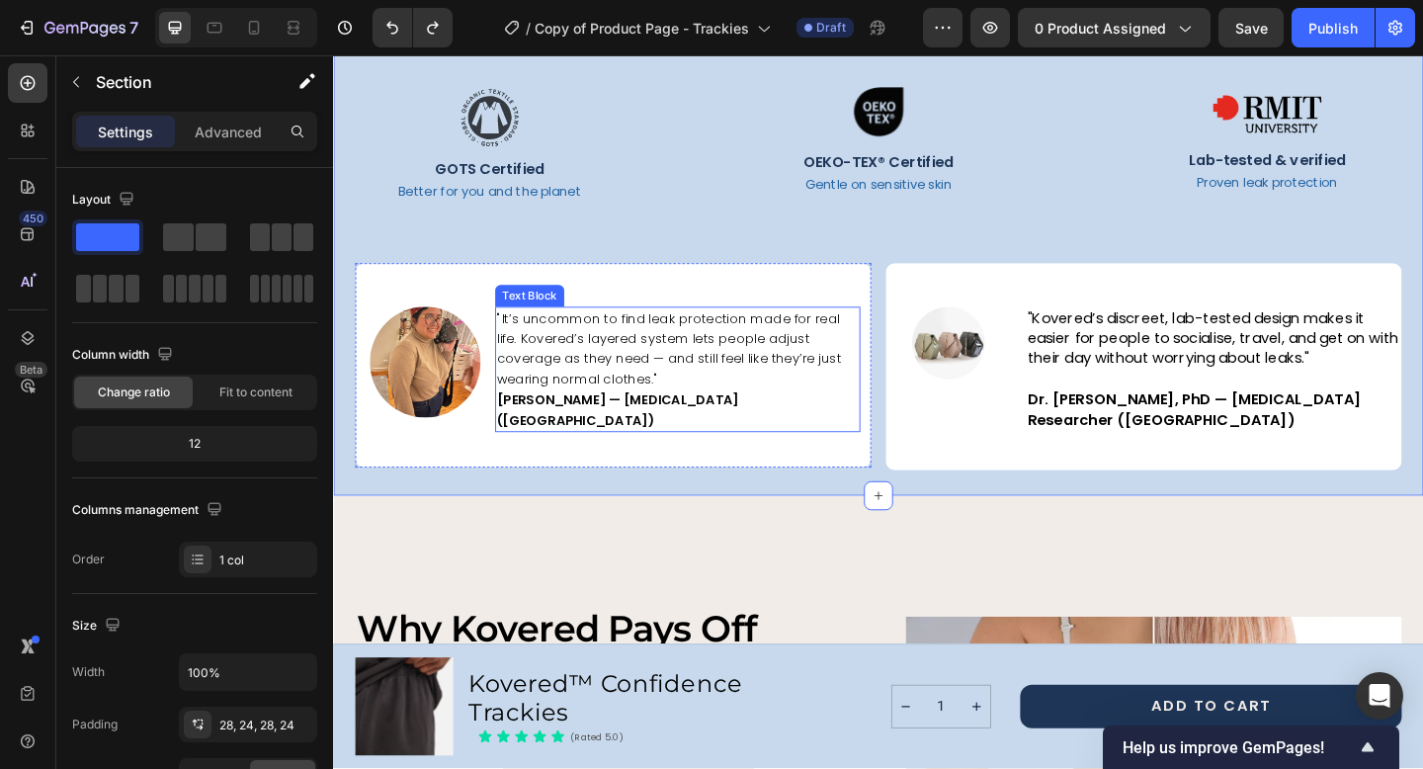
scroll to position [2797, 0]
click at [760, 361] on span ""It’s uncommon to find leak protection made for real life. Kovered’s layered sy…" at bounding box center [698, 376] width 374 height 86
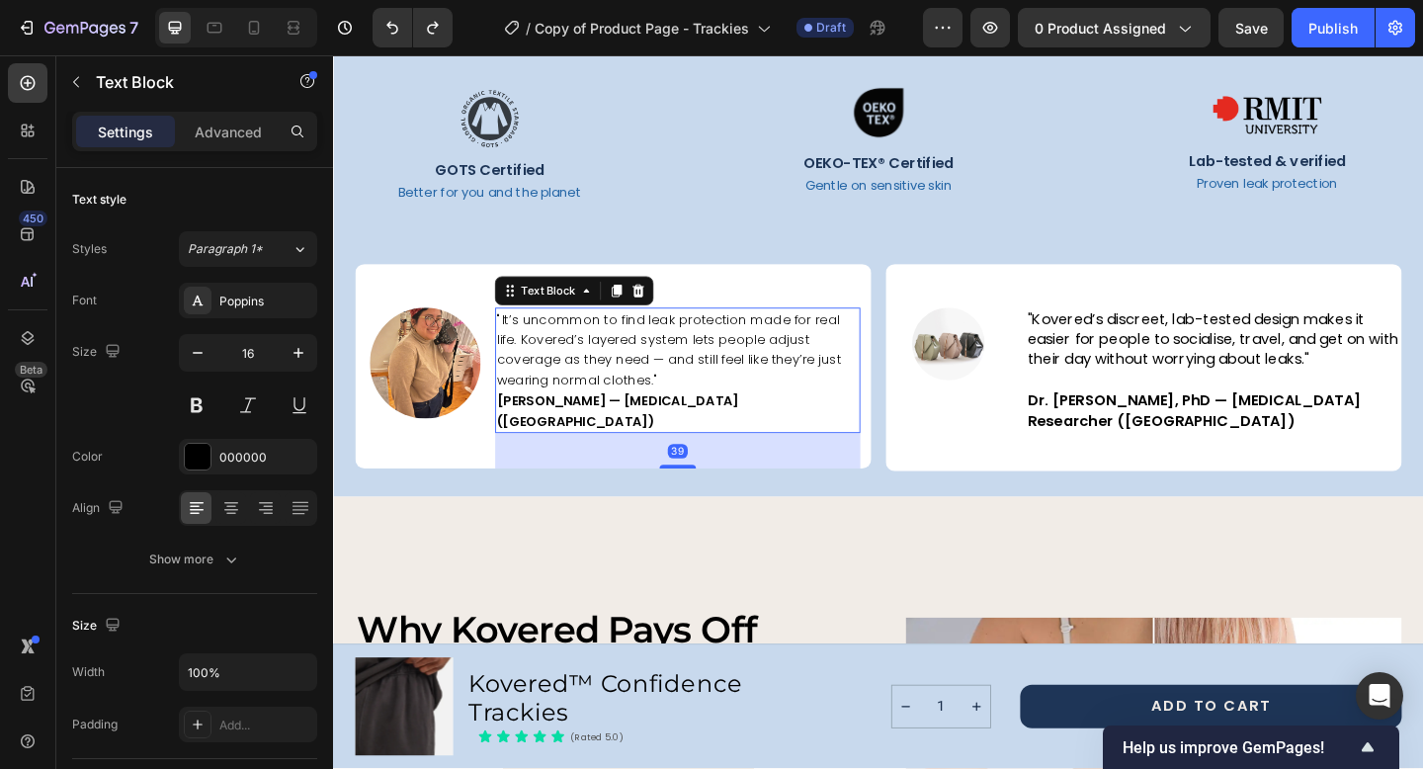
click at [760, 361] on span ""It’s uncommon to find leak protection made for real life. Kovered’s layered sy…" at bounding box center [698, 376] width 374 height 86
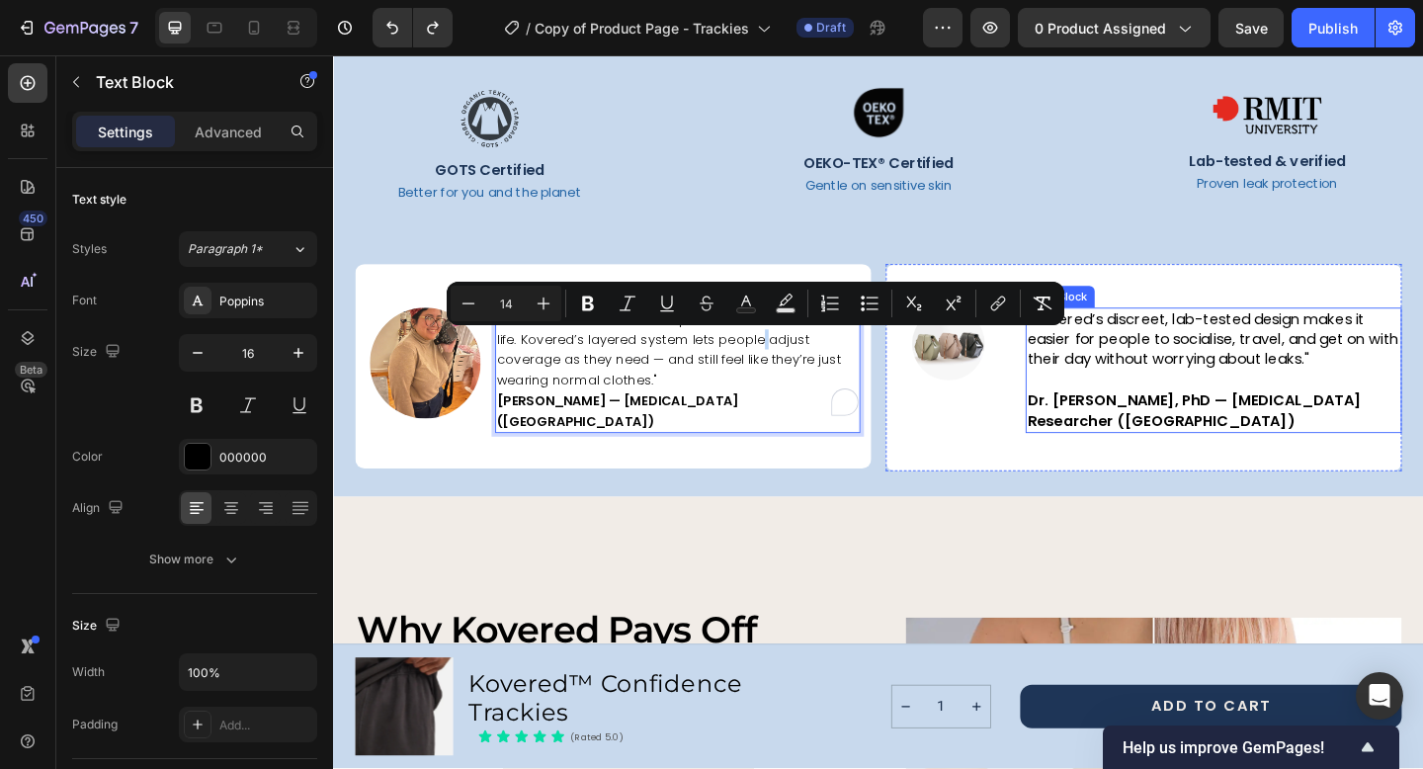
click at [1226, 370] on p ""Kovered’s discreet, lab-tested design makes it easier for people to socialise,…" at bounding box center [1290, 365] width 405 height 66
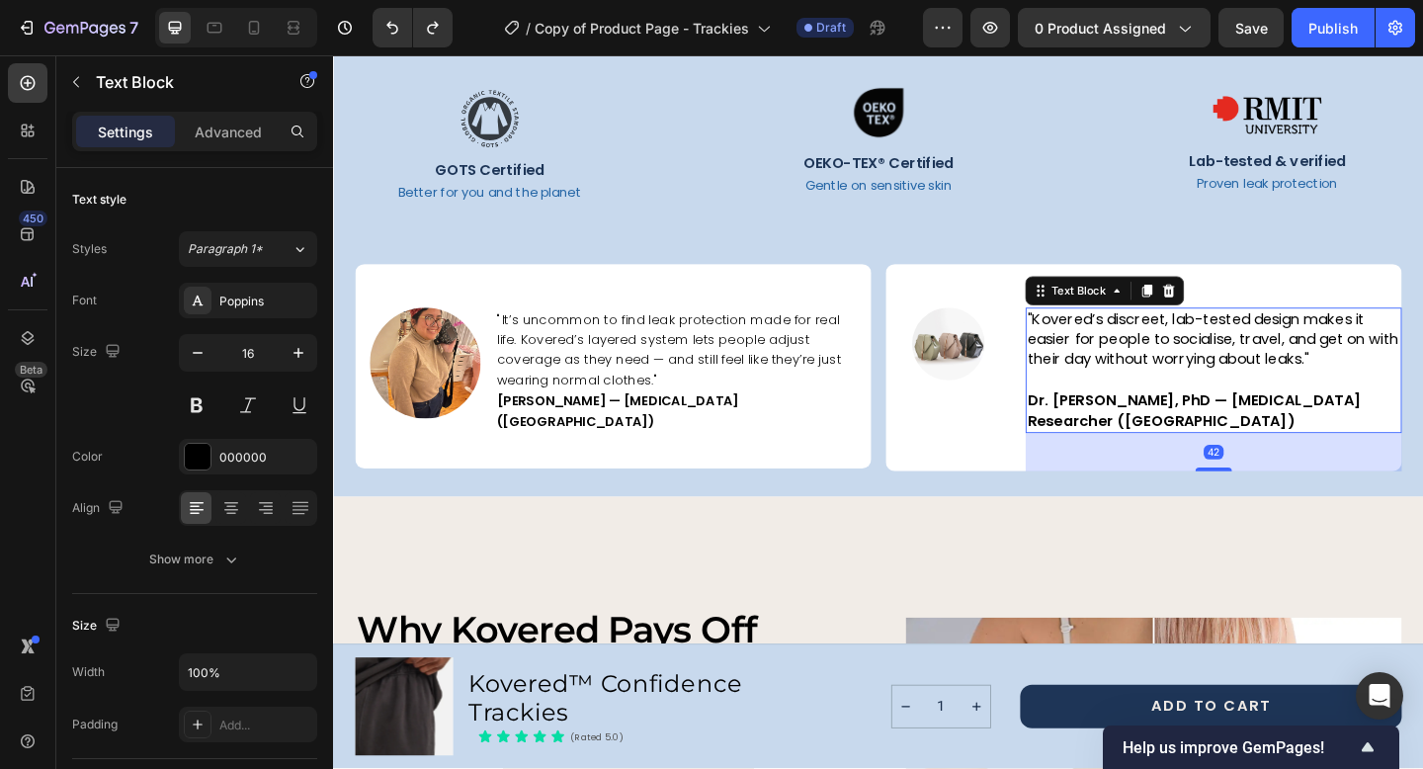
click at [1226, 370] on p ""Kovered’s discreet, lab-tested design makes it easier for people to socialise,…" at bounding box center [1290, 365] width 405 height 66
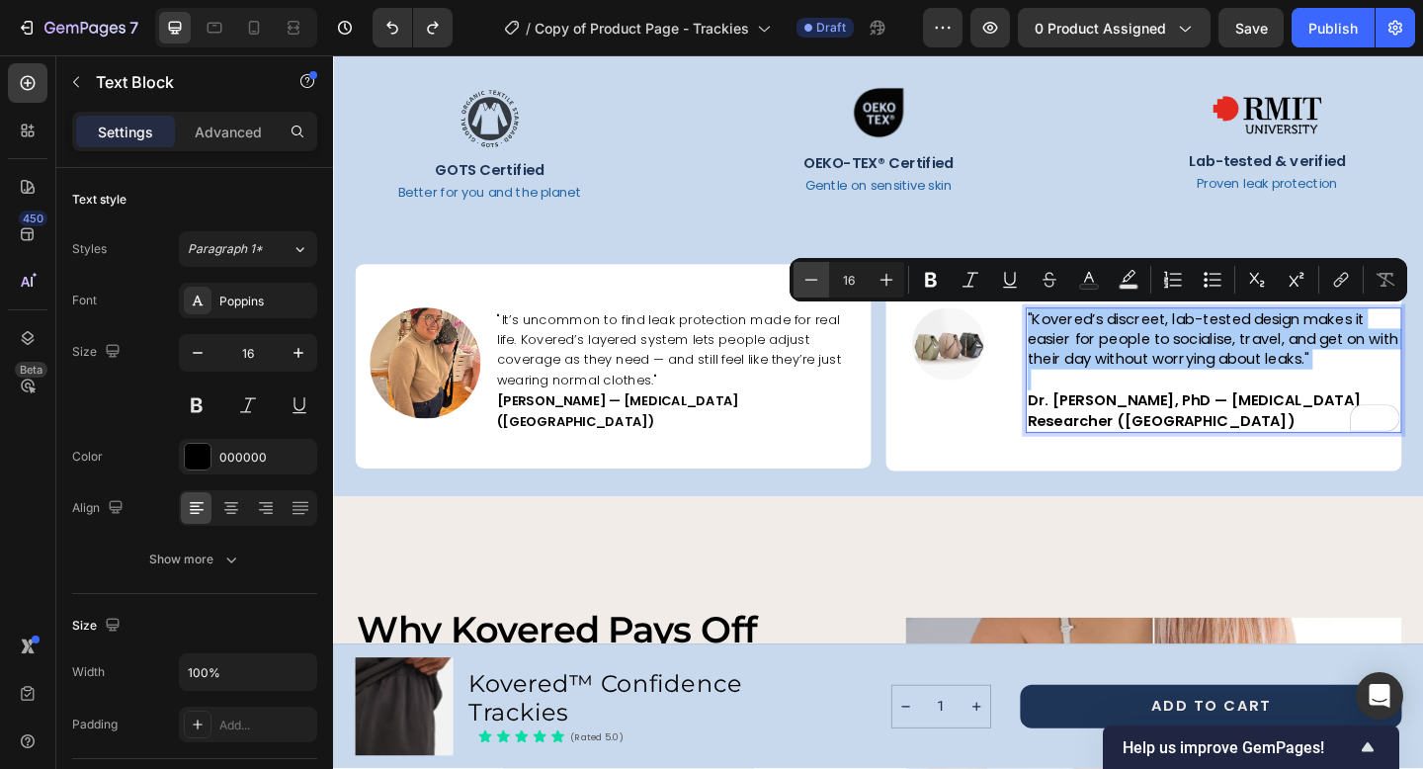
click at [813, 281] on icon "Editor contextual toolbar" at bounding box center [811, 280] width 20 height 20
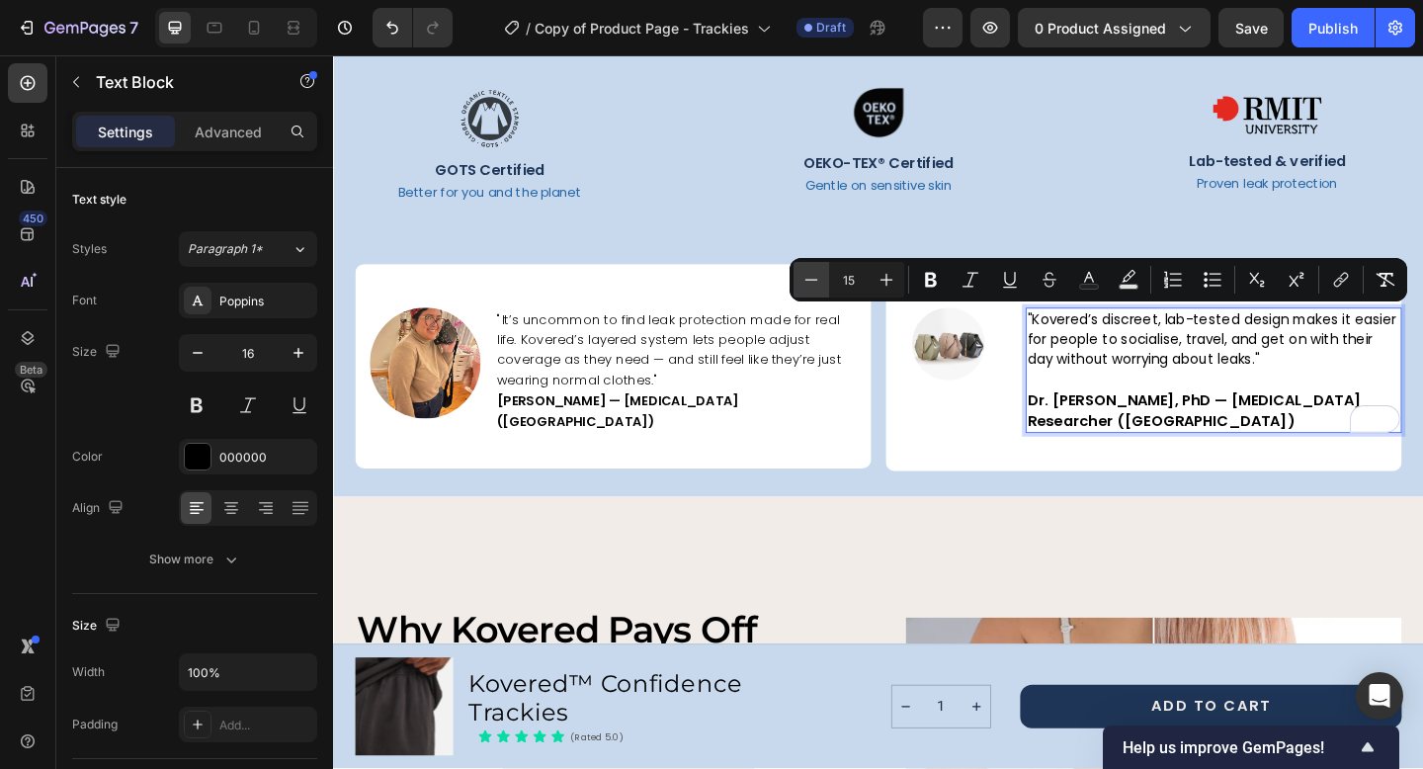
click at [813, 281] on icon "Editor contextual toolbar" at bounding box center [811, 280] width 20 height 20
type input "14"
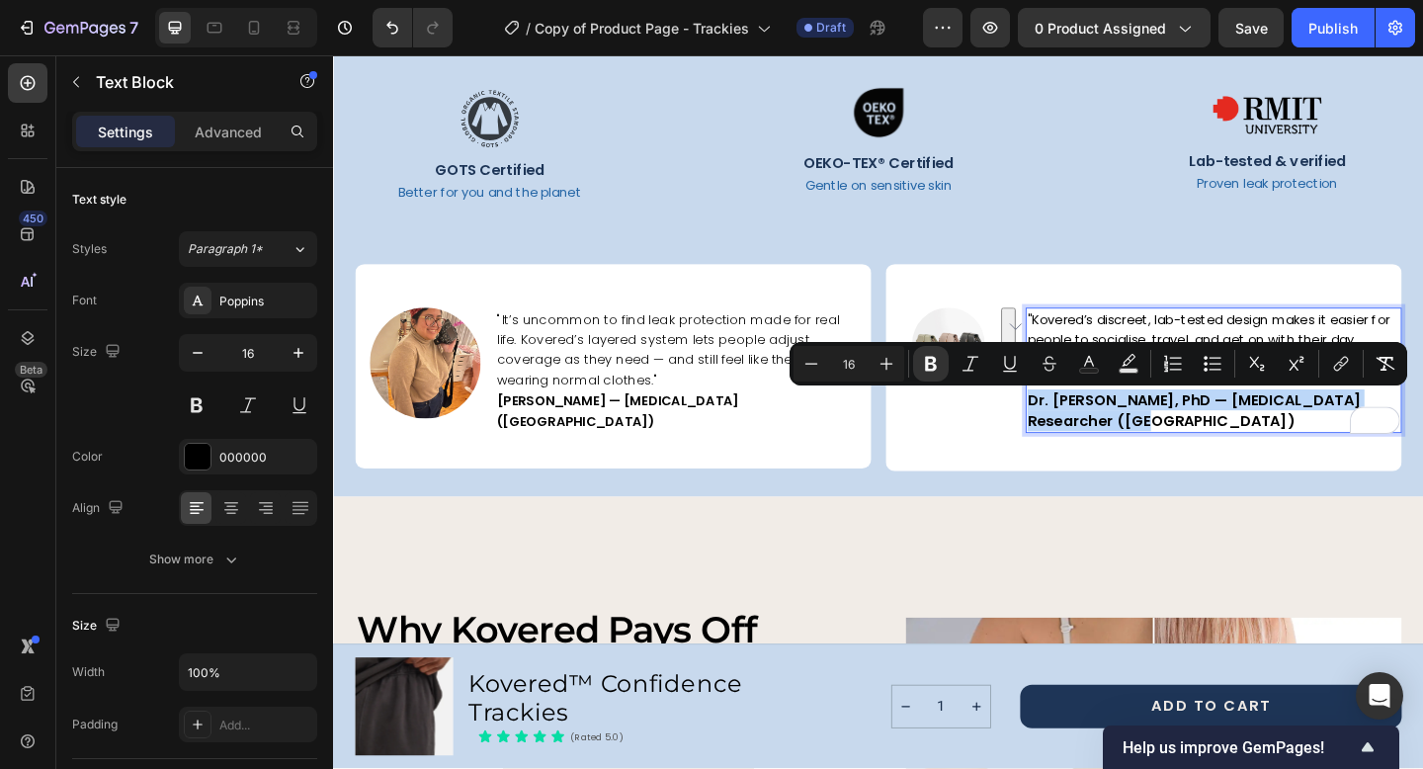
drag, startPoint x: 1188, startPoint y: 452, endPoint x: 1091, endPoint y: 431, distance: 99.0
click at [1091, 431] on p "Dr. [PERSON_NAME], PhD — [MEDICAL_DATA] Researcher ([GEOGRAPHIC_DATA])" at bounding box center [1290, 442] width 405 height 44
click at [808, 361] on icon "Editor contextual toolbar" at bounding box center [811, 364] width 20 height 20
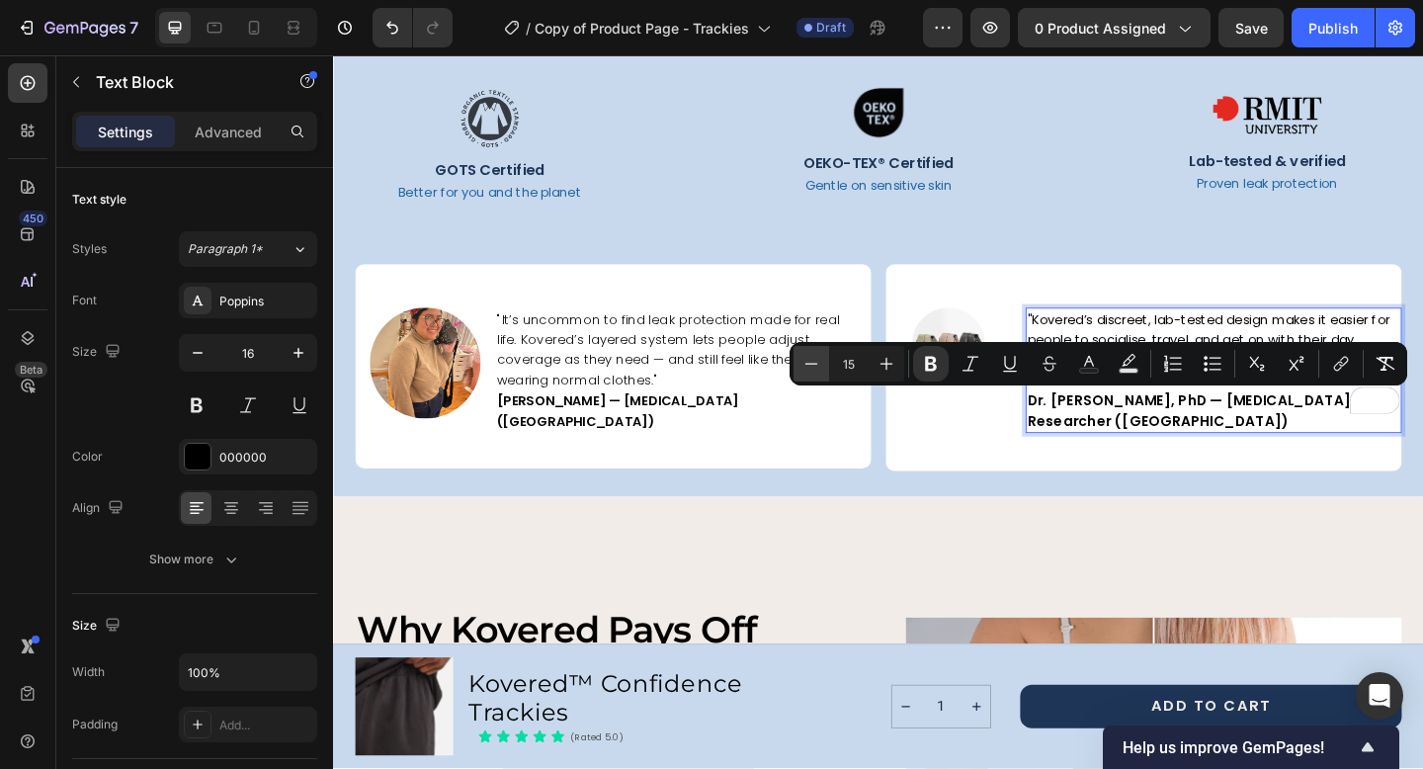
click at [808, 361] on icon "Editor contextual toolbar" at bounding box center [811, 364] width 20 height 20
type input "14"
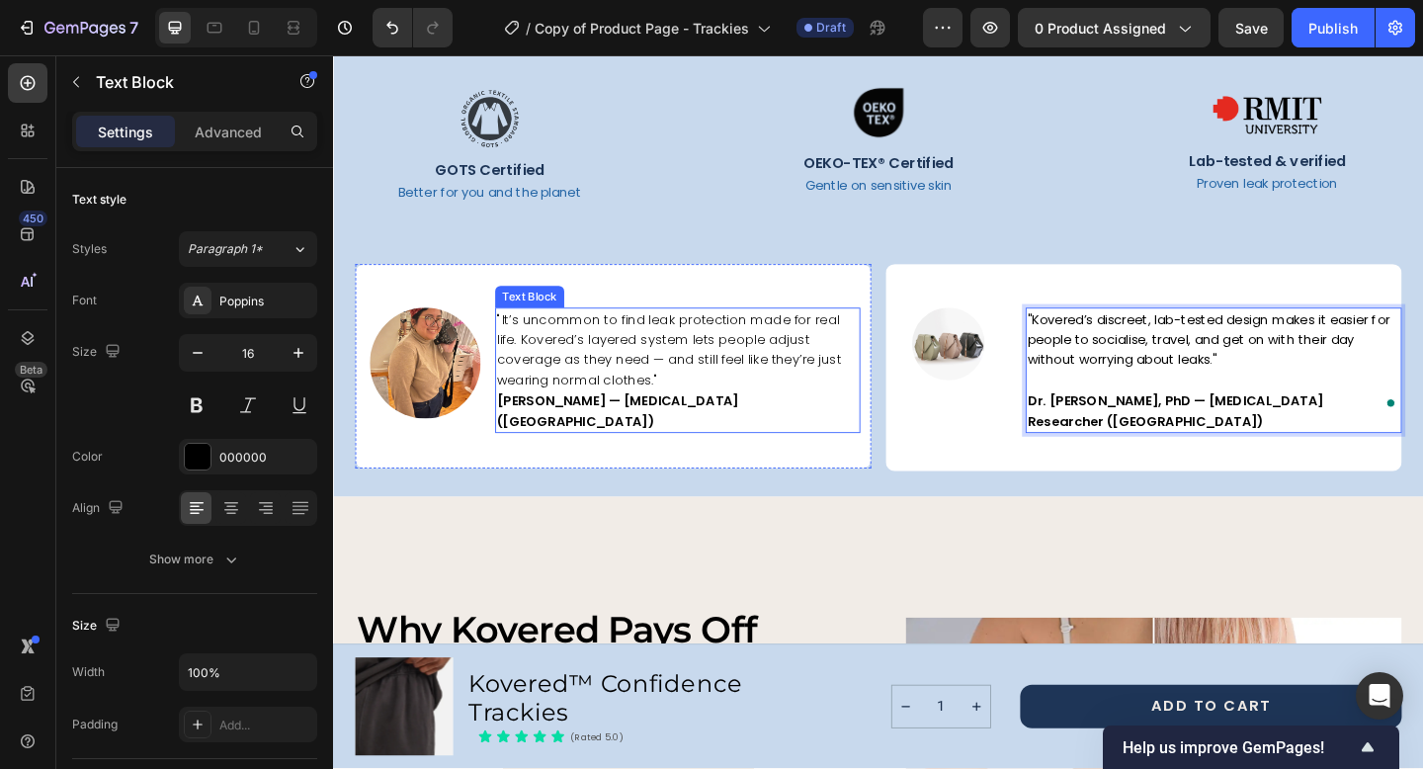
click at [648, 437] on strong "[PERSON_NAME] — [MEDICAL_DATA] ([GEOGRAPHIC_DATA])" at bounding box center [642, 441] width 263 height 41
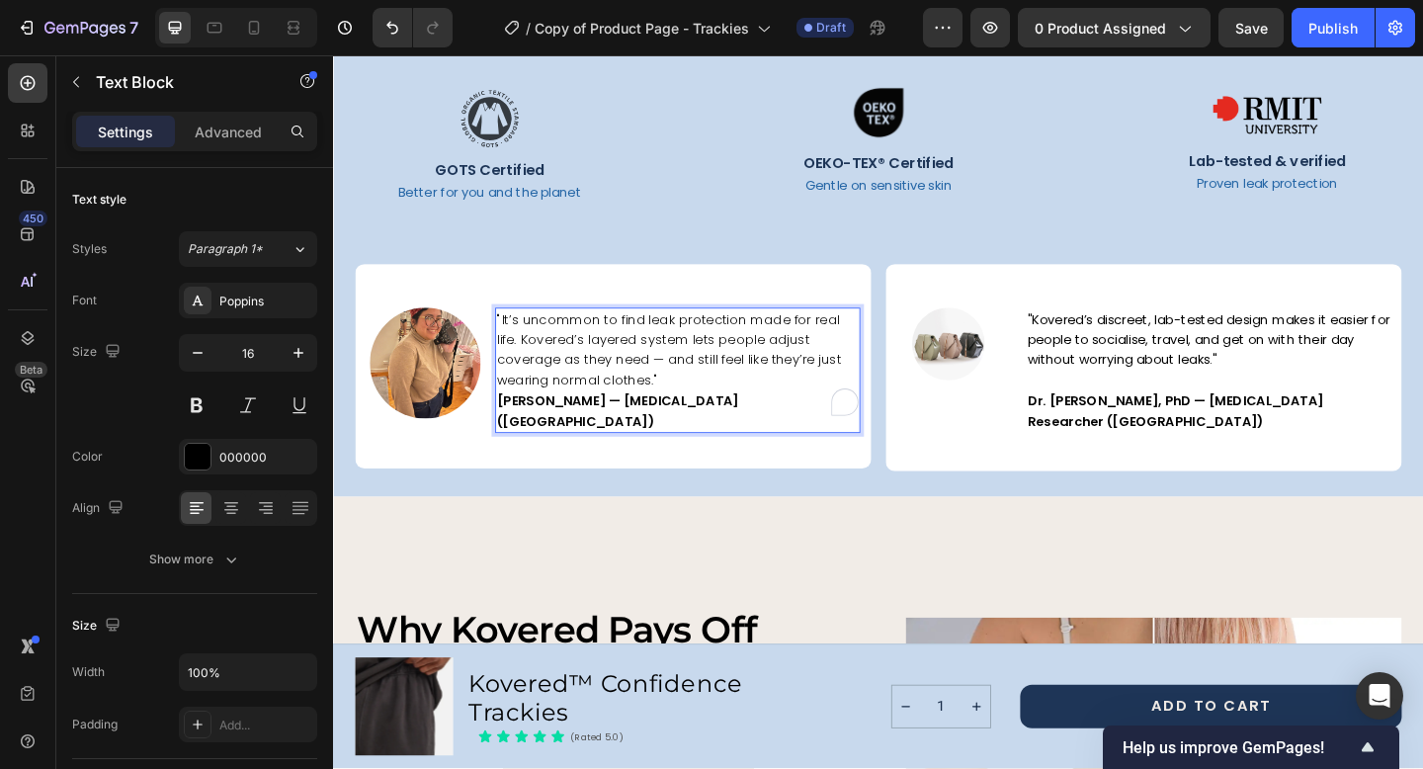
click at [648, 437] on strong "[PERSON_NAME] — [MEDICAL_DATA] ([GEOGRAPHIC_DATA])" at bounding box center [642, 441] width 263 height 41
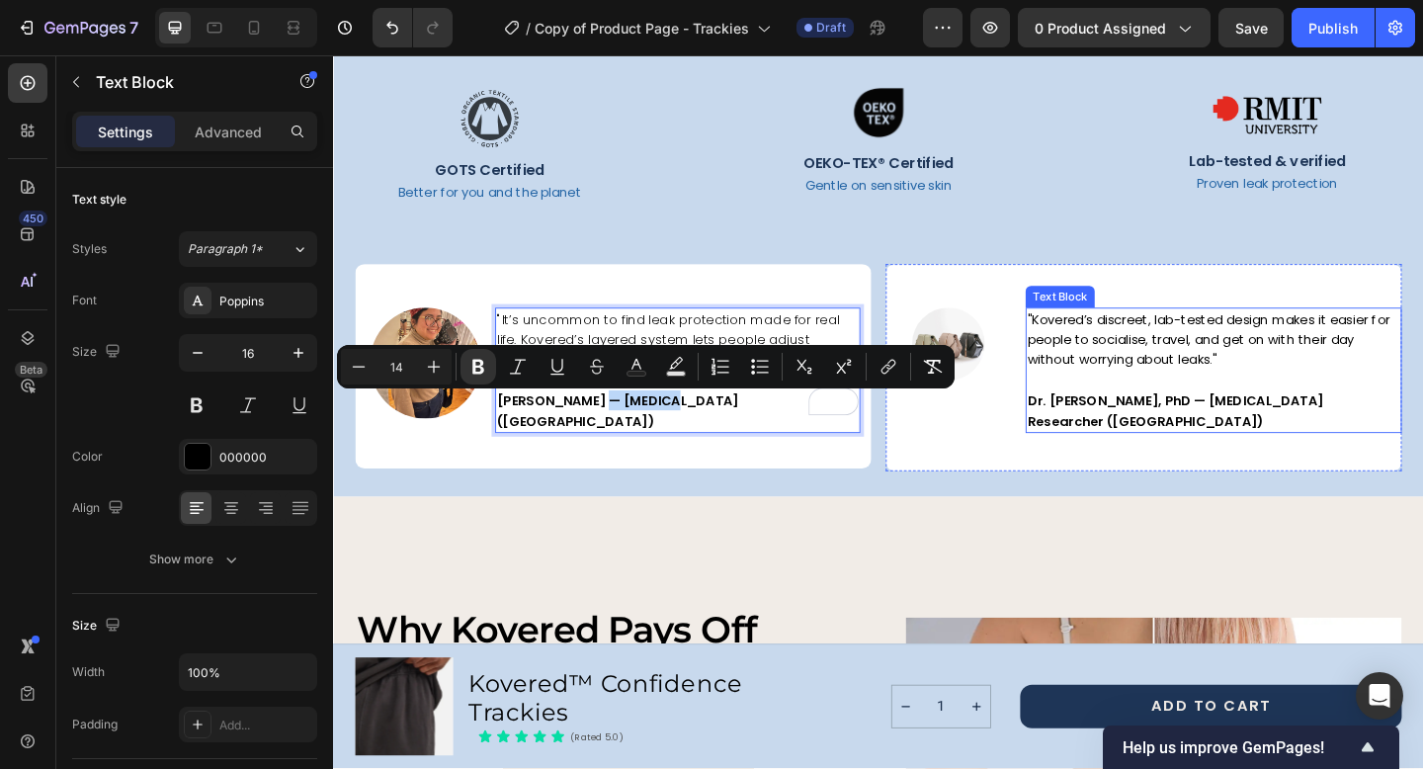
click at [1120, 436] on strong "Dr. [PERSON_NAME], PhD — [MEDICAL_DATA] Researcher ([GEOGRAPHIC_DATA])" at bounding box center [1249, 441] width 322 height 41
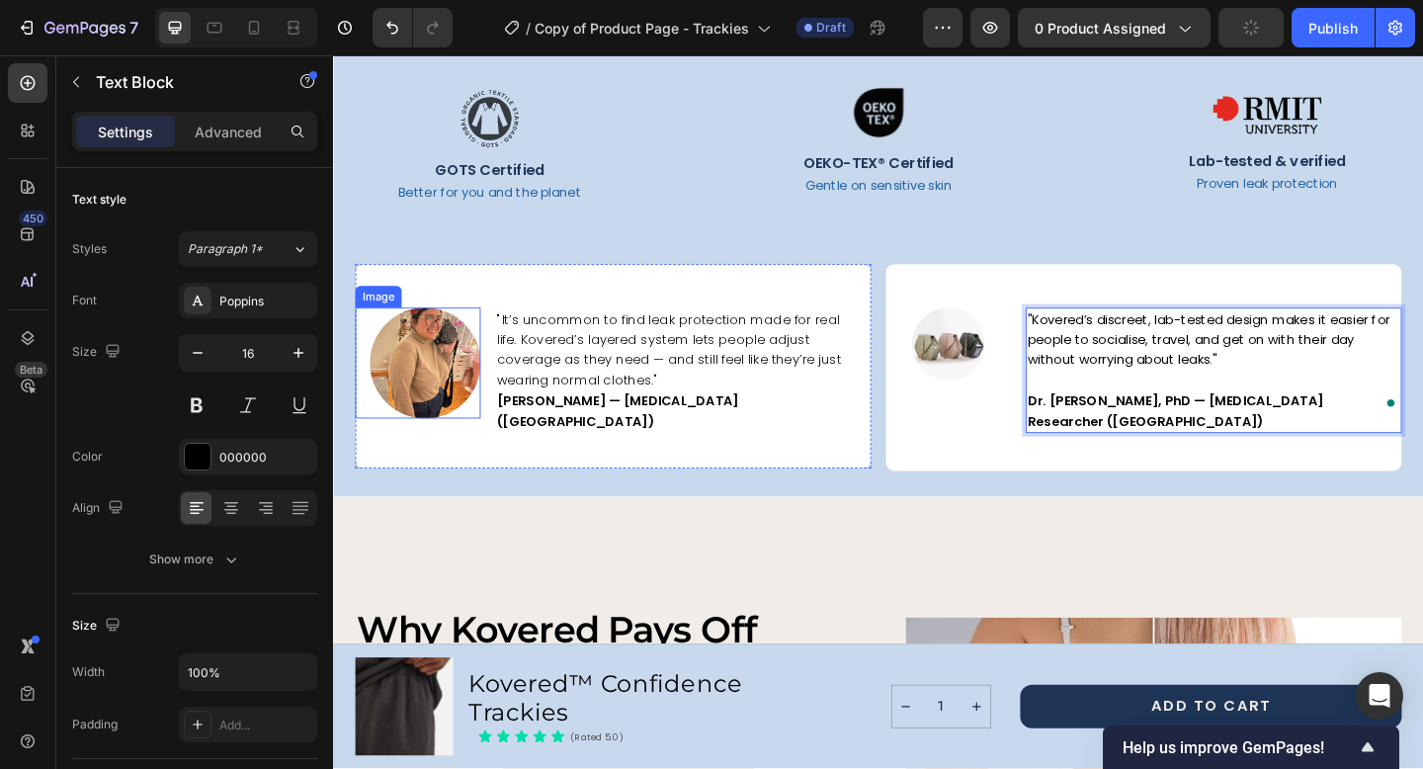
click at [478, 340] on div at bounding box center [432, 390] width 121 height 121
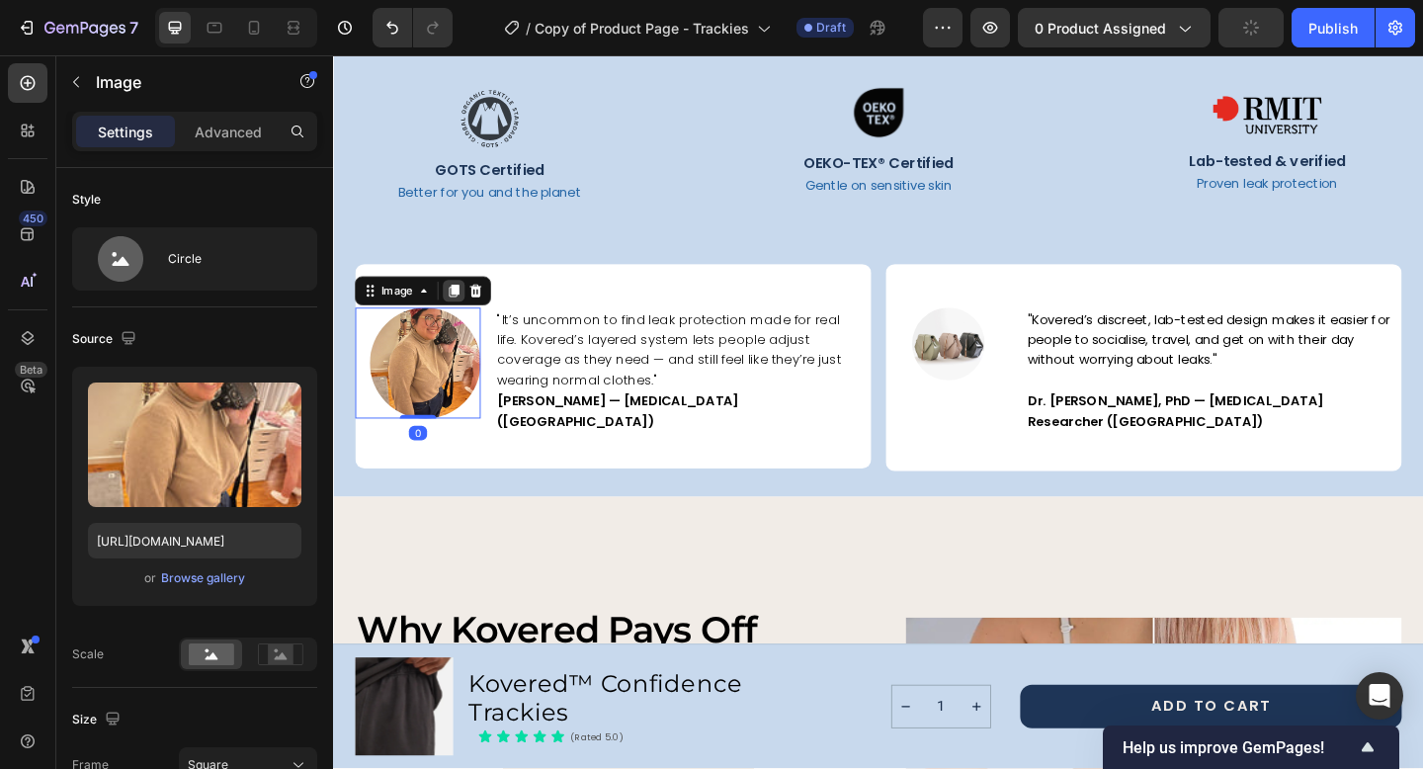
click at [462, 311] on icon at bounding box center [464, 311] width 11 height 14
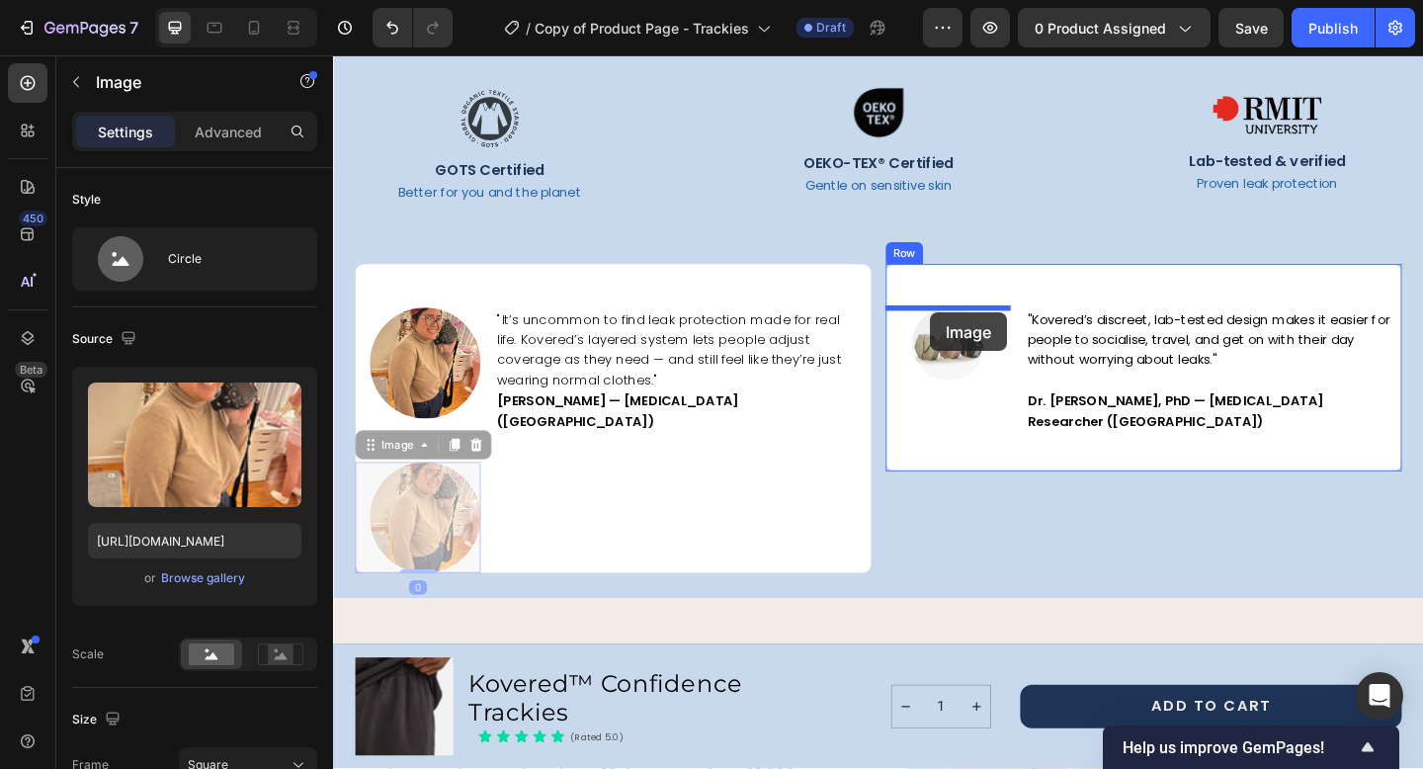
drag, startPoint x: 473, startPoint y: 507, endPoint x: 982, endPoint y: 335, distance: 537.1
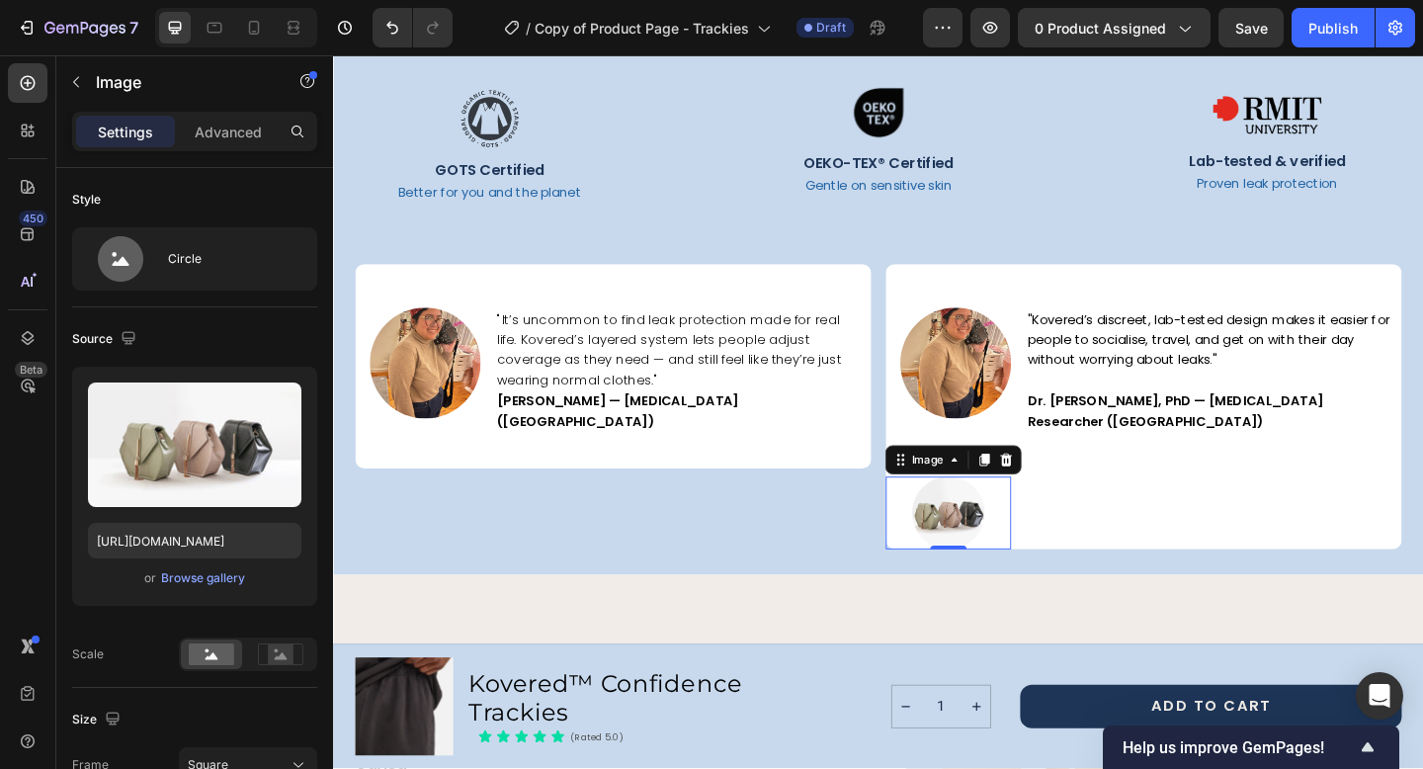
click at [1033, 526] on div at bounding box center [1002, 553] width 136 height 79
click at [1067, 494] on icon at bounding box center [1065, 495] width 16 height 16
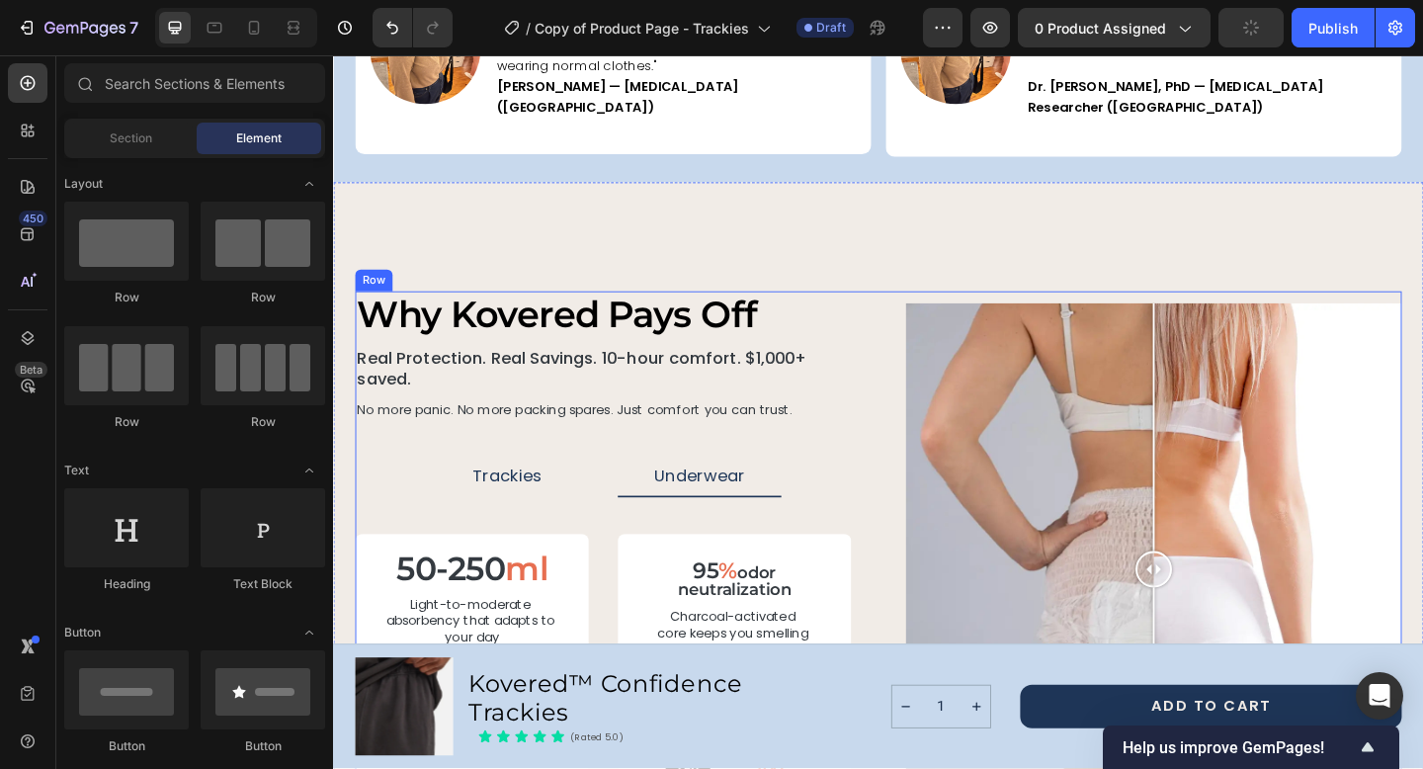
scroll to position [3147, 0]
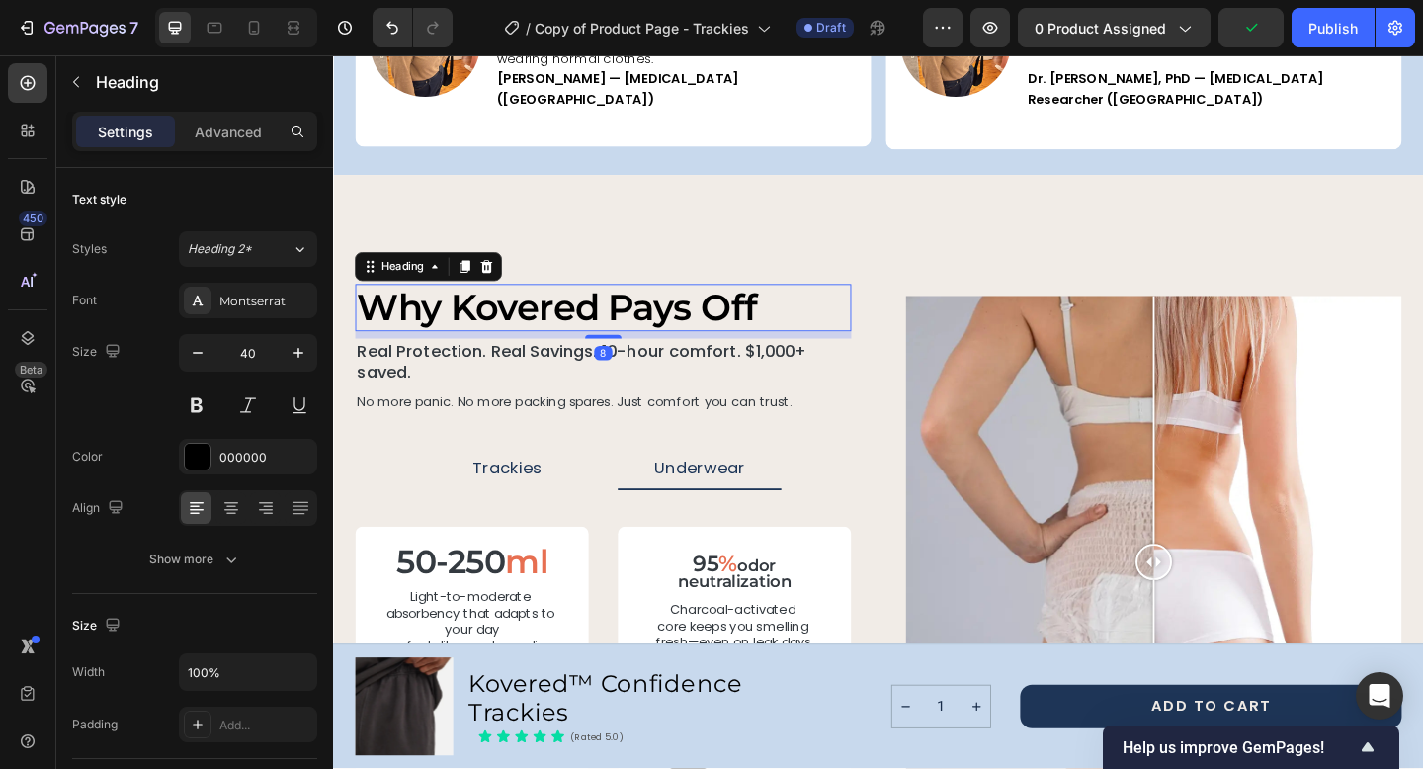
click at [654, 309] on h2 "why kovered pays off" at bounding box center [626, 329] width 539 height 51
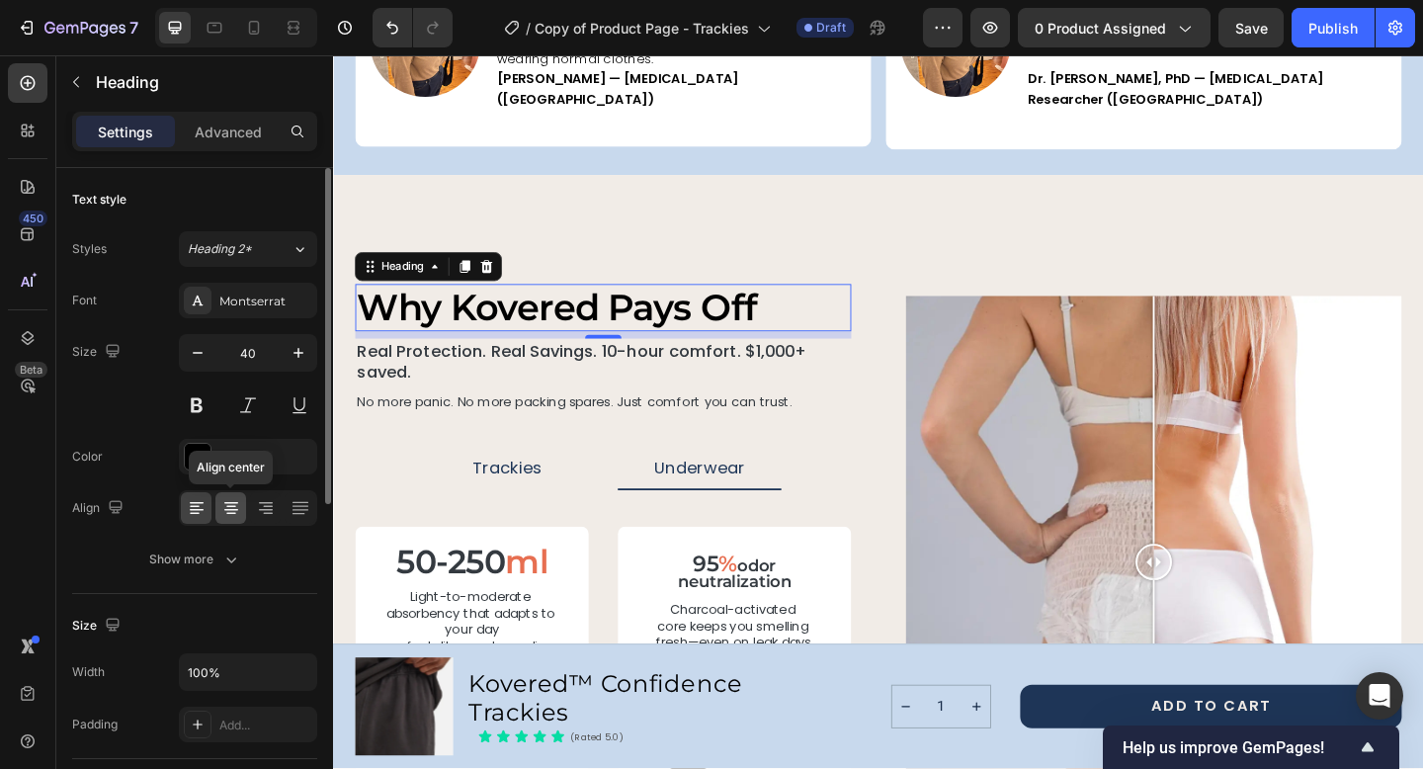
click at [227, 509] on icon at bounding box center [231, 510] width 14 height 2
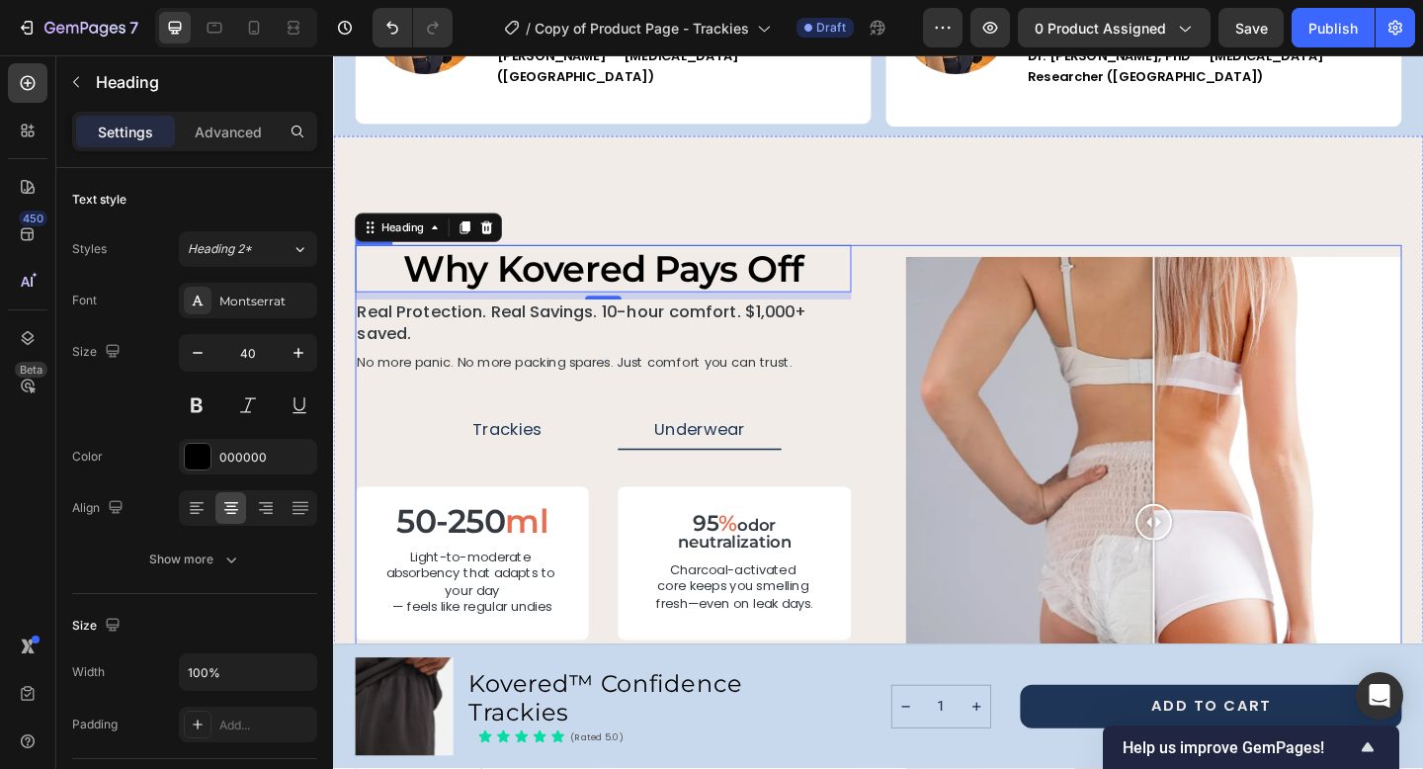
scroll to position [3157, 0]
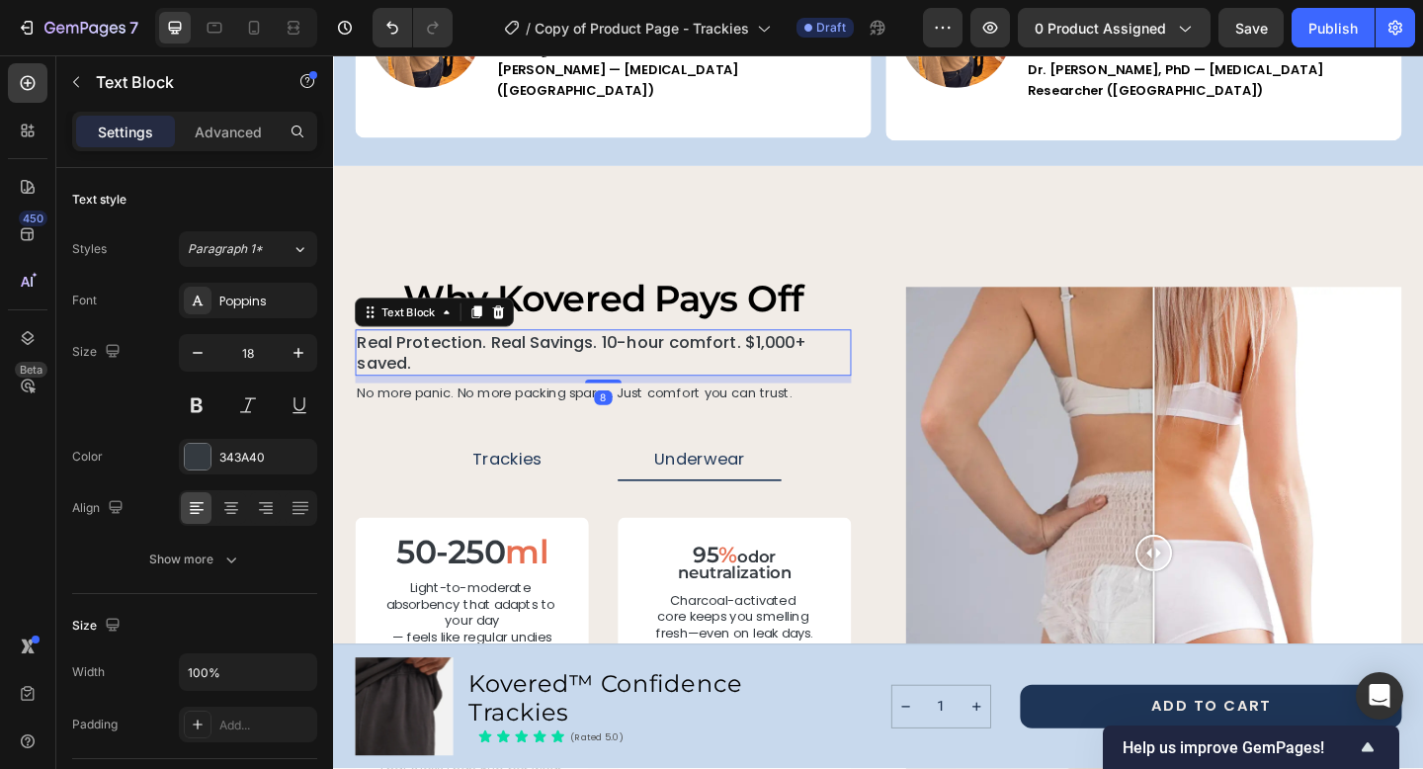
click at [566, 356] on p "Real Protection. Real Savings. 10-hour comfort. $1,000+ saved." at bounding box center [626, 379] width 535 height 46
click at [221, 509] on icon at bounding box center [231, 508] width 20 height 20
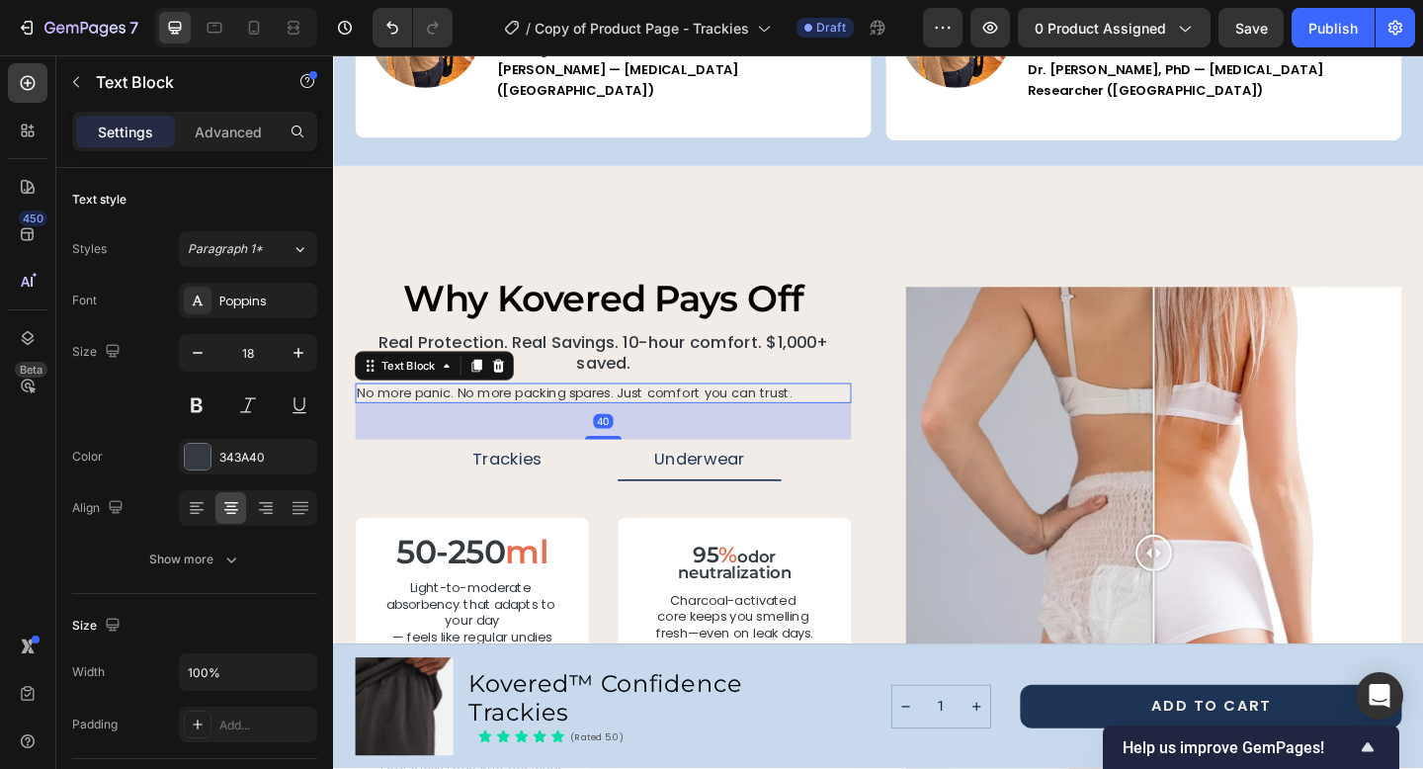
click at [450, 414] on p "No more panic. No more packing spares. Just comfort you can trust." at bounding box center [626, 423] width 535 height 18
click at [231, 504] on icon at bounding box center [231, 508] width 20 height 20
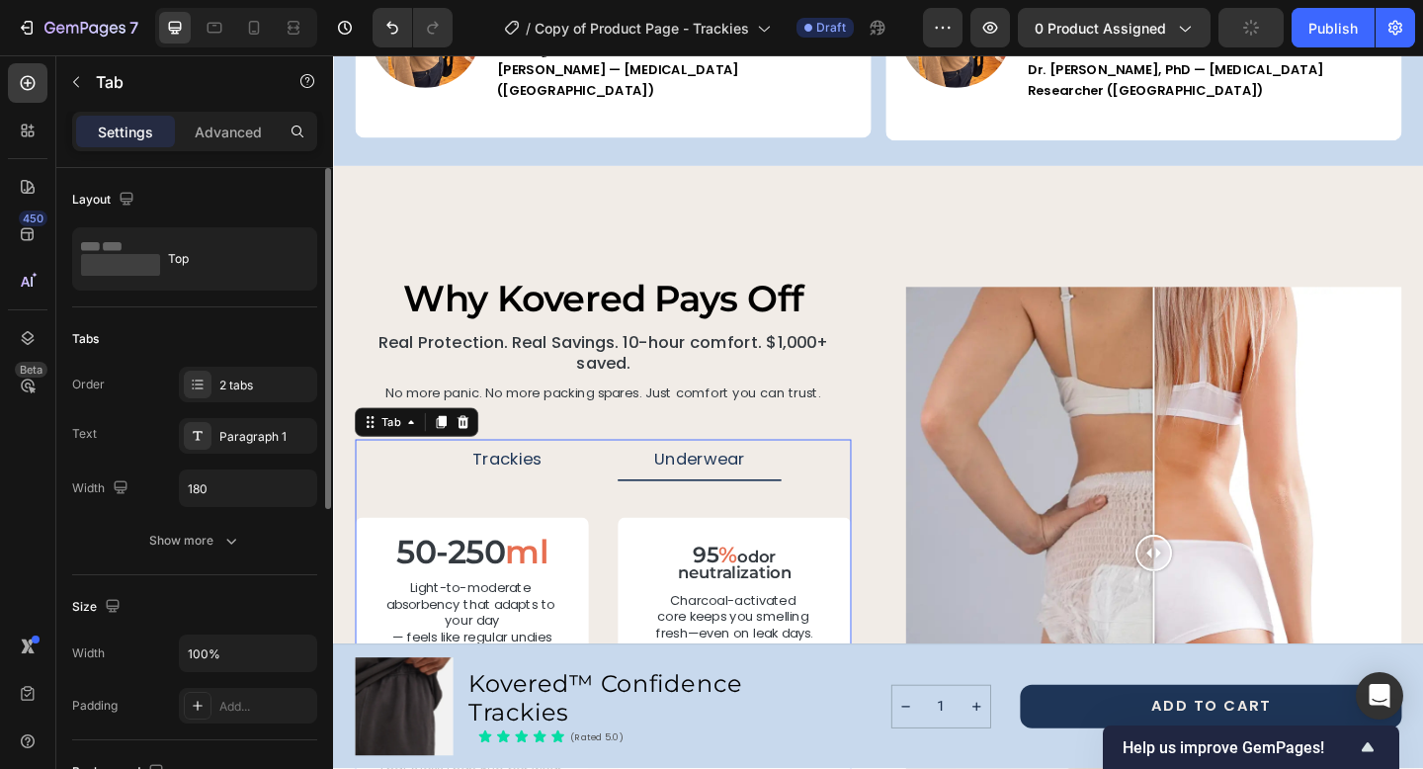
click at [515, 484] on p "Trackies" at bounding box center [522, 495] width 76 height 22
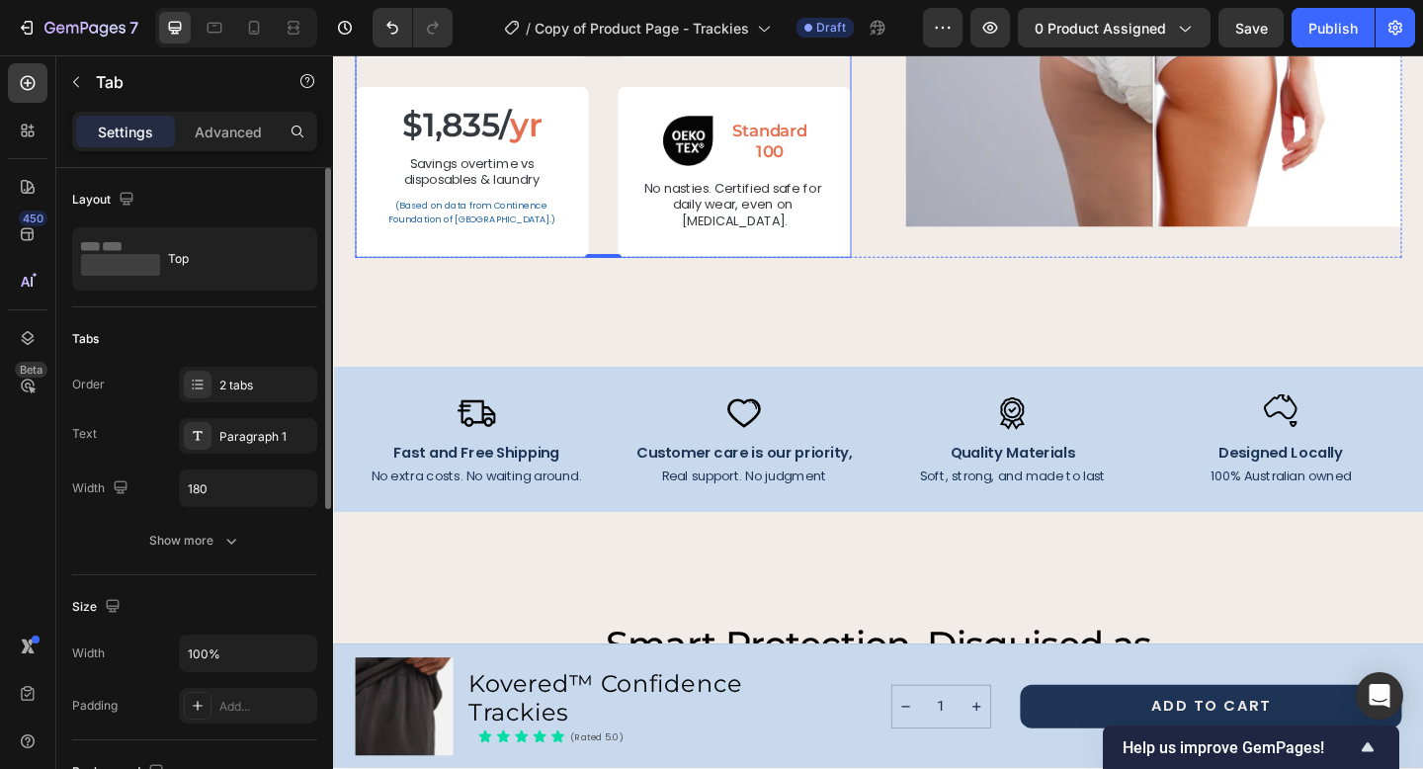
scroll to position [3804, 0]
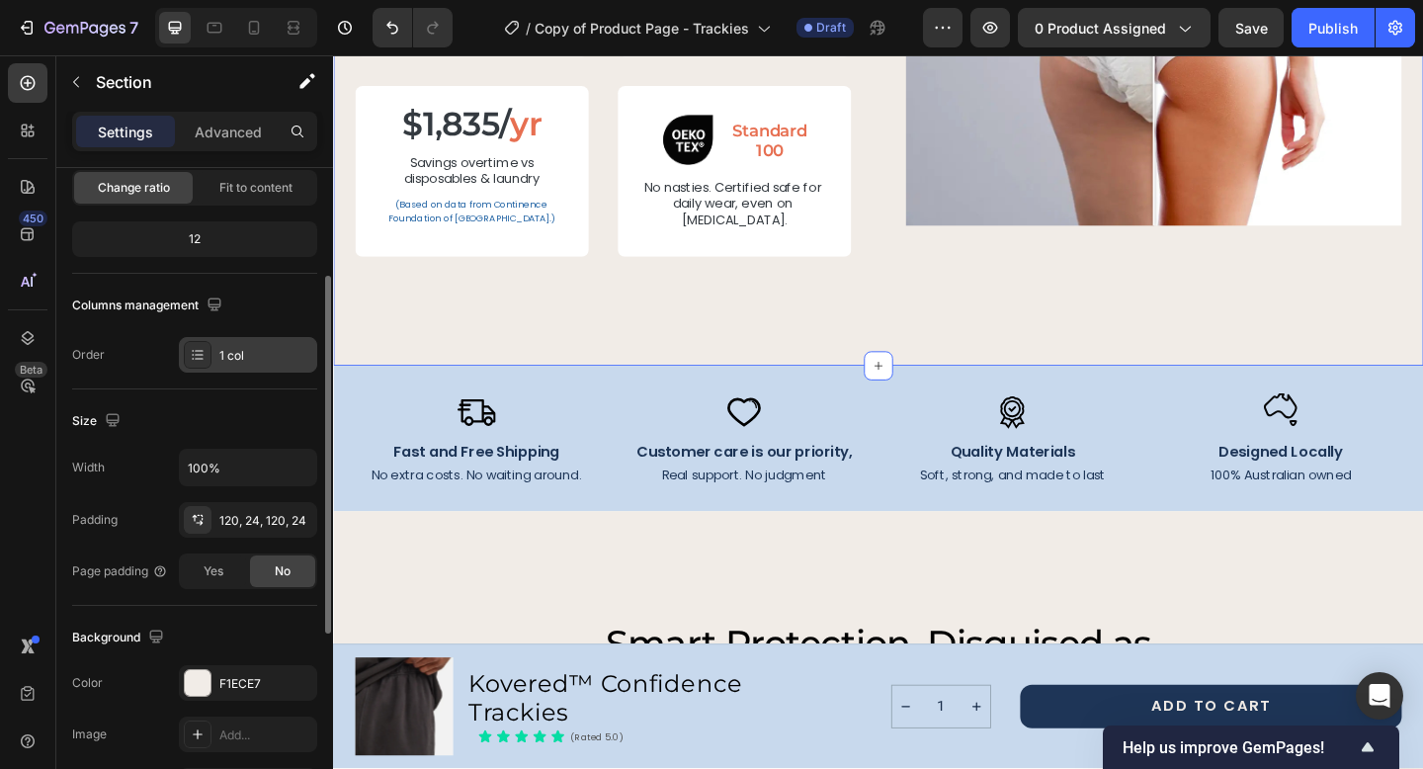
scroll to position [218, 0]
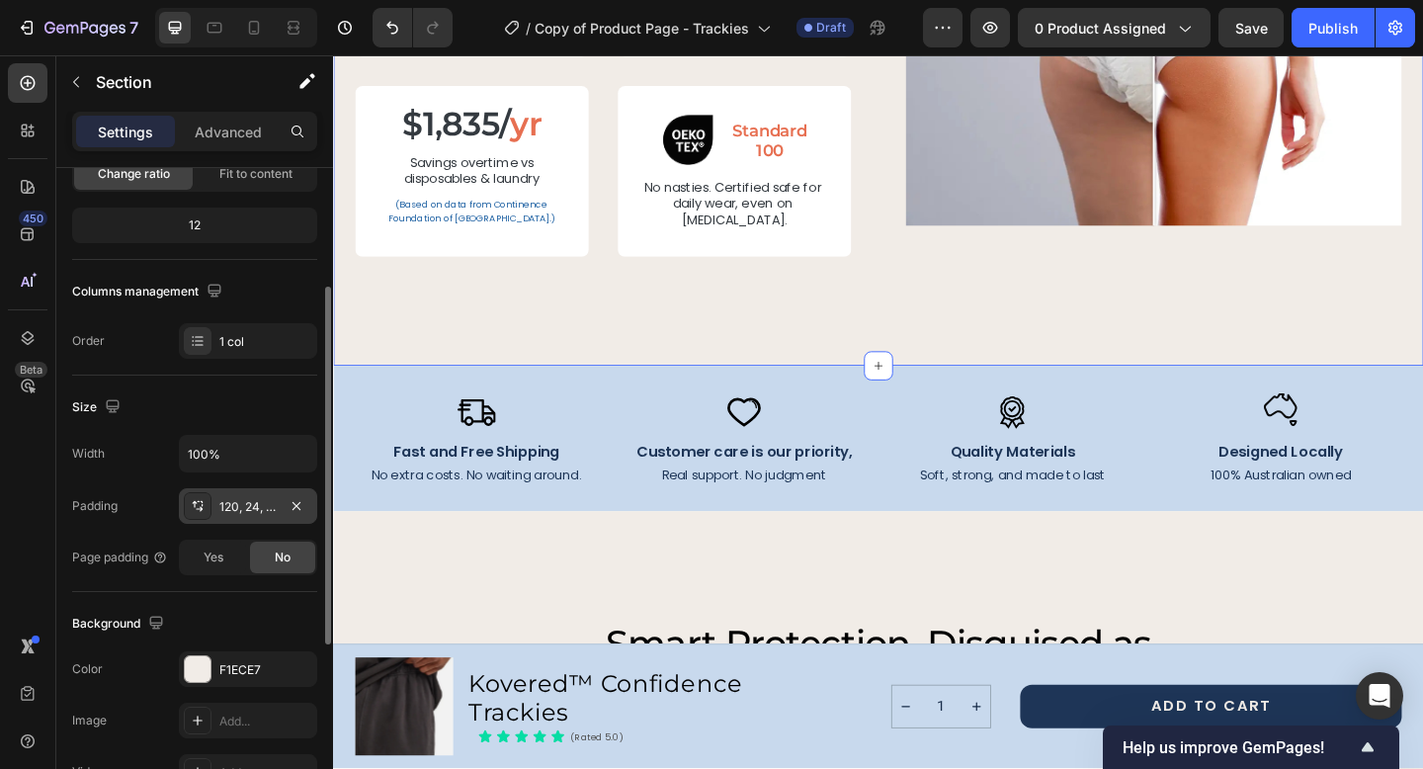
click at [276, 506] on div "120, 24, 120, 24" at bounding box center [247, 507] width 57 height 18
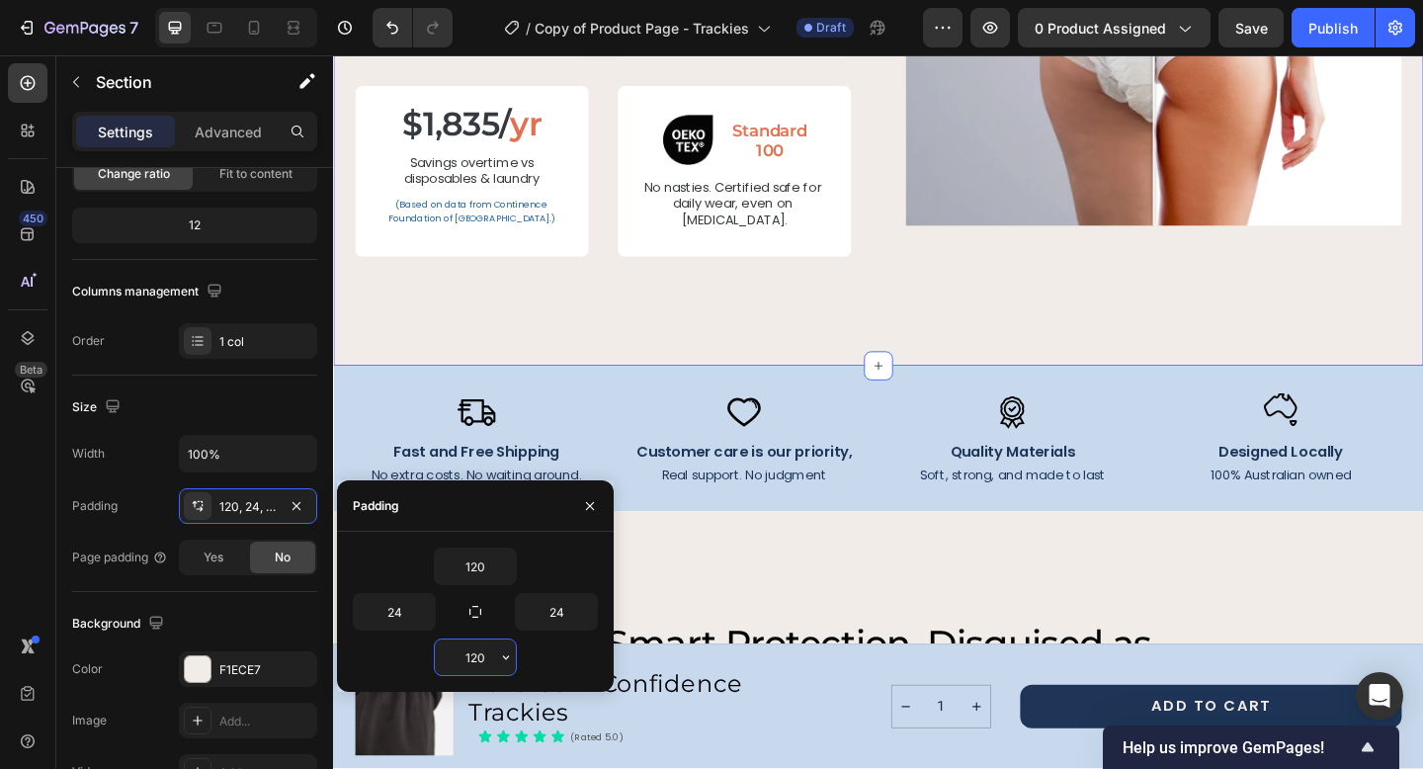
click at [483, 664] on input "120" at bounding box center [475, 657] width 81 height 36
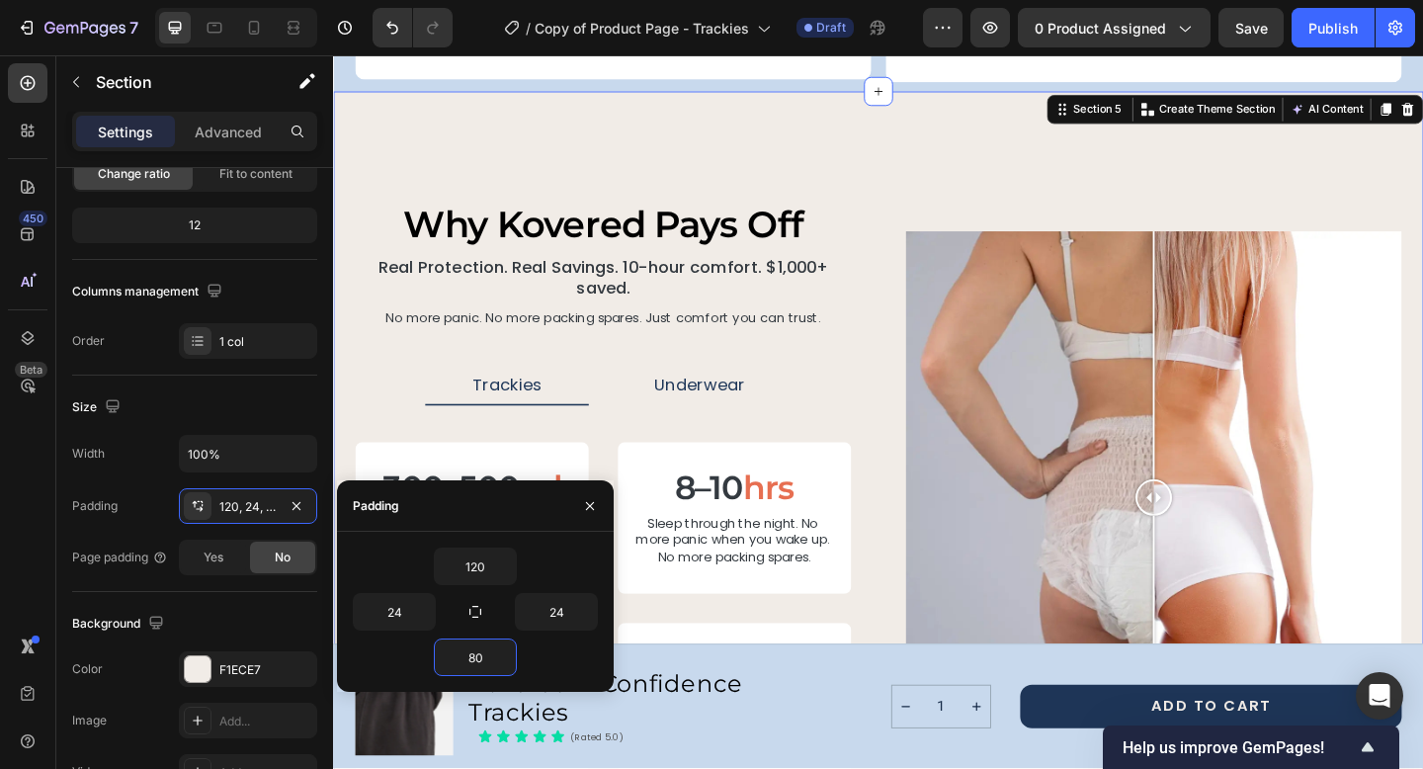
scroll to position [3222, 0]
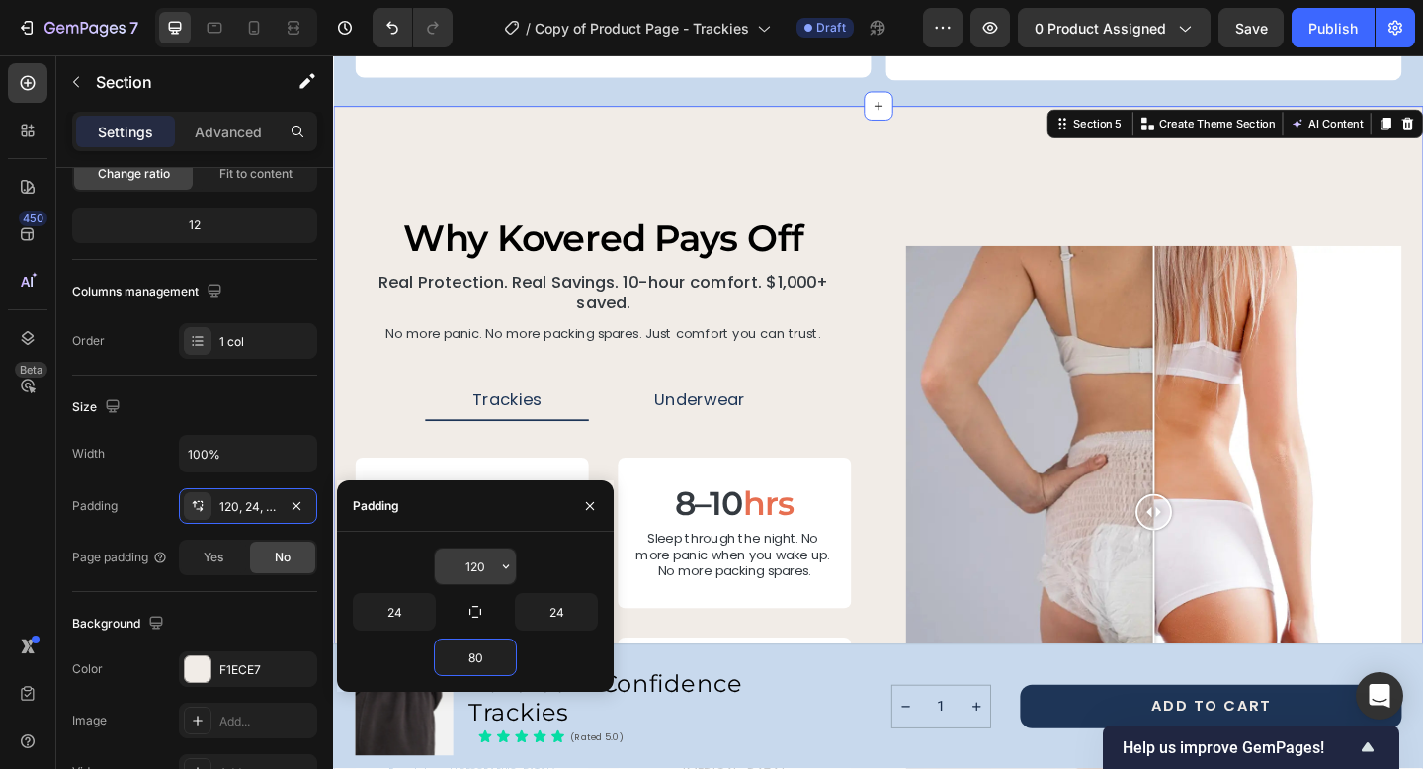
type input "80"
click at [481, 566] on input "120" at bounding box center [475, 566] width 81 height 36
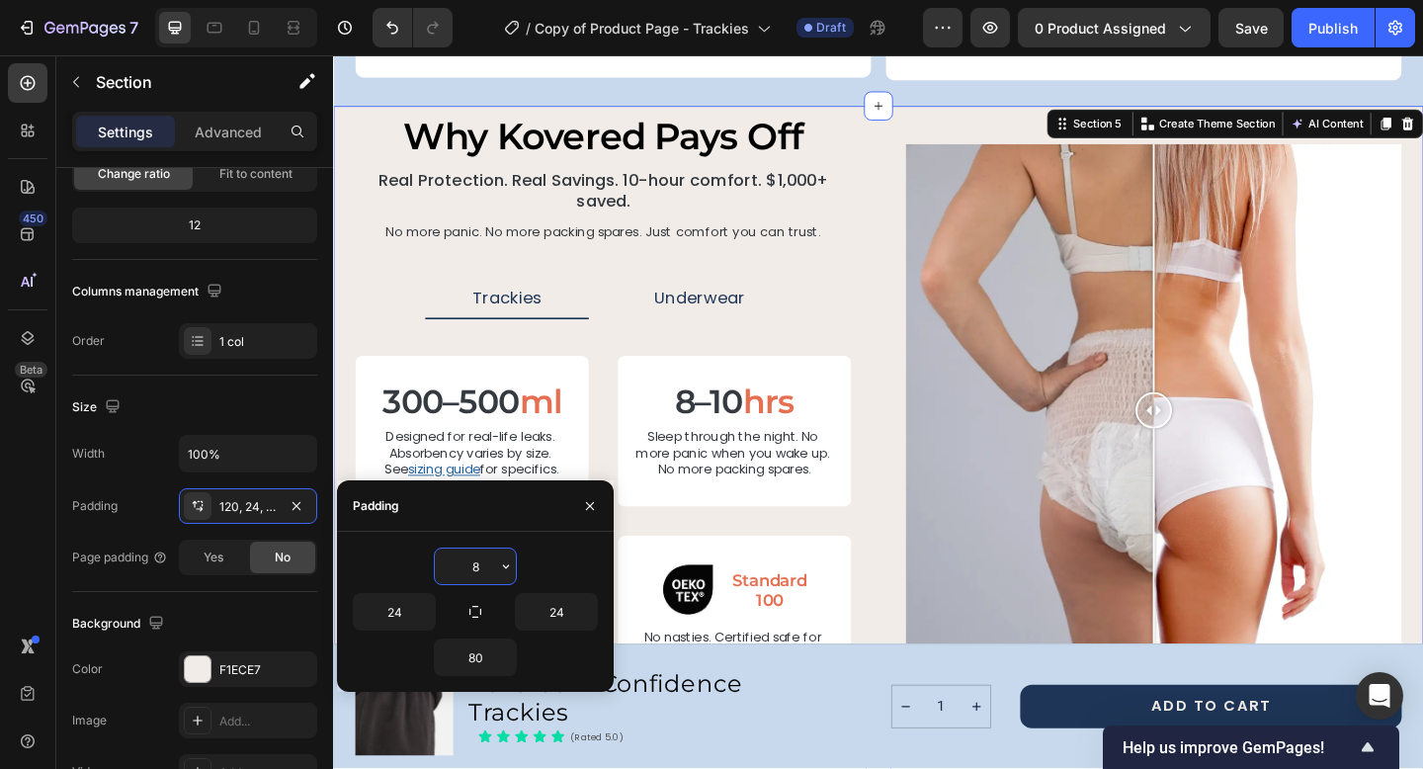
type input "80"
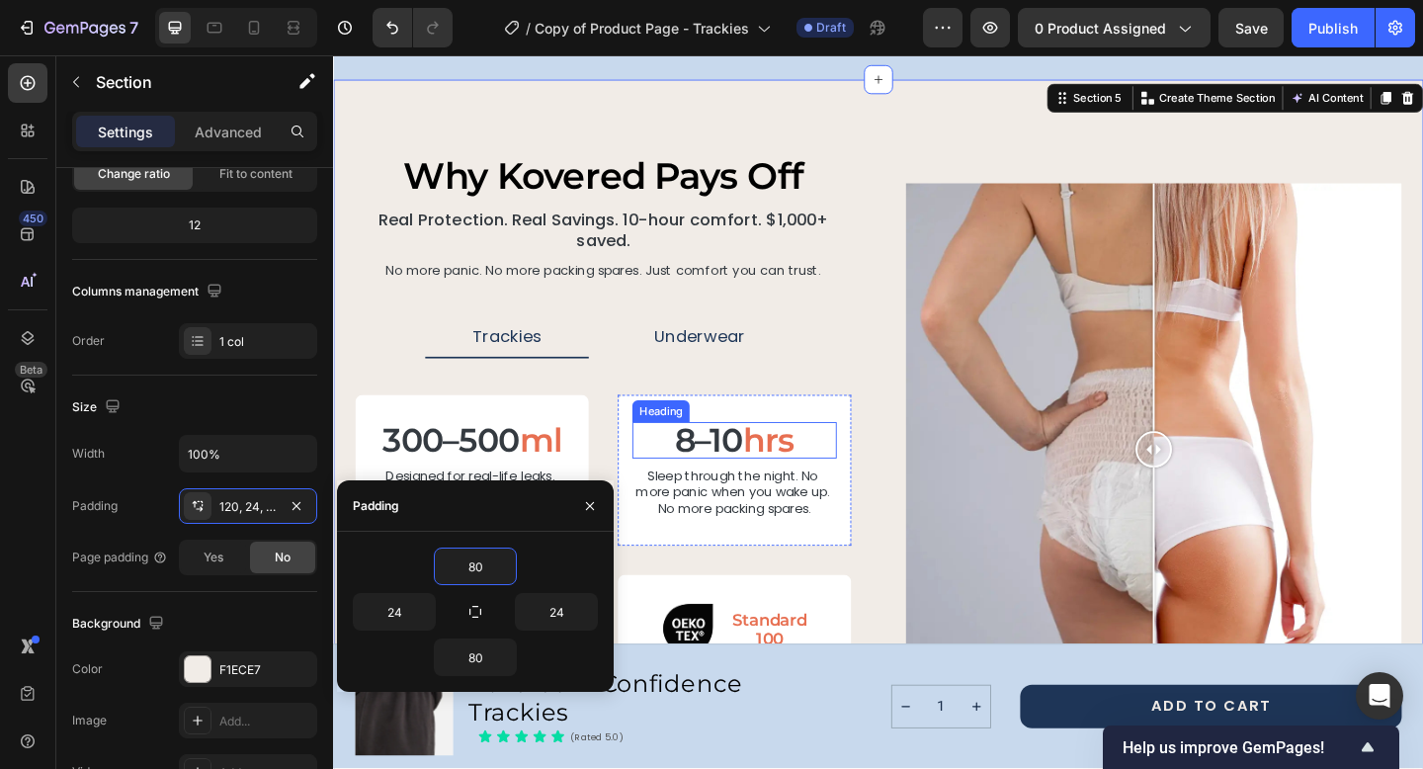
scroll to position [3258, 0]
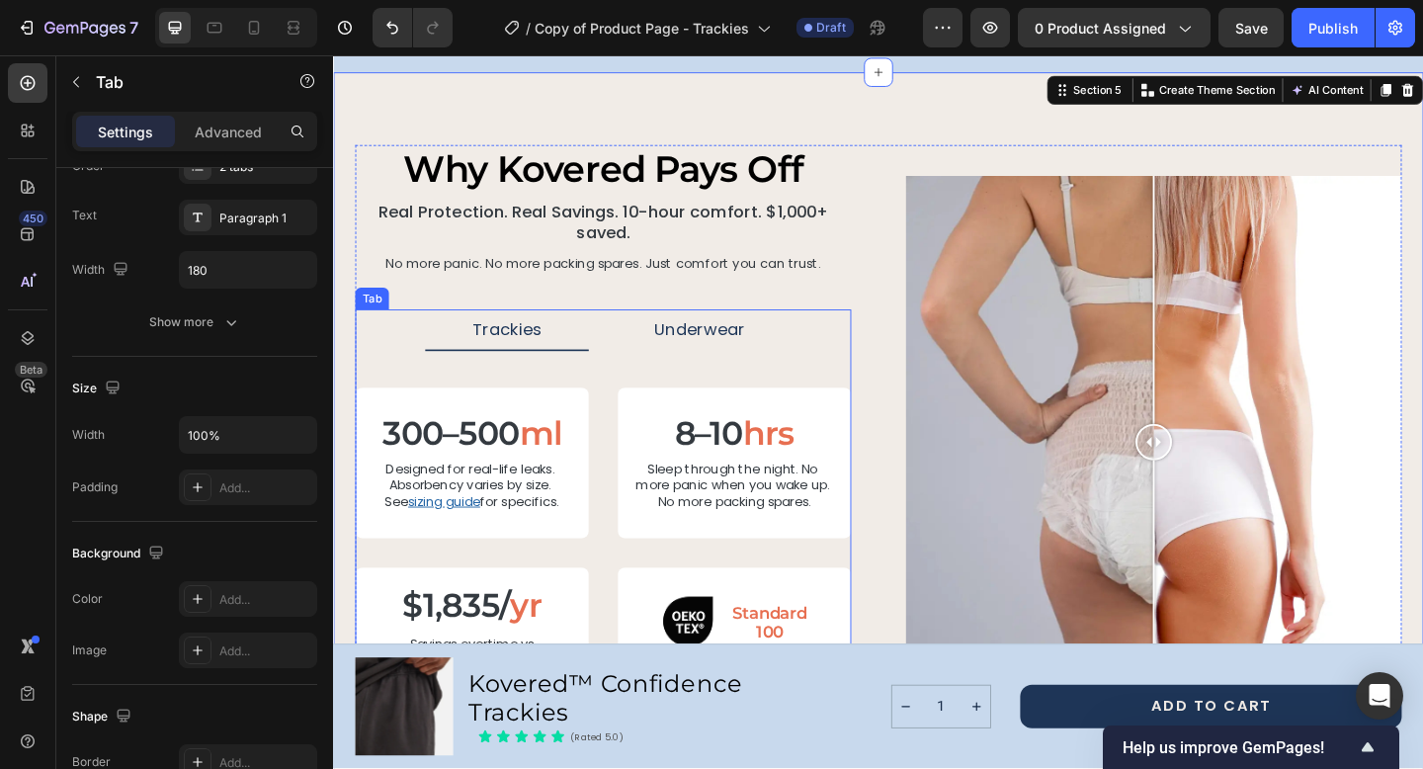
click at [870, 342] on ul "Trackies Underwear" at bounding box center [626, 354] width 539 height 45
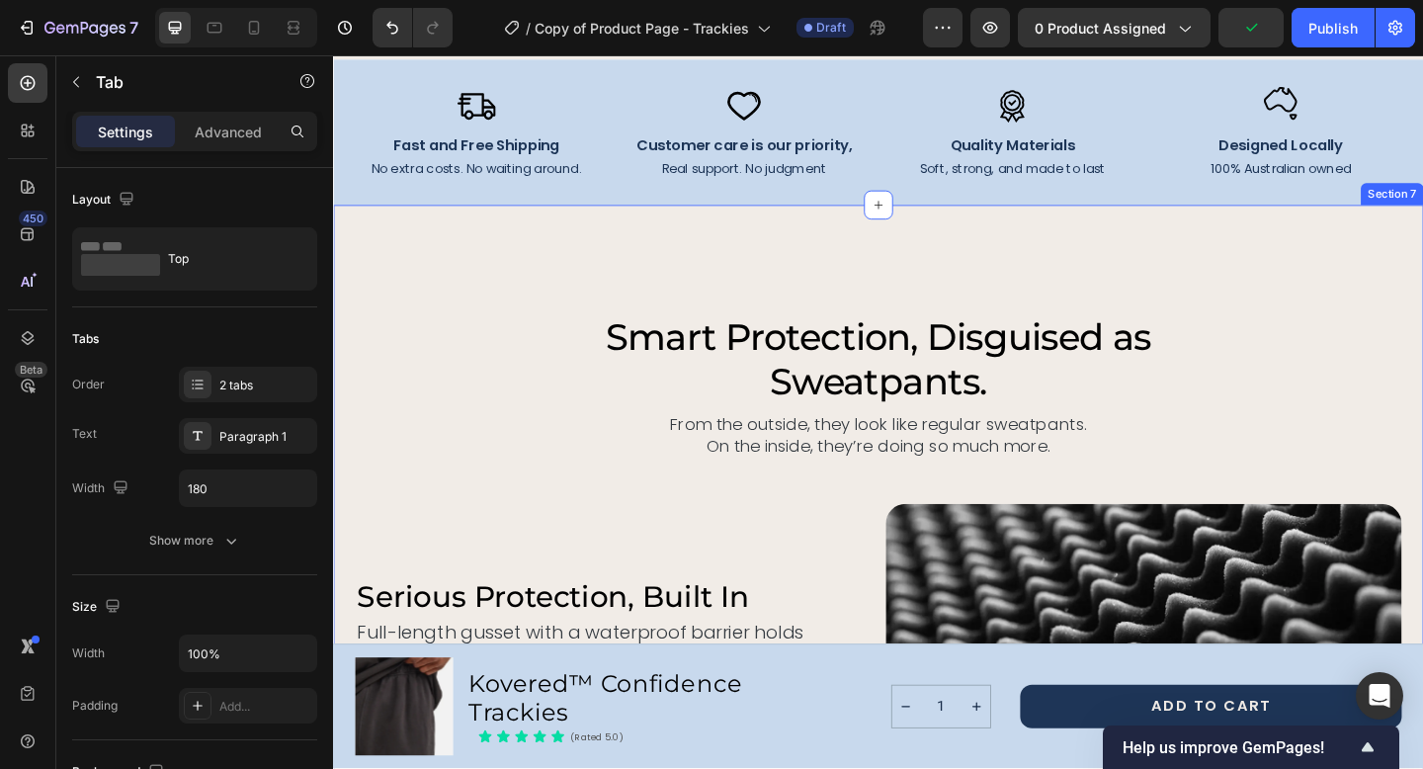
scroll to position [4066, 0]
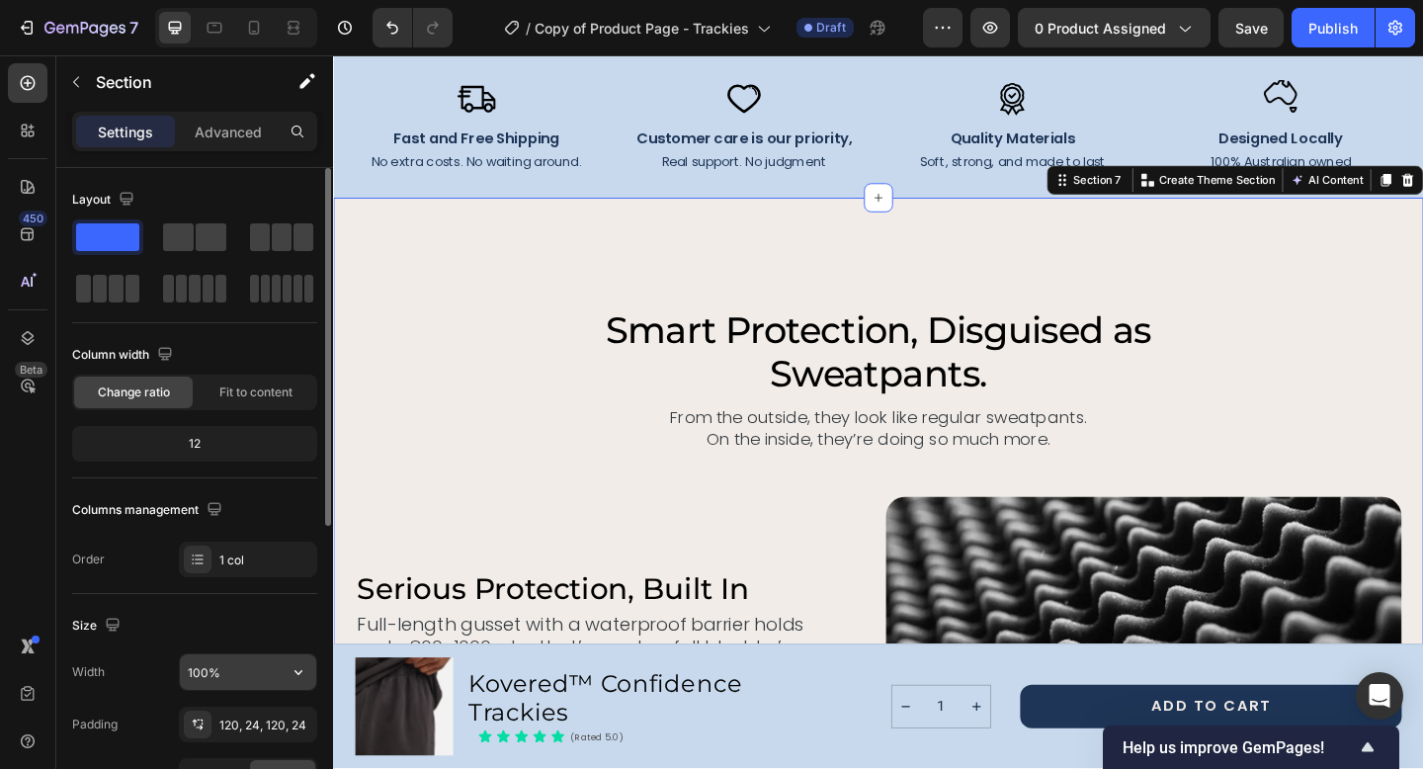
scroll to position [37, 0]
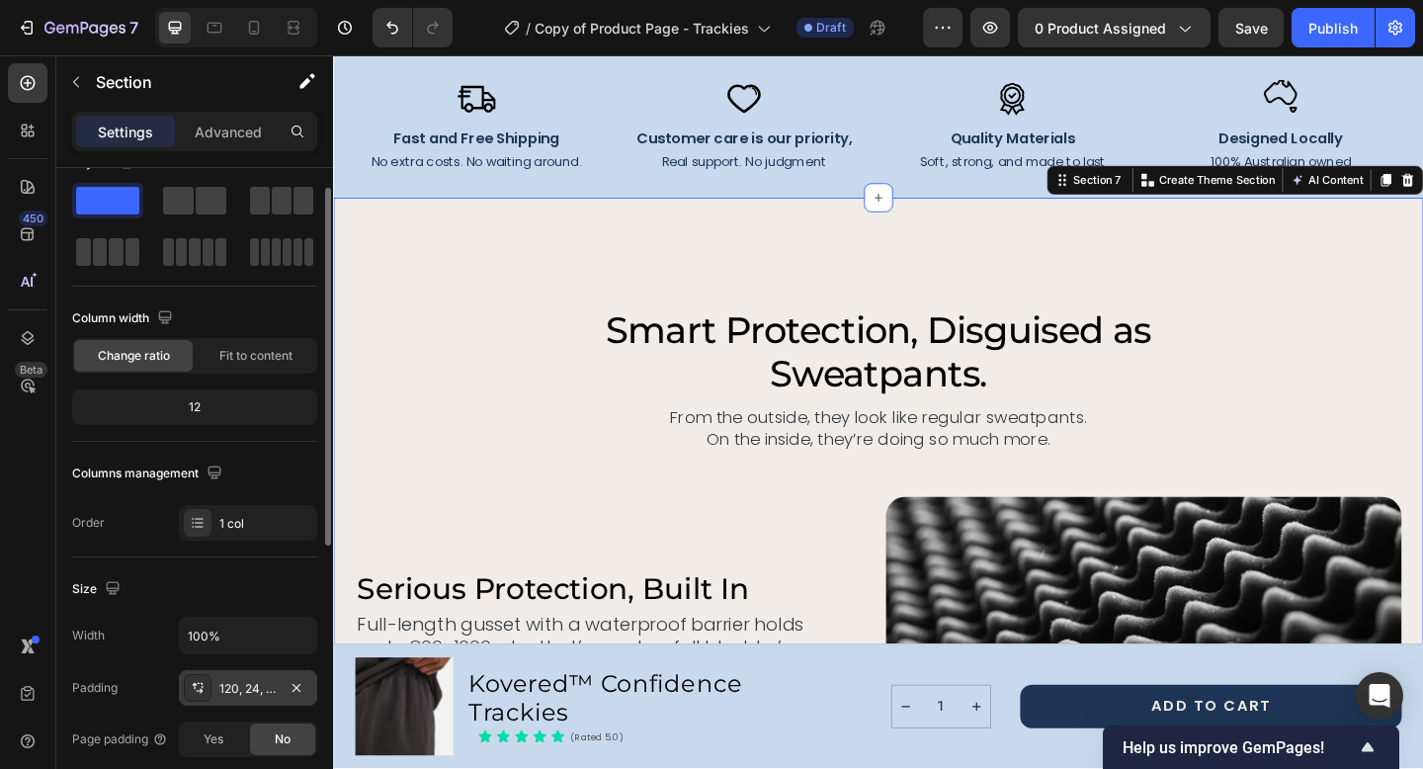
click at [249, 687] on div "120, 24, 120, 24" at bounding box center [247, 689] width 57 height 18
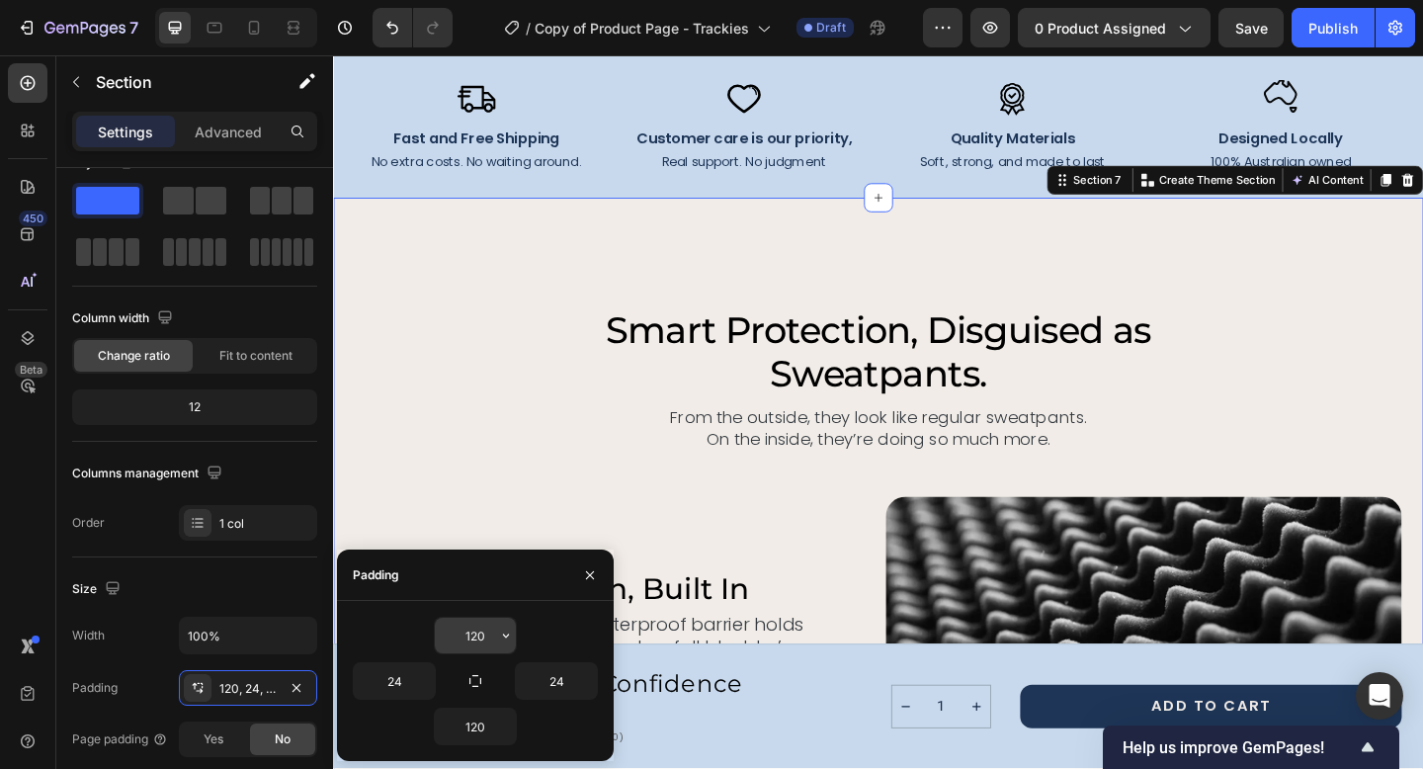
click at [467, 635] on input "120" at bounding box center [475, 636] width 81 height 36
type input "80"
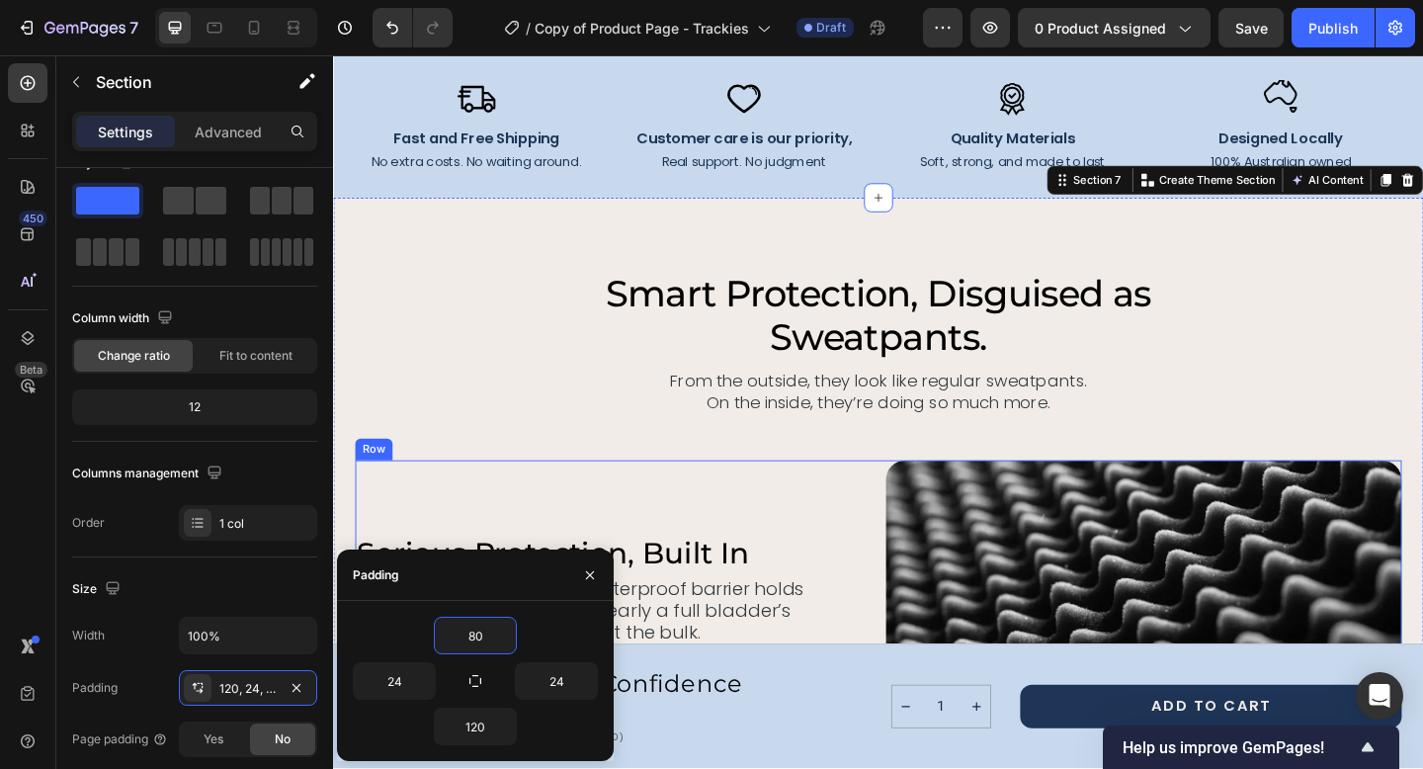
click at [501, 503] on div "serious protection, built in Heading Full-length gusset with a waterproof barri…" at bounding box center [637, 636] width 561 height 281
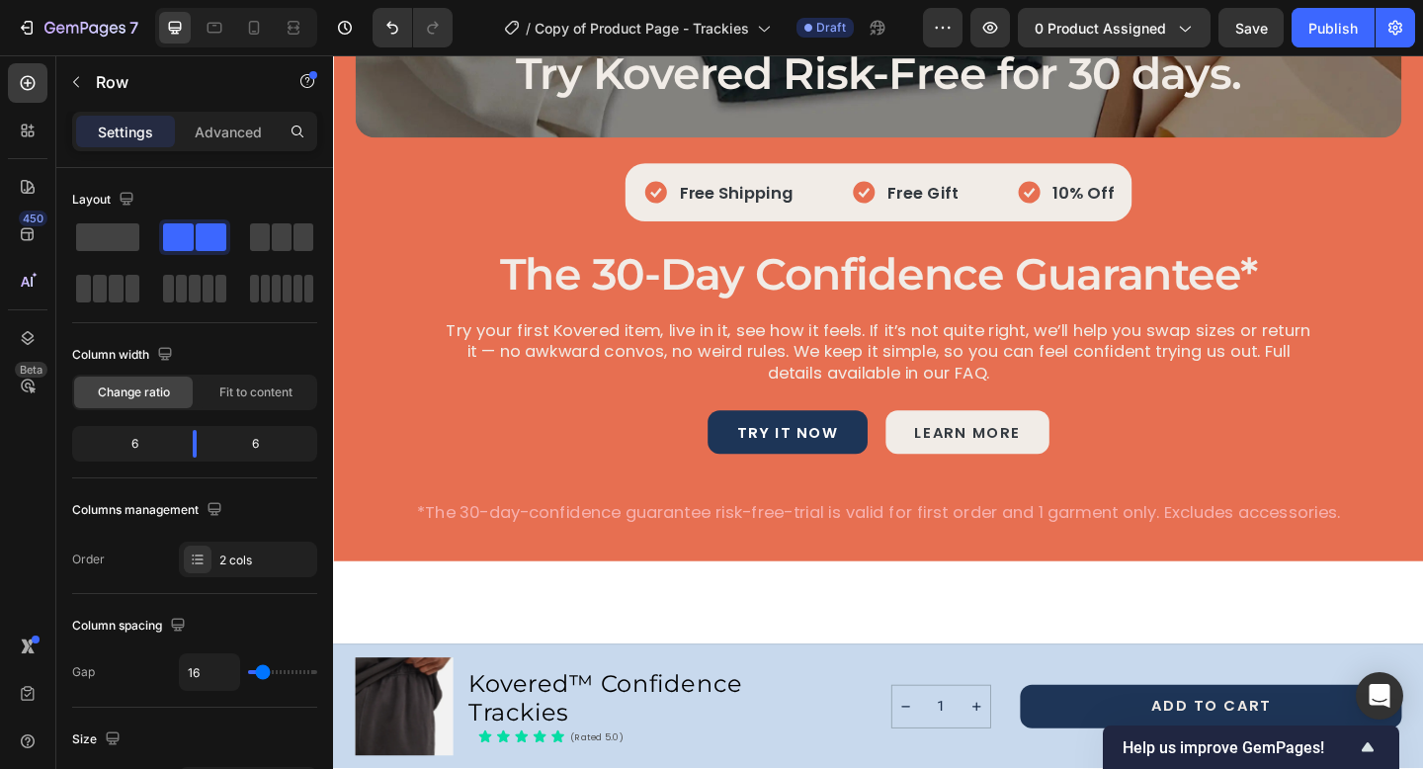
scroll to position [6078, 0]
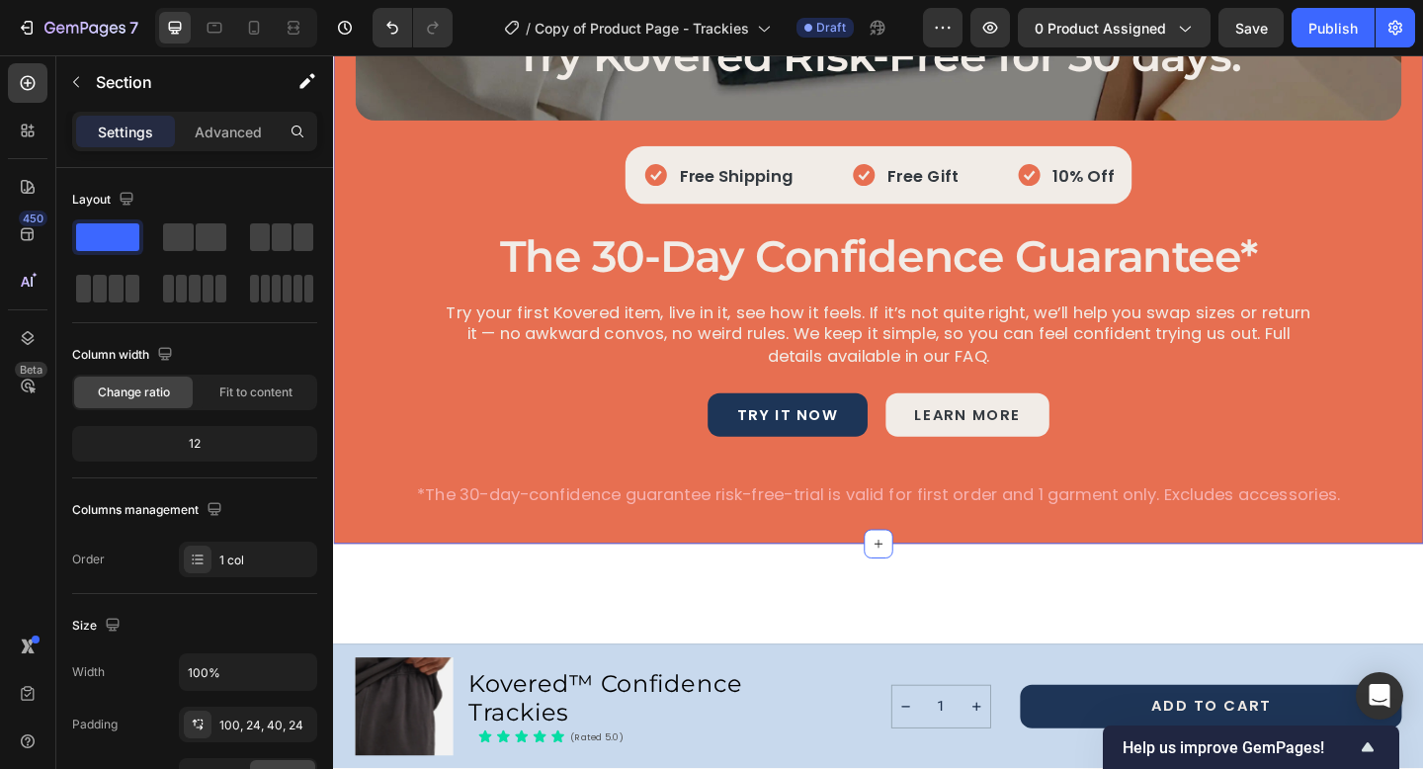
click at [821, 285] on div "Try Kovered Risk-Free for 30 days. Heading Hero Banner Icon Free Shipping Text …" at bounding box center [926, 164] width 1186 height 843
click at [231, 722] on div "100, 24, 40, 24" at bounding box center [247, 725] width 57 height 18
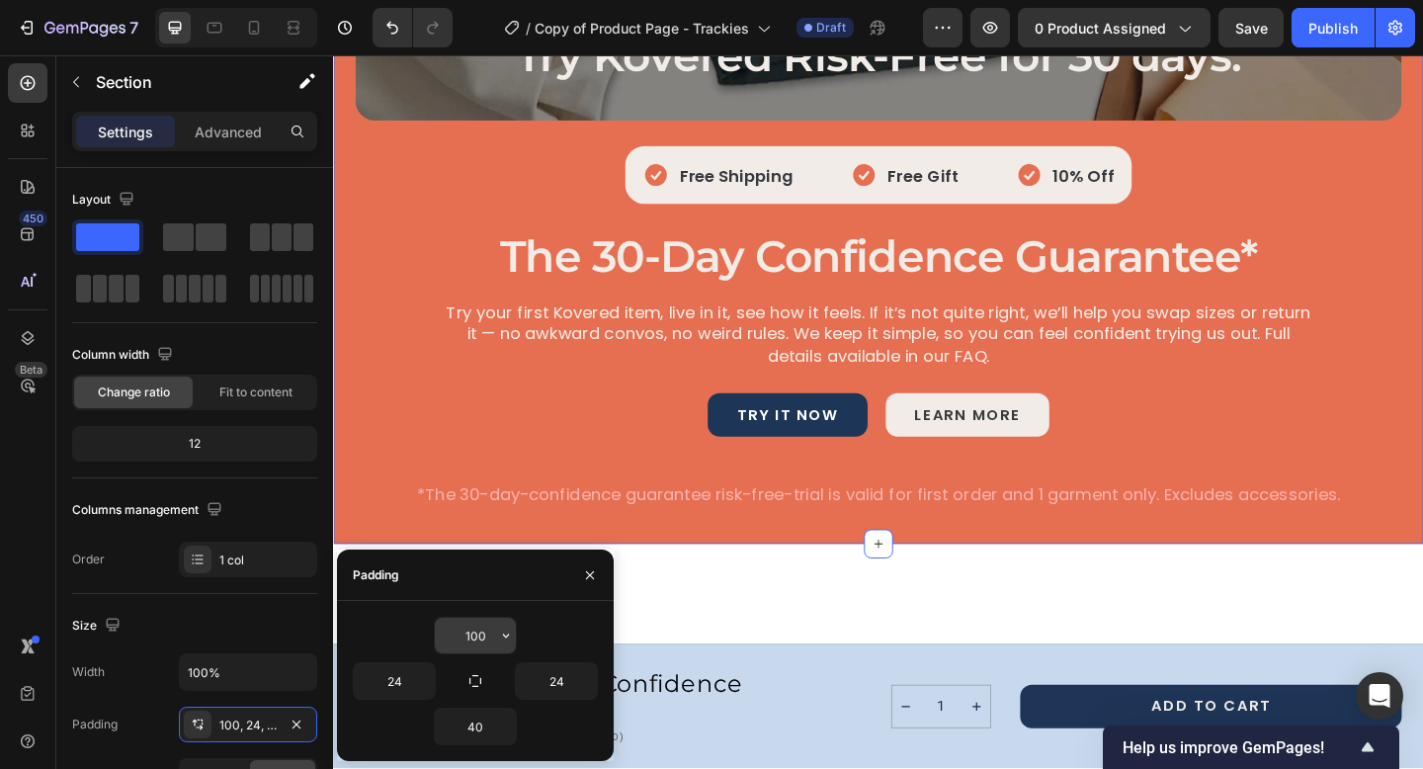
click at [470, 632] on input "100" at bounding box center [475, 636] width 81 height 36
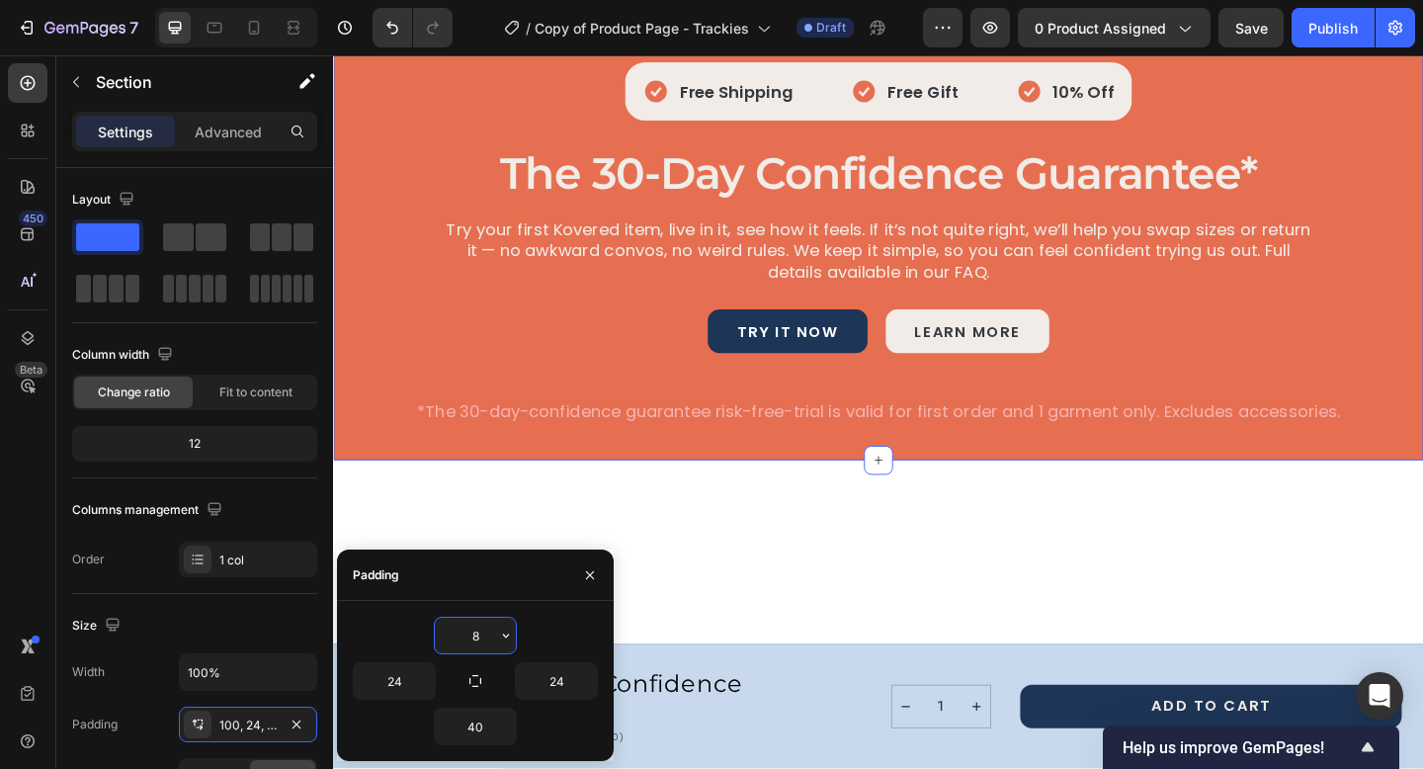
type input "80"
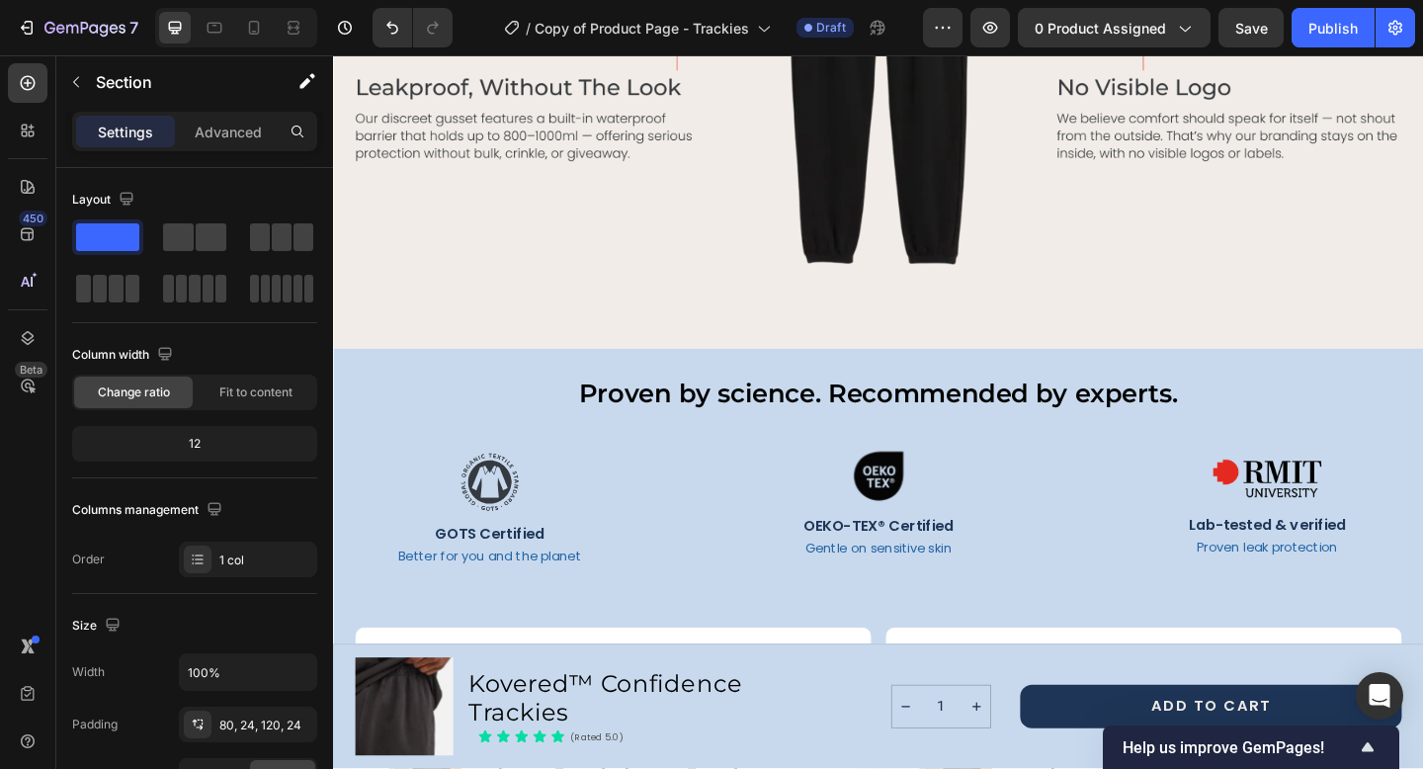
scroll to position [2601, 0]
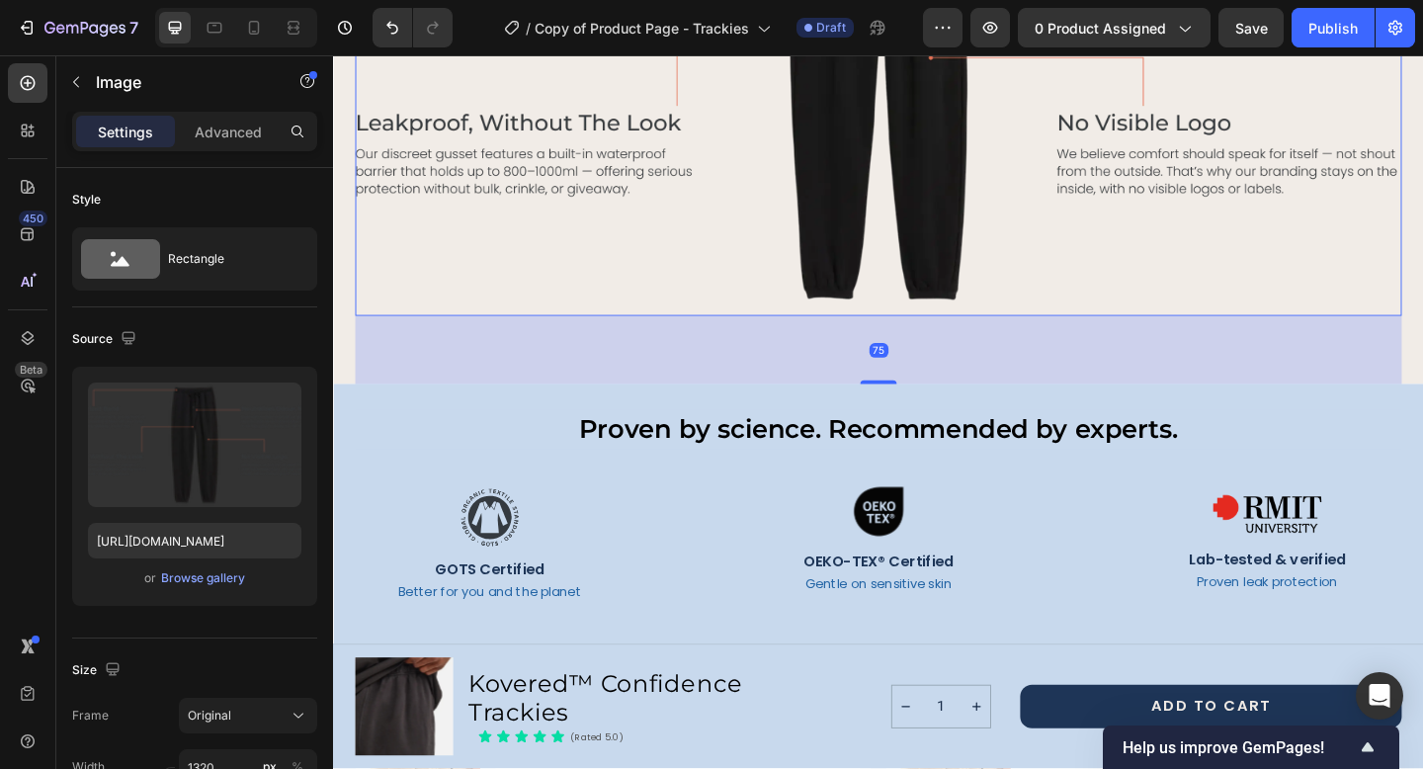
click at [881, 192] on img at bounding box center [926, 81] width 1138 height 518
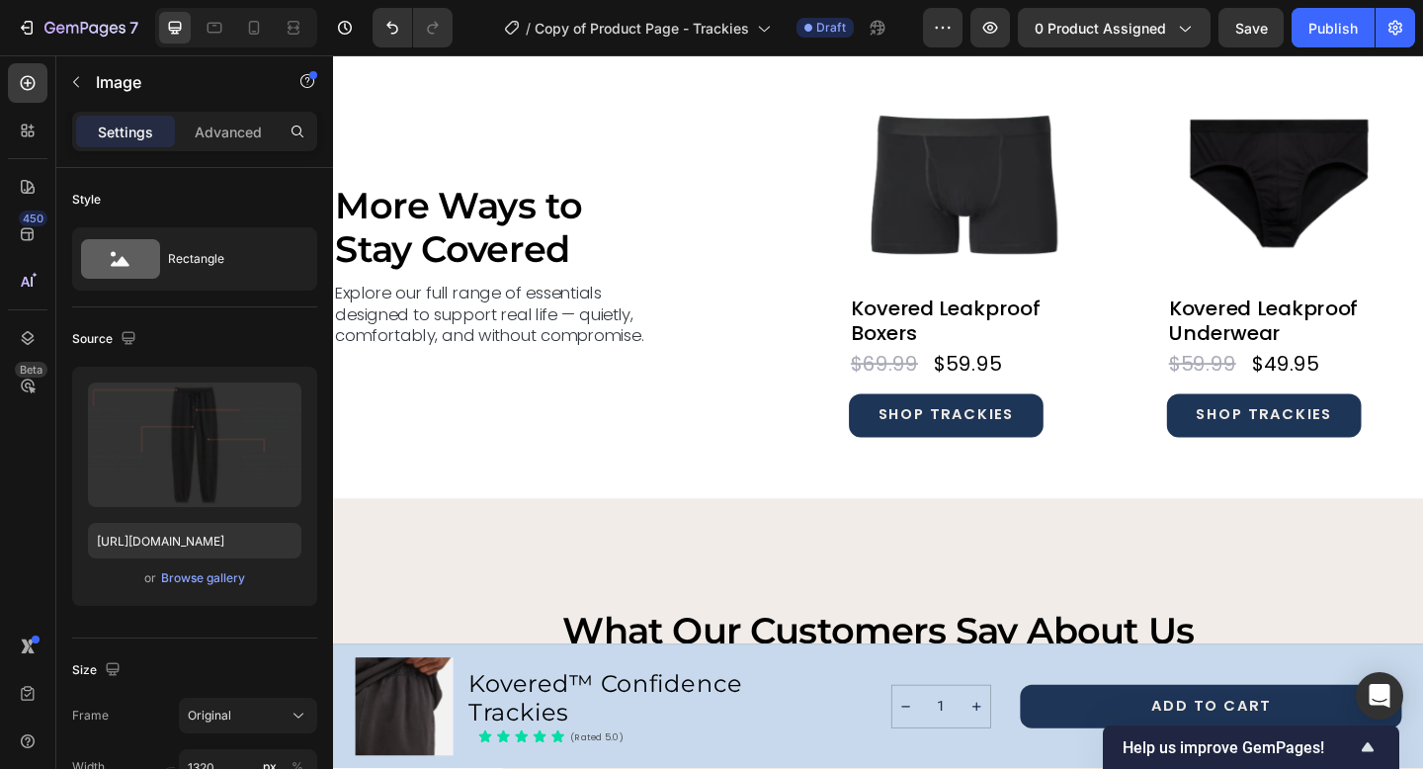
scroll to position [7362, 0]
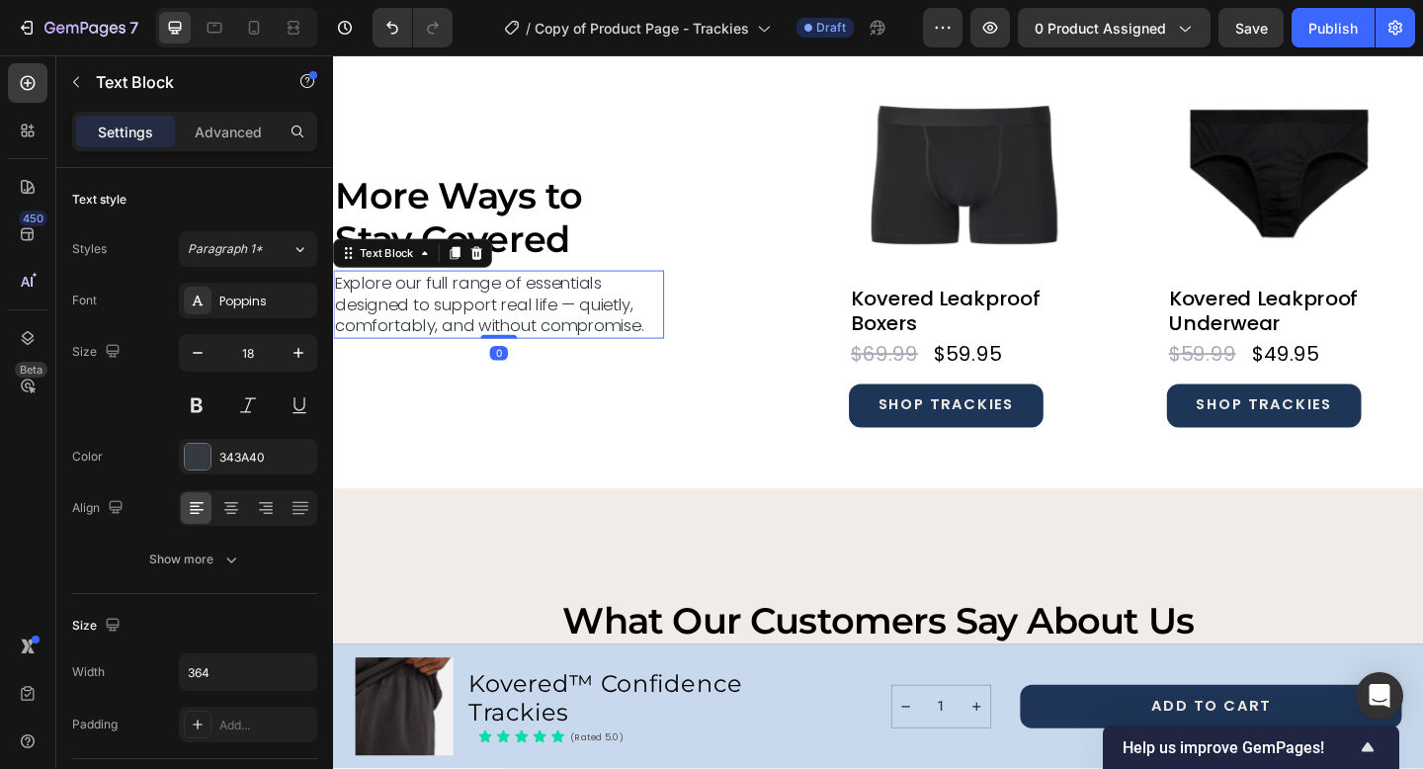
click at [528, 321] on p "Explore our full range of essentials designed to support real life — quietly, c…" at bounding box center [513, 325] width 356 height 69
click at [467, 317] on p "Explore our full range of essentials designed to support real life — quietly, c…" at bounding box center [513, 325] width 356 height 69
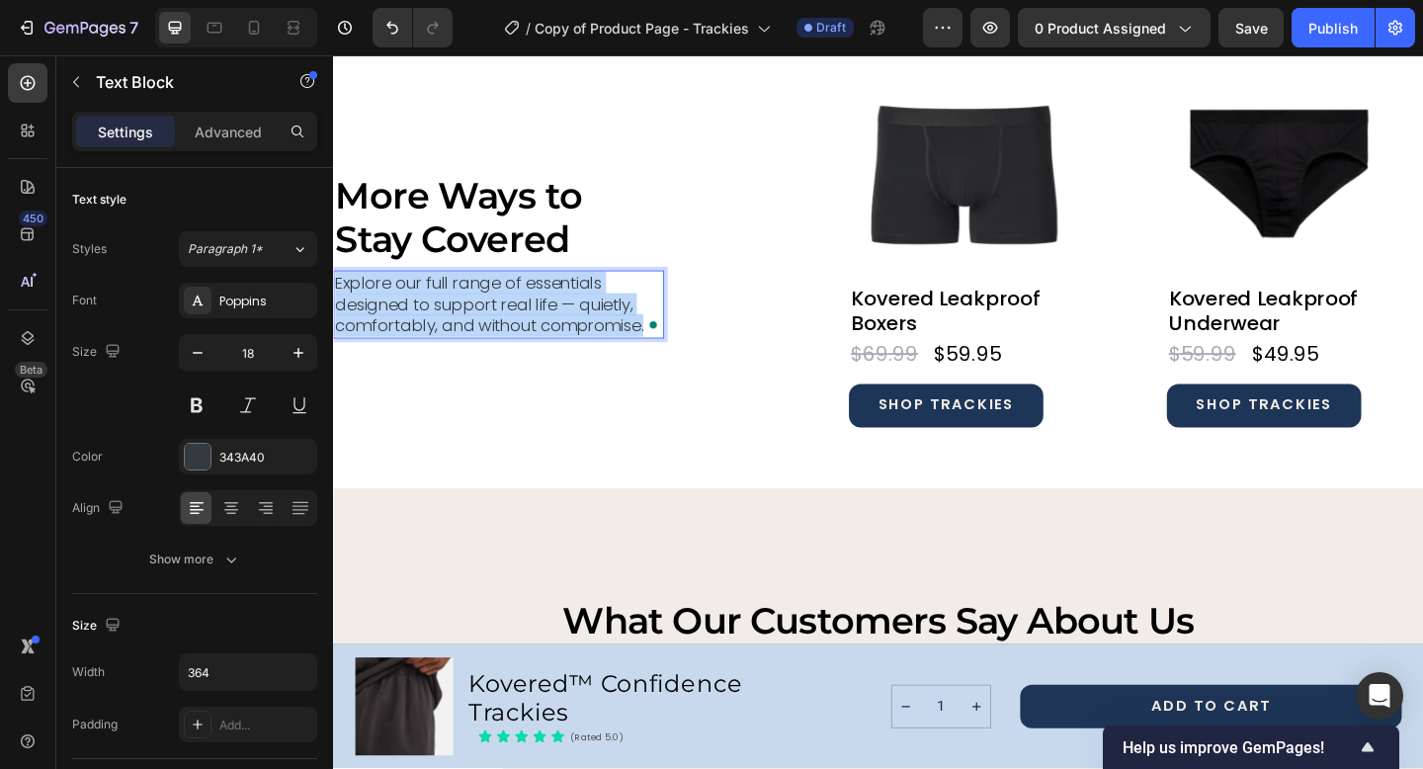
click at [467, 317] on p "Explore our full range of essentials designed to support real life — quietly, c…" at bounding box center [513, 325] width 356 height 69
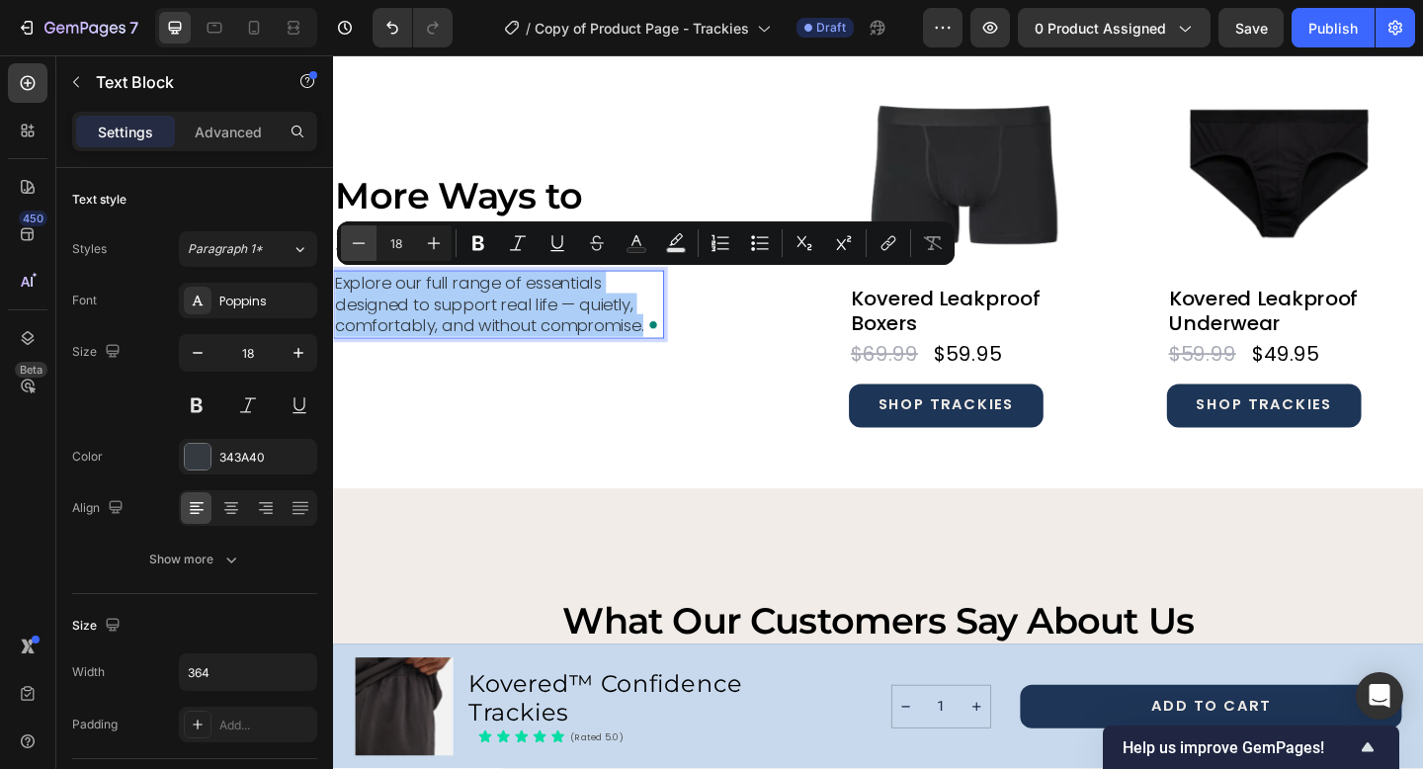
click at [362, 245] on icon "Editor contextual toolbar" at bounding box center [359, 243] width 20 height 20
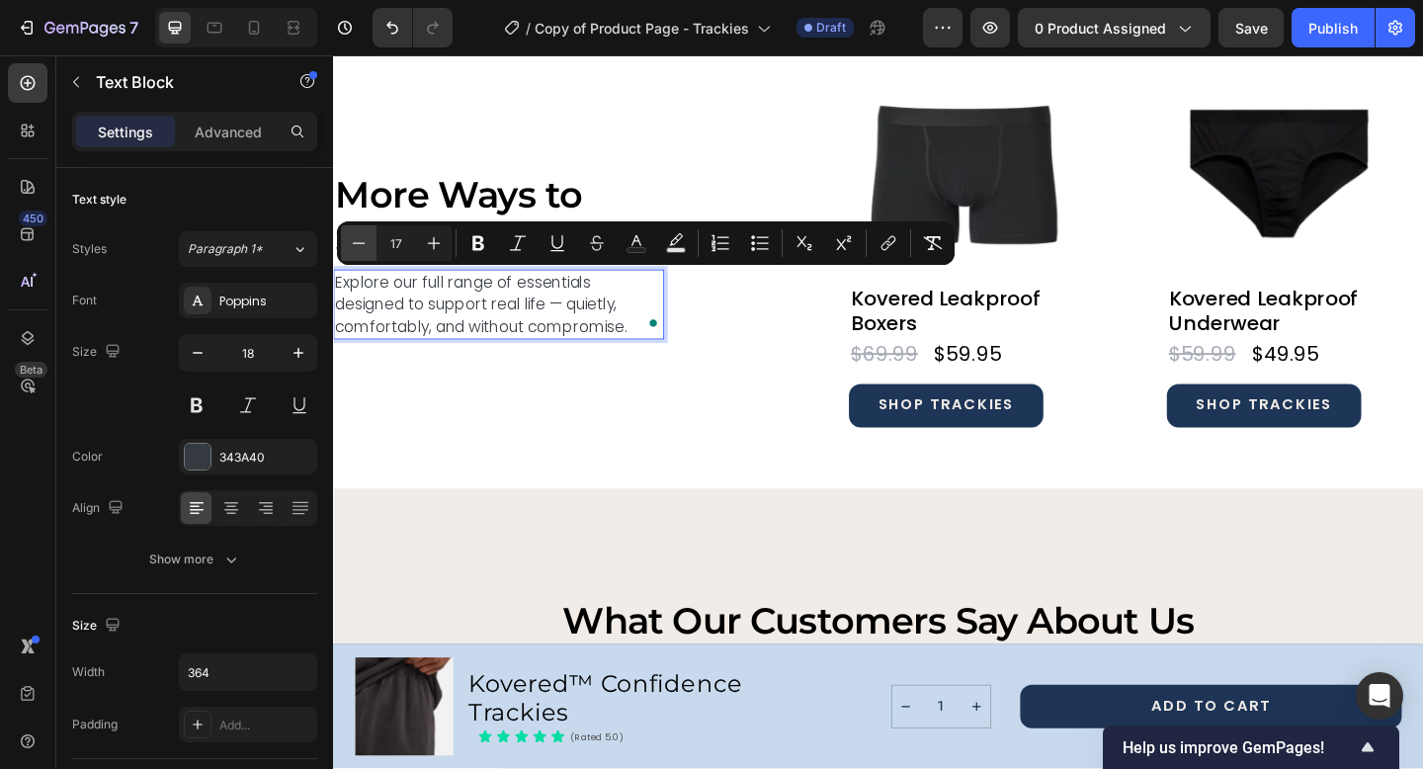
click at [362, 245] on icon "Editor contextual toolbar" at bounding box center [359, 243] width 20 height 20
type input "16"
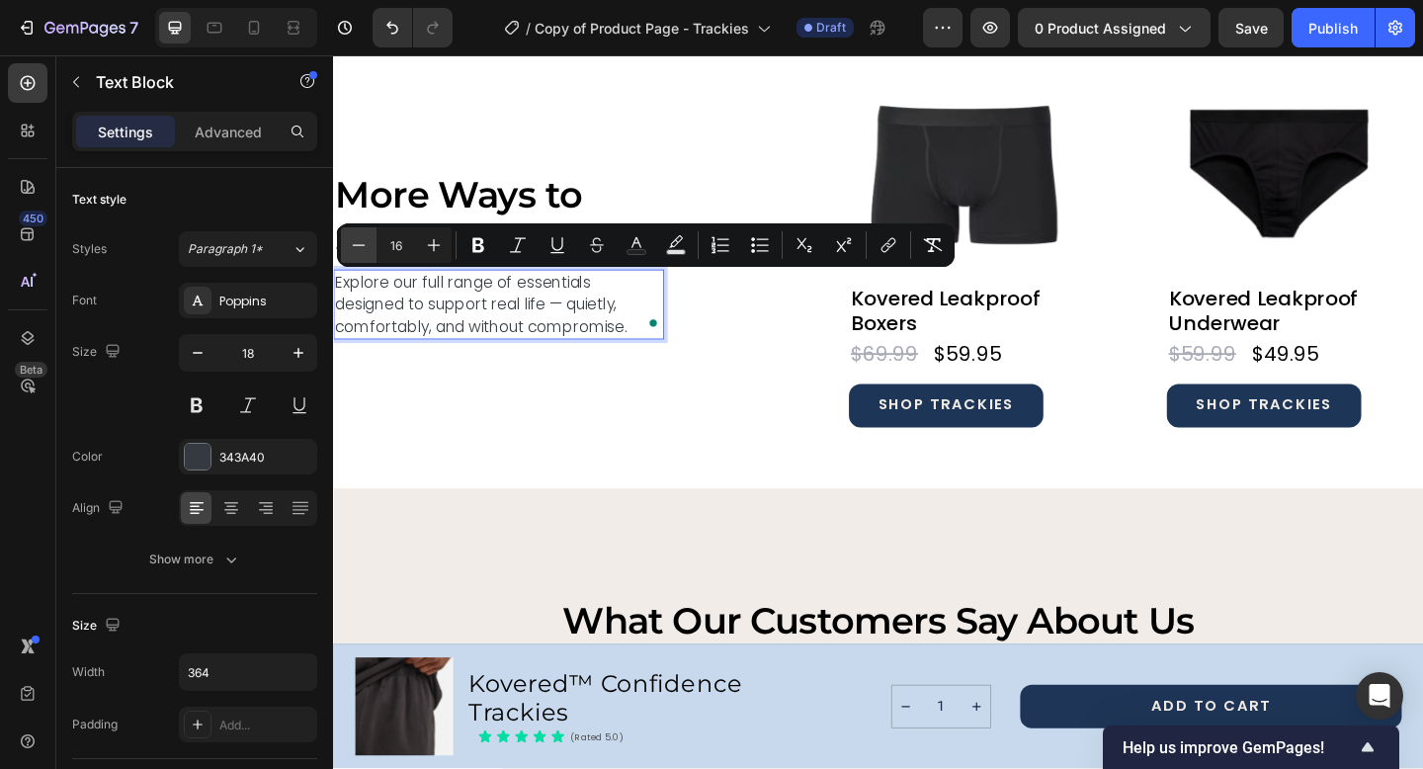
scroll to position [7361, 0]
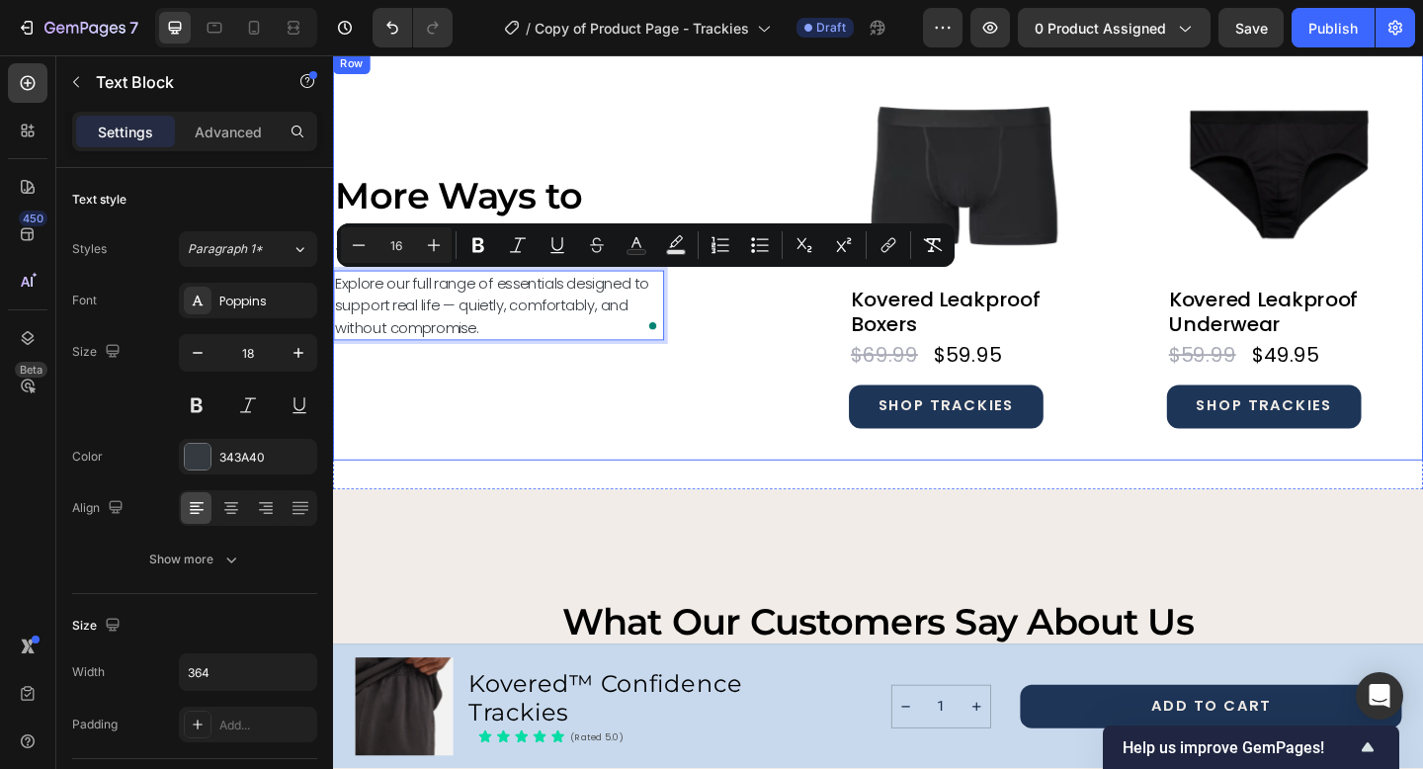
click at [530, 433] on div "More Ways to Stay Covered Heading Explore our full range of essentials designed…" at bounding box center [513, 273] width 360 height 443
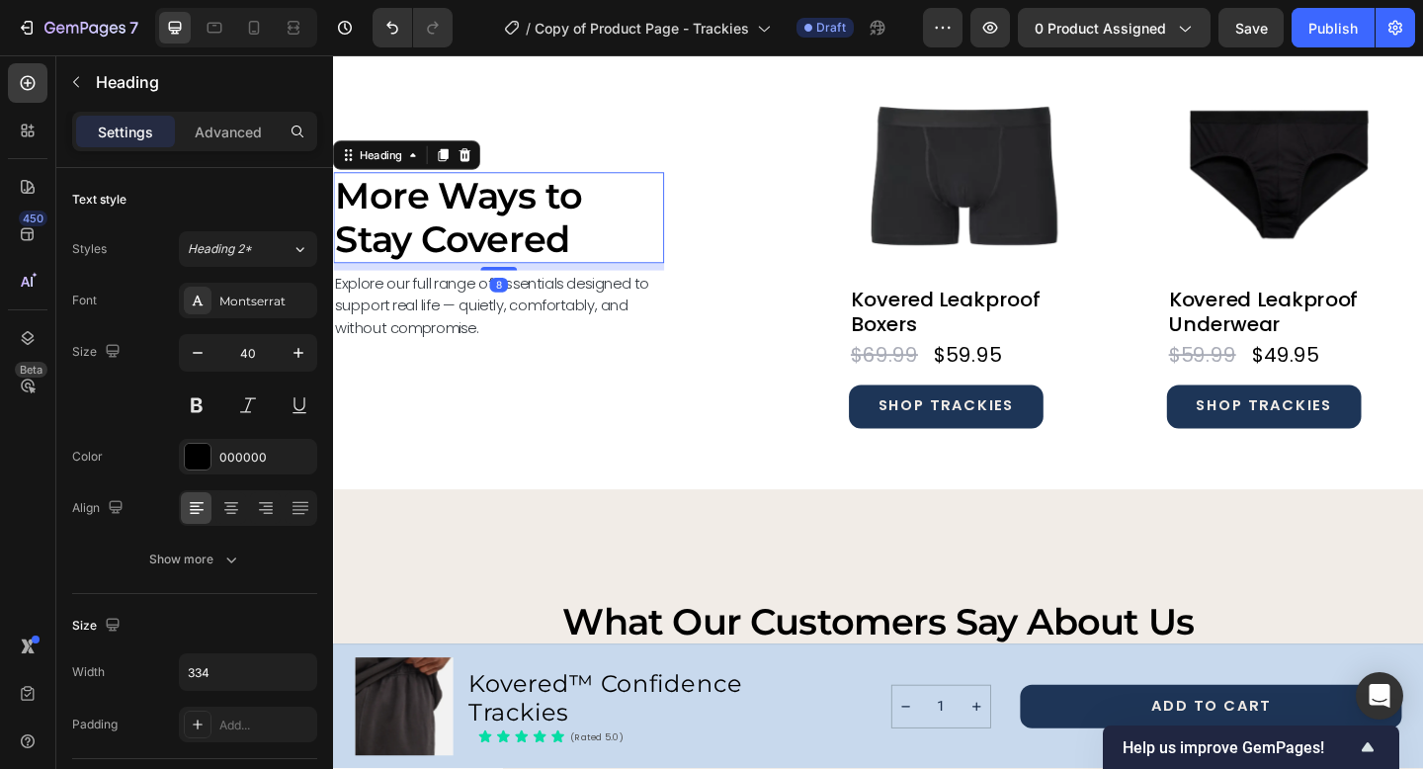
click at [471, 215] on h2 "More Ways to Stay Covered" at bounding box center [498, 232] width 330 height 99
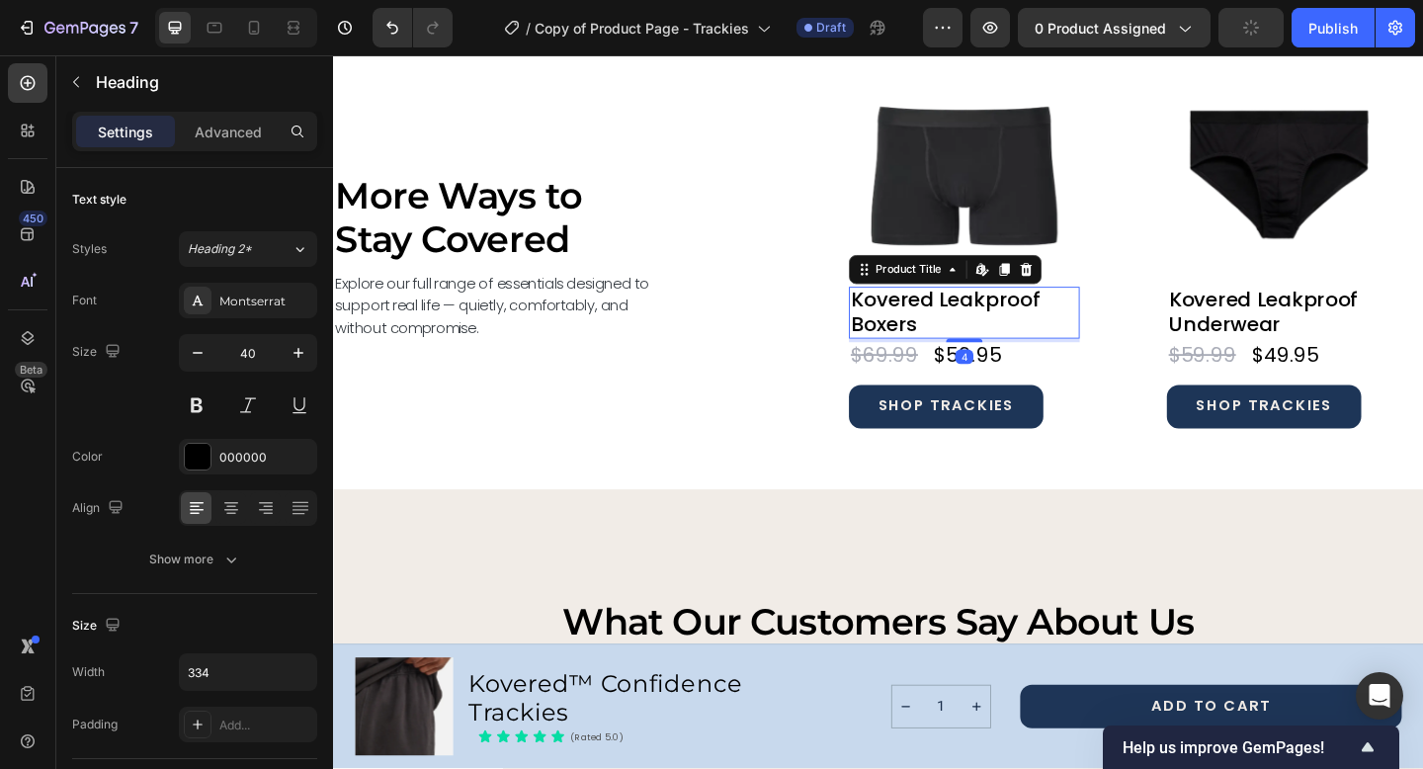
click at [925, 325] on h2 "Kovered Leakproof Boxers" at bounding box center [1019, 335] width 251 height 56
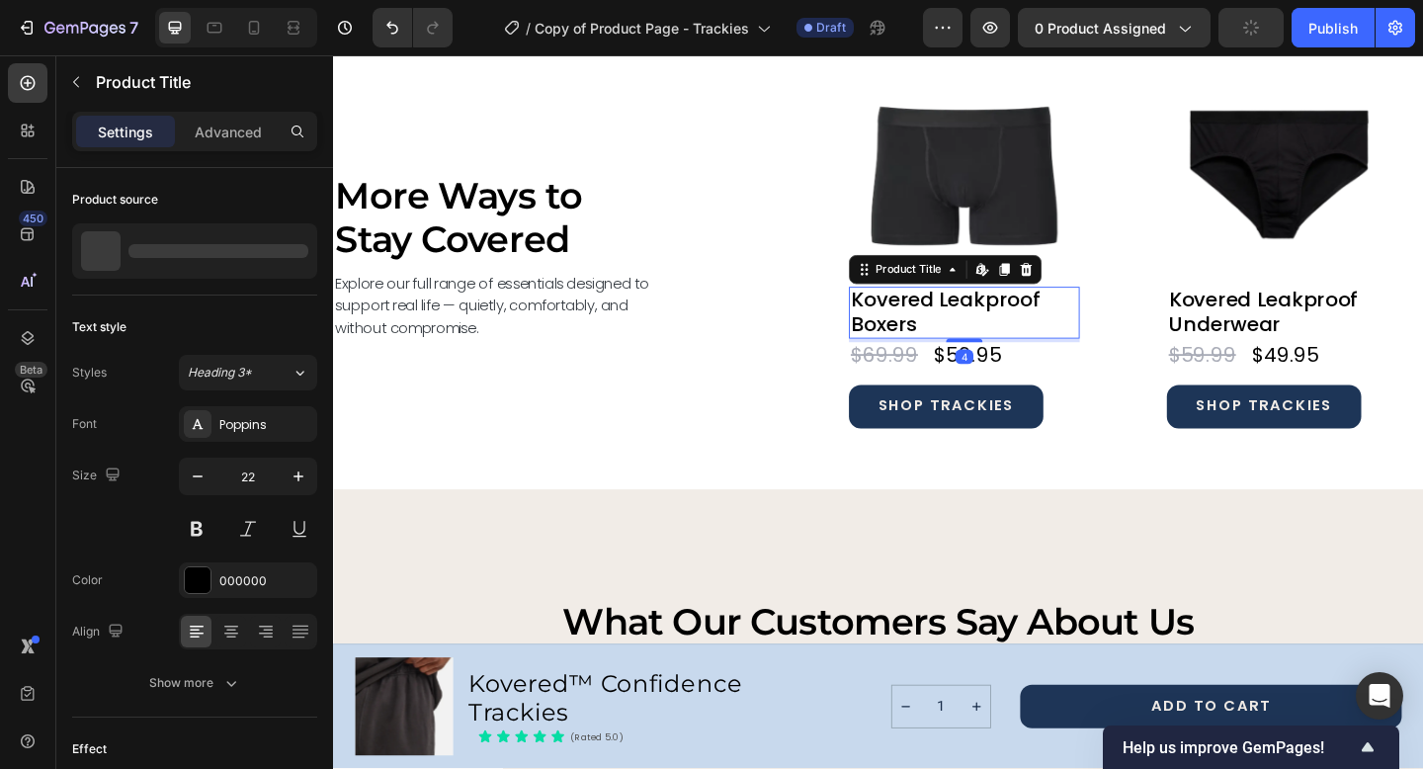
click at [925, 325] on h2 "Kovered Leakproof Boxers" at bounding box center [1019, 335] width 251 height 56
click at [907, 331] on h2 "Kovered Leakproof Boxers" at bounding box center [1019, 335] width 251 height 56
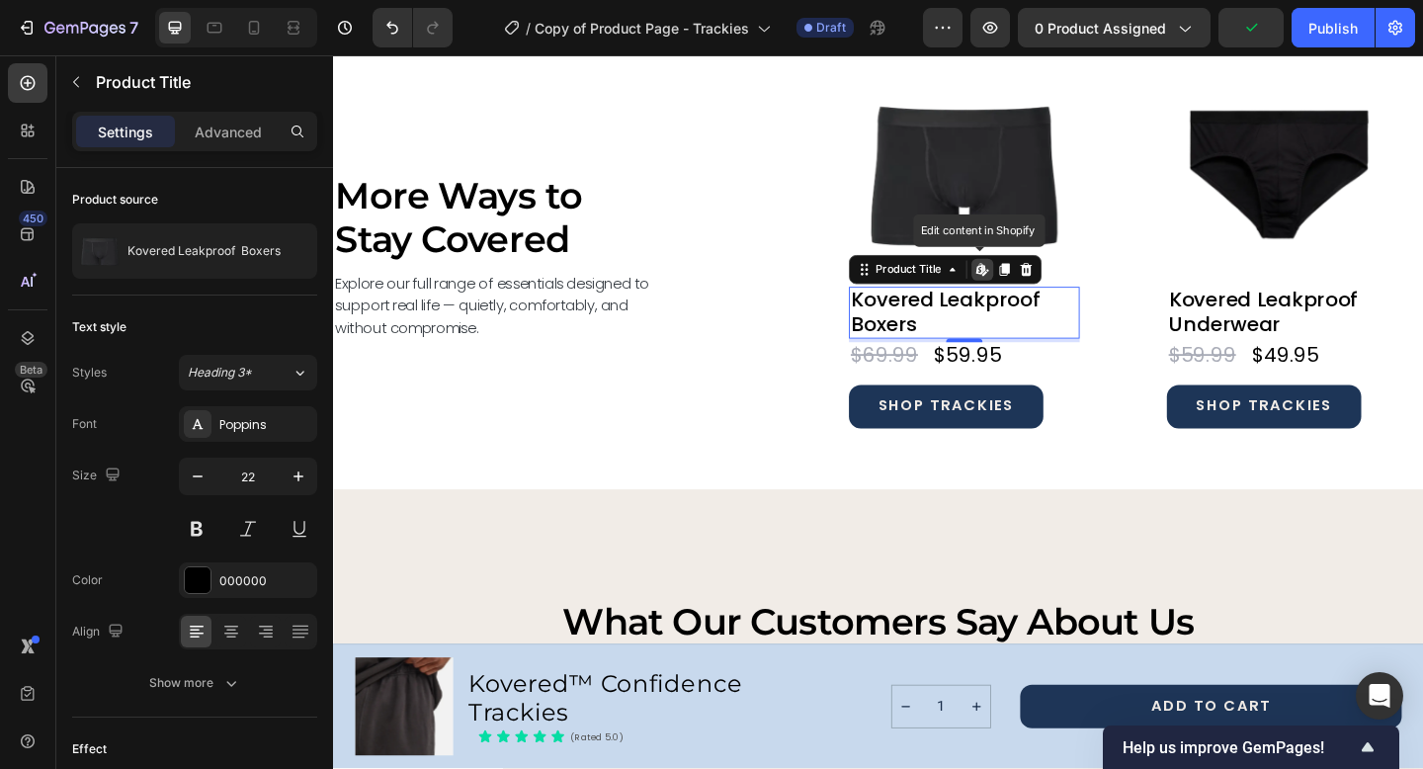
click at [907, 331] on h2 "Kovered Leakproof Boxers" at bounding box center [1019, 335] width 251 height 56
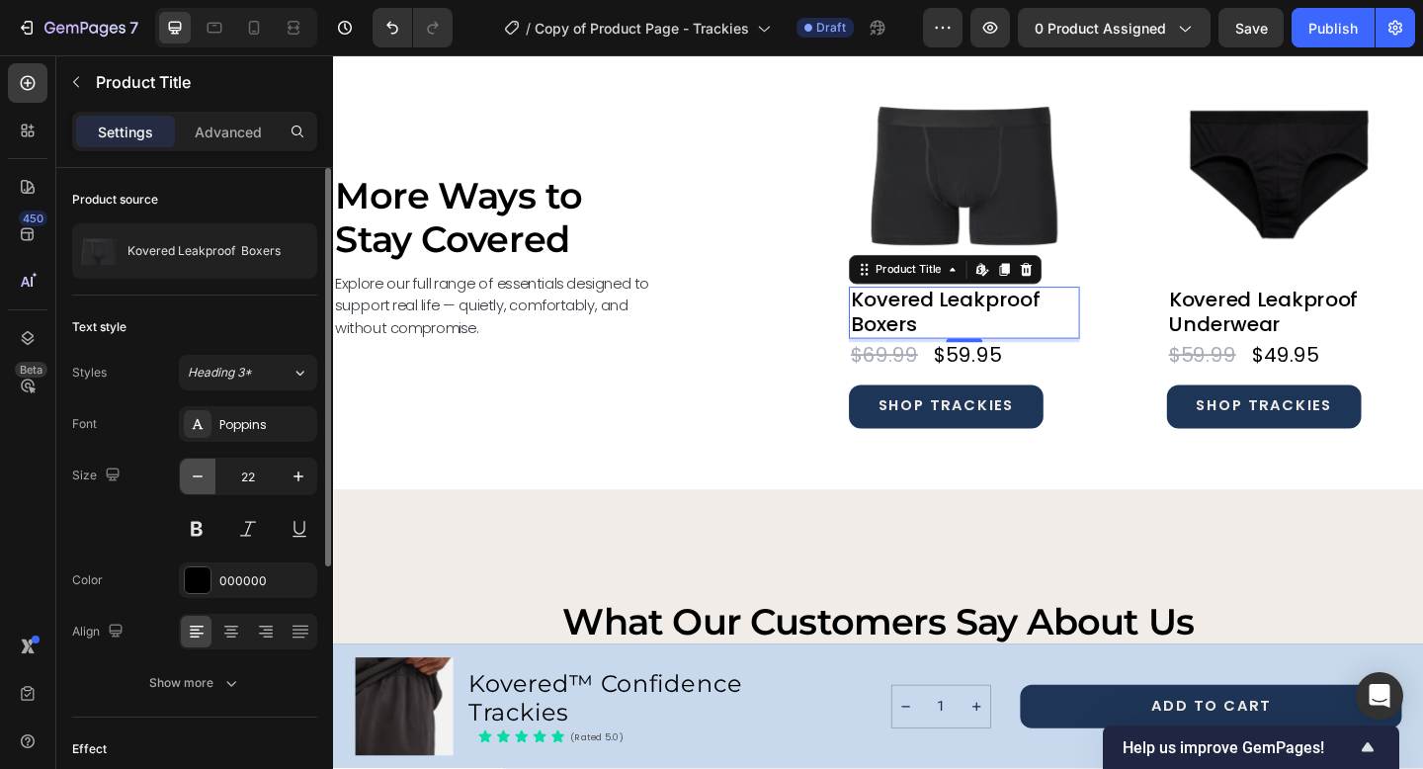
click at [199, 481] on icon "button" at bounding box center [198, 476] width 20 height 20
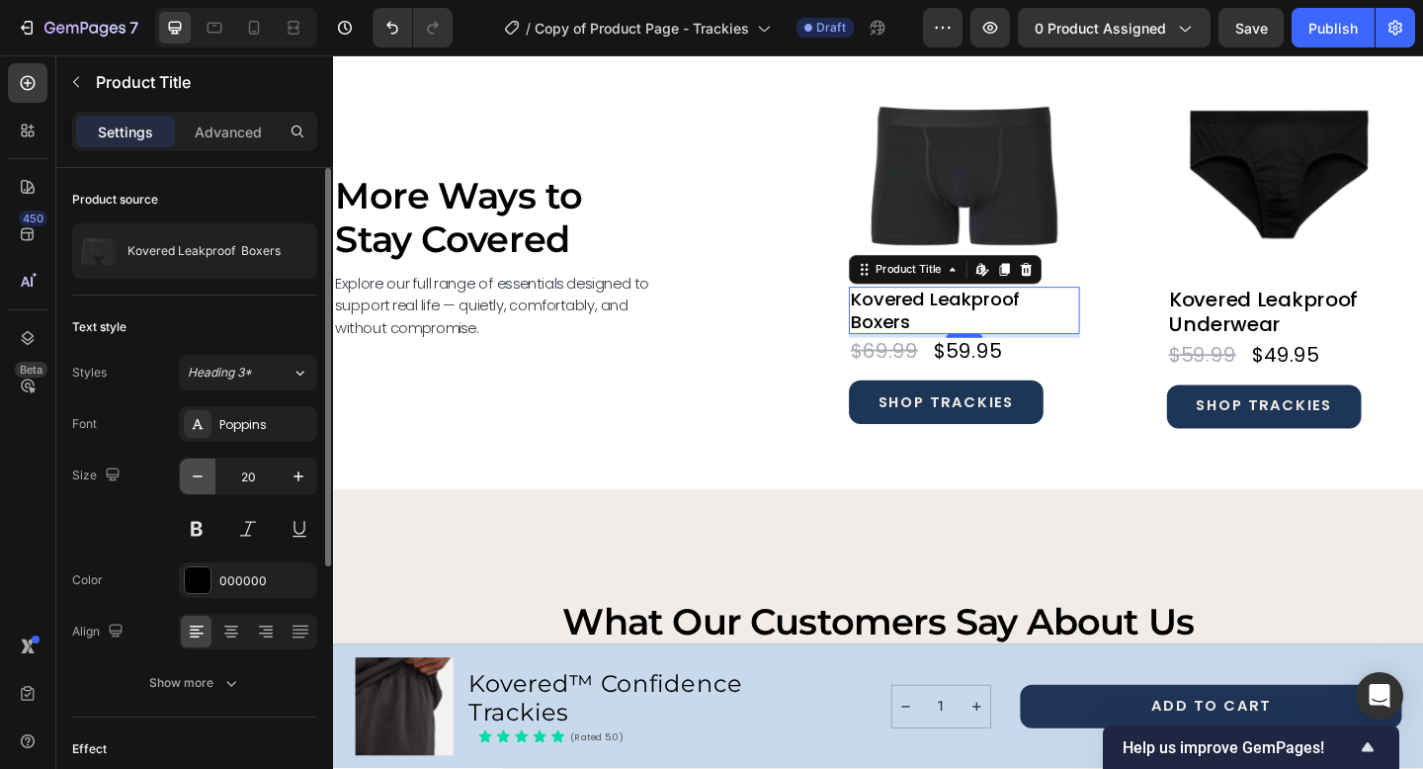
click at [199, 481] on icon "button" at bounding box center [198, 476] width 20 height 20
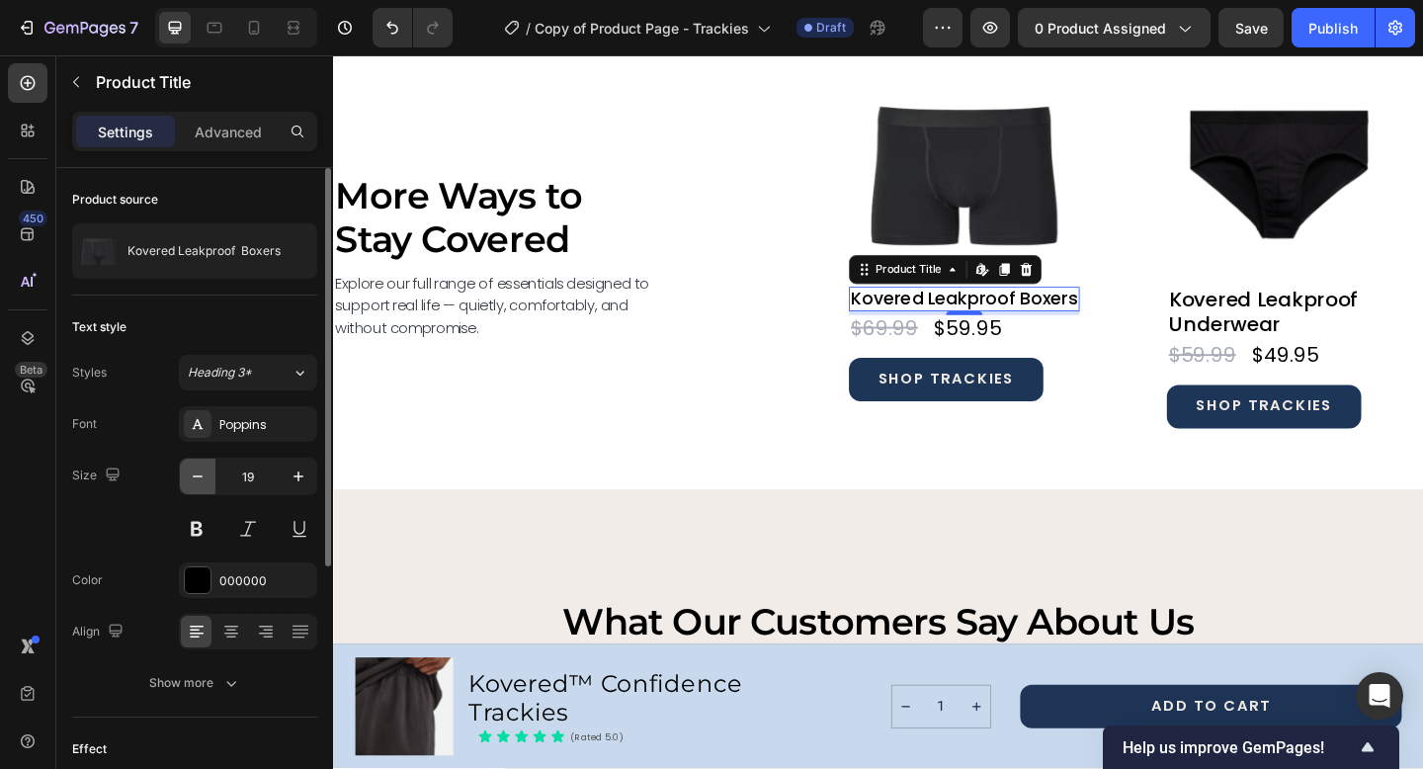
click at [199, 481] on icon "button" at bounding box center [198, 476] width 20 height 20
type input "18"
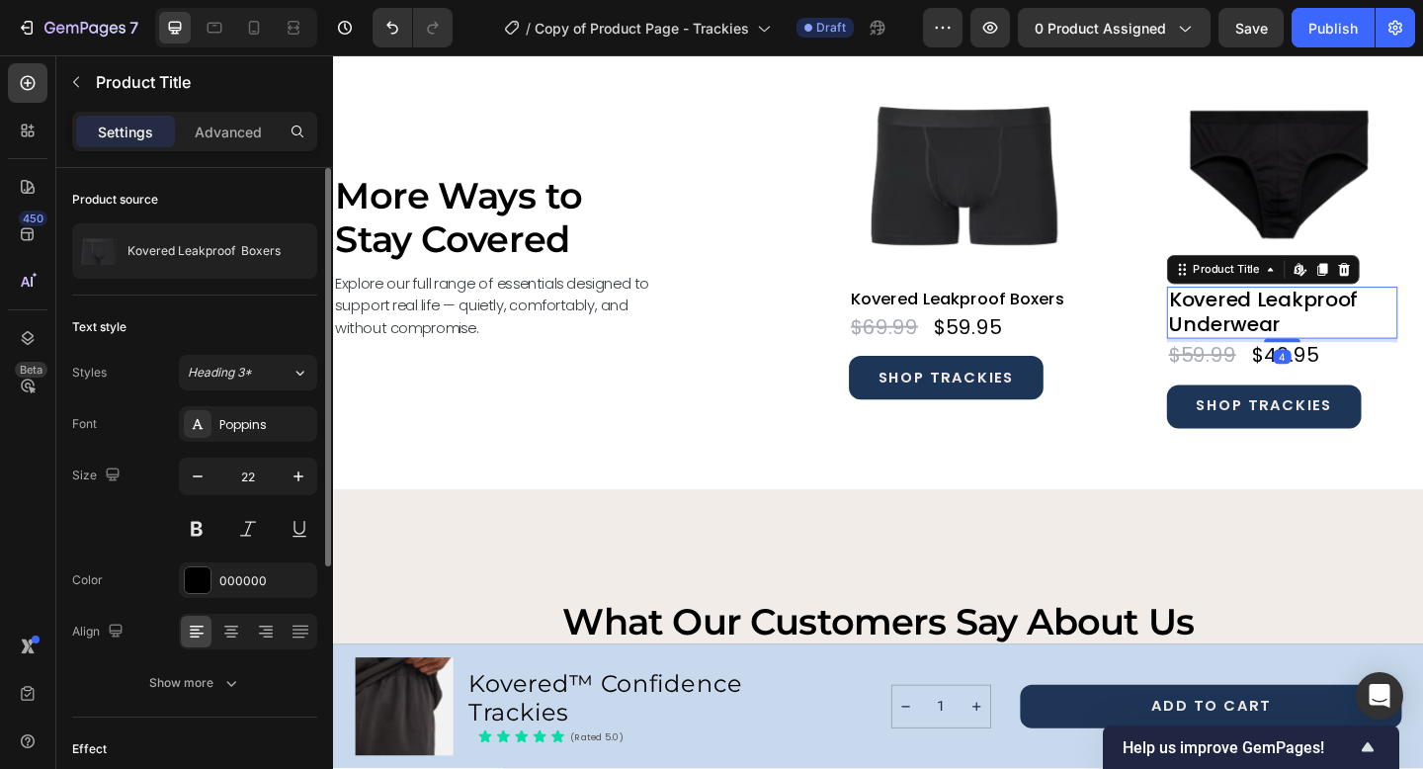
click at [1267, 326] on h2 "Kovered Leakproof Underwear" at bounding box center [1365, 335] width 251 height 56
click at [196, 476] on icon "button" at bounding box center [198, 476] width 20 height 20
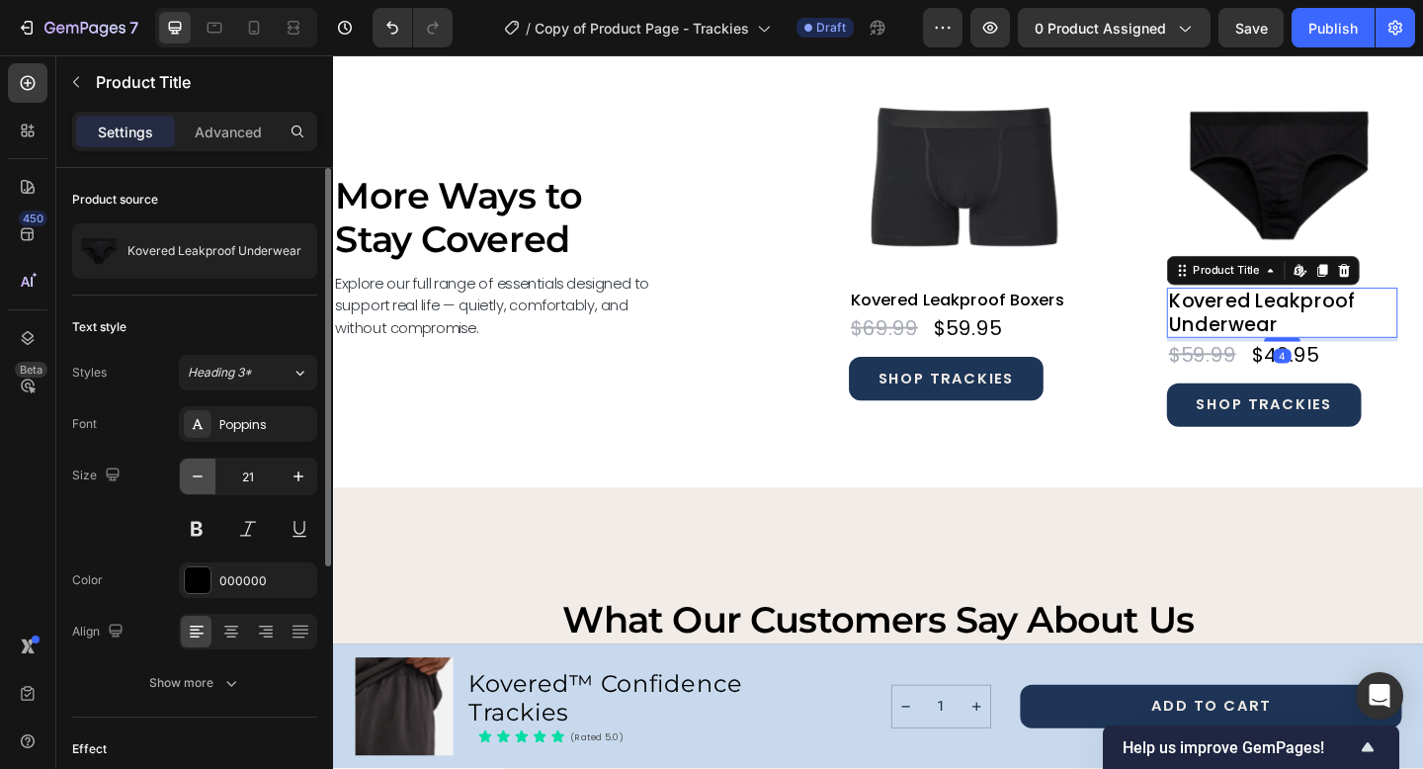
click at [196, 476] on icon "button" at bounding box center [198, 476] width 20 height 20
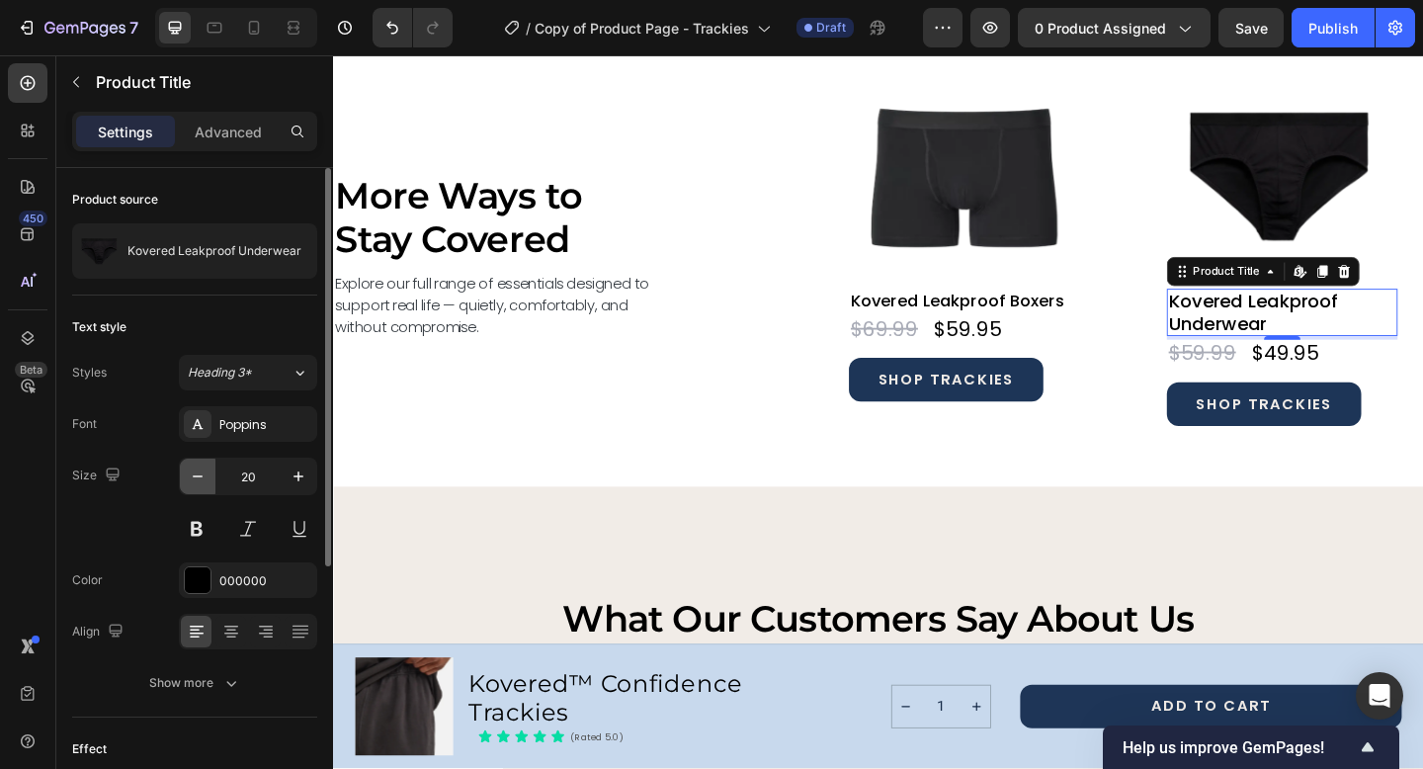
click at [196, 476] on icon "button" at bounding box center [198, 476] width 20 height 20
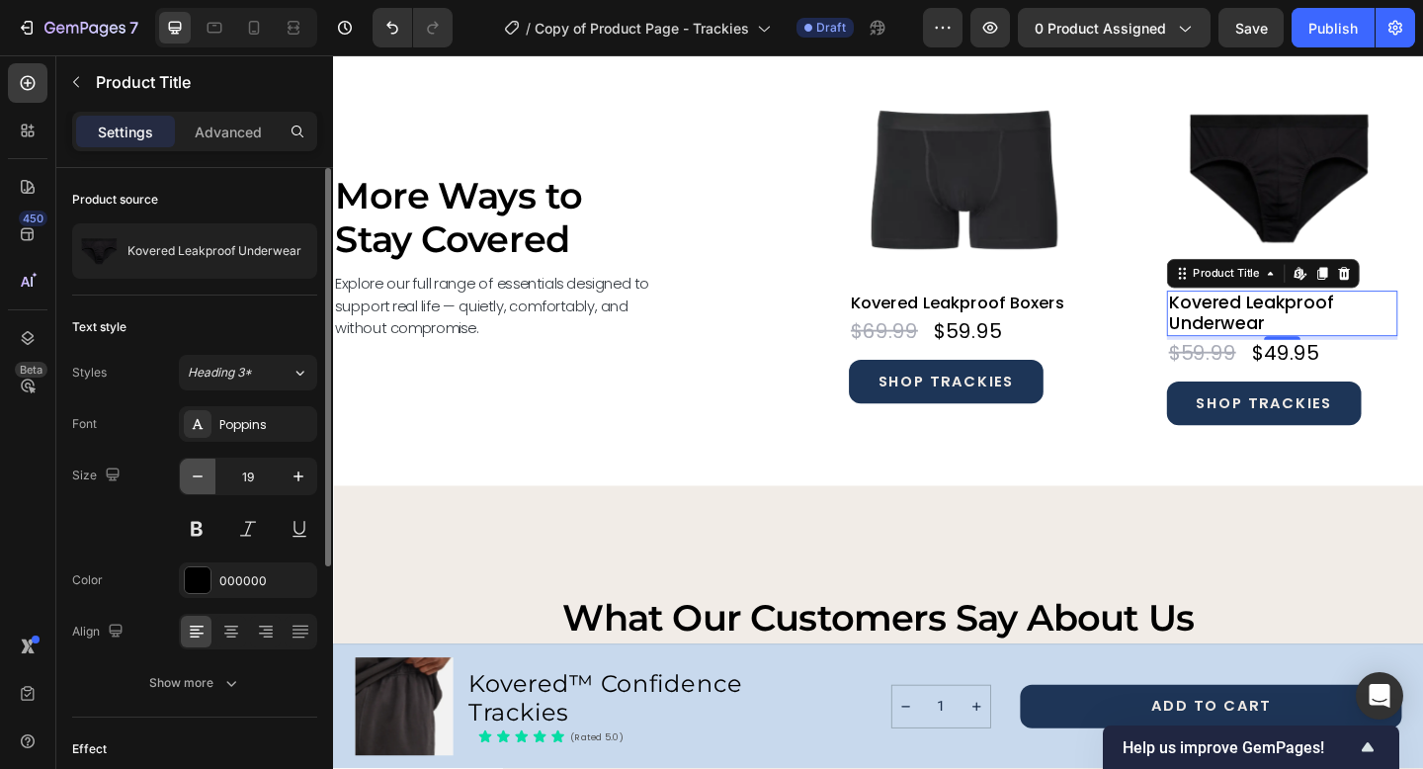
click at [196, 476] on icon "button" at bounding box center [198, 476] width 20 height 20
type input "18"
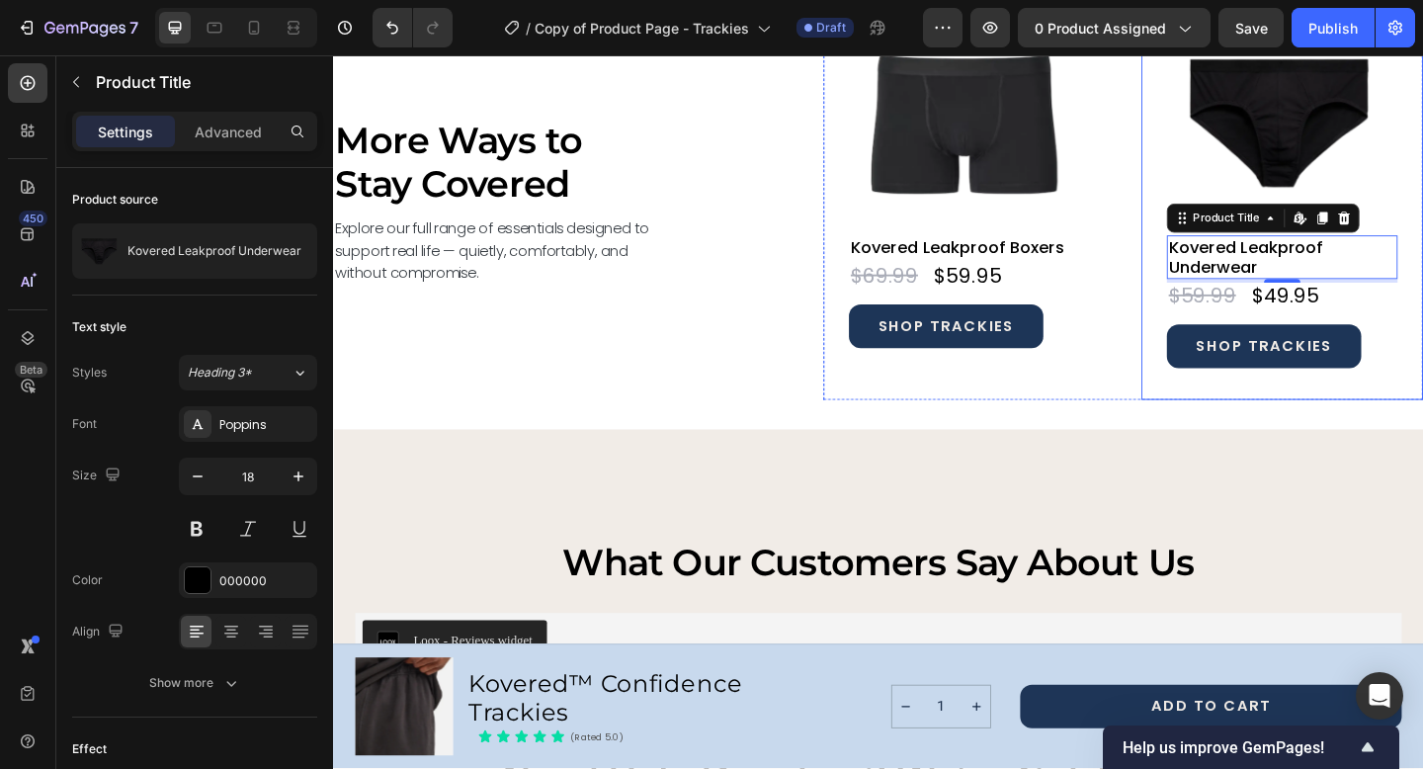
scroll to position [7415, 0]
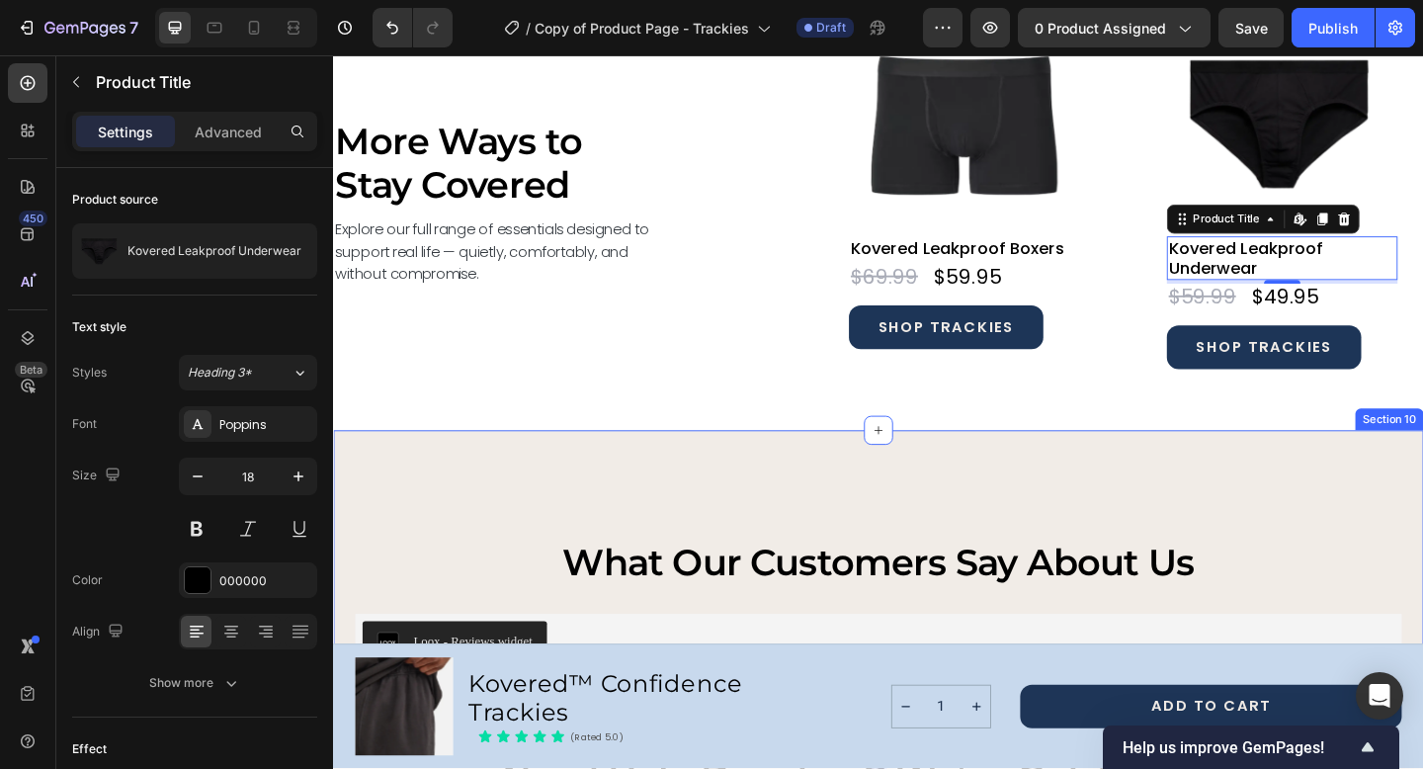
click at [1141, 479] on div "what our customers say about us Heading Loox - Reviews widget Loox Row Section …" at bounding box center [926, 639] width 1186 height 352
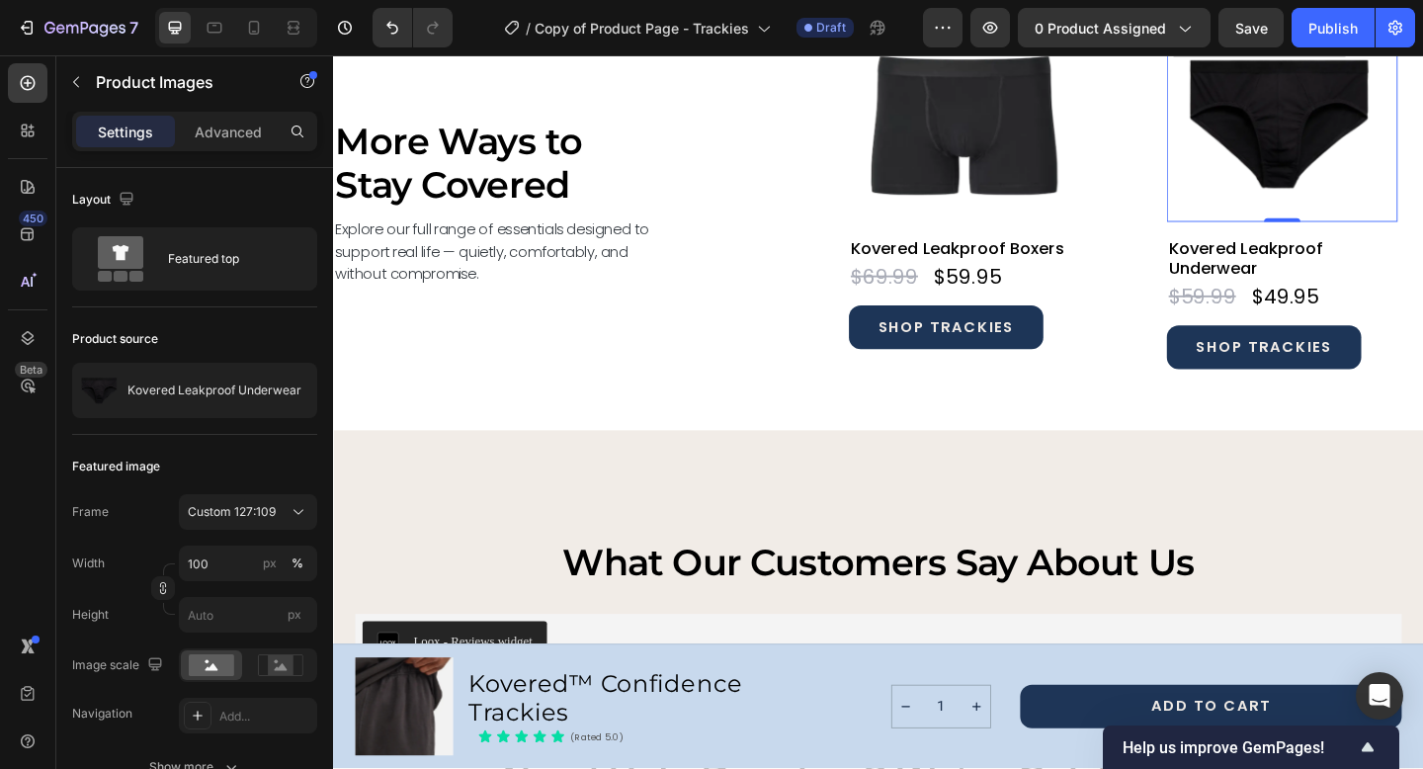
click at [1342, 163] on img at bounding box center [1365, 129] width 251 height 215
drag, startPoint x: 1365, startPoint y: 233, endPoint x: 1365, endPoint y: 206, distance: 27.7
click at [1365, 206] on div "Product Images 0" at bounding box center [1365, 129] width 251 height 215
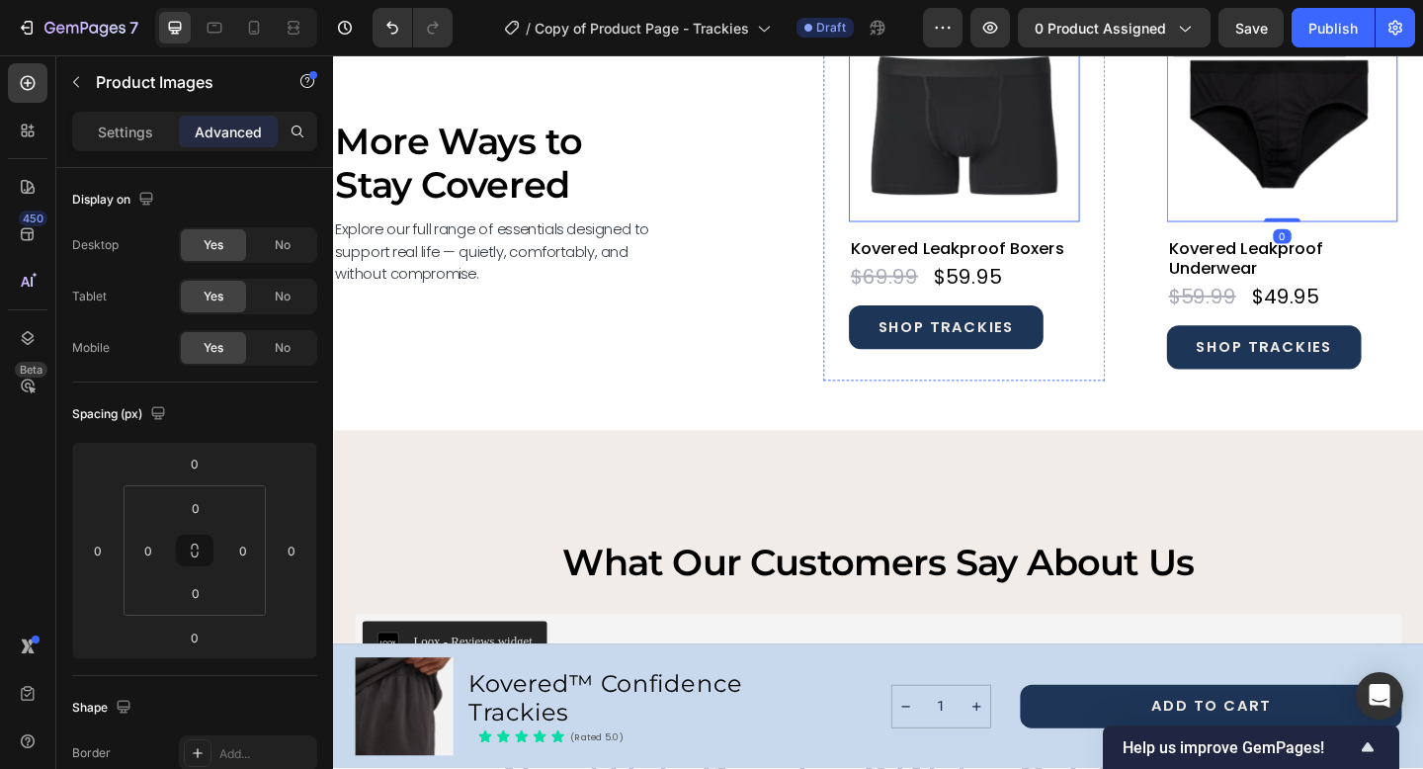
click at [1062, 200] on img at bounding box center [1019, 129] width 251 height 215
drag, startPoint x: 1018, startPoint y: 231, endPoint x: 1031, endPoint y: 194, distance: 40.0
click at [1031, 194] on div "Product Images 0" at bounding box center [1019, 129] width 251 height 215
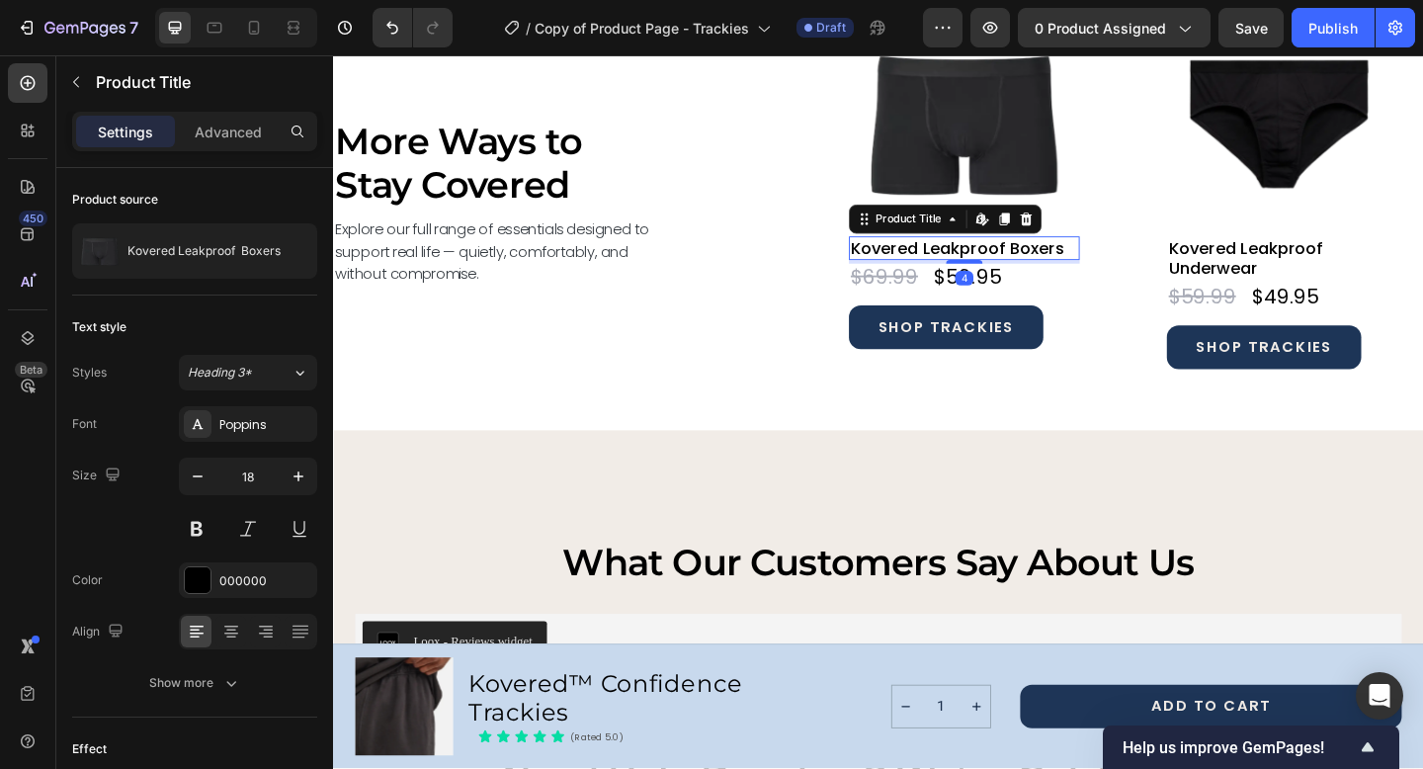
click at [1016, 264] on h2 "Kovered Leakproof Boxers" at bounding box center [1019, 266] width 251 height 26
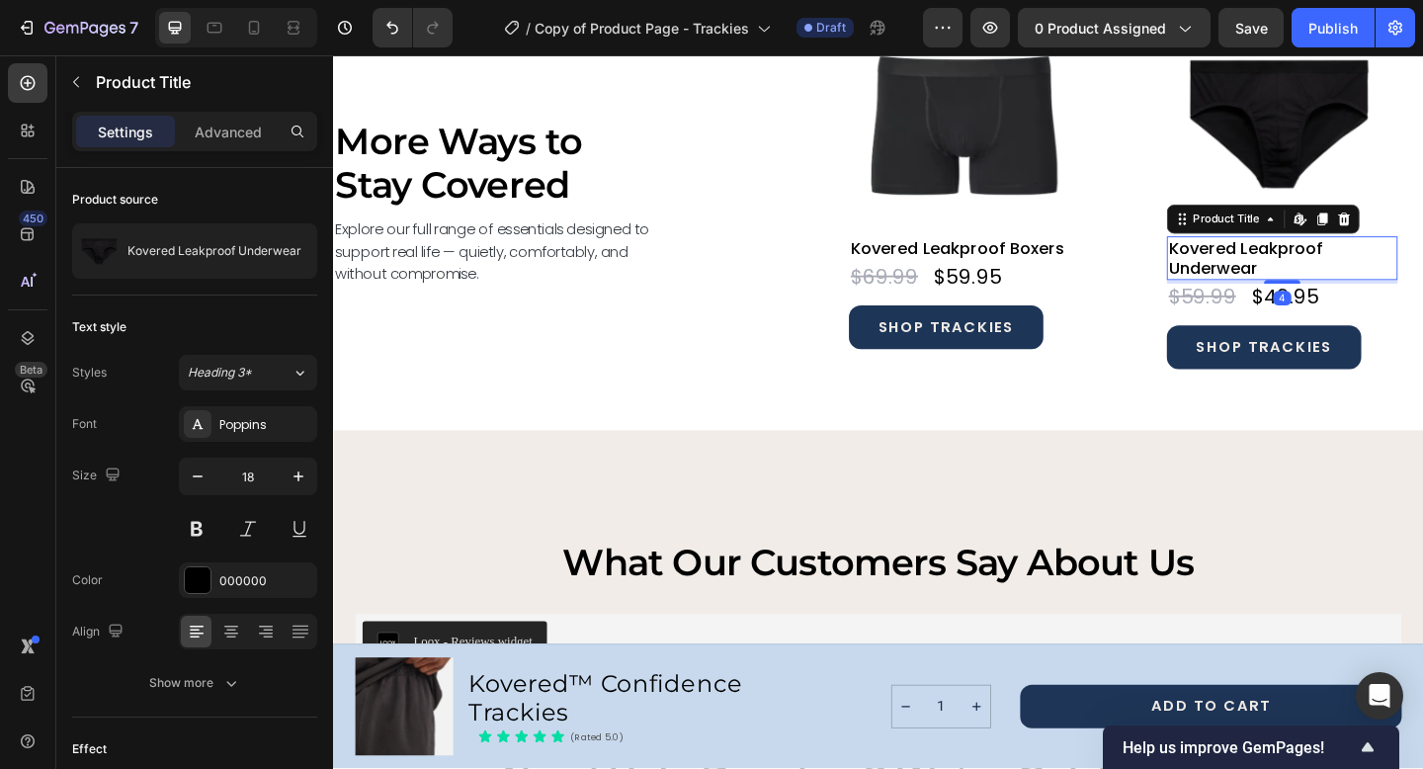
click at [1285, 269] on h2 "Kovered Leakproof Underwear" at bounding box center [1365, 276] width 251 height 46
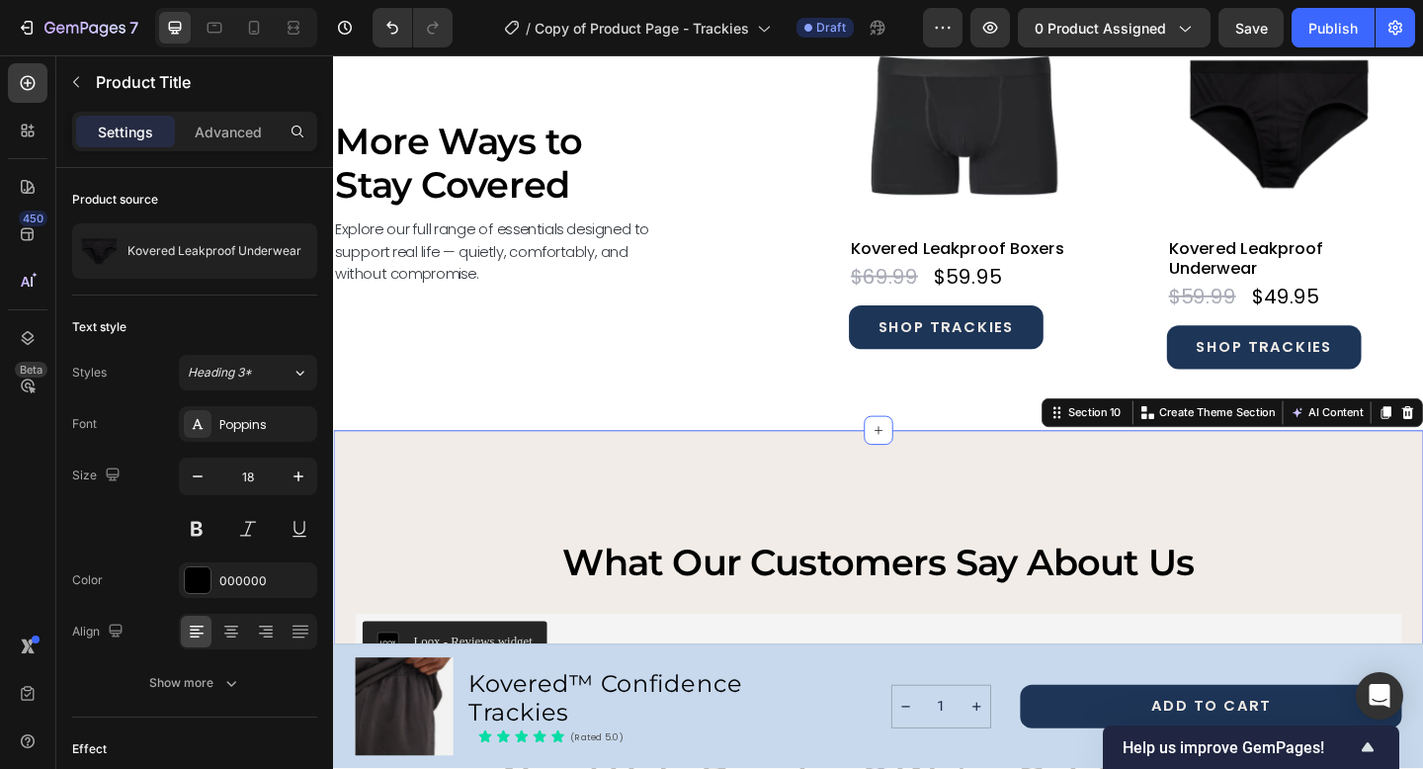
click at [1145, 521] on div "what our customers say about us Heading Loox - Reviews widget Loox Row Section …" at bounding box center [926, 639] width 1186 height 352
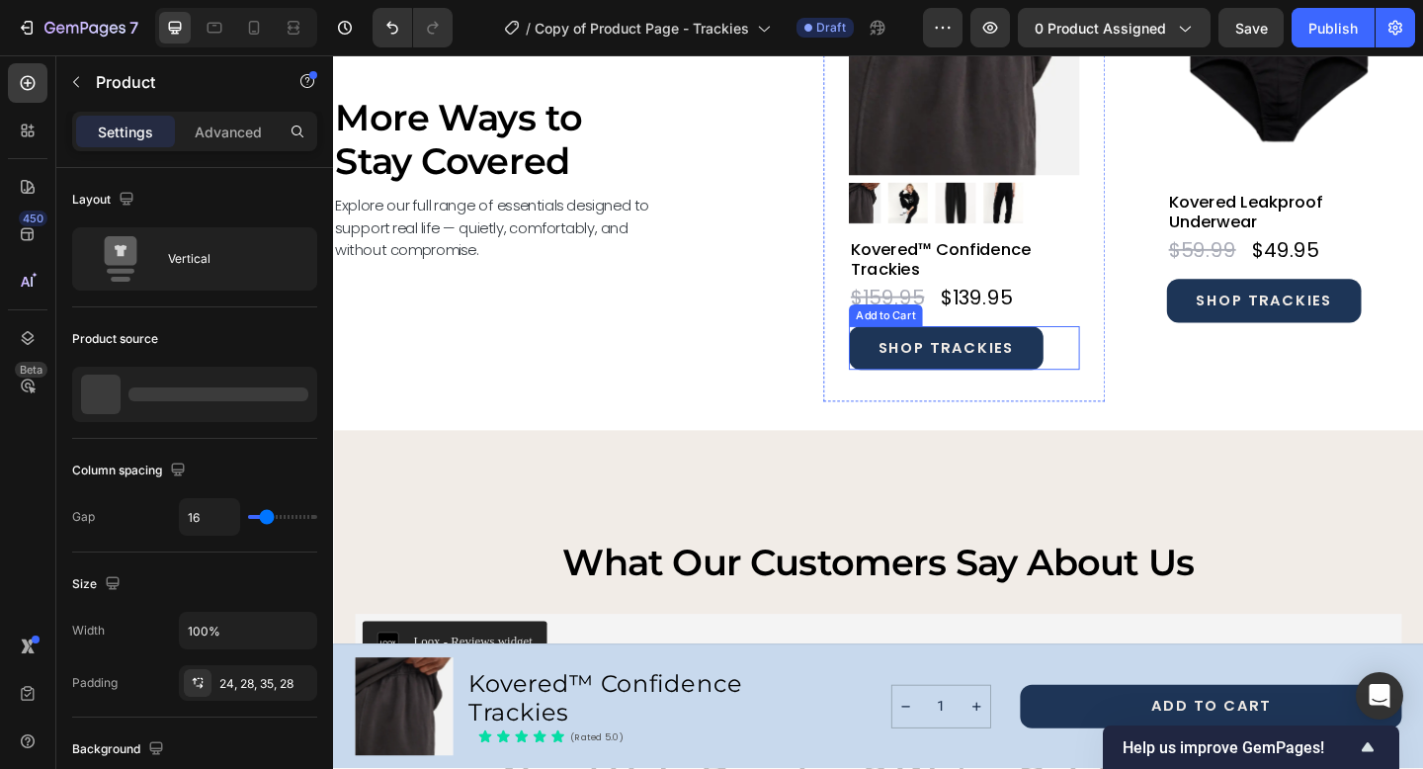
scroll to position [7441, 0]
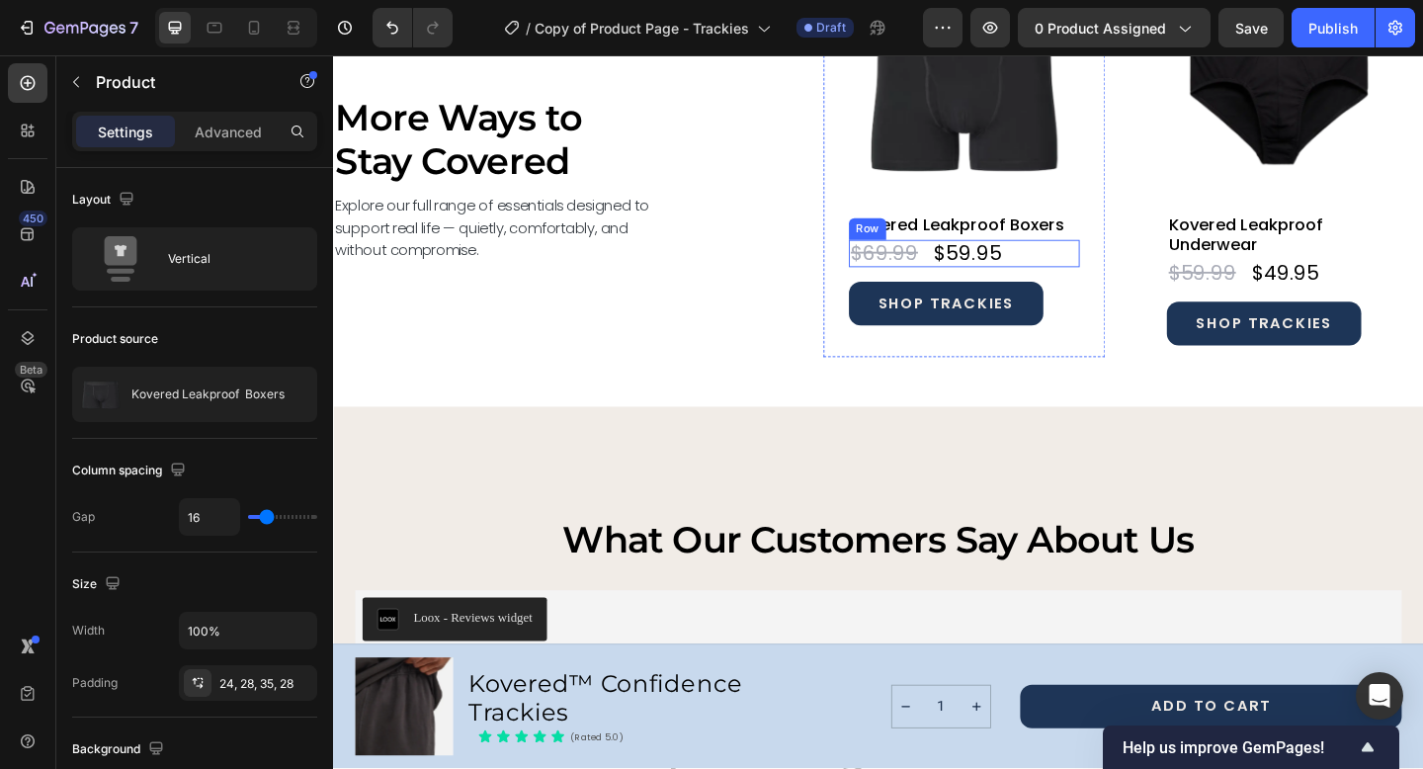
click at [1072, 278] on div "$59.95 Product Price Product Price $69.99 Product Price Product Price Row" at bounding box center [1019, 272] width 251 height 30
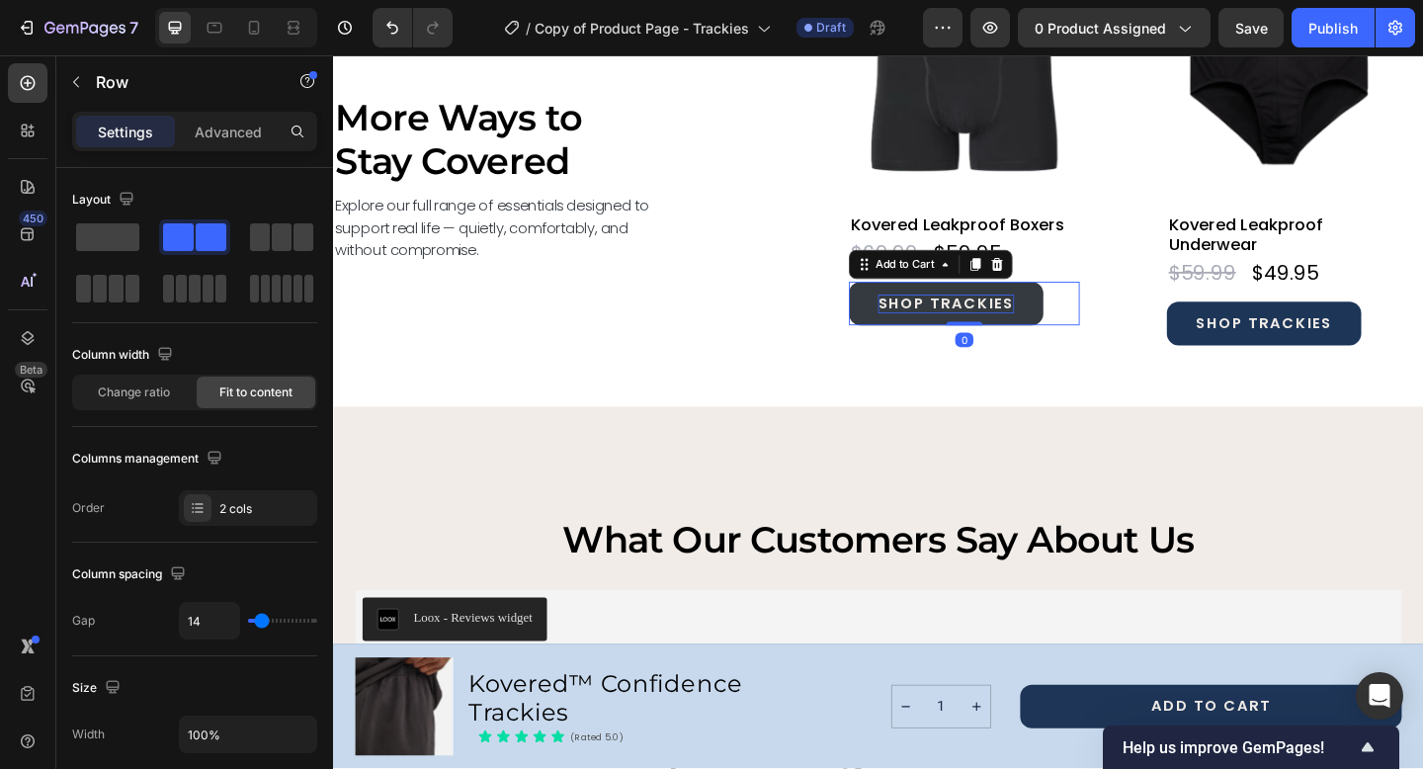
click at [1045, 323] on div "SHOP TRACKIES" at bounding box center [1000, 326] width 148 height 20
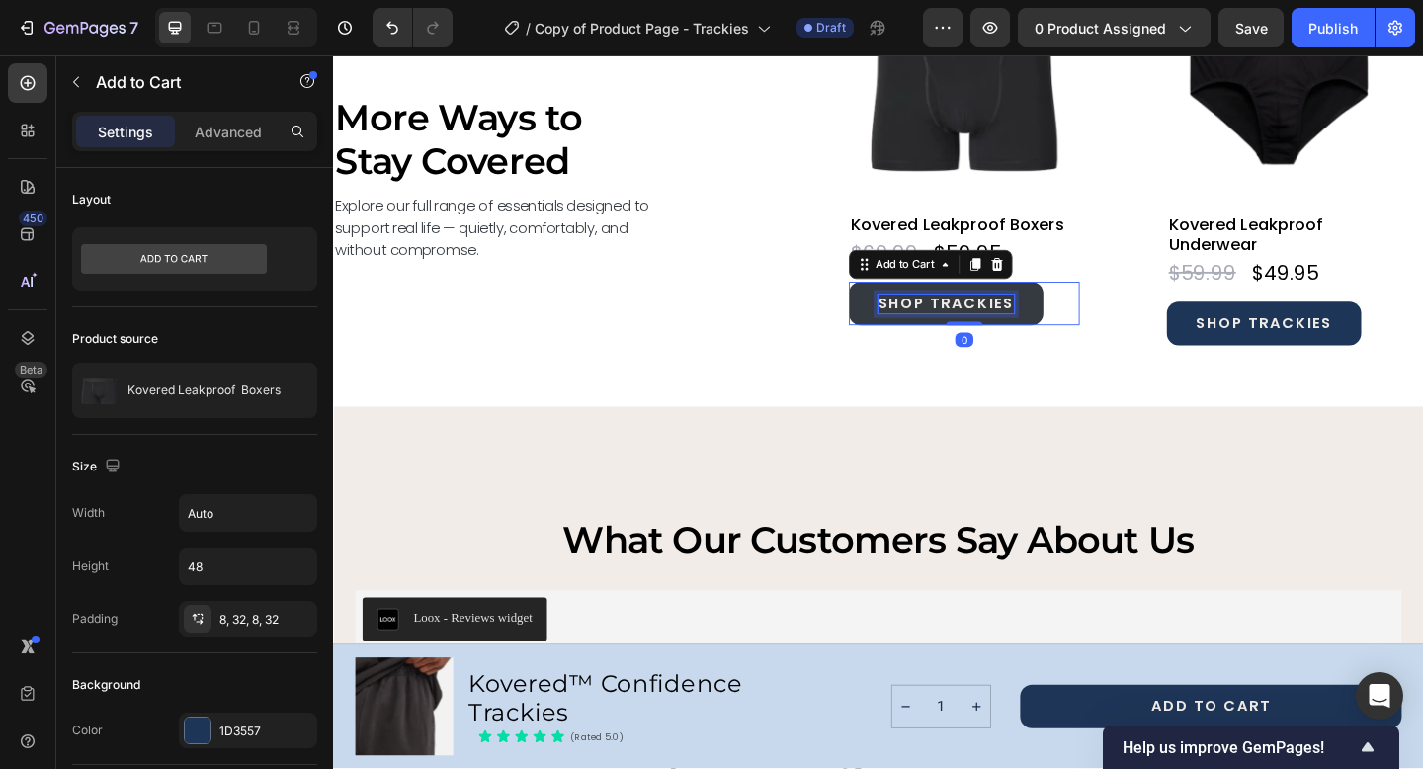
click at [1022, 327] on div "SHOP TRACKIES" at bounding box center [1000, 326] width 148 height 20
click at [1022, 327] on p "SHOP TRACKIES" at bounding box center [1000, 326] width 148 height 20
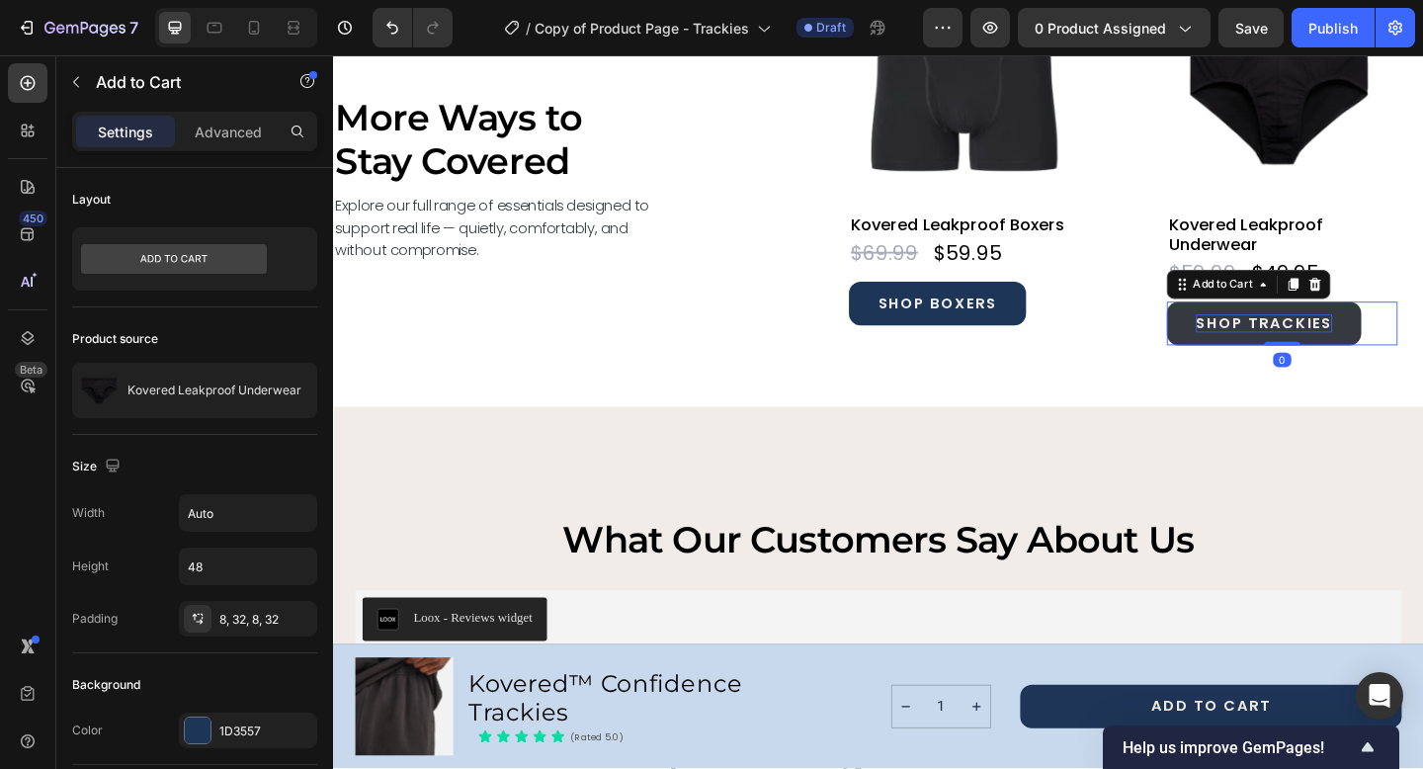
click at [1360, 350] on div "SHOP TRACKIES" at bounding box center [1346, 348] width 148 height 20
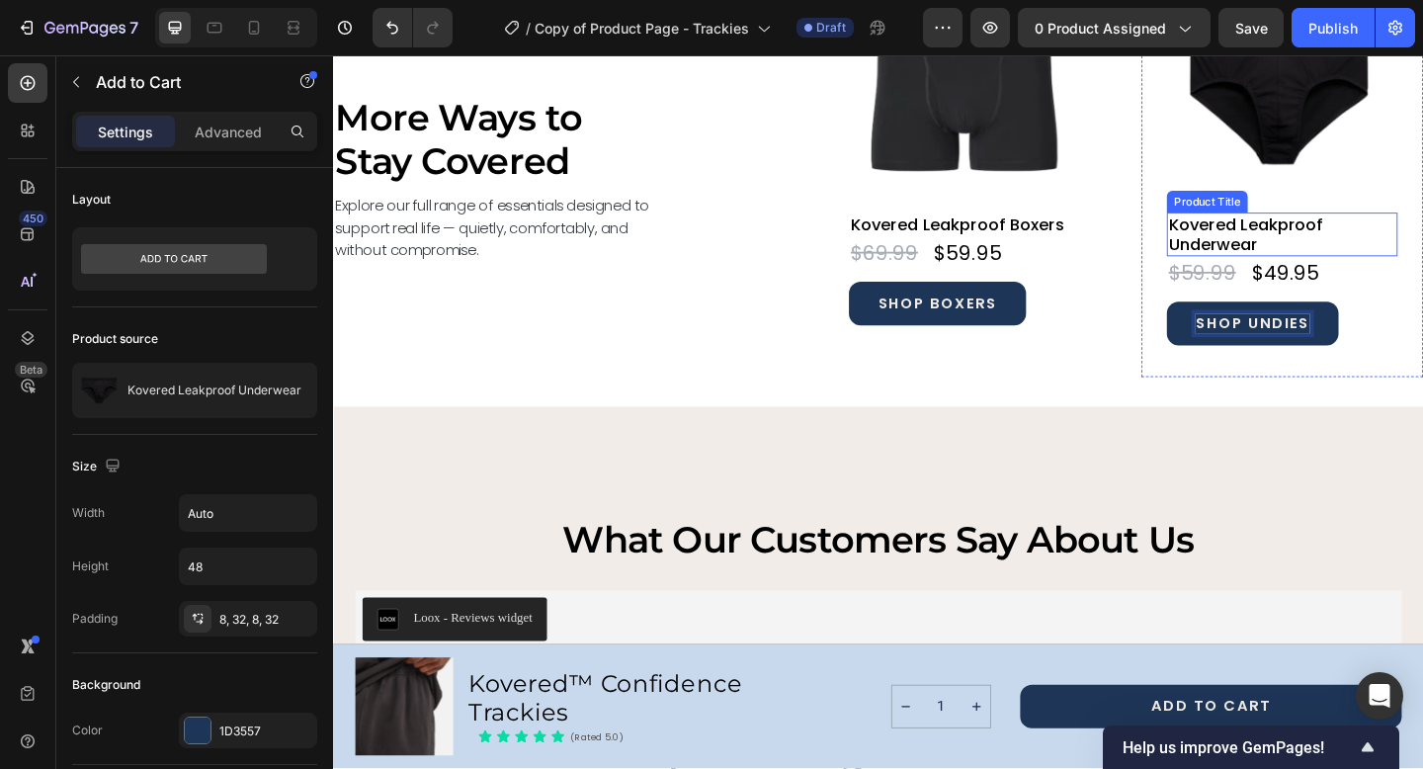
click at [1280, 256] on h2 "Kovered Leakproof Underwear" at bounding box center [1365, 250] width 251 height 46
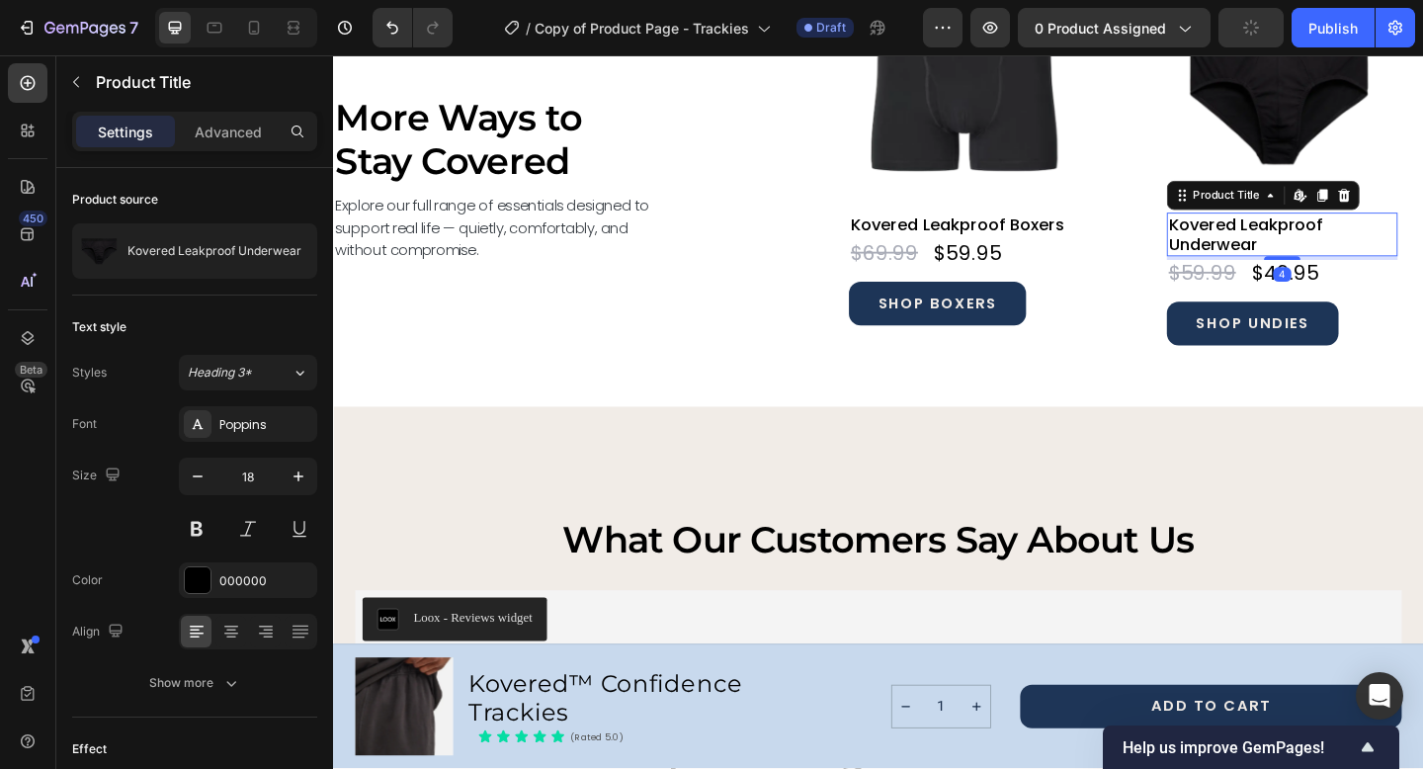
click at [1280, 256] on h2 "Kovered Leakproof Underwear" at bounding box center [1365, 250] width 251 height 46
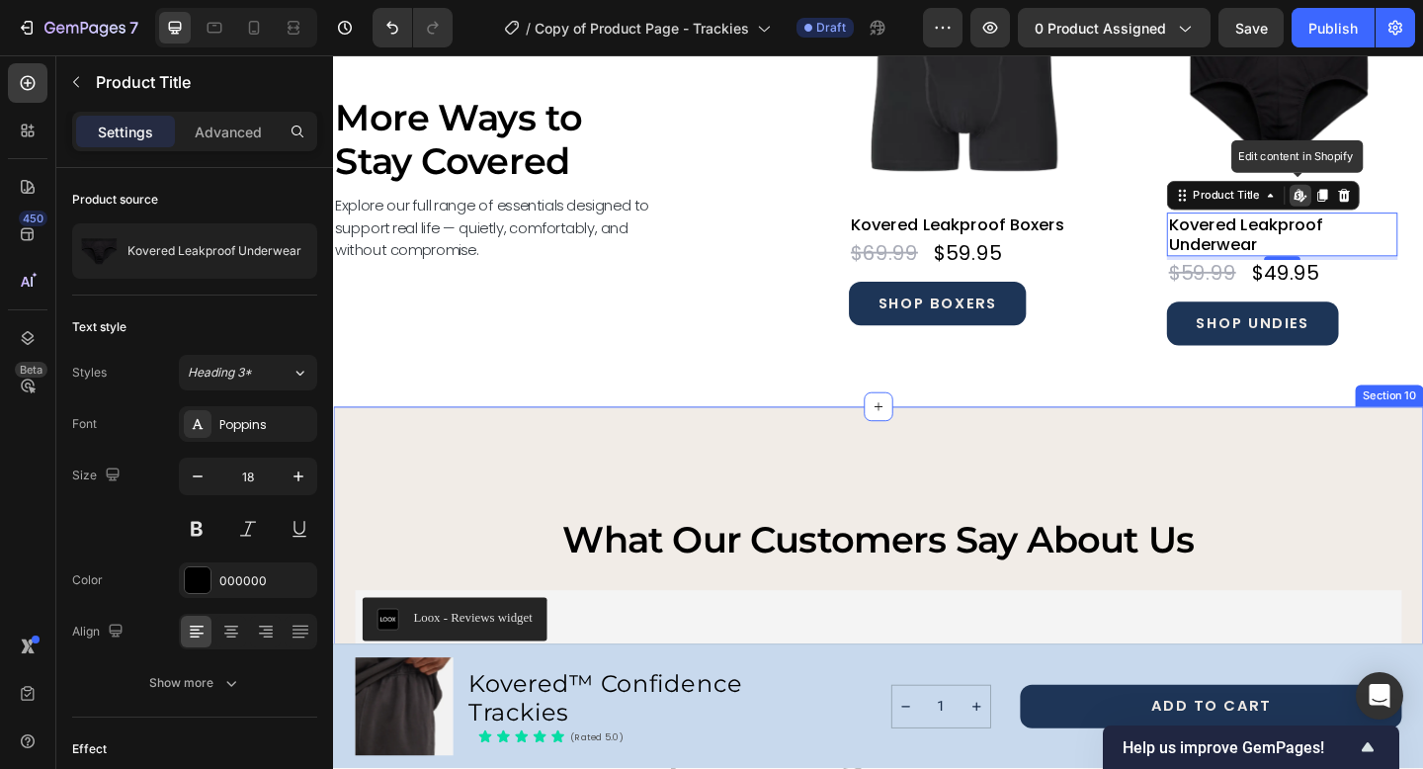
click at [1293, 490] on div "what our customers say about us Heading Loox - Reviews widget Loox Row Section …" at bounding box center [926, 614] width 1186 height 352
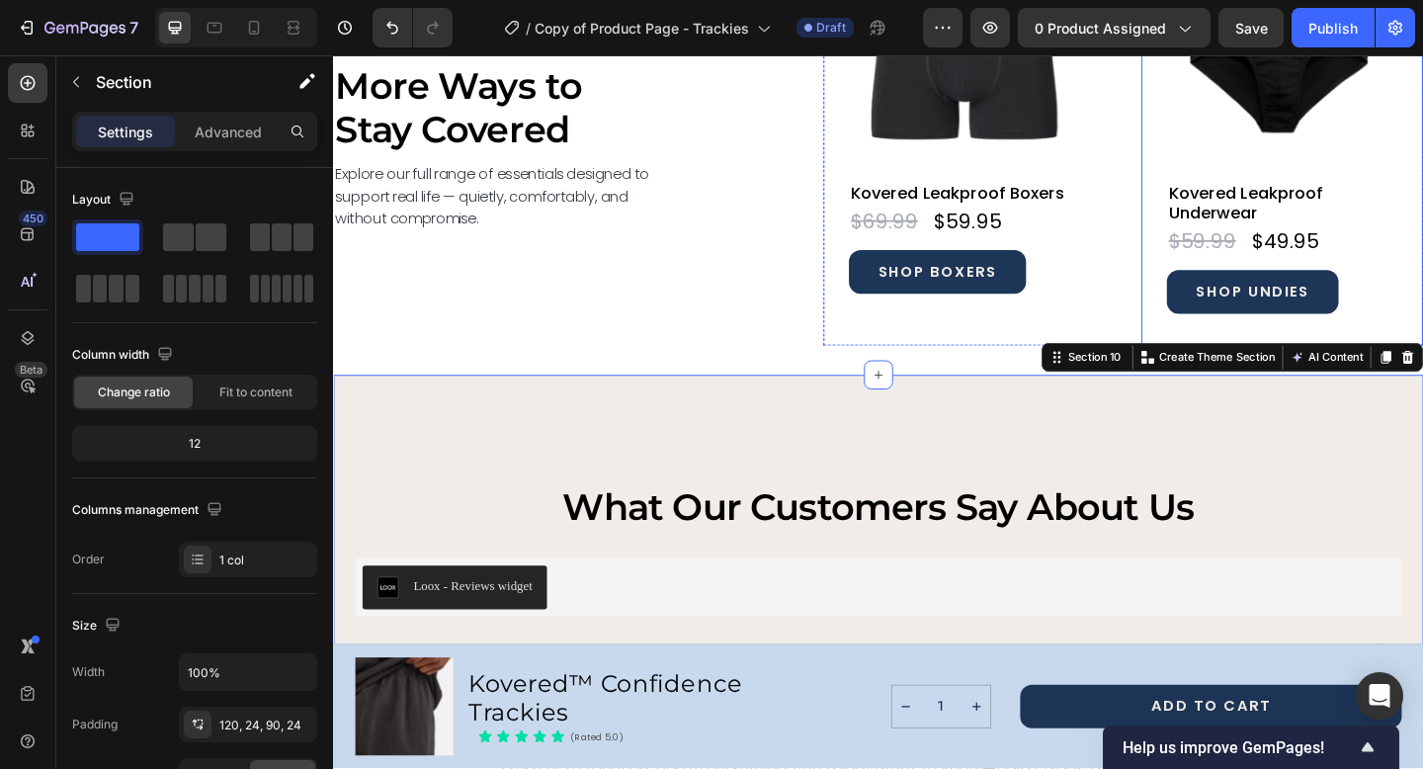
scroll to position [7481, 0]
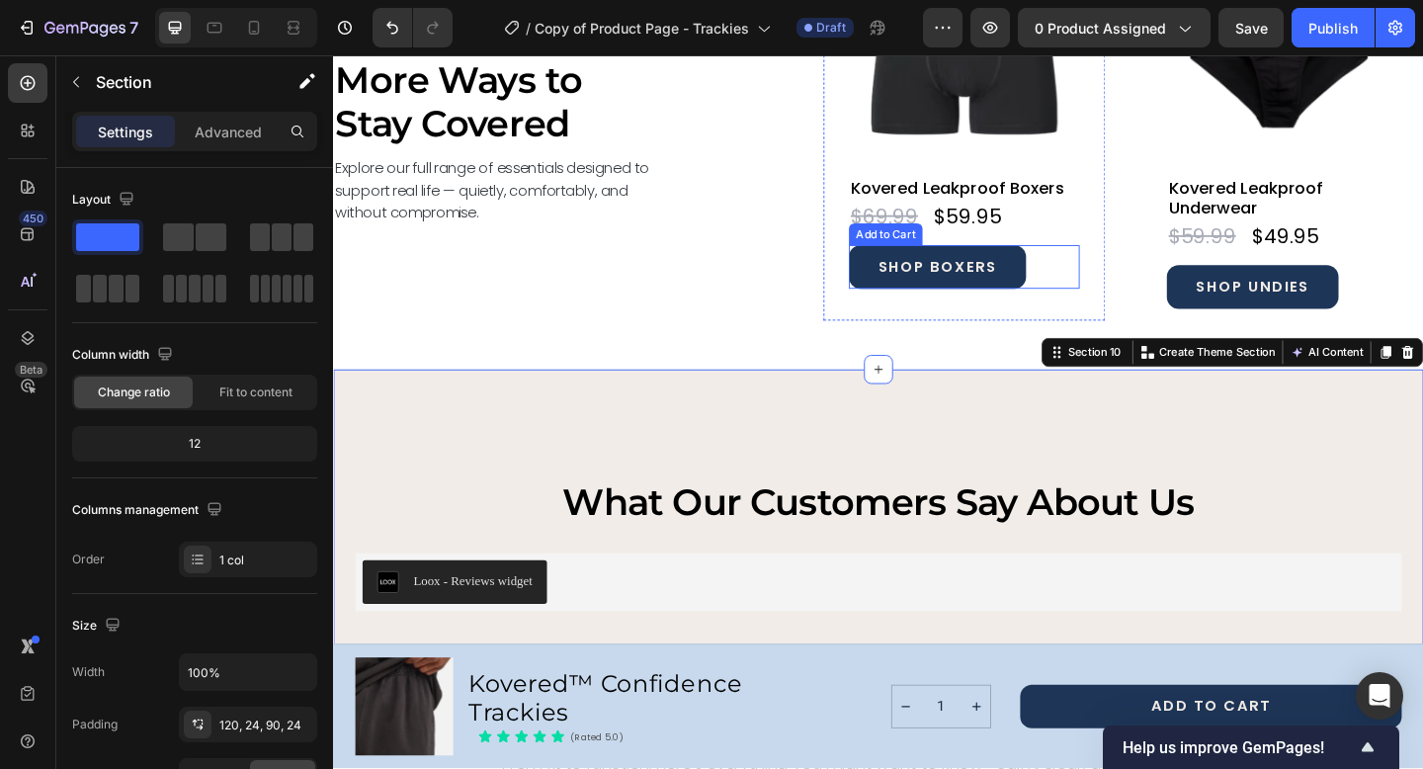
click at [1087, 263] on div "SHOP BOXERS Add to Cart" at bounding box center [1019, 285] width 251 height 47
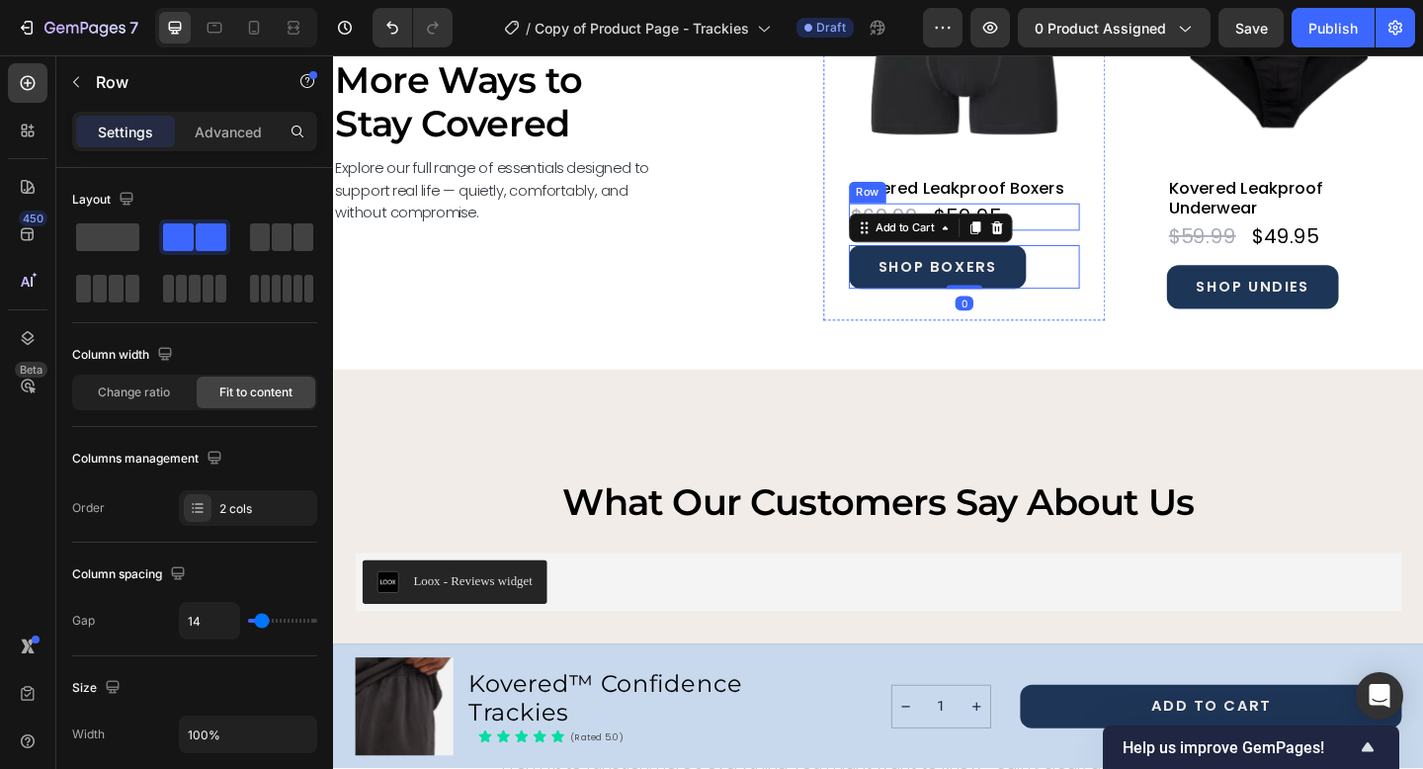
click at [1080, 226] on div "$59.95 Product Price Product Price $69.99 Product Price Product Price Row" at bounding box center [1019, 231] width 251 height 30
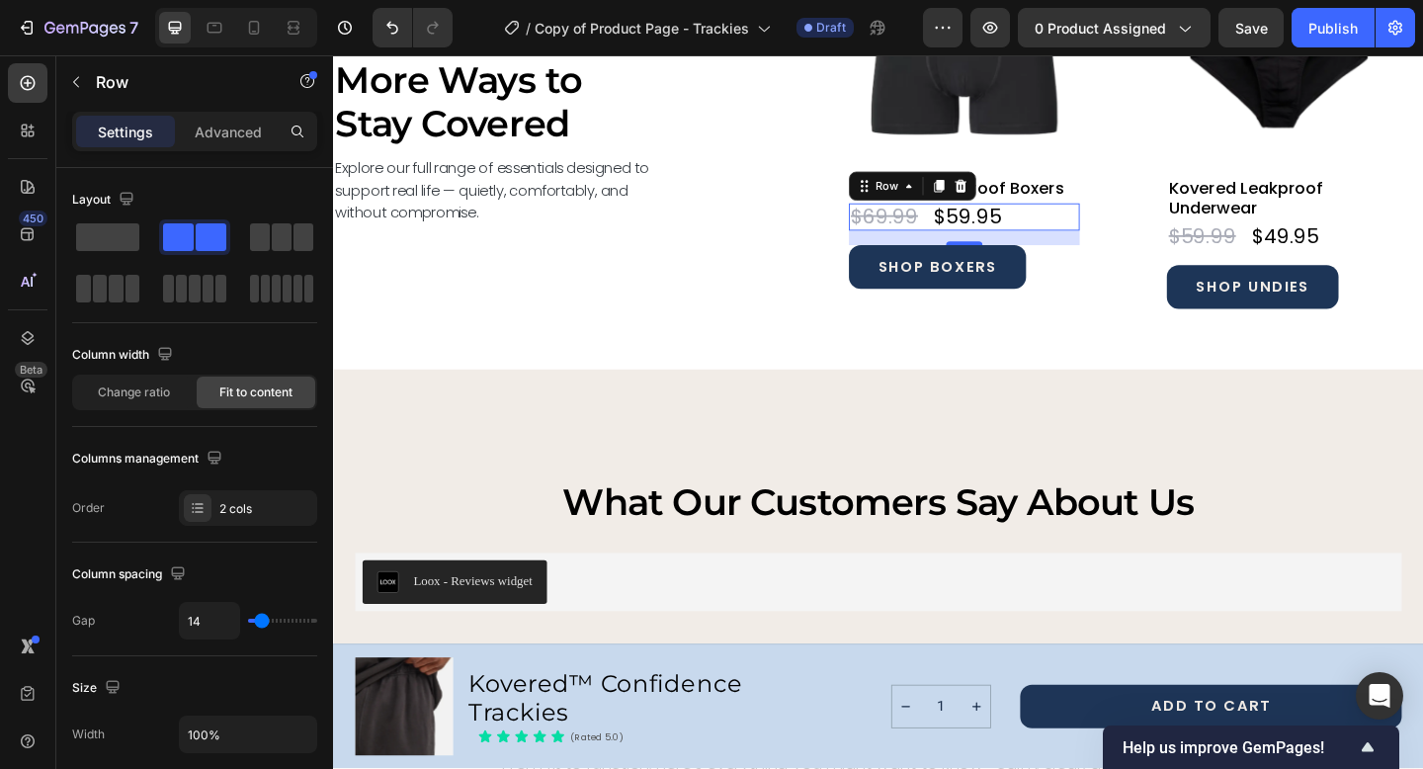
drag, startPoint x: 1018, startPoint y: 249, endPoint x: 1016, endPoint y: 277, distance: 27.7
click at [1016, 262] on div "16" at bounding box center [1019, 254] width 251 height 16
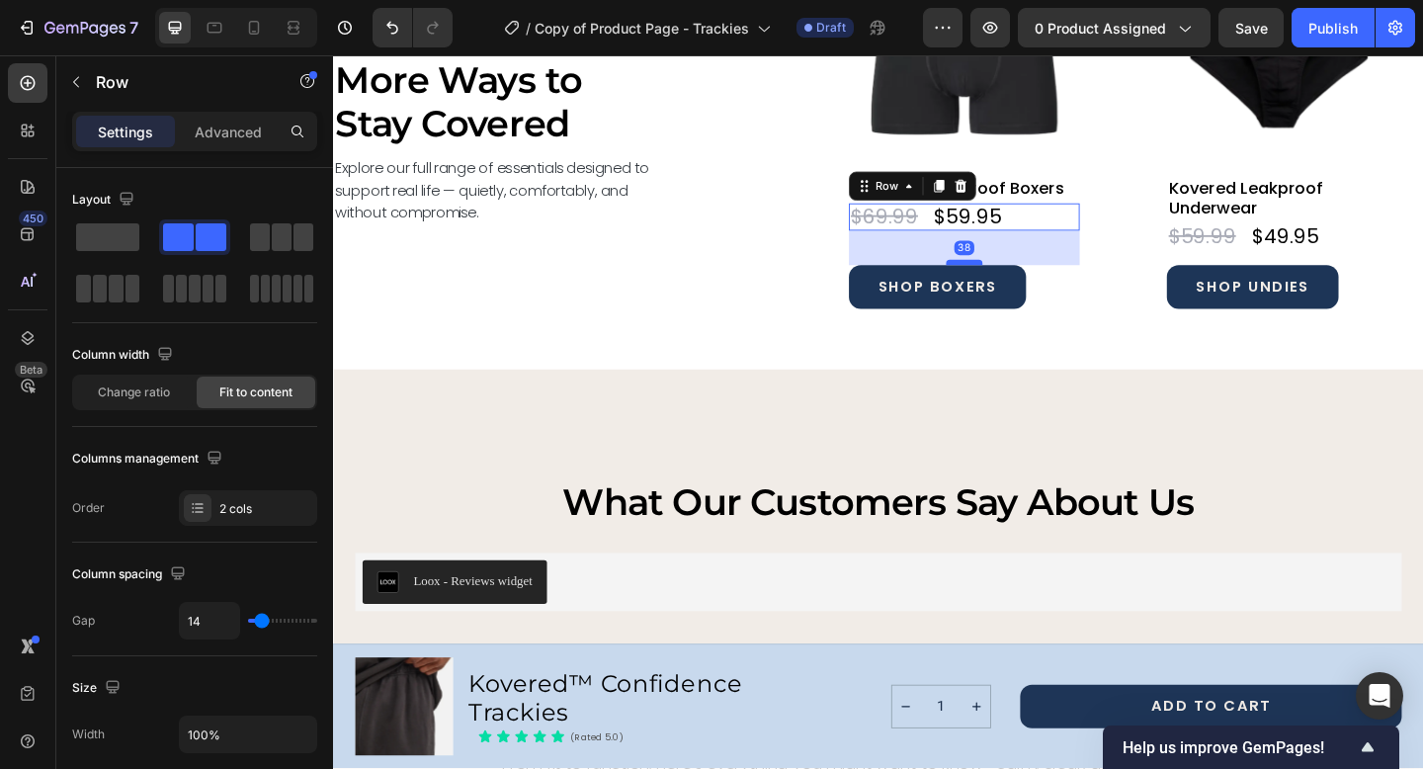
drag, startPoint x: 1025, startPoint y: 256, endPoint x: 1030, endPoint y: 278, distance: 22.5
click at [1030, 278] on div at bounding box center [1020, 281] width 40 height 6
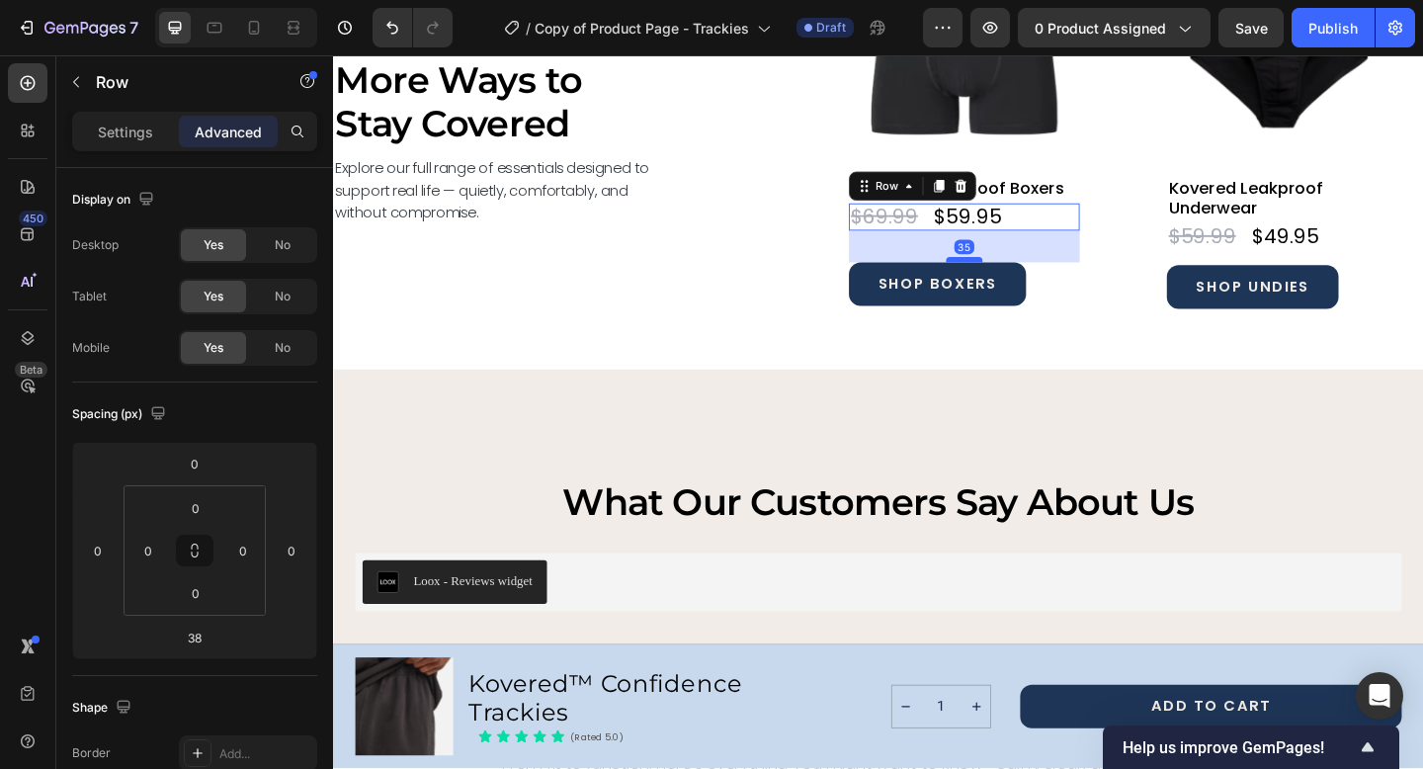
click at [1023, 276] on div at bounding box center [1020, 278] width 40 height 6
type input "35"
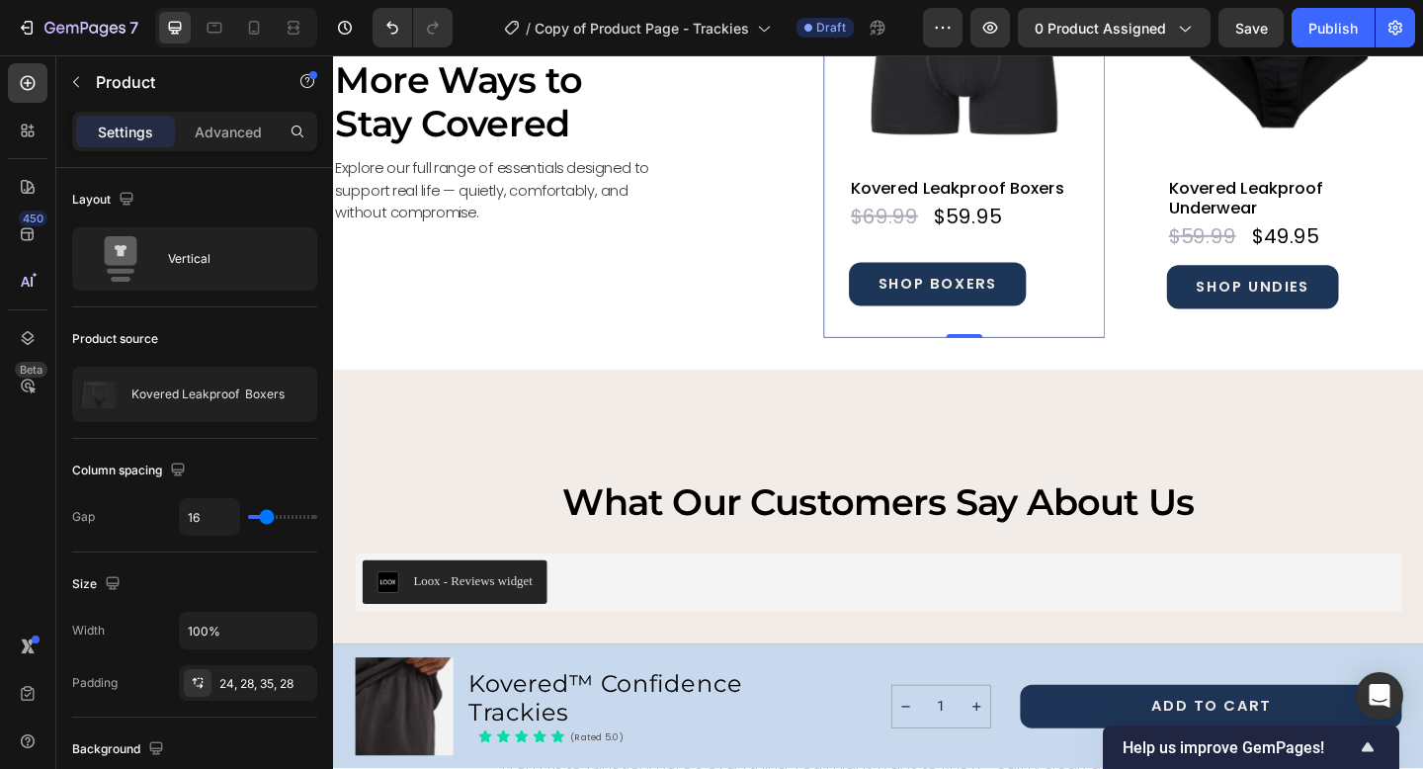
click at [1171, 345] on div "Product Images Kovered Leakproof Boxers Product Title $59.95 Product Price Prod…" at bounding box center [1019, 147] width 306 height 431
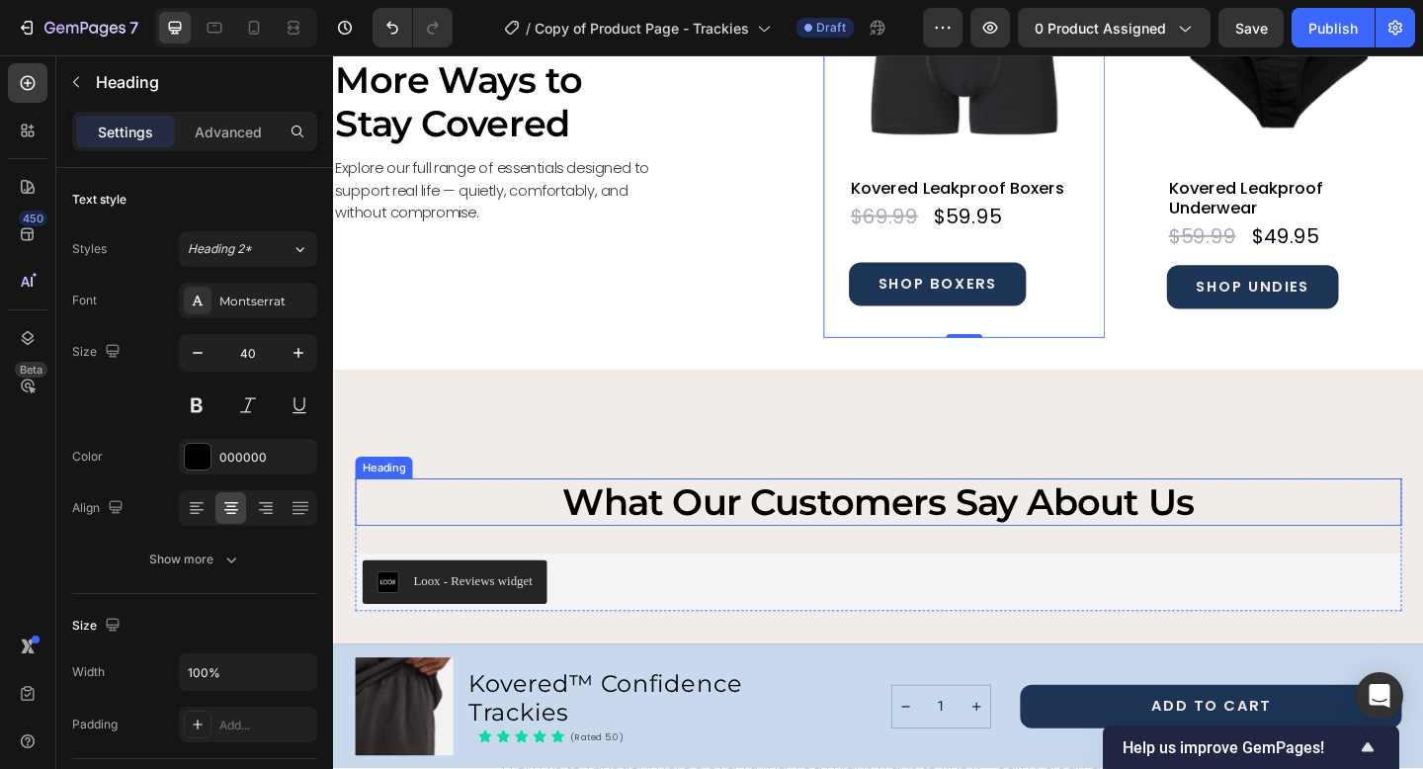
click at [1364, 535] on h2 "what our customers say about us" at bounding box center [926, 541] width 1138 height 51
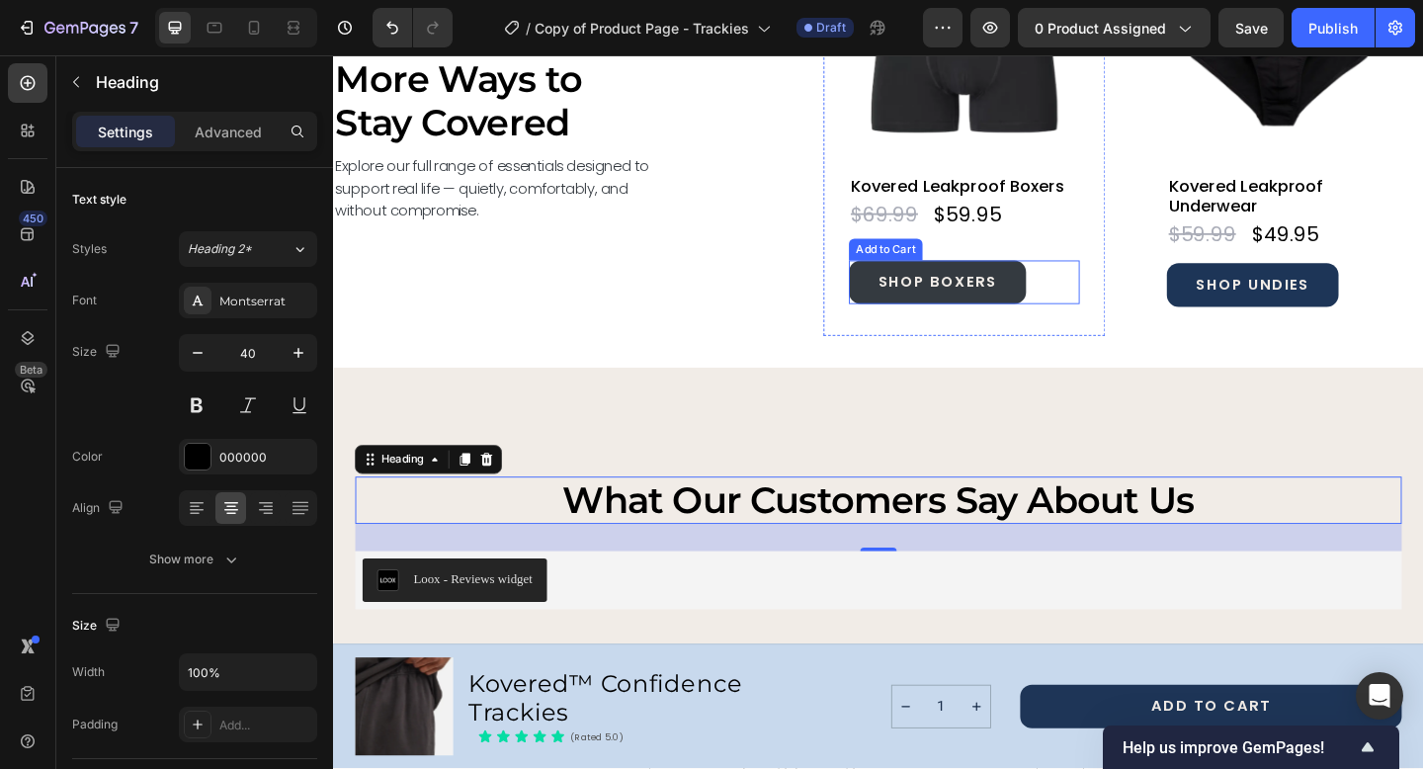
scroll to position [7487, 0]
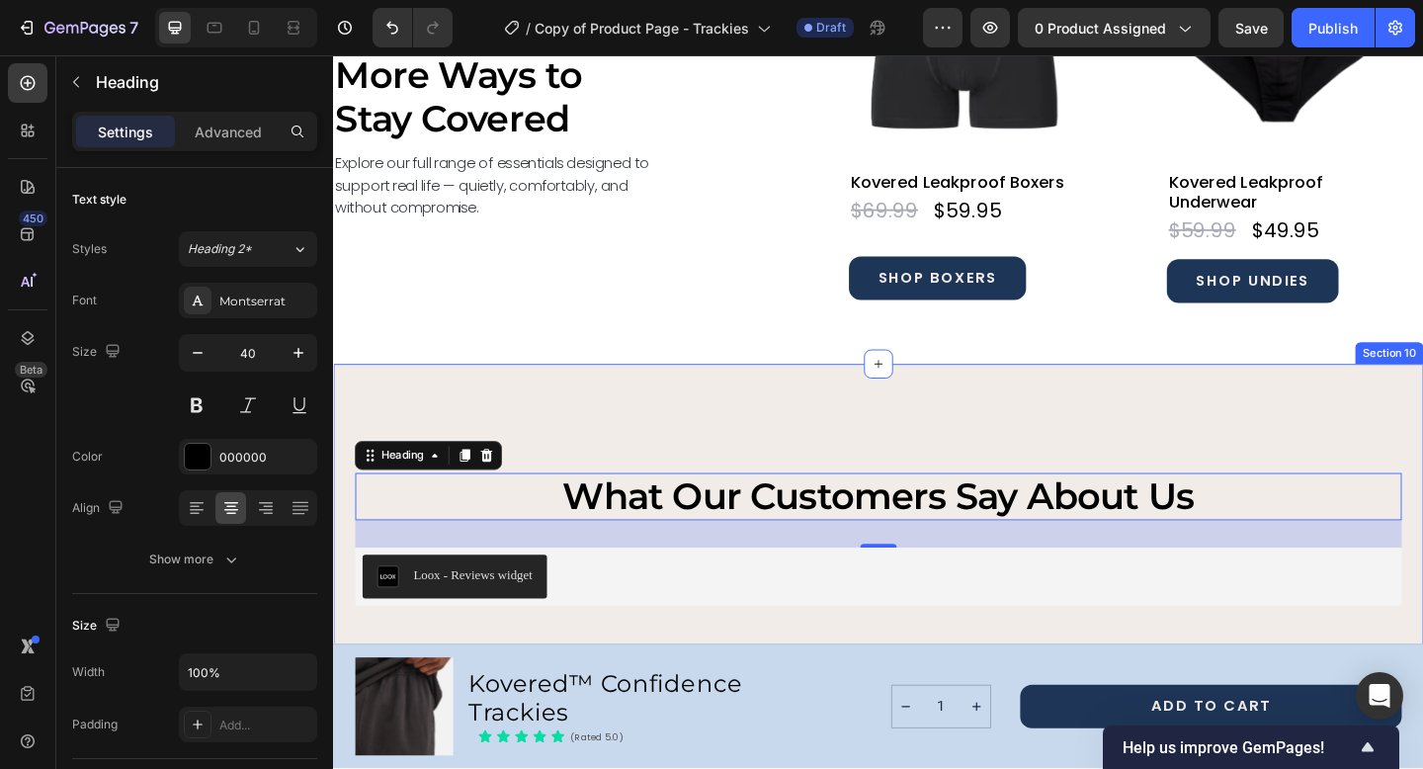
click at [913, 436] on div "what our customers say about us Heading 30 Loox - Reviews widget Loox Row Secti…" at bounding box center [926, 567] width 1186 height 352
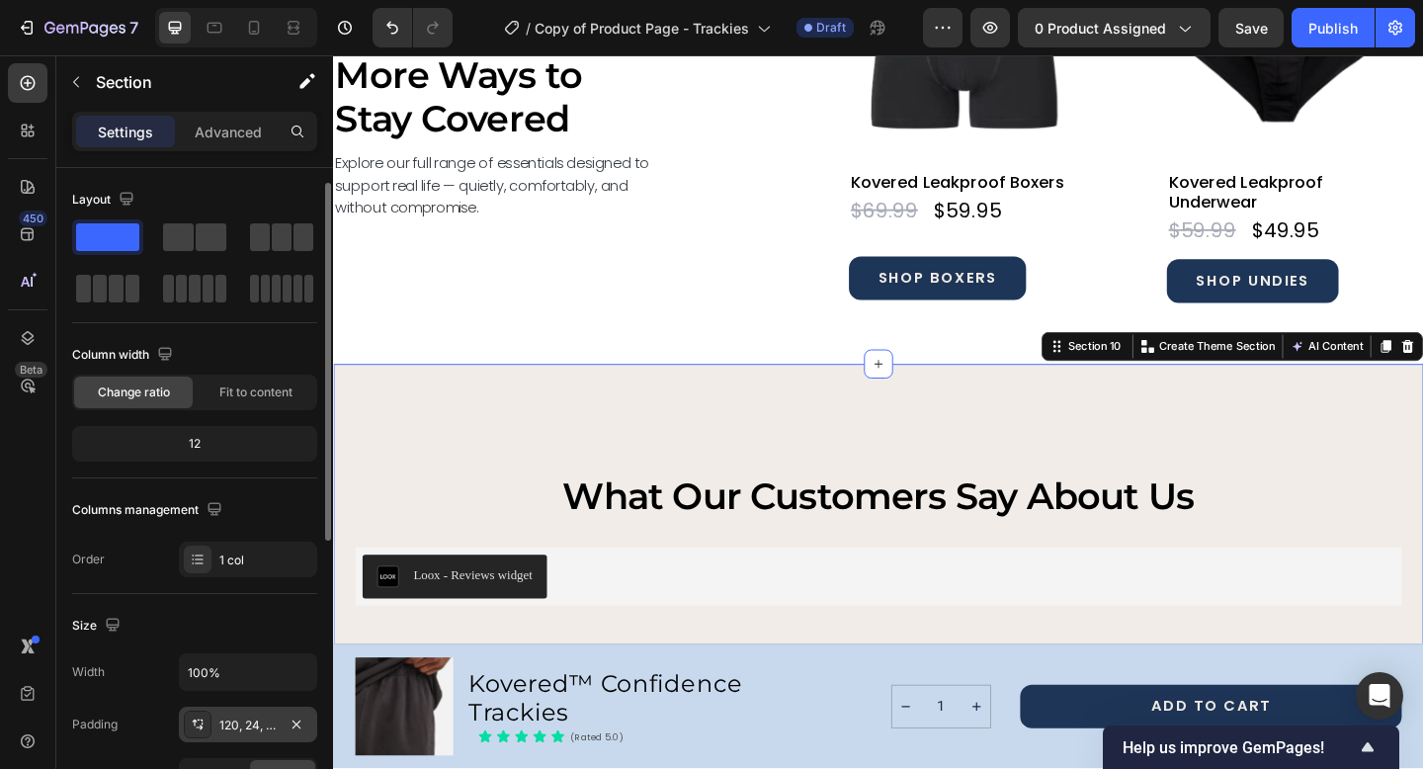
scroll to position [12, 0]
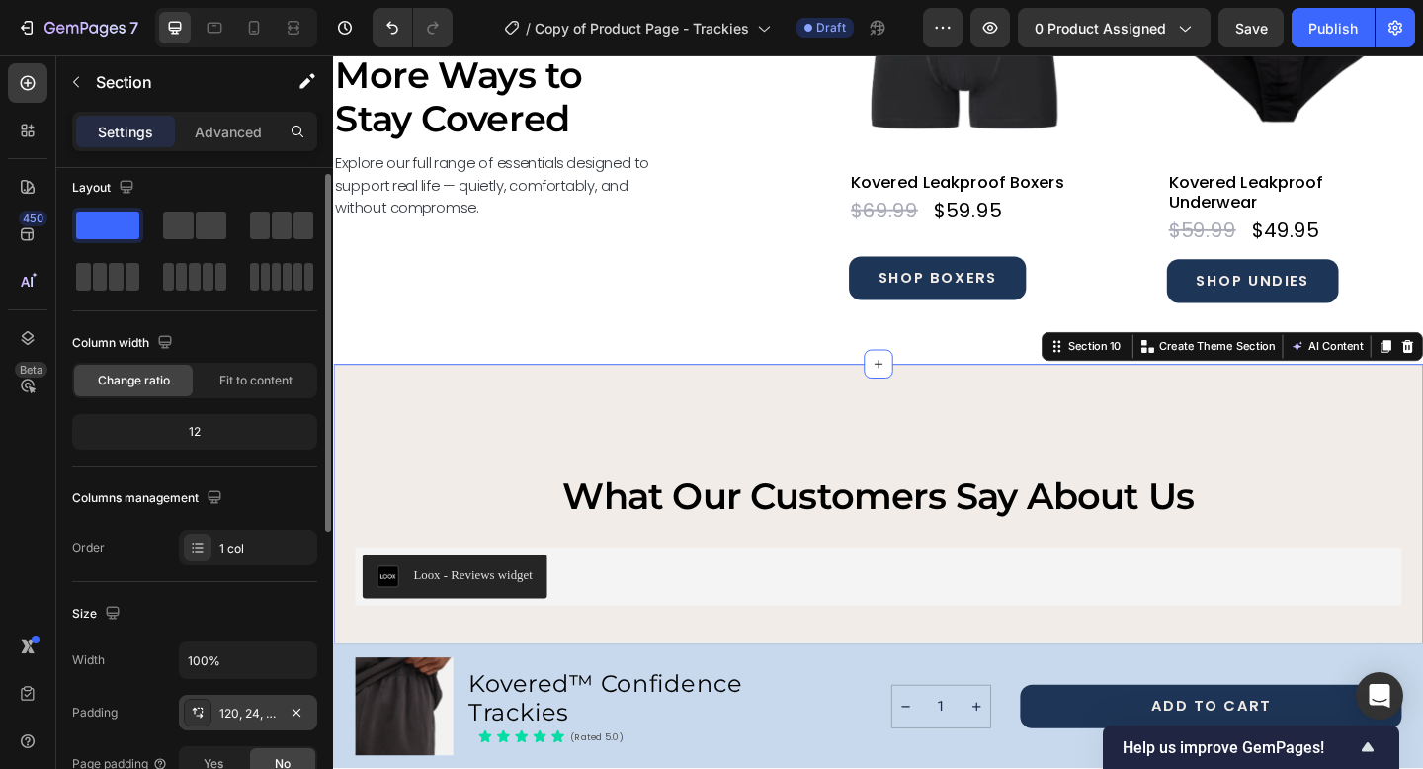
click at [257, 712] on div "120, 24, 90, 24" at bounding box center [247, 713] width 57 height 18
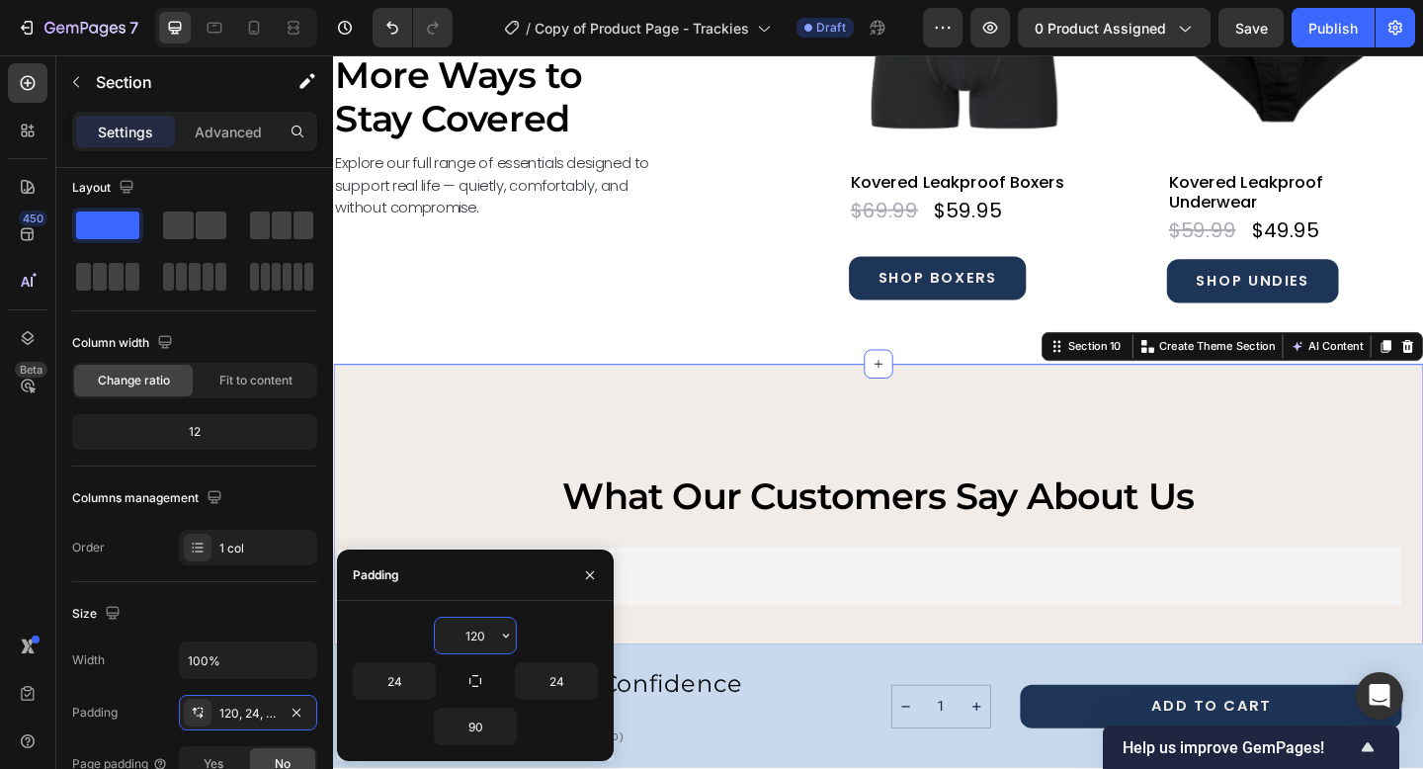
click at [475, 635] on input "120" at bounding box center [475, 636] width 81 height 36
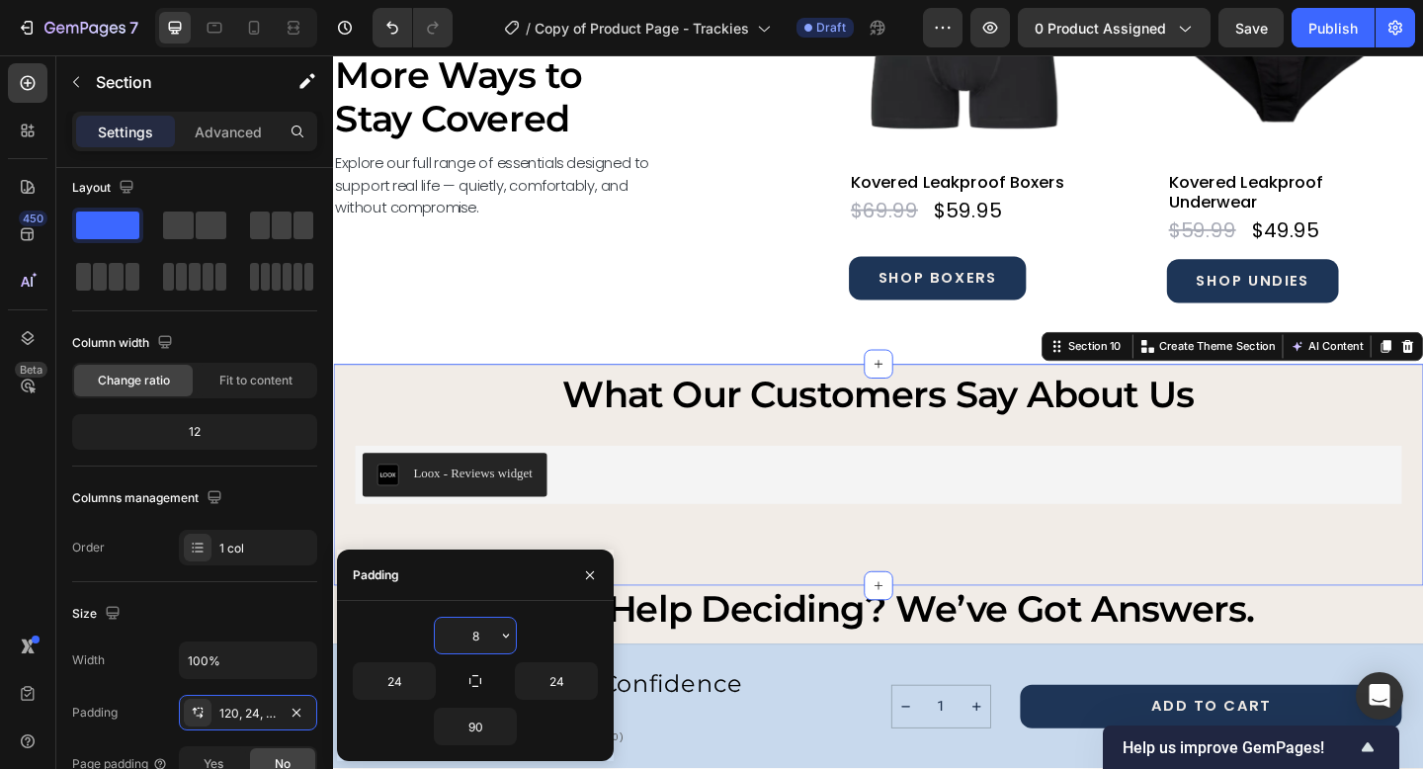
type input "80"
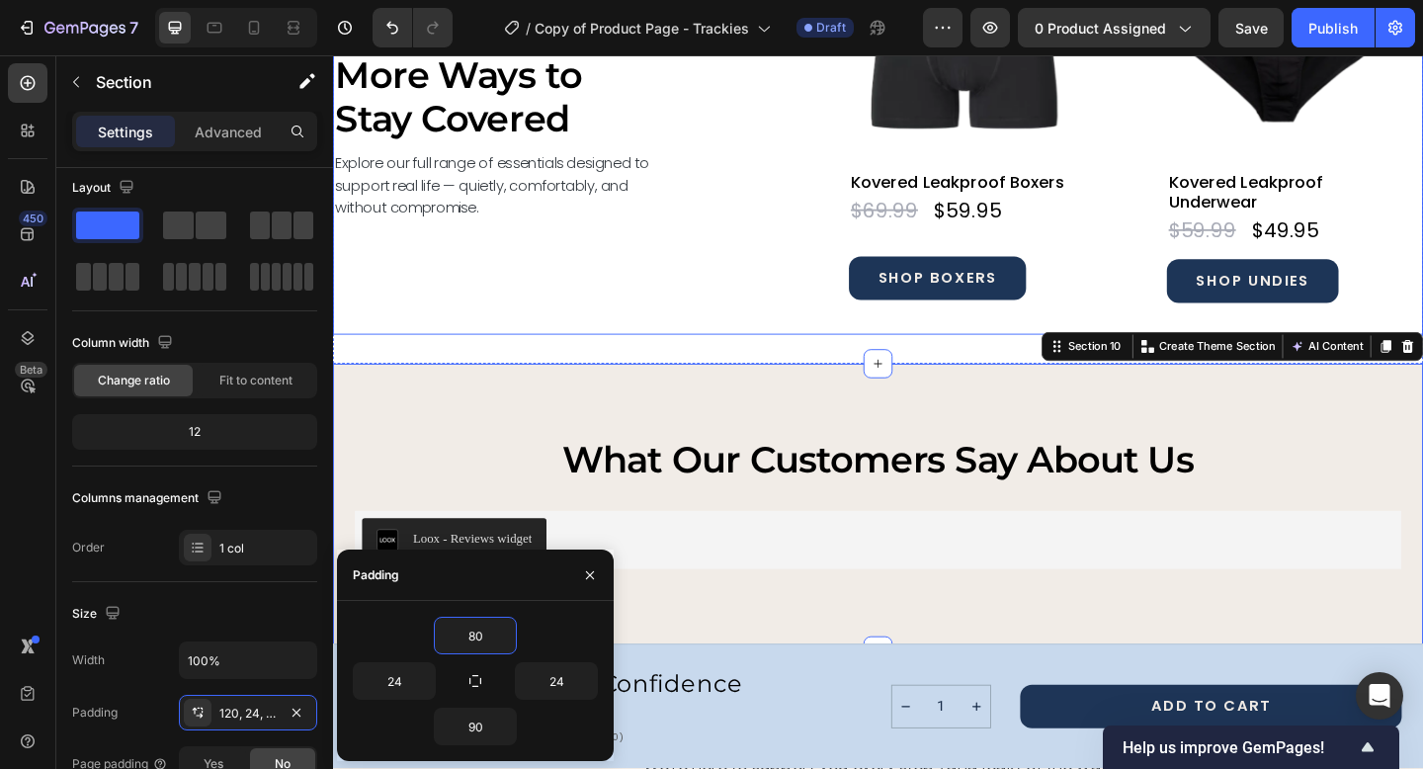
click at [761, 334] on div "More Ways to Stay Covered Heading Explore our full range of essentials designed…" at bounding box center [926, 143] width 1186 height 434
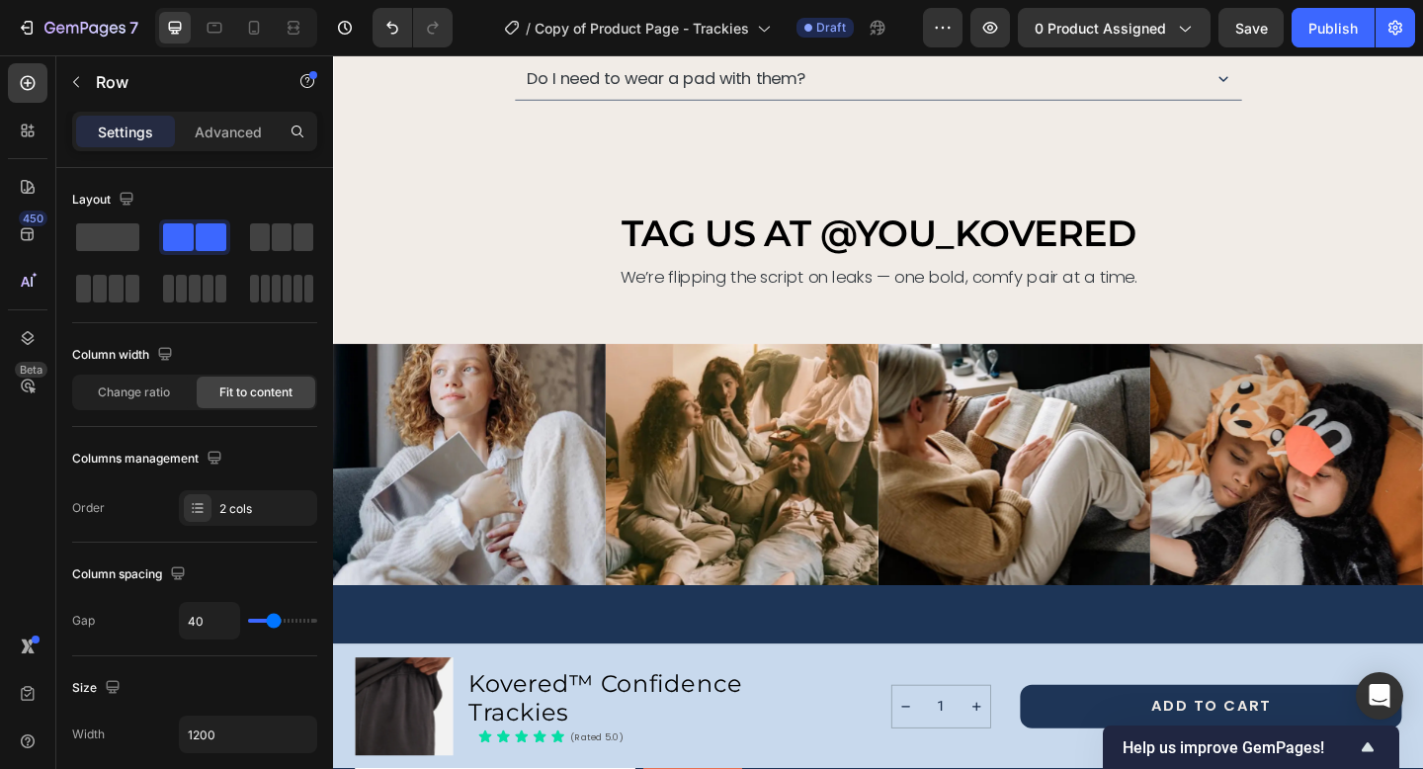
scroll to position [8612, 0]
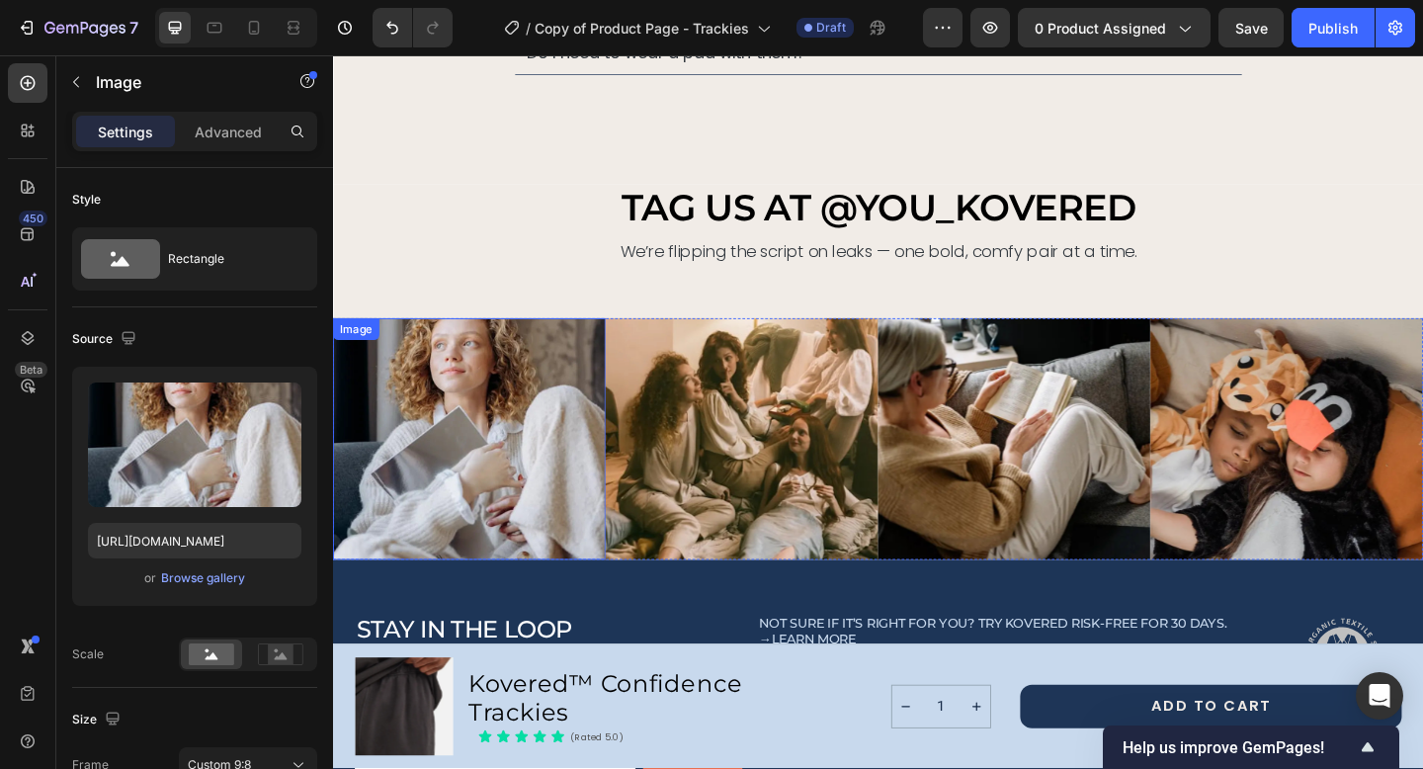
click at [533, 447] on img at bounding box center [481, 474] width 296 height 264
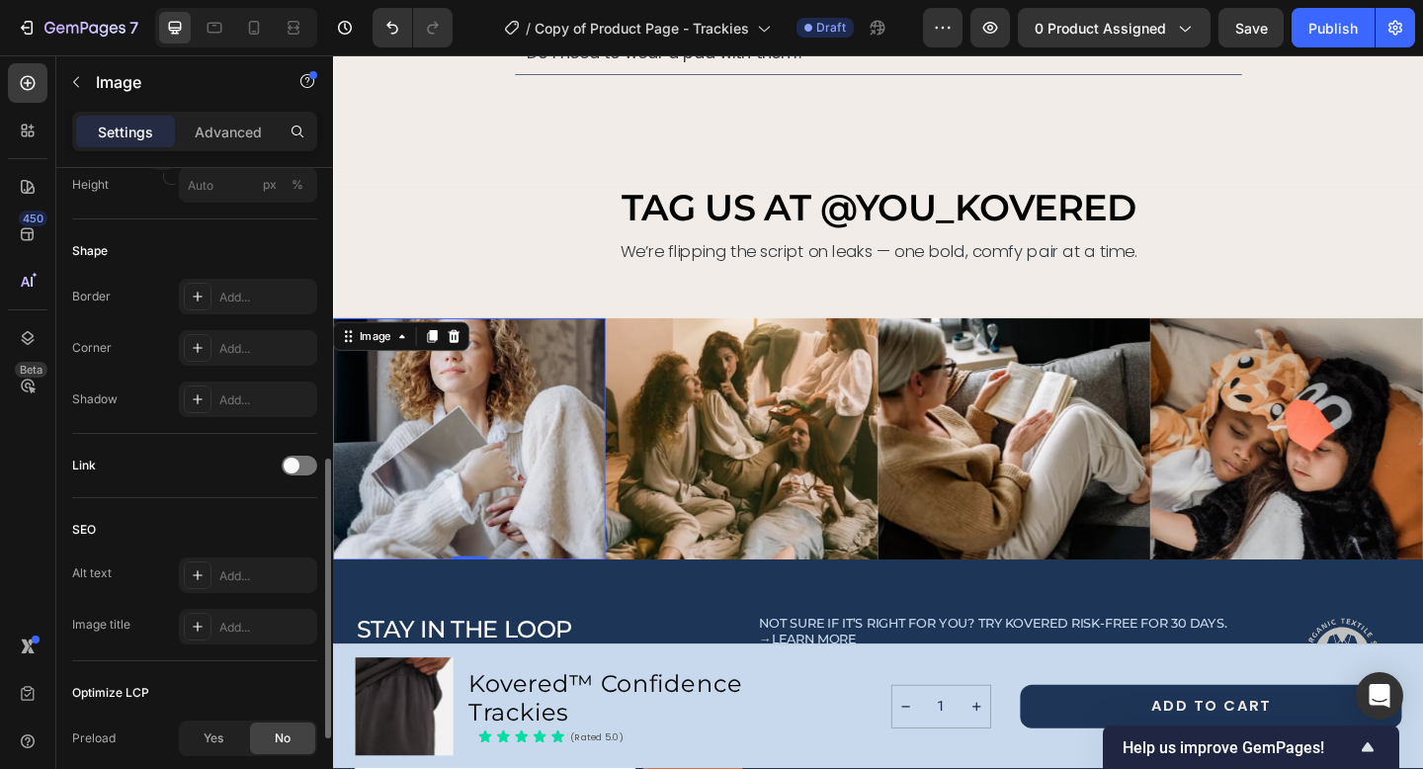
scroll to position [685, 0]
click at [295, 458] on span at bounding box center [292, 463] width 16 height 16
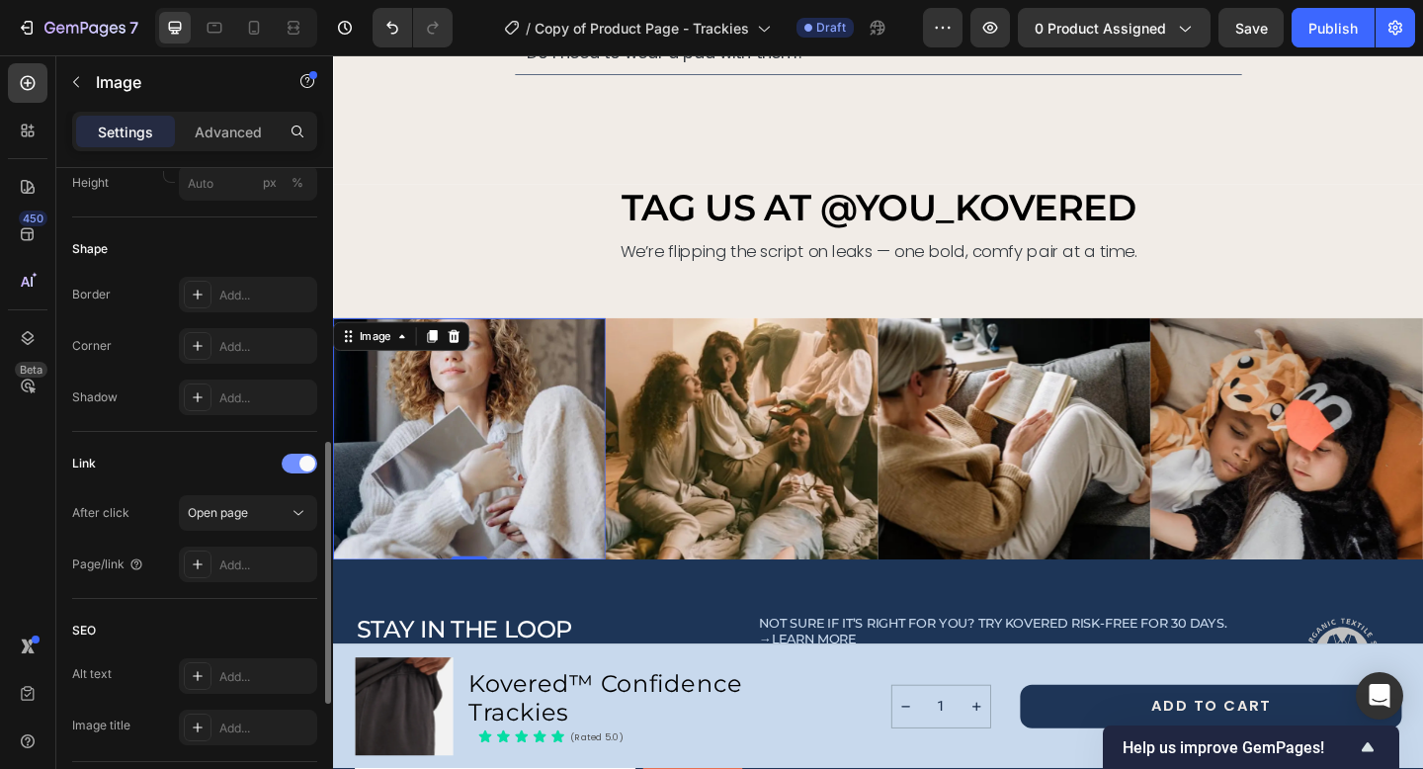
click at [294, 459] on div at bounding box center [300, 463] width 36 height 20
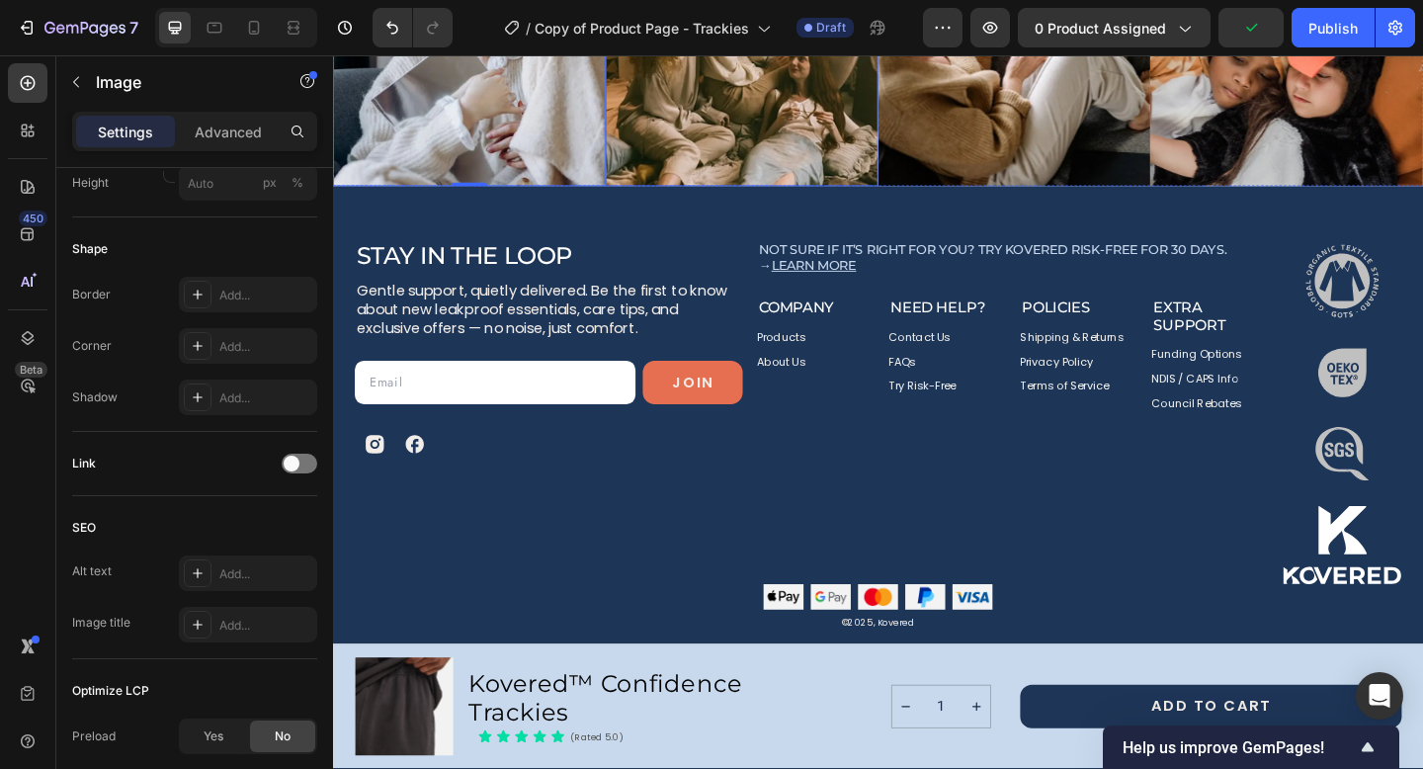
scroll to position [9028, 0]
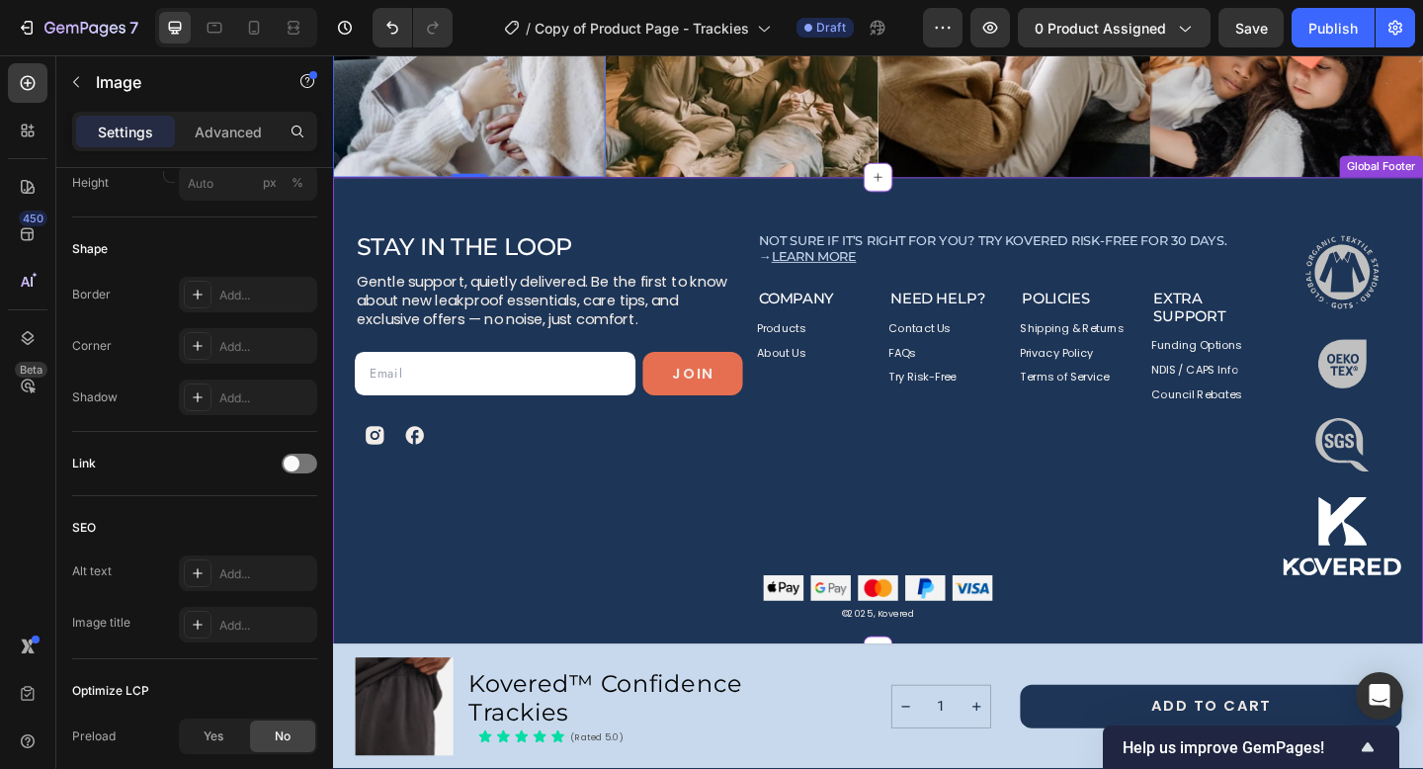
click at [1422, 296] on img at bounding box center [1430, 292] width 89 height 88
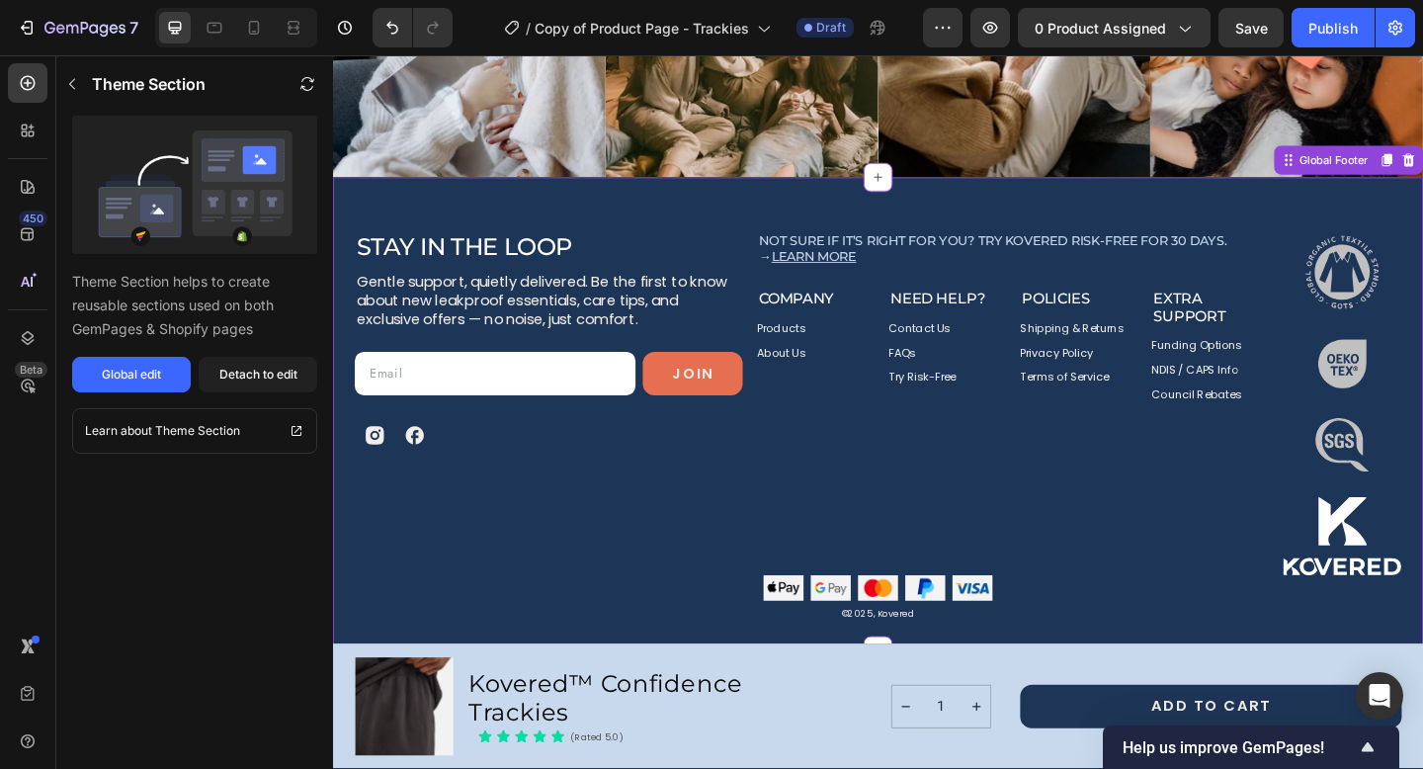
click at [1414, 290] on img at bounding box center [1430, 292] width 89 height 88
click at [261, 368] on div "Detach to edit" at bounding box center [258, 375] width 78 height 18
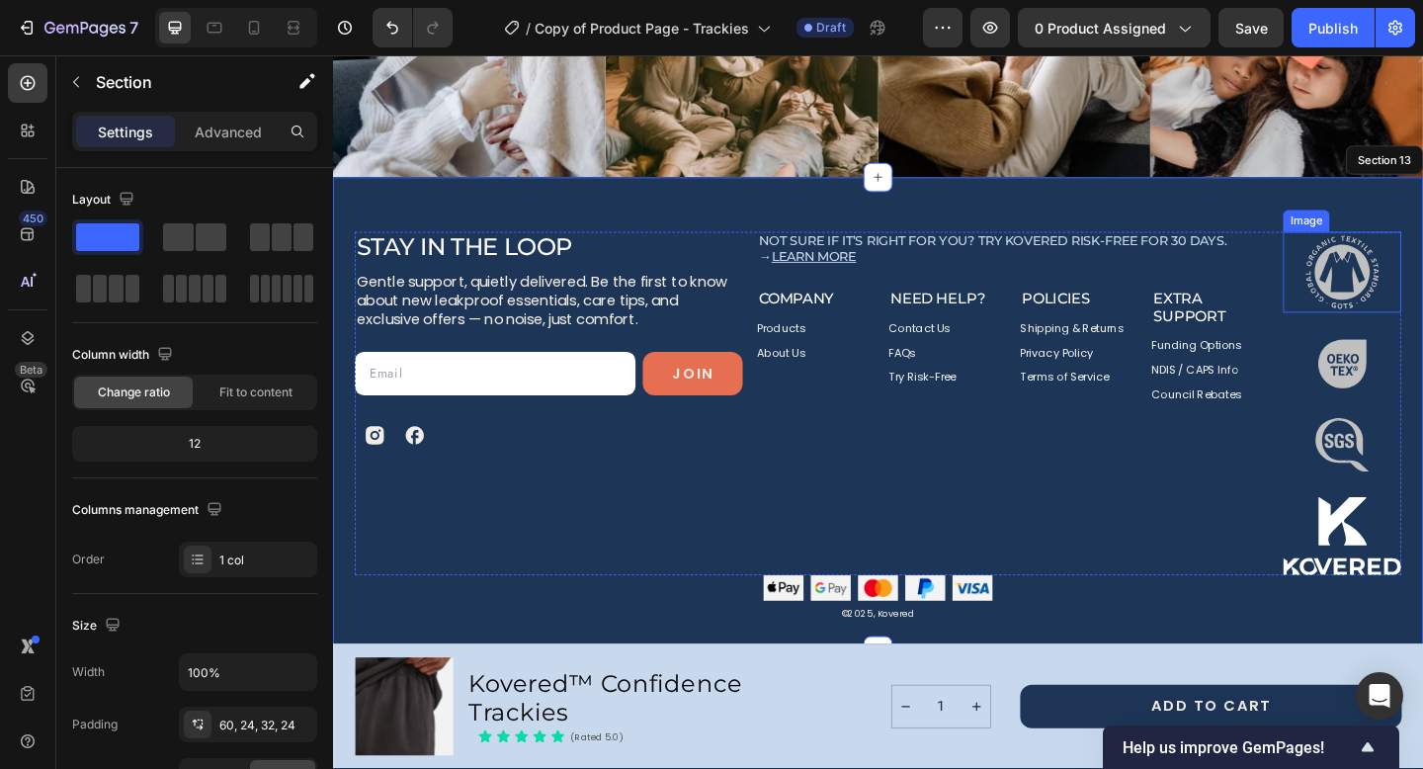
click at [1422, 292] on img at bounding box center [1430, 292] width 89 height 88
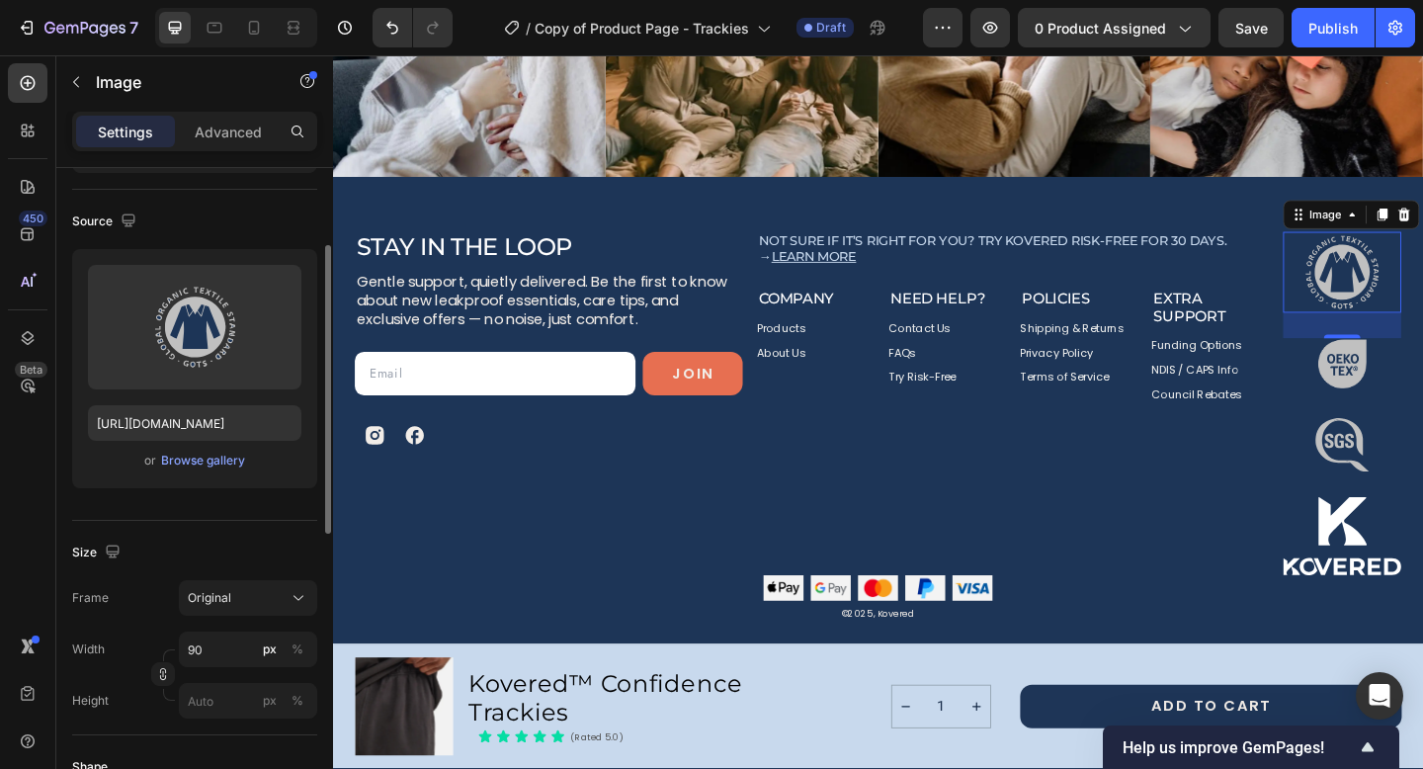
scroll to position [147, 0]
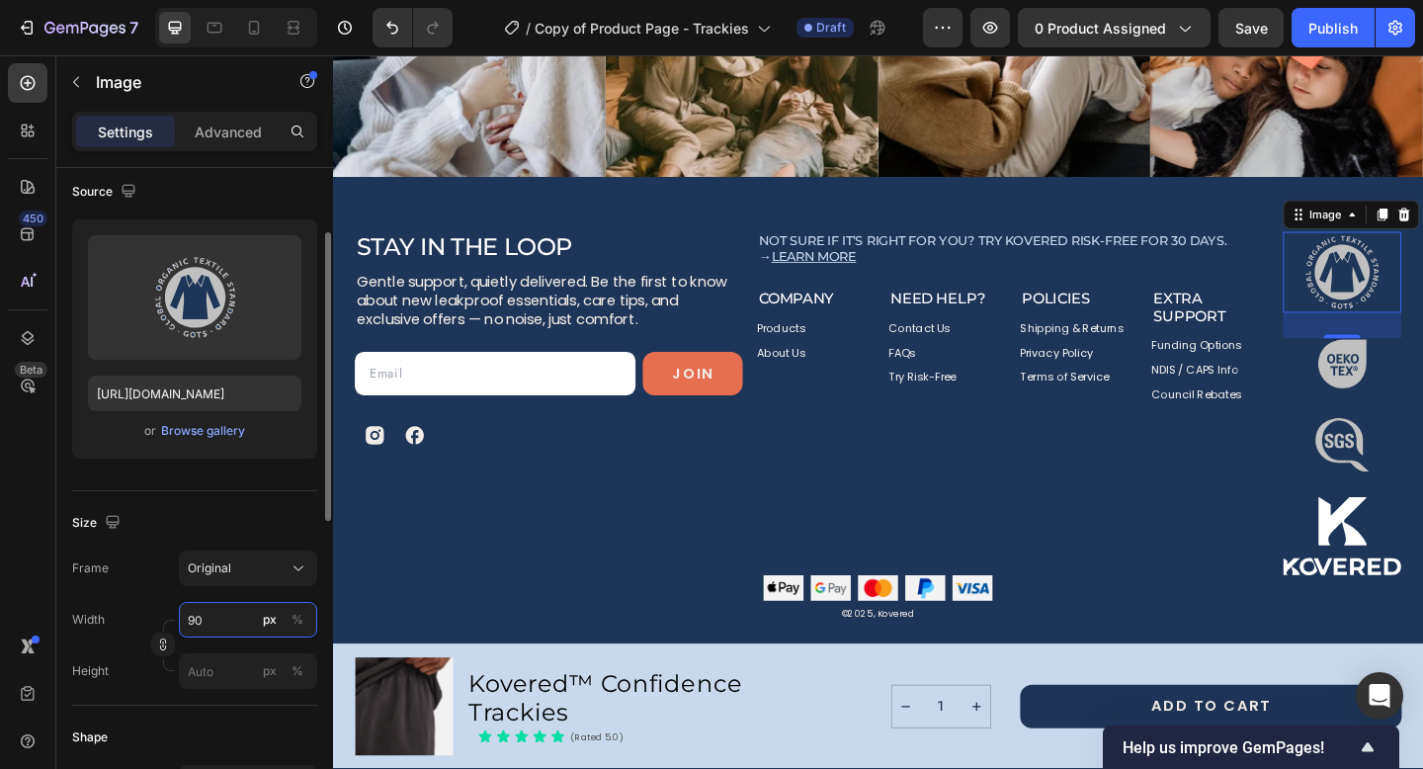
click at [218, 614] on input "90" at bounding box center [248, 620] width 138 height 36
type input "80"
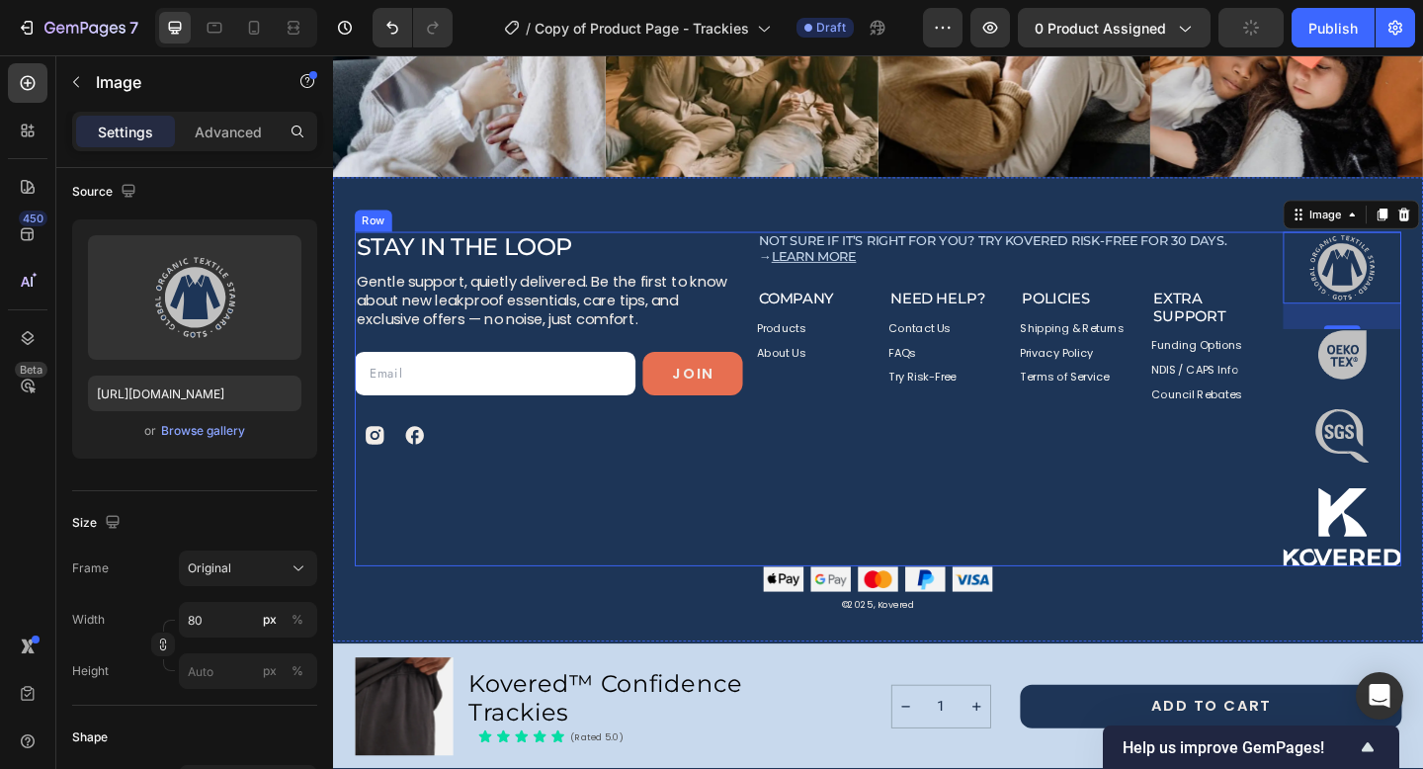
click at [1061, 492] on div "Not sure if it’s right for you? Try Kovered risk-free for 30 days. → Learn more…" at bounding box center [1072, 429] width 556 height 363
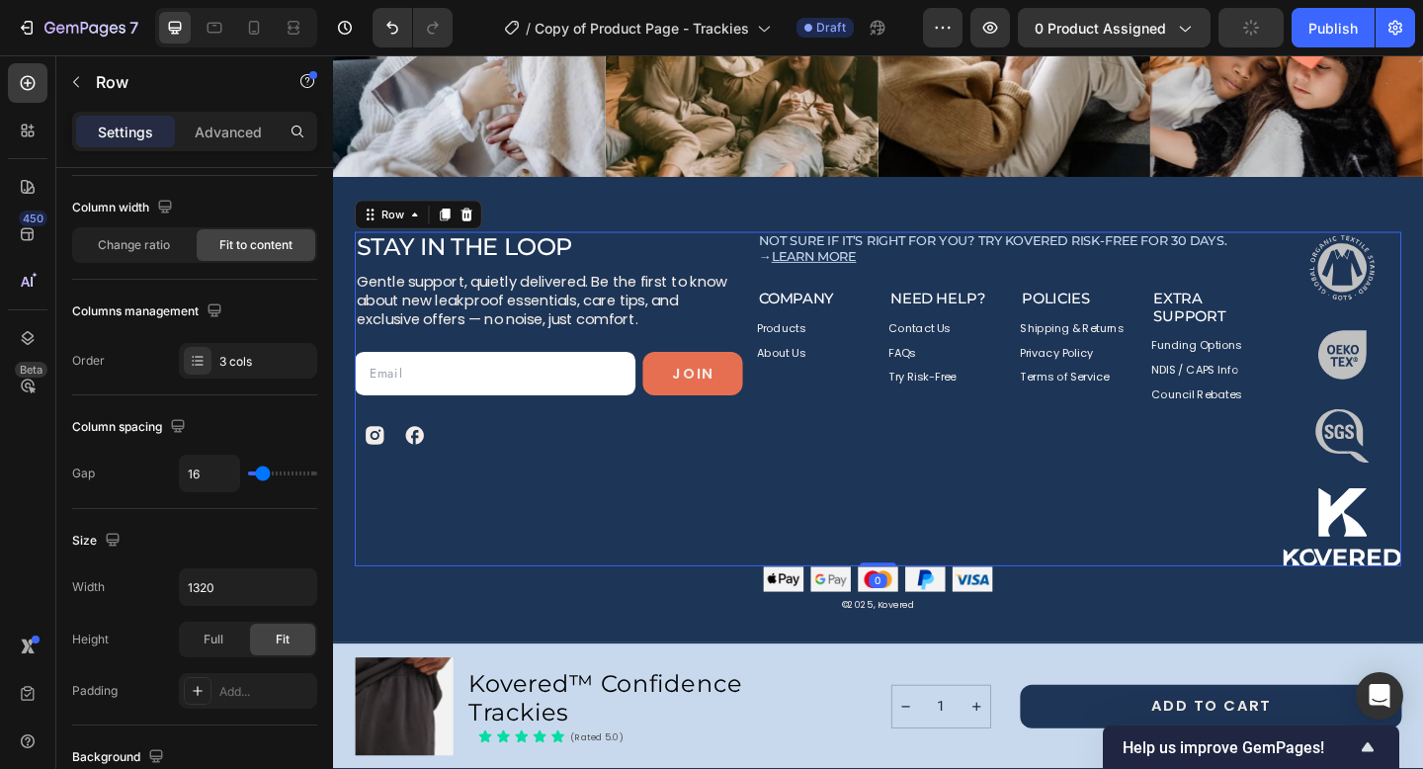
scroll to position [0, 0]
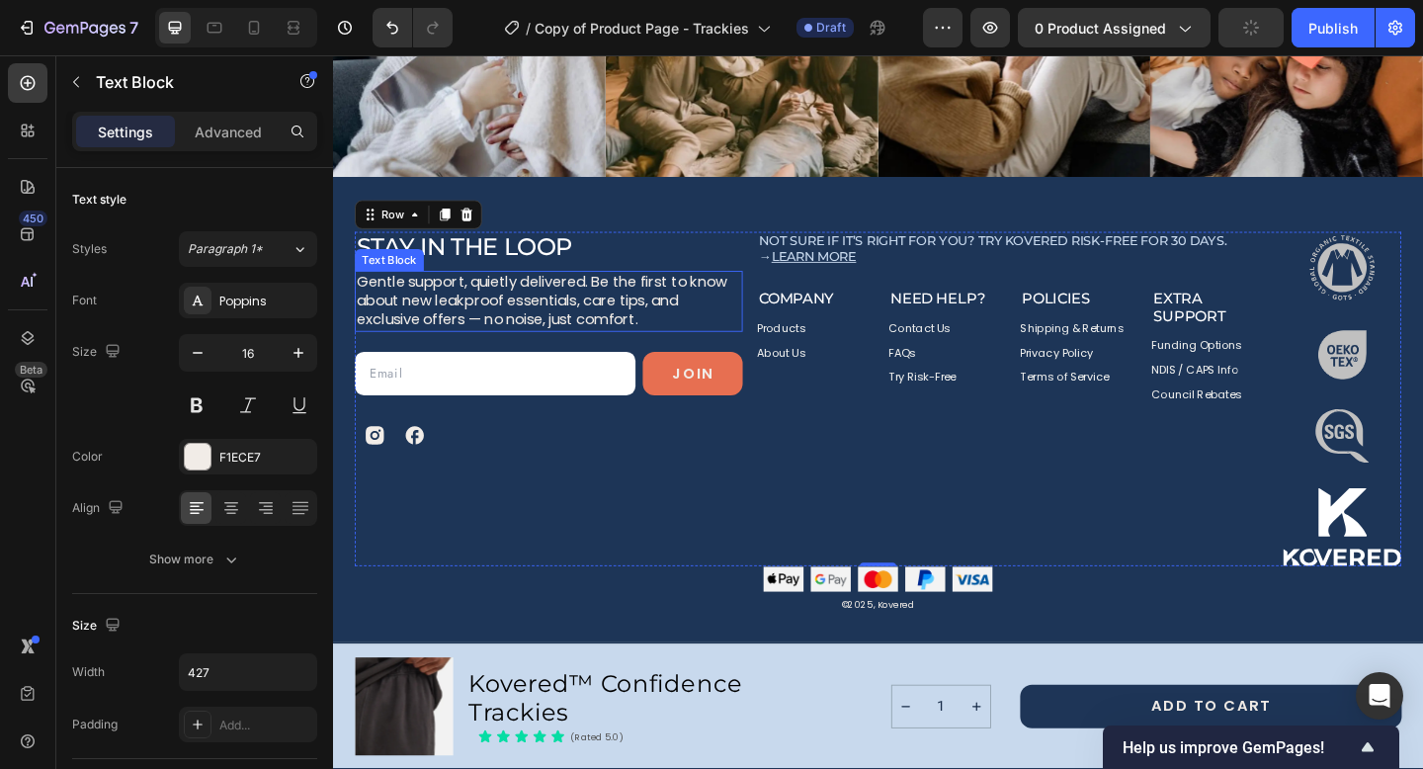
click at [520, 308] on p "Gentle support, quietly delivered. Be the first to know about new leakproof ess…" at bounding box center [568, 322] width 418 height 61
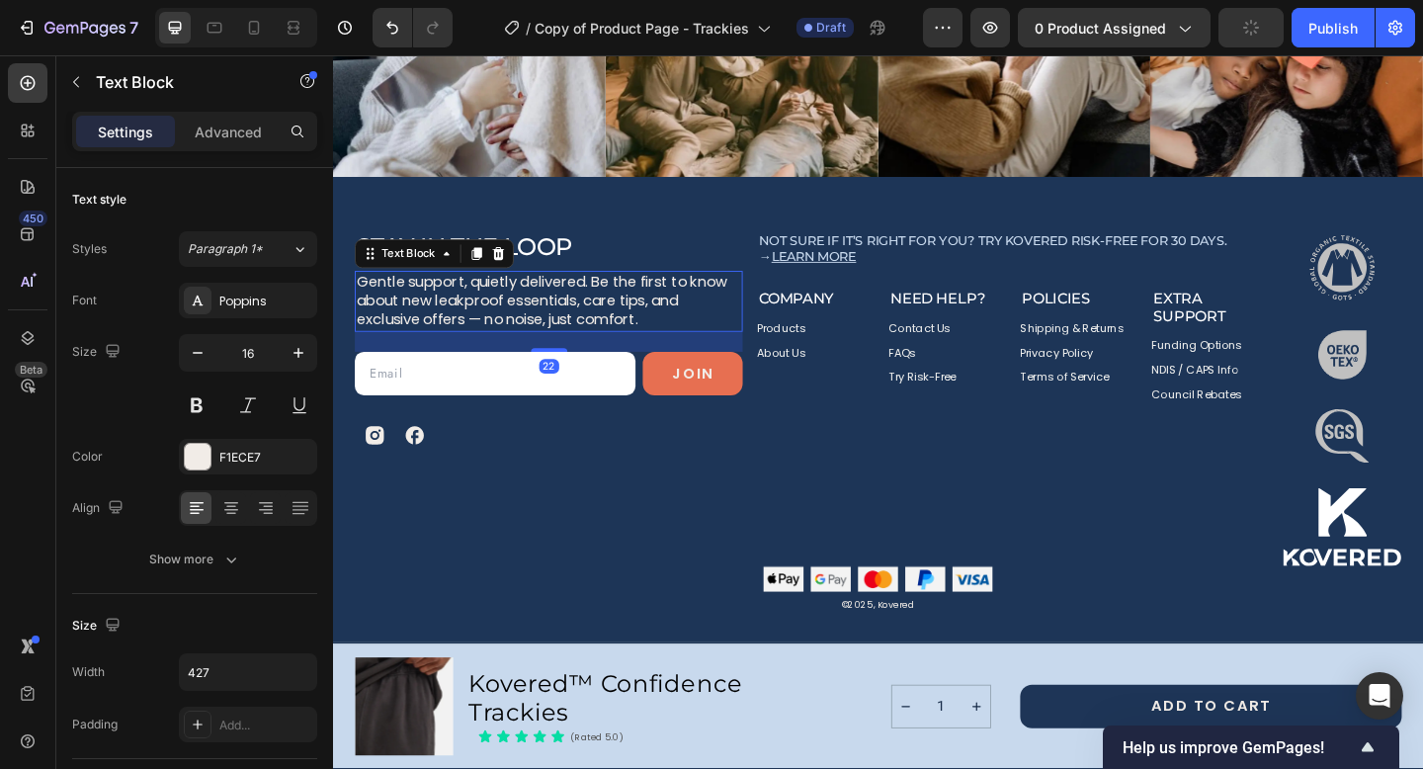
click at [520, 308] on p "Gentle support, quietly delivered. Be the first to know about new leakproof ess…" at bounding box center [568, 322] width 418 height 61
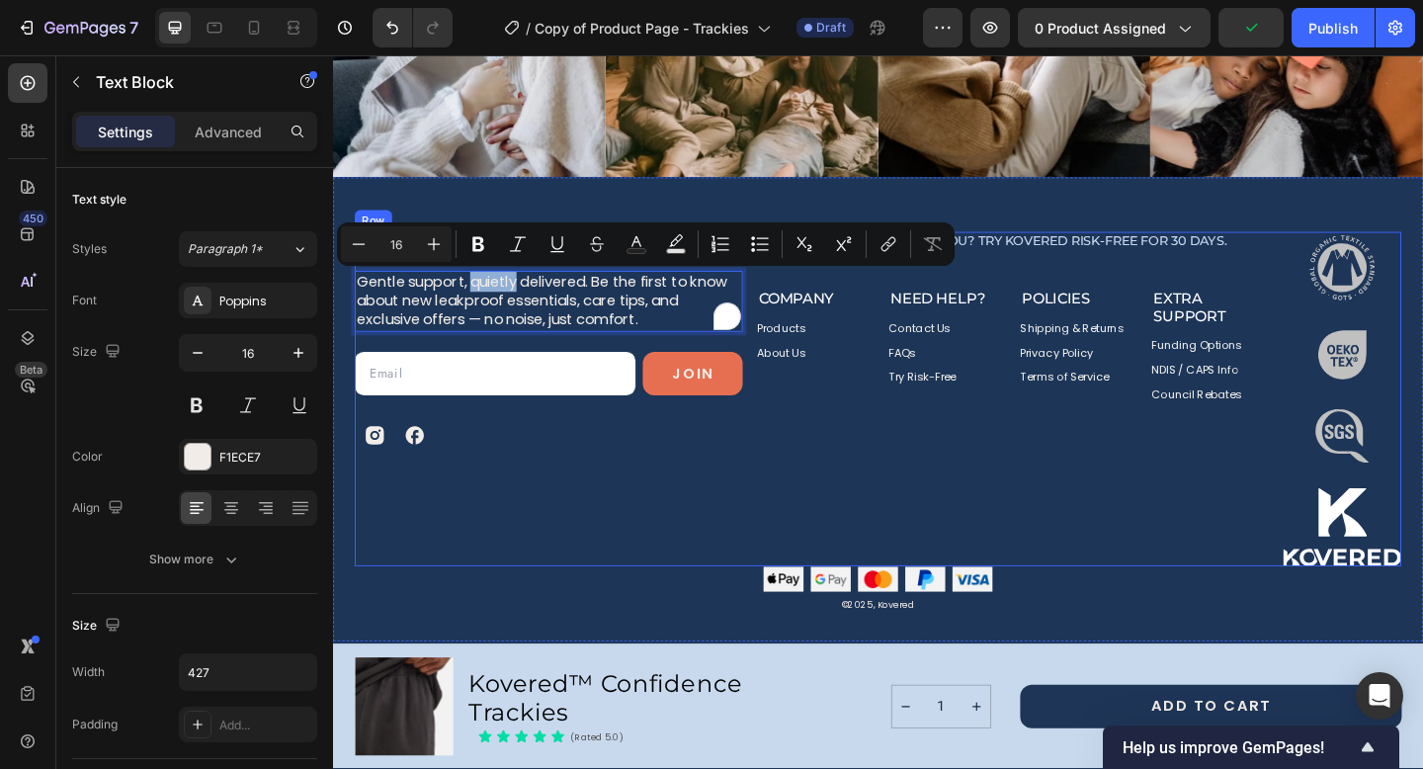
click at [548, 518] on div "Stay in the Loop Heading Gentle support, quietly delivered. Be the first to kno…" at bounding box center [568, 429] width 422 height 363
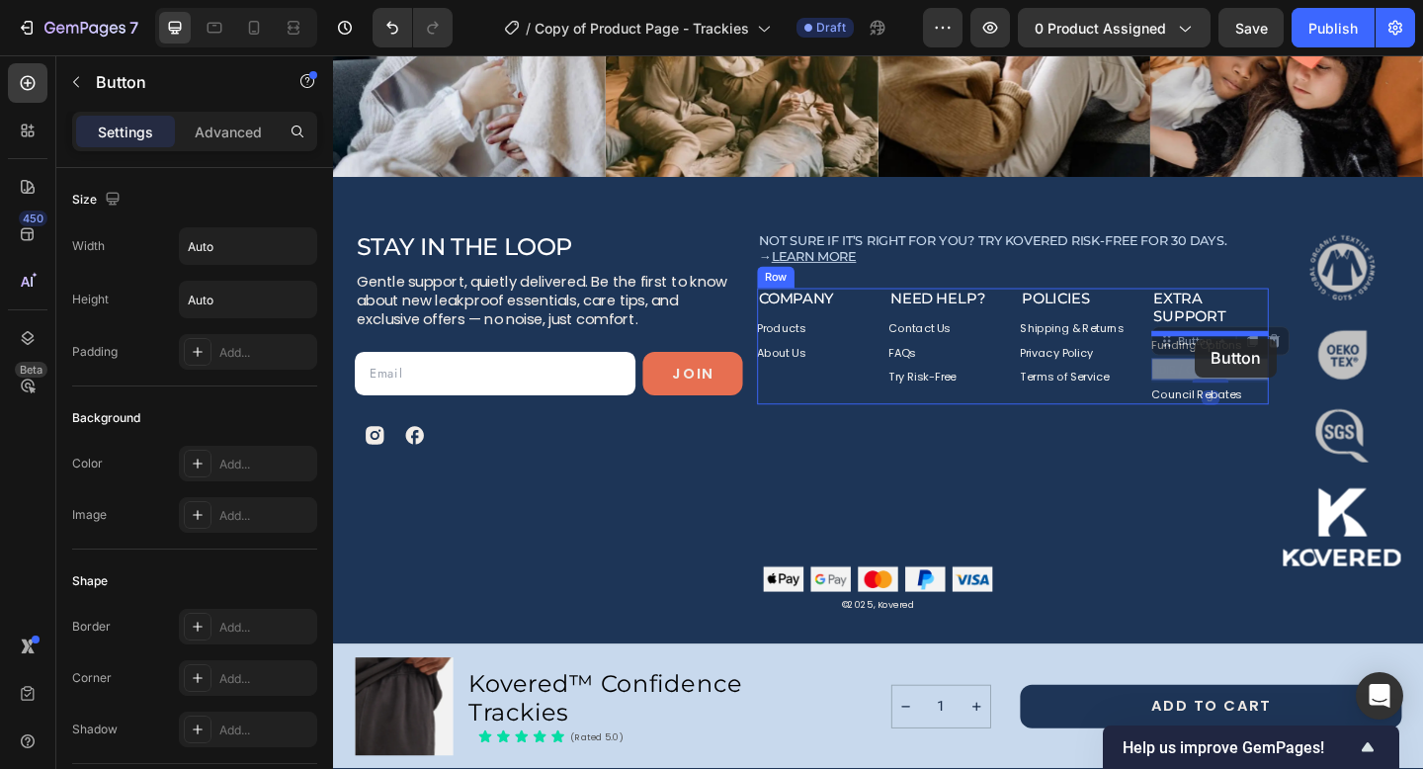
drag, startPoint x: 1269, startPoint y: 402, endPoint x: 1271, endPoint y: 364, distance: 38.6
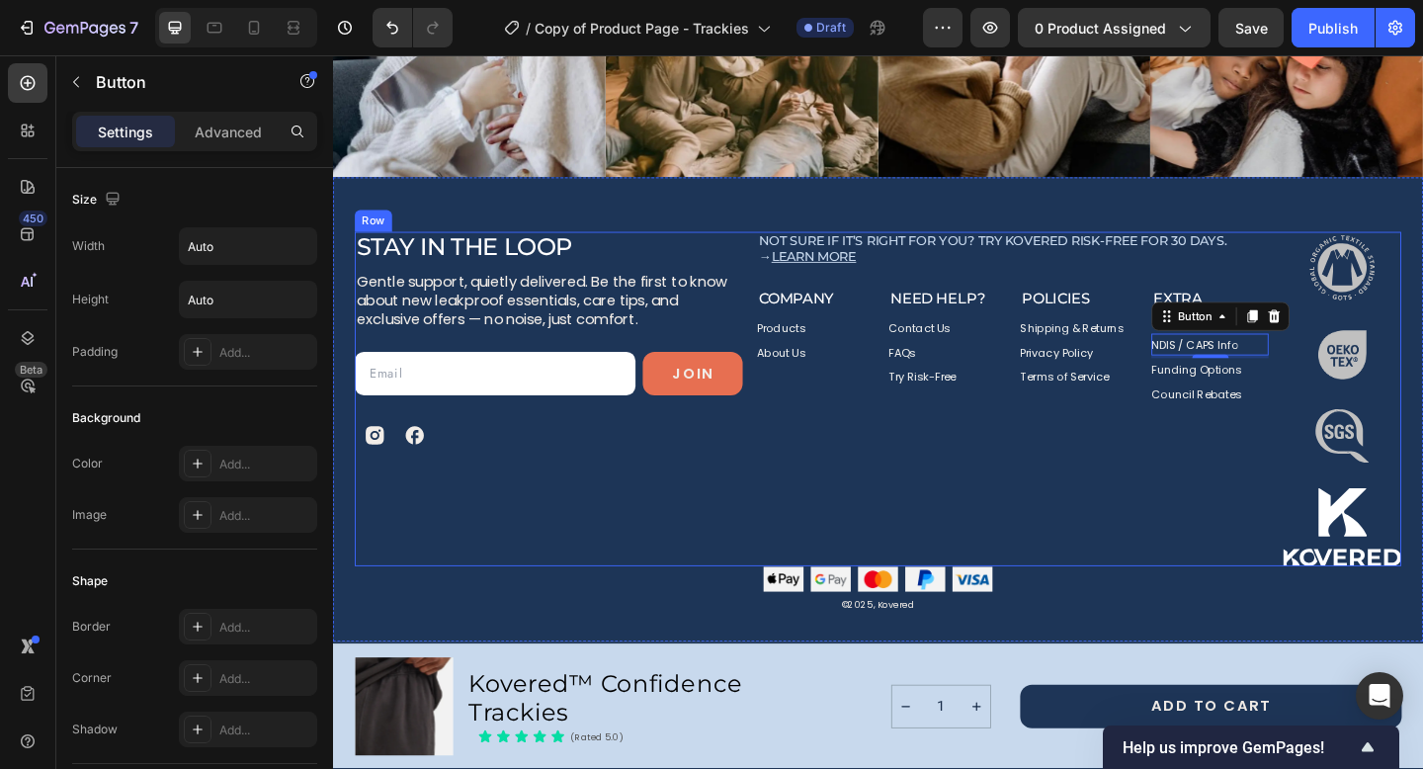
scroll to position [9027, 0]
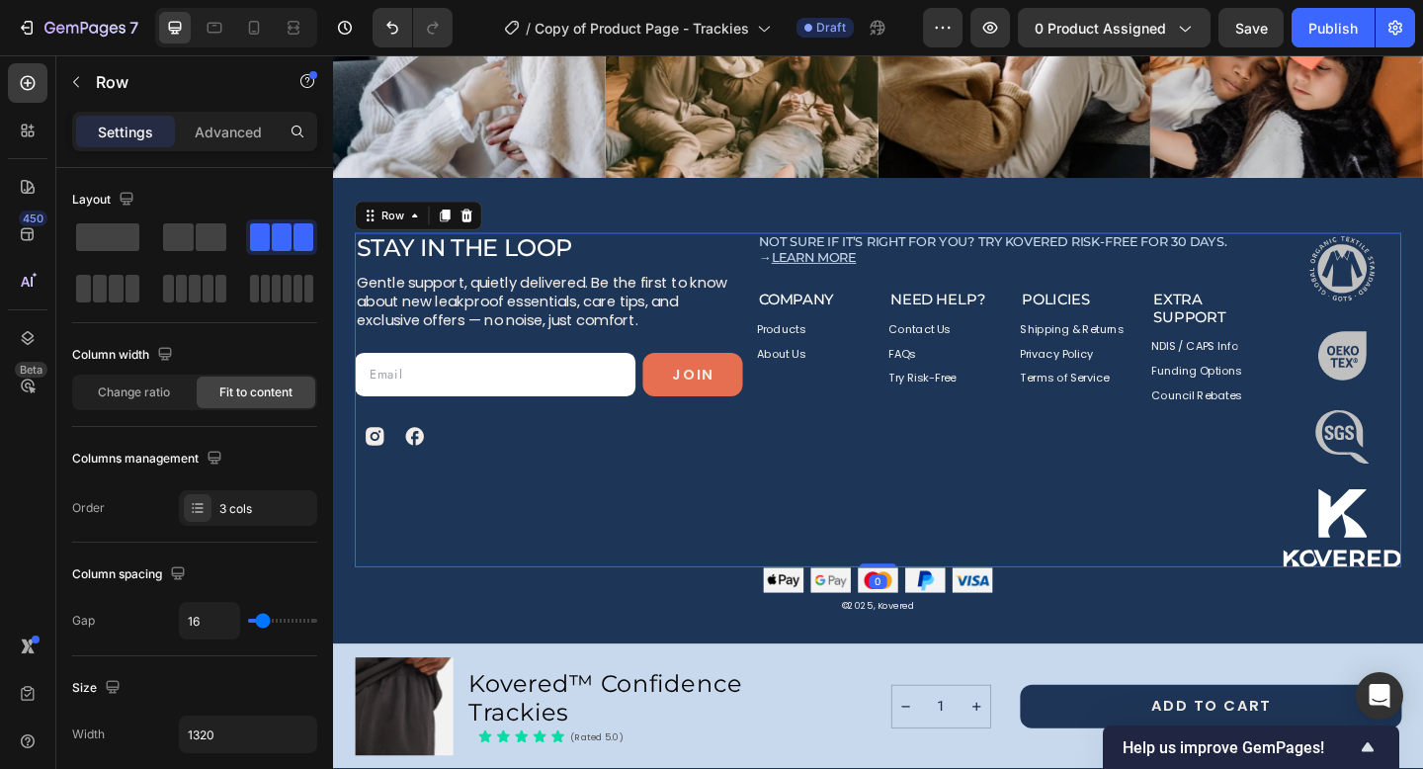
click at [1269, 474] on div "Not sure if it’s right for you? Try Kovered risk-free for 30 days. → Learn more…" at bounding box center [1072, 430] width 556 height 363
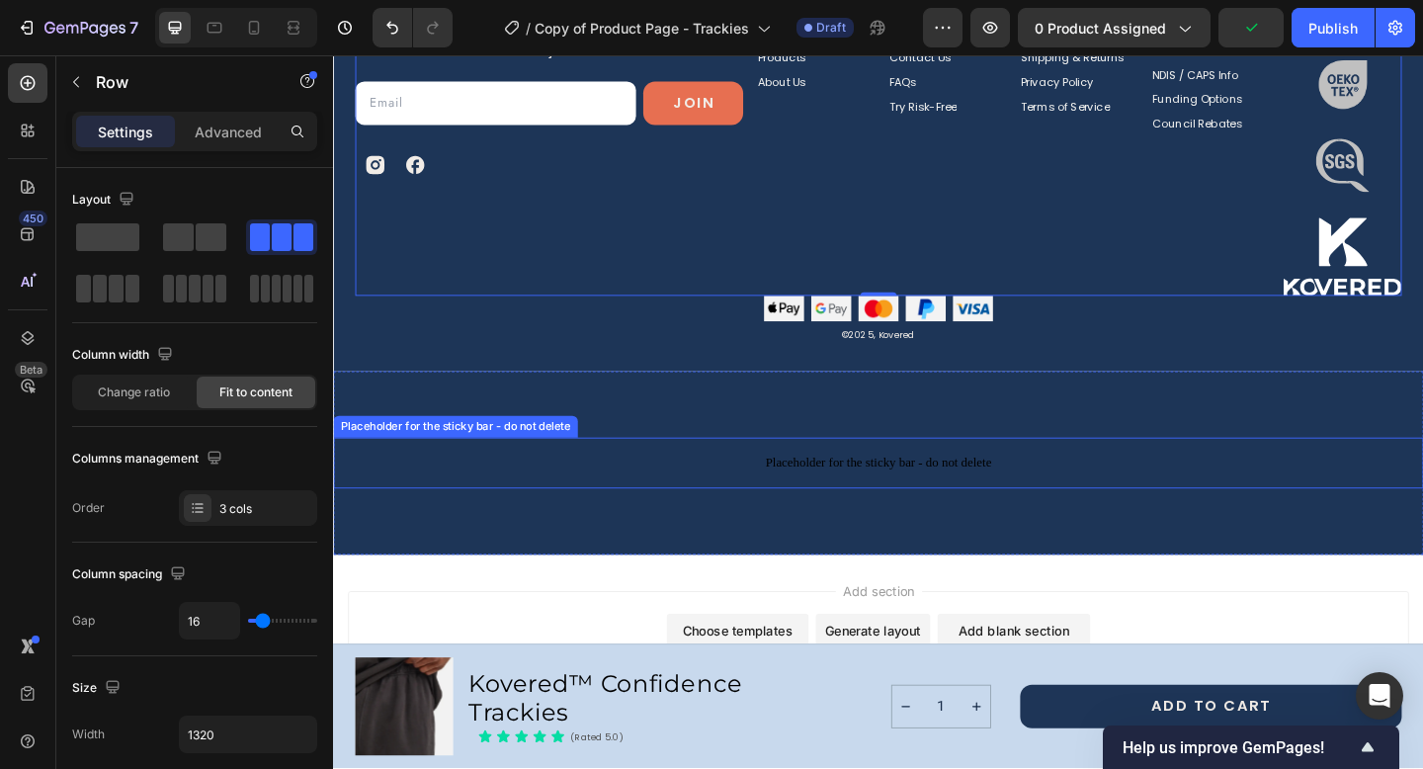
scroll to position [9327, 0]
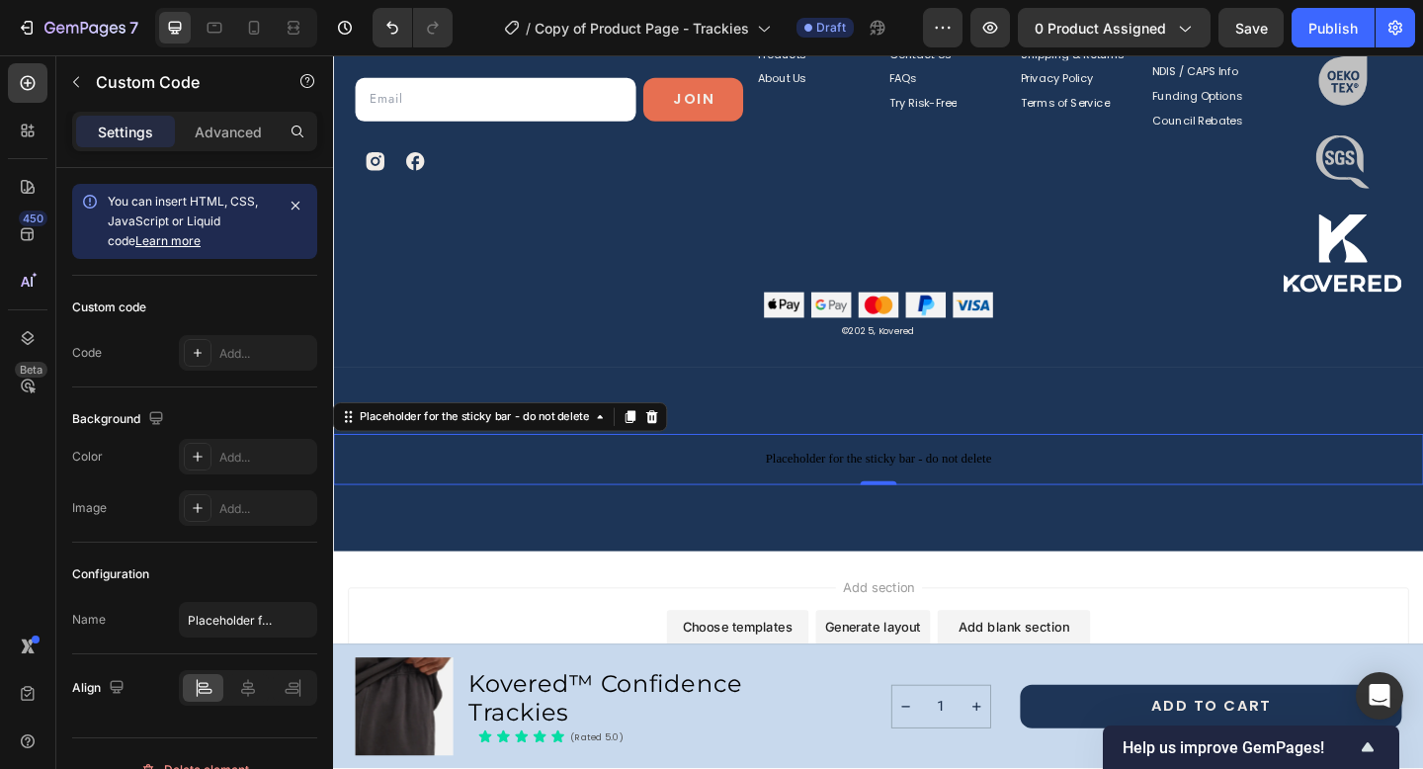
click at [1026, 504] on span "Placeholder for the sticky bar - do not delete" at bounding box center [926, 495] width 1186 height 24
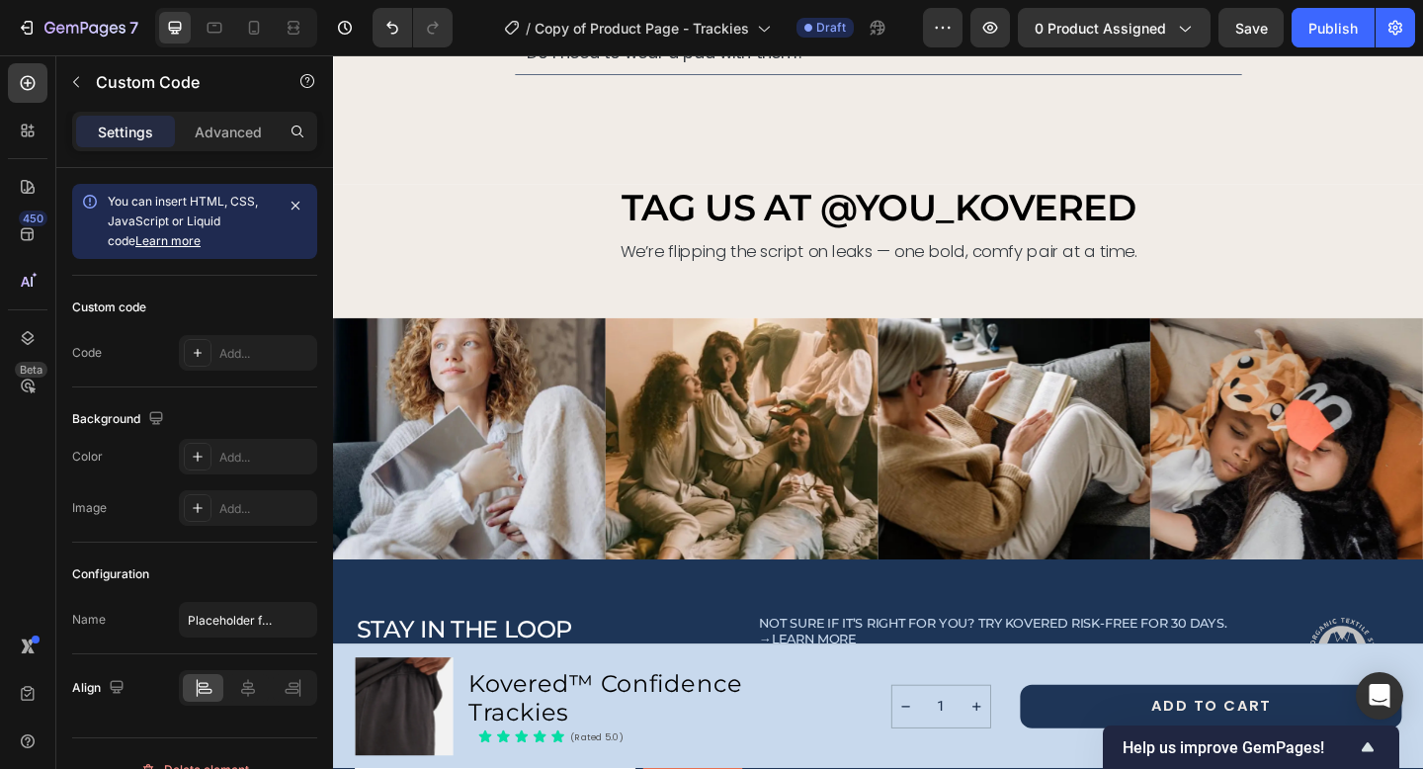
scroll to position [8590, 0]
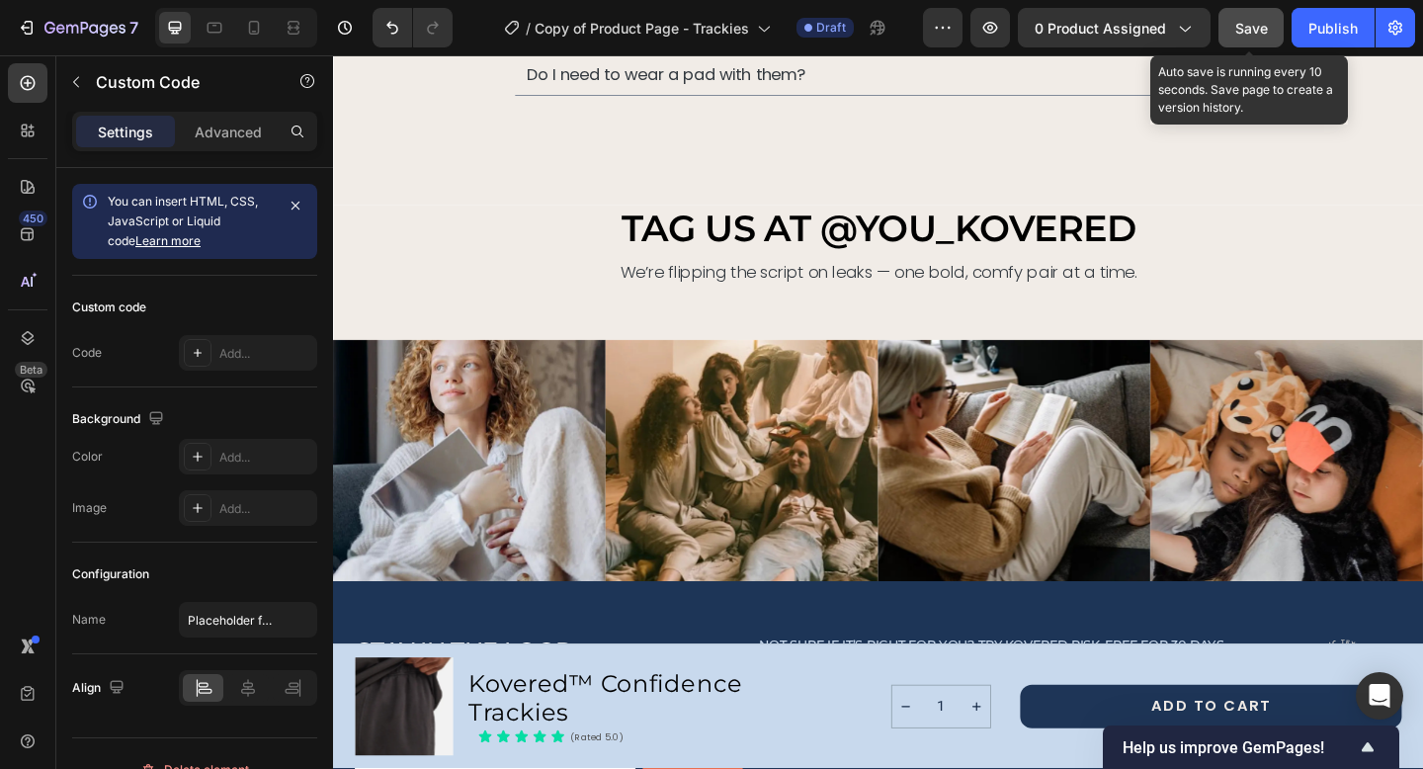
click at [1248, 33] on span "Save" at bounding box center [1251, 28] width 33 height 17
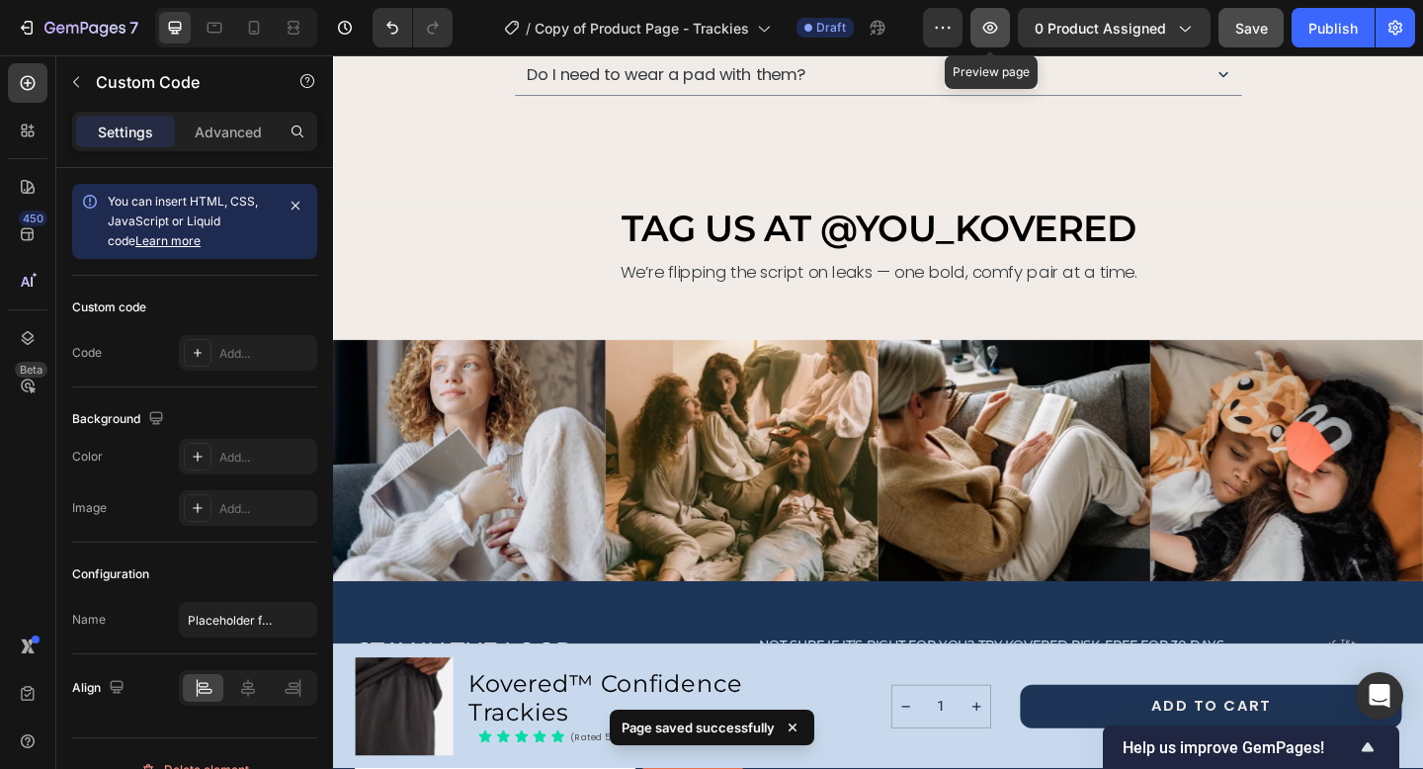
click at [992, 28] on icon "button" at bounding box center [990, 28] width 20 height 20
